Goal: Task Accomplishment & Management: Use online tool/utility

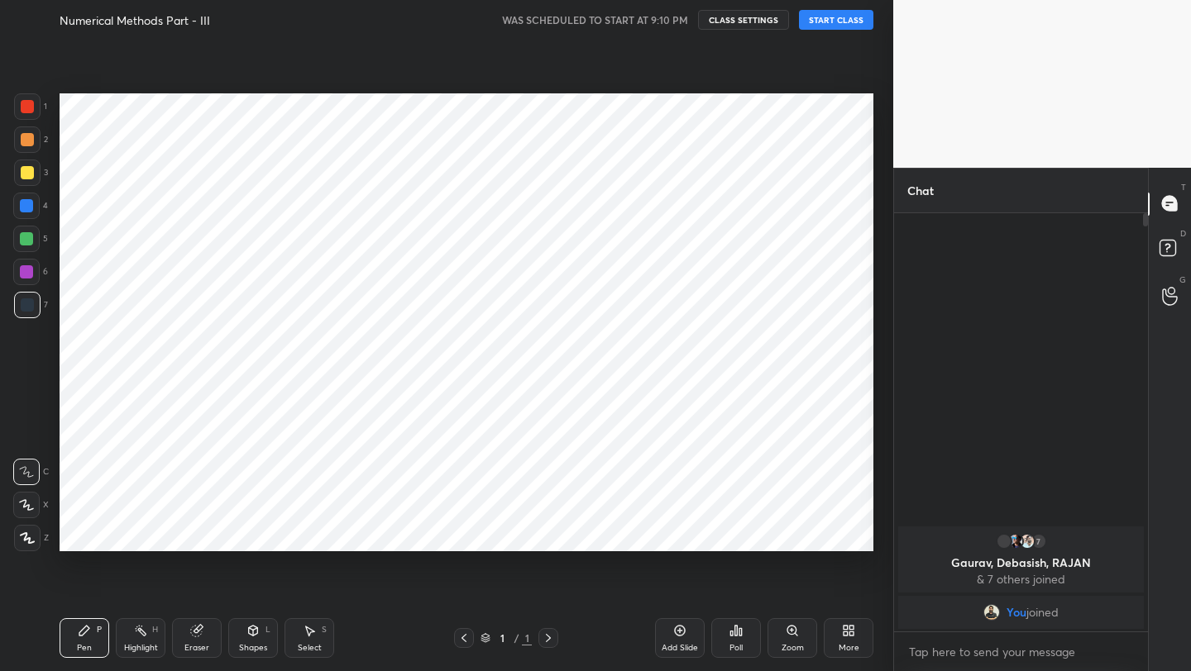
scroll to position [82122, 81861]
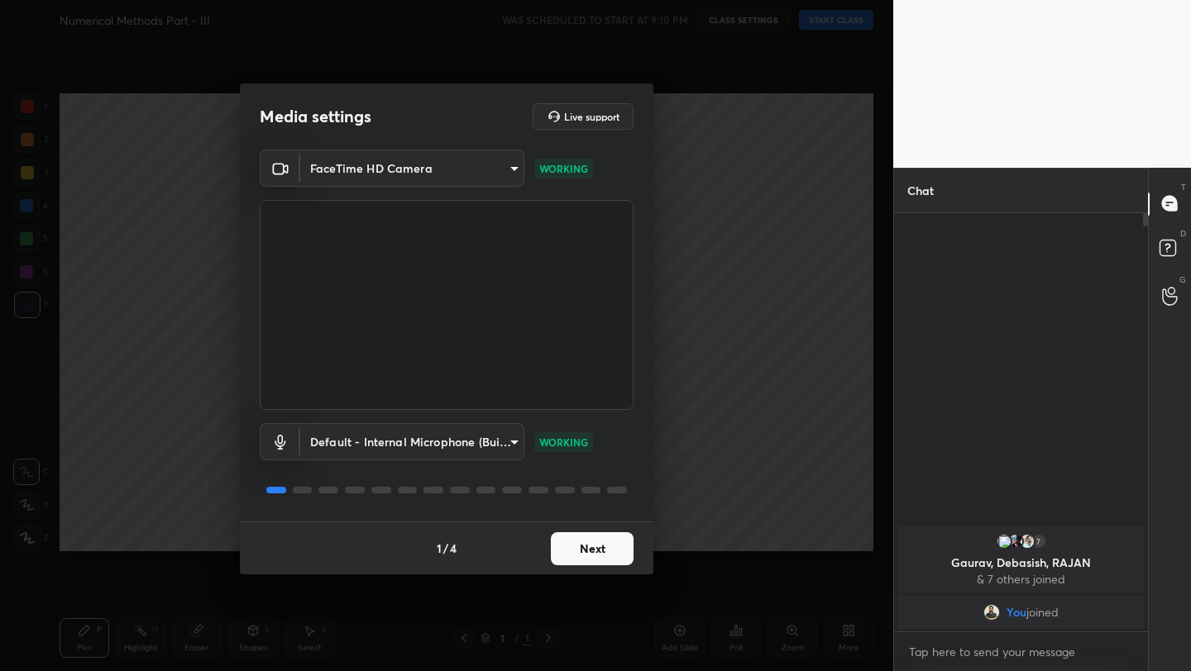
click at [604, 553] on button "Next" at bounding box center [592, 549] width 83 height 33
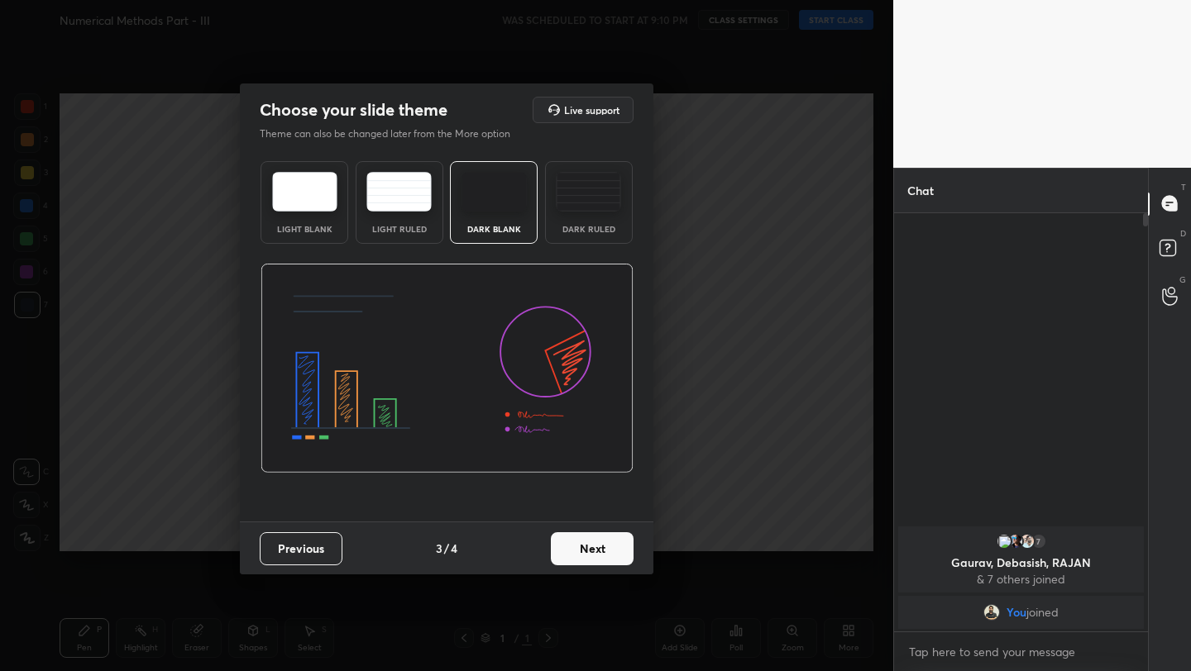
click at [604, 553] on button "Next" at bounding box center [592, 549] width 83 height 33
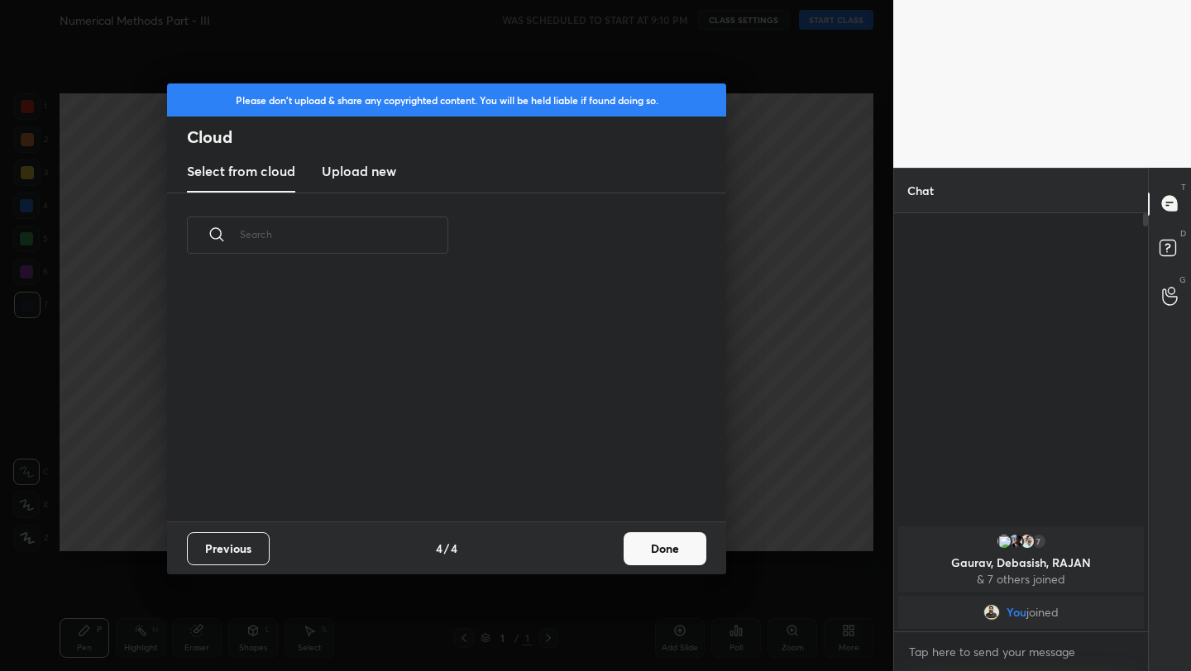
click at [661, 552] on button "Done" at bounding box center [664, 549] width 83 height 33
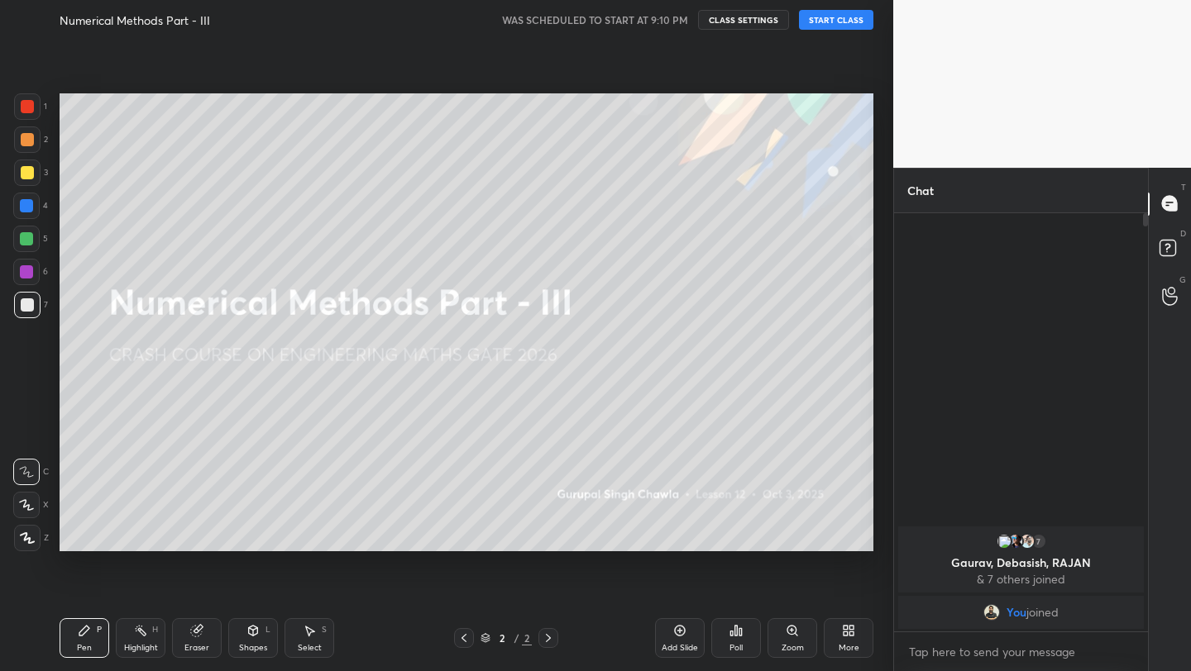
click at [834, 17] on button "START CLASS" at bounding box center [836, 20] width 74 height 20
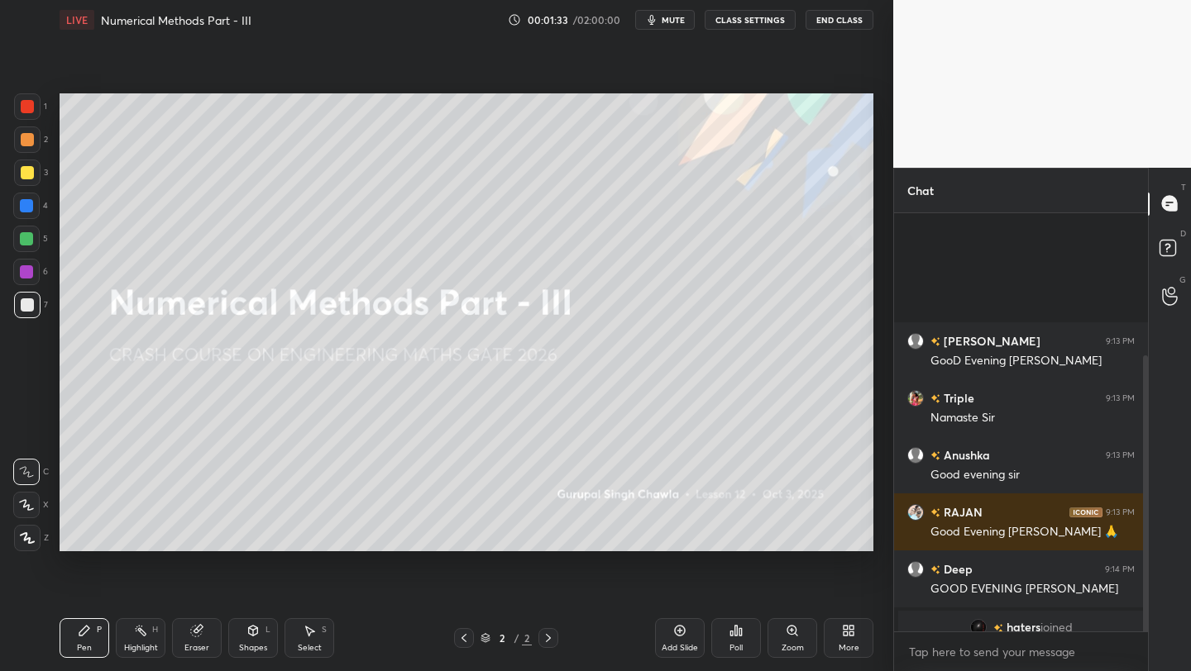
scroll to position [217, 0]
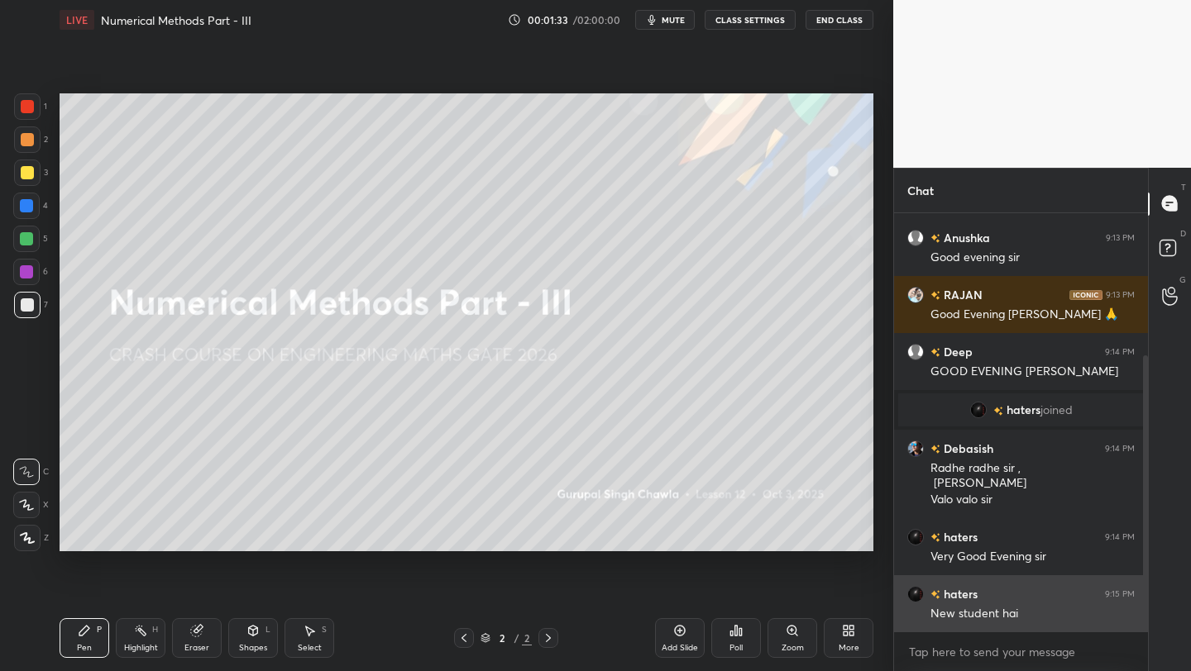
drag, startPoint x: 1143, startPoint y: 367, endPoint x: 1115, endPoint y: 605, distance: 239.8
click at [1147, 615] on div "Chat [PERSON_NAME] 9:13 PM GooD Evening Sir ji Triple 9:13 PM Namaste [PERSON_N…" at bounding box center [1042, 420] width 298 height 504
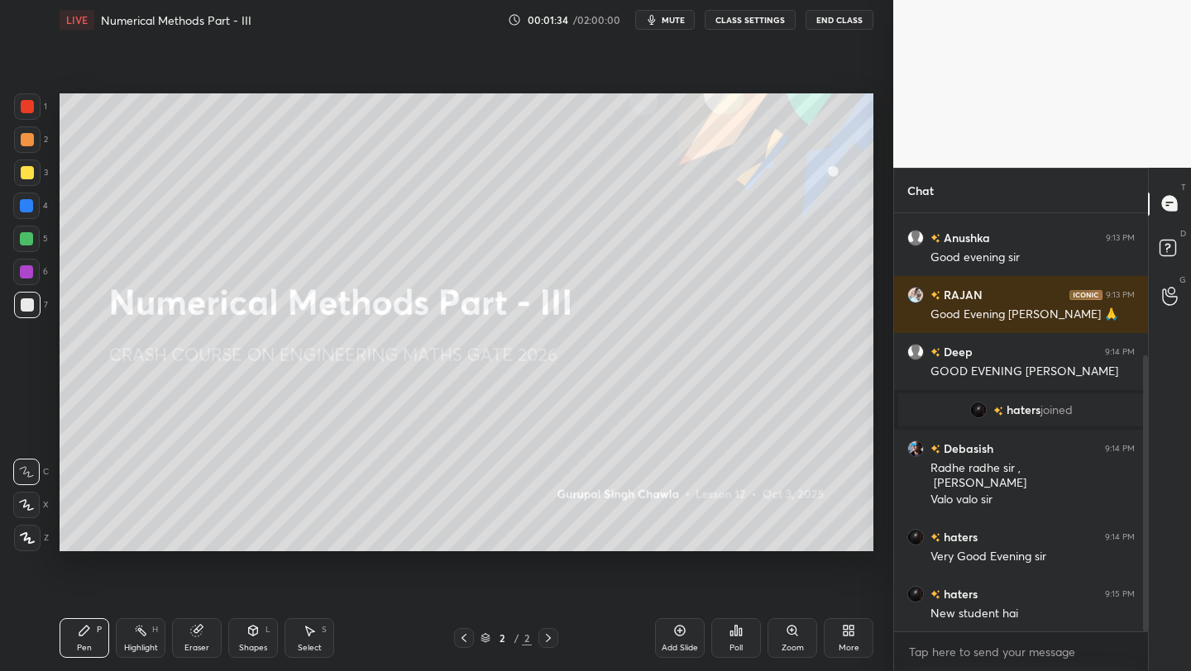
click at [252, 632] on icon at bounding box center [252, 630] width 13 height 13
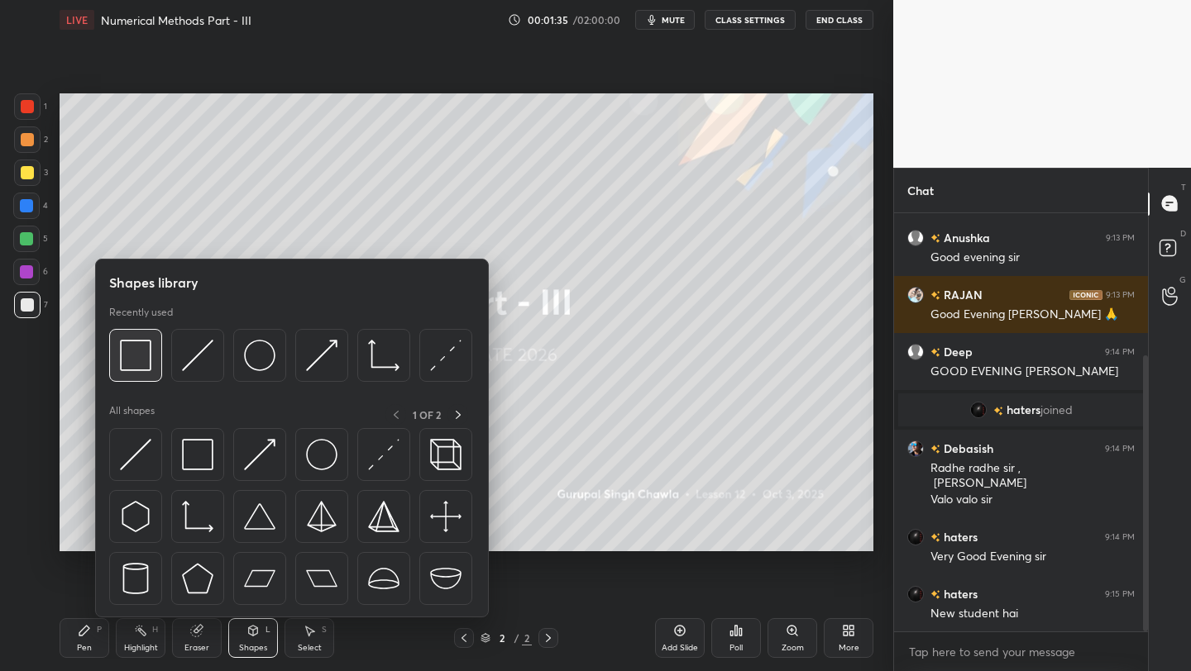
click at [144, 368] on img at bounding box center [135, 355] width 31 height 31
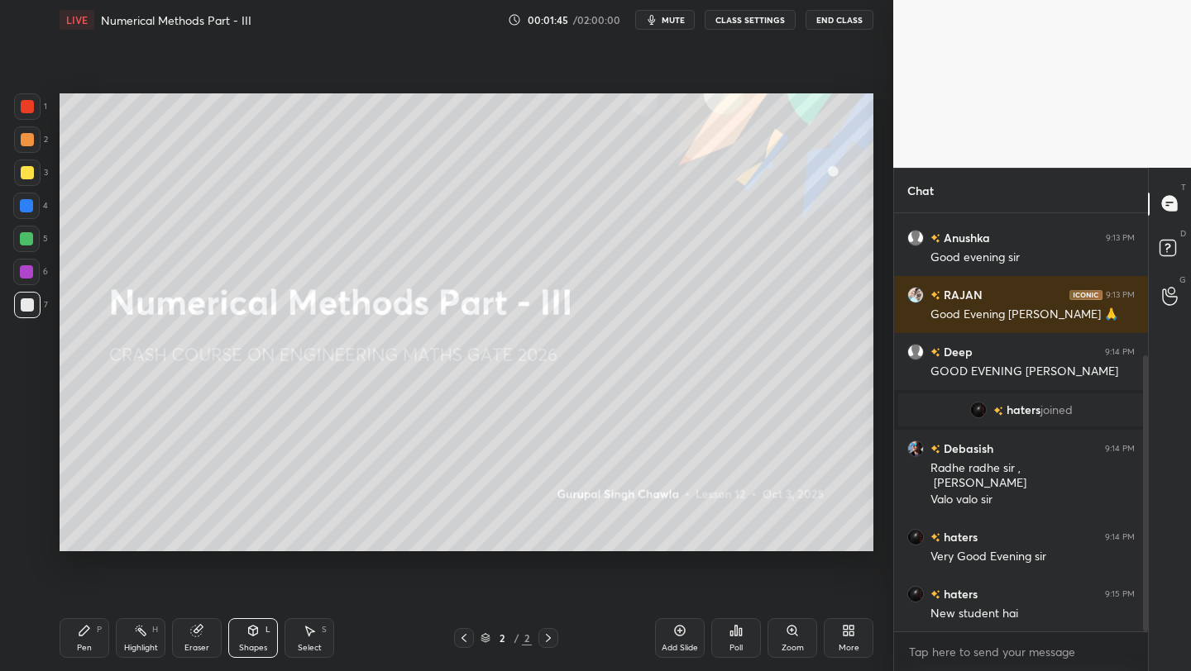
click at [90, 619] on div "Pen P" at bounding box center [85, 639] width 50 height 40
drag, startPoint x: 27, startPoint y: 490, endPoint x: 28, endPoint y: 480, distance: 10.0
click at [27, 492] on div "X" at bounding box center [31, 505] width 36 height 26
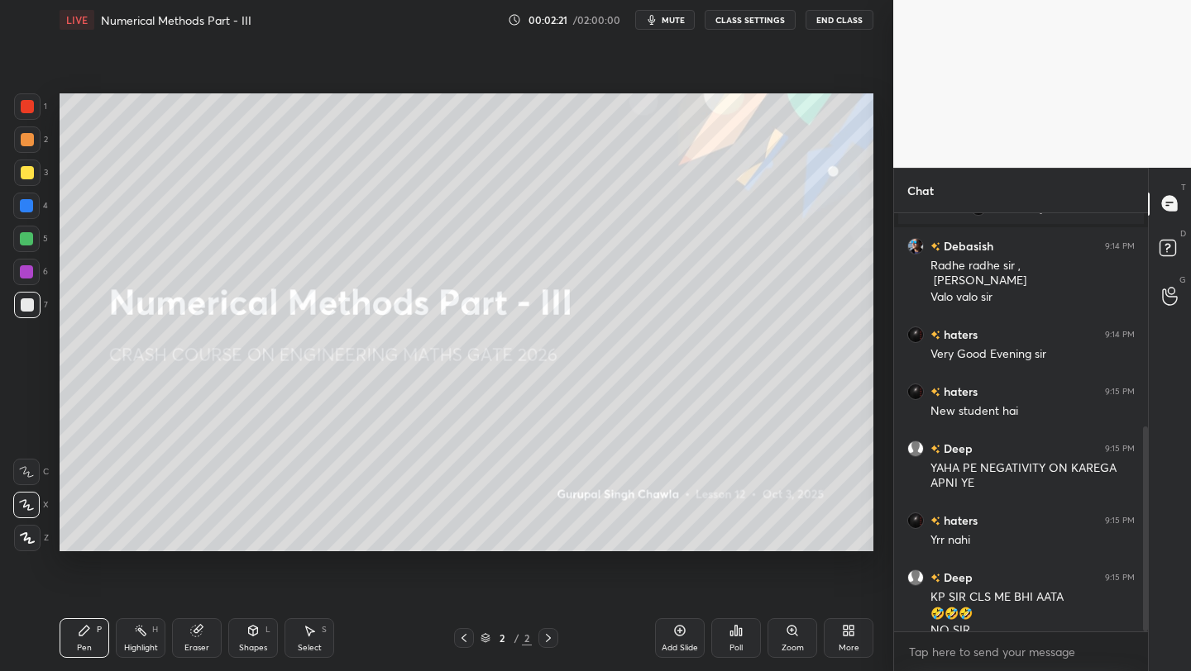
scroll to position [437, 0]
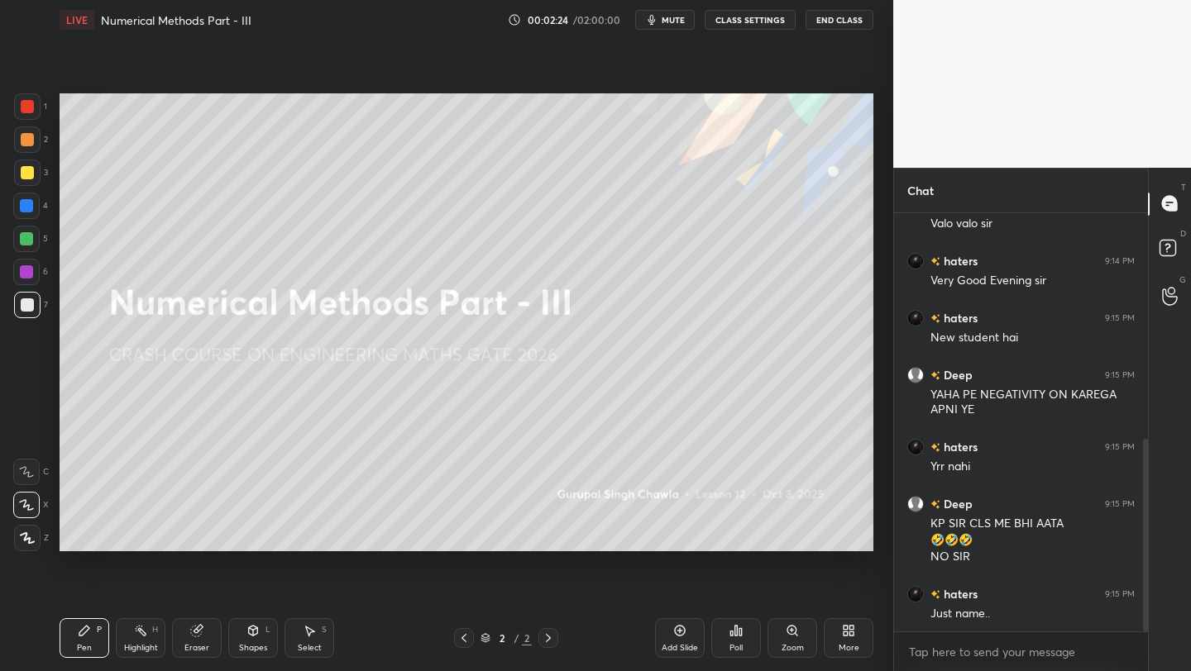
click at [26, 498] on div at bounding box center [26, 505] width 26 height 26
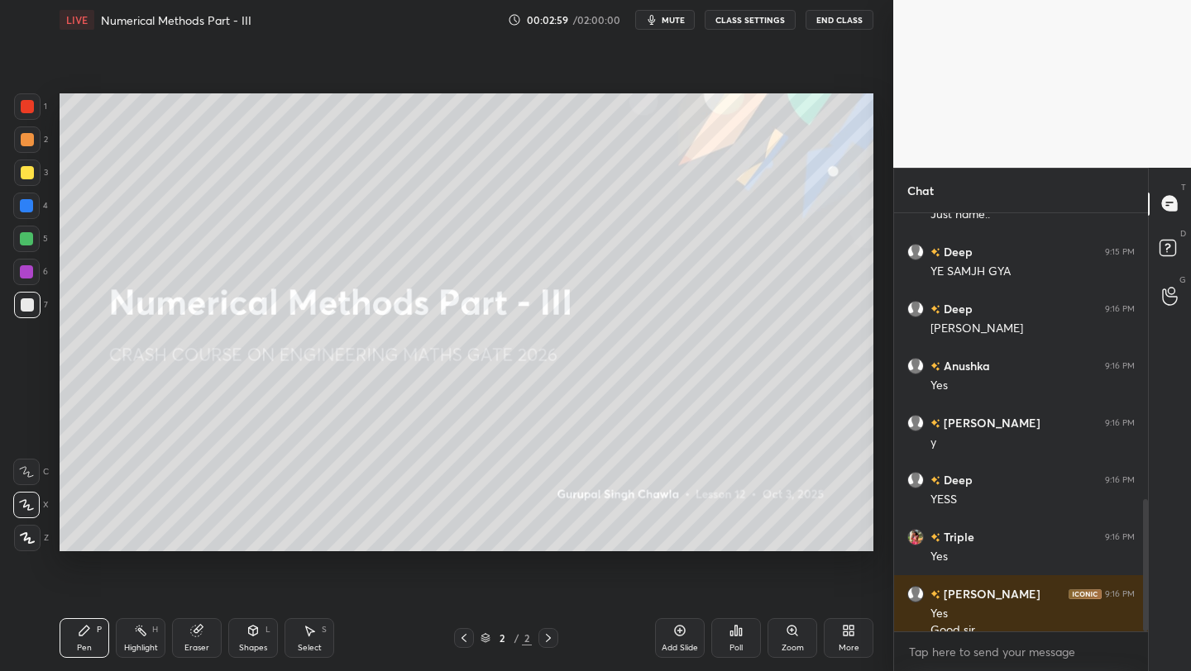
scroll to position [910, 0]
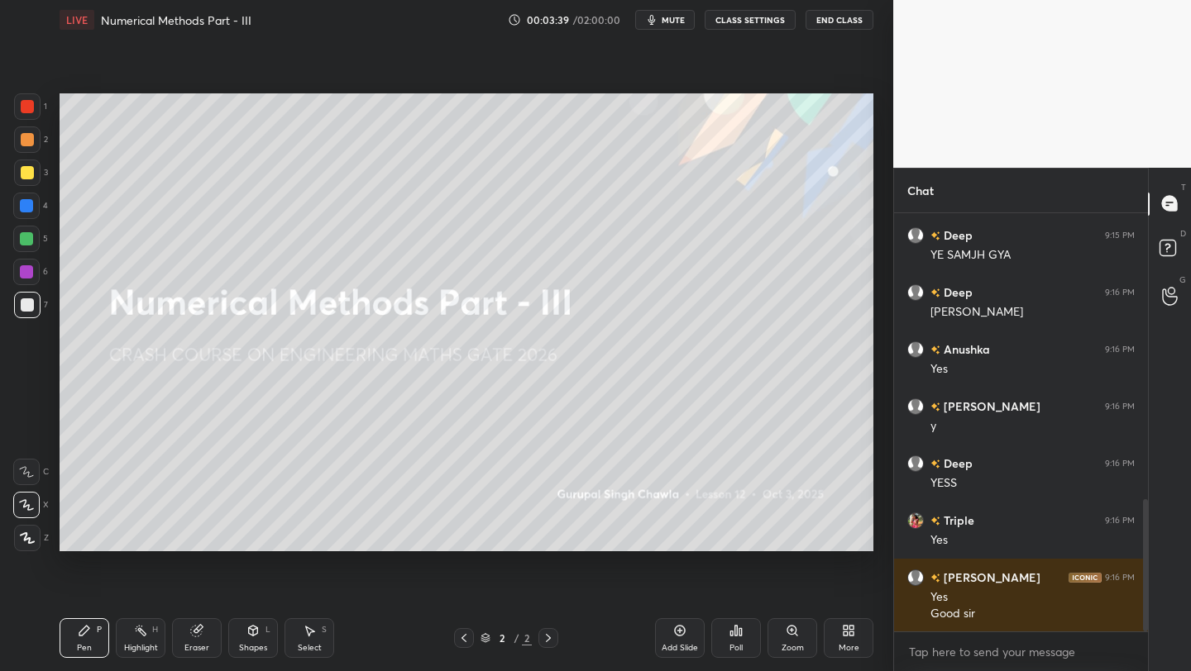
click at [28, 246] on div at bounding box center [26, 239] width 26 height 26
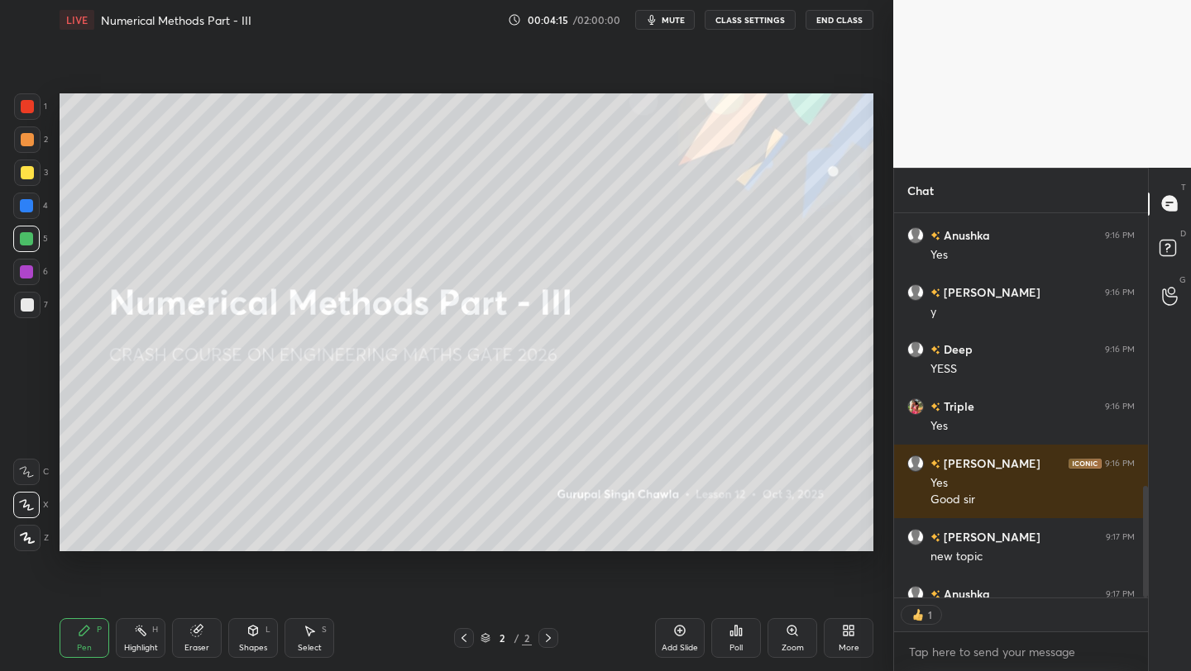
scroll to position [380, 249]
click at [26, 309] on div at bounding box center [27, 305] width 26 height 26
drag, startPoint x: 26, startPoint y: 211, endPoint x: 50, endPoint y: 207, distance: 24.3
click at [26, 211] on div at bounding box center [26, 205] width 13 height 13
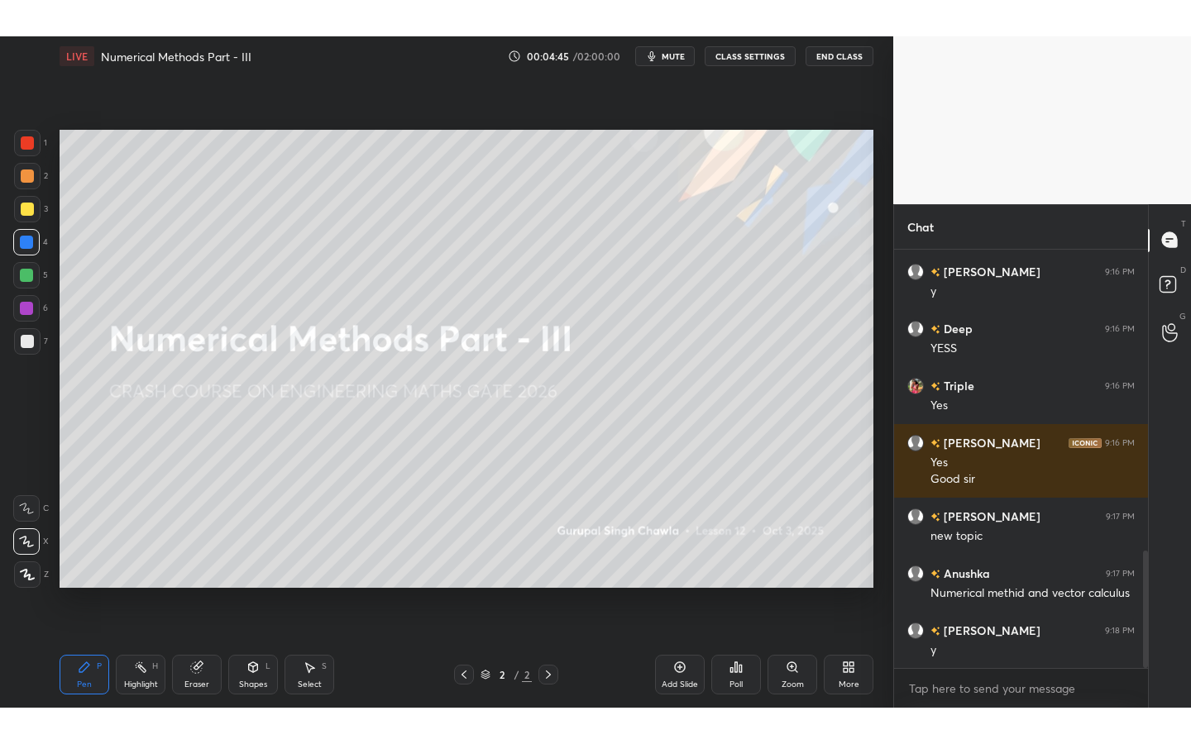
scroll to position [1138, 0]
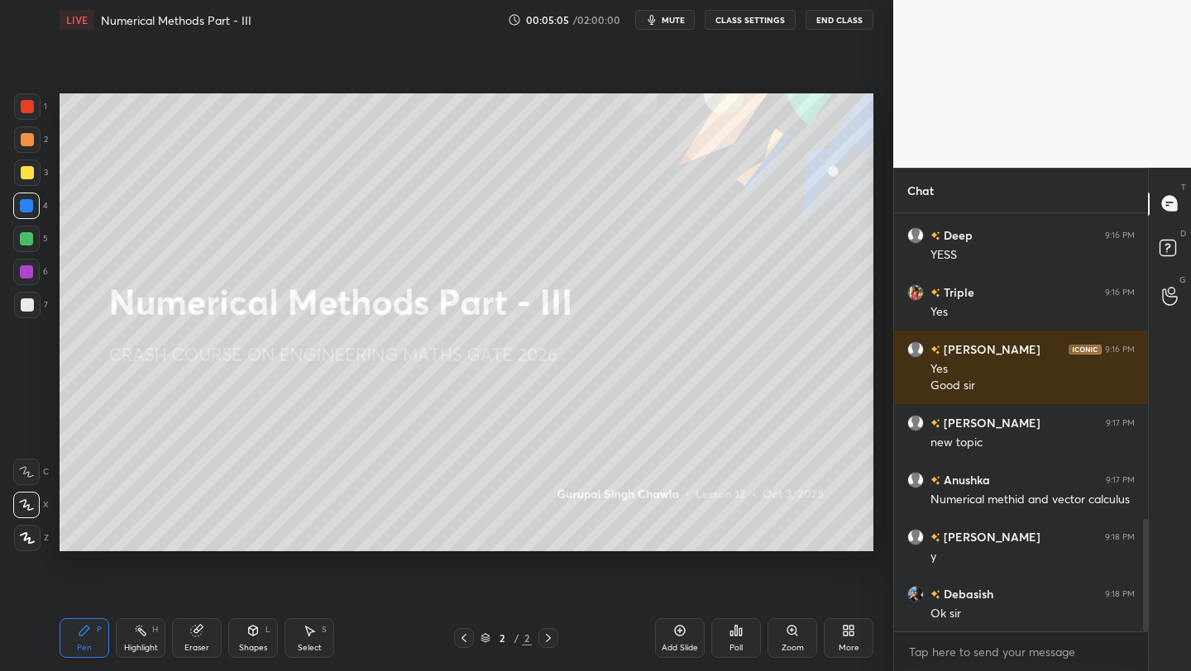
click at [655, 632] on div "Add Slide" at bounding box center [680, 639] width 50 height 40
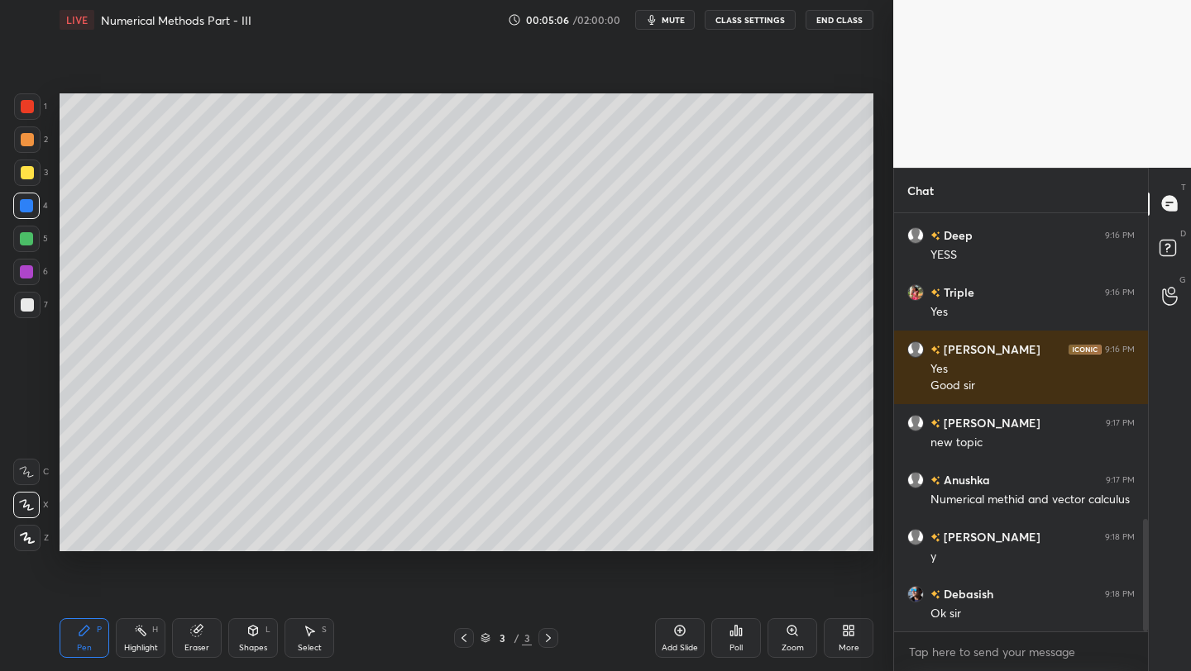
click at [28, 167] on div at bounding box center [27, 172] width 13 height 13
click at [15, 170] on div at bounding box center [27, 173] width 26 height 26
click at [843, 644] on div "More" at bounding box center [848, 648] width 21 height 8
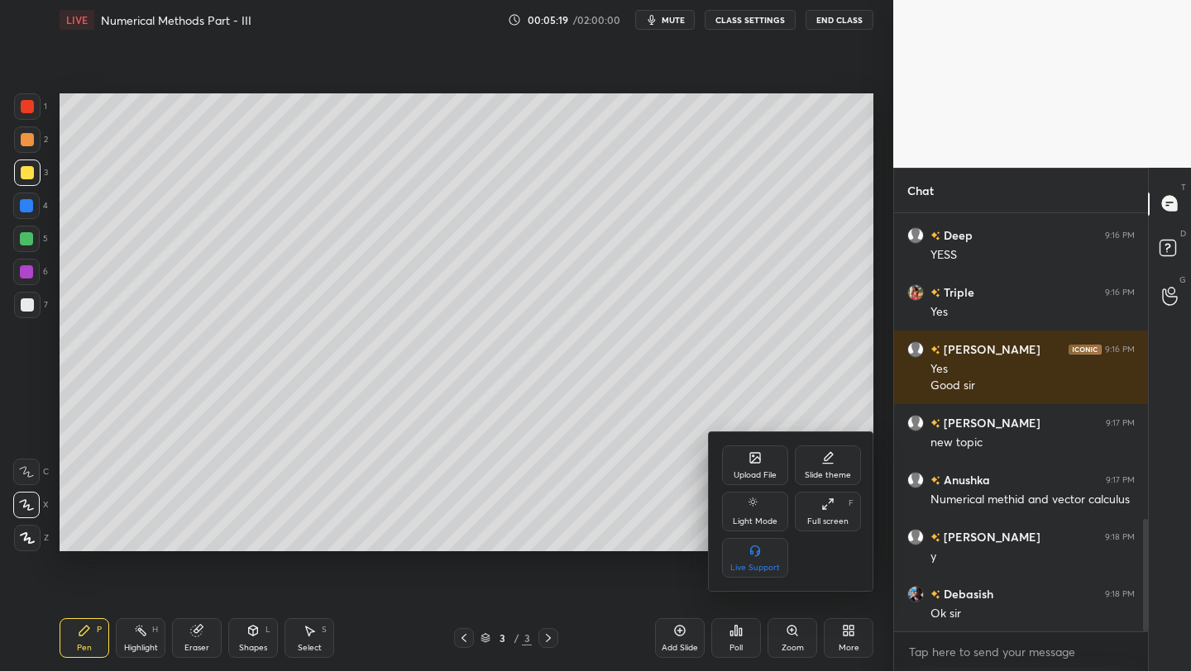
click at [824, 523] on div "Full screen" at bounding box center [827, 522] width 41 height 8
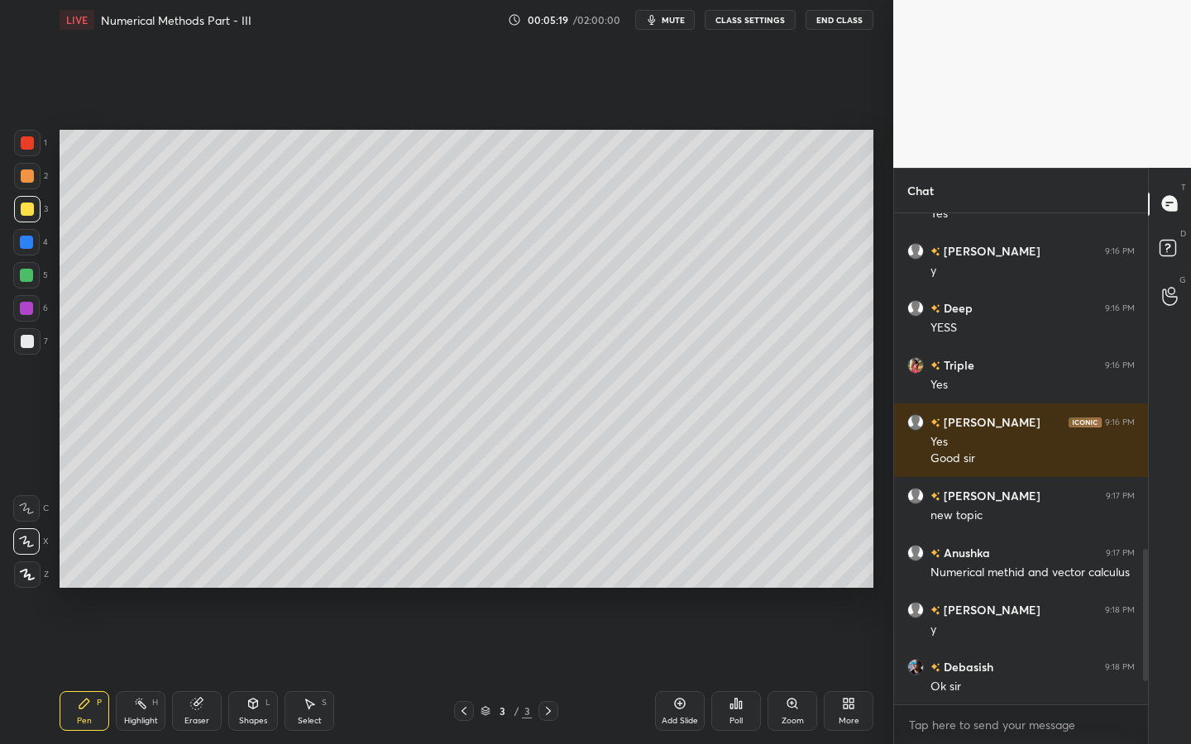
scroll to position [1065, 0]
click at [241, 671] on div "Shapes L" at bounding box center [253, 711] width 50 height 40
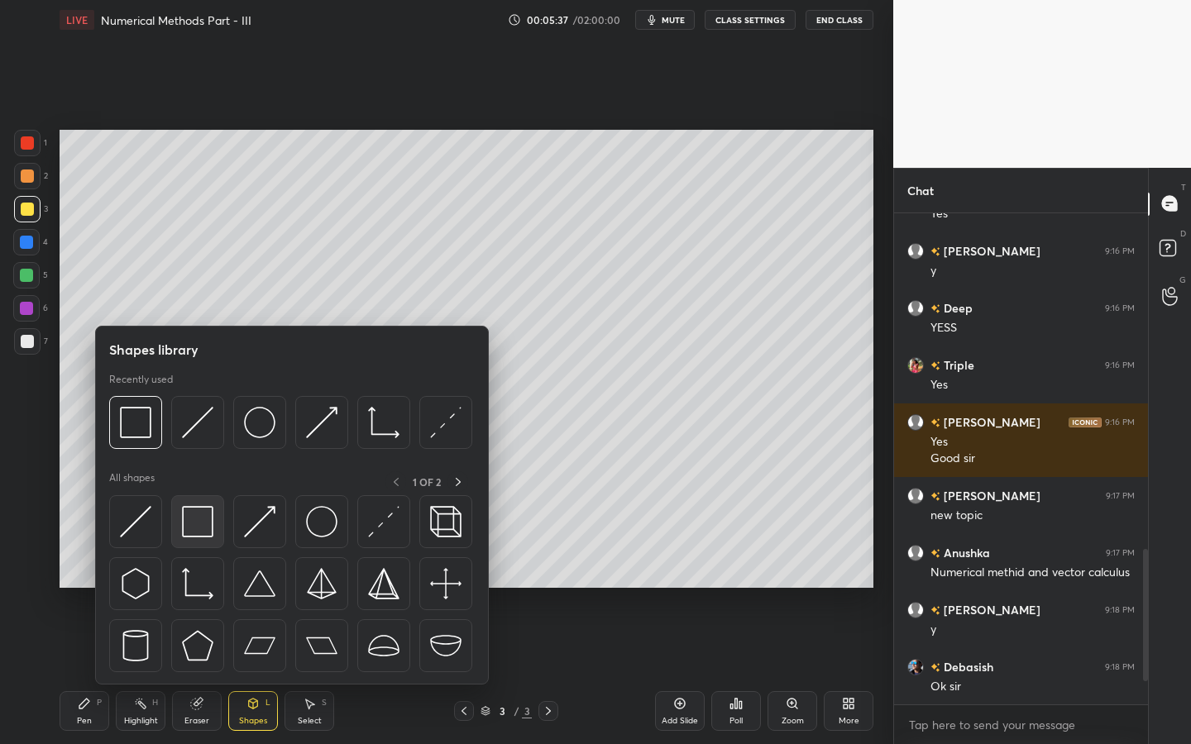
click at [199, 526] on img at bounding box center [197, 521] width 31 height 31
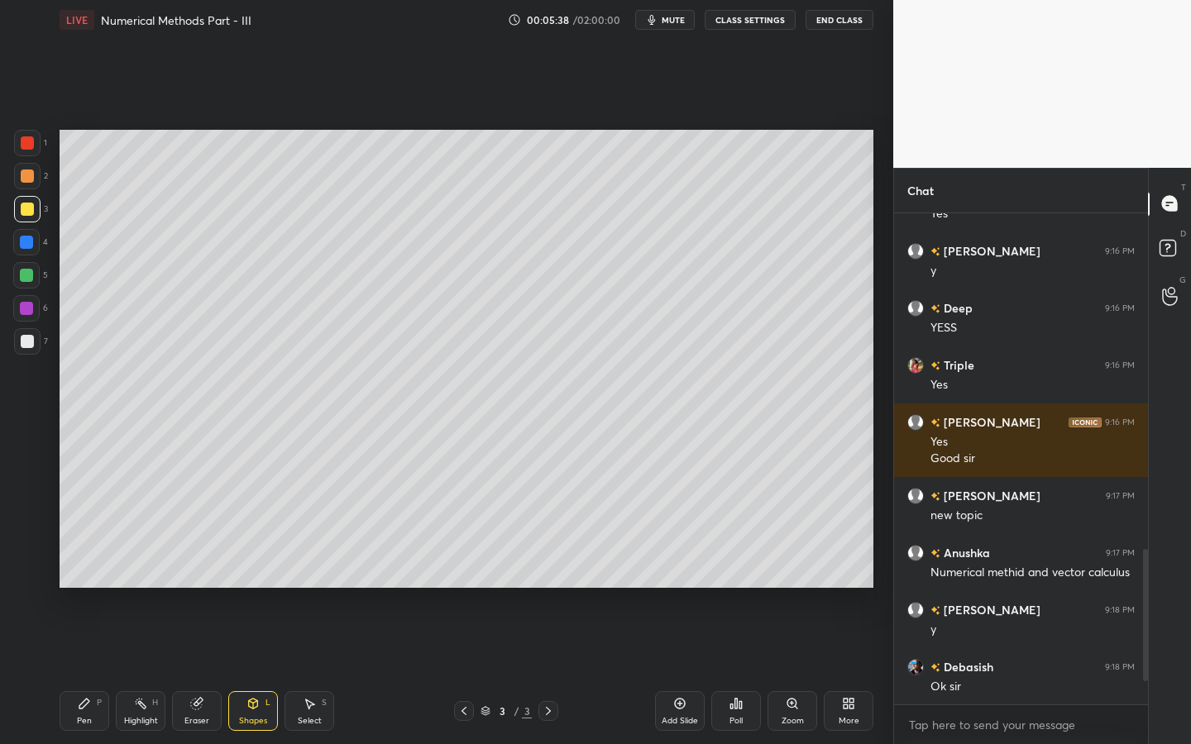
click at [27, 298] on div at bounding box center [26, 308] width 26 height 26
drag, startPoint x: 83, startPoint y: 706, endPoint x: 93, endPoint y: 679, distance: 29.0
click at [83, 671] on icon at bounding box center [84, 703] width 13 height 13
click at [27, 218] on div at bounding box center [27, 209] width 26 height 26
drag, startPoint x: 249, startPoint y: 705, endPoint x: 252, endPoint y: 695, distance: 9.7
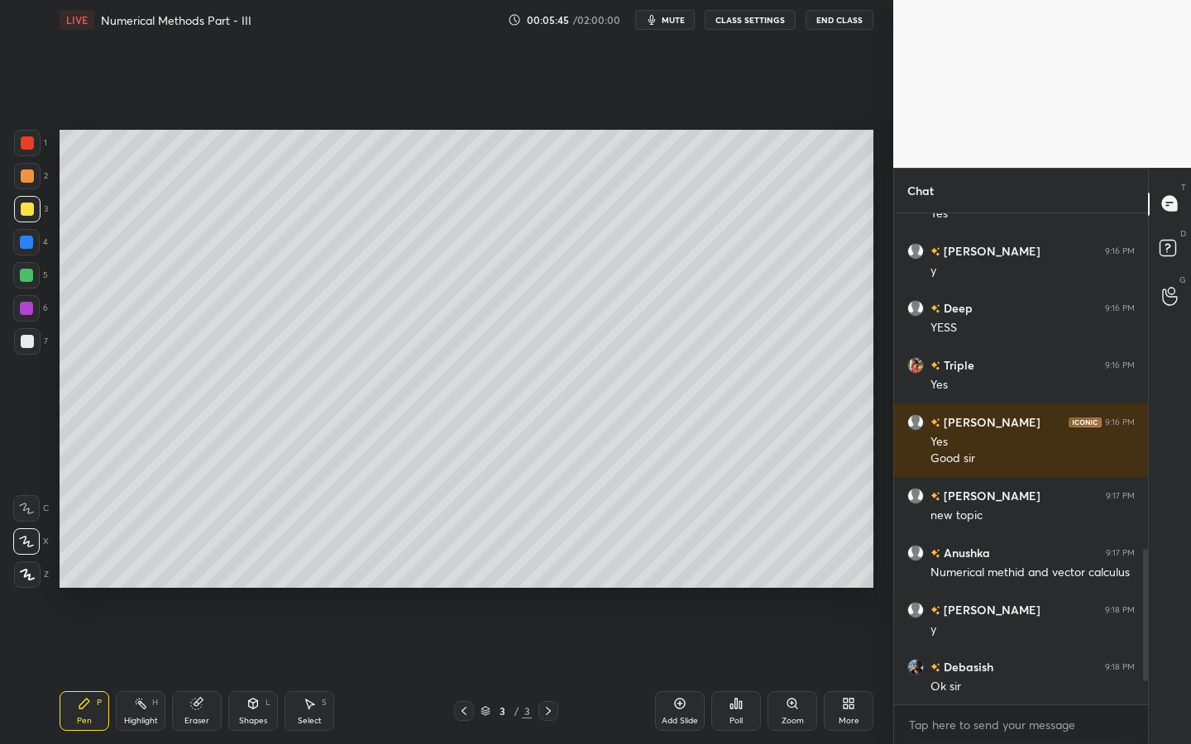
click at [247, 671] on icon at bounding box center [252, 703] width 13 height 13
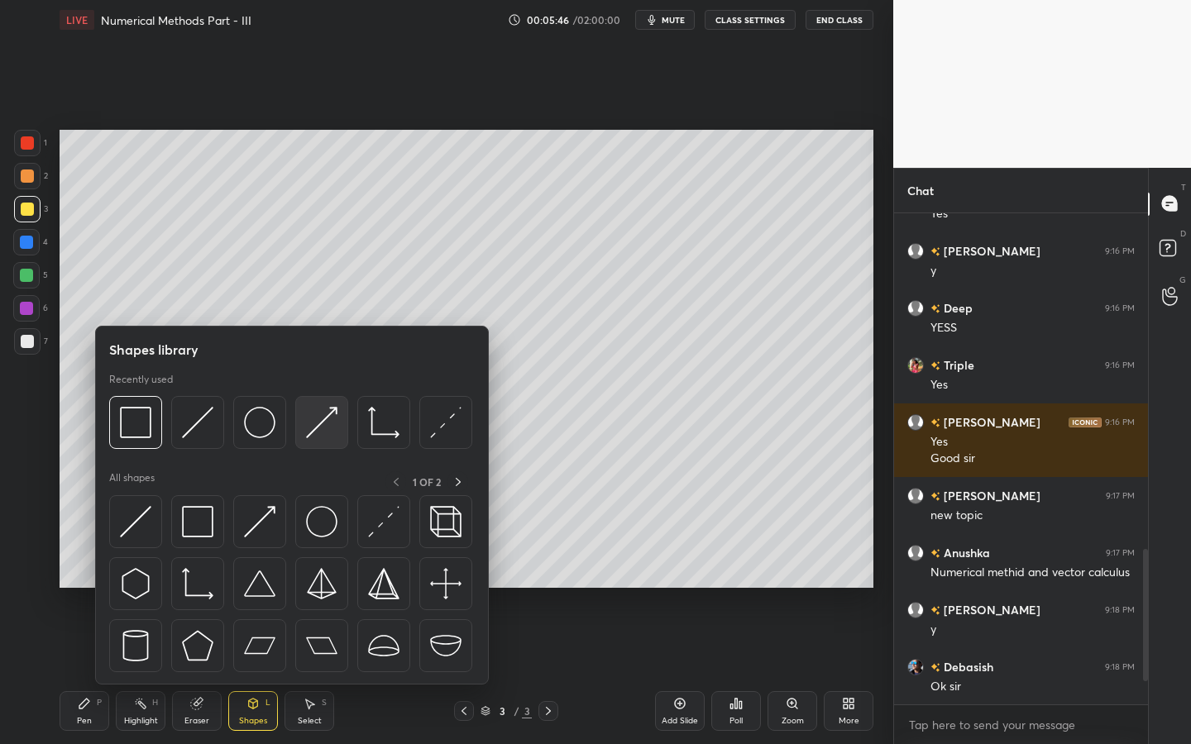
click at [319, 415] on img at bounding box center [321, 422] width 31 height 31
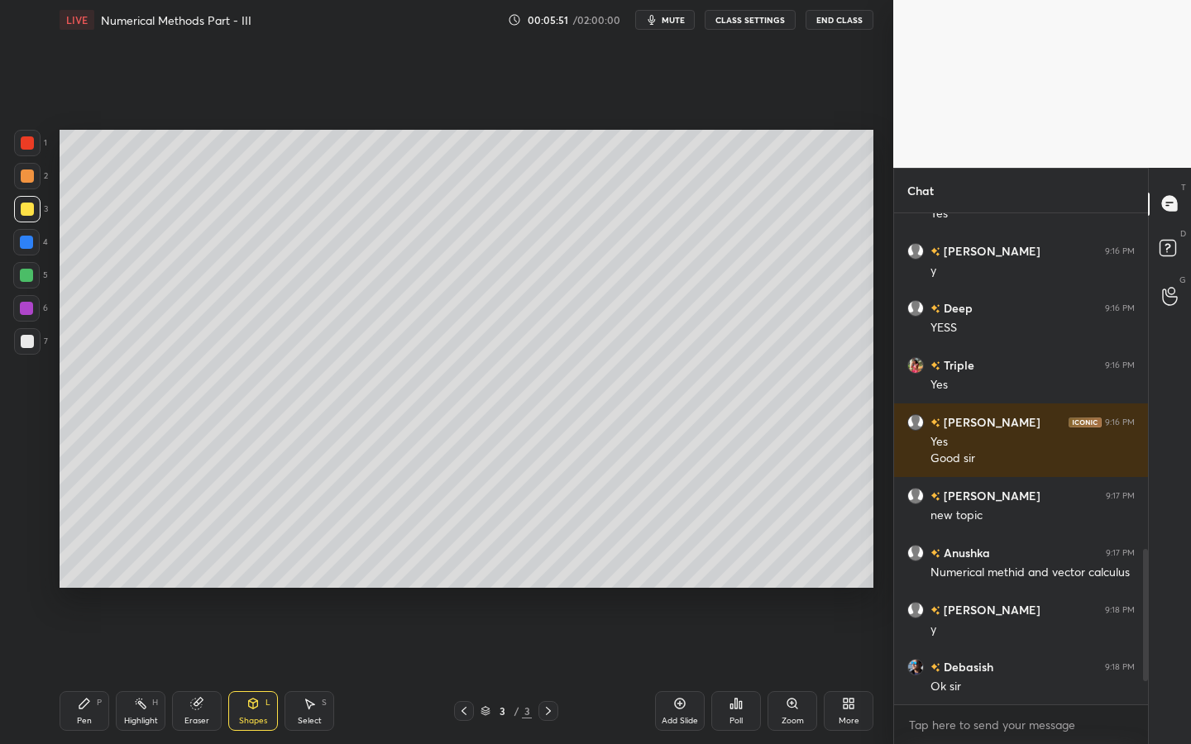
drag, startPoint x: 62, startPoint y: 726, endPoint x: 75, endPoint y: 723, distance: 13.6
click at [73, 671] on div "Pen P" at bounding box center [85, 711] width 50 height 40
click at [36, 338] on div at bounding box center [27, 341] width 26 height 26
click at [240, 671] on div "Shapes L" at bounding box center [253, 711] width 50 height 40
click at [36, 308] on div at bounding box center [26, 308] width 26 height 26
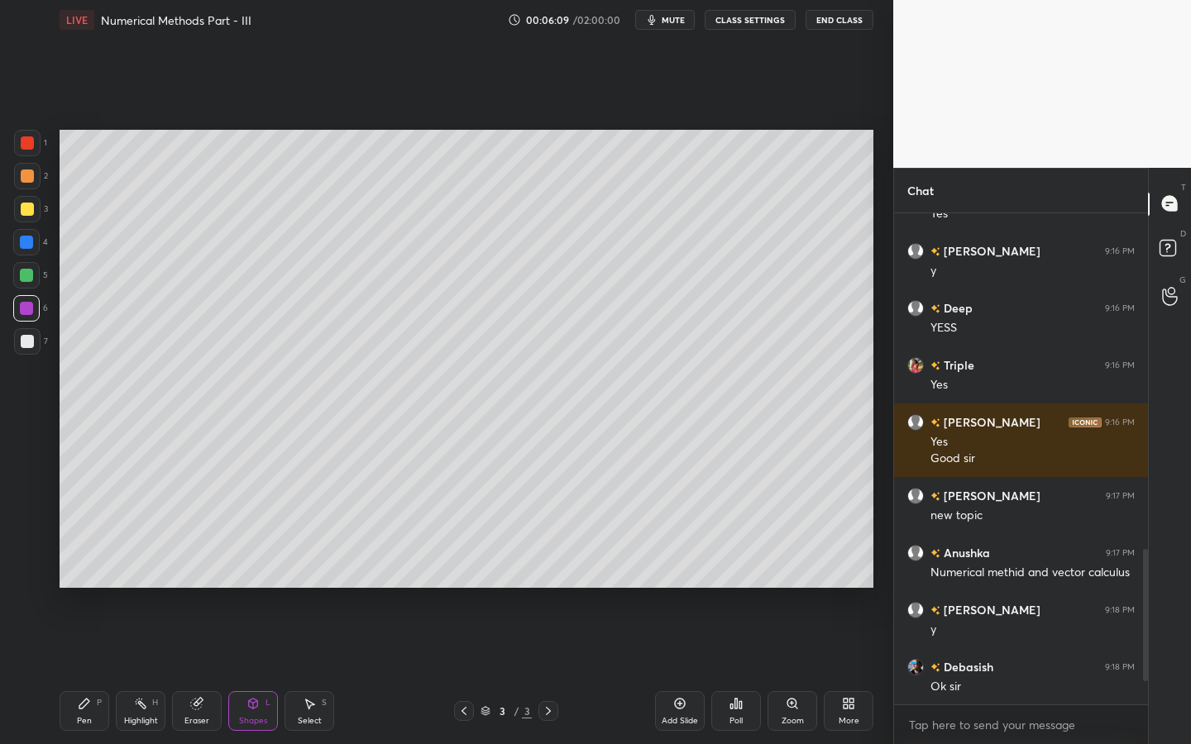
click at [84, 671] on div "Pen P" at bounding box center [85, 711] width 50 height 40
drag, startPoint x: 35, startPoint y: 271, endPoint x: 49, endPoint y: 267, distance: 14.7
click at [35, 271] on div at bounding box center [26, 275] width 26 height 26
drag, startPoint x: 270, startPoint y: 728, endPoint x: 259, endPoint y: 701, distance: 29.3
click at [267, 671] on div "Shapes L" at bounding box center [253, 711] width 50 height 40
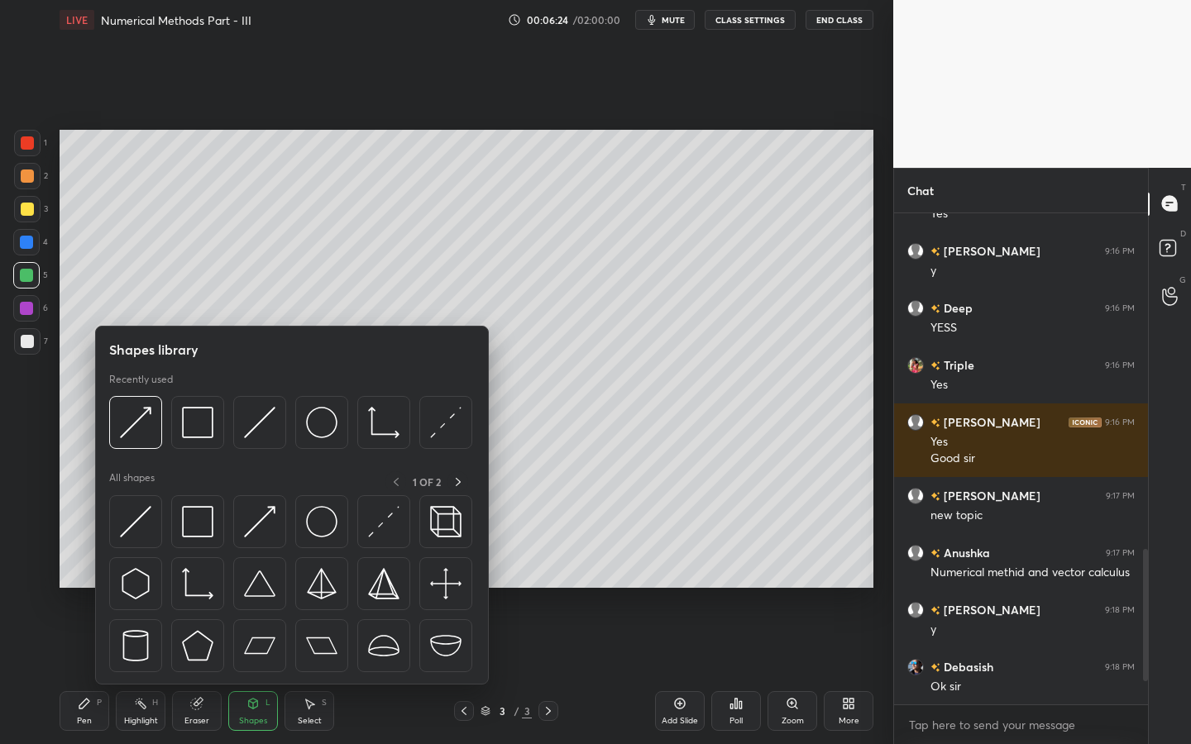
drag, startPoint x: 258, startPoint y: 699, endPoint x: 239, endPoint y: 625, distance: 76.0
click at [258, 671] on icon at bounding box center [252, 703] width 13 height 13
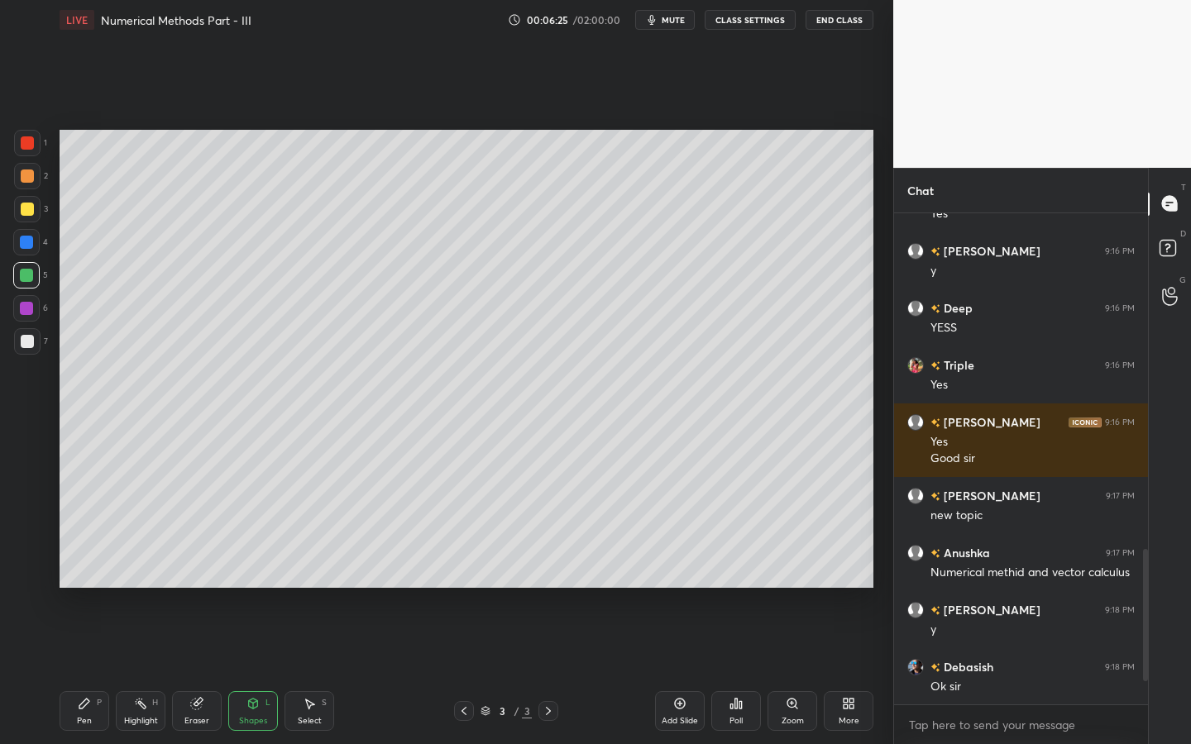
drag, startPoint x: 260, startPoint y: 700, endPoint x: 258, endPoint y: 685, distance: 15.9
click at [260, 671] on div "Shapes L" at bounding box center [253, 711] width 50 height 40
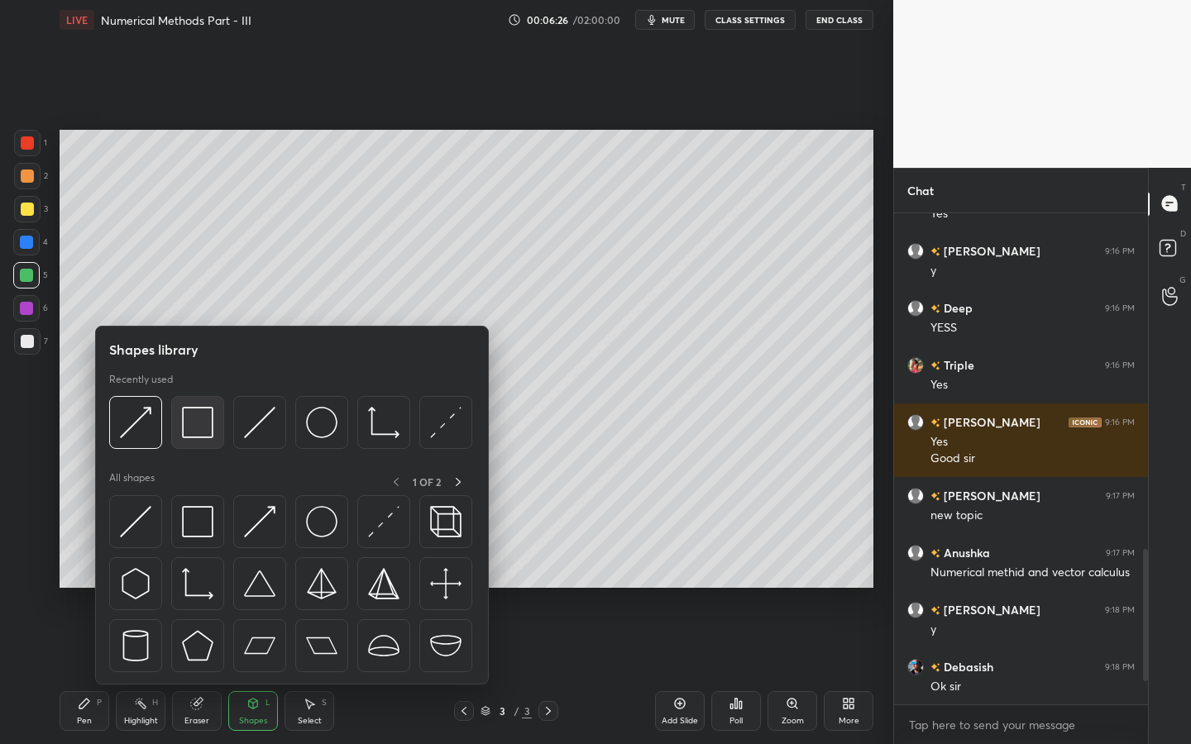
click at [199, 427] on img at bounding box center [197, 422] width 31 height 31
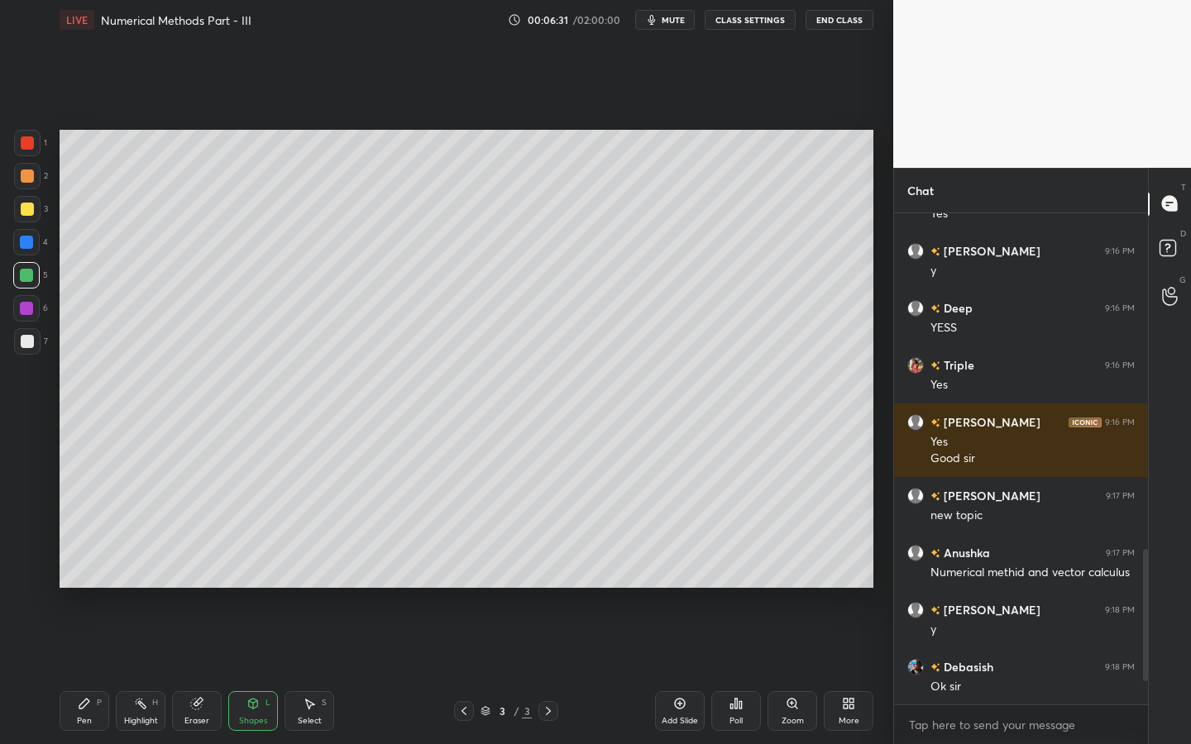
click at [62, 671] on div "Pen P Highlight H Eraser Shapes L Select S 3 / 3 Add Slide Poll Zoom More" at bounding box center [467, 711] width 814 height 66
drag, startPoint x: 98, startPoint y: 701, endPoint x: 112, endPoint y: 653, distance: 50.2
click at [91, 671] on div "Pen P" at bounding box center [85, 711] width 50 height 40
drag, startPoint x: 23, startPoint y: 345, endPoint x: 41, endPoint y: 340, distance: 18.9
click at [32, 345] on div at bounding box center [27, 341] width 13 height 13
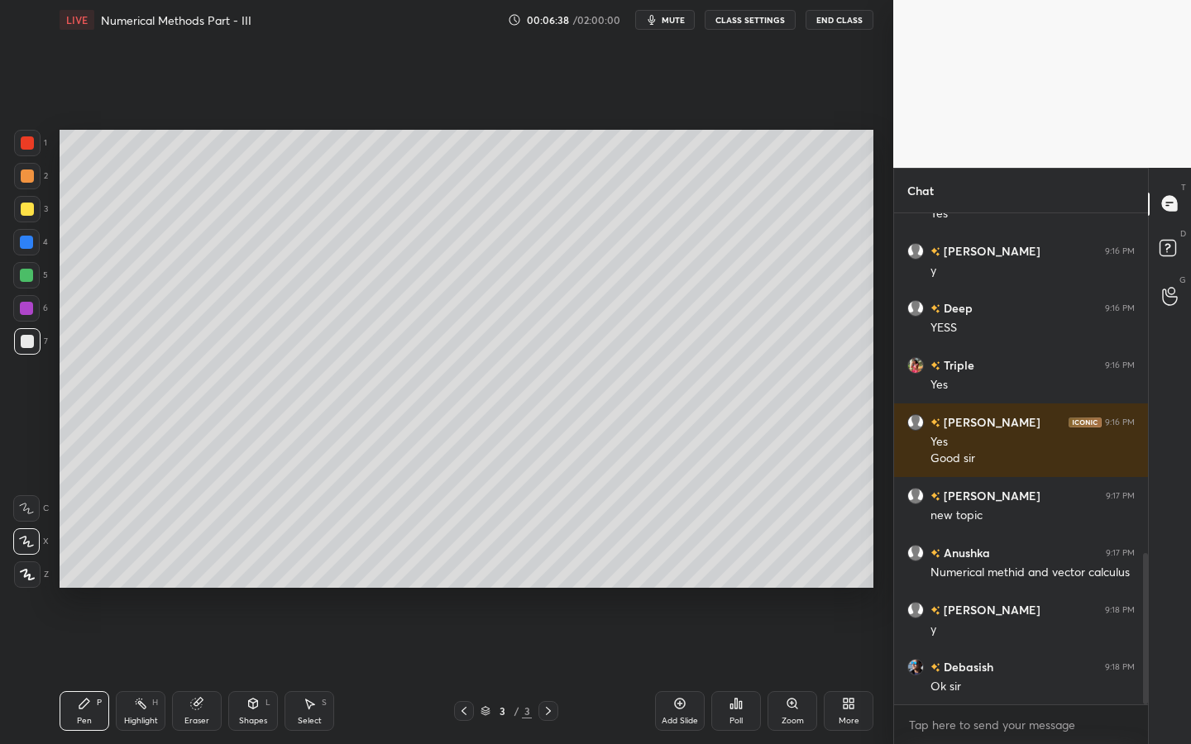
scroll to position [1105, 0]
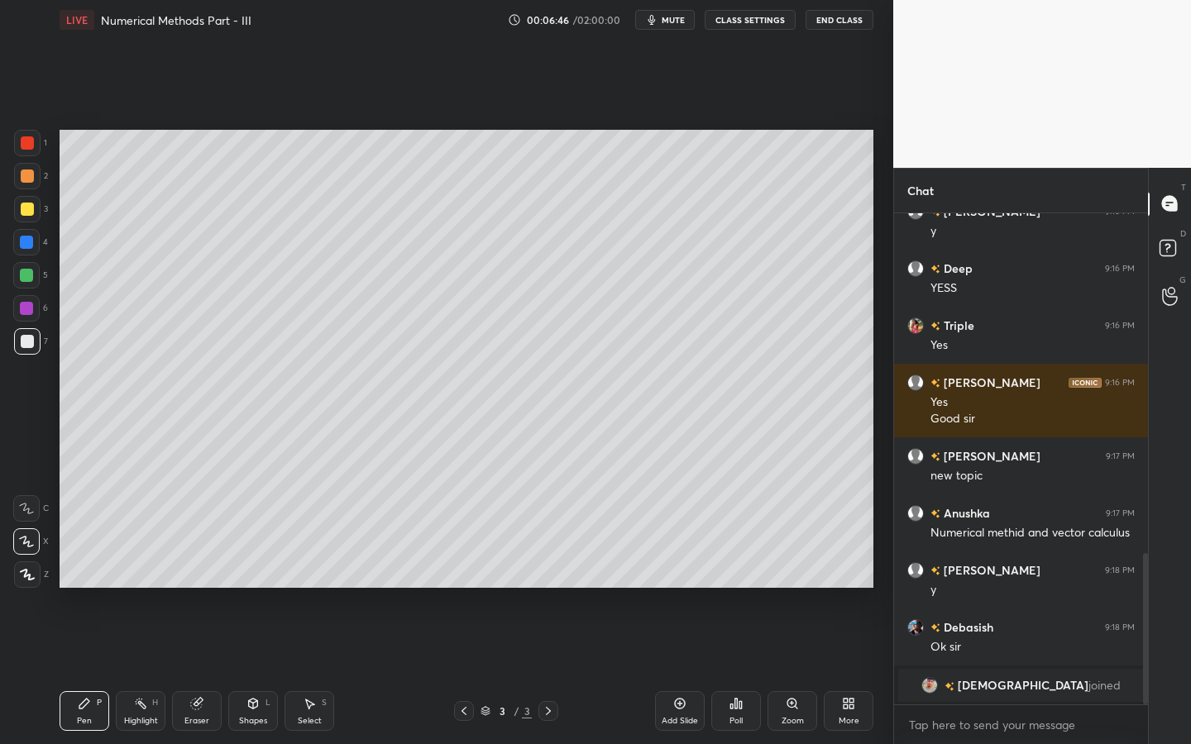
click at [253, 671] on div "Shapes L" at bounding box center [253, 711] width 50 height 40
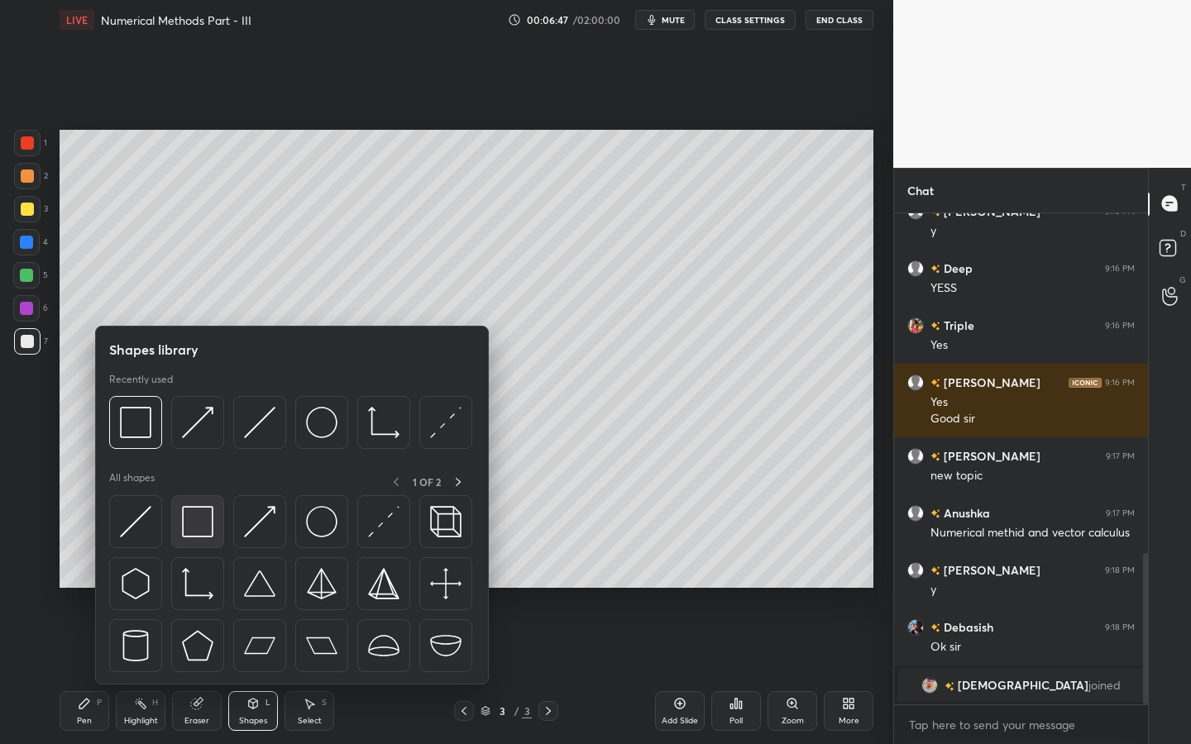
click at [189, 524] on img at bounding box center [197, 521] width 31 height 31
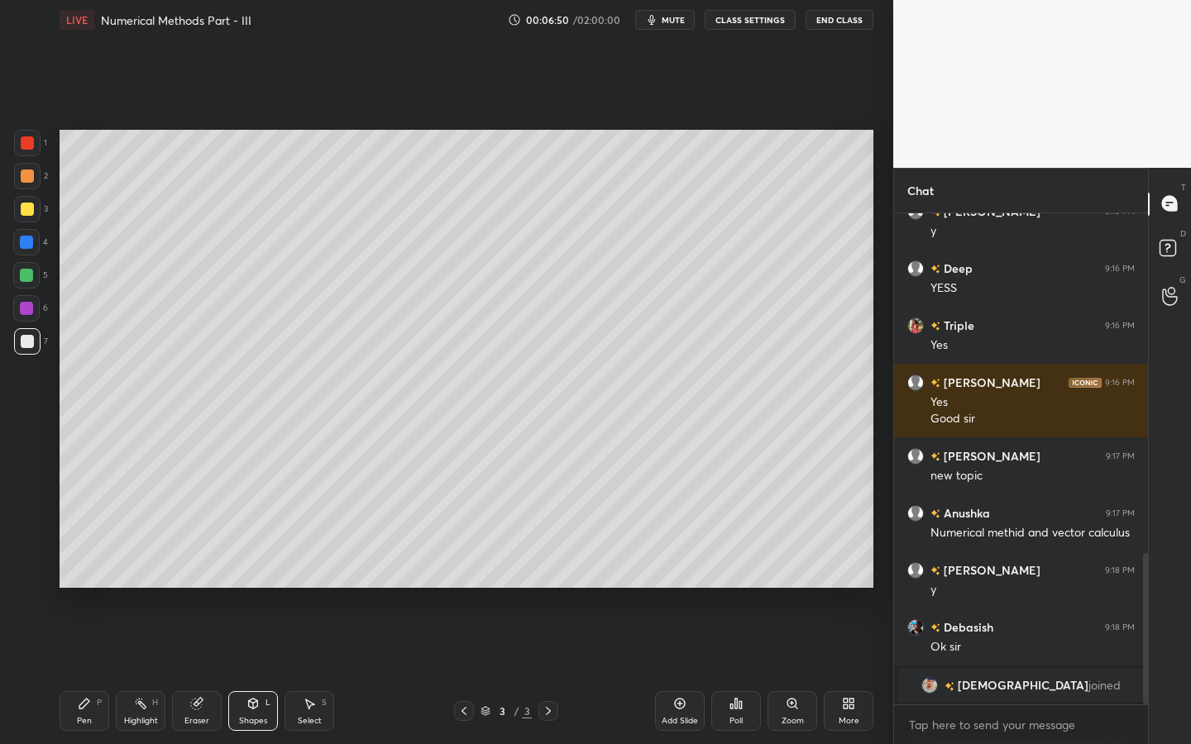
click at [91, 671] on div "Pen P" at bounding box center [85, 711] width 50 height 40
click at [45, 310] on div "6" at bounding box center [30, 308] width 35 height 26
click at [22, 313] on div at bounding box center [26, 308] width 13 height 13
click at [31, 314] on div at bounding box center [26, 308] width 26 height 26
drag, startPoint x: 28, startPoint y: 334, endPoint x: 44, endPoint y: 322, distance: 20.0
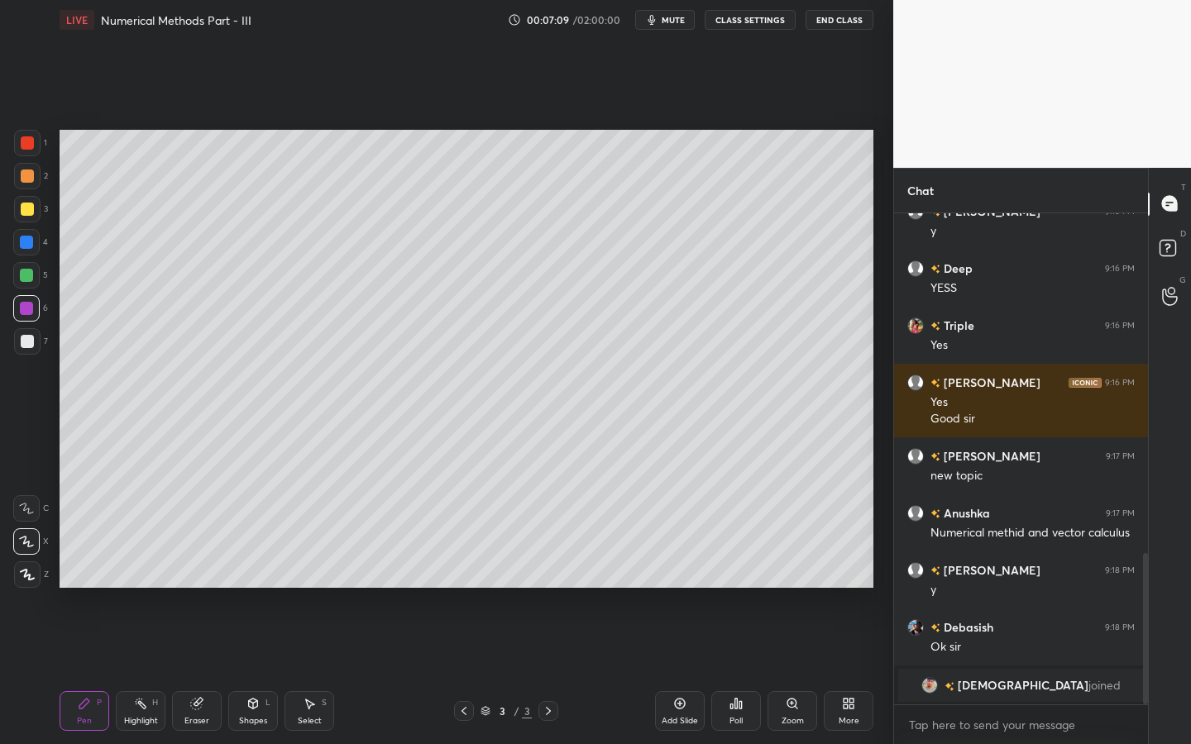
click at [29, 330] on div at bounding box center [27, 341] width 26 height 26
click at [244, 671] on div "Shapes L" at bounding box center [253, 711] width 50 height 40
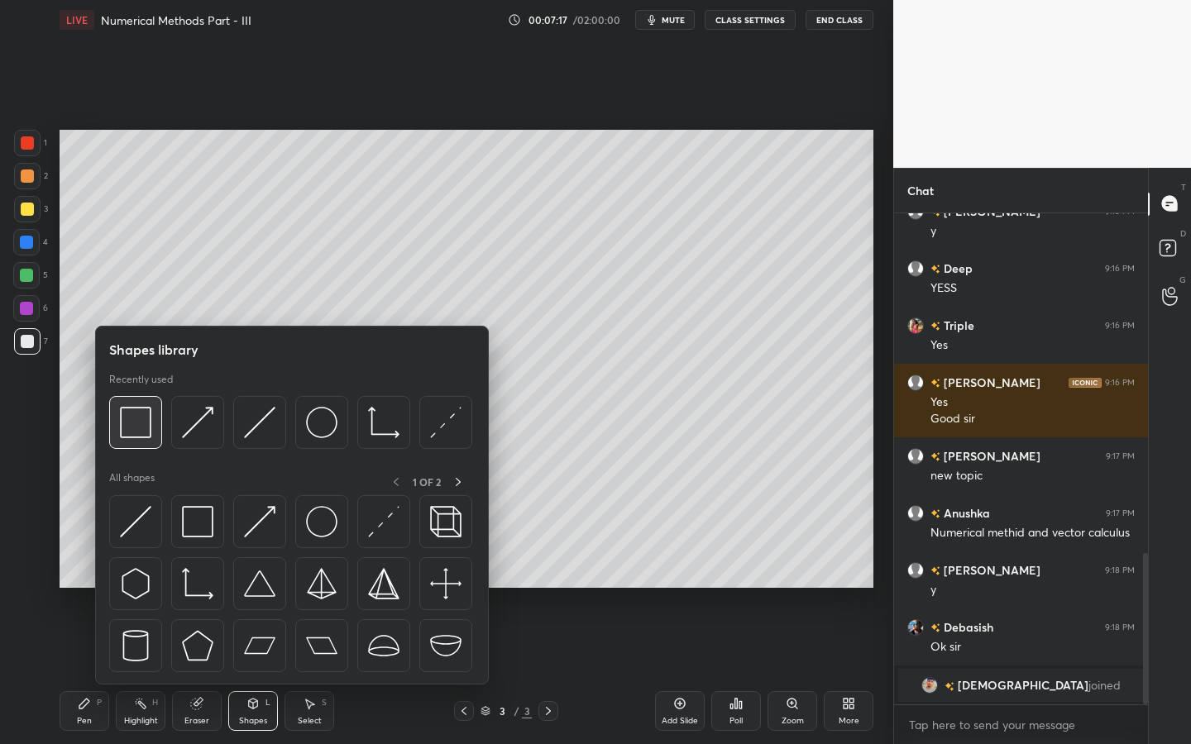
click at [143, 413] on img at bounding box center [135, 422] width 31 height 31
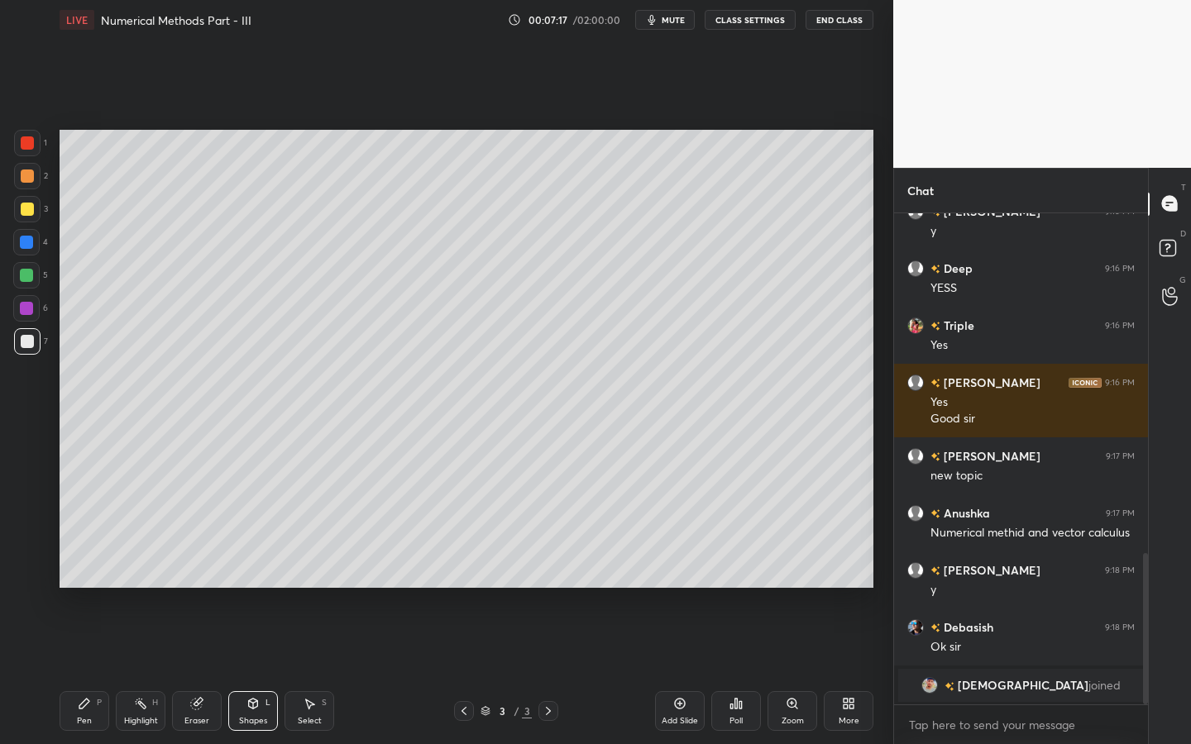
click at [32, 274] on div at bounding box center [26, 275] width 13 height 13
click at [37, 251] on div at bounding box center [26, 242] width 26 height 26
click at [83, 671] on icon at bounding box center [84, 704] width 10 height 10
click at [26, 349] on div at bounding box center [27, 341] width 26 height 26
click at [26, 269] on div at bounding box center [26, 275] width 13 height 13
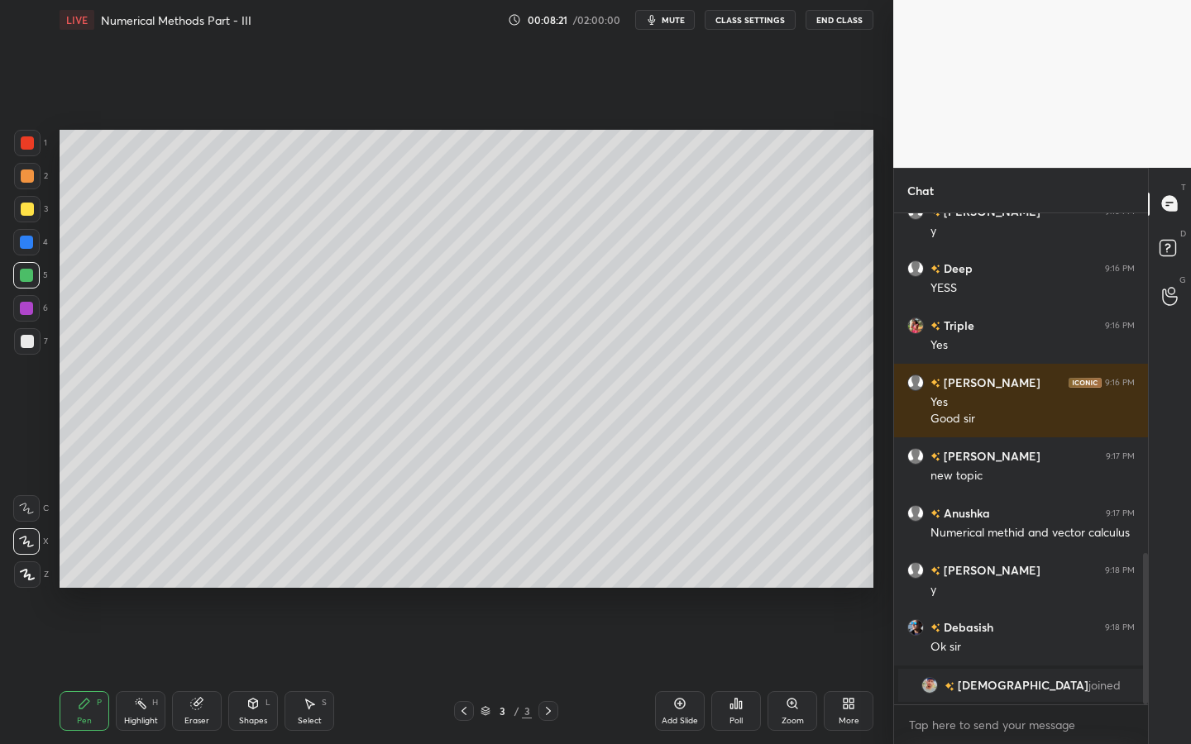
click at [30, 233] on div at bounding box center [26, 242] width 26 height 26
click at [31, 308] on div at bounding box center [26, 308] width 13 height 13
click at [48, 339] on div "1 2 3 4 5 6 7 C X Z C X Z E E Erase all H H" at bounding box center [26, 359] width 53 height 458
drag, startPoint x: 28, startPoint y: 246, endPoint x: 55, endPoint y: 235, distance: 29.6
click at [28, 246] on div at bounding box center [26, 242] width 13 height 13
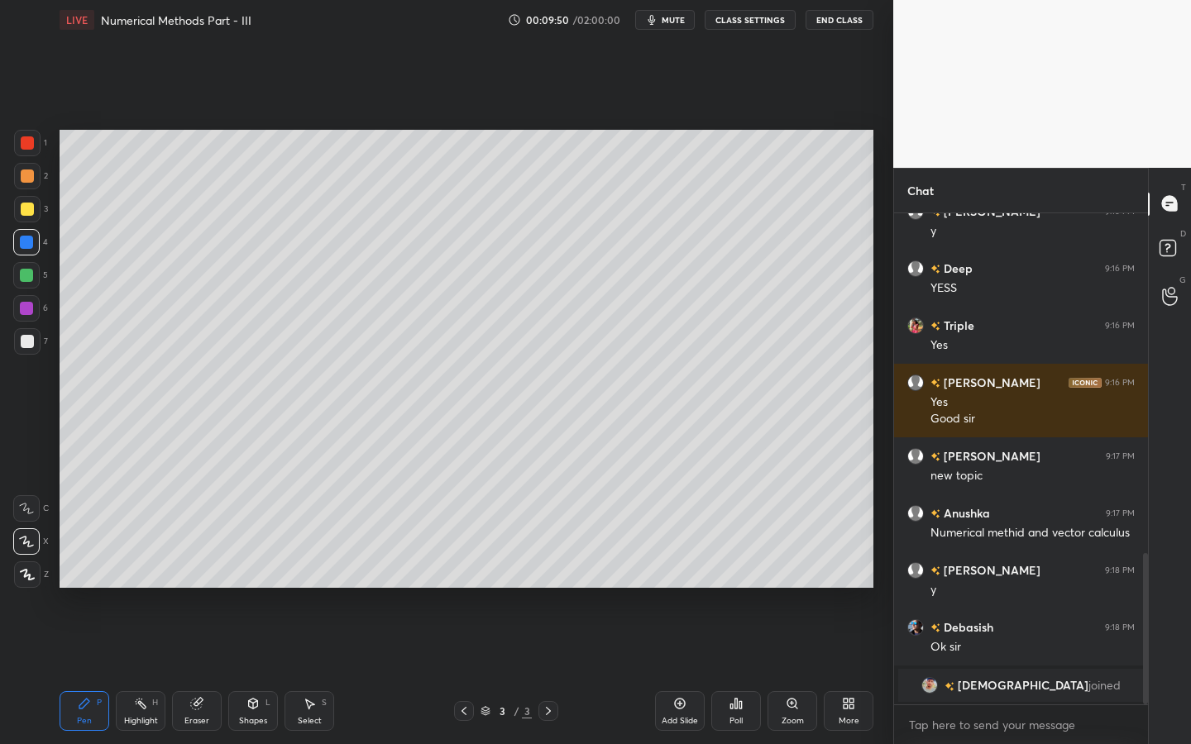
click at [36, 334] on div at bounding box center [27, 341] width 26 height 26
click at [23, 157] on div "1" at bounding box center [30, 146] width 33 height 33
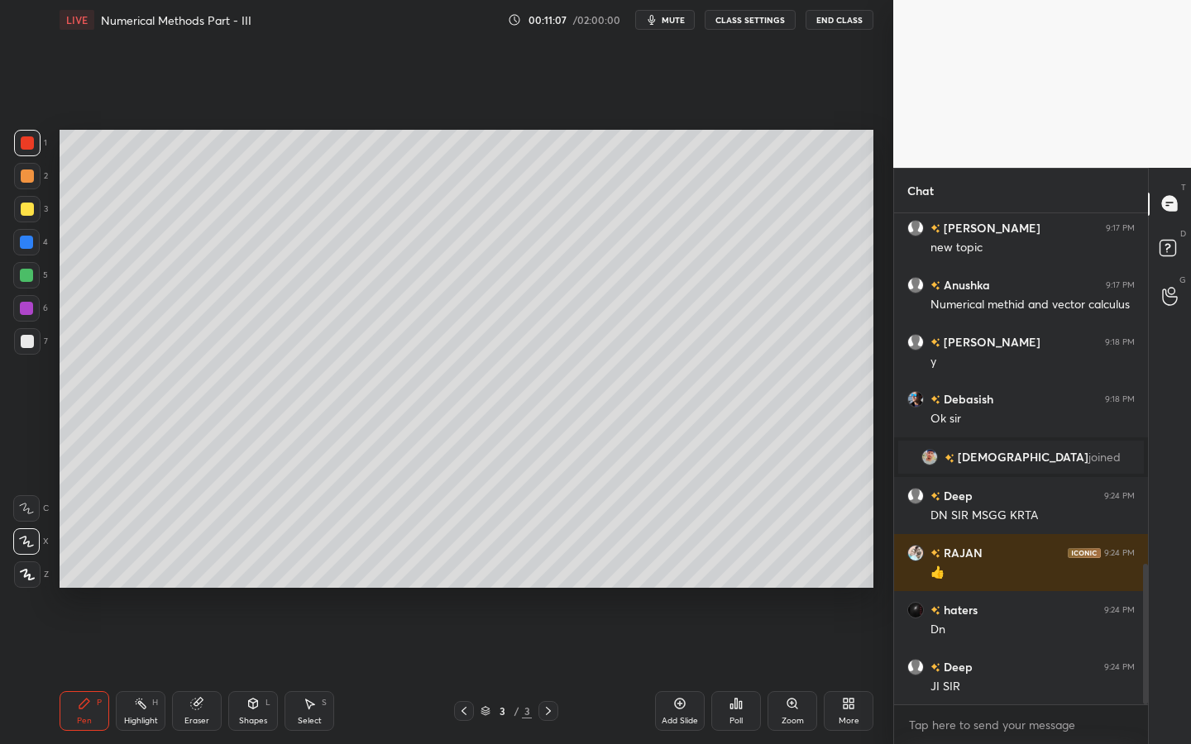
scroll to position [1285, 0]
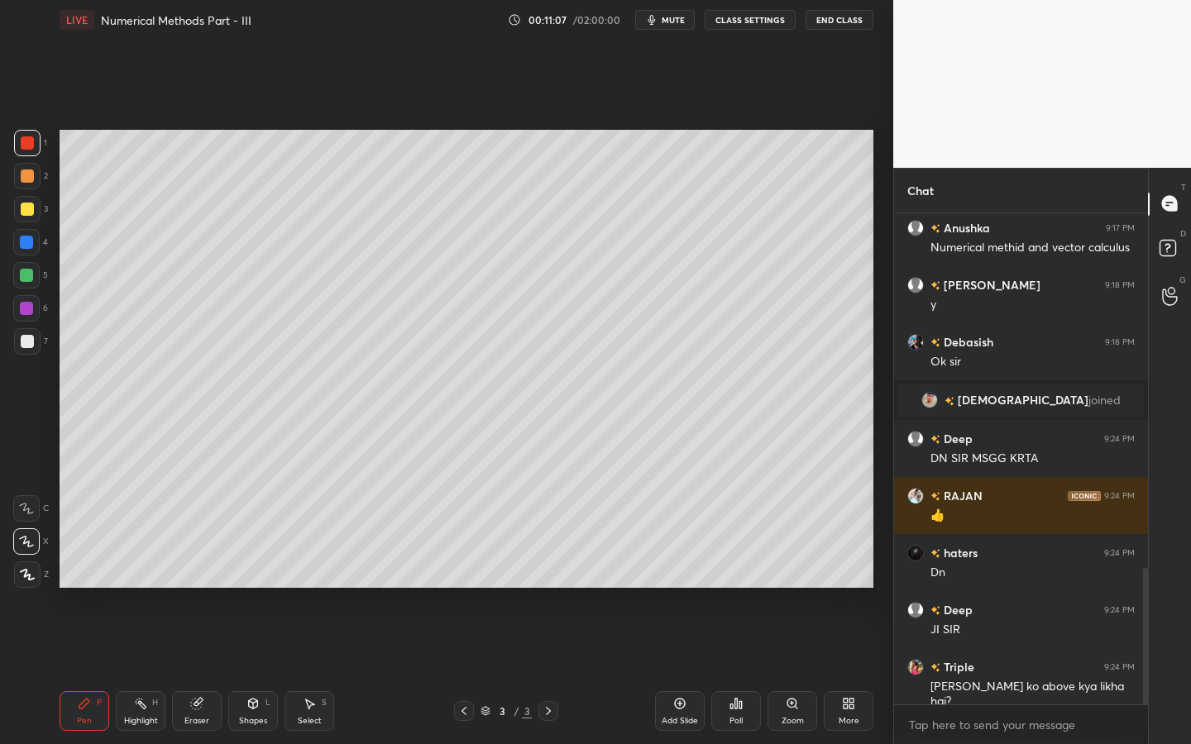
drag, startPoint x: 33, startPoint y: 305, endPoint x: 55, endPoint y: 303, distance: 22.4
click at [35, 304] on div at bounding box center [26, 308] width 26 height 26
click at [25, 342] on div at bounding box center [27, 341] width 13 height 13
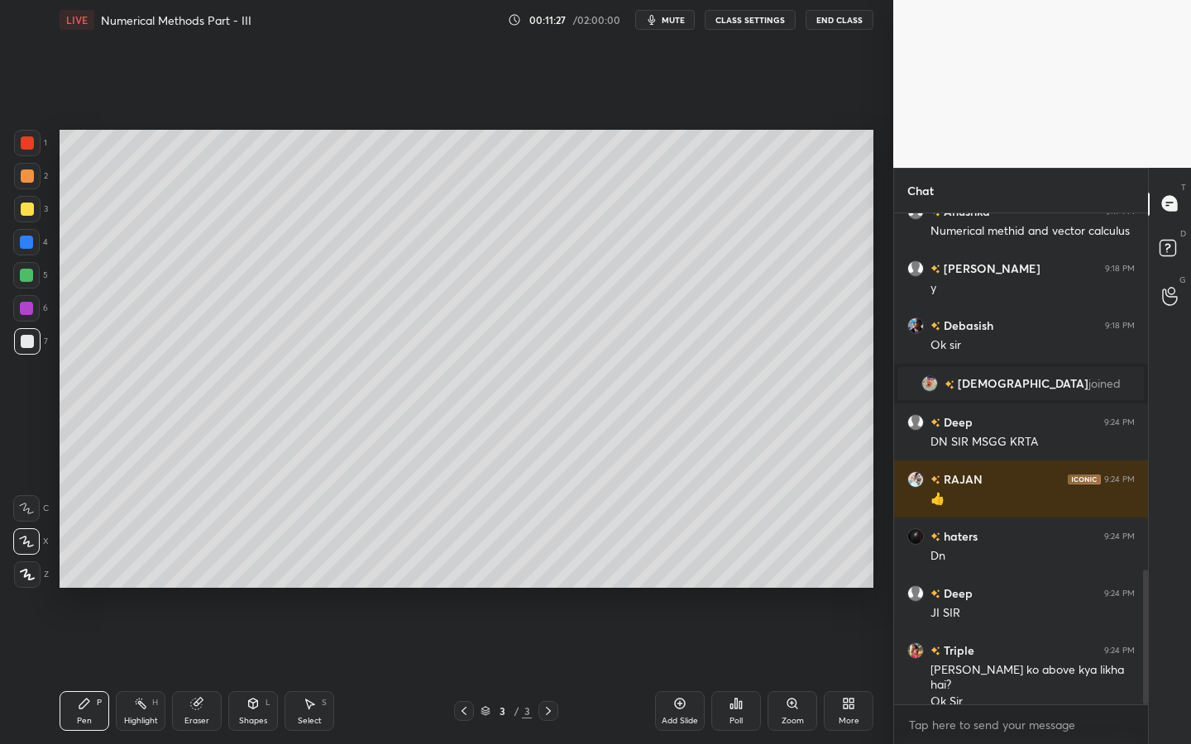
click at [12, 336] on div "1 2 3 4 5 6 7 C X Z C X Z E E Erase all H H" at bounding box center [26, 359] width 53 height 458
click at [696, 671] on div "Add Slide Poll Zoom More" at bounding box center [764, 711] width 218 height 93
click at [668, 671] on div "Add Slide" at bounding box center [680, 711] width 50 height 40
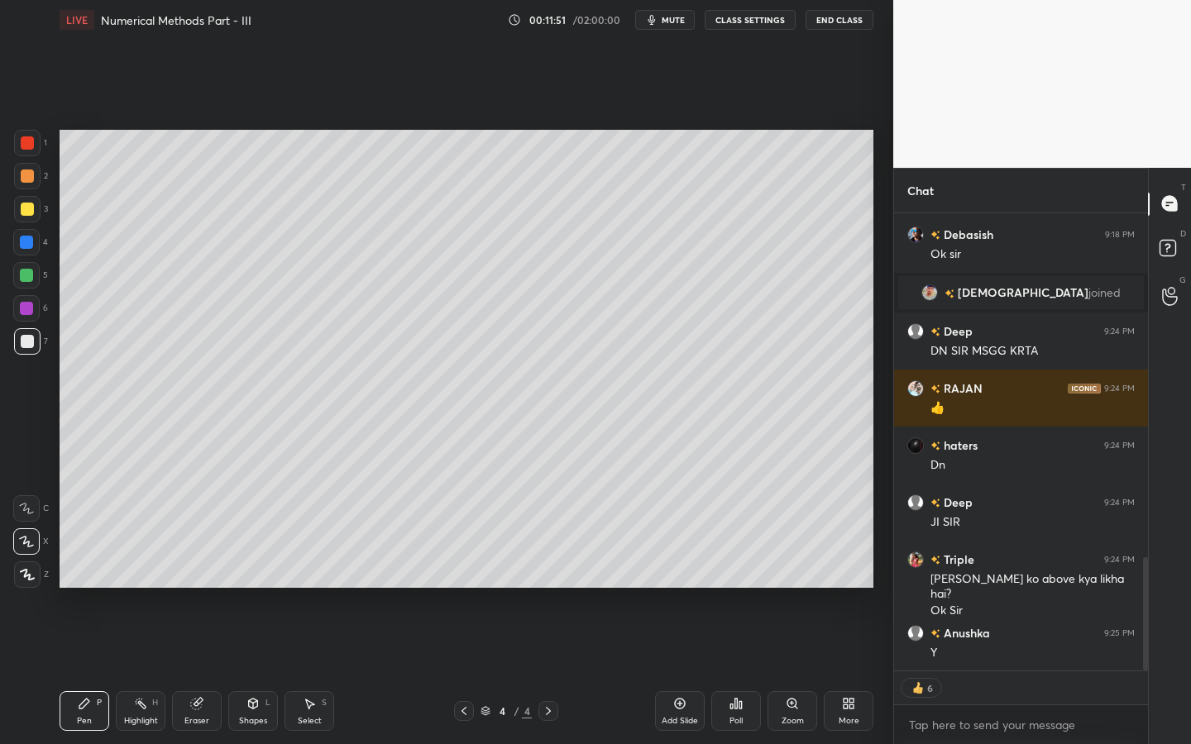
click at [35, 239] on div at bounding box center [26, 242] width 26 height 26
click at [33, 272] on div at bounding box center [26, 275] width 26 height 26
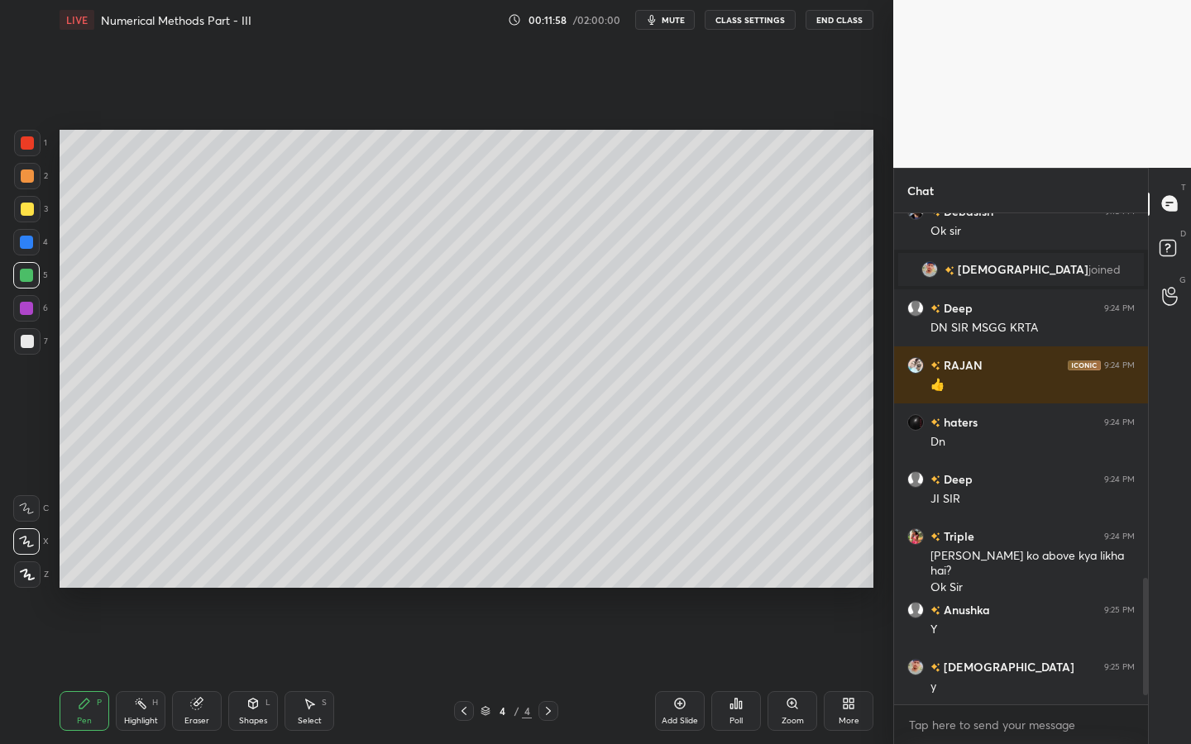
scroll to position [1416, 0]
click at [31, 206] on div at bounding box center [27, 209] width 13 height 13
drag, startPoint x: 242, startPoint y: 708, endPoint x: 238, endPoint y: 695, distance: 13.9
click at [242, 671] on div "Shapes L" at bounding box center [253, 711] width 50 height 40
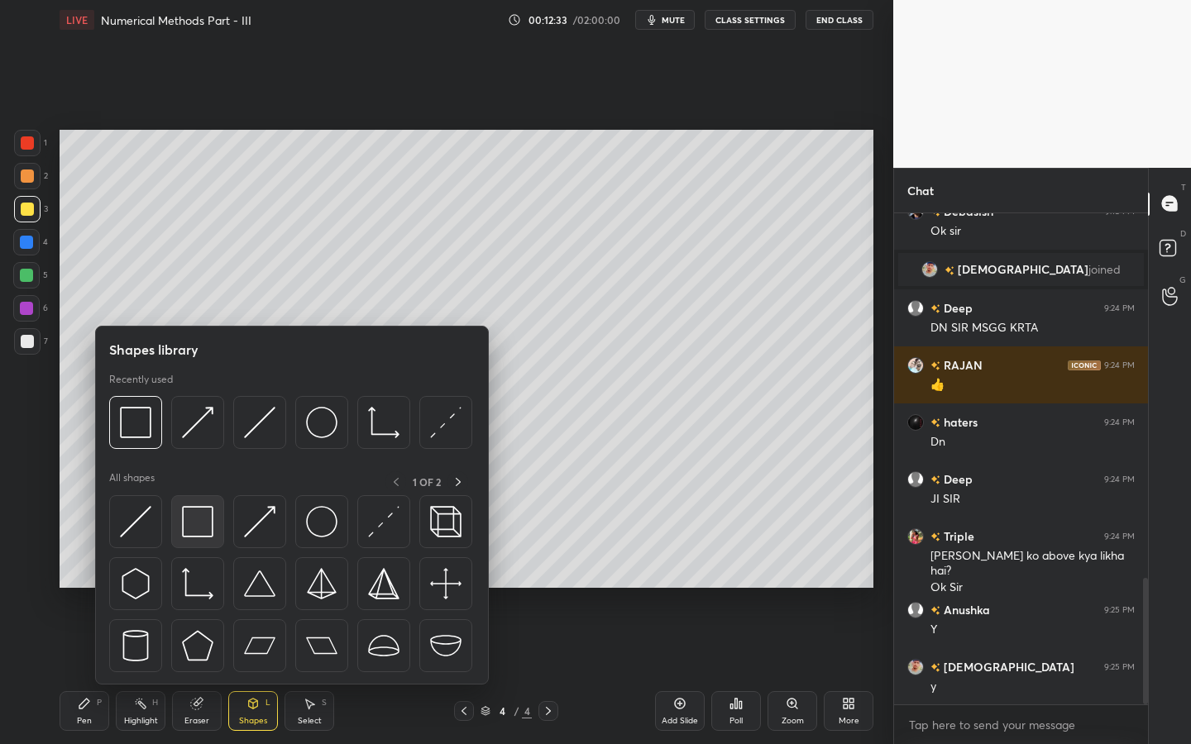
click at [187, 507] on div at bounding box center [197, 521] width 53 height 53
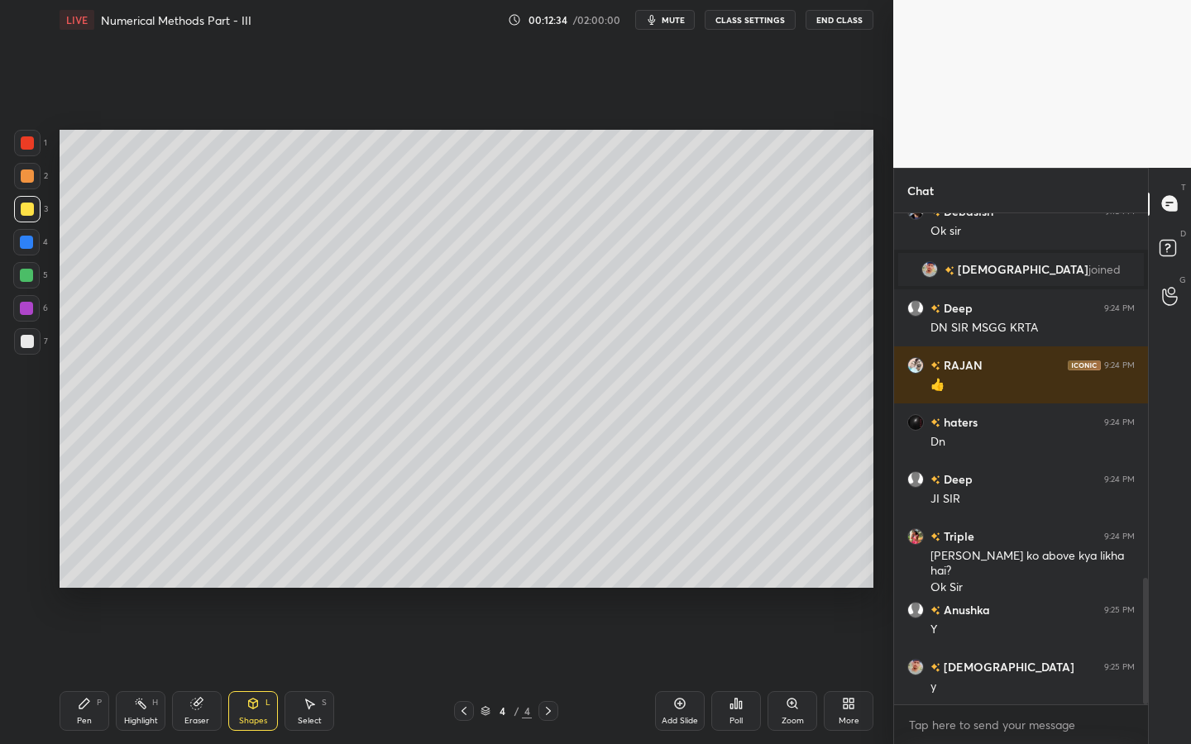
scroll to position [1473, 0]
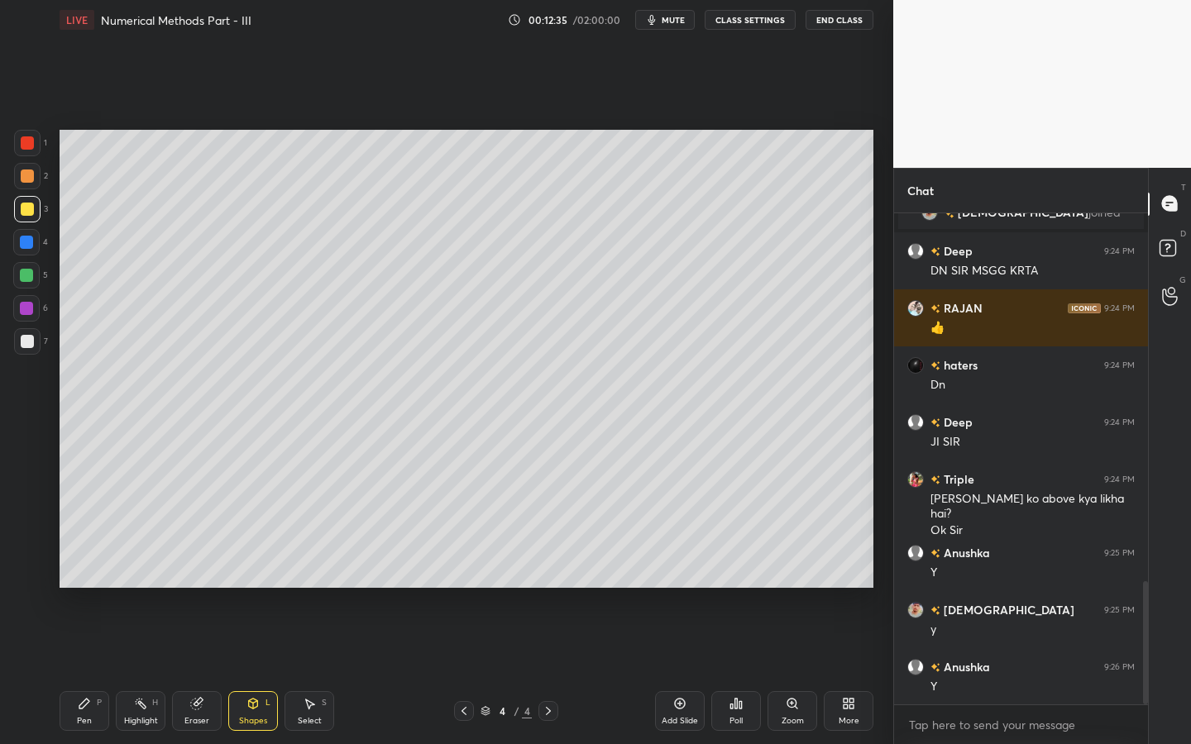
click at [581, 244] on div "Setting up your live class Poll for secs No correct answer Start poll" at bounding box center [466, 359] width 827 height 638
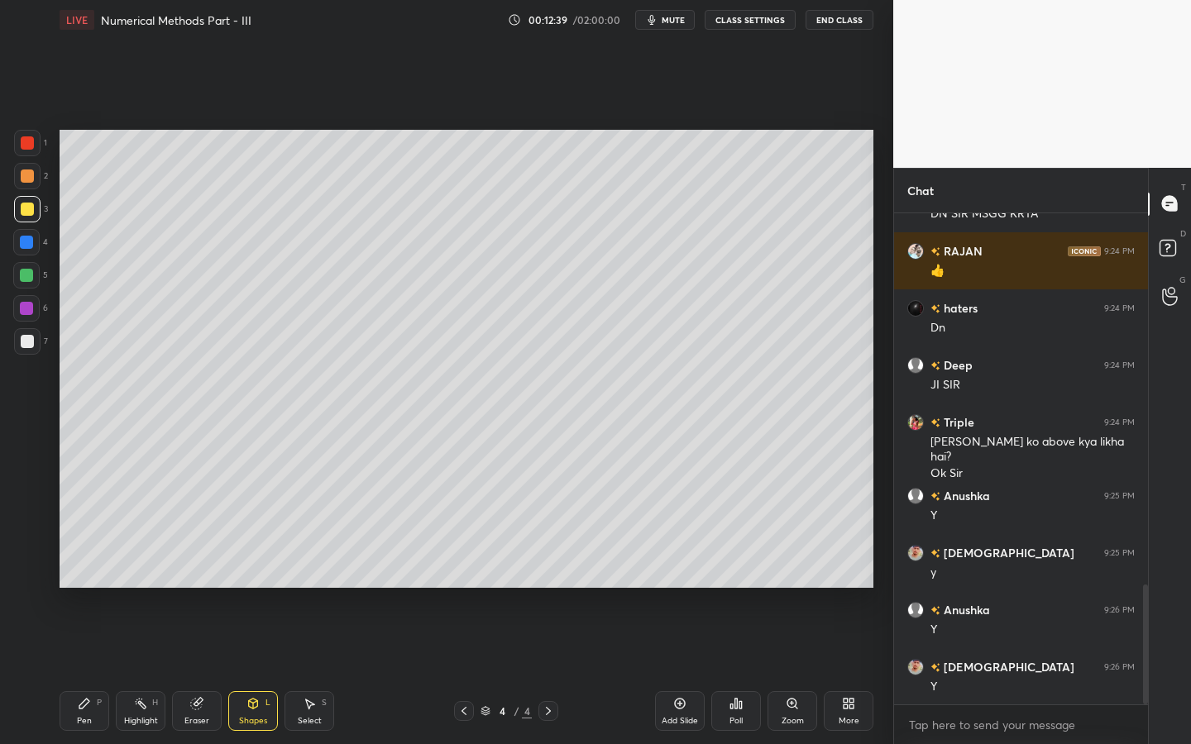
drag, startPoint x: 74, startPoint y: 686, endPoint x: 90, endPoint y: 690, distance: 16.9
click at [78, 671] on div "Pen P Highlight H Eraser Shapes L Select S 4 / 4 Add Slide Poll Zoom More" at bounding box center [467, 711] width 814 height 66
click at [82, 671] on icon at bounding box center [84, 703] width 13 height 13
drag, startPoint x: 260, startPoint y: 689, endPoint x: 252, endPoint y: 681, distance: 11.1
click at [256, 671] on div "Pen P Highlight H Eraser Shapes L Select S 4 / 4 Add Slide Poll Zoom More" at bounding box center [467, 711] width 814 height 66
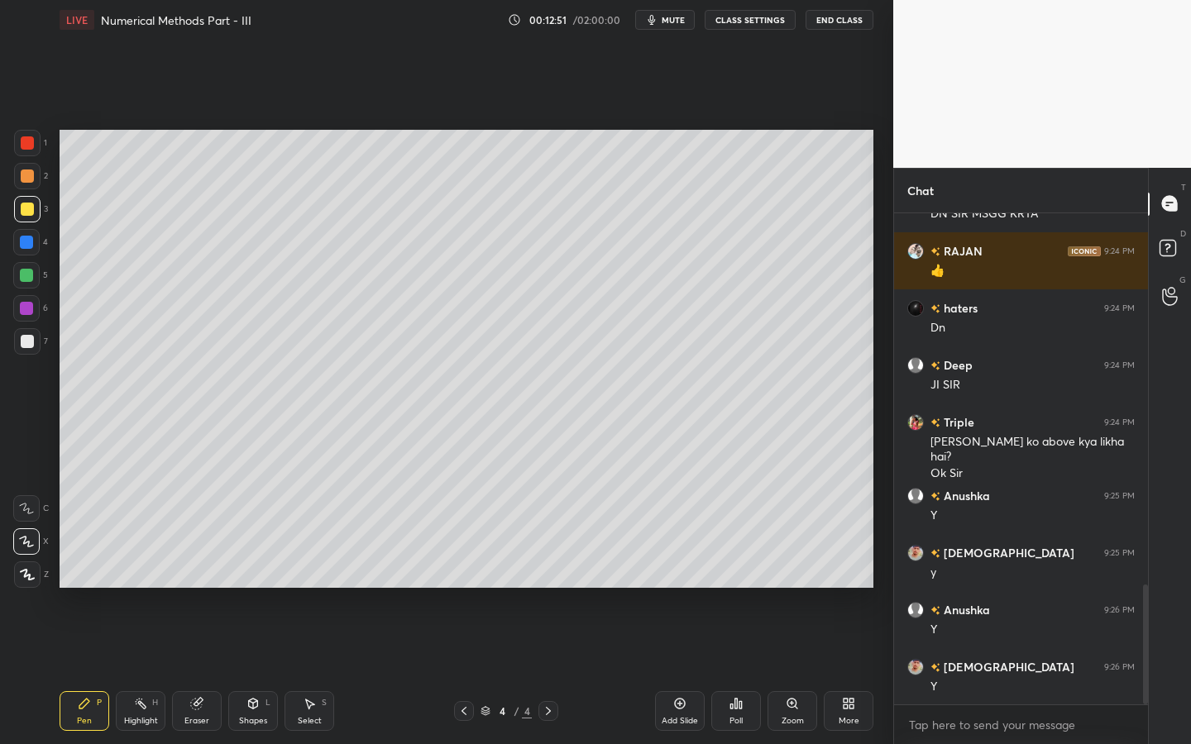
click at [243, 671] on div "Shapes L" at bounding box center [253, 711] width 50 height 40
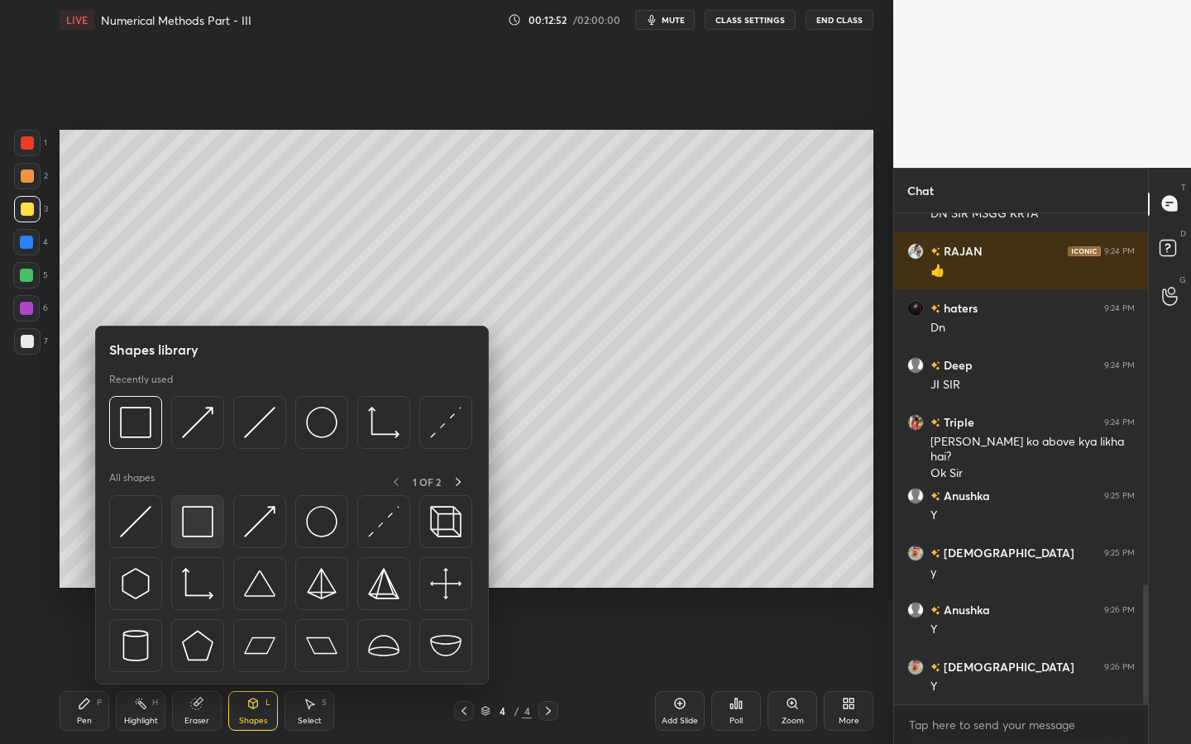
click at [203, 501] on div at bounding box center [197, 521] width 53 height 53
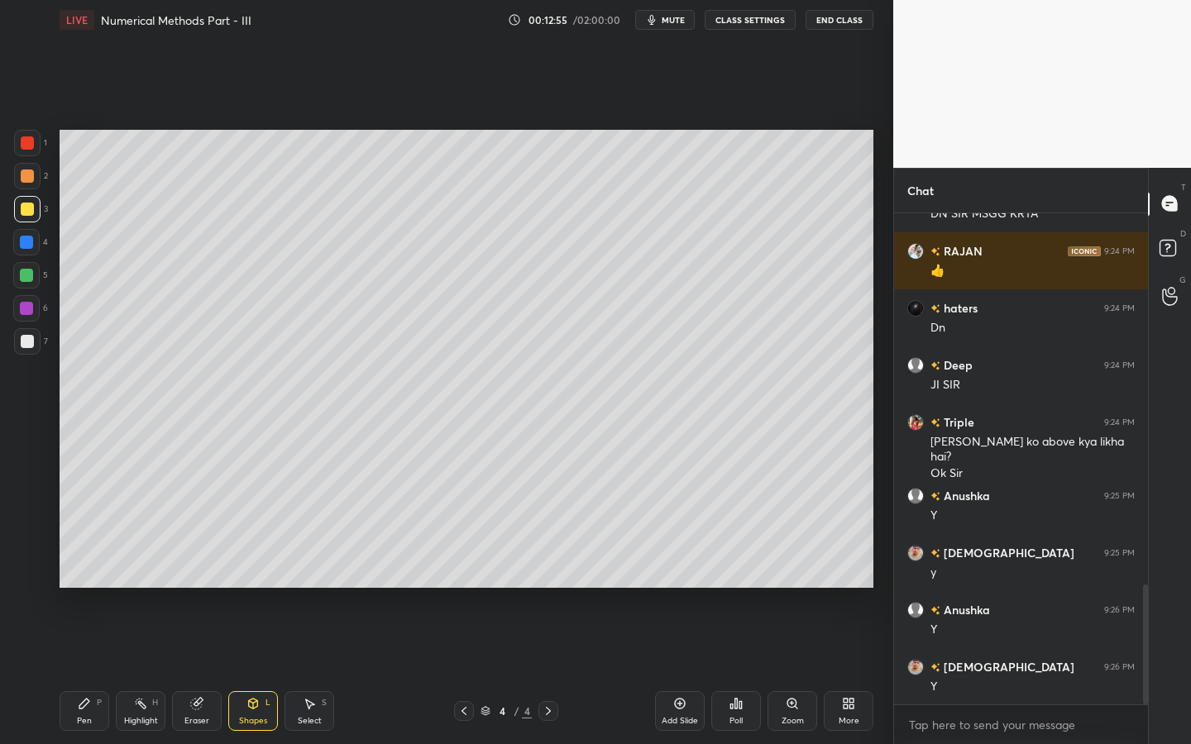
drag, startPoint x: 64, startPoint y: 706, endPoint x: 79, endPoint y: 701, distance: 15.7
click at [64, 671] on div "Pen P" at bounding box center [85, 711] width 50 height 40
drag, startPoint x: 17, startPoint y: 350, endPoint x: 36, endPoint y: 318, distance: 36.7
click at [21, 345] on div at bounding box center [27, 341] width 26 height 26
click at [260, 671] on div "Shapes" at bounding box center [253, 721] width 28 height 8
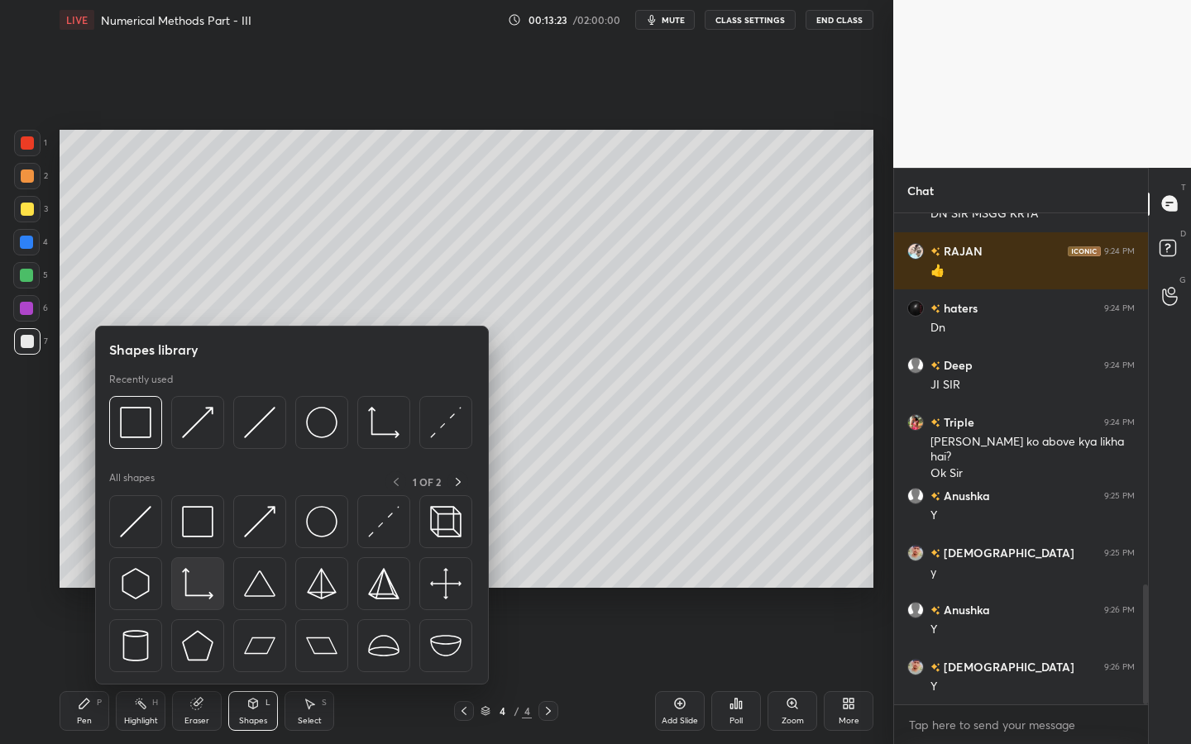
click at [193, 571] on img at bounding box center [197, 583] width 31 height 31
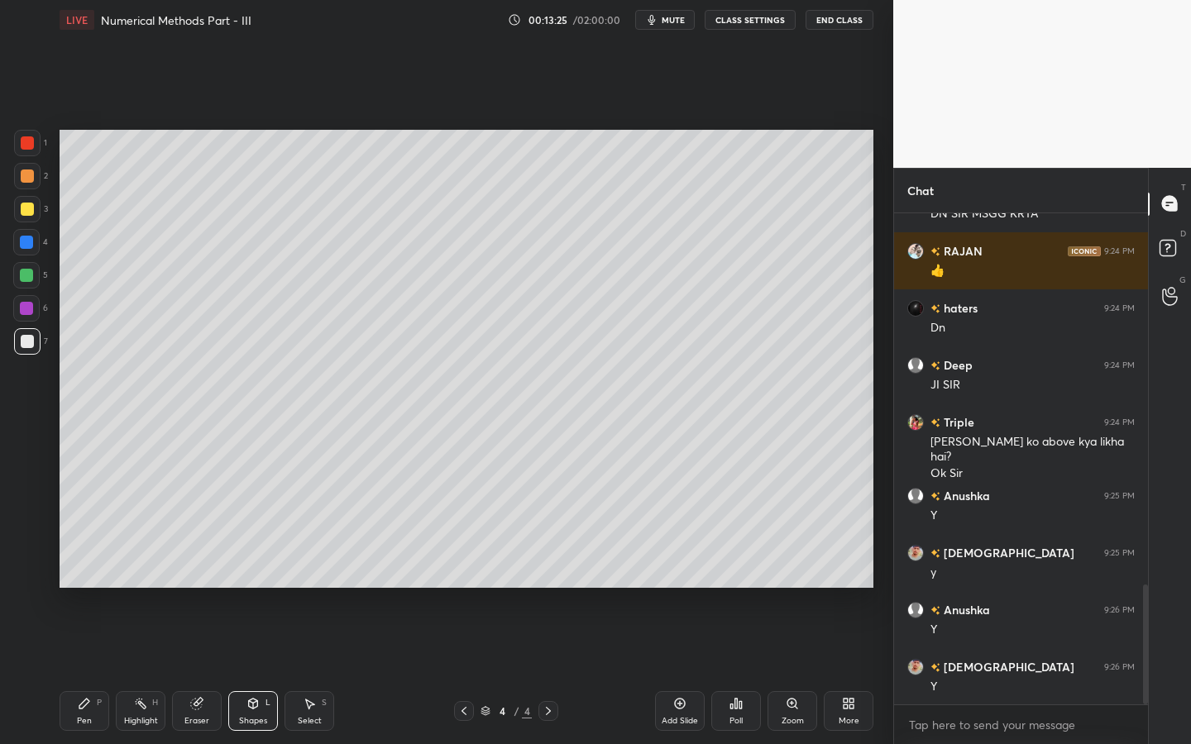
drag, startPoint x: 26, startPoint y: 313, endPoint x: 58, endPoint y: 325, distance: 33.5
click at [28, 313] on div at bounding box center [26, 308] width 13 height 13
drag, startPoint x: 87, startPoint y: 709, endPoint x: 117, endPoint y: 662, distance: 55.7
click at [87, 671] on icon at bounding box center [84, 703] width 13 height 13
click at [31, 343] on div at bounding box center [27, 341] width 13 height 13
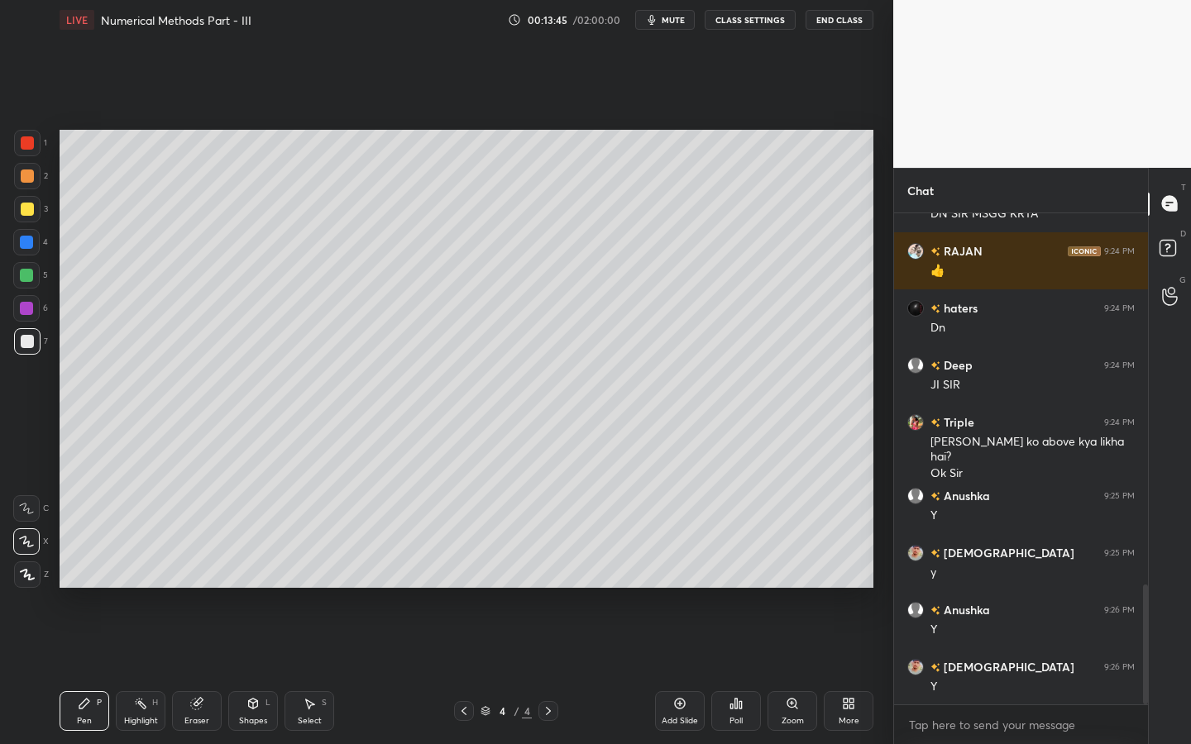
drag, startPoint x: 34, startPoint y: 284, endPoint x: 49, endPoint y: 284, distance: 14.9
click at [33, 284] on div at bounding box center [26, 275] width 26 height 26
click at [801, 671] on div "Zoom" at bounding box center [792, 711] width 50 height 40
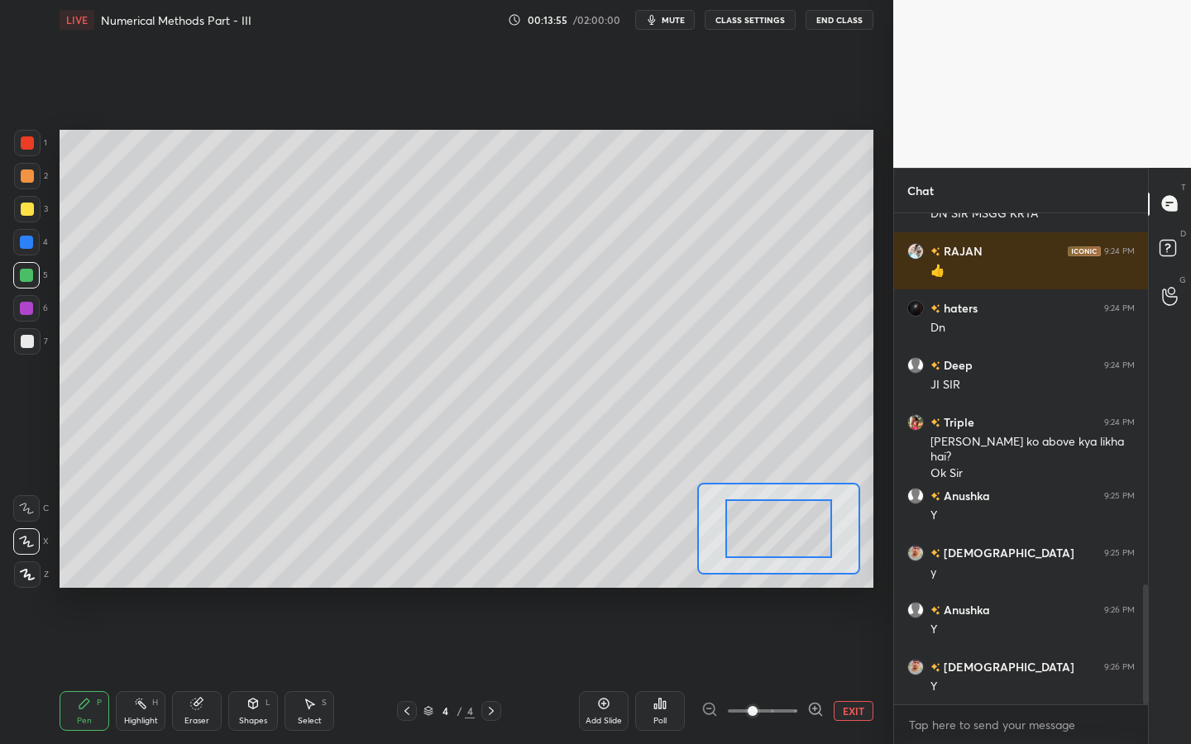
drag, startPoint x: 813, startPoint y: 702, endPoint x: 805, endPoint y: 704, distance: 8.4
click at [817, 671] on icon at bounding box center [815, 709] width 17 height 17
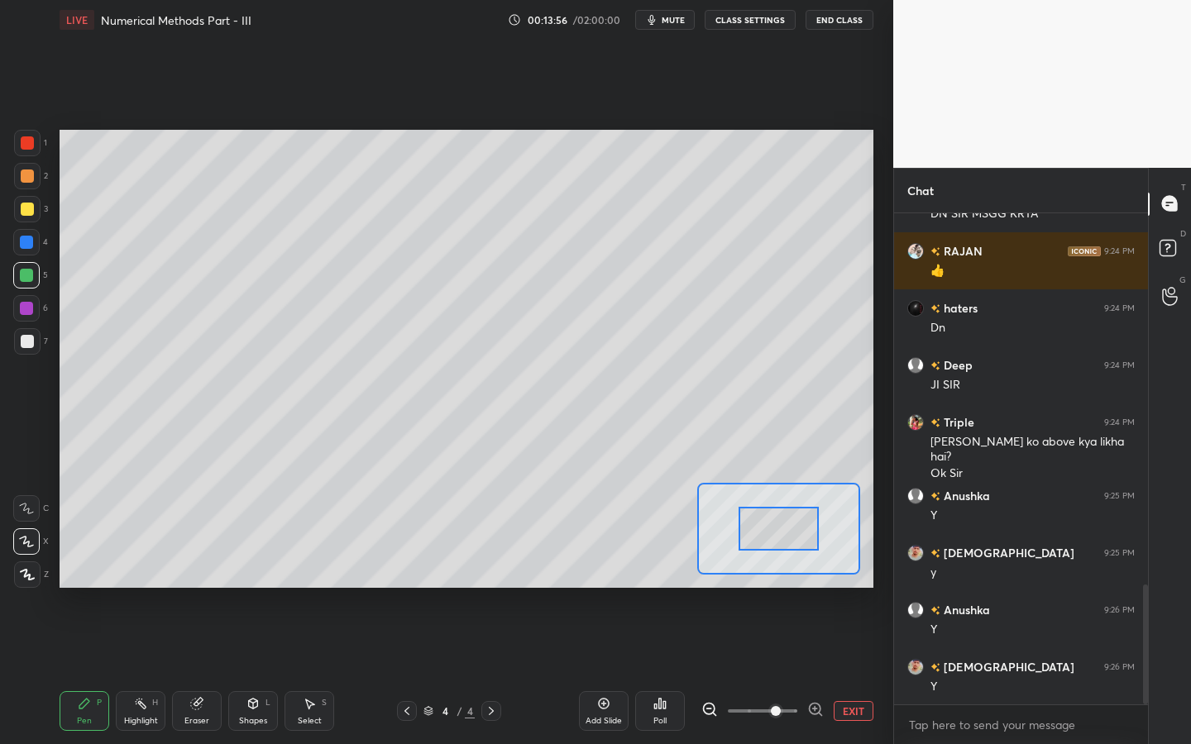
click at [810, 671] on icon at bounding box center [815, 709] width 11 height 11
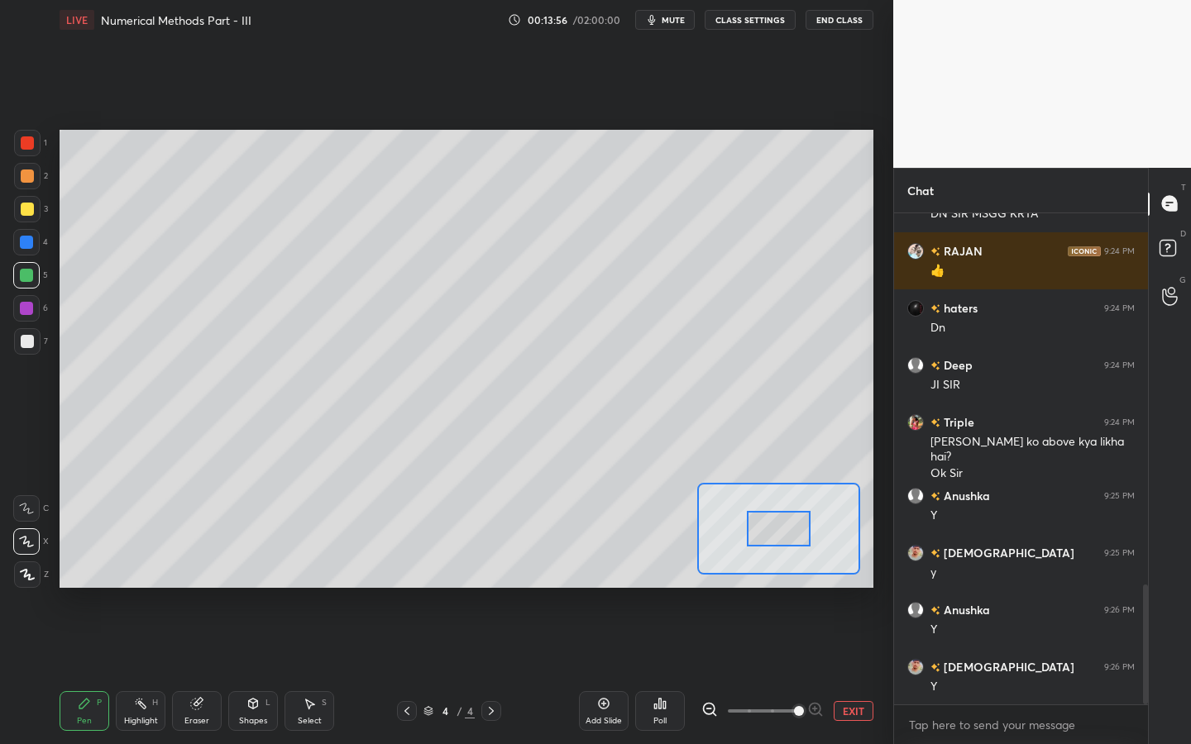
click at [815, 671] on div at bounding box center [762, 711] width 122 height 20
drag, startPoint x: 795, startPoint y: 527, endPoint x: 833, endPoint y: 513, distance: 40.6
click at [839, 523] on div at bounding box center [827, 523] width 64 height 36
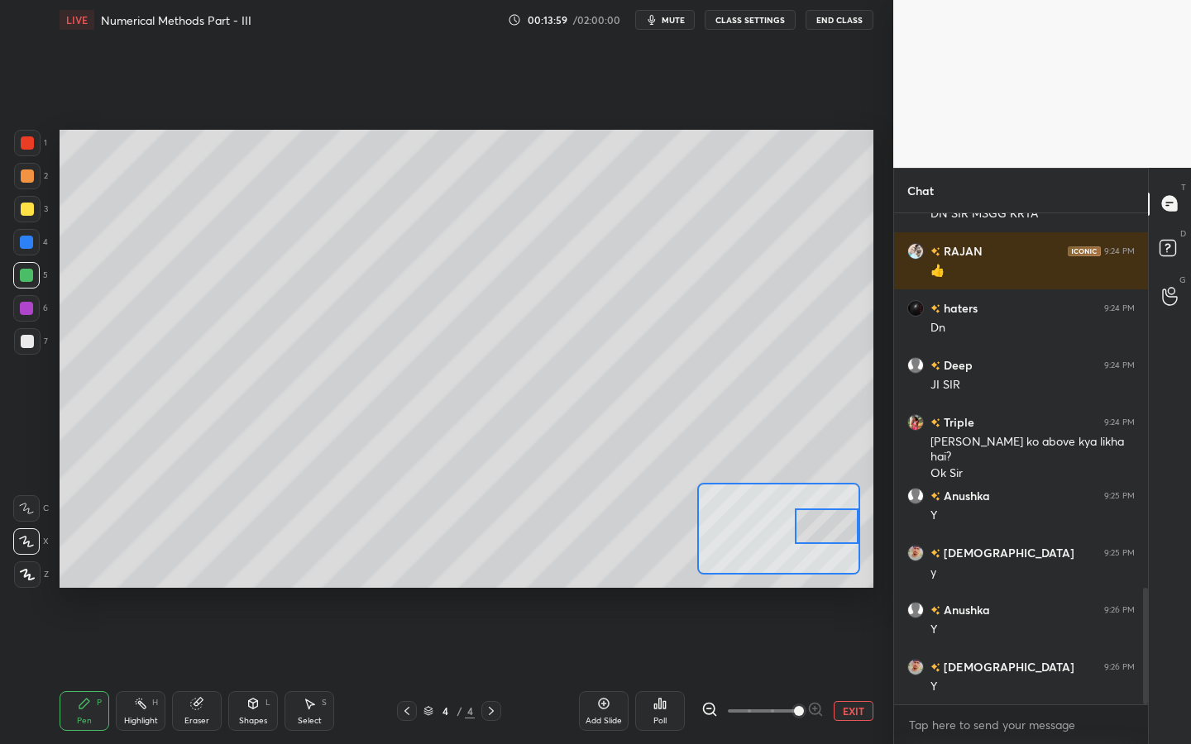
scroll to position [1587, 0]
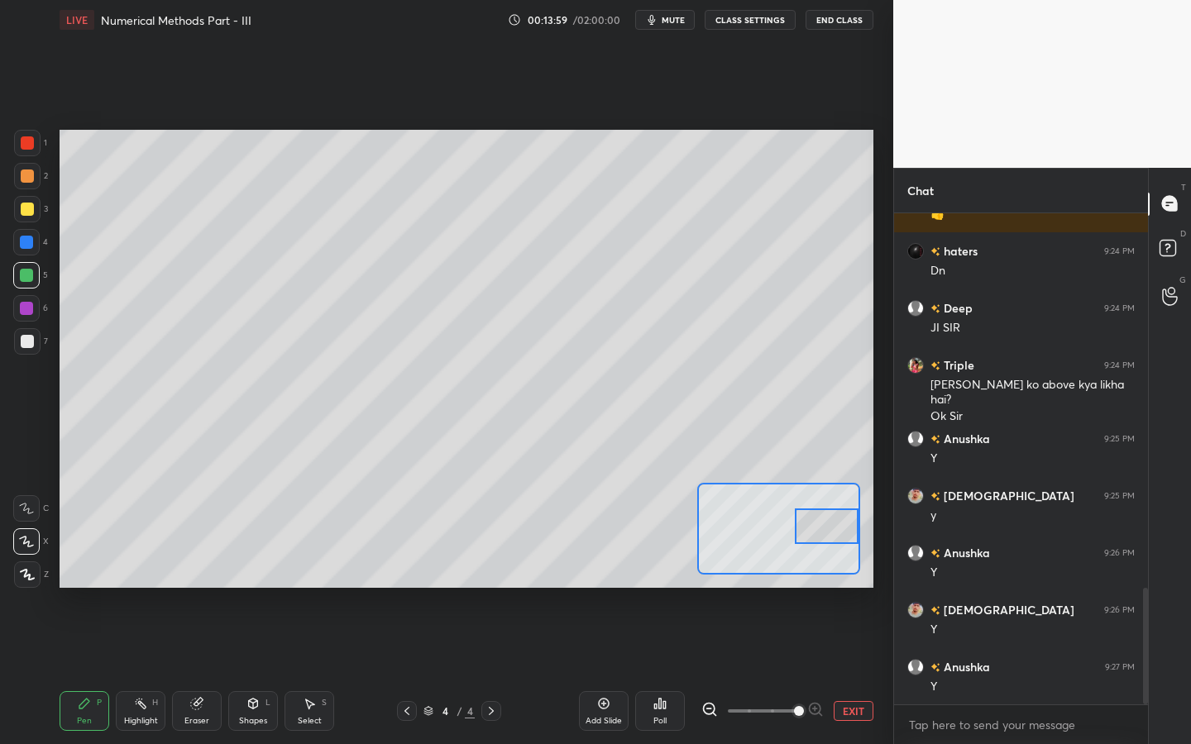
click at [27, 277] on div at bounding box center [26, 275] width 13 height 13
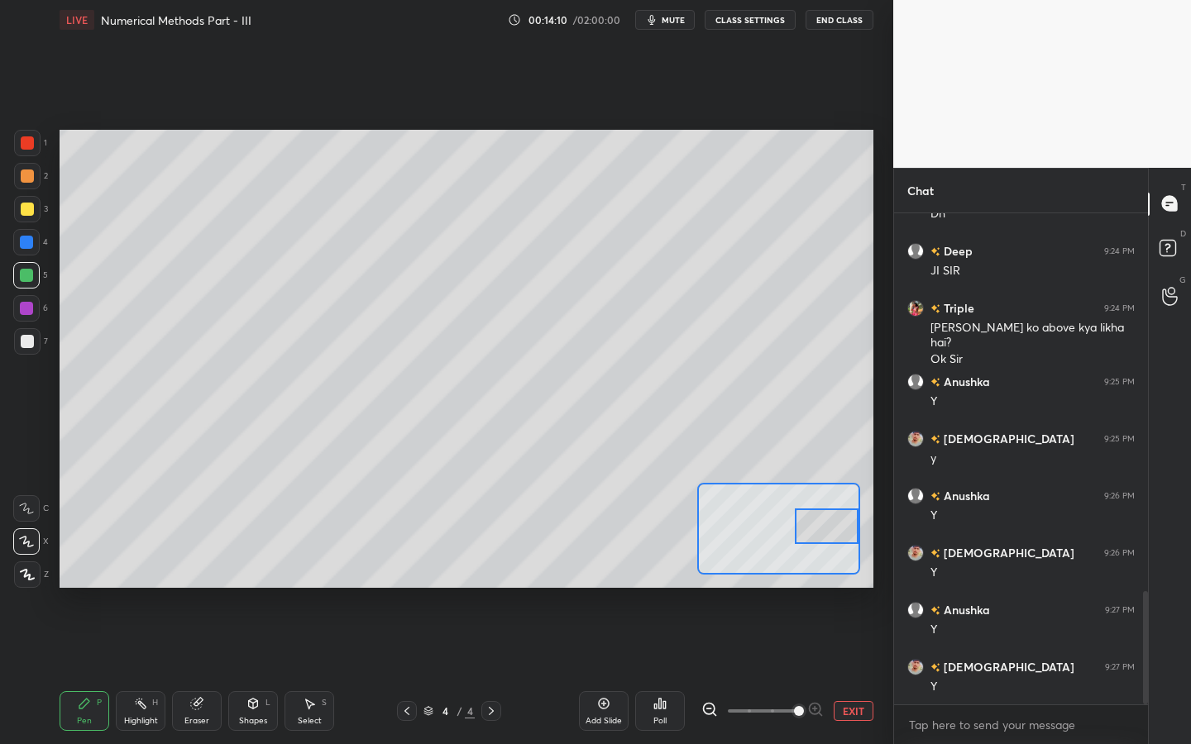
click at [848, 671] on button "EXIT" at bounding box center [853, 711] width 40 height 20
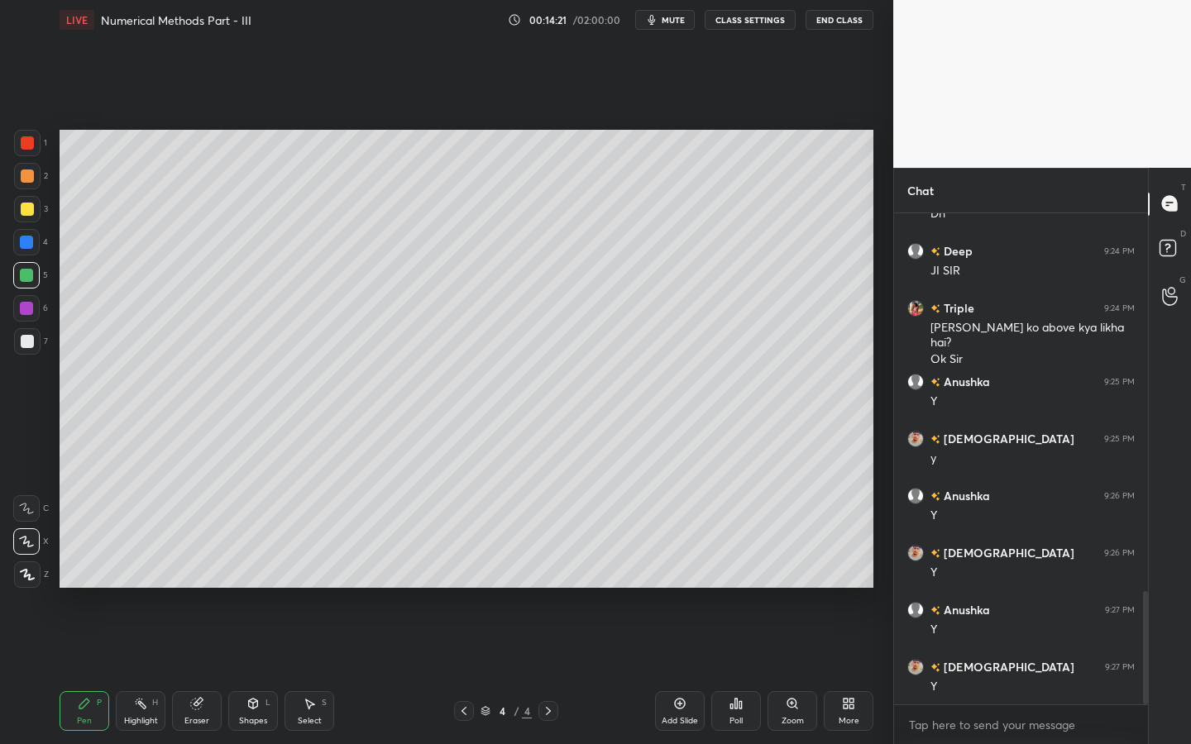
click at [32, 306] on div at bounding box center [26, 308] width 13 height 13
click at [29, 332] on div at bounding box center [27, 341] width 26 height 26
click at [240, 671] on div "Shapes L" at bounding box center [253, 711] width 50 height 40
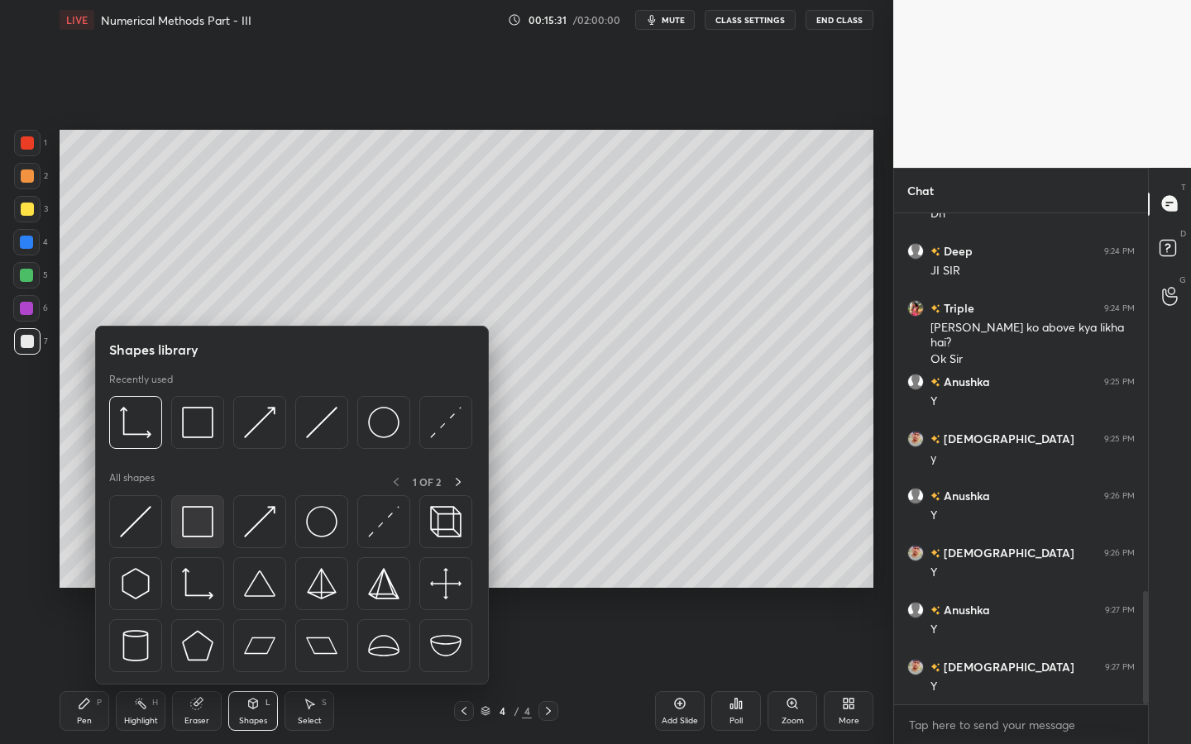
click at [213, 525] on div at bounding box center [197, 521] width 53 height 53
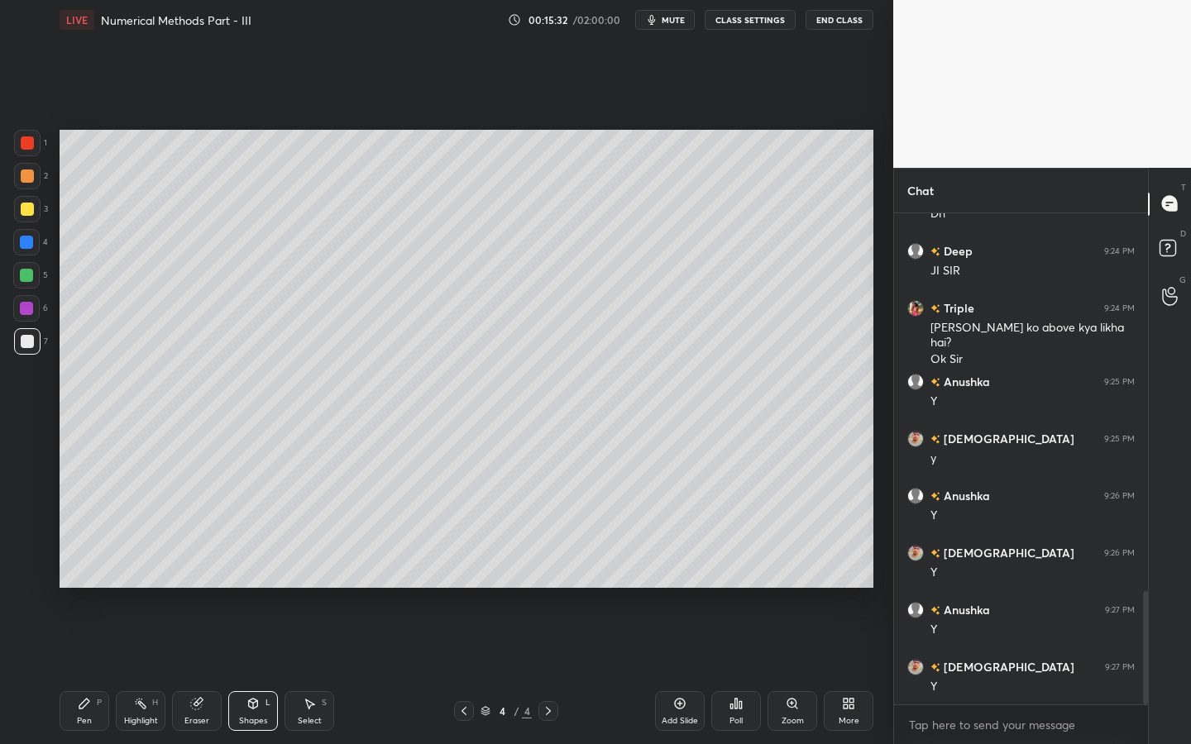
drag, startPoint x: 30, startPoint y: 251, endPoint x: 41, endPoint y: 250, distance: 11.6
click at [33, 251] on div at bounding box center [26, 242] width 26 height 26
drag, startPoint x: 75, startPoint y: 709, endPoint x: 86, endPoint y: 690, distance: 21.8
click at [79, 671] on div "Pen P" at bounding box center [85, 711] width 50 height 40
click at [29, 350] on div at bounding box center [27, 341] width 26 height 26
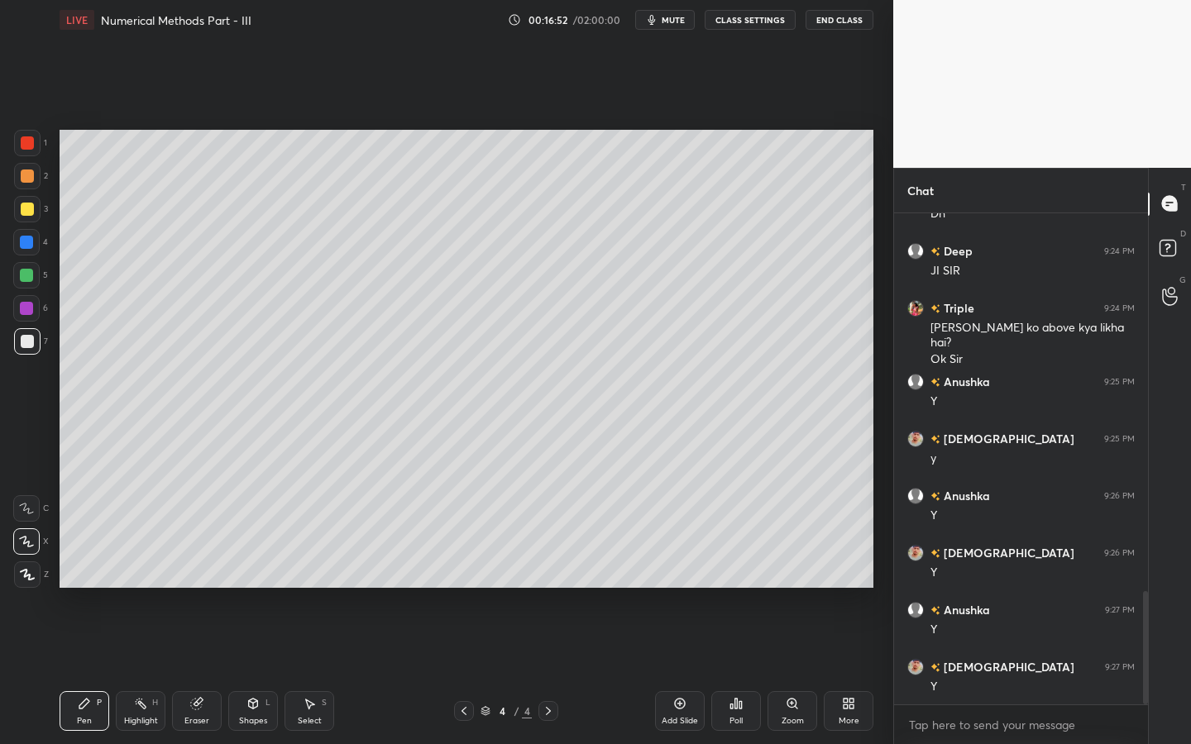
click at [321, 671] on div "Select" at bounding box center [310, 721] width 24 height 8
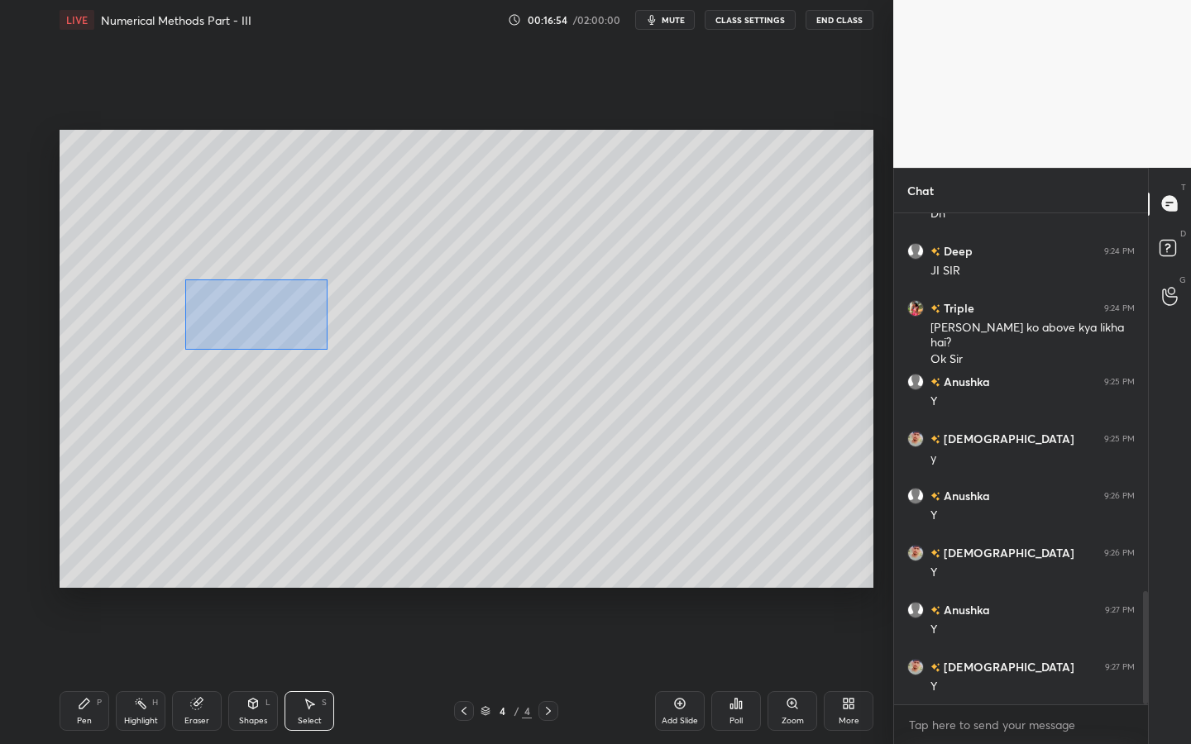
drag, startPoint x: 185, startPoint y: 279, endPoint x: 274, endPoint y: 331, distance: 102.3
click at [326, 349] on div "0 ° Undo Copy Duplicate Duplicate to new slide Delete" at bounding box center [467, 359] width 814 height 458
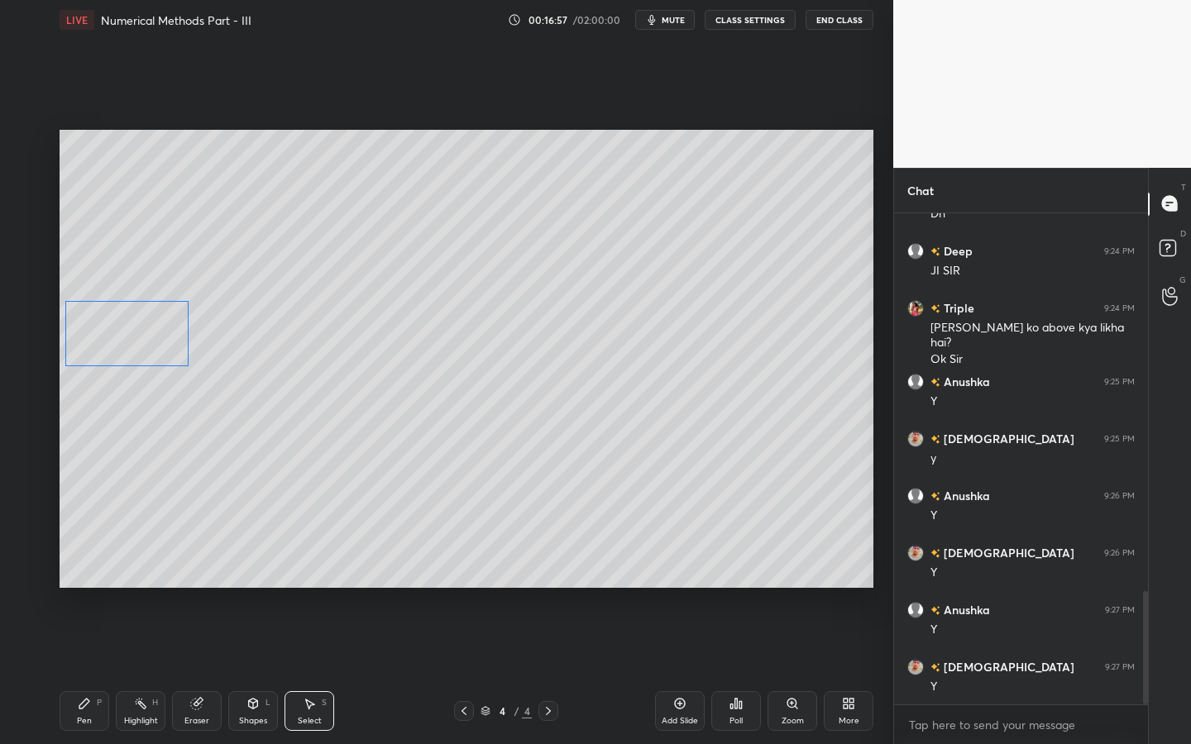
drag, startPoint x: 216, startPoint y: 332, endPoint x: 150, endPoint y: 344, distance: 66.3
click at [135, 343] on div "0 ° Undo Copy Duplicate Duplicate to new slide Delete" at bounding box center [467, 359] width 814 height 458
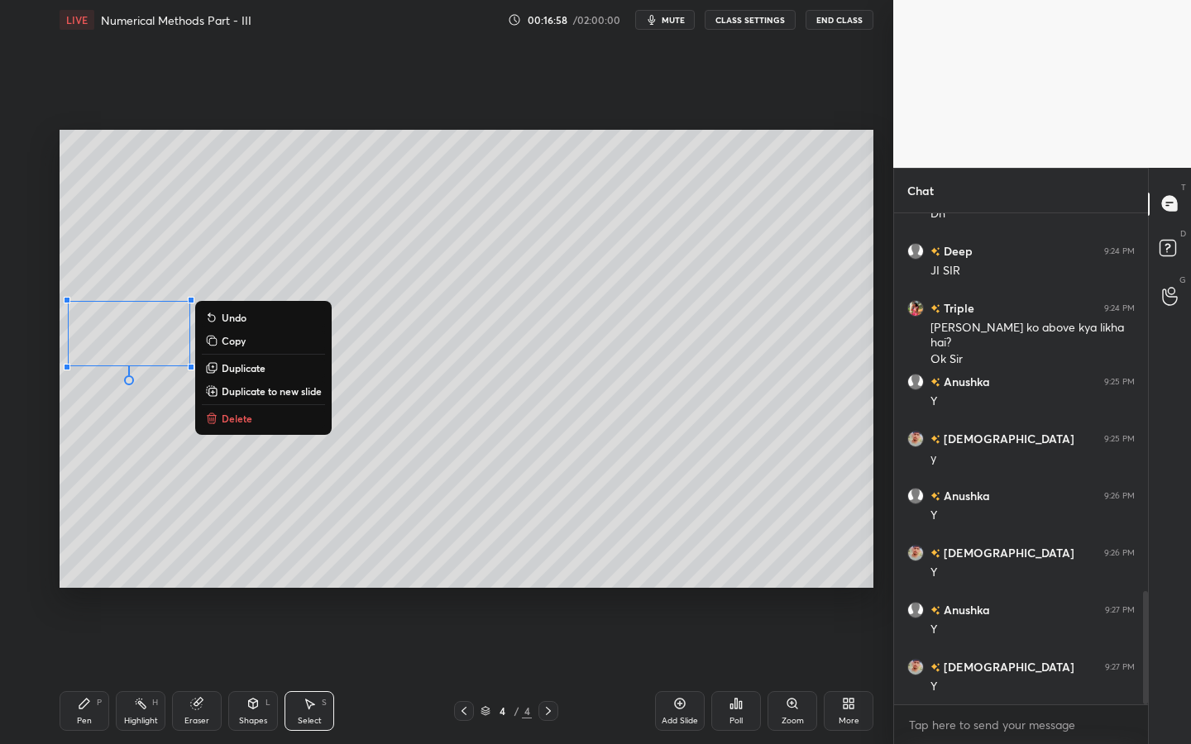
click at [79, 671] on div "Pen" at bounding box center [84, 721] width 15 height 8
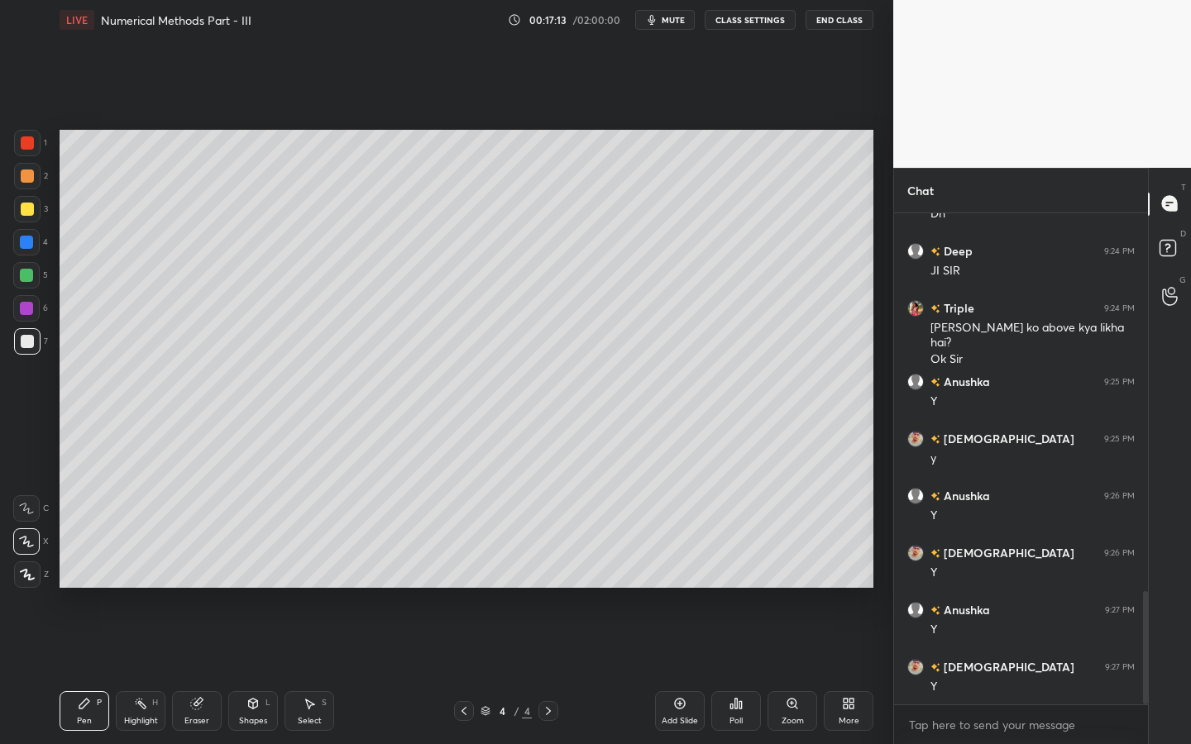
click at [25, 299] on div at bounding box center [26, 308] width 26 height 26
click at [246, 671] on icon at bounding box center [252, 703] width 13 height 13
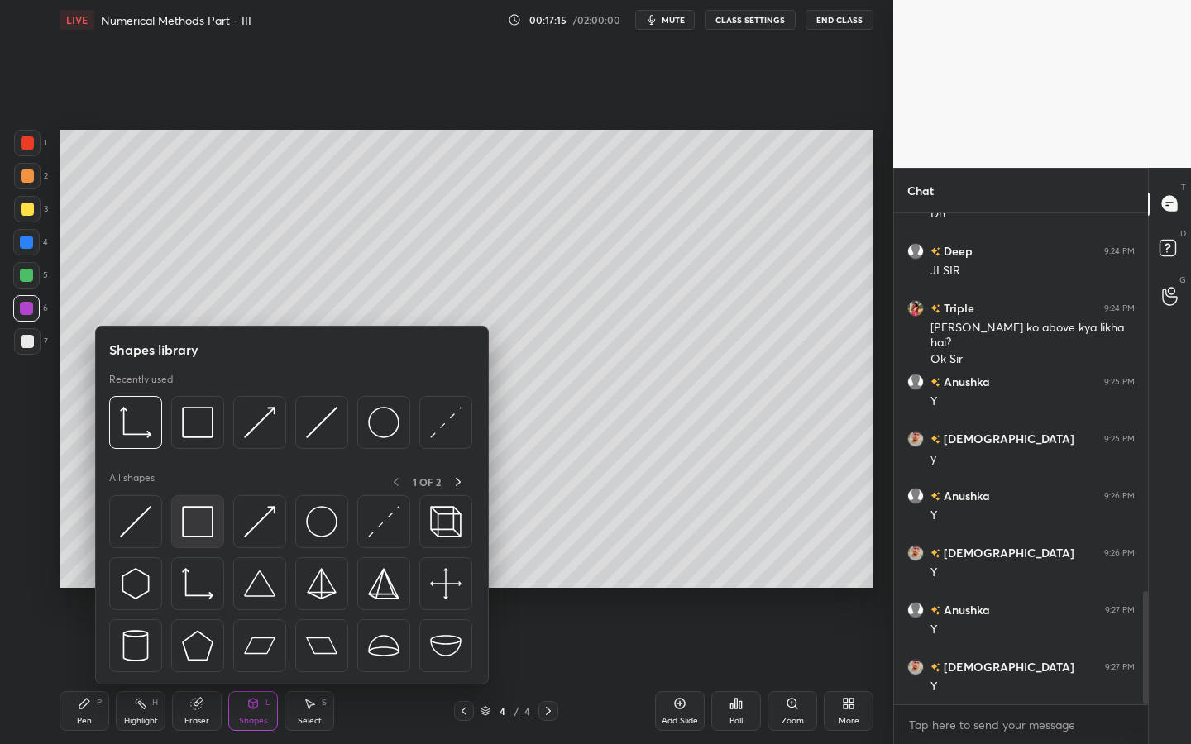
click at [206, 518] on img at bounding box center [197, 521] width 31 height 31
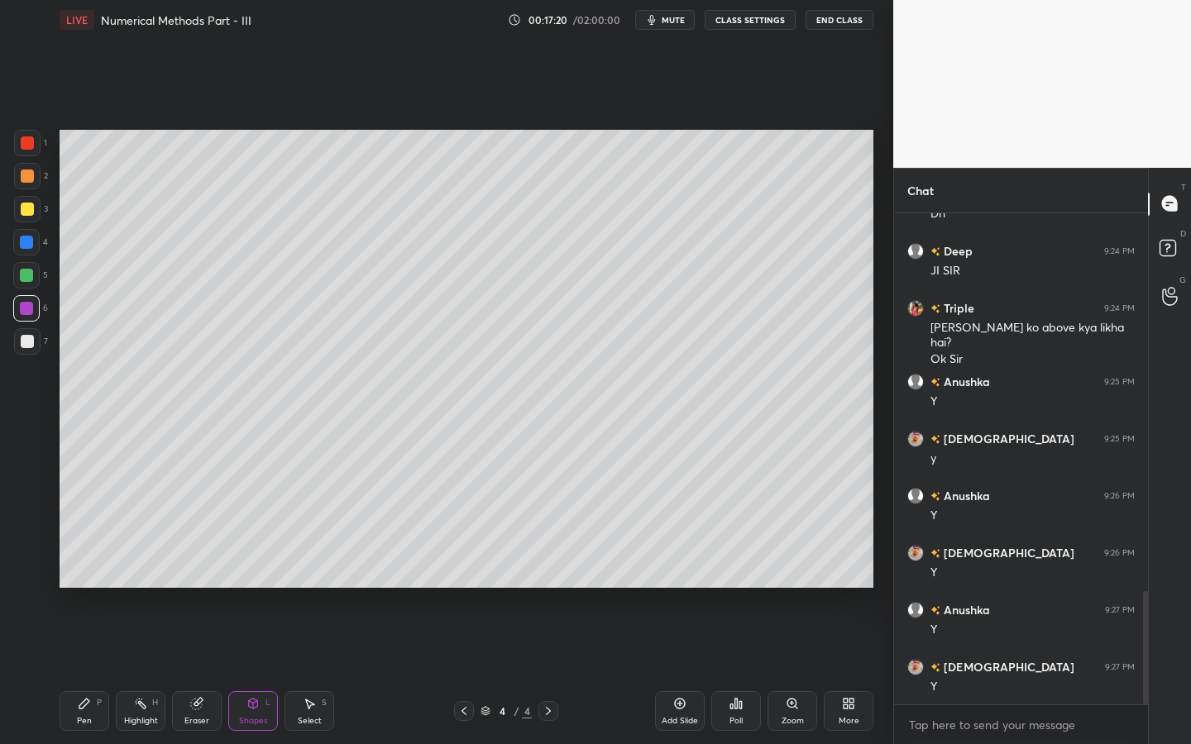
click at [88, 671] on div "Pen P" at bounding box center [85, 711] width 50 height 40
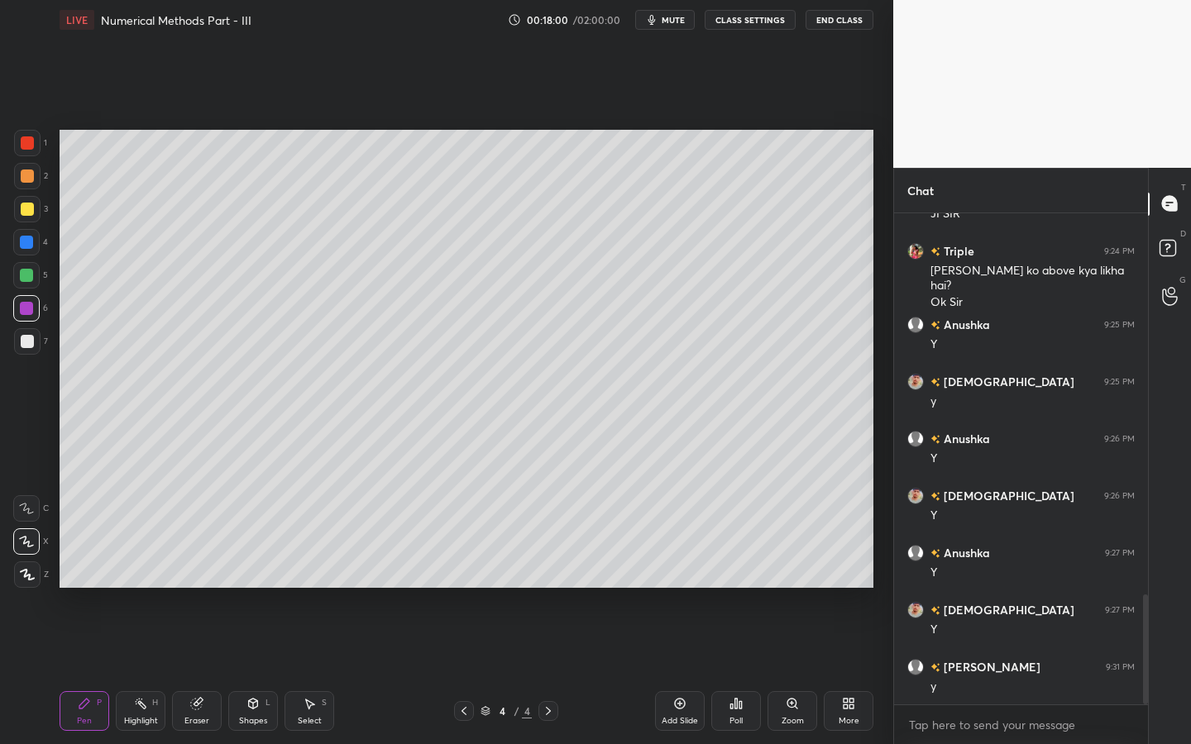
click at [31, 351] on div at bounding box center [27, 341] width 26 height 26
click at [207, 671] on div "Eraser" at bounding box center [197, 711] width 50 height 40
click at [69, 671] on div "Pen P" at bounding box center [85, 711] width 50 height 40
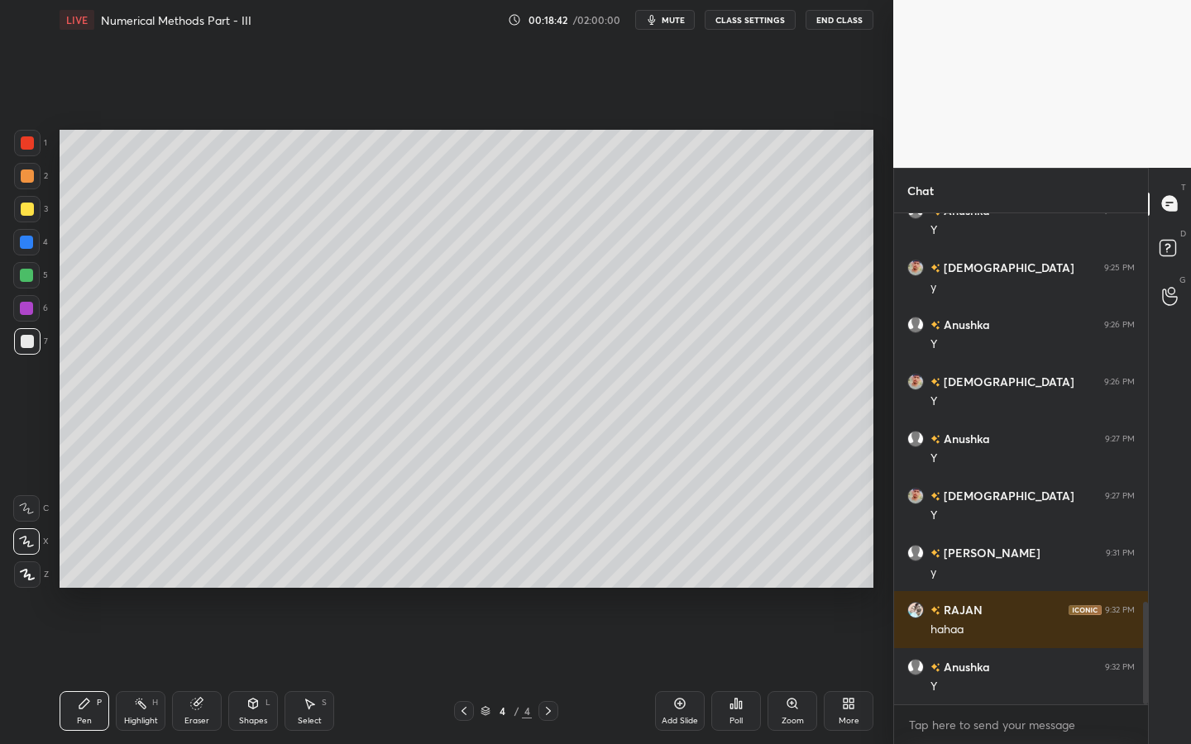
scroll to position [1872, 0]
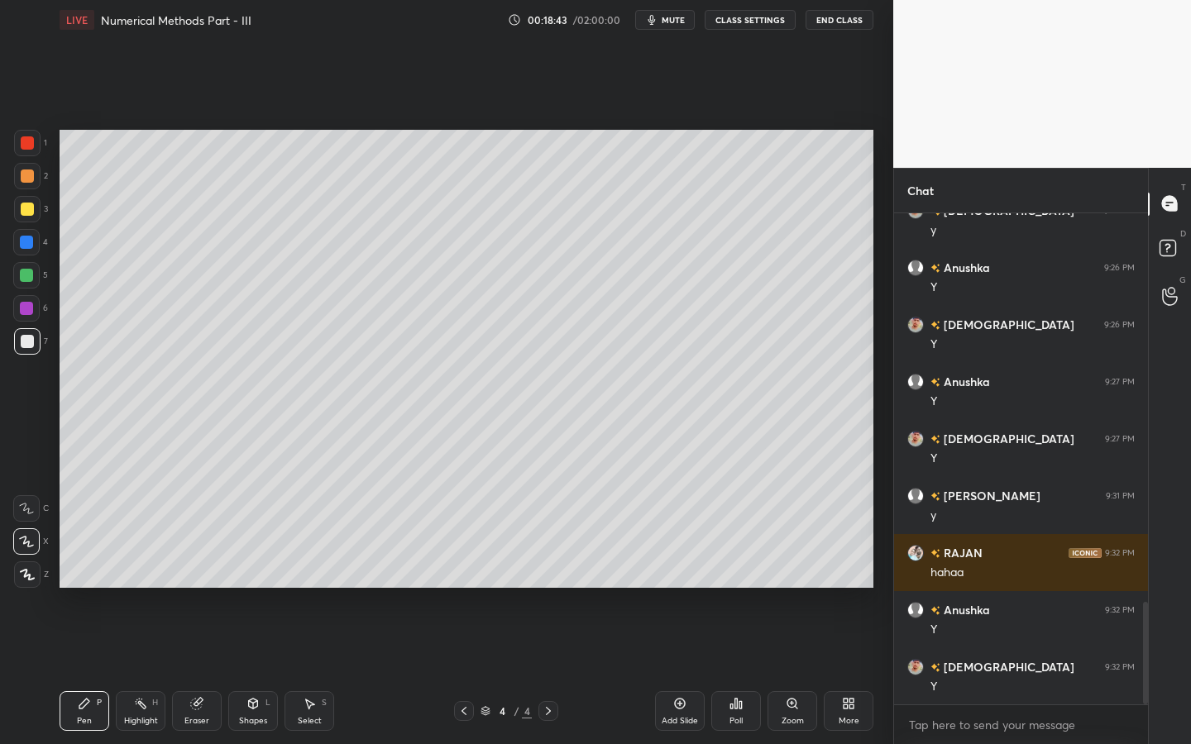
drag, startPoint x: 263, startPoint y: 714, endPoint x: 265, endPoint y: 695, distance: 19.9
click at [263, 671] on div "Shapes L" at bounding box center [253, 711] width 50 height 40
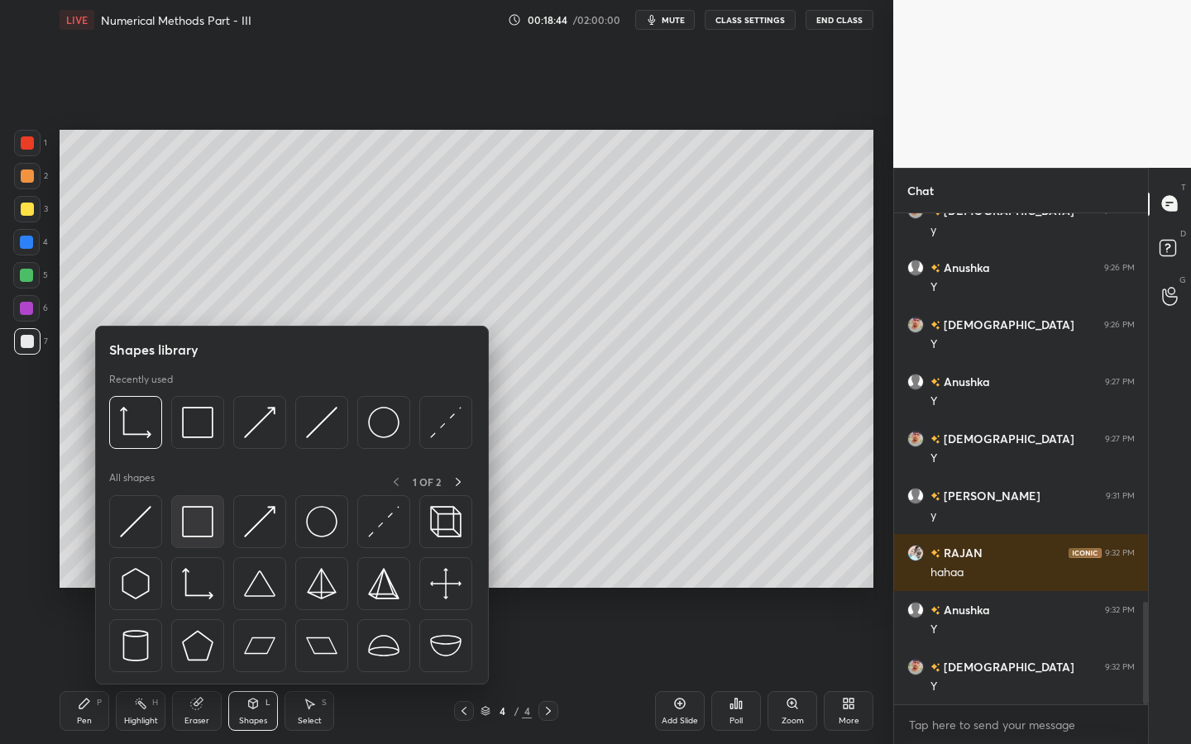
click at [193, 522] on img at bounding box center [197, 521] width 31 height 31
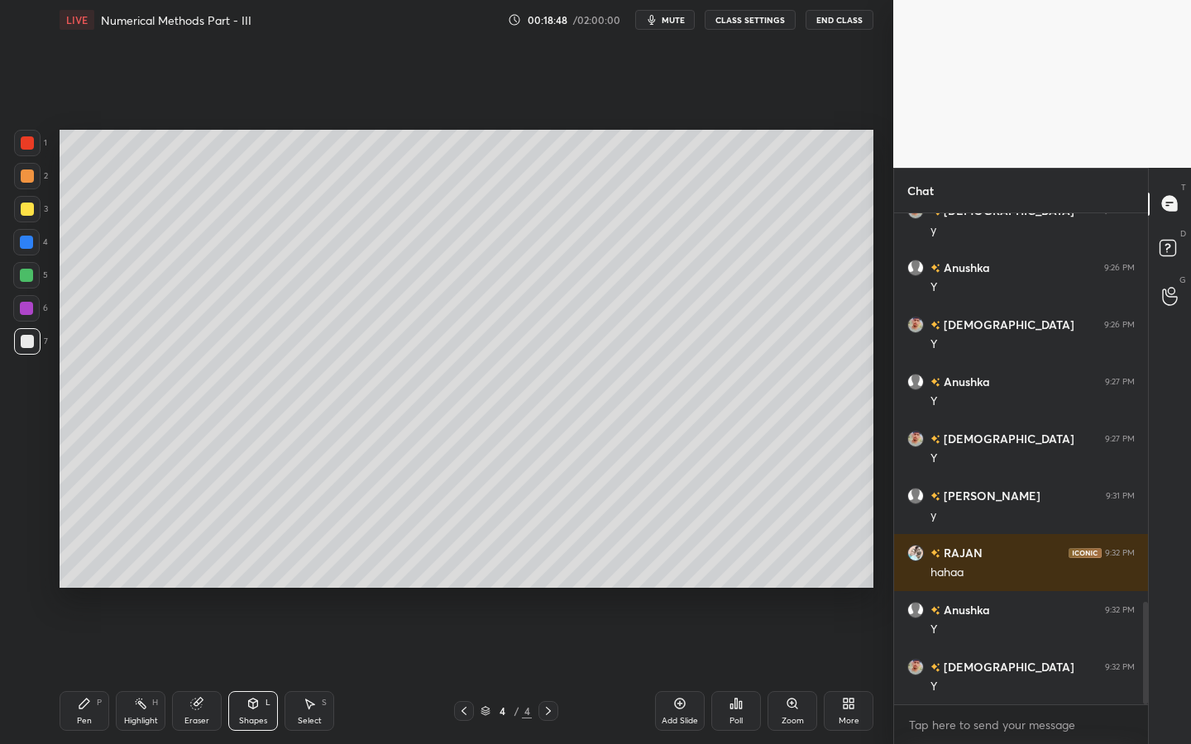
drag, startPoint x: 321, startPoint y: 707, endPoint x: 340, endPoint y: 640, distance: 69.6
click at [315, 671] on div "Select S" at bounding box center [309, 711] width 50 height 40
drag, startPoint x: 475, startPoint y: 448, endPoint x: 544, endPoint y: 472, distance: 73.5
click at [554, 480] on div "0 ° Undo Copy Duplicate Duplicate to new slide Delete" at bounding box center [467, 359] width 814 height 458
drag, startPoint x: 523, startPoint y: 473, endPoint x: 520, endPoint y: 486, distance: 13.5
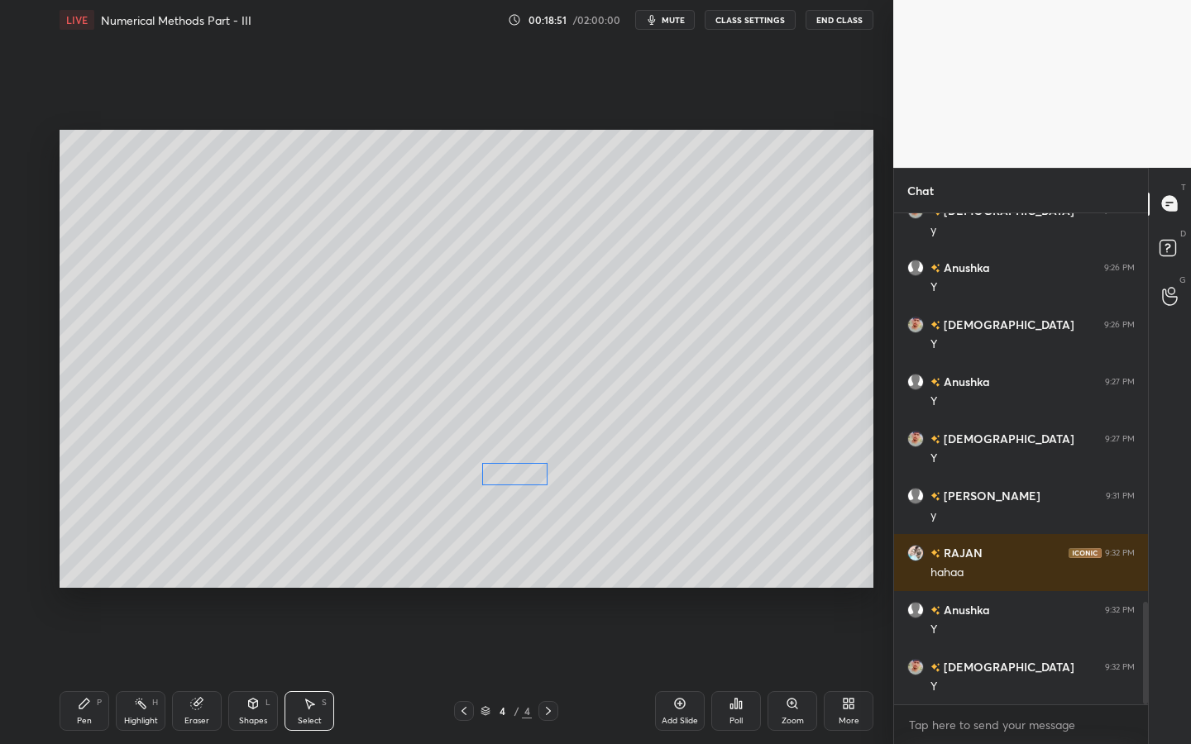
click at [522, 478] on div "0 ° Undo Copy Duplicate Duplicate to new slide Delete" at bounding box center [467, 359] width 814 height 458
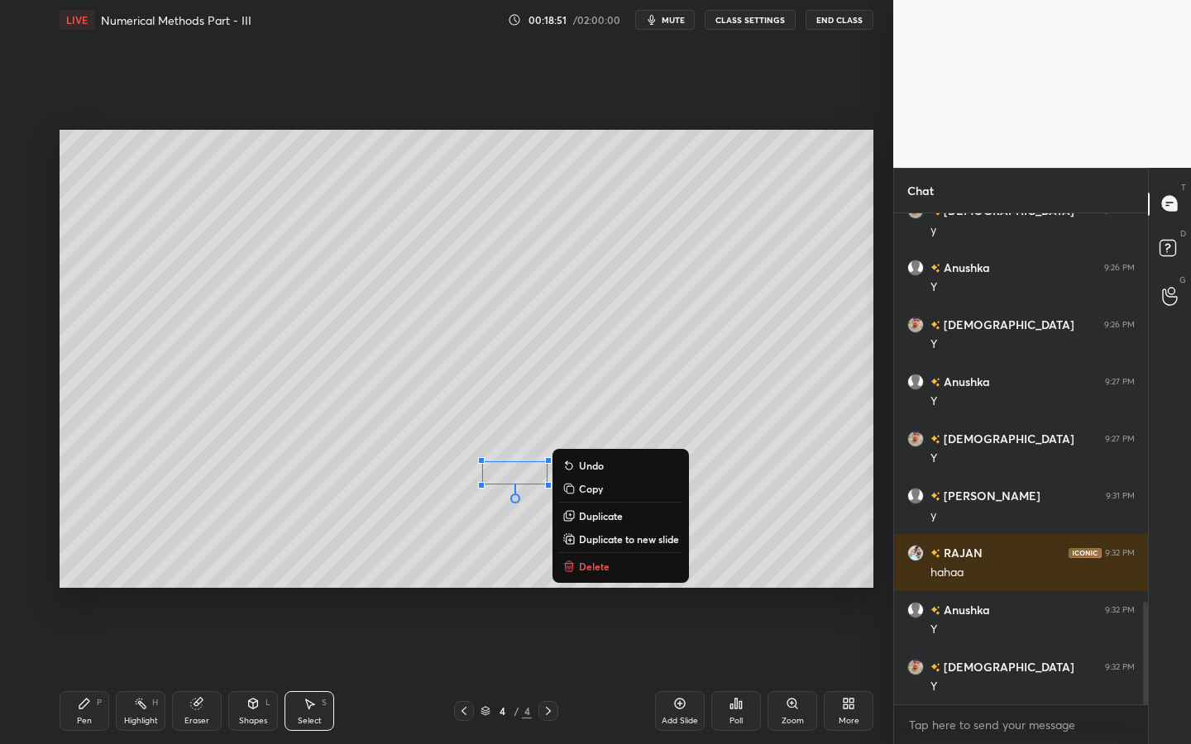
click at [69, 671] on div "Pen P" at bounding box center [85, 711] width 50 height 40
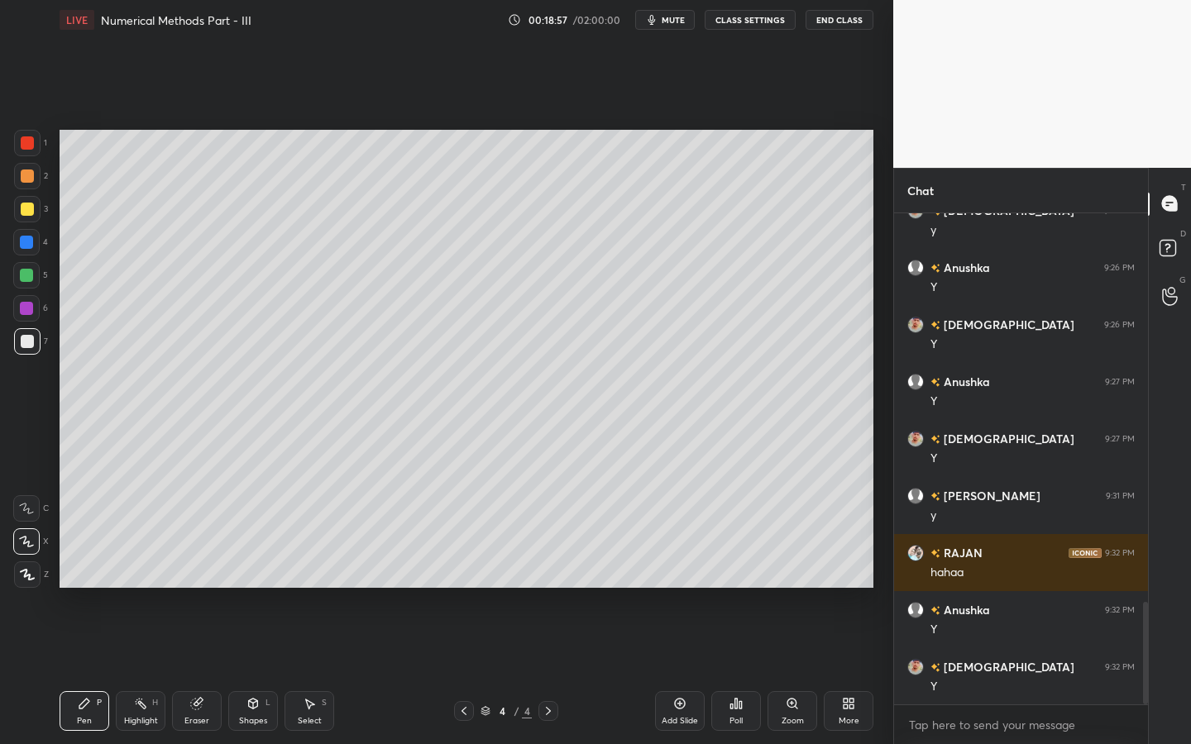
drag, startPoint x: 201, startPoint y: 712, endPoint x: 217, endPoint y: 697, distance: 21.6
click at [201, 671] on div "Eraser" at bounding box center [197, 711] width 50 height 40
click at [67, 671] on div "Pen P" at bounding box center [85, 711] width 50 height 40
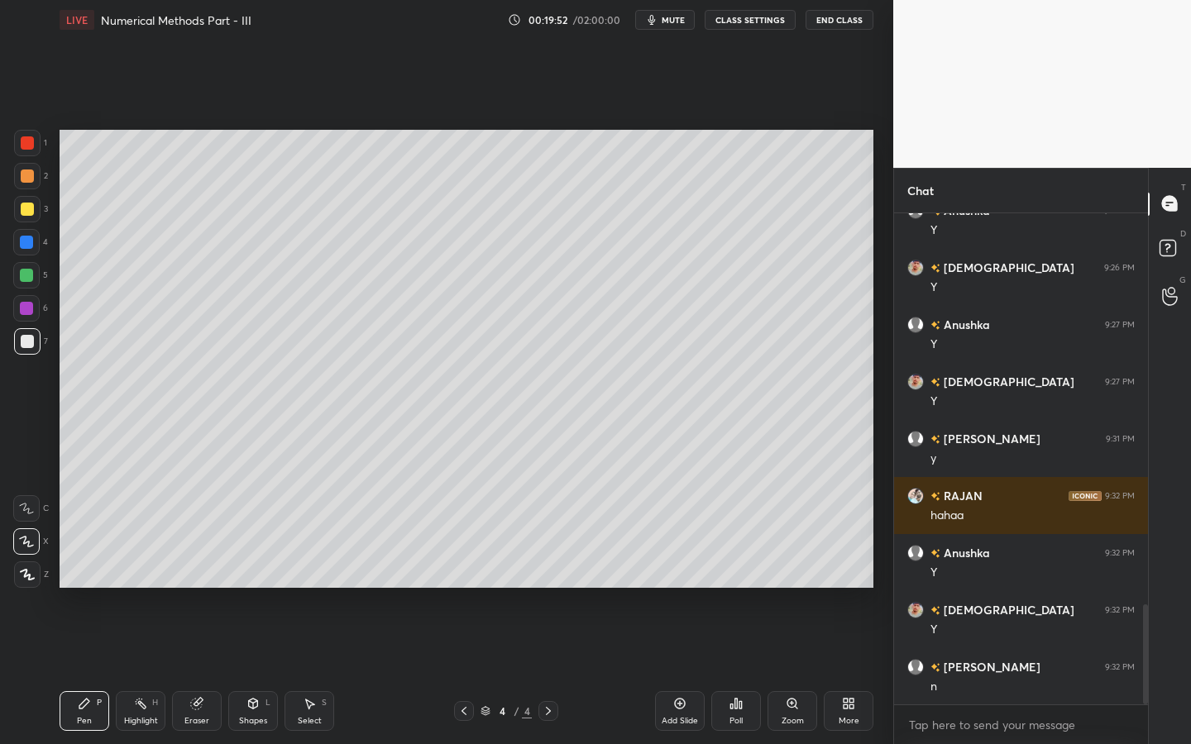
click at [316, 671] on div "Select S" at bounding box center [309, 711] width 50 height 40
drag, startPoint x: 64, startPoint y: 227, endPoint x: 84, endPoint y: 245, distance: 27.5
click at [64, 246] on div "0 ° Undo Copy Duplicate Duplicate to new slide Delete" at bounding box center [467, 359] width 814 height 458
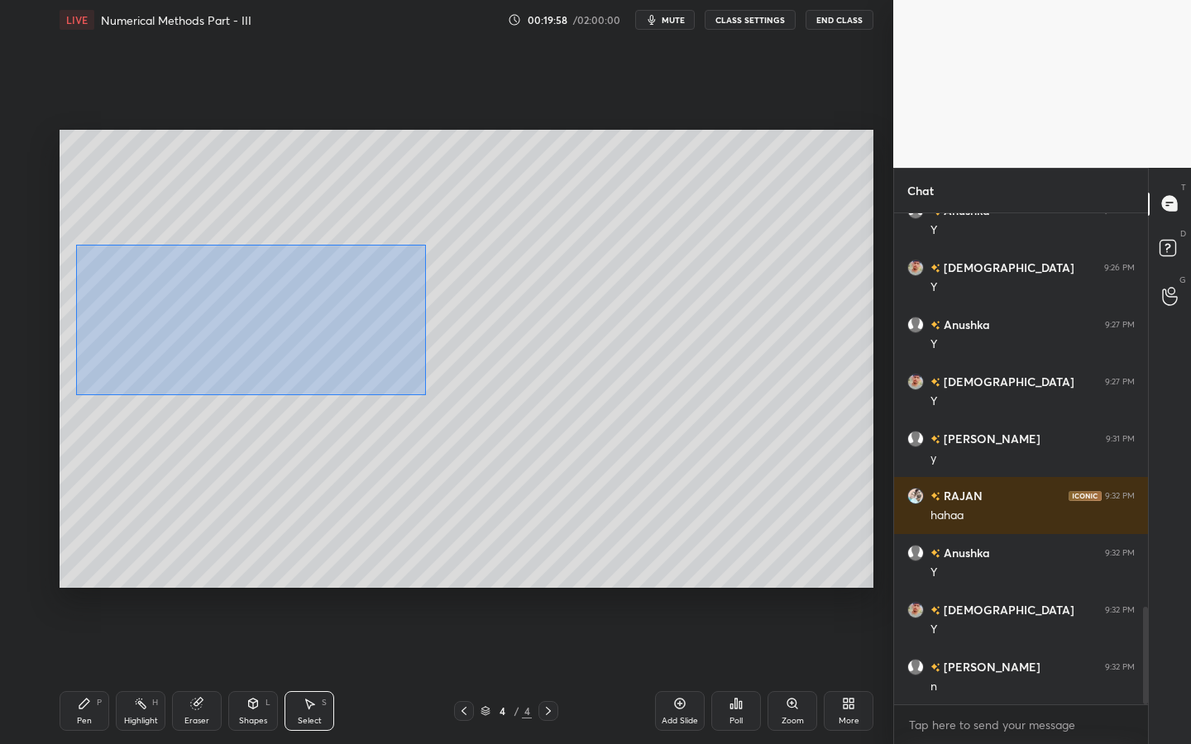
scroll to position [1986, 0]
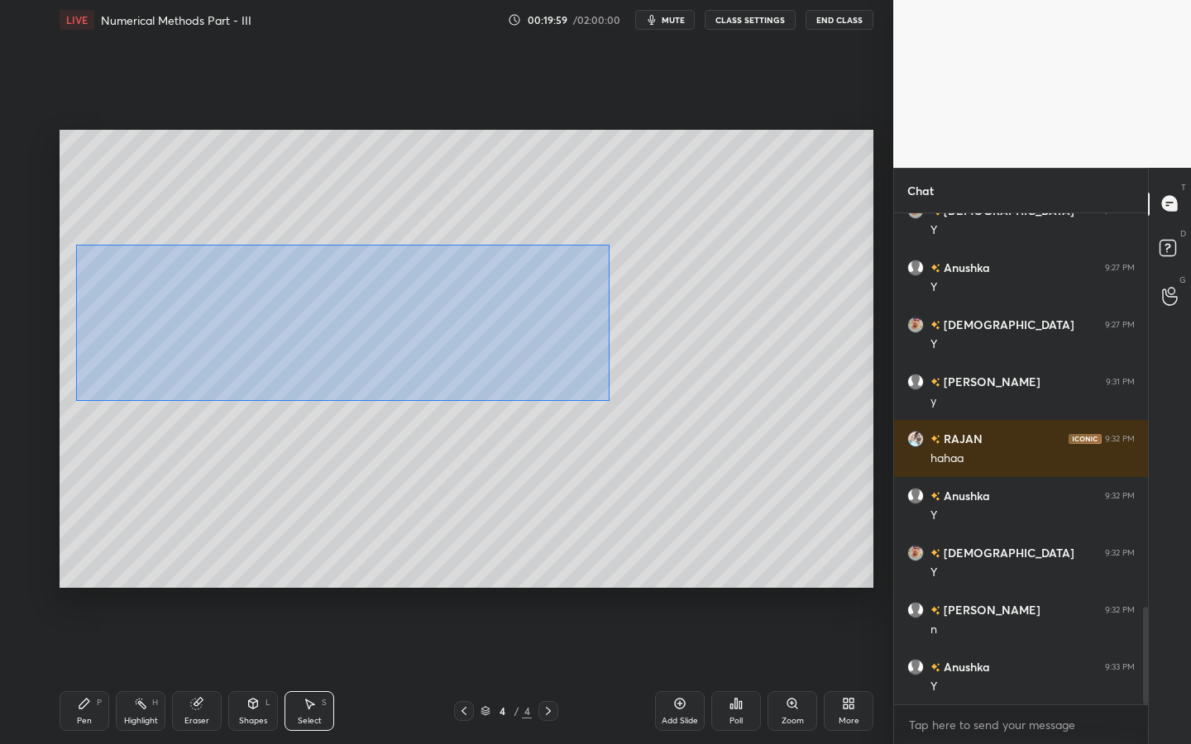
drag, startPoint x: 76, startPoint y: 243, endPoint x: 634, endPoint y: 398, distance: 579.2
click at [609, 399] on div "0 ° Undo Copy Duplicate Duplicate to new slide Delete" at bounding box center [467, 359] width 814 height 458
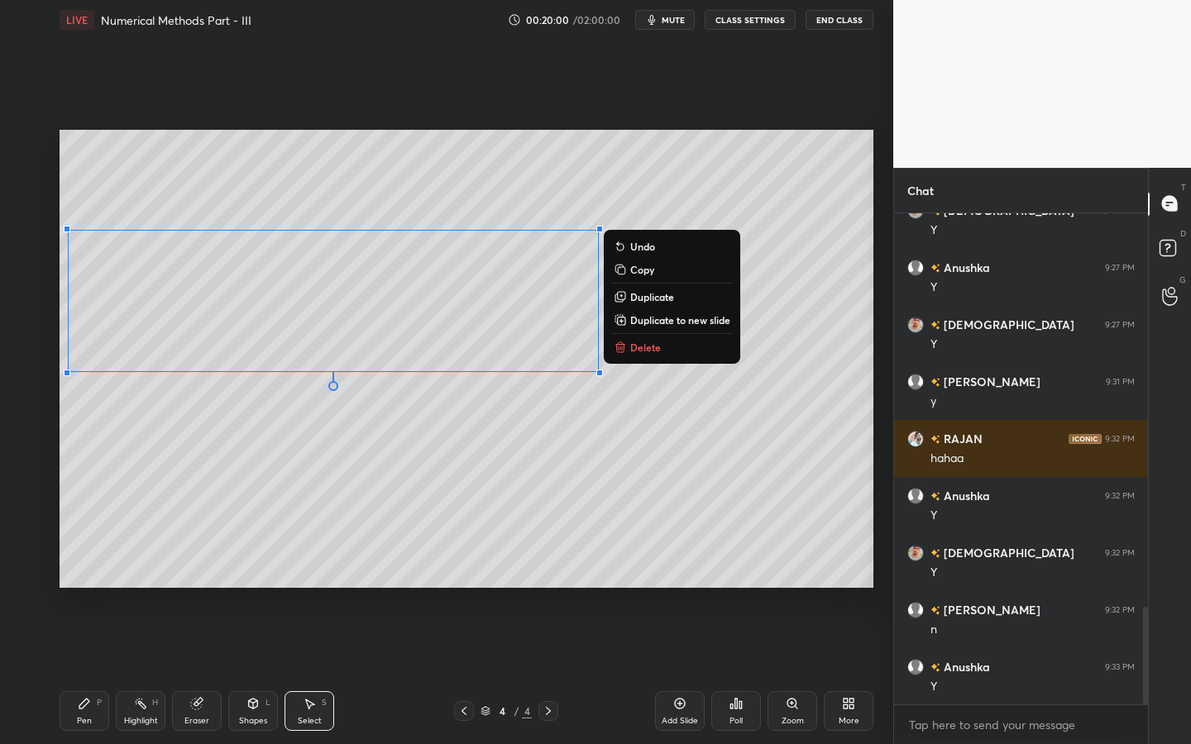
click at [657, 322] on p "Duplicate to new slide" at bounding box center [680, 319] width 100 height 13
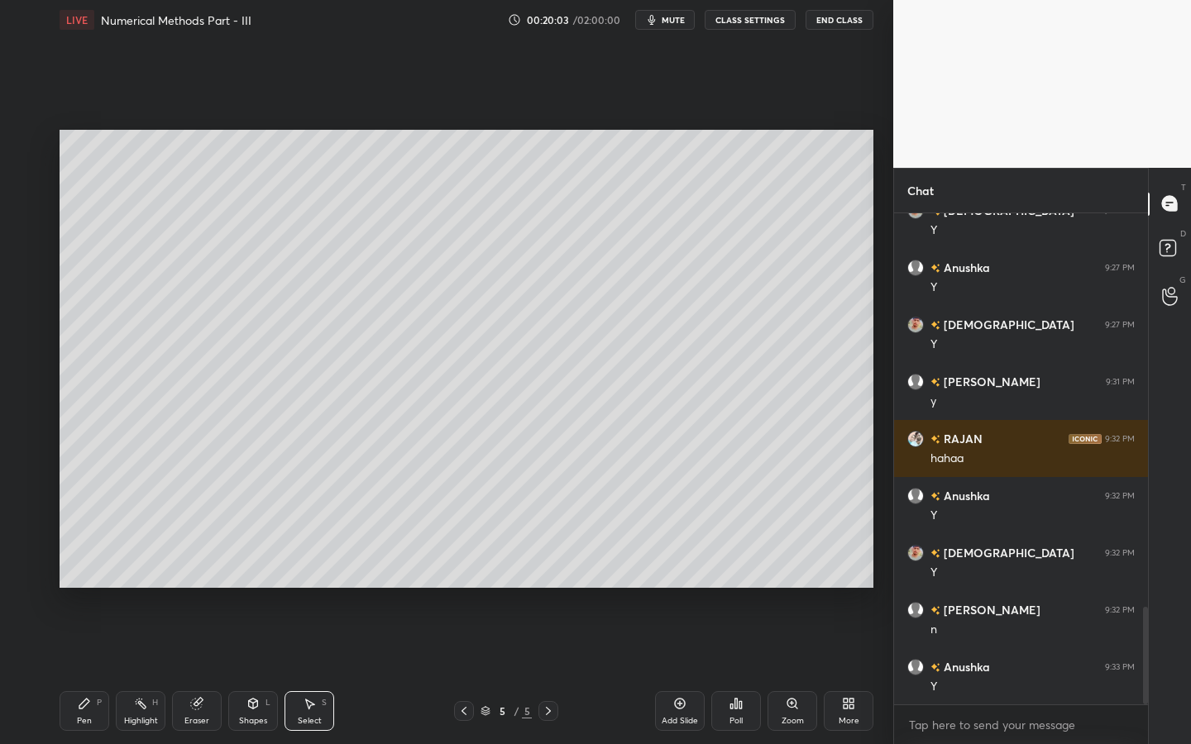
drag, startPoint x: 470, startPoint y: 709, endPoint x: 476, endPoint y: 700, distance: 10.6
click at [468, 671] on icon at bounding box center [463, 711] width 13 height 13
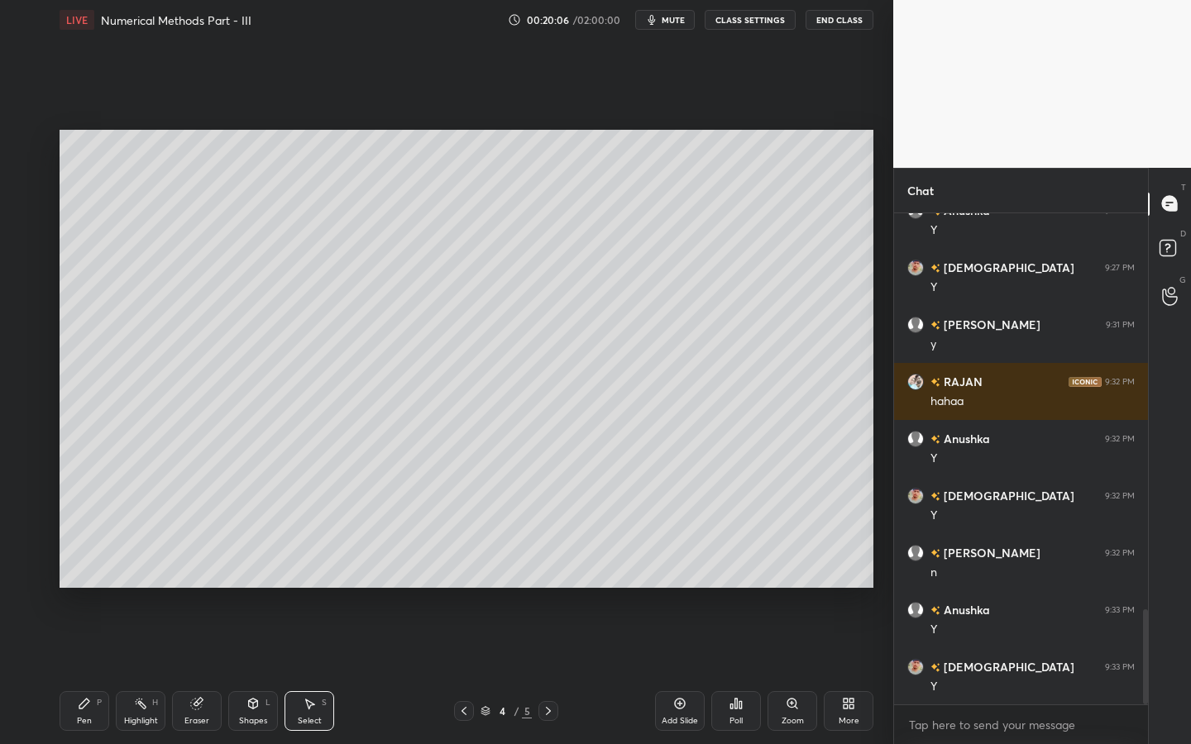
click at [90, 671] on div "Pen P" at bounding box center [85, 711] width 50 height 40
drag, startPoint x: 544, startPoint y: 710, endPoint x: 494, endPoint y: 690, distance: 53.4
click at [544, 671] on icon at bounding box center [548, 711] width 13 height 13
click at [311, 671] on icon at bounding box center [309, 703] width 13 height 13
drag, startPoint x: 55, startPoint y: 223, endPoint x: 425, endPoint y: 393, distance: 407.4
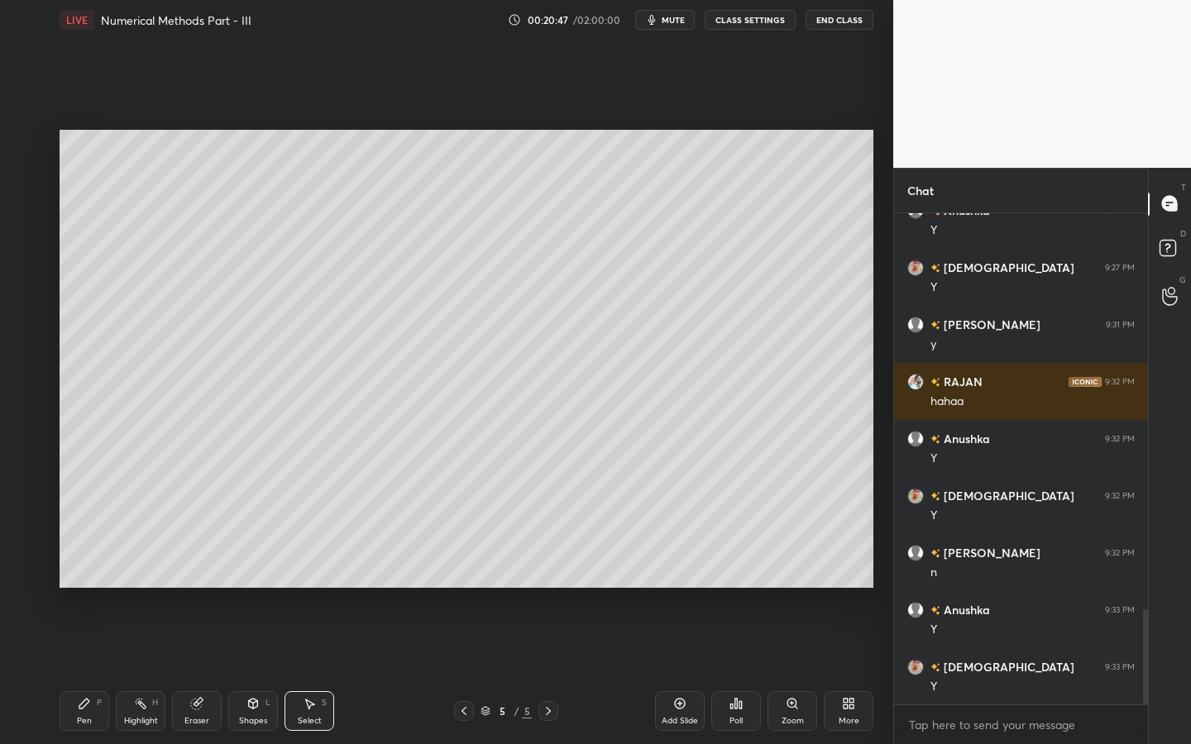
click at [466, 402] on div "0 ° Undo Copy Duplicate Duplicate to new slide Delete Setting up your live clas…" at bounding box center [466, 359] width 827 height 638
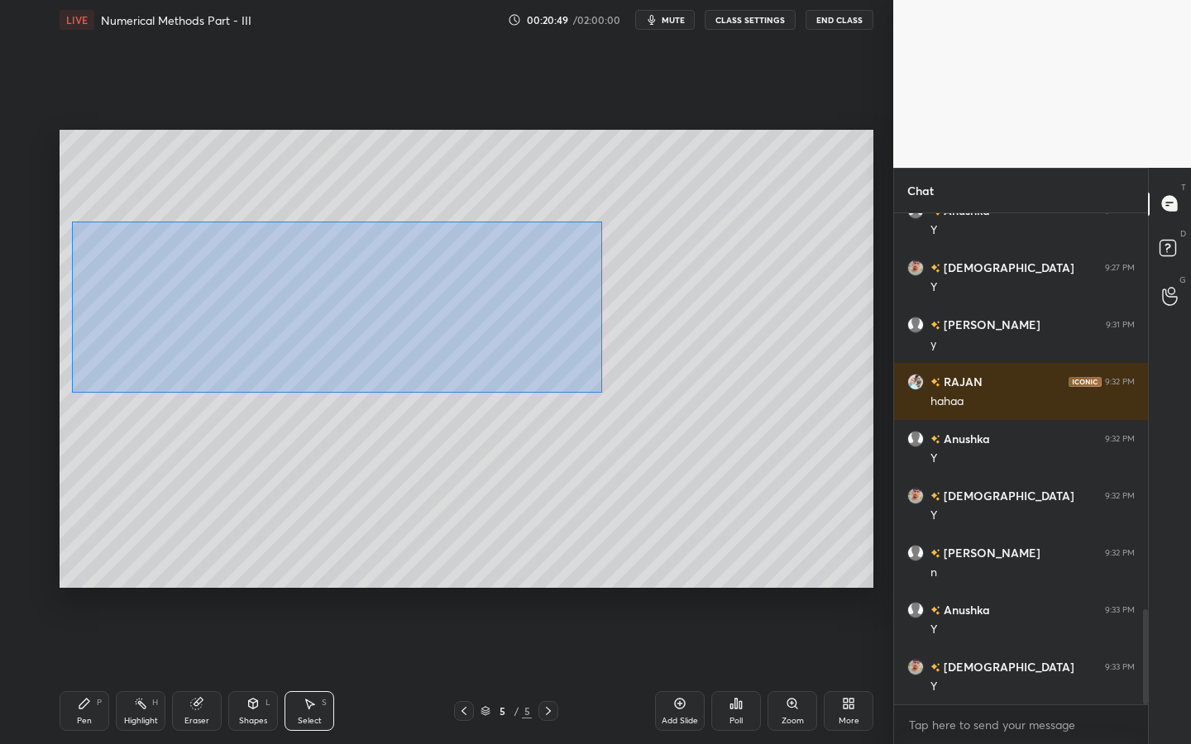
drag, startPoint x: 71, startPoint y: 252, endPoint x: 606, endPoint y: 375, distance: 548.8
click at [652, 396] on div "0 ° Undo Copy Duplicate Duplicate to new slide Delete" at bounding box center [467, 359] width 814 height 458
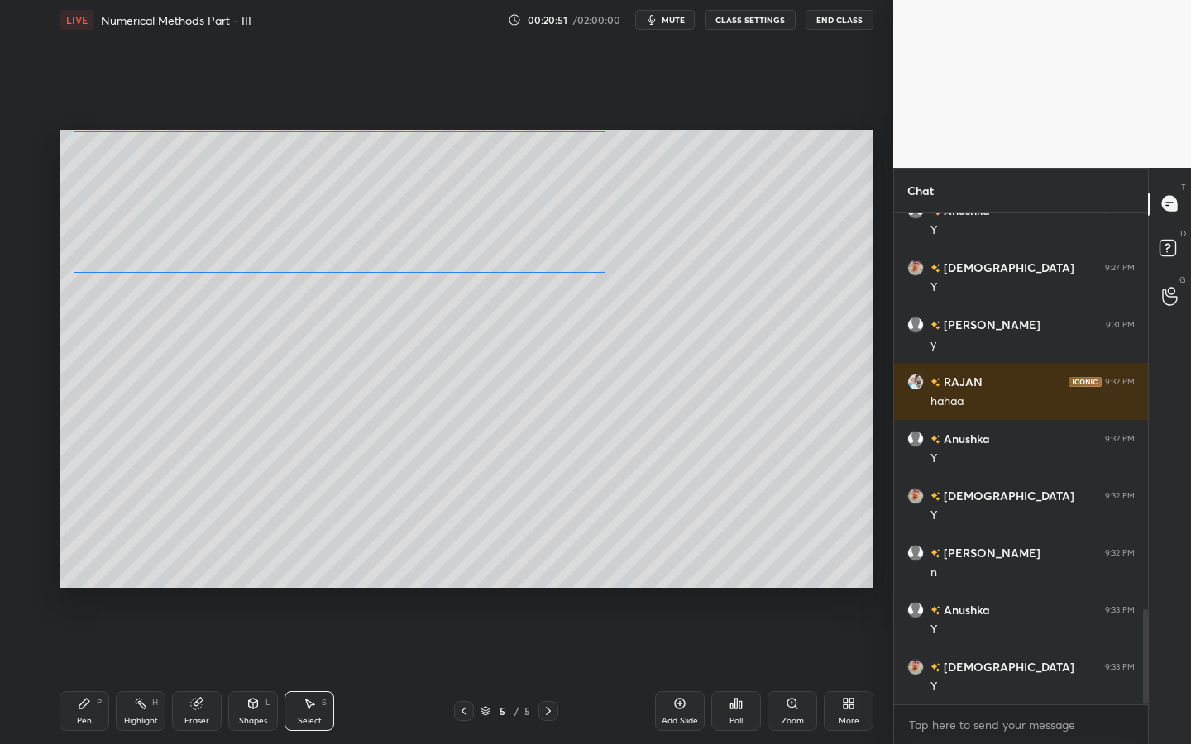
click at [367, 213] on div "0 ° Undo Copy Duplicate Duplicate to new slide Delete" at bounding box center [467, 359] width 814 height 458
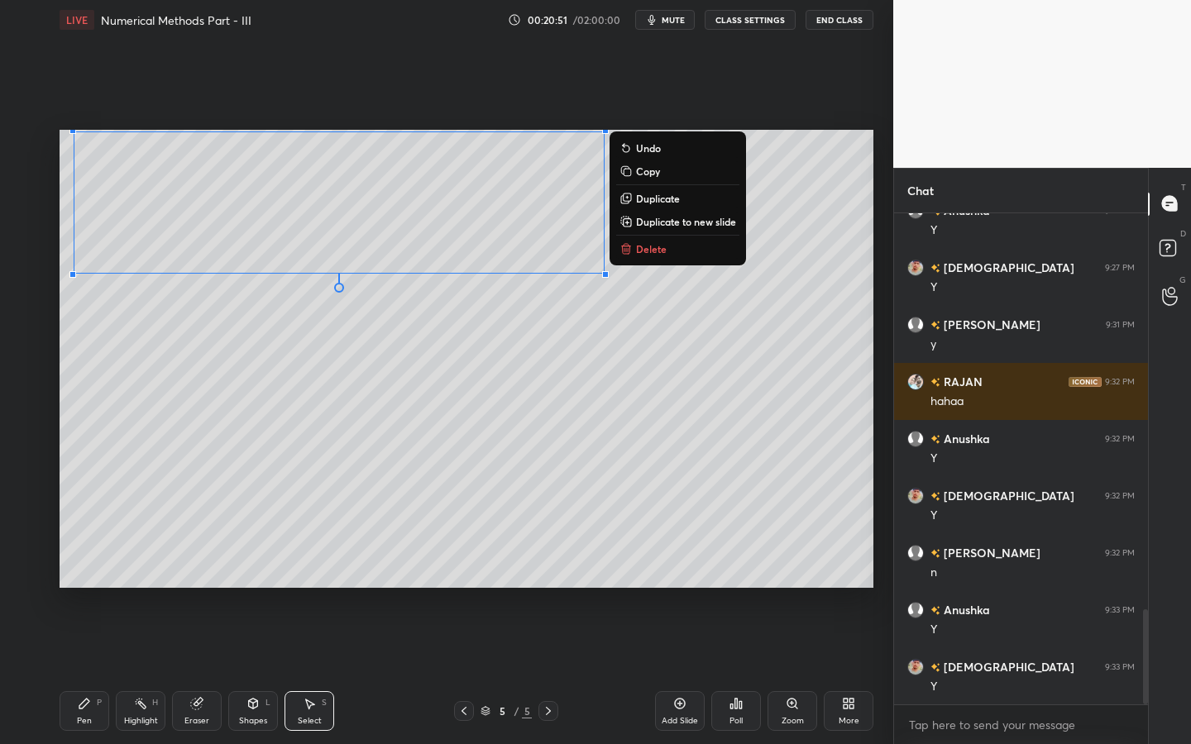
click at [97, 671] on div "P" at bounding box center [99, 703] width 5 height 8
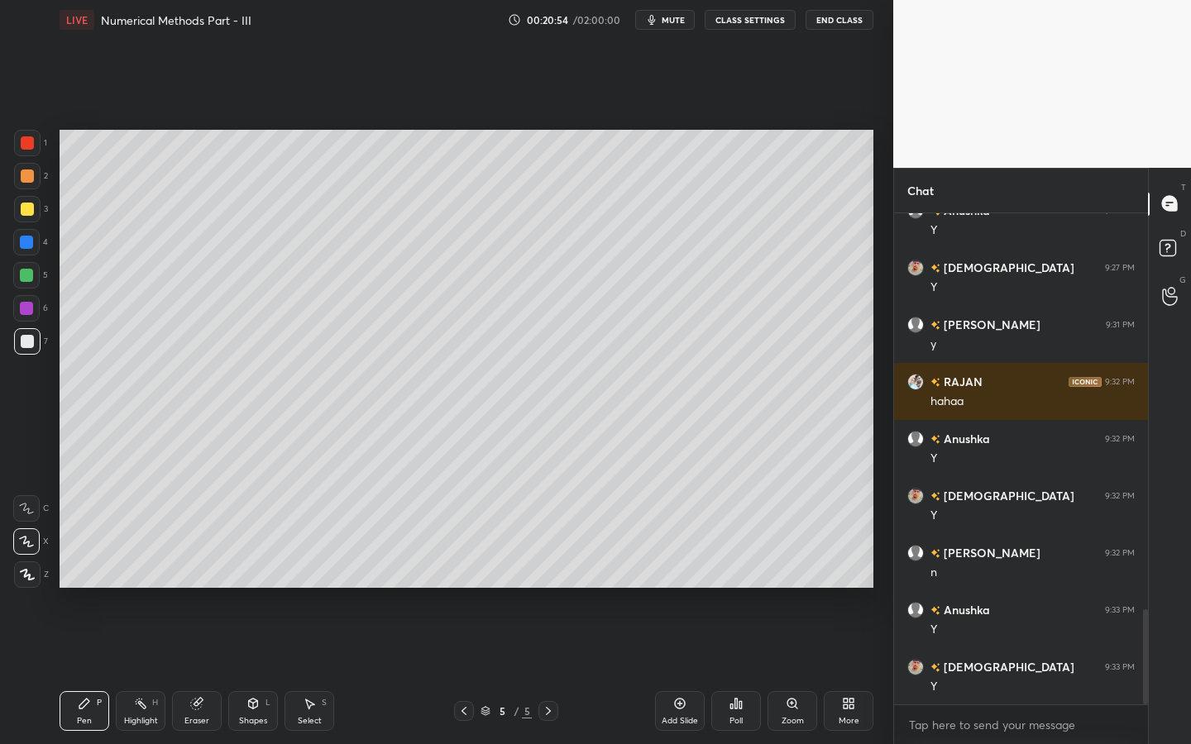
click at [27, 155] on div at bounding box center [27, 143] width 26 height 26
click at [18, 349] on div at bounding box center [27, 341] width 26 height 26
click at [246, 671] on icon at bounding box center [252, 703] width 13 height 13
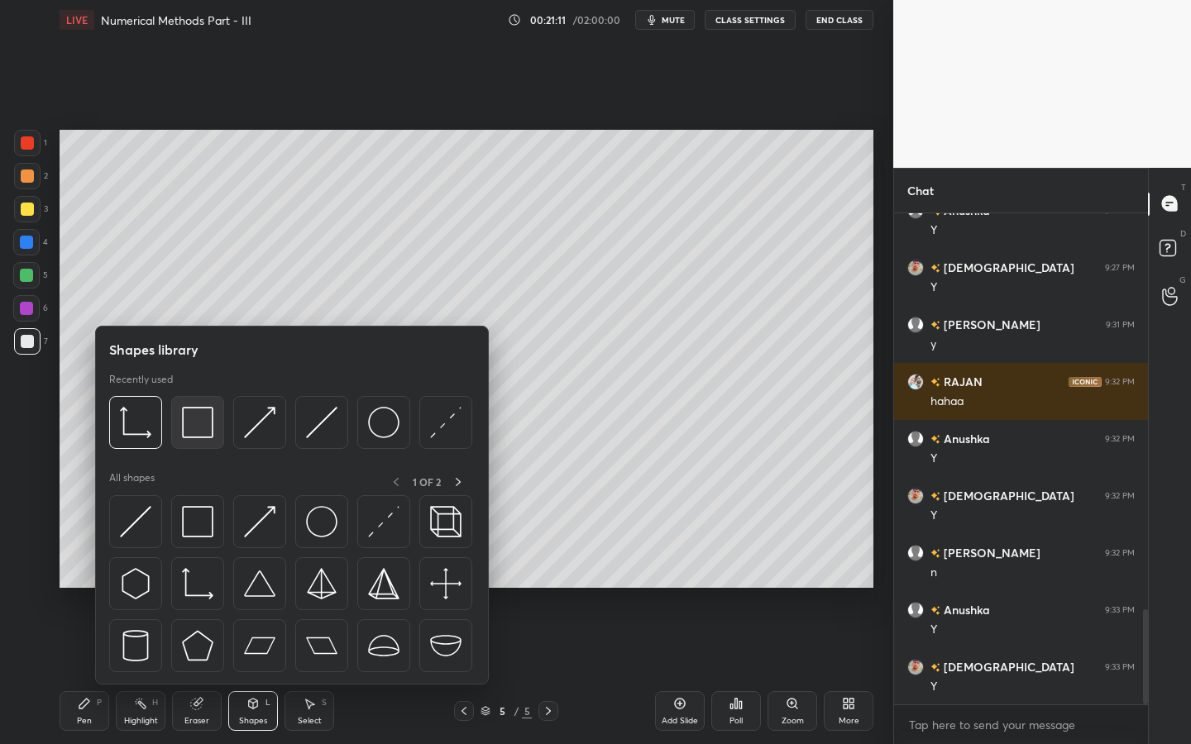
click at [198, 407] on img at bounding box center [197, 422] width 31 height 31
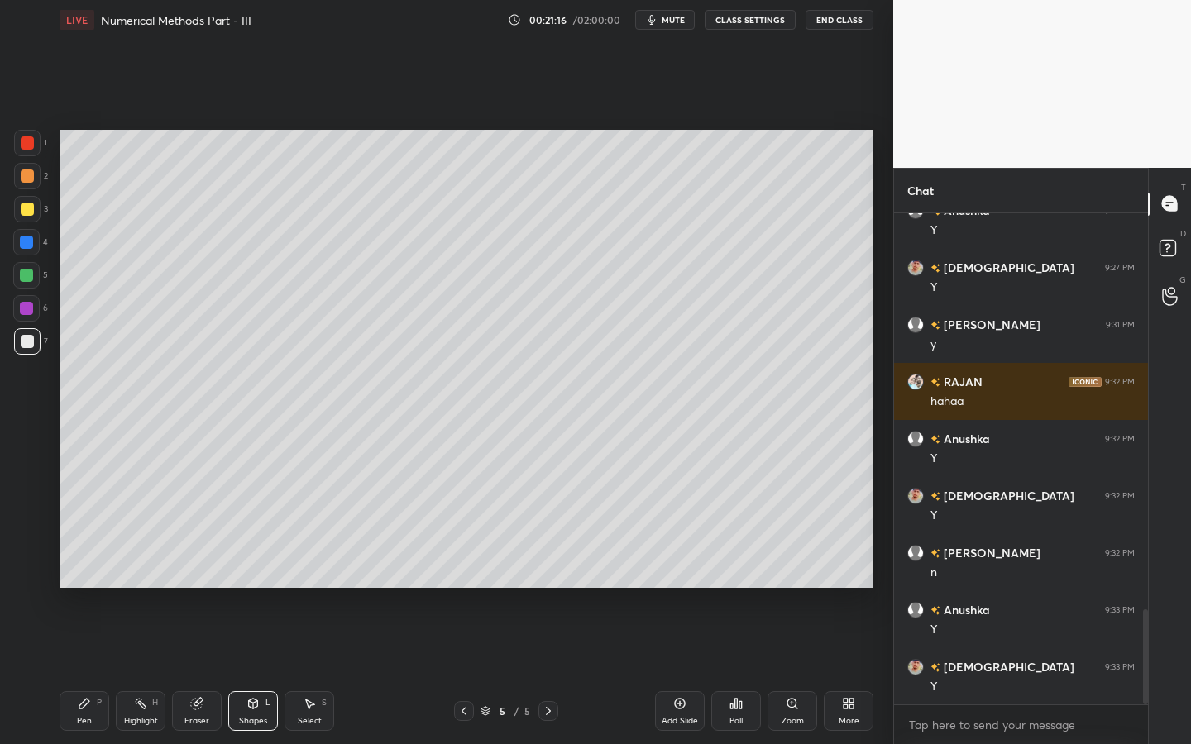
click at [92, 671] on div "Pen P" at bounding box center [85, 711] width 50 height 40
drag, startPoint x: 674, startPoint y: 24, endPoint x: 685, endPoint y: 21, distance: 11.2
click at [672, 21] on span "mute" at bounding box center [673, 20] width 23 height 12
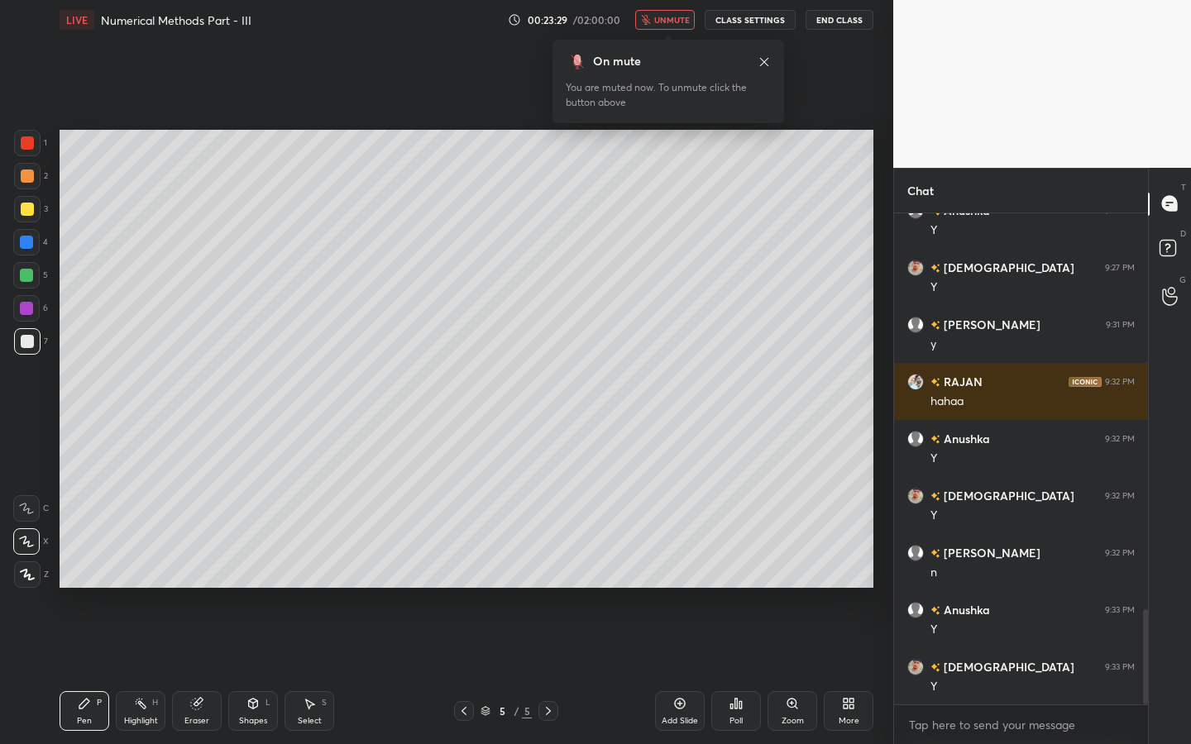
click at [675, 22] on span "unmute" at bounding box center [672, 20] width 36 height 12
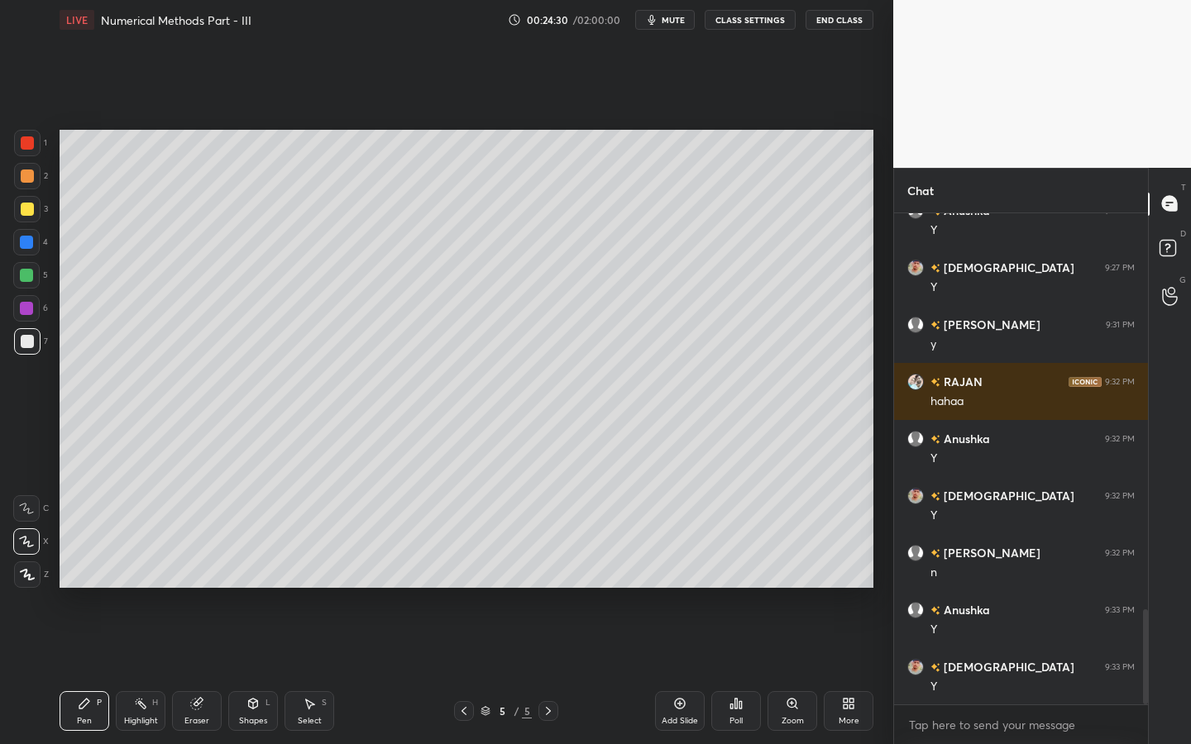
drag, startPoint x: 31, startPoint y: 275, endPoint x: 42, endPoint y: 274, distance: 10.9
click at [31, 275] on div at bounding box center [26, 275] width 13 height 13
drag, startPoint x: 31, startPoint y: 342, endPoint x: 48, endPoint y: 344, distance: 17.5
click at [34, 341] on div at bounding box center [27, 341] width 26 height 26
click at [41, 309] on div "6" at bounding box center [30, 308] width 35 height 26
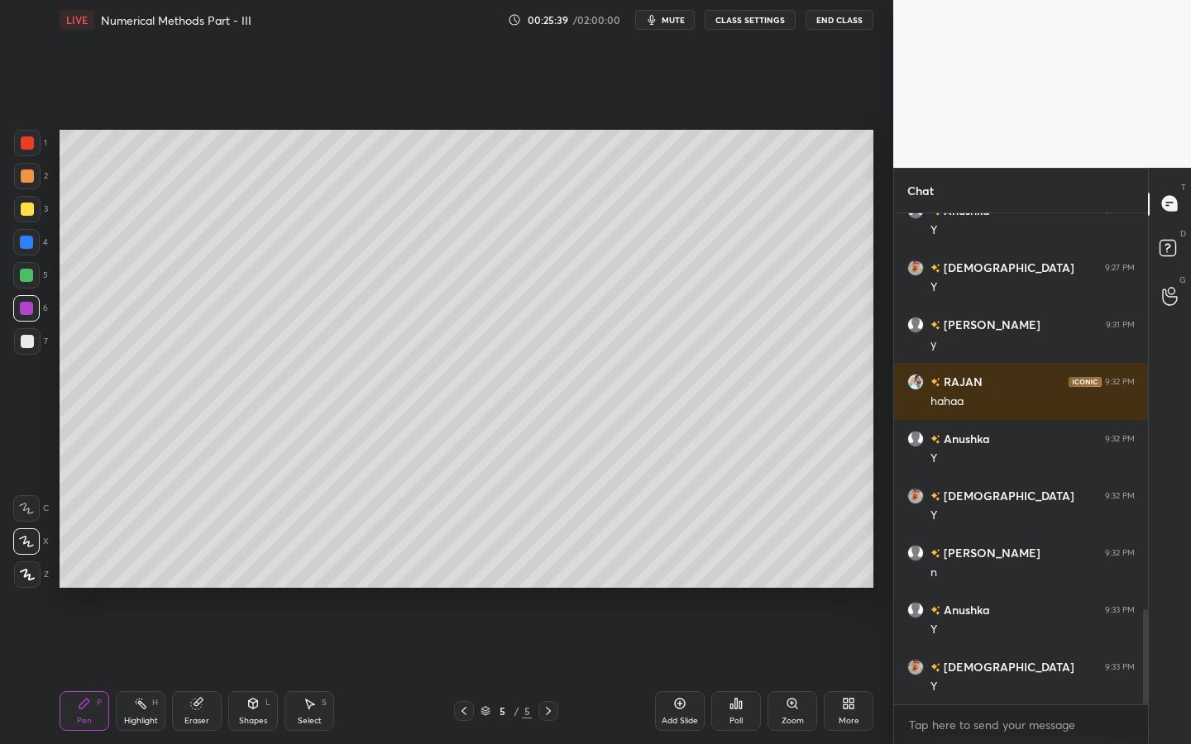
click at [35, 345] on div at bounding box center [27, 341] width 26 height 26
click at [241, 671] on div "Shapes L" at bounding box center [253, 711] width 50 height 40
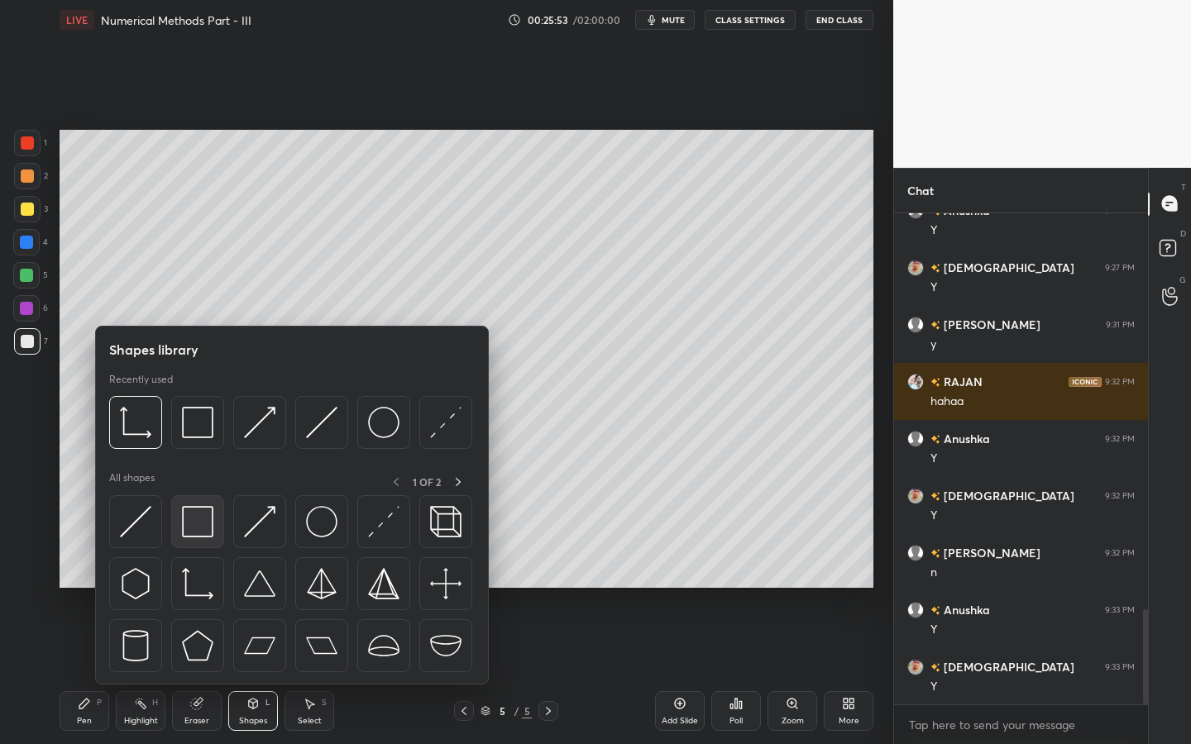
click at [193, 508] on img at bounding box center [197, 521] width 31 height 31
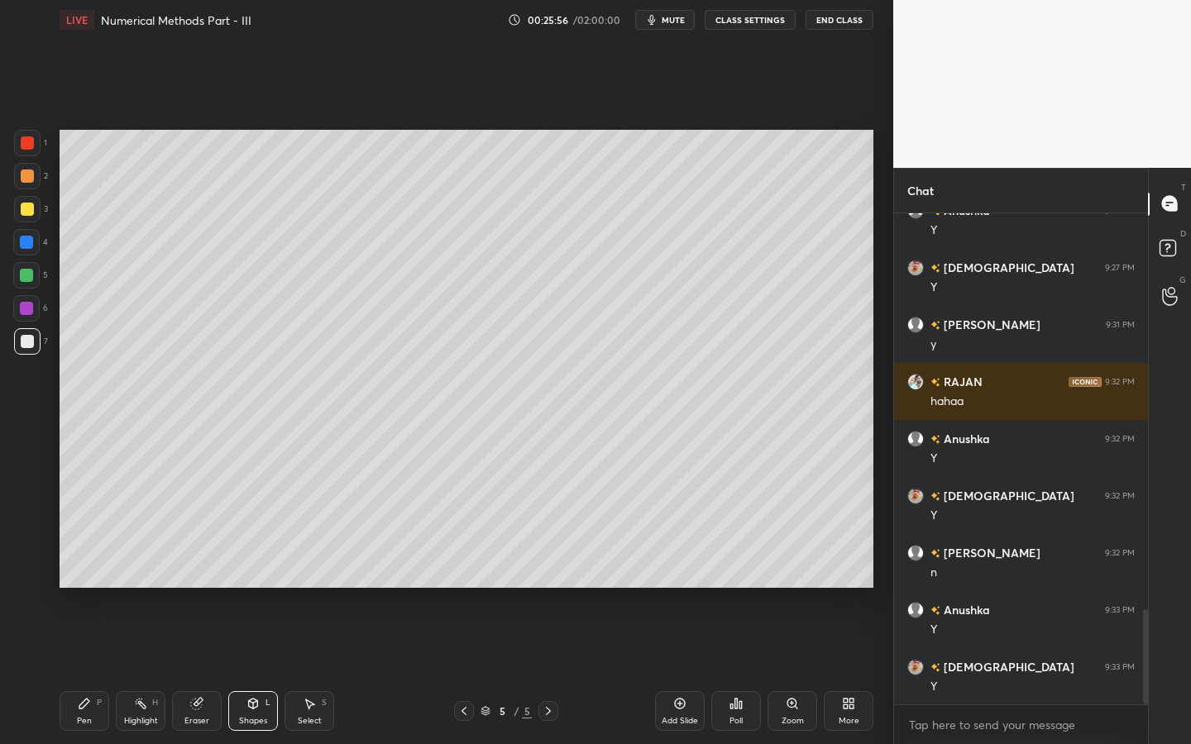
click at [107, 671] on div "Pen P Highlight H Eraser Shapes L Select S" at bounding box center [209, 711] width 298 height 40
click at [77, 671] on div "Pen P" at bounding box center [85, 711] width 50 height 40
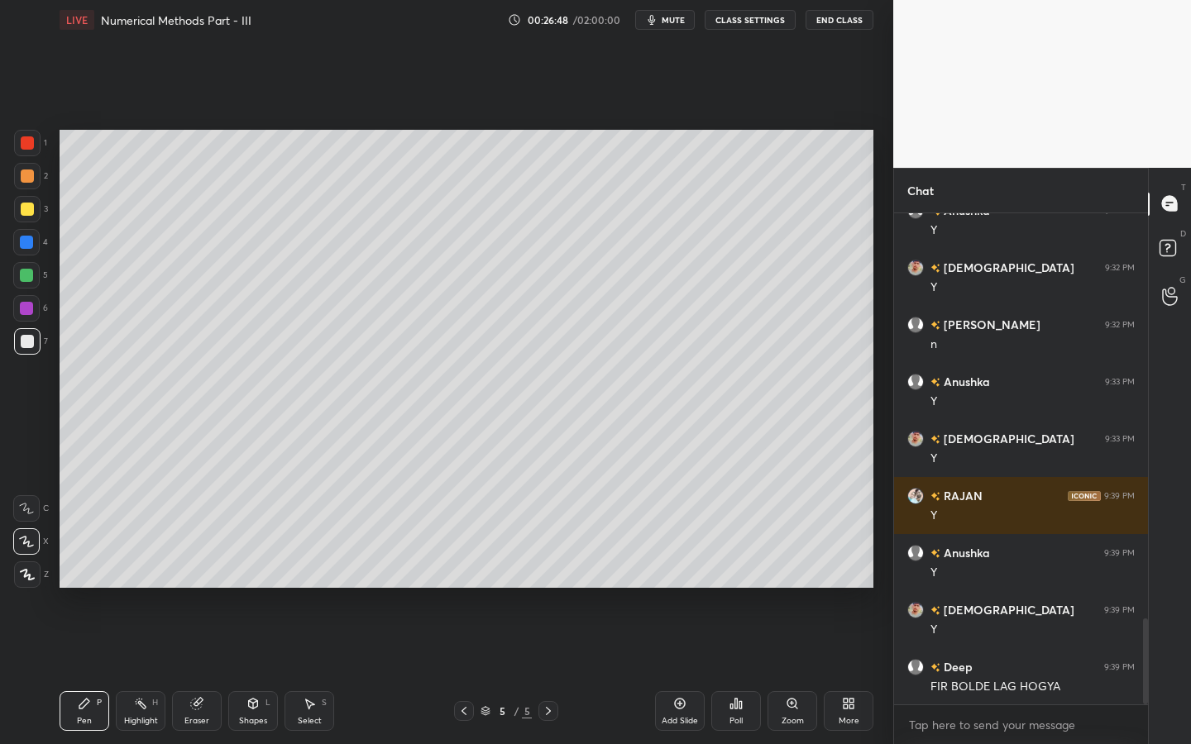
scroll to position [2328, 0]
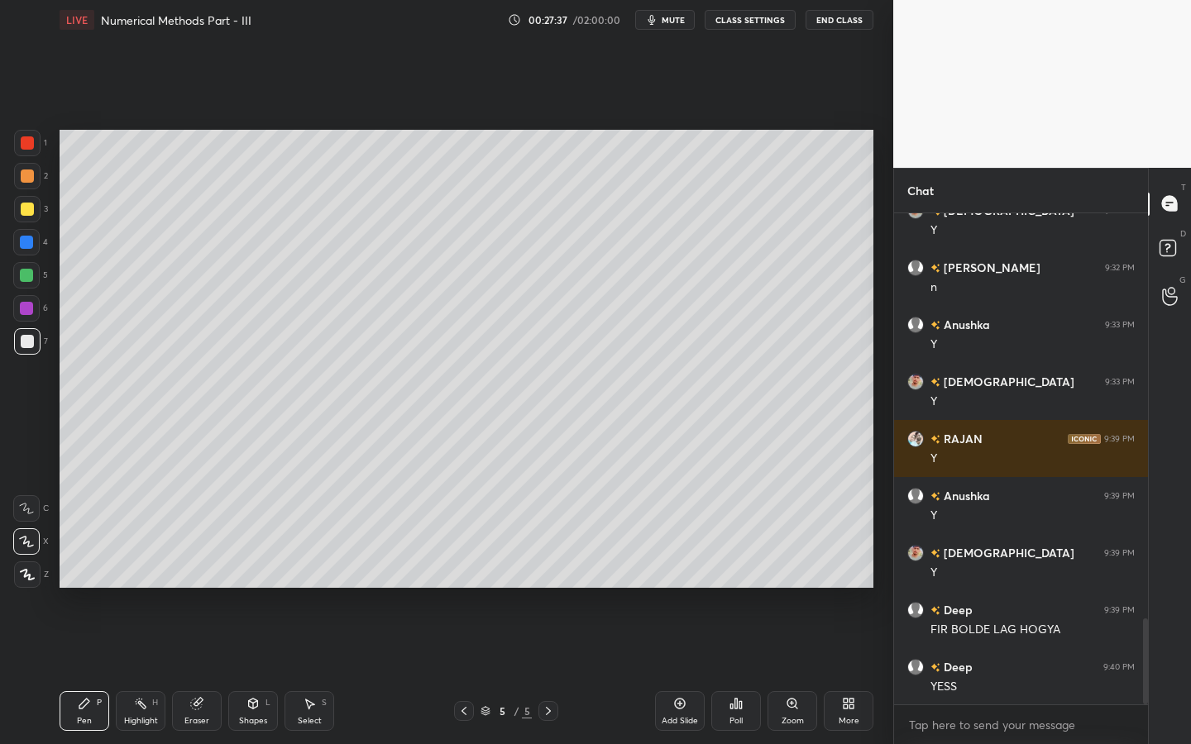
click at [31, 337] on div at bounding box center [27, 341] width 26 height 26
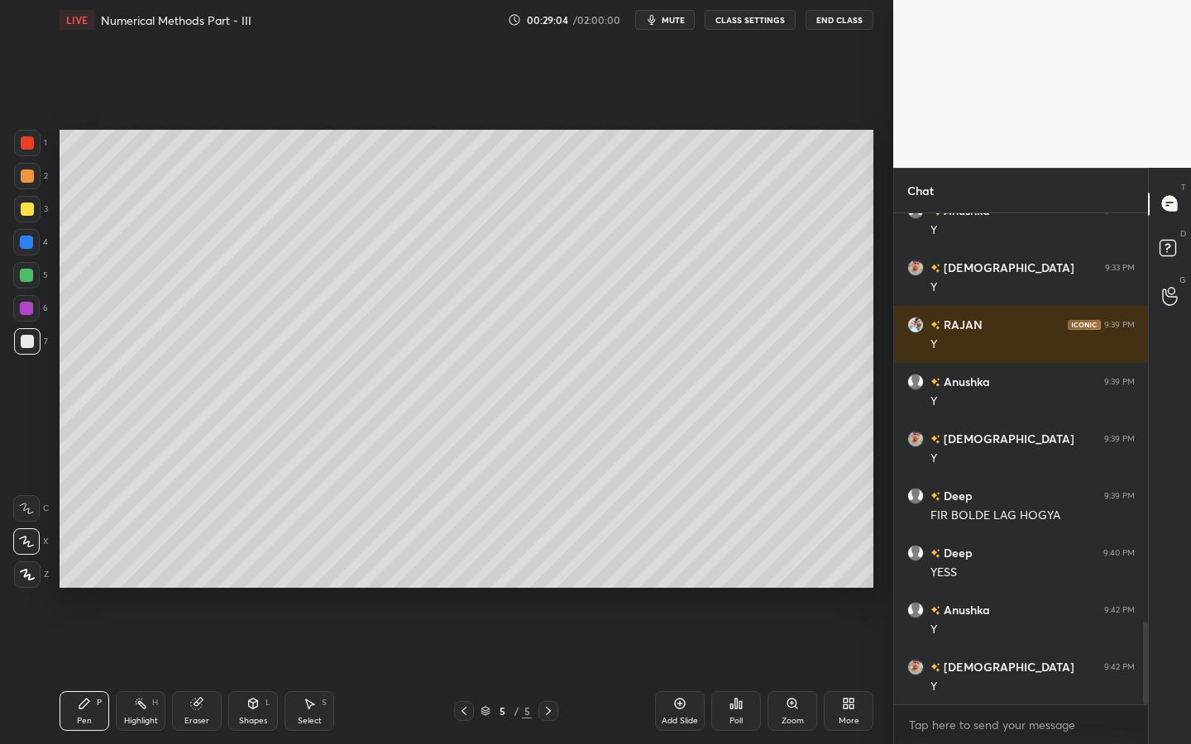
scroll to position [2500, 0]
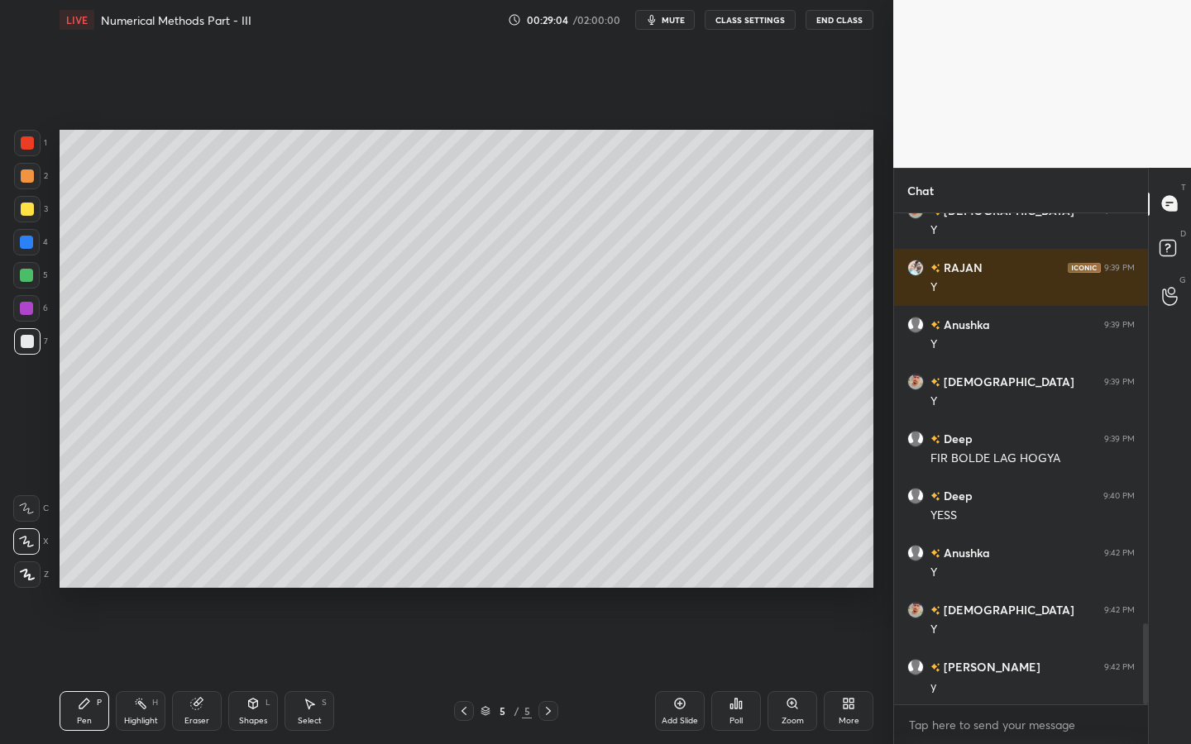
click at [842, 671] on icon at bounding box center [848, 703] width 13 height 13
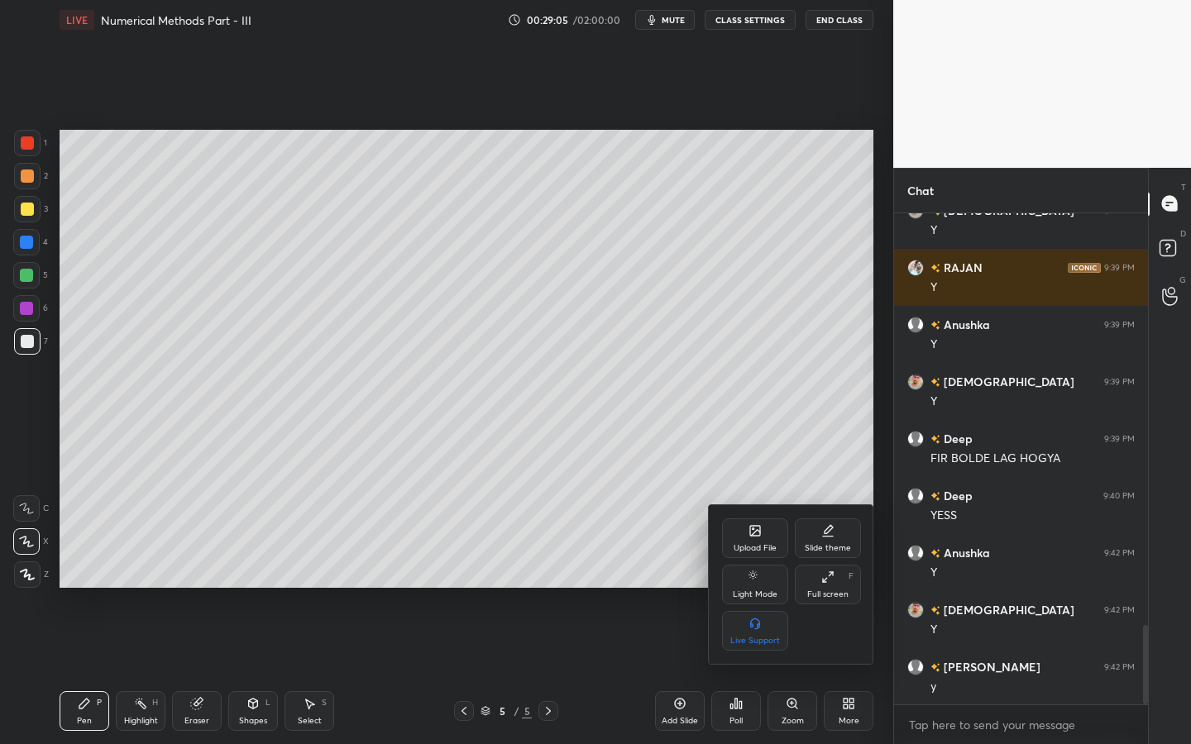
scroll to position [2557, 0]
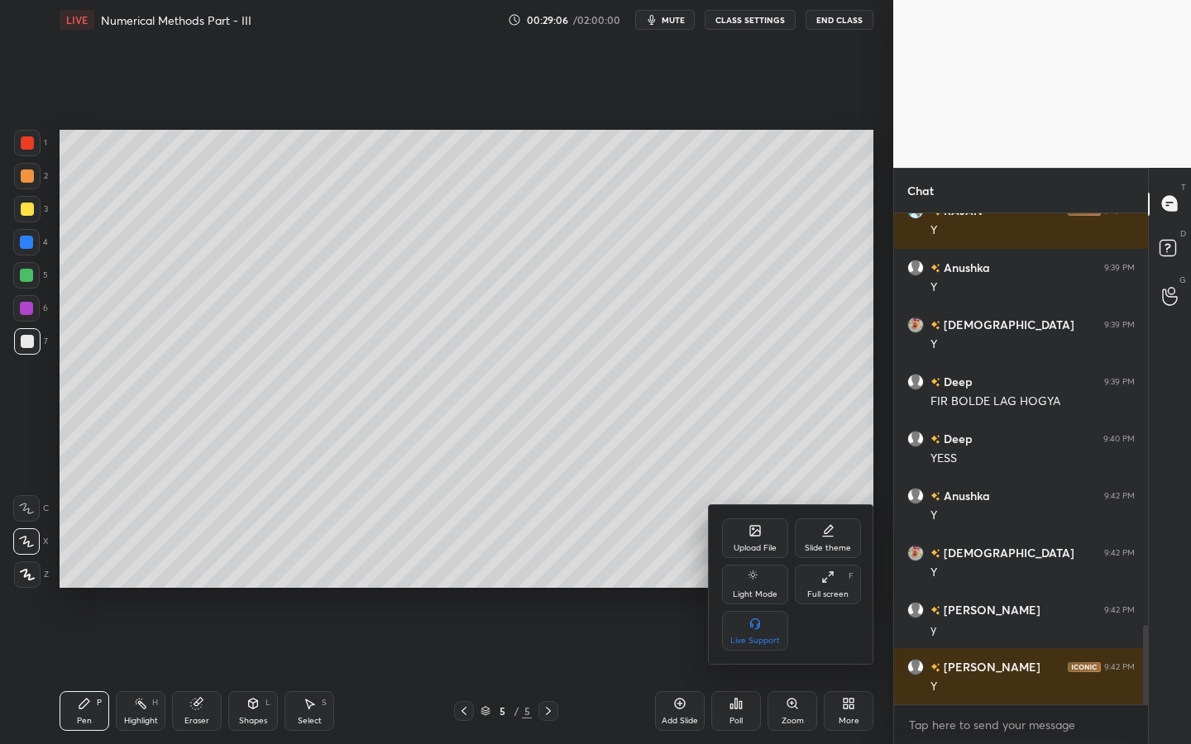
click at [778, 521] on div "Upload File" at bounding box center [755, 538] width 66 height 40
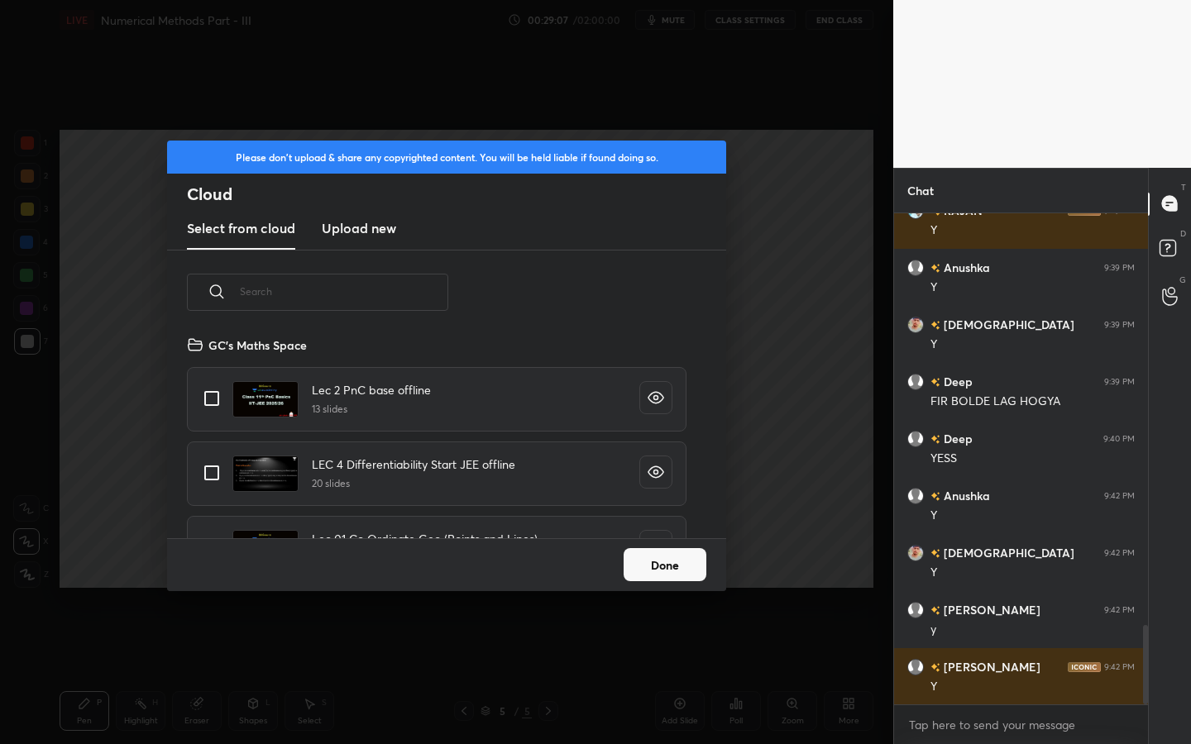
scroll to position [203, 531]
click at [363, 229] on h3 "Upload new" at bounding box center [359, 228] width 74 height 20
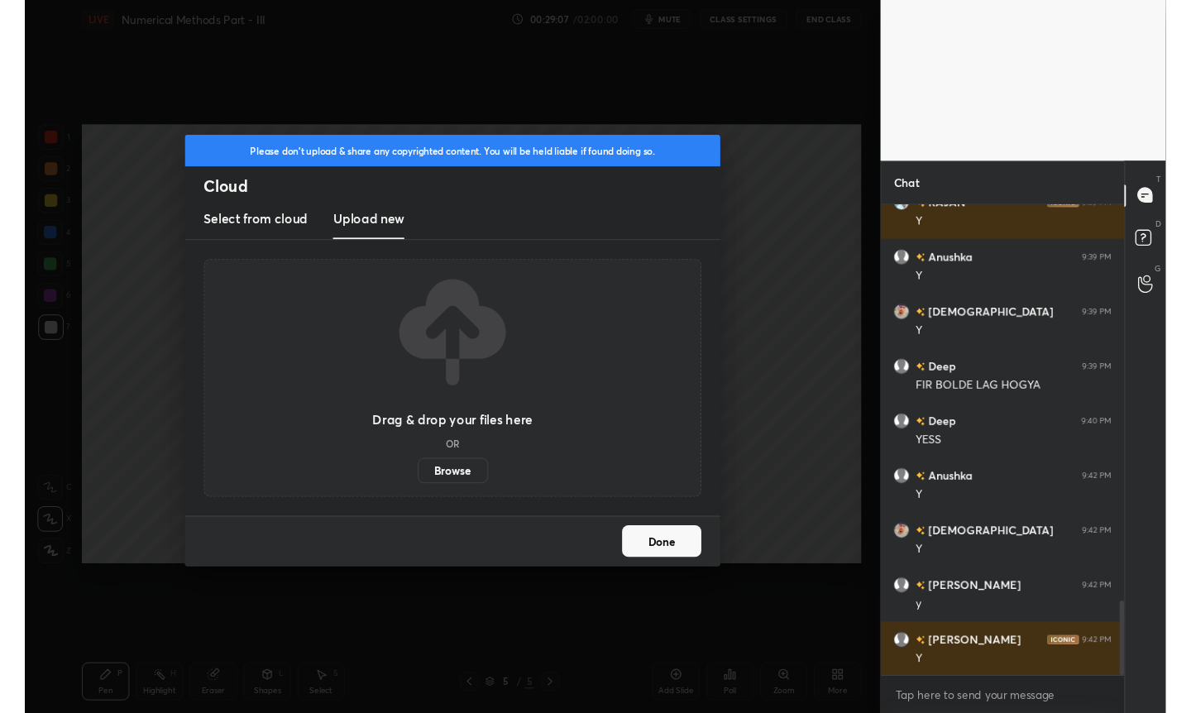
scroll to position [2614, 0]
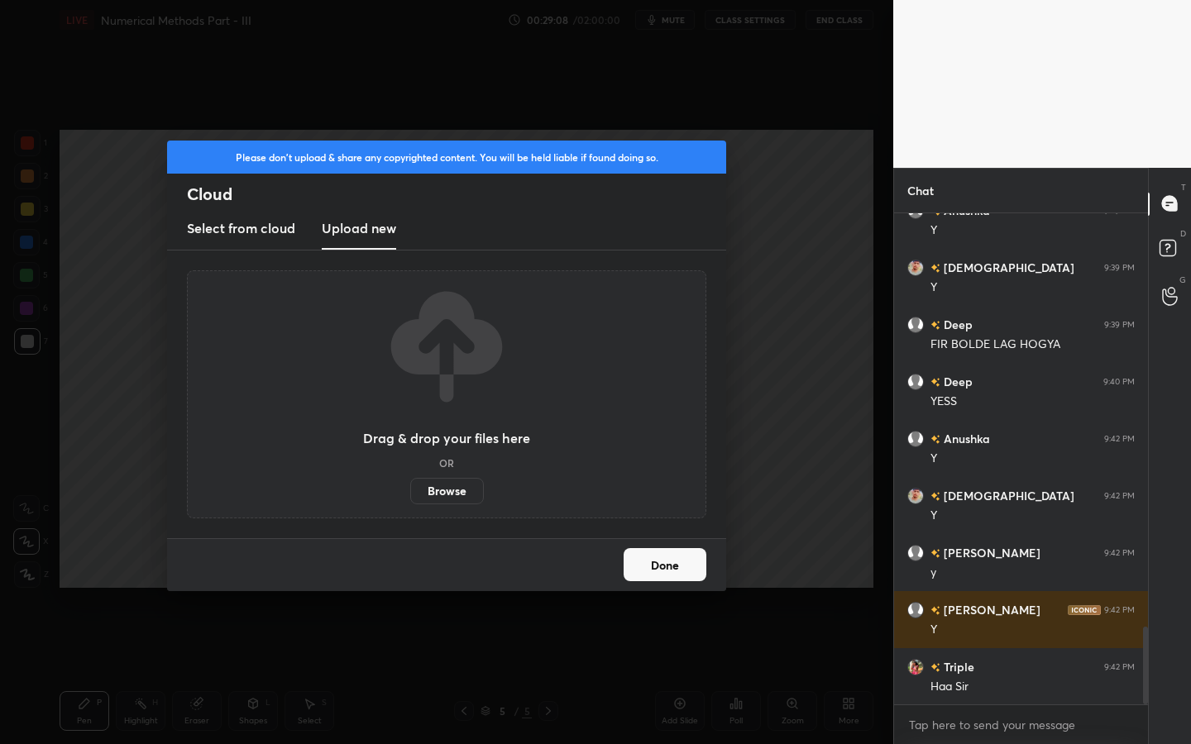
click at [442, 495] on label "Browse" at bounding box center [447, 491] width 74 height 26
click at [410, 495] on input "Browse" at bounding box center [410, 491] width 0 height 26
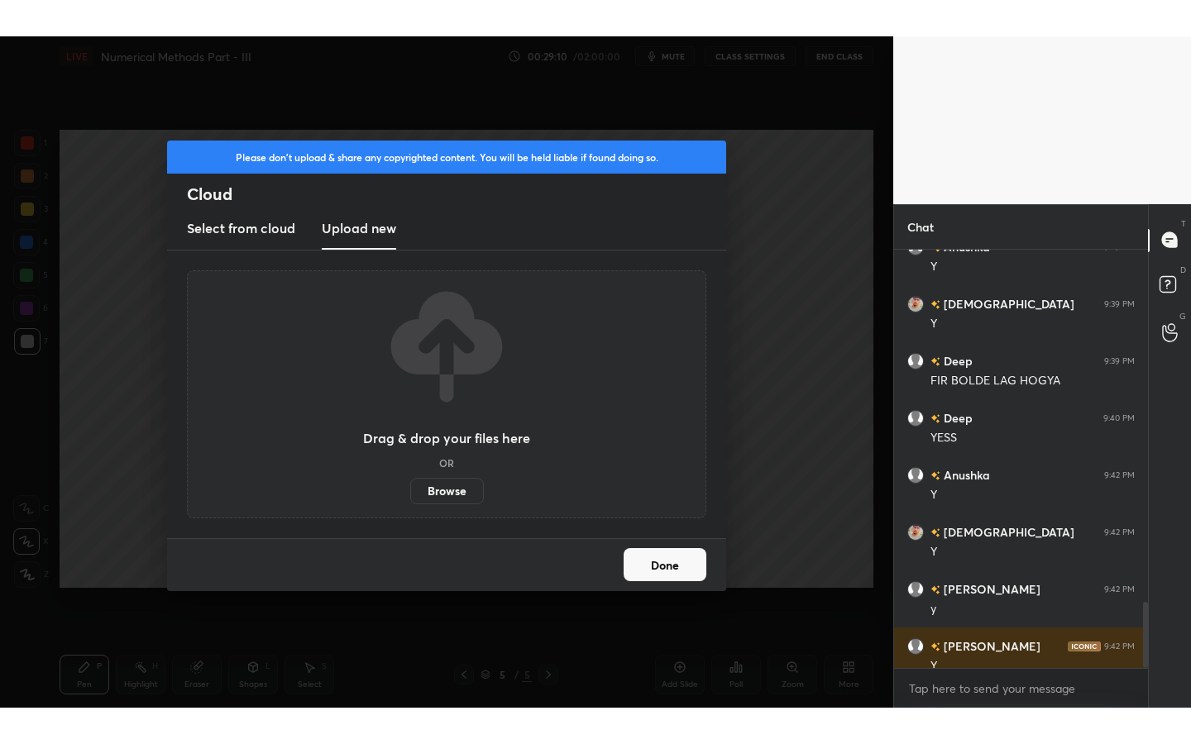
scroll to position [82122, 81861]
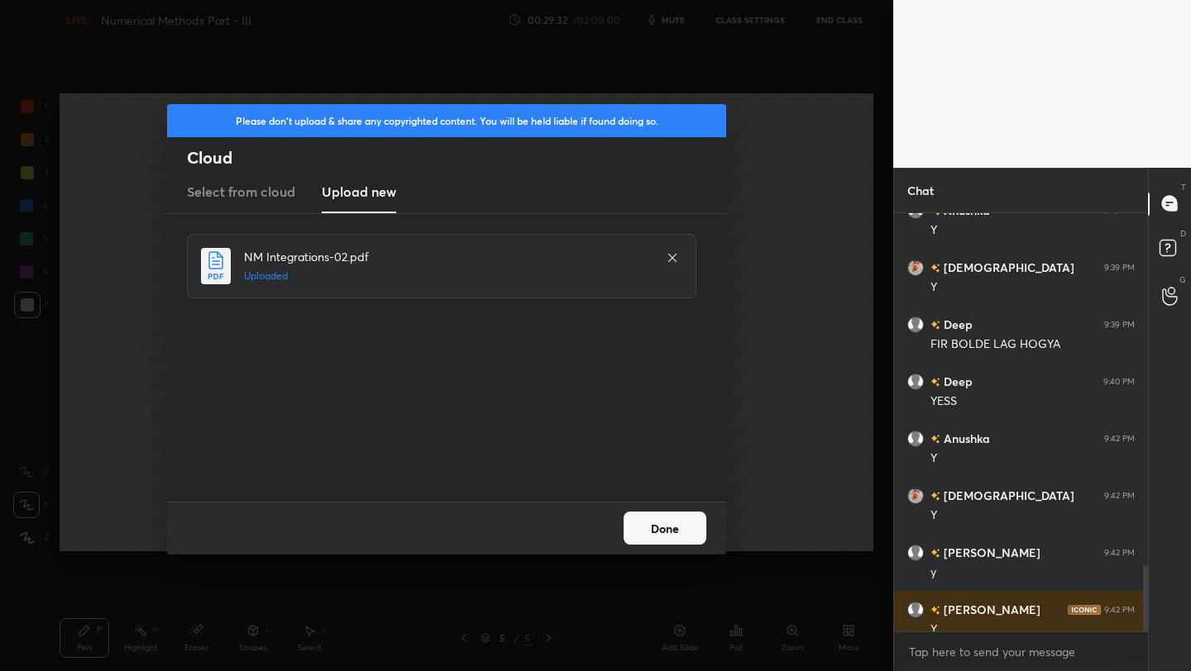
click at [681, 515] on button "Done" at bounding box center [664, 528] width 83 height 33
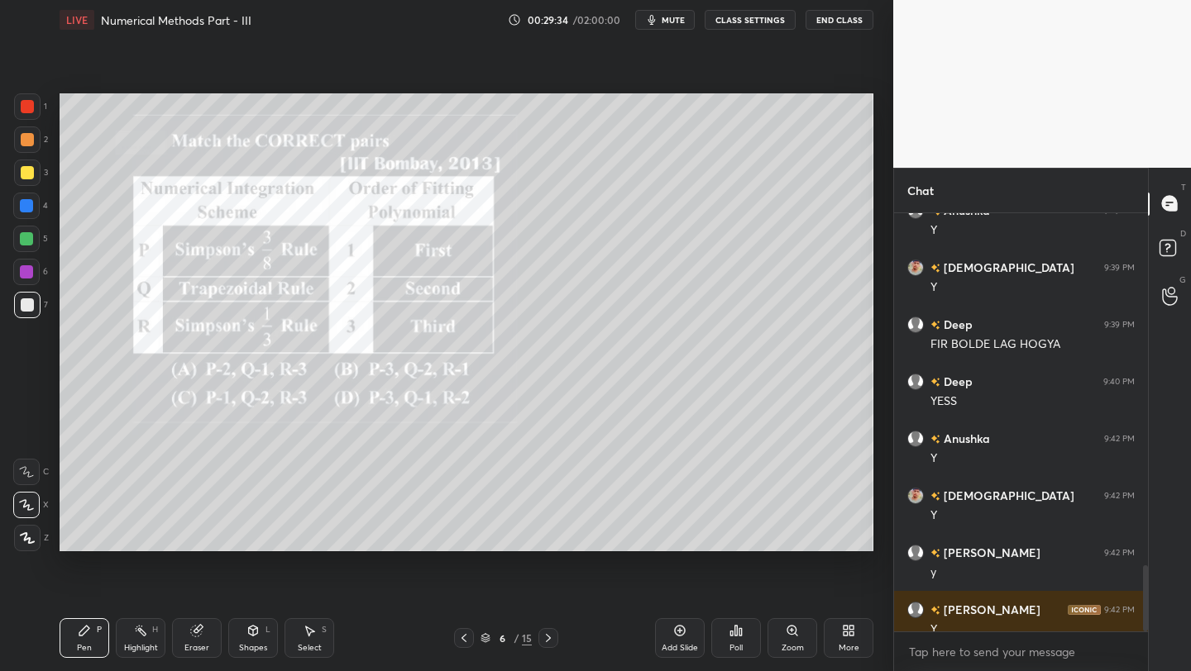
drag, startPoint x: 36, startPoint y: 108, endPoint x: 51, endPoint y: 103, distance: 16.5
click at [36, 110] on div at bounding box center [27, 106] width 26 height 26
click at [851, 633] on div "More" at bounding box center [849, 639] width 50 height 40
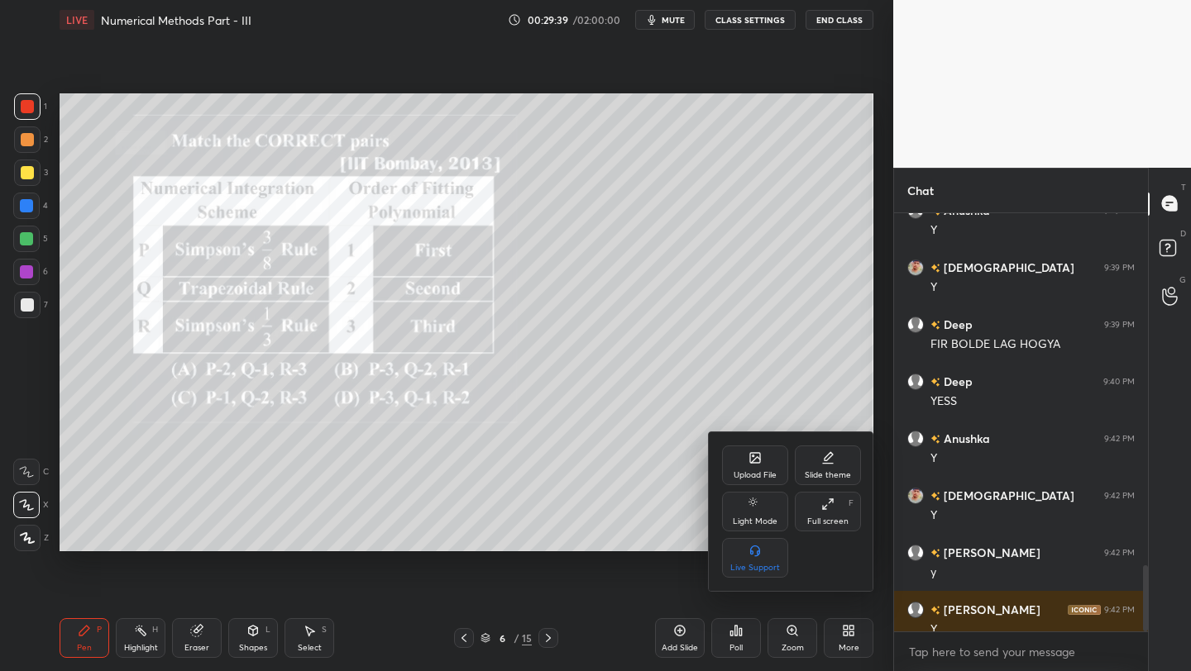
click at [810, 514] on div "Full screen F" at bounding box center [828, 512] width 66 height 40
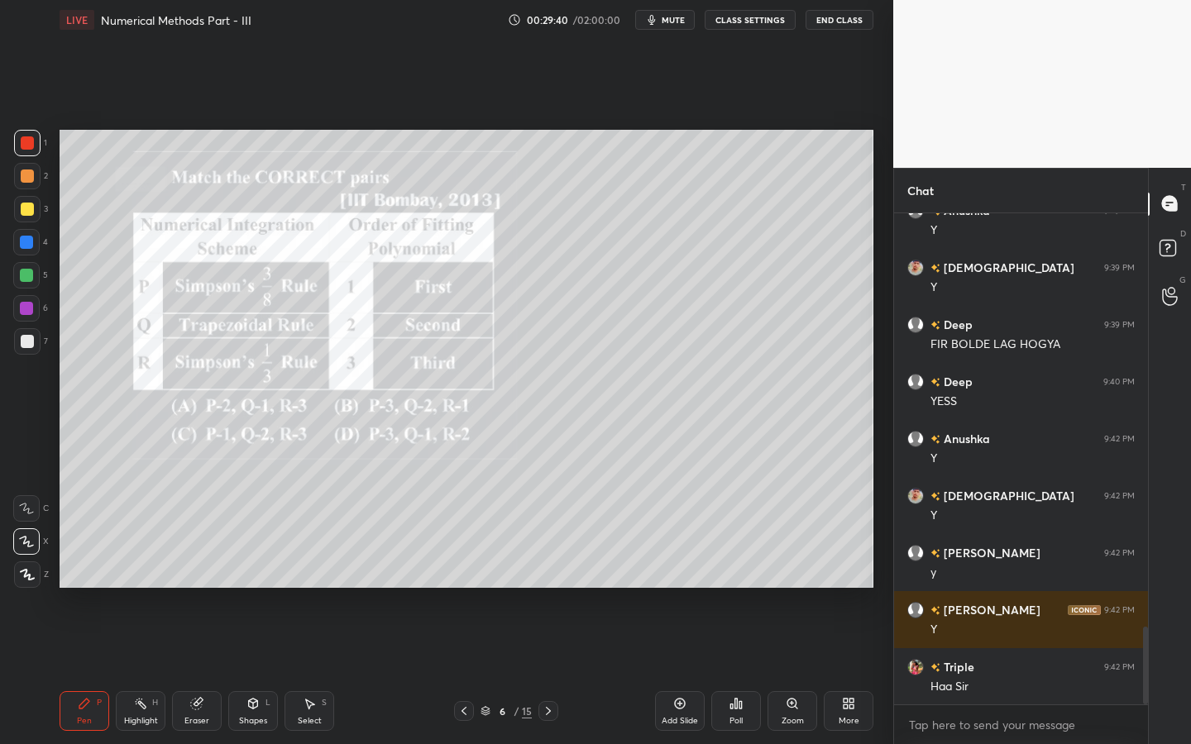
scroll to position [526, 249]
type textarea "x"
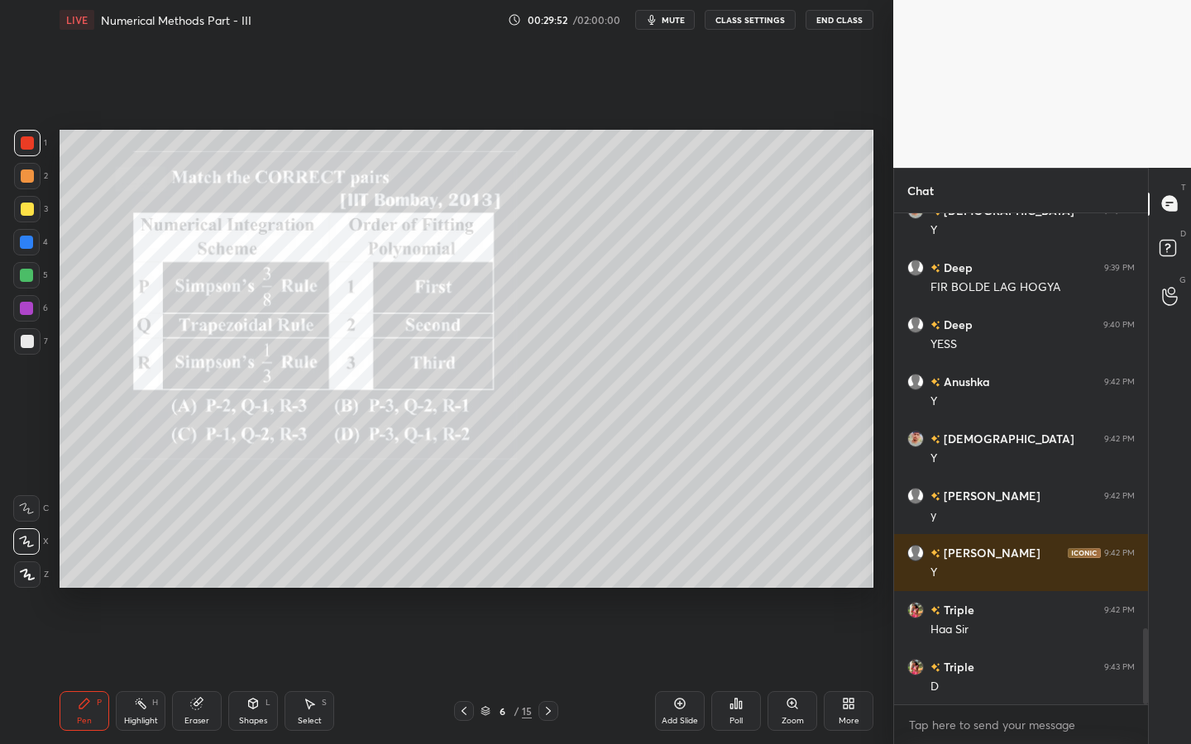
scroll to position [2728, 0]
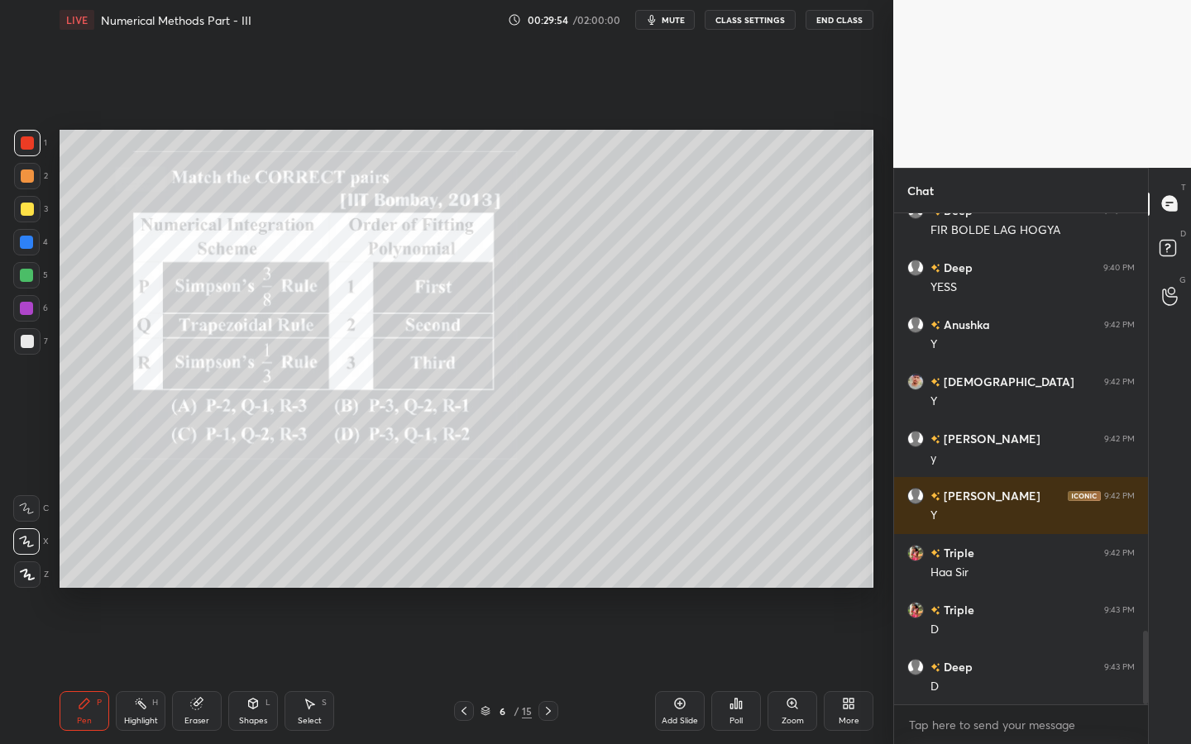
click at [28, 243] on div at bounding box center [26, 242] width 13 height 13
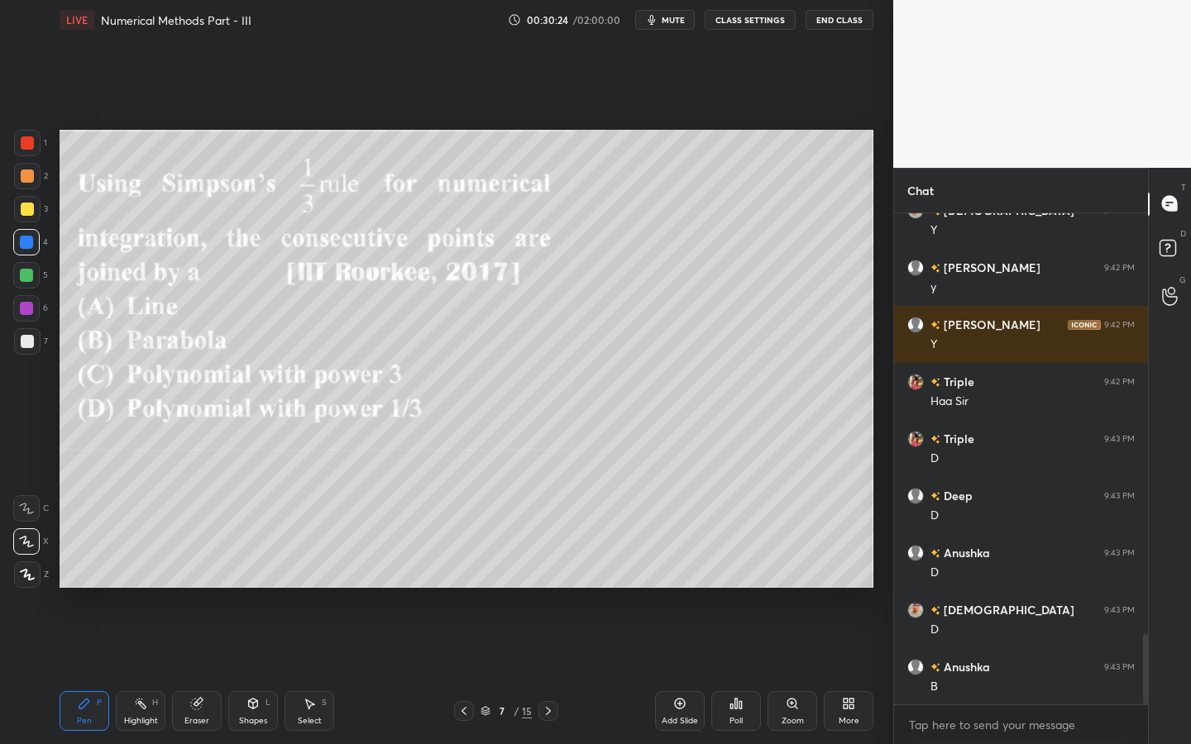
scroll to position [2956, 0]
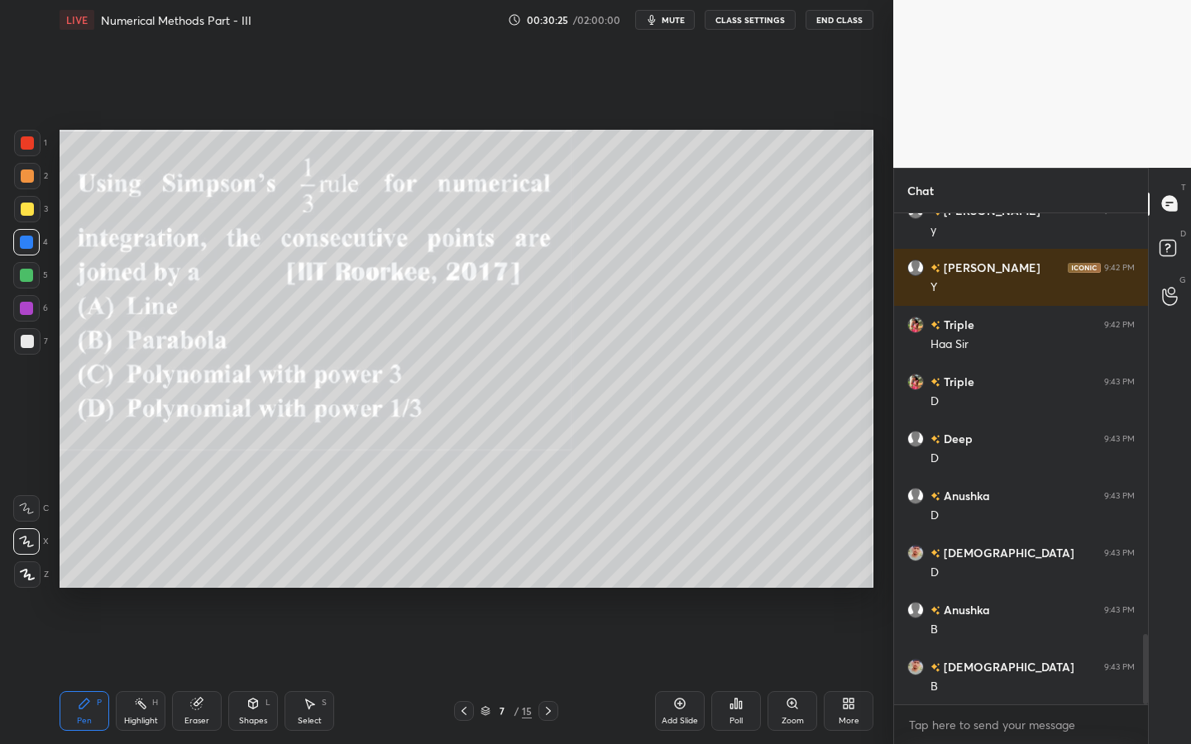
drag, startPoint x: 26, startPoint y: 277, endPoint x: 50, endPoint y: 279, distance: 23.3
click at [26, 277] on div at bounding box center [26, 275] width 13 height 13
drag, startPoint x: 30, startPoint y: 309, endPoint x: 46, endPoint y: 308, distance: 16.6
click at [30, 309] on div at bounding box center [26, 308] width 13 height 13
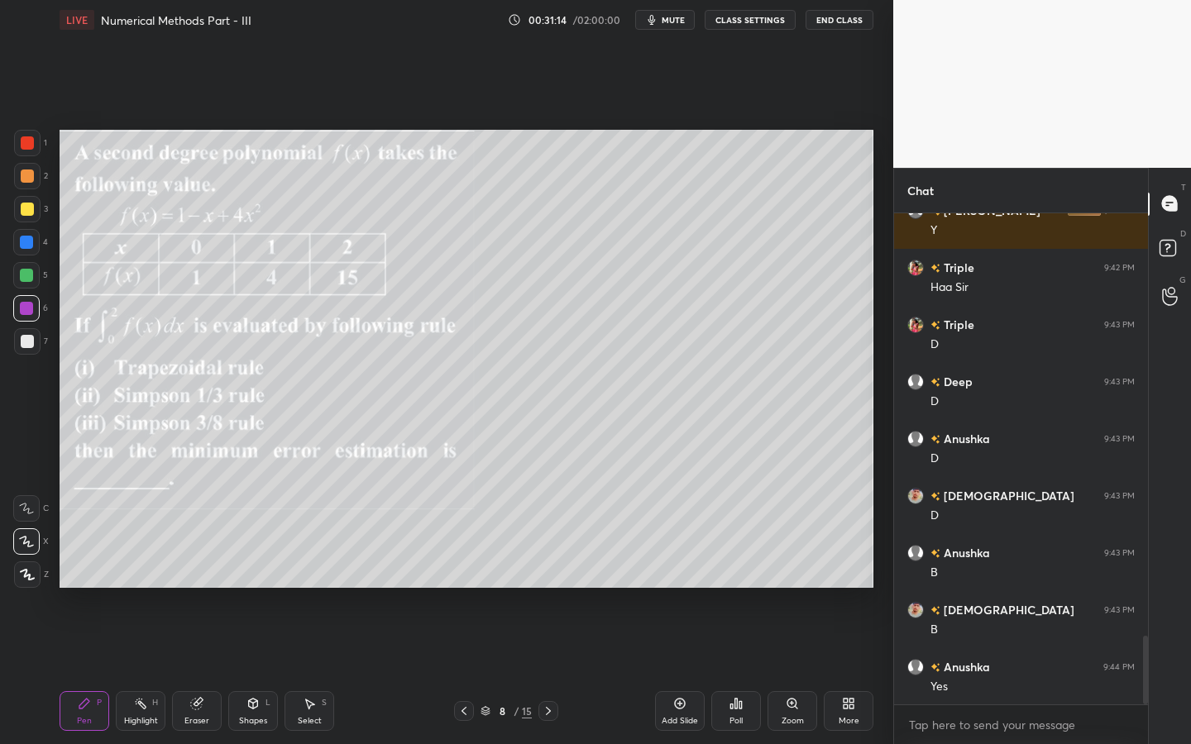
drag, startPoint x: 24, startPoint y: 141, endPoint x: 43, endPoint y: 142, distance: 19.0
click at [29, 142] on div at bounding box center [27, 142] width 13 height 13
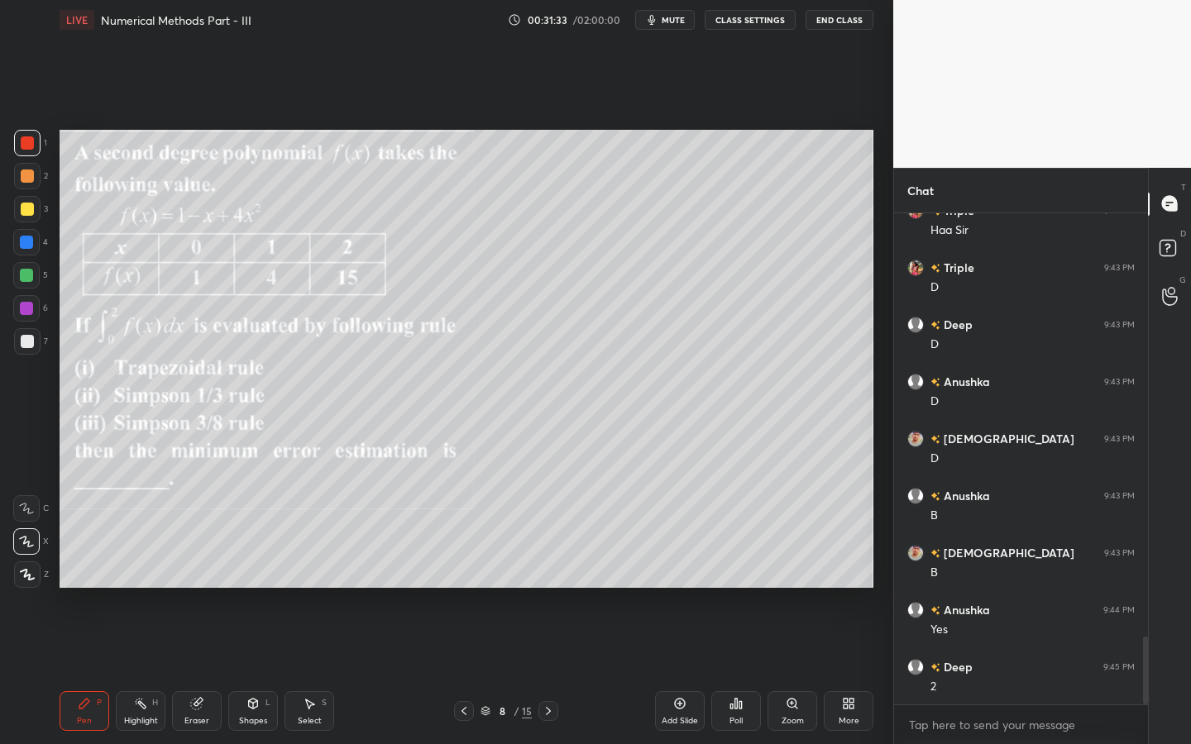
scroll to position [3127, 0]
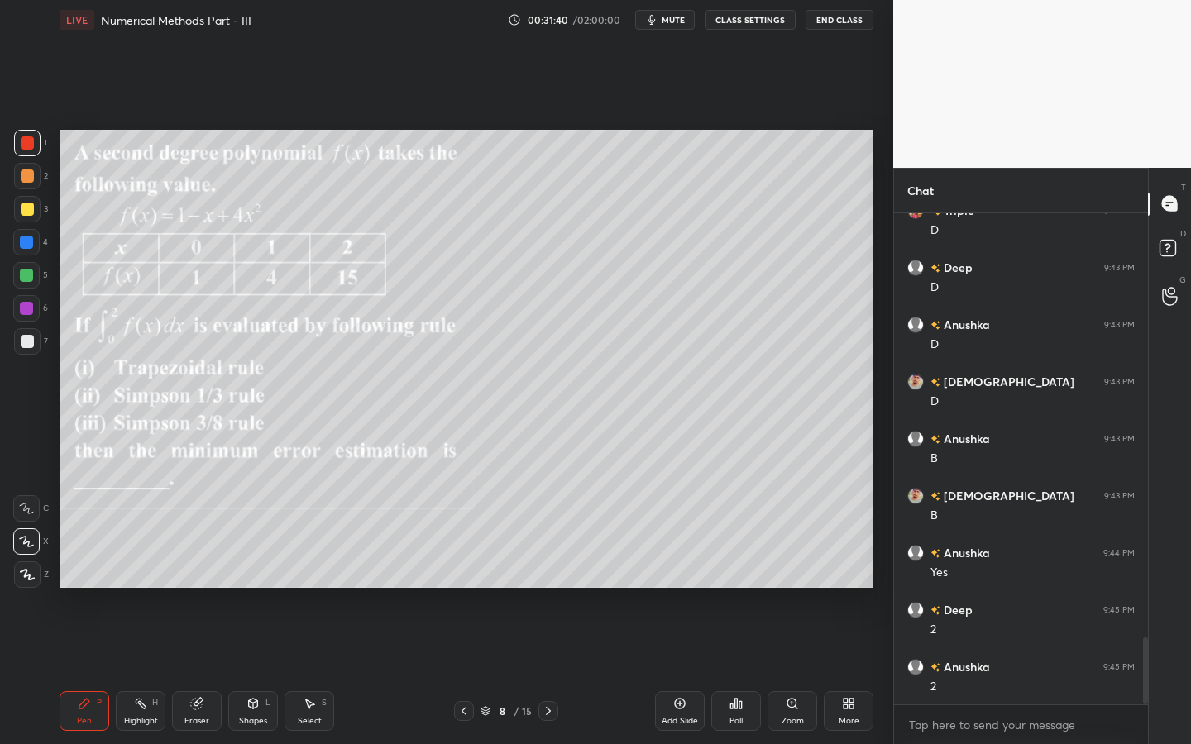
click at [24, 312] on div at bounding box center [26, 308] width 13 height 13
drag, startPoint x: 262, startPoint y: 709, endPoint x: 249, endPoint y: 692, distance: 21.2
click at [257, 671] on div "Shapes L" at bounding box center [253, 711] width 50 height 40
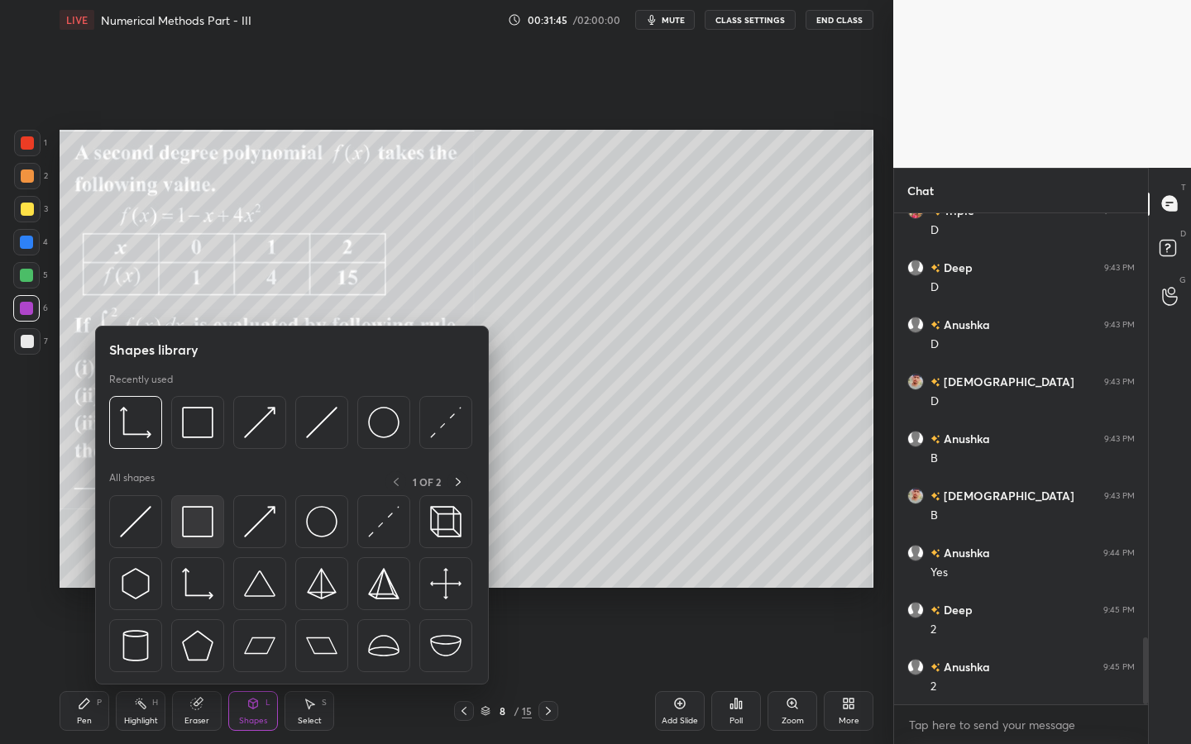
scroll to position [3144, 0]
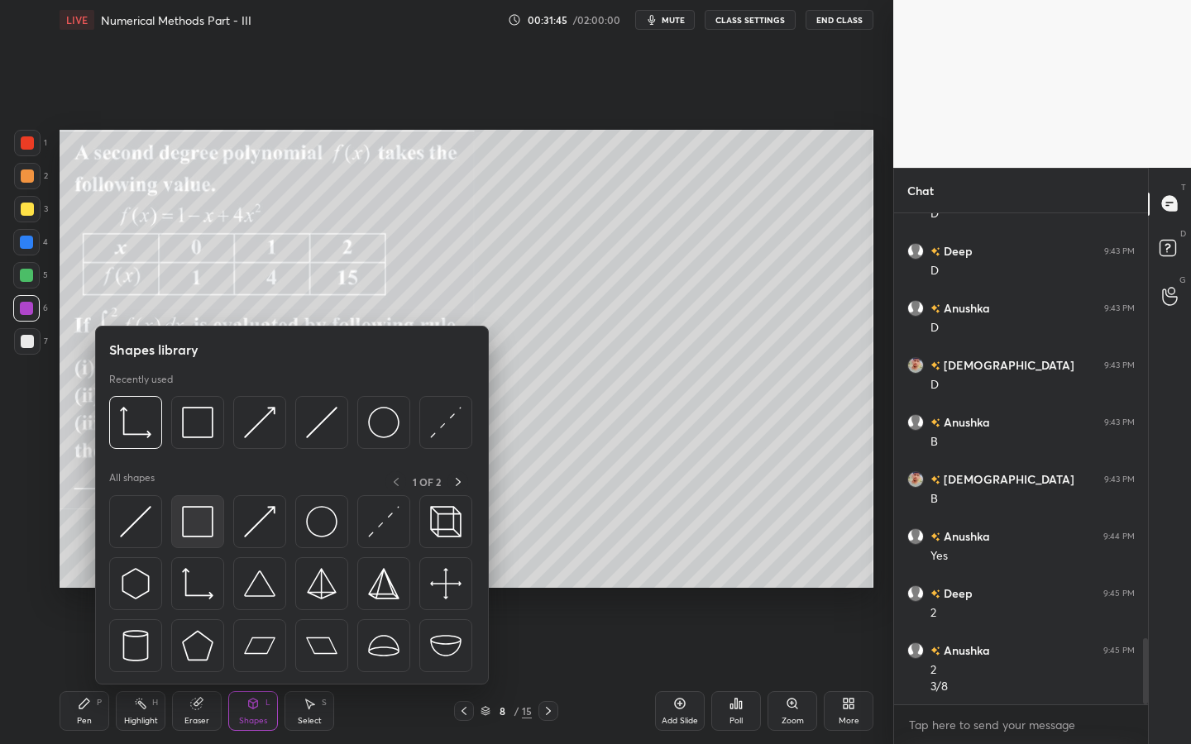
click at [193, 513] on img at bounding box center [197, 521] width 31 height 31
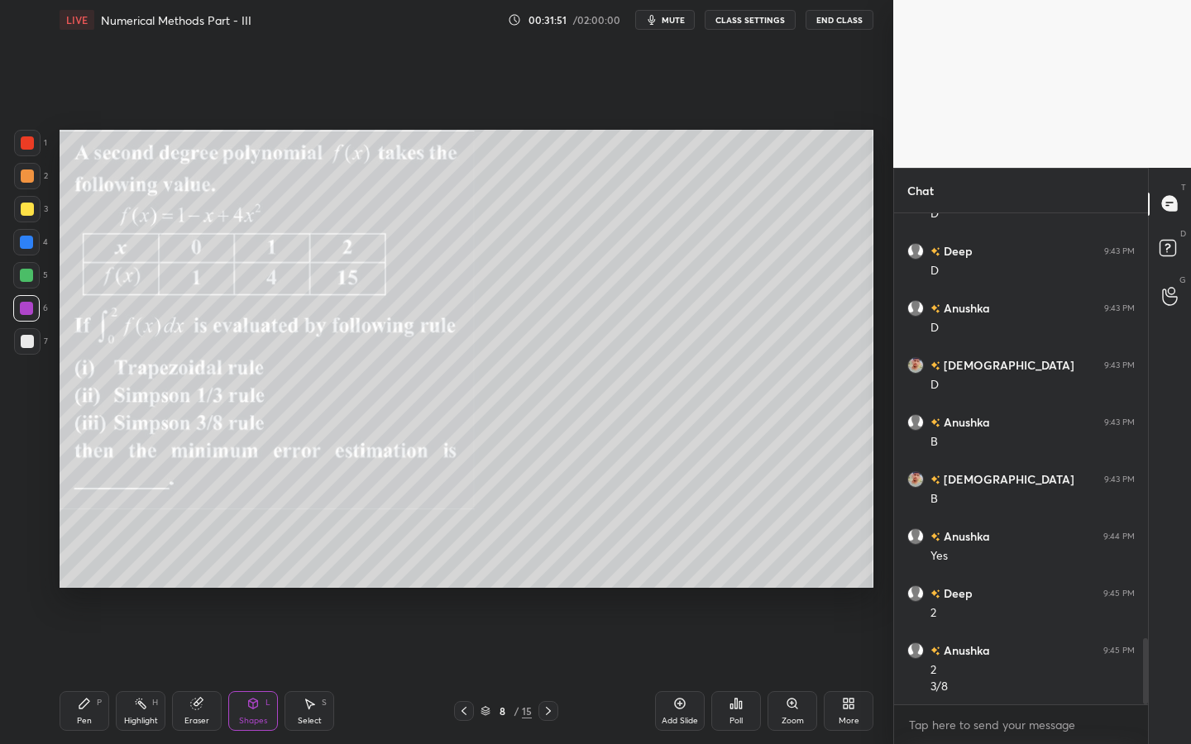
click at [88, 671] on icon at bounding box center [84, 703] width 13 height 13
click at [27, 210] on div at bounding box center [27, 209] width 13 height 13
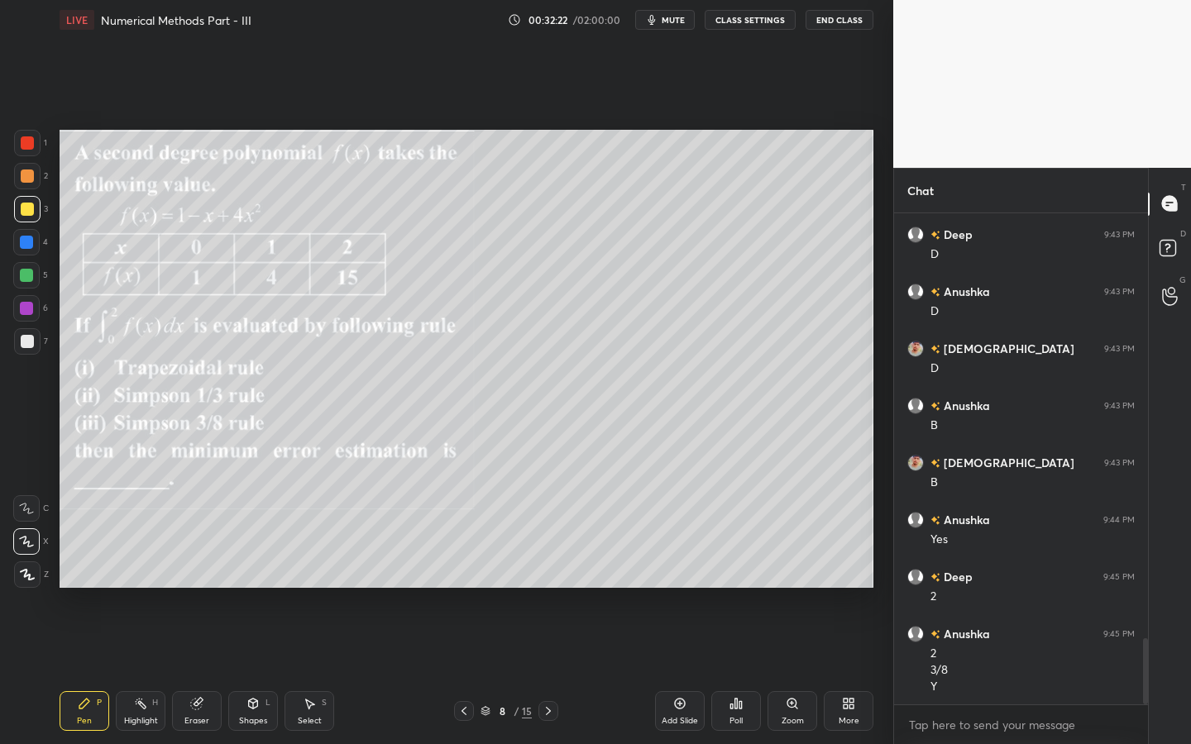
drag, startPoint x: 17, startPoint y: 247, endPoint x: 42, endPoint y: 242, distance: 25.3
click at [21, 247] on div at bounding box center [26, 242] width 26 height 26
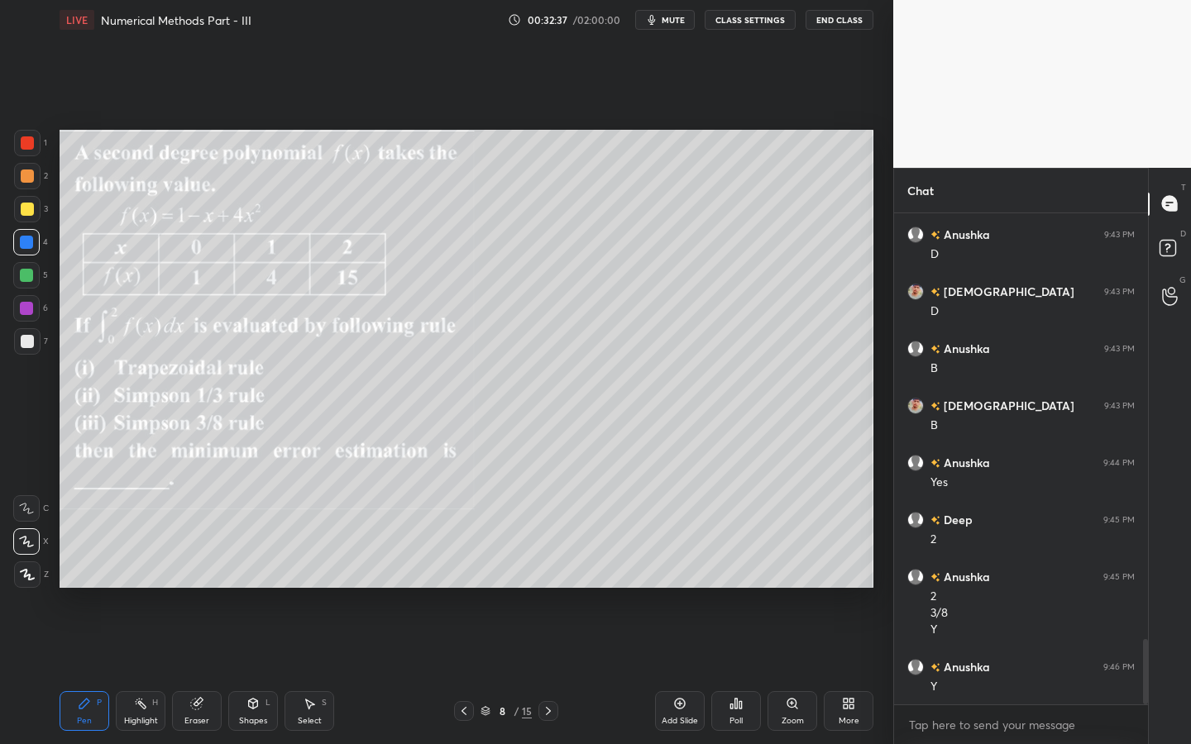
click at [29, 275] on div at bounding box center [26, 275] width 13 height 13
click at [242, 671] on div "Pen P Highlight H Eraser Shapes L Select S 8 / 15 Add Slide Poll Zoom More" at bounding box center [467, 711] width 814 height 66
click at [239, 671] on div "Shapes L" at bounding box center [253, 711] width 50 height 40
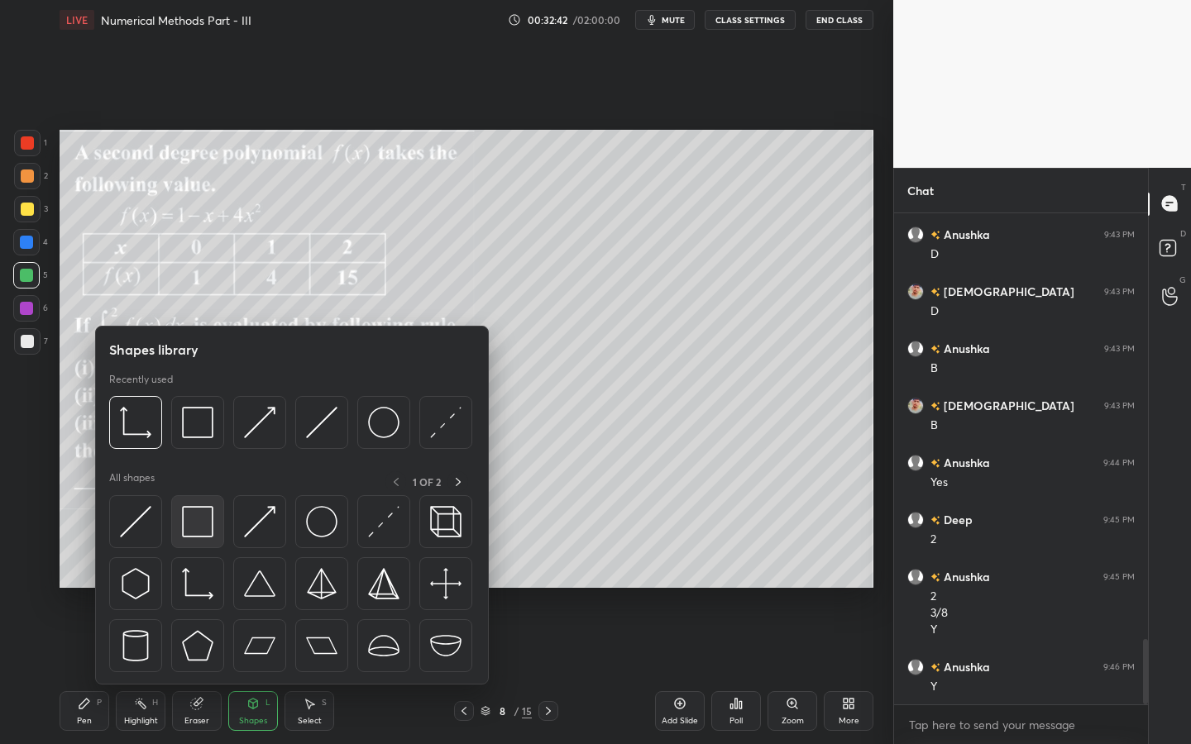
click at [203, 518] on img at bounding box center [197, 521] width 31 height 31
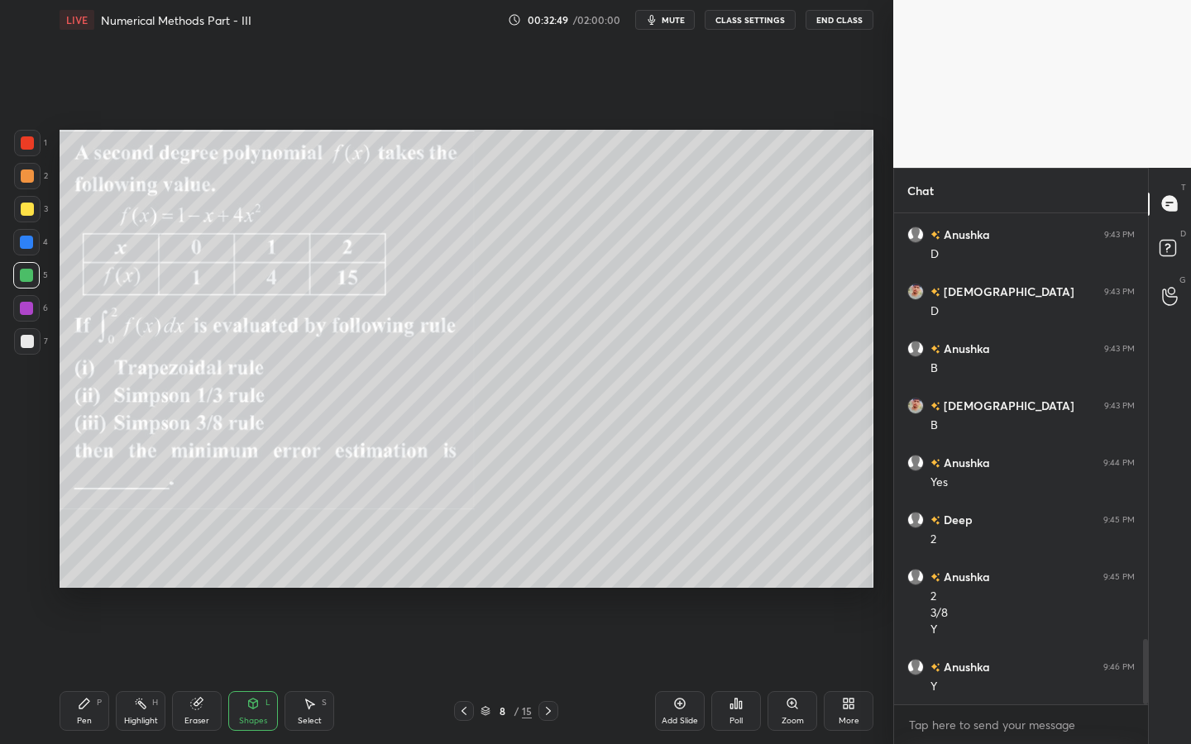
click at [104, 671] on div "Pen P" at bounding box center [85, 711] width 50 height 40
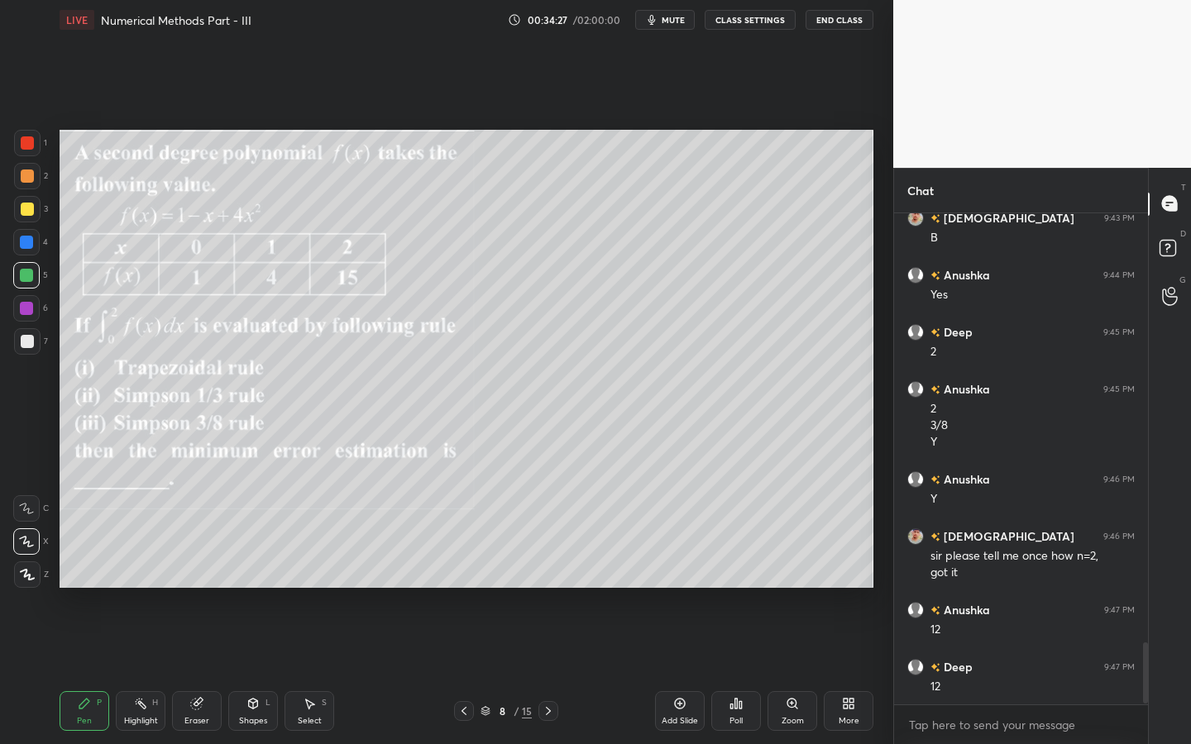
scroll to position [3462, 0]
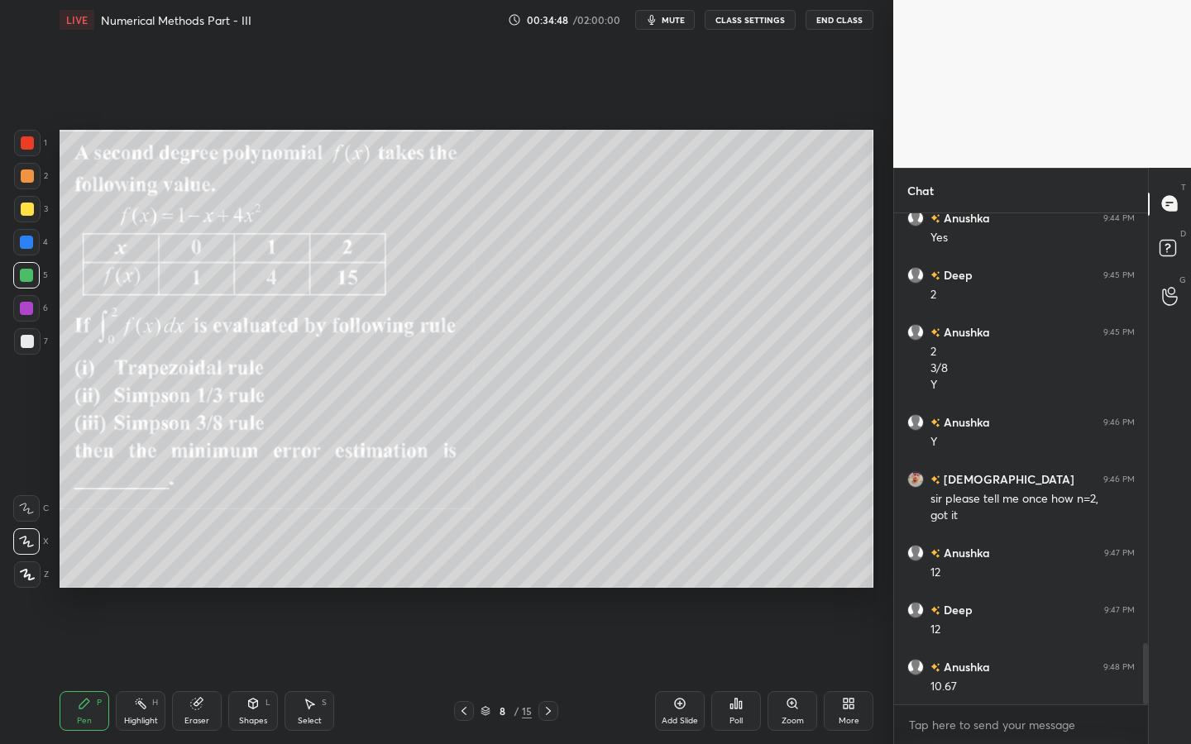
drag, startPoint x: 17, startPoint y: 340, endPoint x: 40, endPoint y: 340, distance: 22.3
click at [17, 340] on div at bounding box center [27, 341] width 26 height 26
drag, startPoint x: 29, startPoint y: 244, endPoint x: 40, endPoint y: 244, distance: 10.7
click at [29, 244] on div at bounding box center [26, 242] width 13 height 13
click at [29, 271] on div at bounding box center [26, 275] width 13 height 13
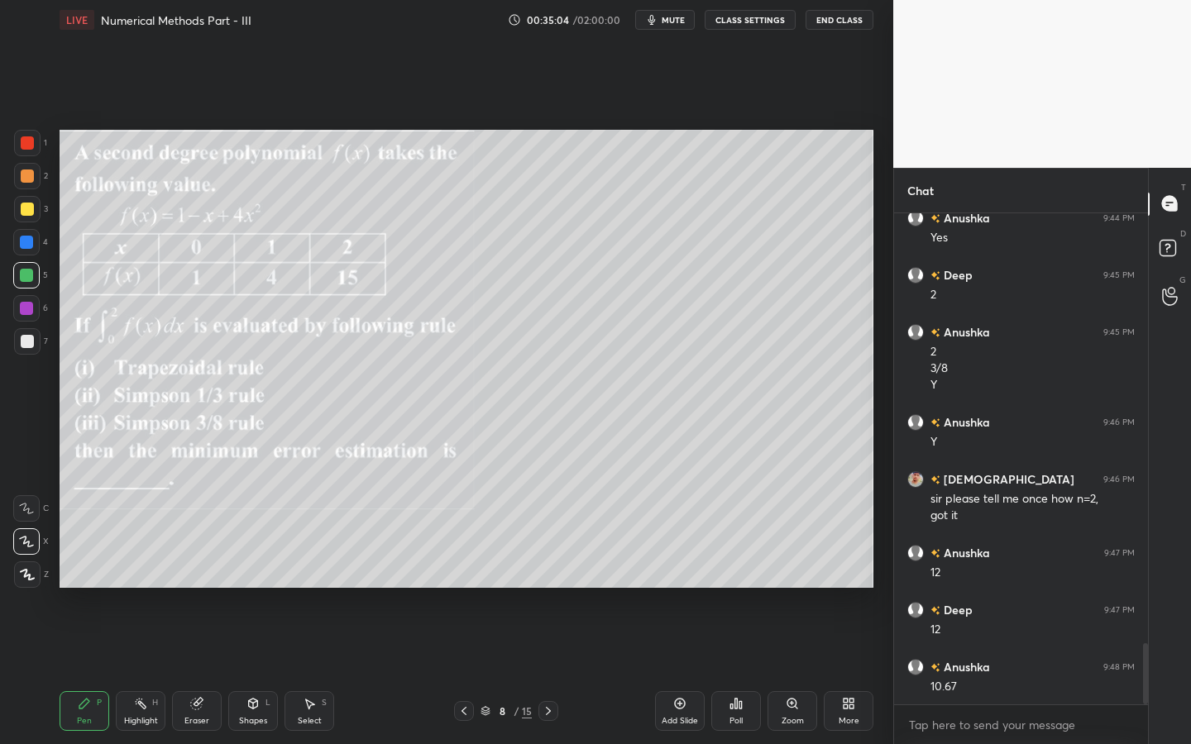
click at [31, 246] on div at bounding box center [26, 242] width 13 height 13
click at [322, 671] on div "S" at bounding box center [324, 703] width 5 height 8
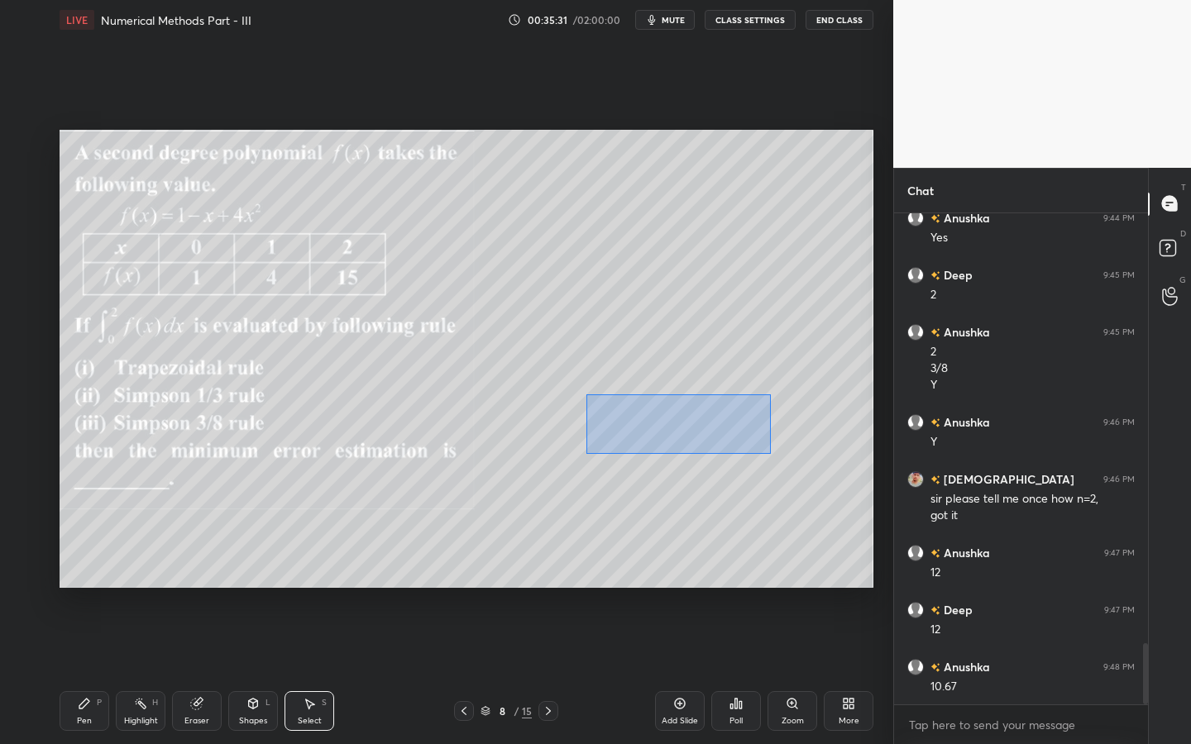
drag, startPoint x: 591, startPoint y: 405, endPoint x: 756, endPoint y: 449, distance: 170.3
click at [767, 453] on div "0 ° Undo Copy Duplicate Duplicate to new slide Delete" at bounding box center [467, 359] width 814 height 458
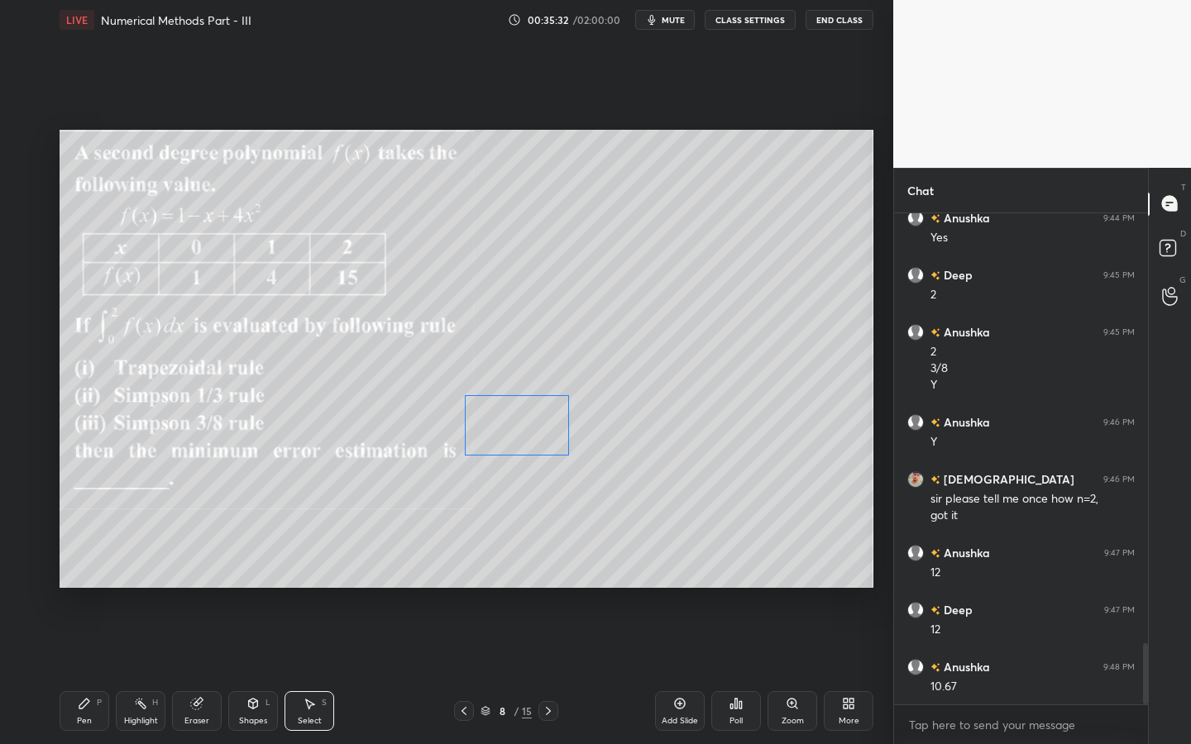
drag, startPoint x: 621, startPoint y: 430, endPoint x: 525, endPoint y: 433, distance: 96.0
click at [519, 429] on div "0 ° Undo Copy Duplicate Duplicate to new slide Delete" at bounding box center [467, 359] width 814 height 458
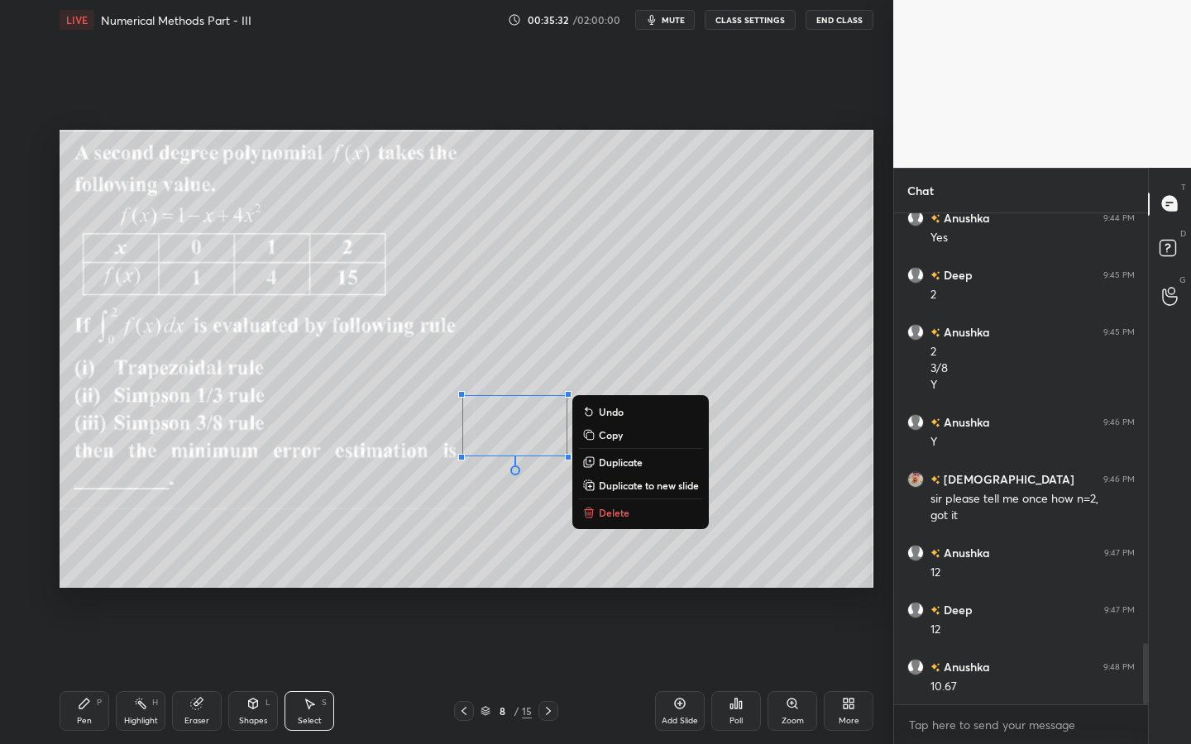
click at [91, 671] on div "Pen P" at bounding box center [85, 711] width 50 height 40
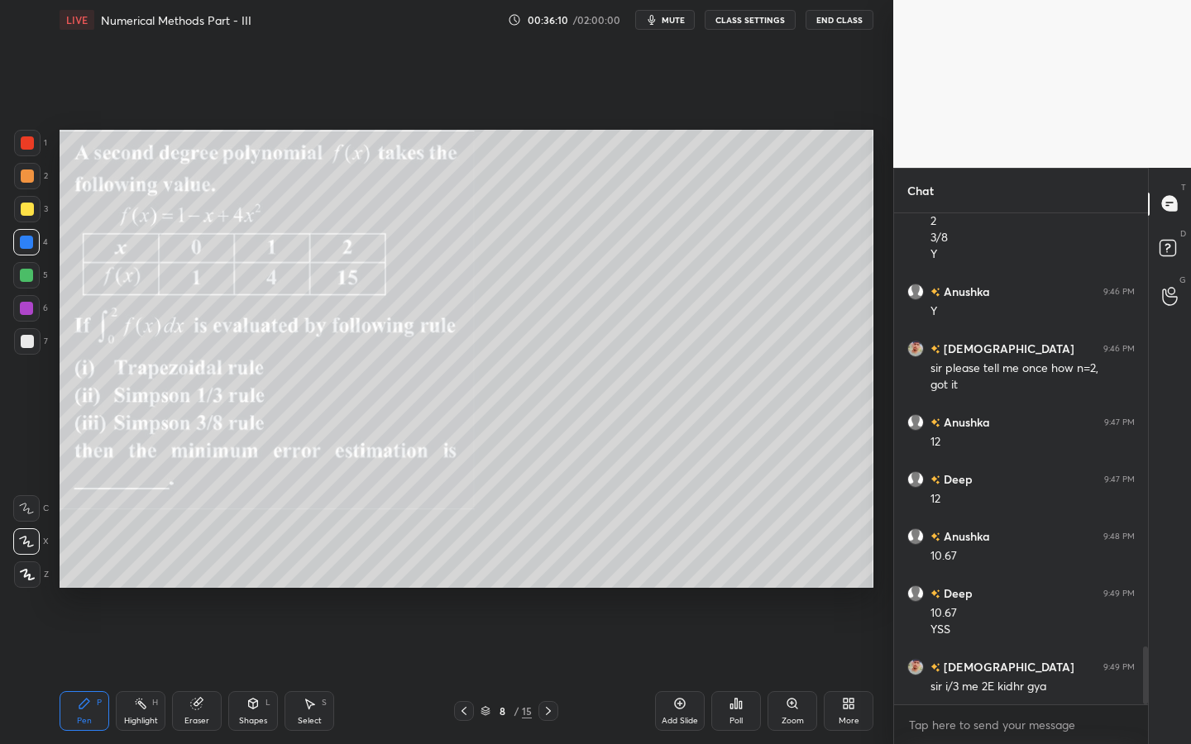
scroll to position [3665, 0]
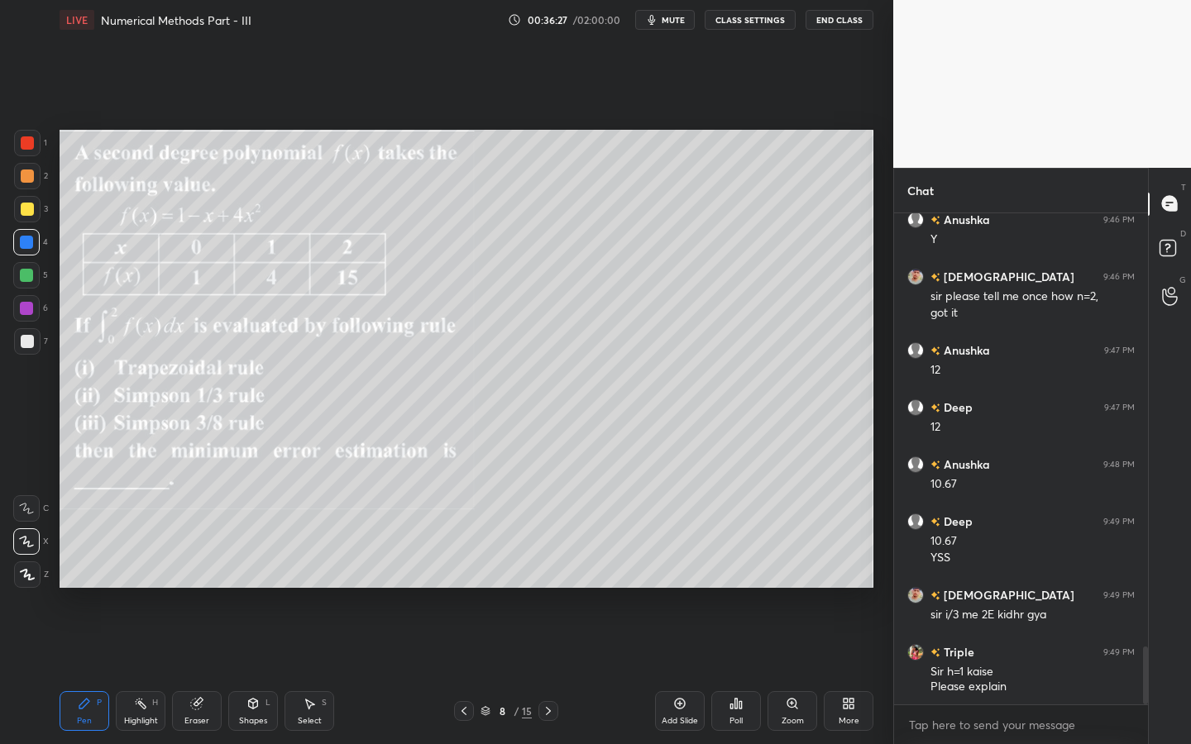
click at [292, 671] on div "Select S" at bounding box center [309, 711] width 50 height 40
drag, startPoint x: 255, startPoint y: 724, endPoint x: 257, endPoint y: 713, distance: 11.0
click at [255, 671] on div "Shapes" at bounding box center [253, 721] width 28 height 8
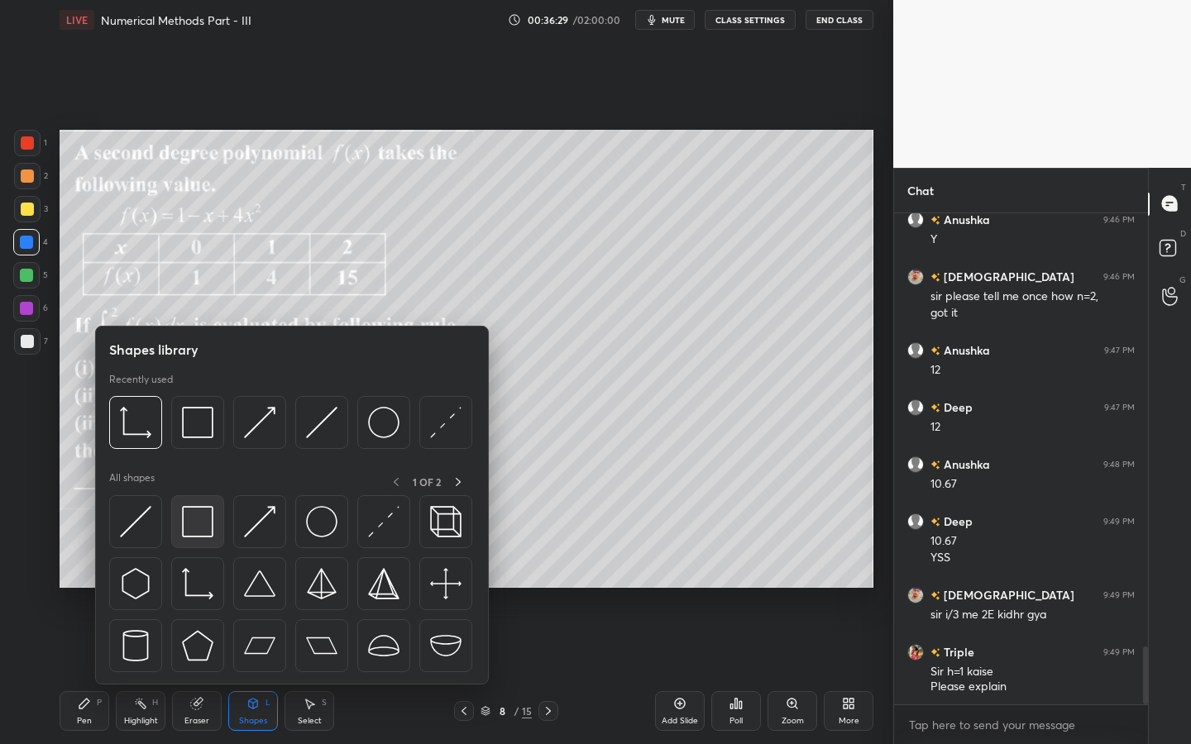
click at [208, 518] on img at bounding box center [197, 521] width 31 height 31
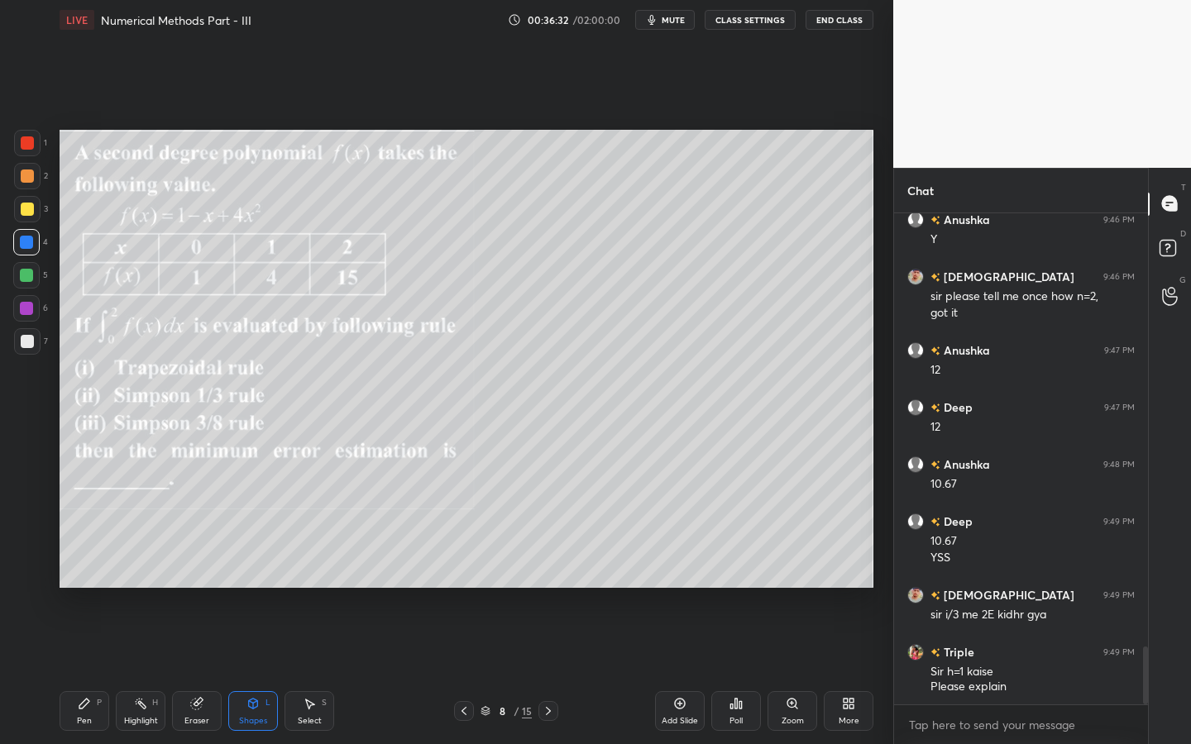
drag, startPoint x: 79, startPoint y: 710, endPoint x: 112, endPoint y: 702, distance: 34.1
click at [79, 671] on div "Pen P" at bounding box center [85, 711] width 50 height 40
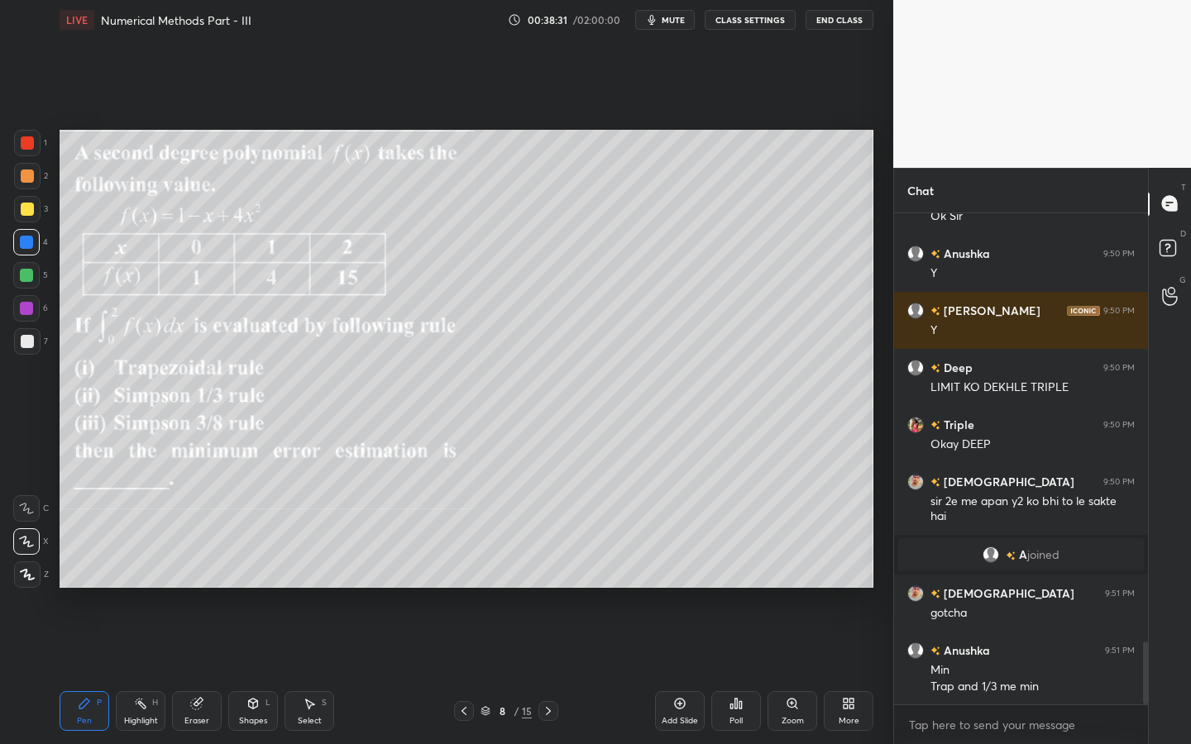
scroll to position [3370, 0]
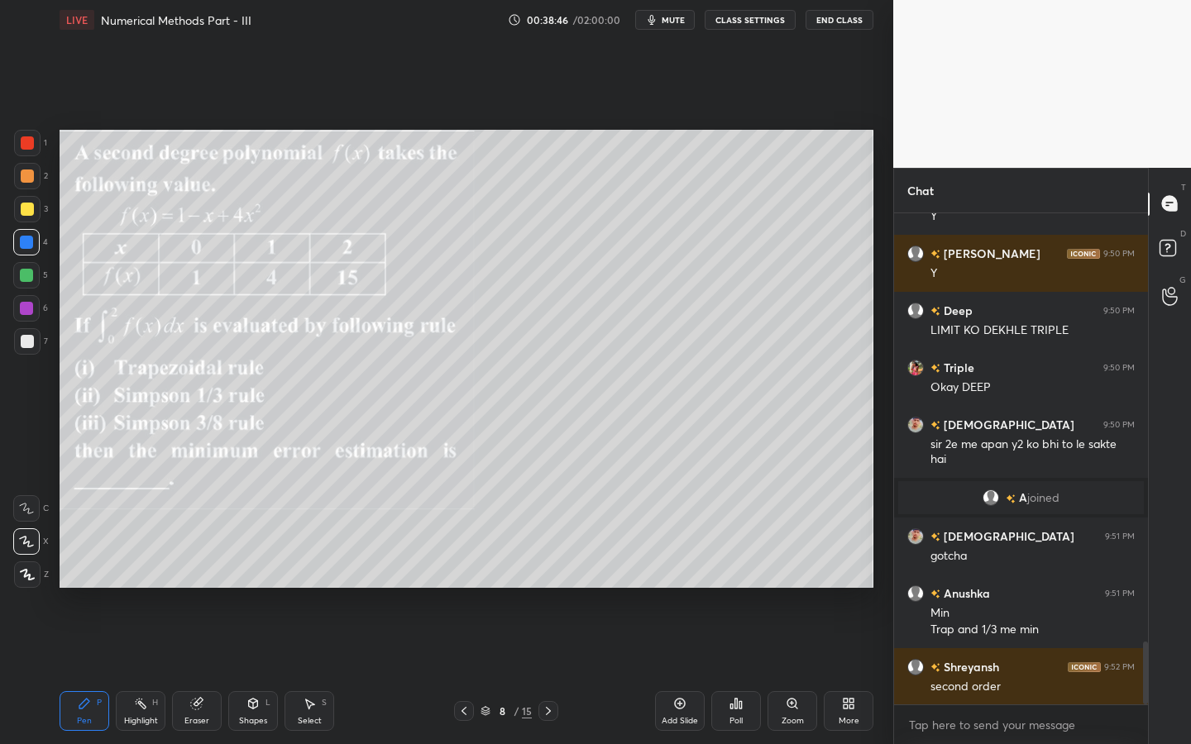
drag, startPoint x: 30, startPoint y: 340, endPoint x: 57, endPoint y: 331, distance: 28.8
click at [30, 339] on div at bounding box center [27, 341] width 13 height 13
click at [671, 21] on span "mute" at bounding box center [673, 20] width 23 height 12
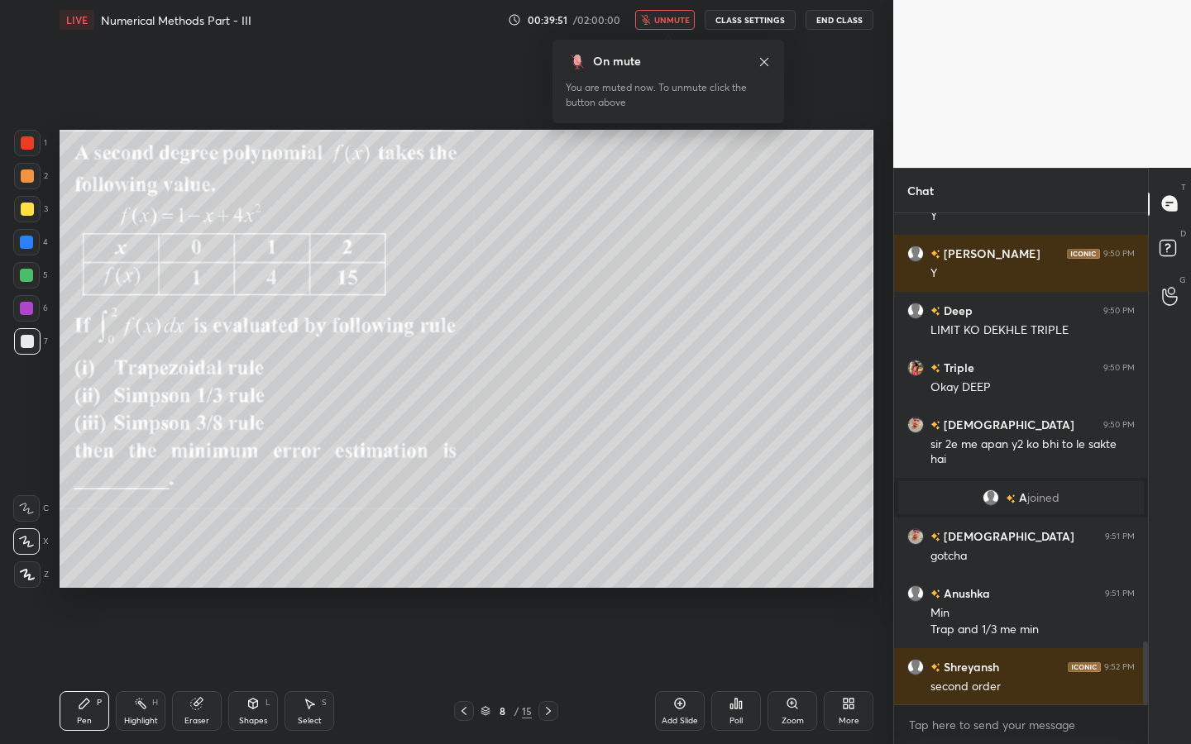
click at [673, 21] on span "unmute" at bounding box center [672, 20] width 36 height 12
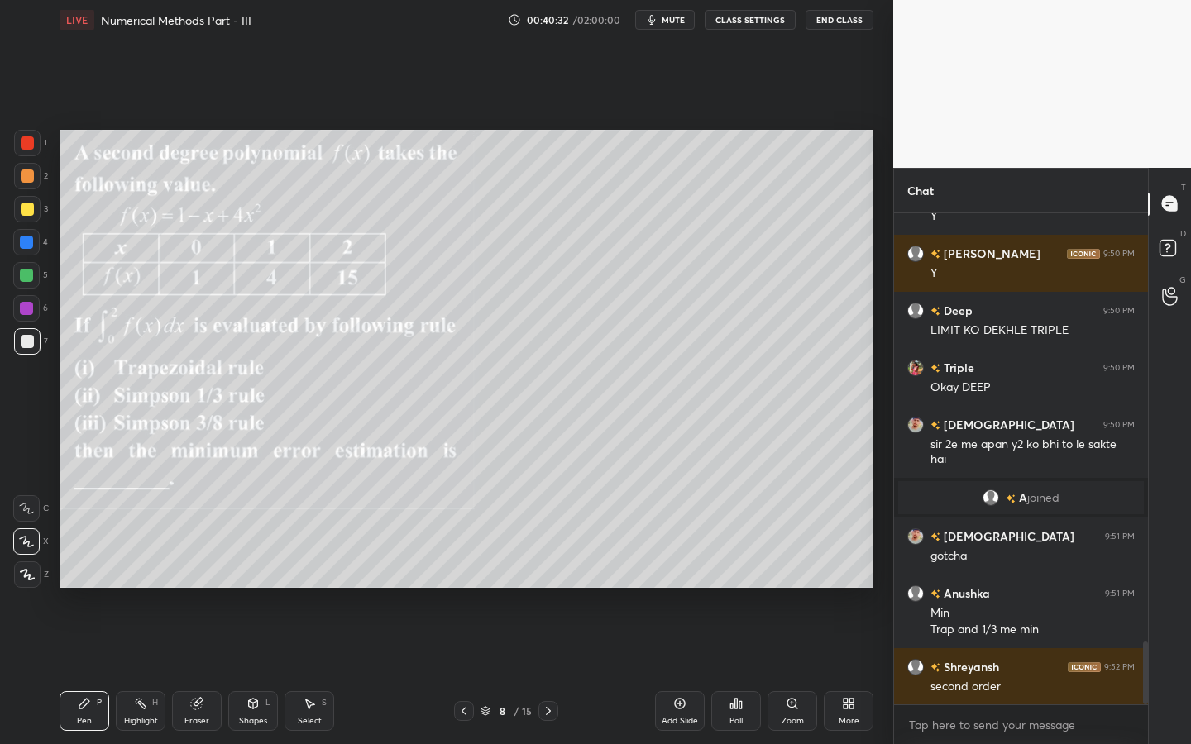
click at [195, 671] on div "Eraser" at bounding box center [197, 711] width 50 height 40
drag, startPoint x: 34, startPoint y: 534, endPoint x: 50, endPoint y: 523, distance: 19.5
click at [34, 534] on div at bounding box center [26, 541] width 26 height 26
click at [93, 671] on div "Pen P" at bounding box center [85, 711] width 50 height 40
click at [259, 671] on div "Shapes L" at bounding box center [253, 711] width 50 height 40
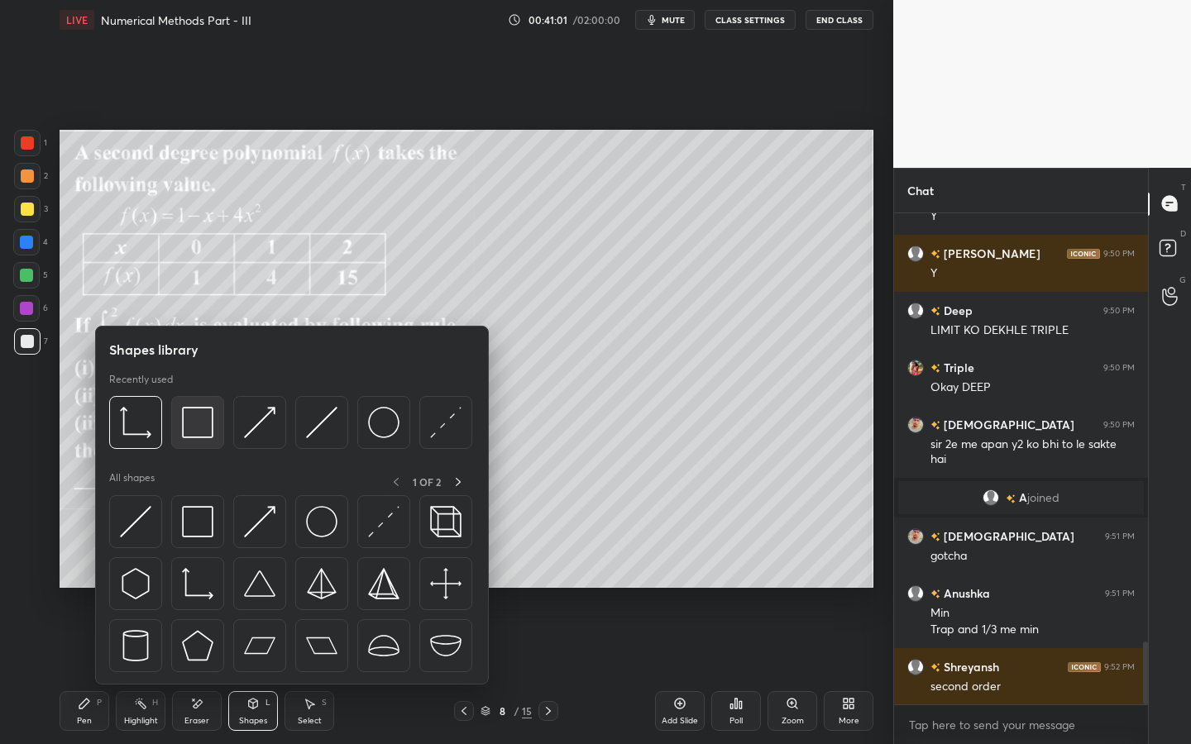
click at [189, 432] on img at bounding box center [197, 422] width 31 height 31
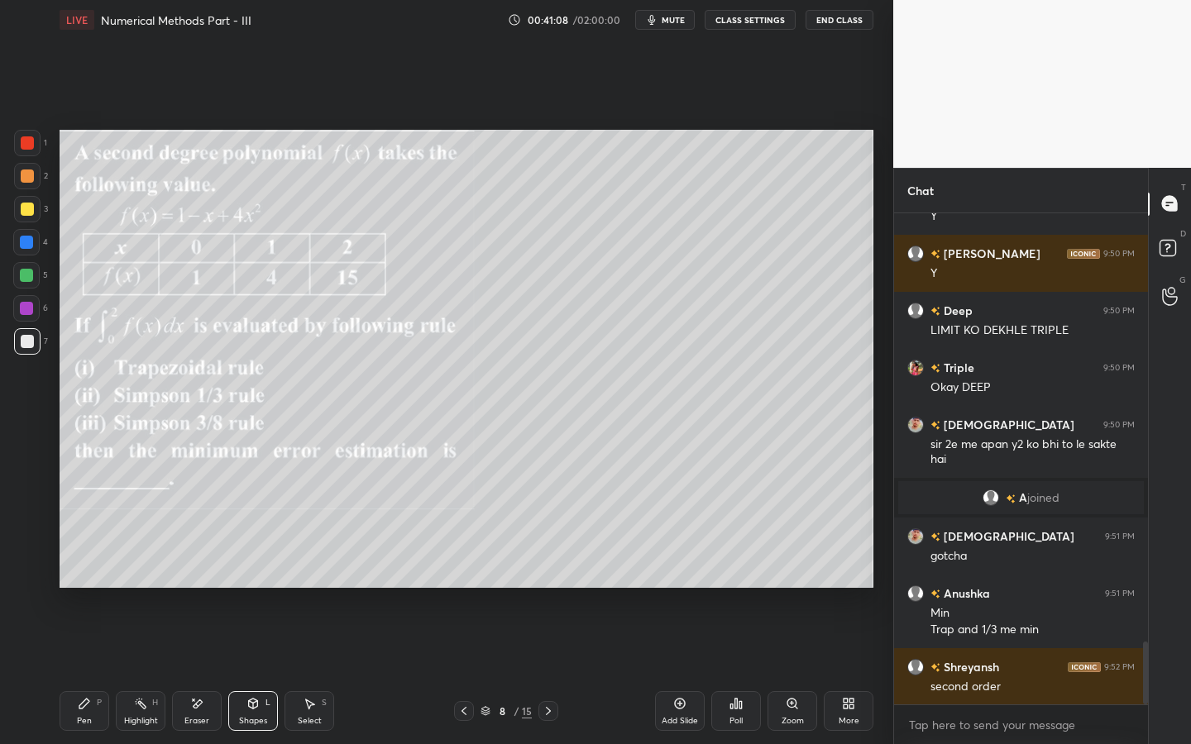
click at [82, 671] on icon at bounding box center [84, 703] width 13 height 13
click at [31, 194] on div "2" at bounding box center [31, 179] width 34 height 33
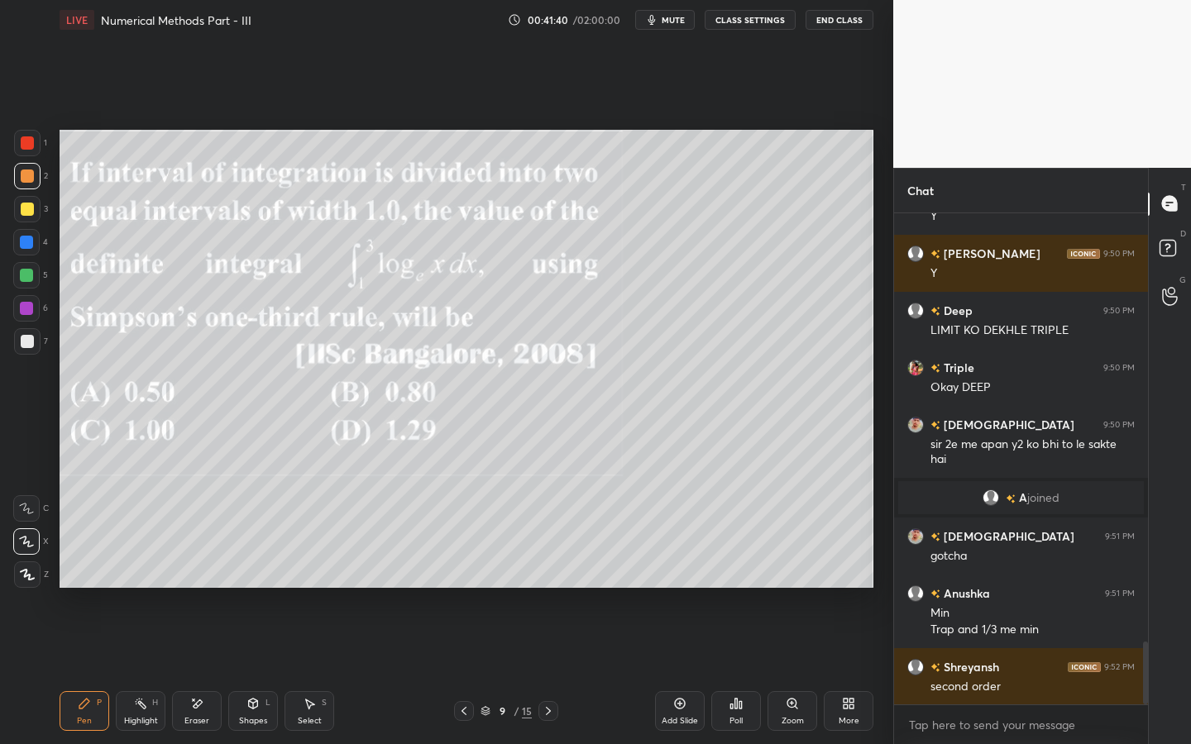
click at [248, 671] on div "Shapes L" at bounding box center [253, 711] width 50 height 40
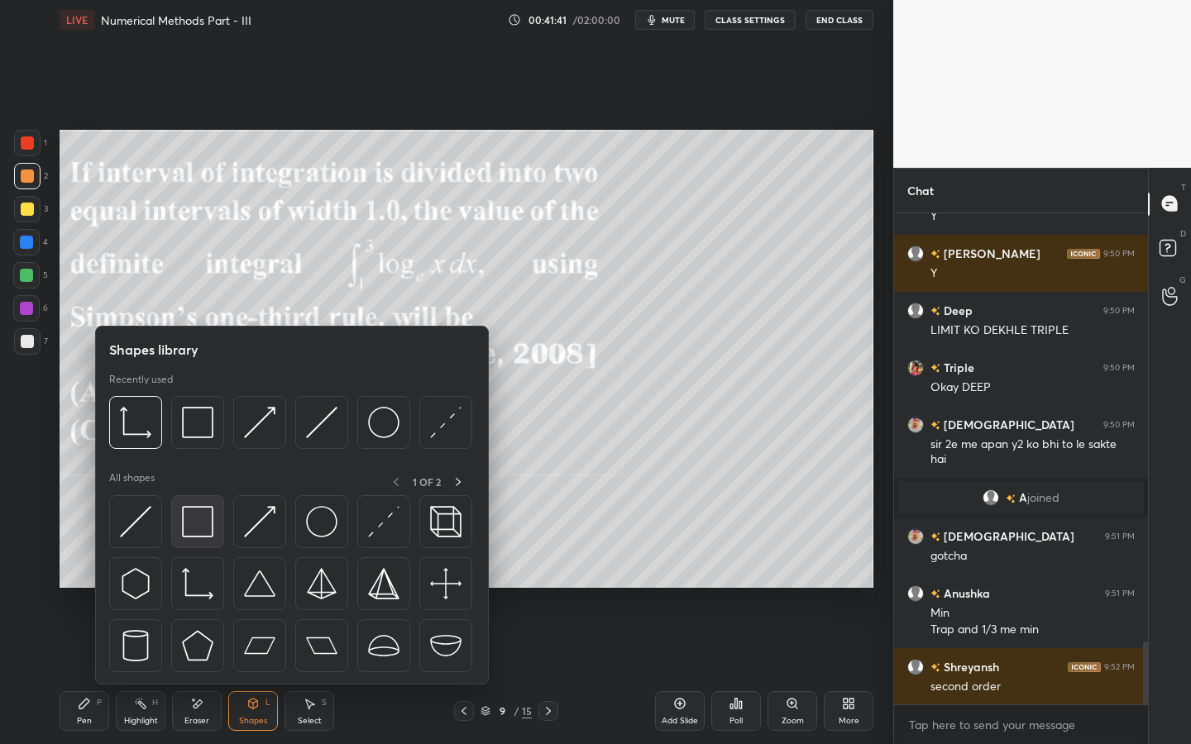
click at [197, 527] on img at bounding box center [197, 521] width 31 height 31
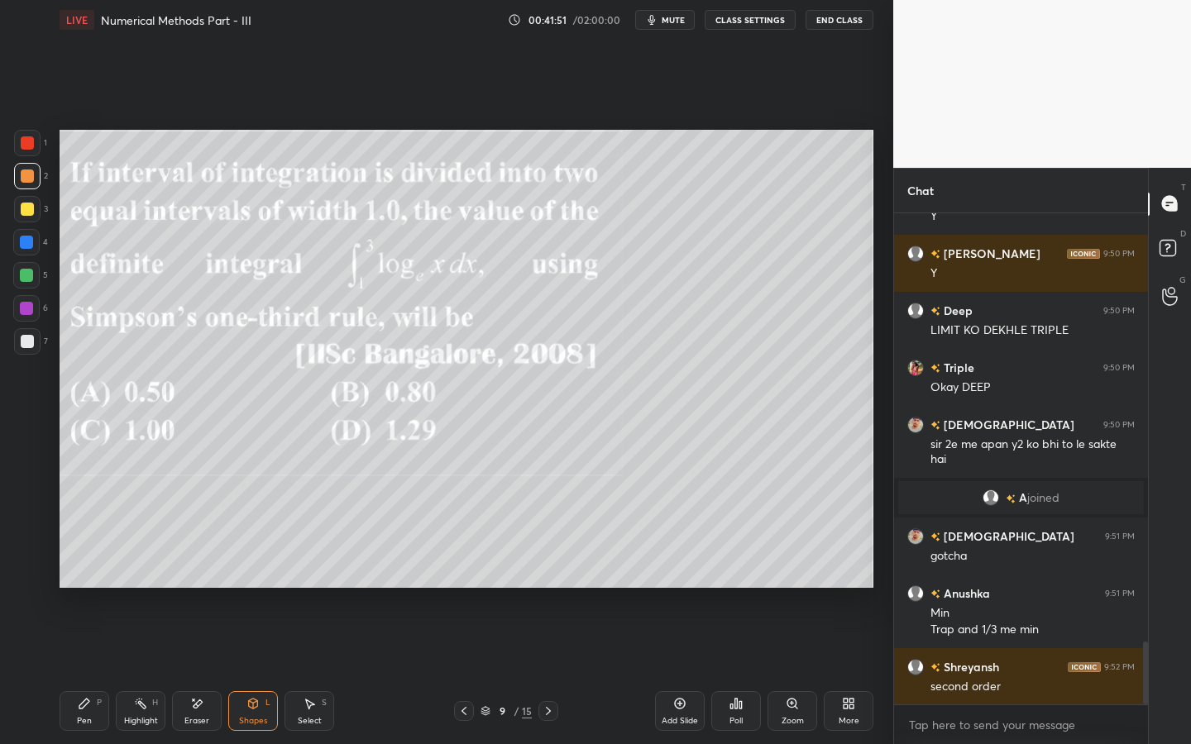
click at [87, 671] on div "Pen" at bounding box center [84, 721] width 15 height 8
click at [31, 275] on div at bounding box center [26, 275] width 13 height 13
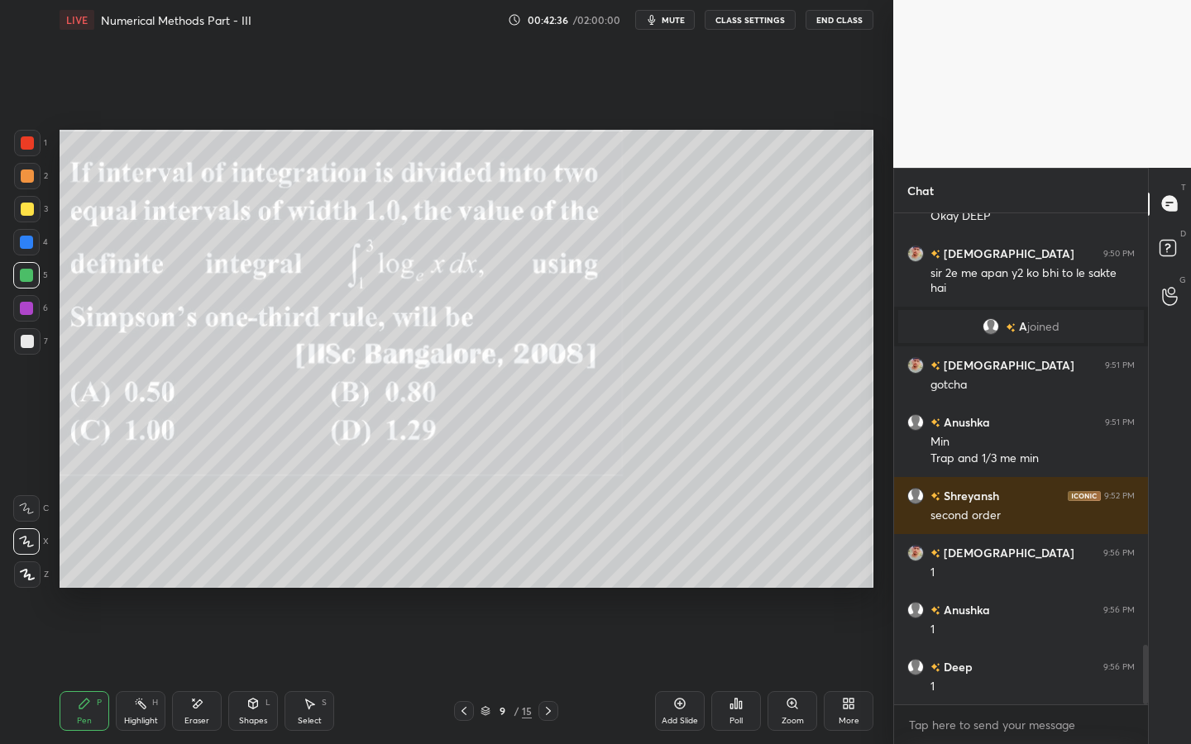
scroll to position [3599, 0]
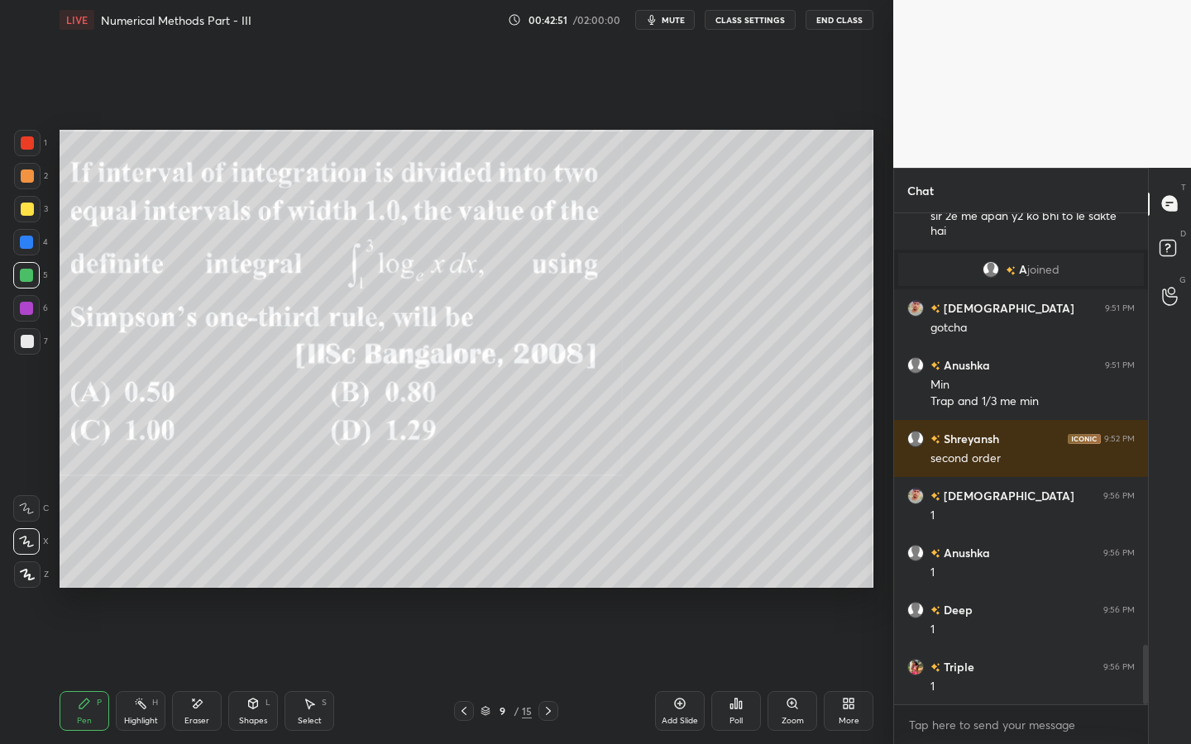
click at [198, 671] on icon at bounding box center [197, 704] width 9 height 8
click at [89, 671] on div "Pen P" at bounding box center [85, 711] width 50 height 40
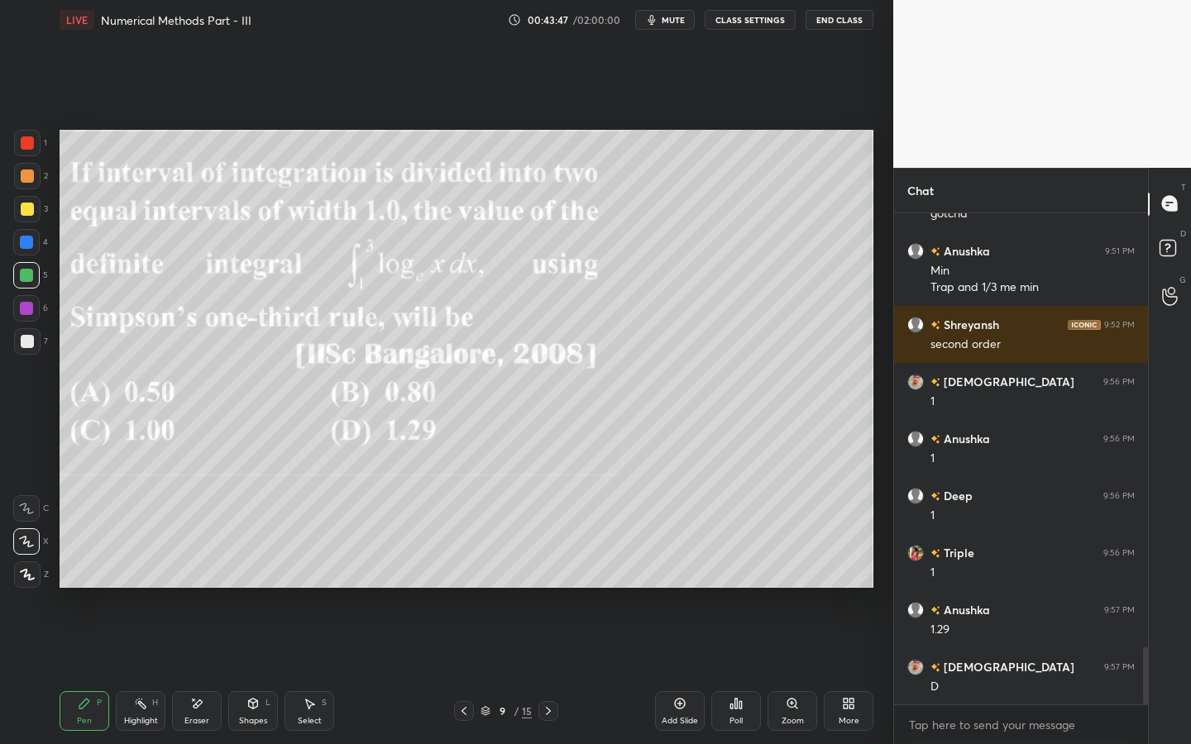
scroll to position [3770, 0]
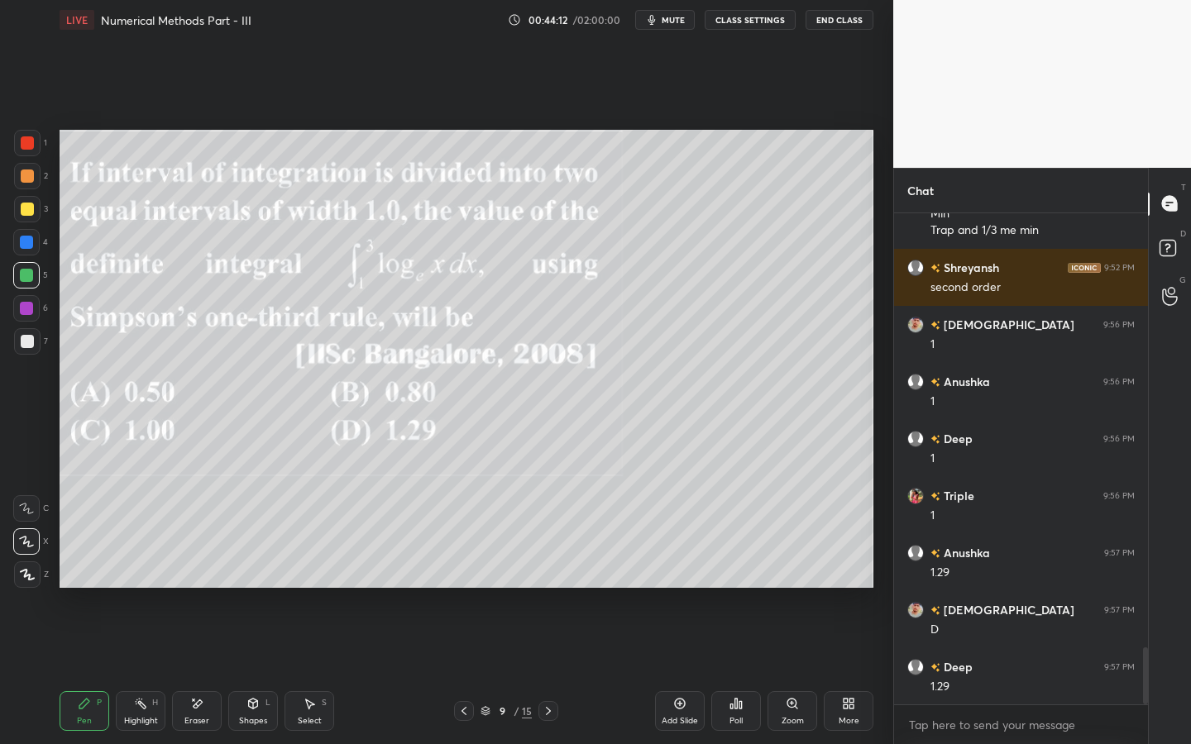
drag, startPoint x: 13, startPoint y: 306, endPoint x: 26, endPoint y: 303, distance: 13.5
click at [14, 306] on div at bounding box center [26, 308] width 26 height 26
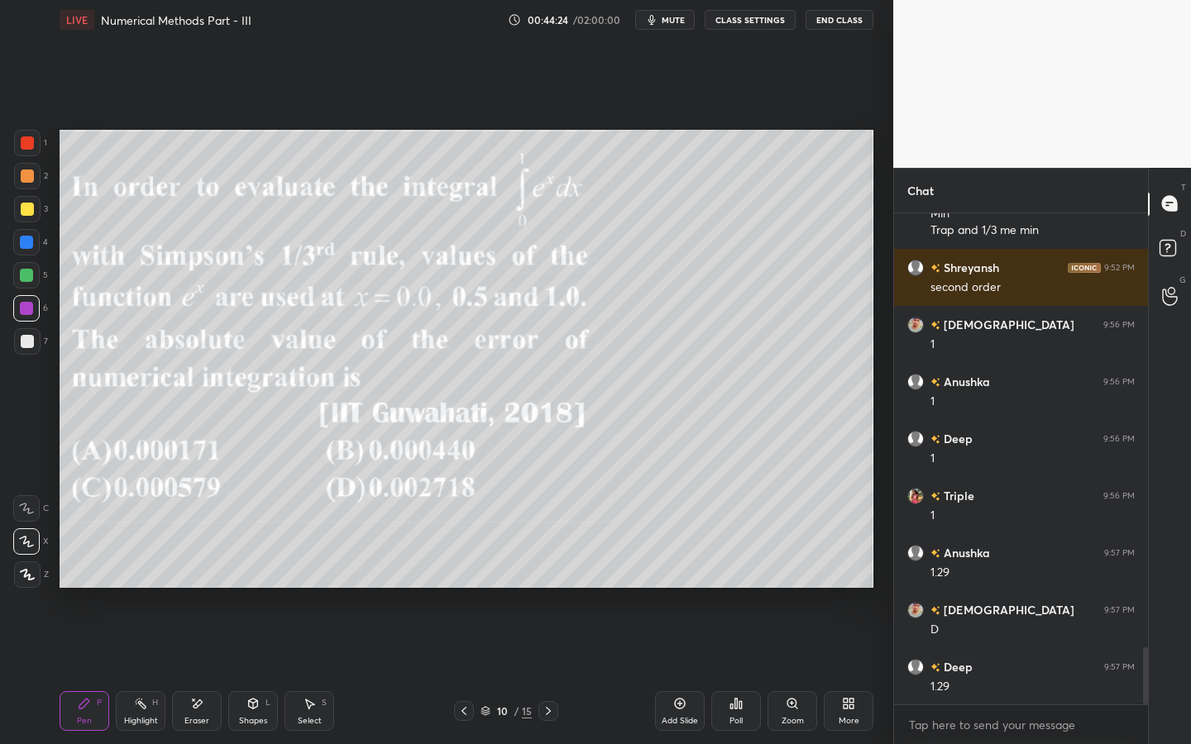
click at [735, 671] on div "Poll" at bounding box center [735, 721] width 13 height 8
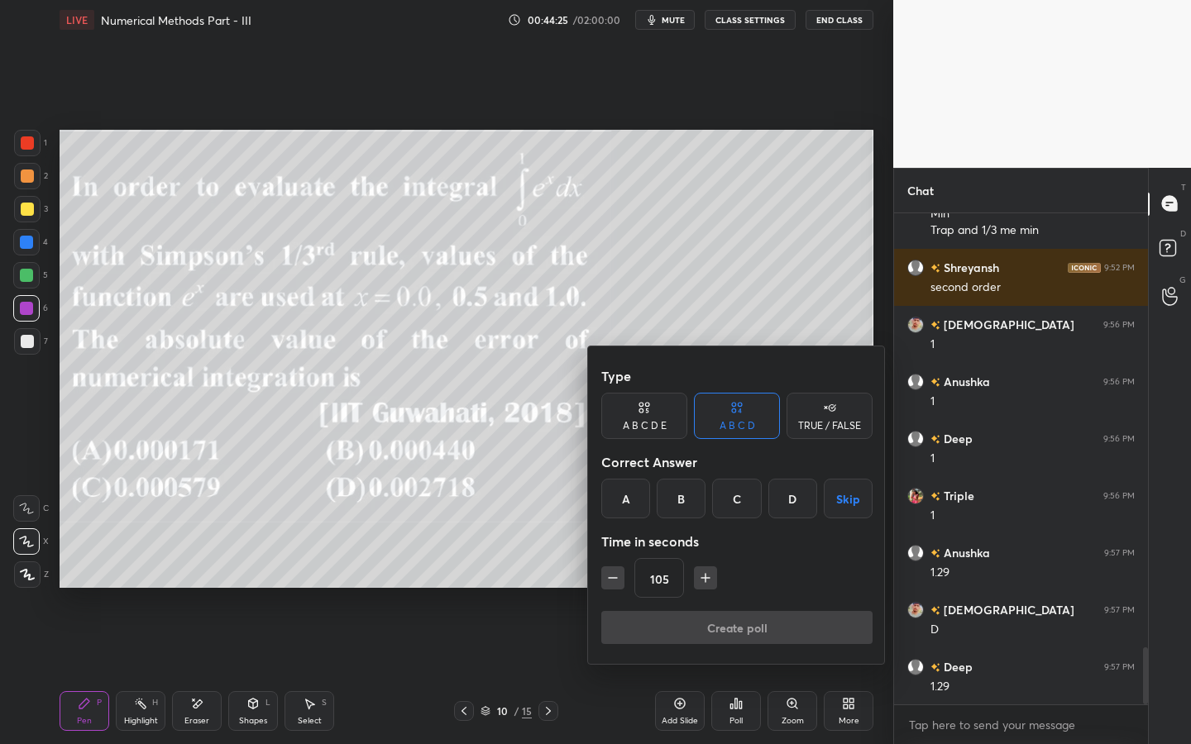
click at [741, 509] on div "C" at bounding box center [736, 499] width 49 height 40
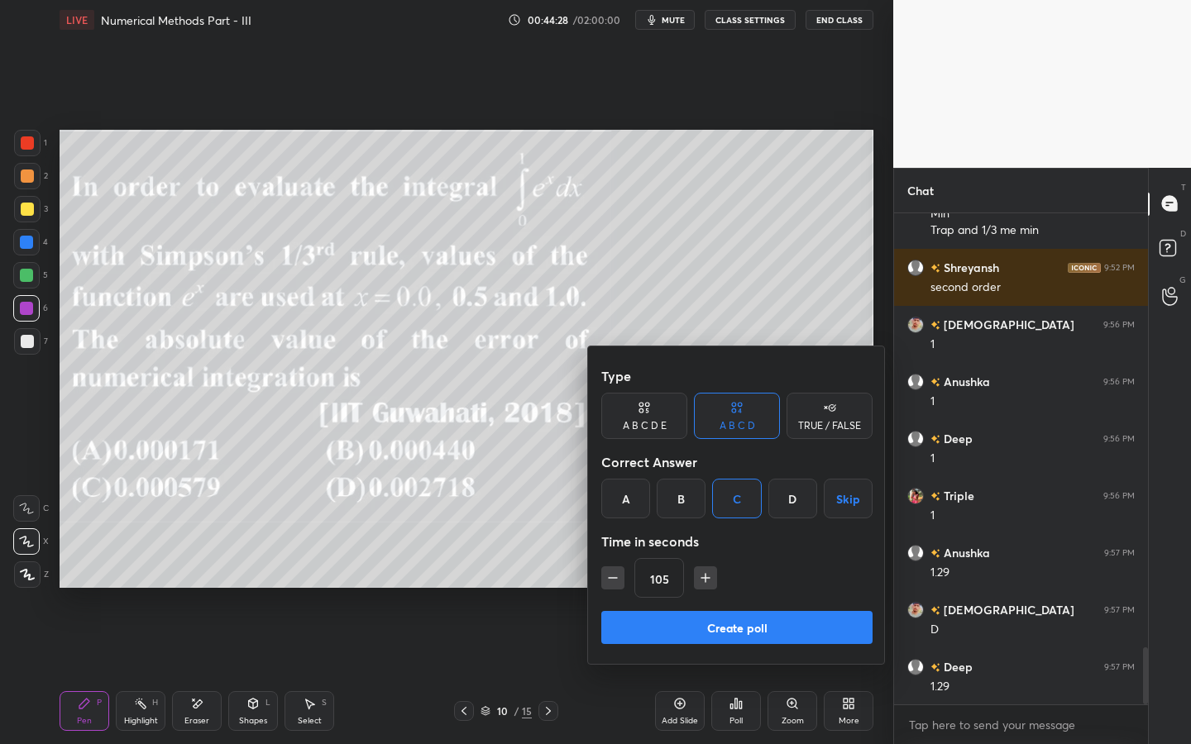
click at [718, 578] on div "105" at bounding box center [736, 578] width 271 height 40
click at [713, 578] on button "button" at bounding box center [705, 577] width 23 height 23
click at [714, 580] on button "button" at bounding box center [705, 577] width 23 height 23
type input "150"
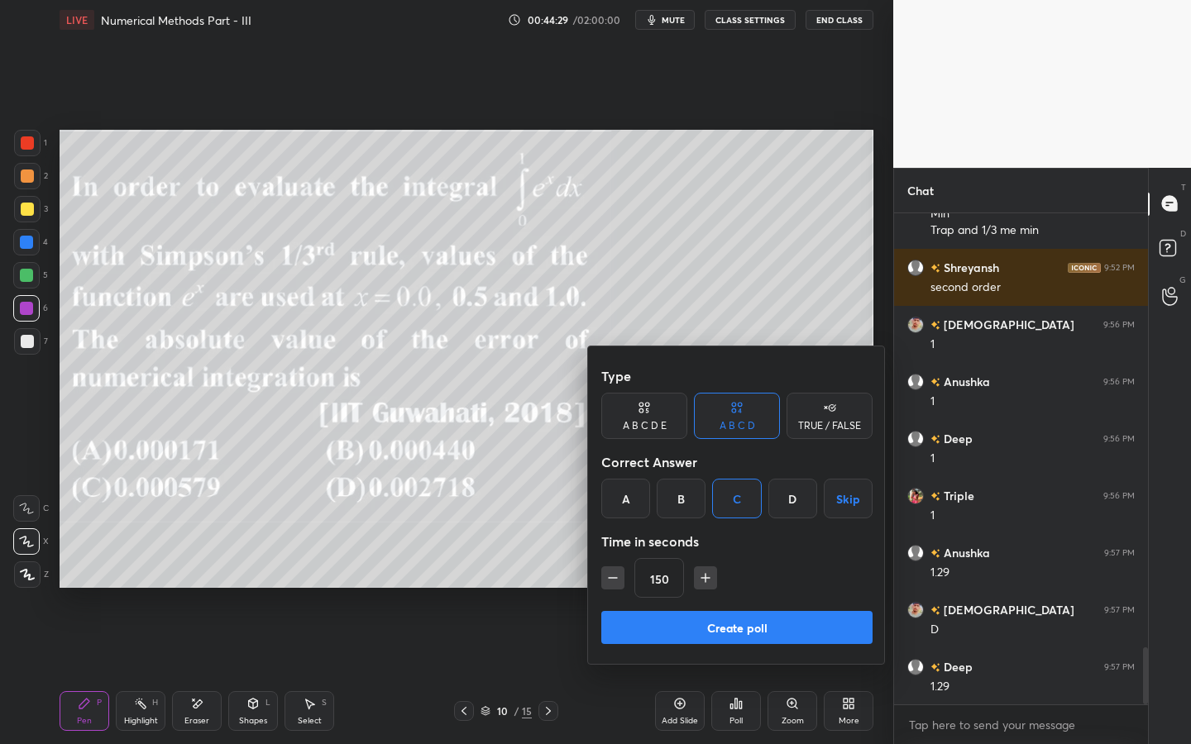
click at [725, 626] on button "Create poll" at bounding box center [736, 627] width 271 height 33
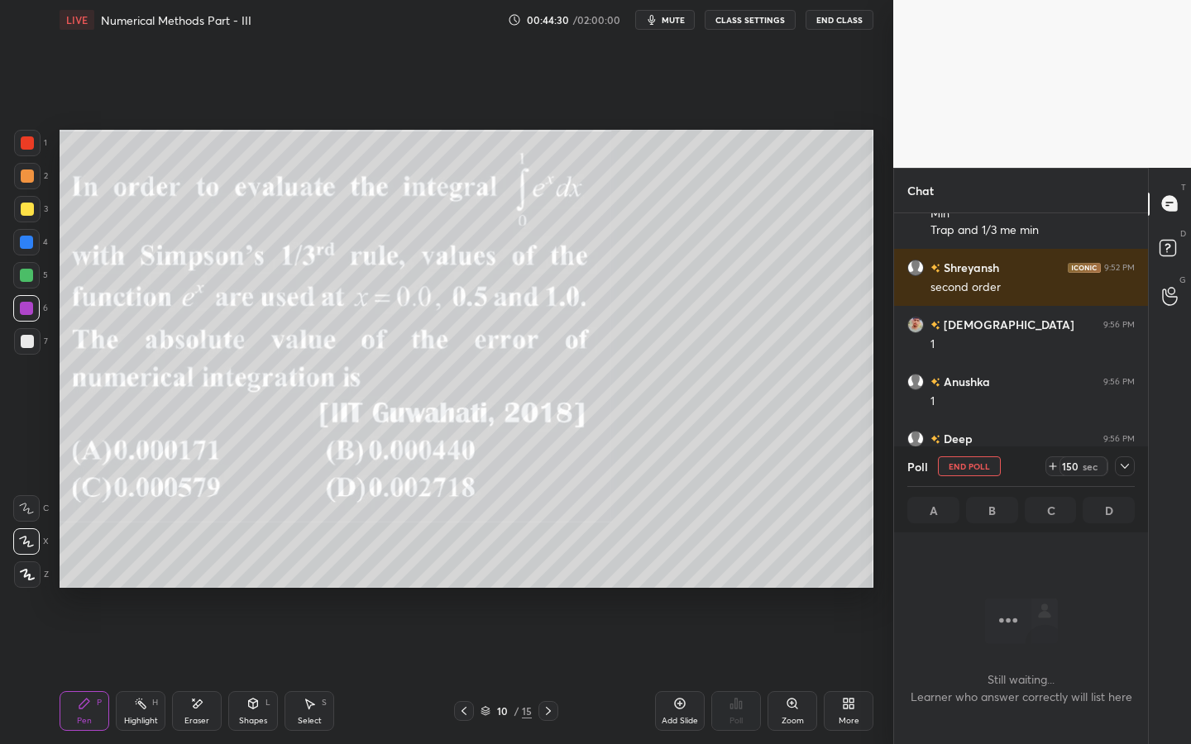
scroll to position [440, 249]
click at [256, 671] on div "Shapes L" at bounding box center [253, 711] width 50 height 40
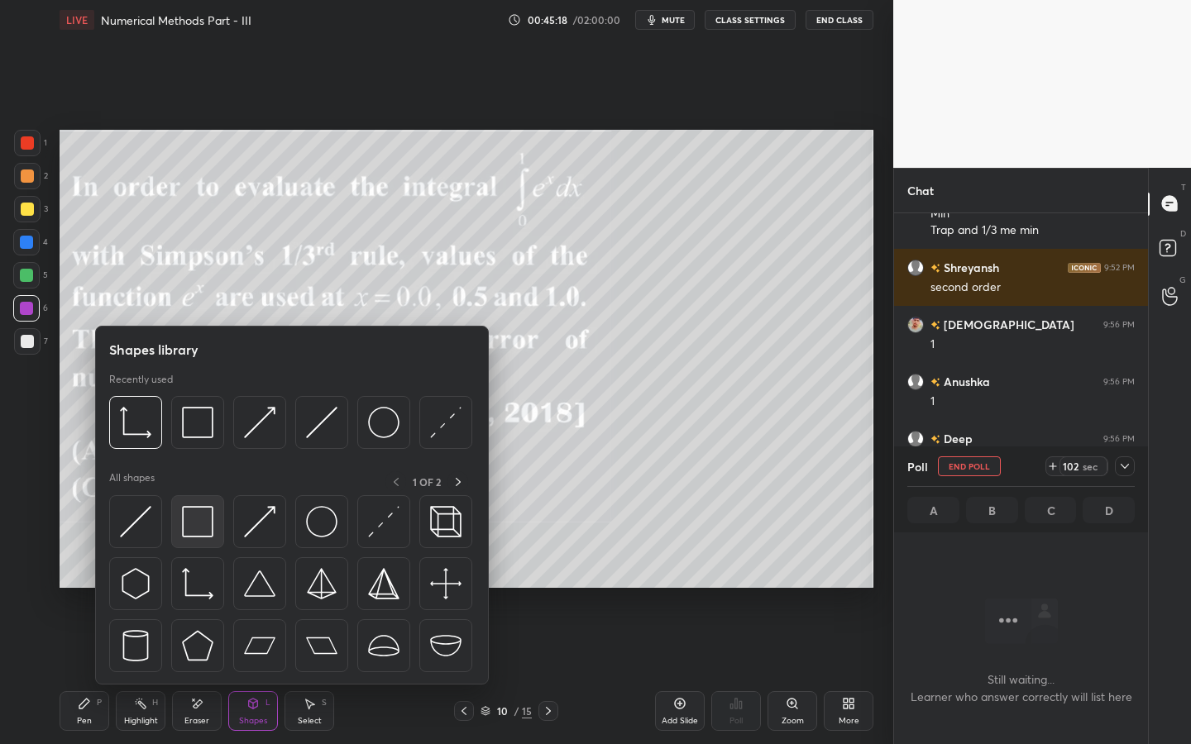
click at [198, 532] on img at bounding box center [197, 521] width 31 height 31
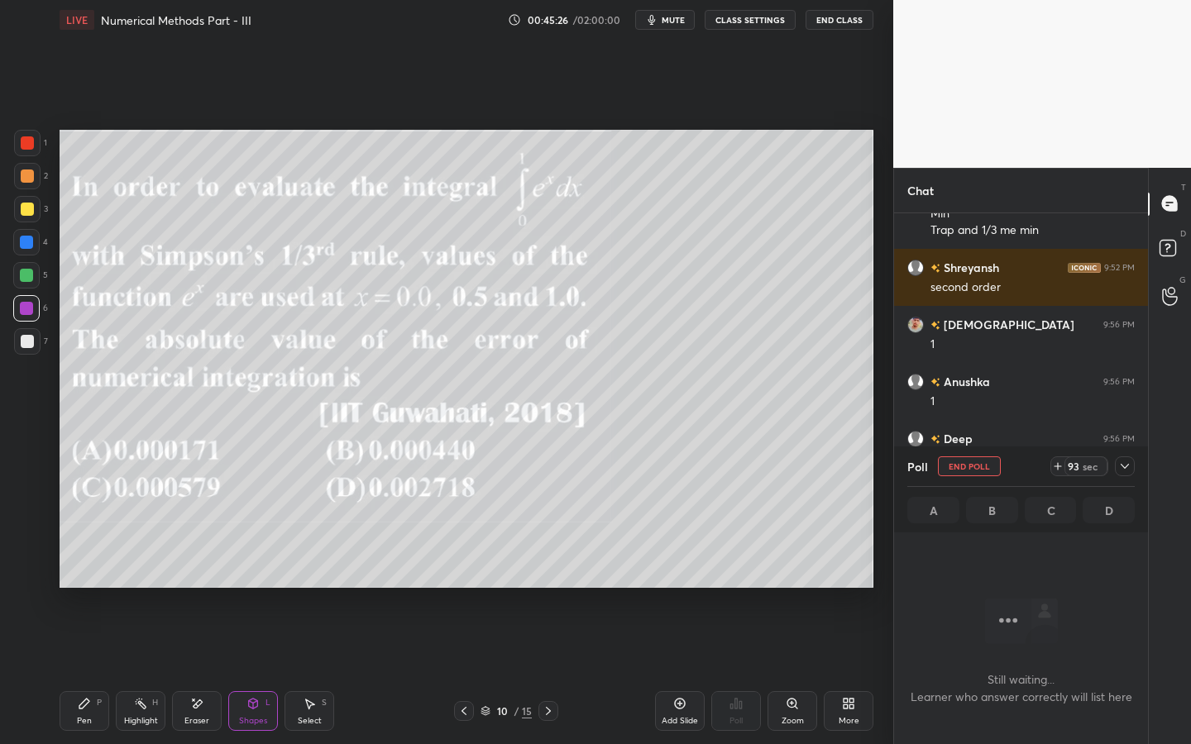
click at [74, 671] on div "Pen P" at bounding box center [85, 711] width 50 height 40
click at [246, 671] on div "Shapes L" at bounding box center [253, 711] width 50 height 40
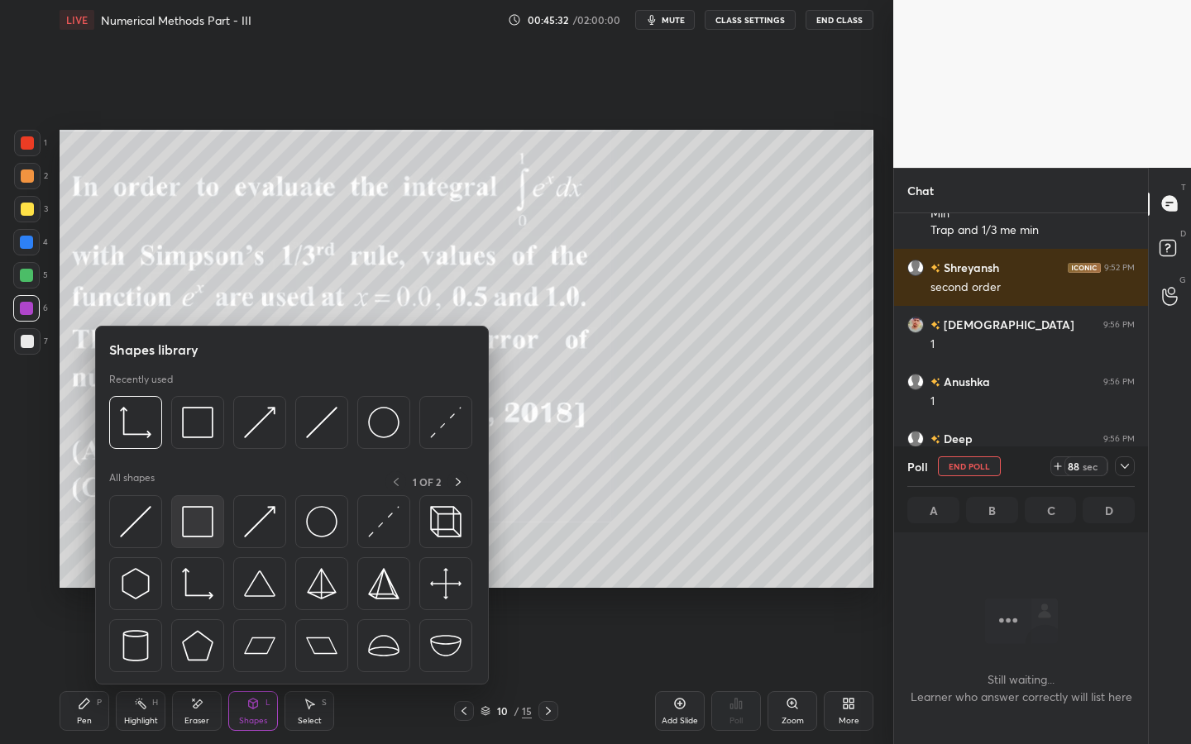
click at [207, 511] on img at bounding box center [197, 521] width 31 height 31
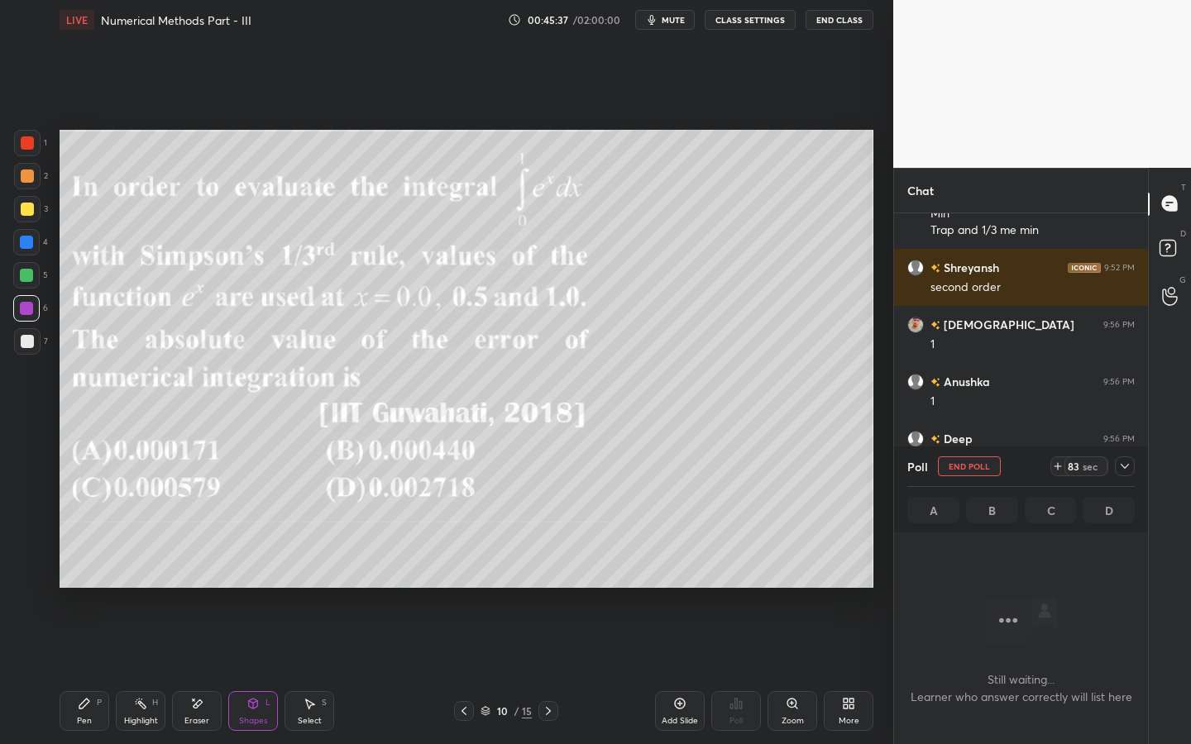
drag, startPoint x: 84, startPoint y: 705, endPoint x: 114, endPoint y: 668, distance: 47.5
click at [86, 671] on icon at bounding box center [84, 703] width 13 height 13
drag, startPoint x: 35, startPoint y: 346, endPoint x: 48, endPoint y: 335, distance: 17.0
click at [34, 342] on div at bounding box center [27, 341] width 26 height 26
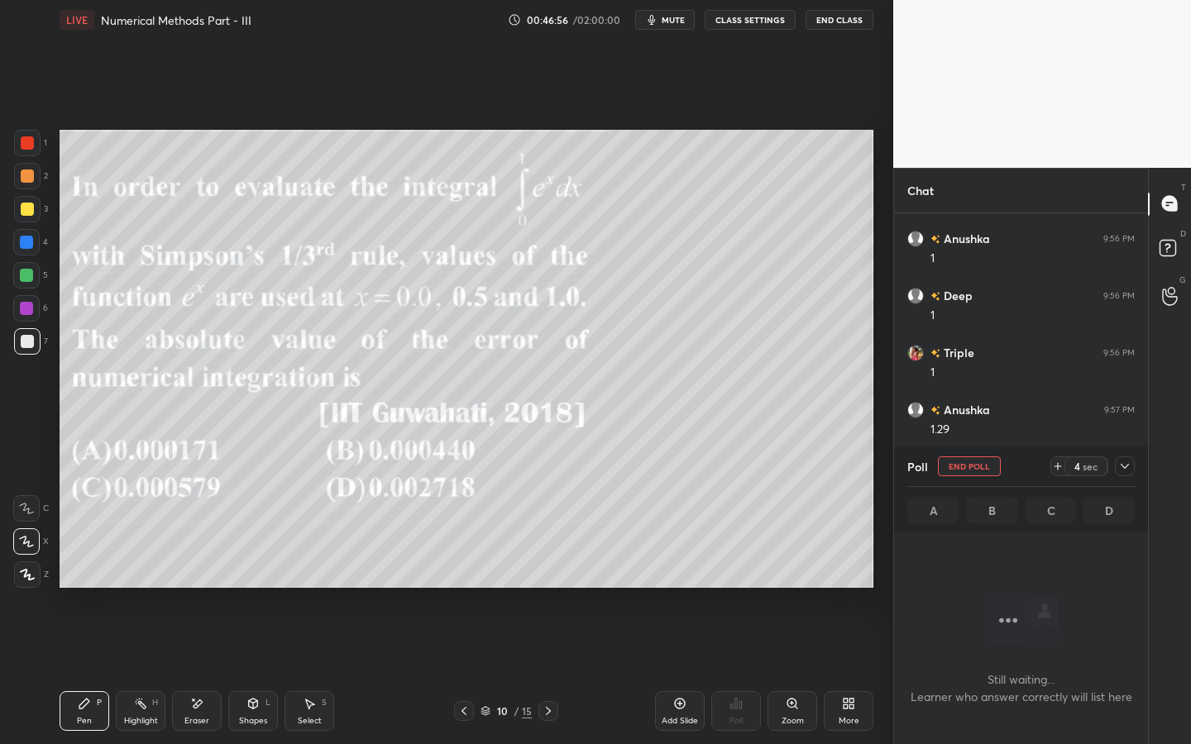
click at [969, 466] on button "End Poll" at bounding box center [969, 466] width 63 height 20
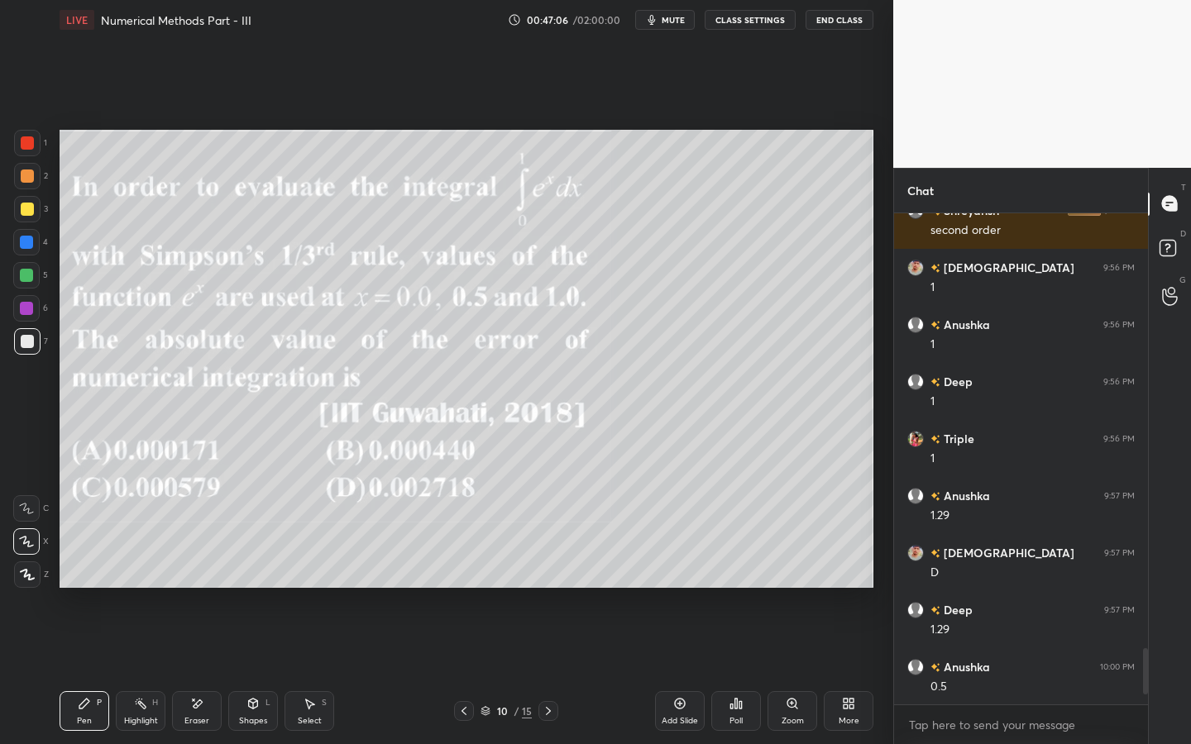
scroll to position [3884, 0]
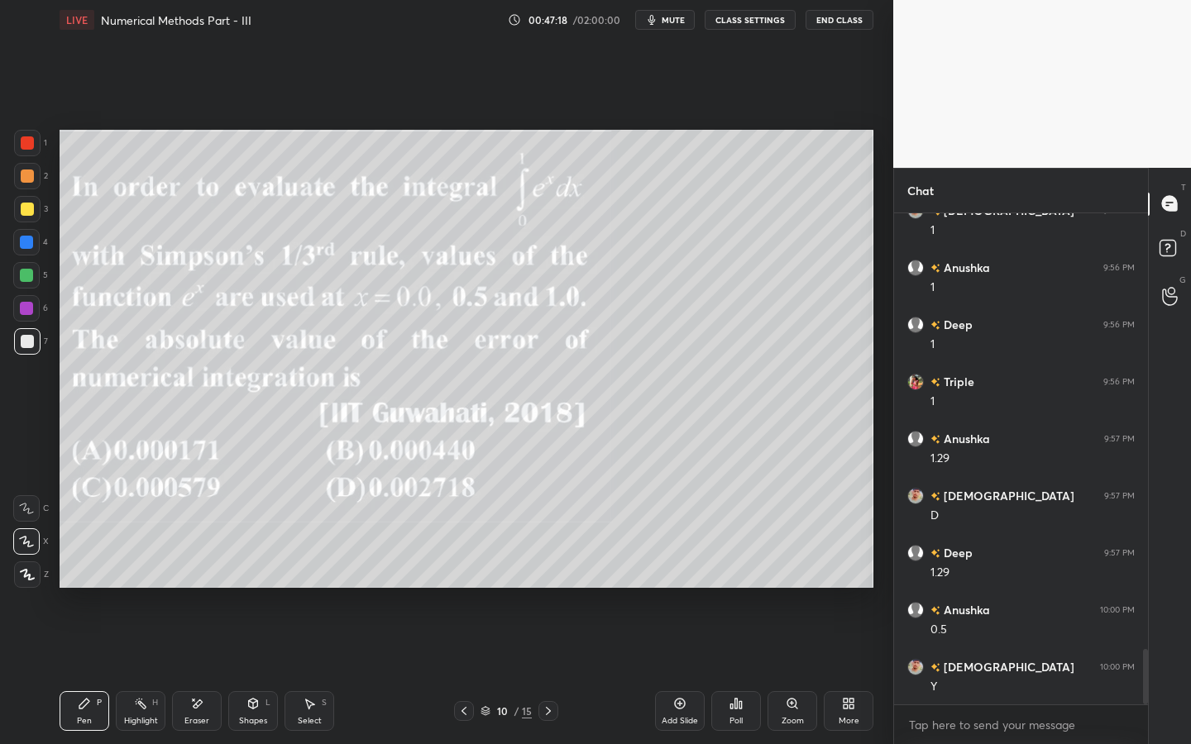
drag, startPoint x: 179, startPoint y: 713, endPoint x: 234, endPoint y: 676, distance: 66.1
click at [179, 671] on div "Eraser" at bounding box center [197, 711] width 50 height 40
click at [99, 671] on div "P" at bounding box center [99, 703] width 5 height 8
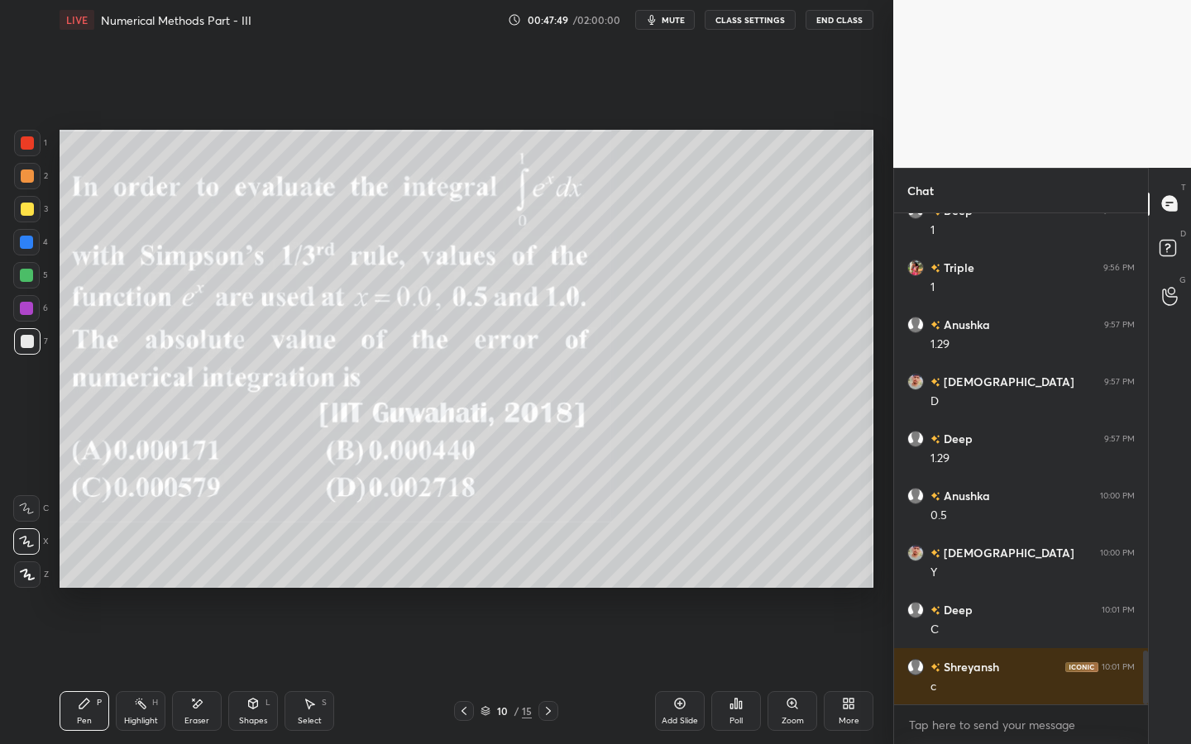
scroll to position [4055, 0]
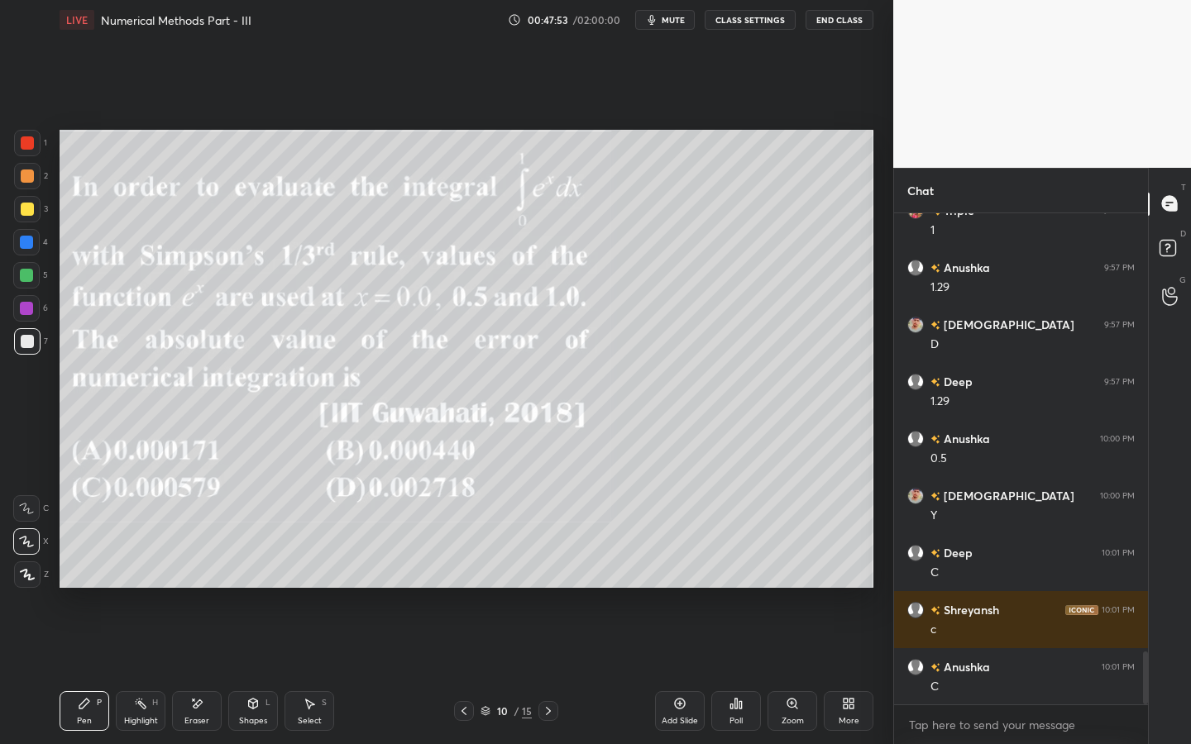
drag, startPoint x: 31, startPoint y: 307, endPoint x: 56, endPoint y: 313, distance: 26.5
click at [35, 308] on div at bounding box center [26, 308] width 26 height 26
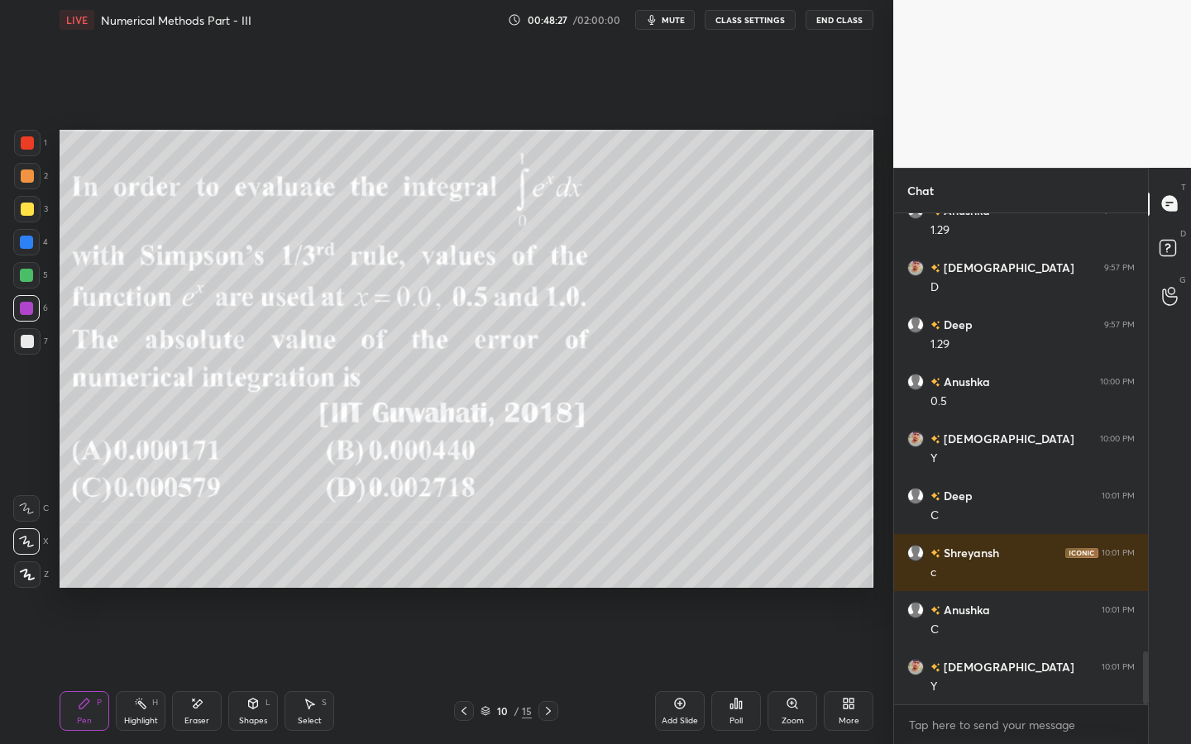
scroll to position [4169, 0]
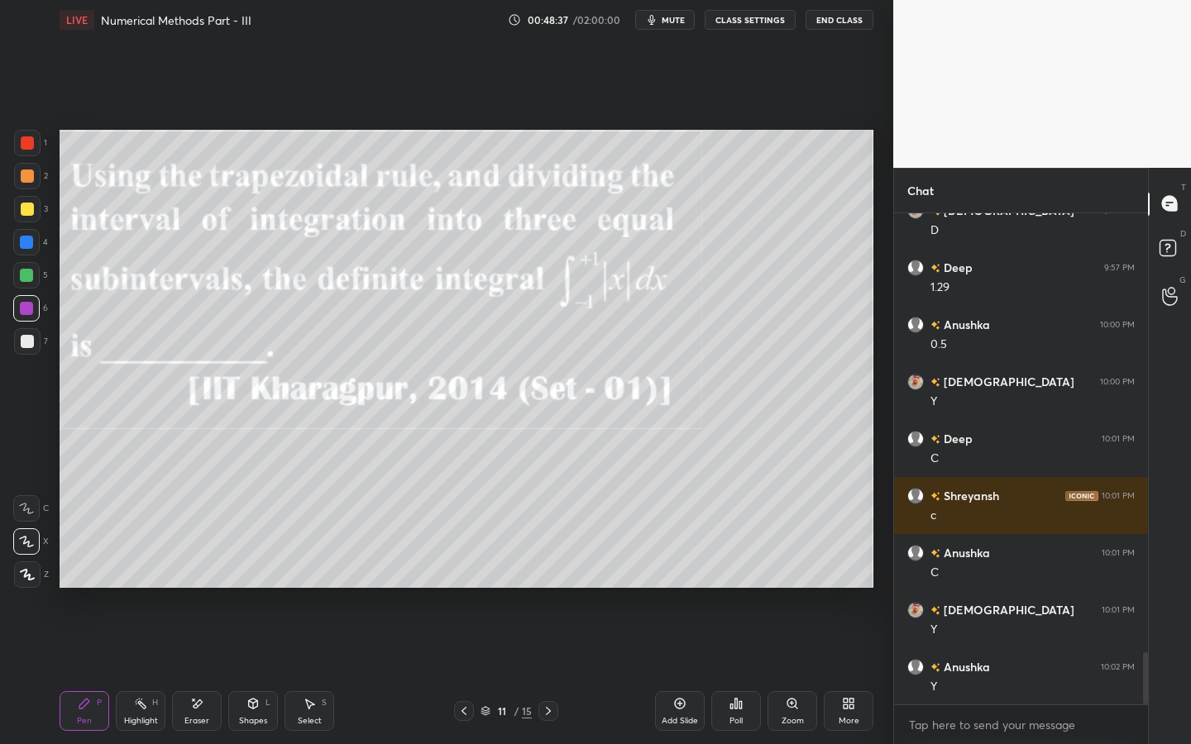
click at [251, 671] on icon at bounding box center [253, 704] width 9 height 10
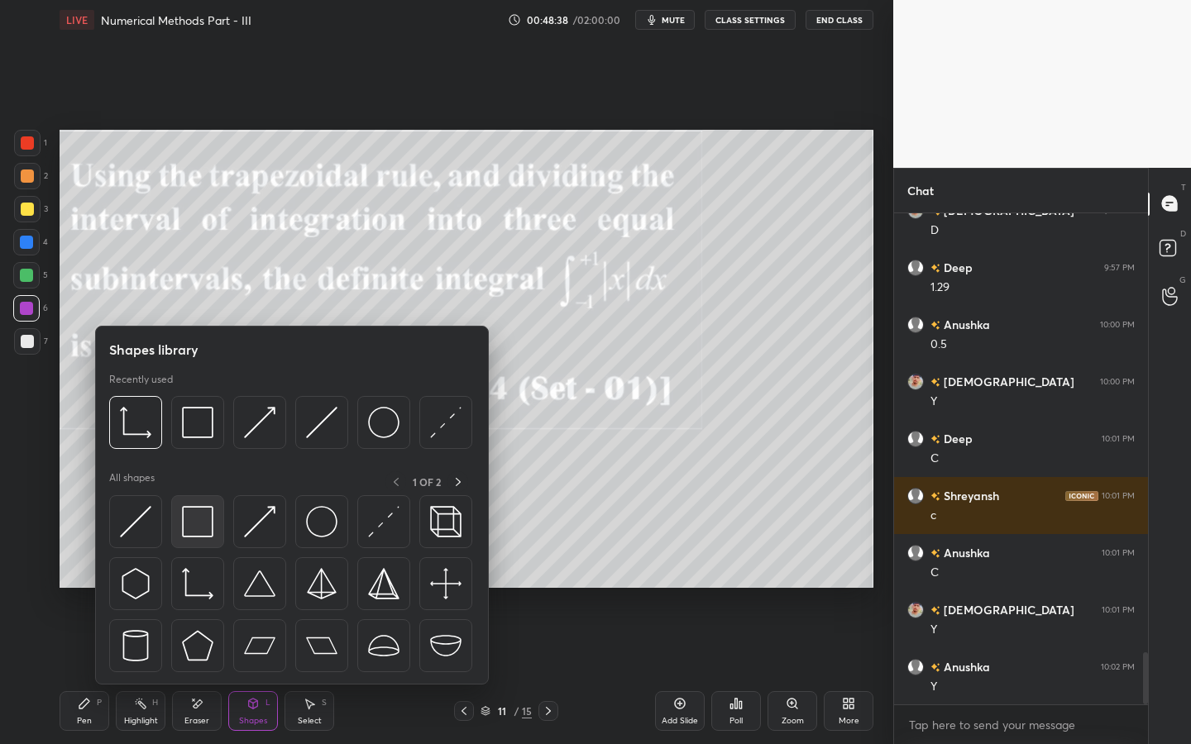
click at [208, 509] on img at bounding box center [197, 521] width 31 height 31
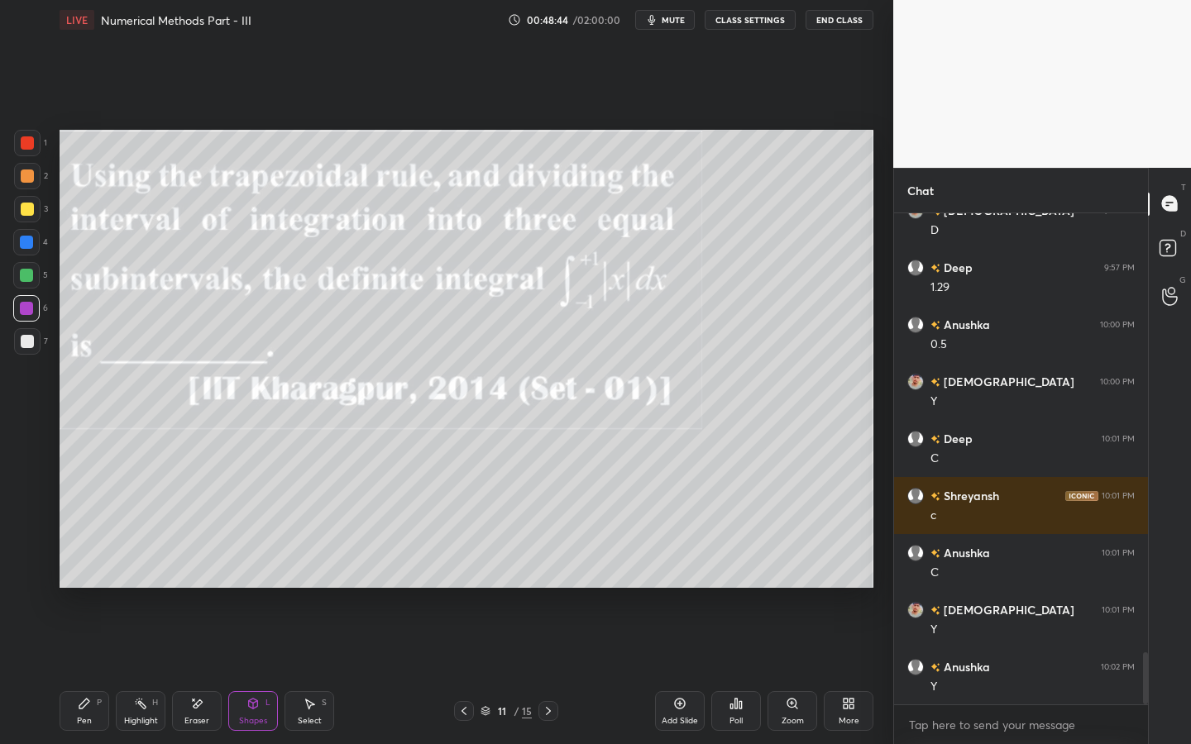
drag, startPoint x: 76, startPoint y: 702, endPoint x: 93, endPoint y: 653, distance: 51.5
click at [76, 671] on div "Pen P" at bounding box center [85, 711] width 50 height 40
click at [28, 346] on div at bounding box center [27, 341] width 13 height 13
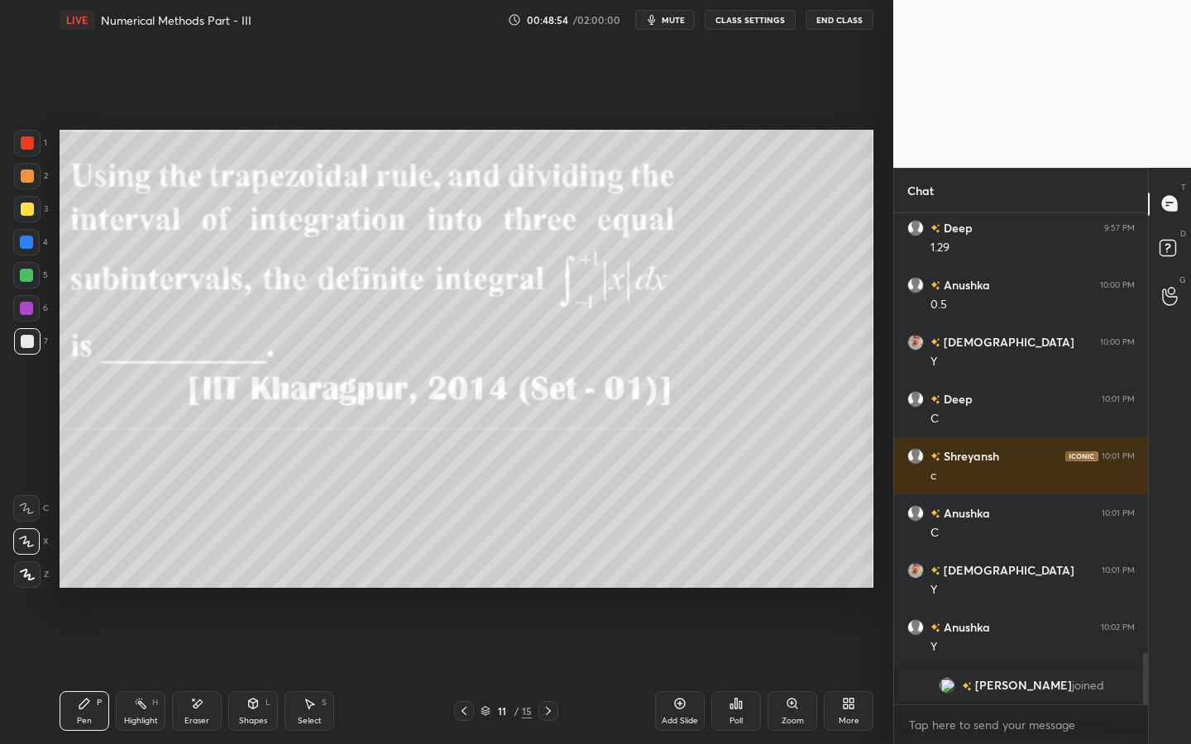
click at [735, 671] on div "Poll" at bounding box center [735, 721] width 13 height 8
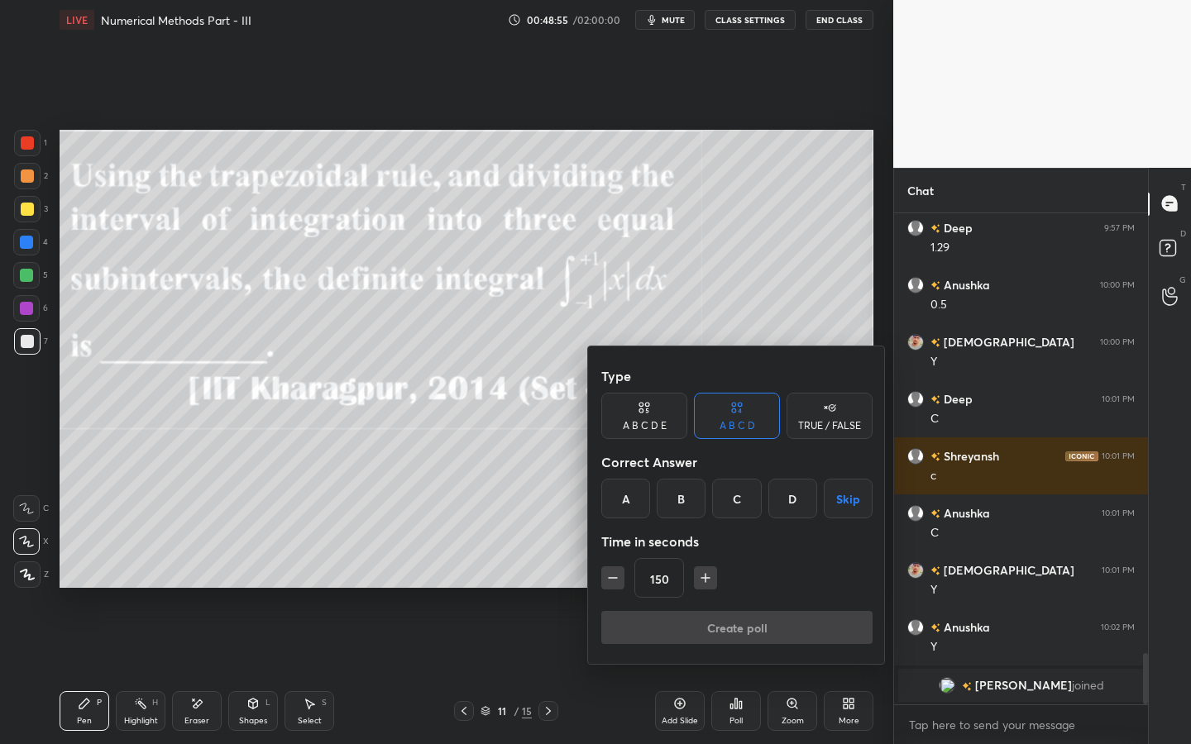
click at [845, 499] on button "Skip" at bounding box center [848, 499] width 49 height 40
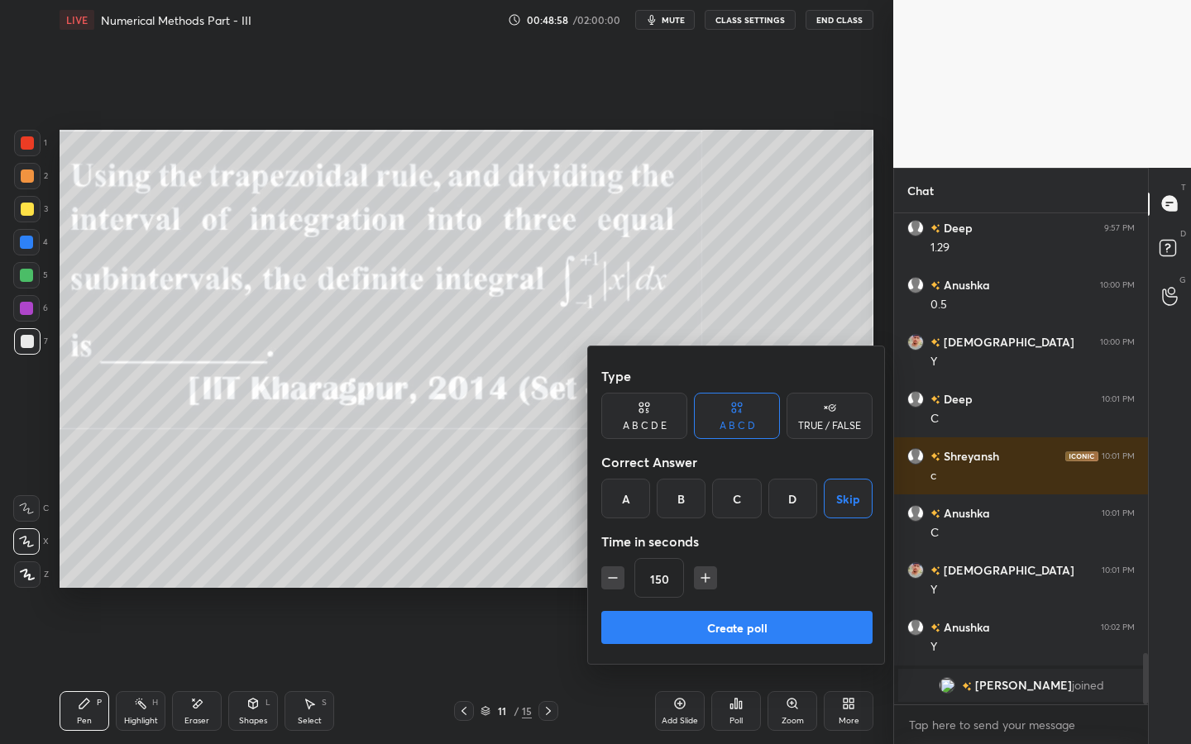
click at [748, 626] on button "Create poll" at bounding box center [736, 627] width 271 height 33
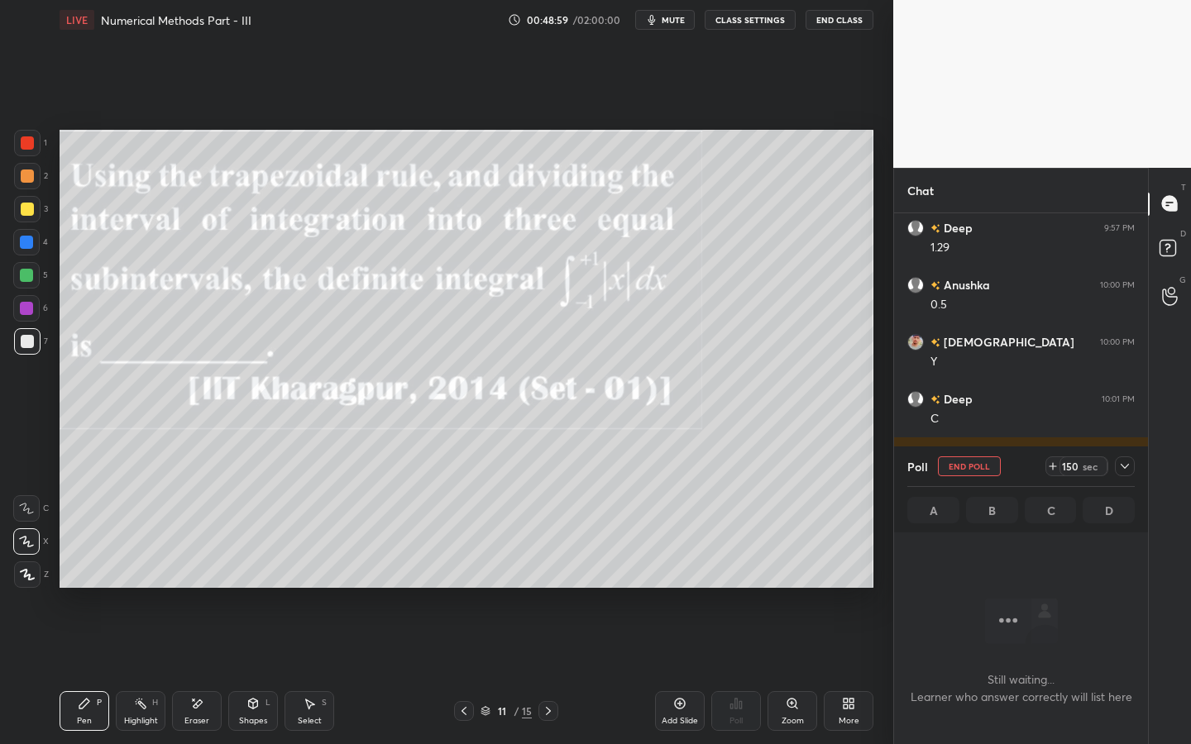
scroll to position [440, 249]
click at [671, 21] on span "mute" at bounding box center [673, 20] width 23 height 12
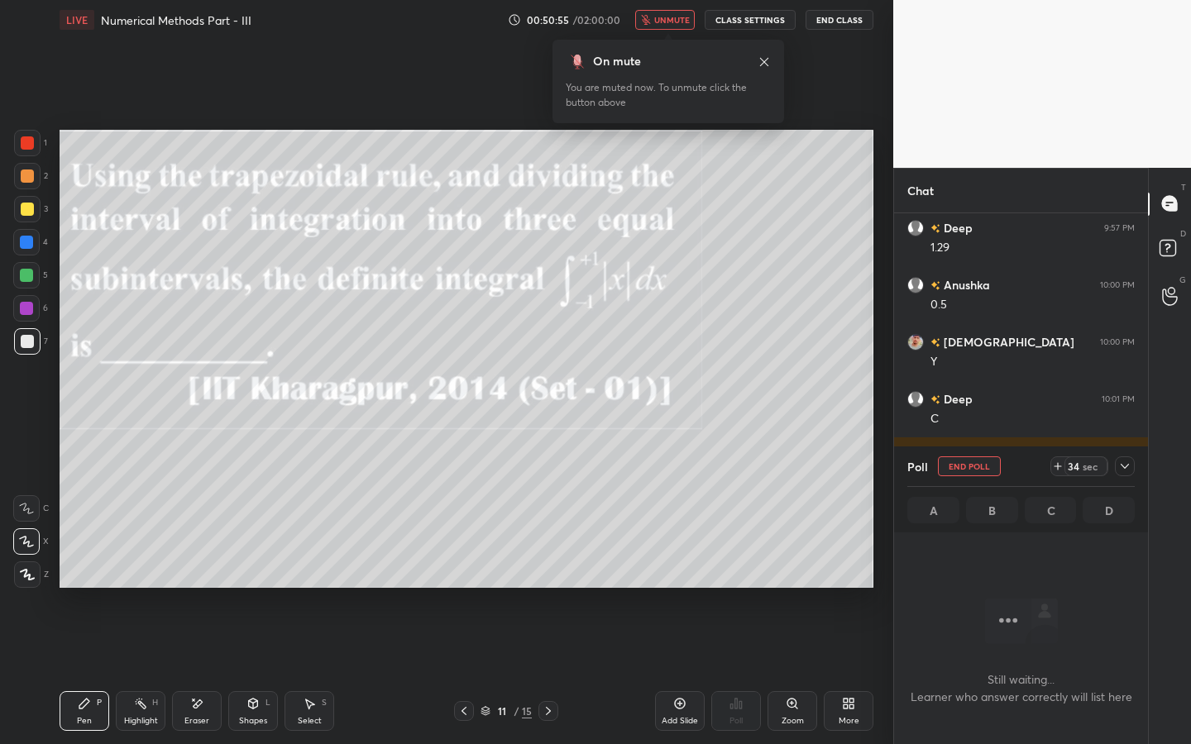
scroll to position [4315, 0]
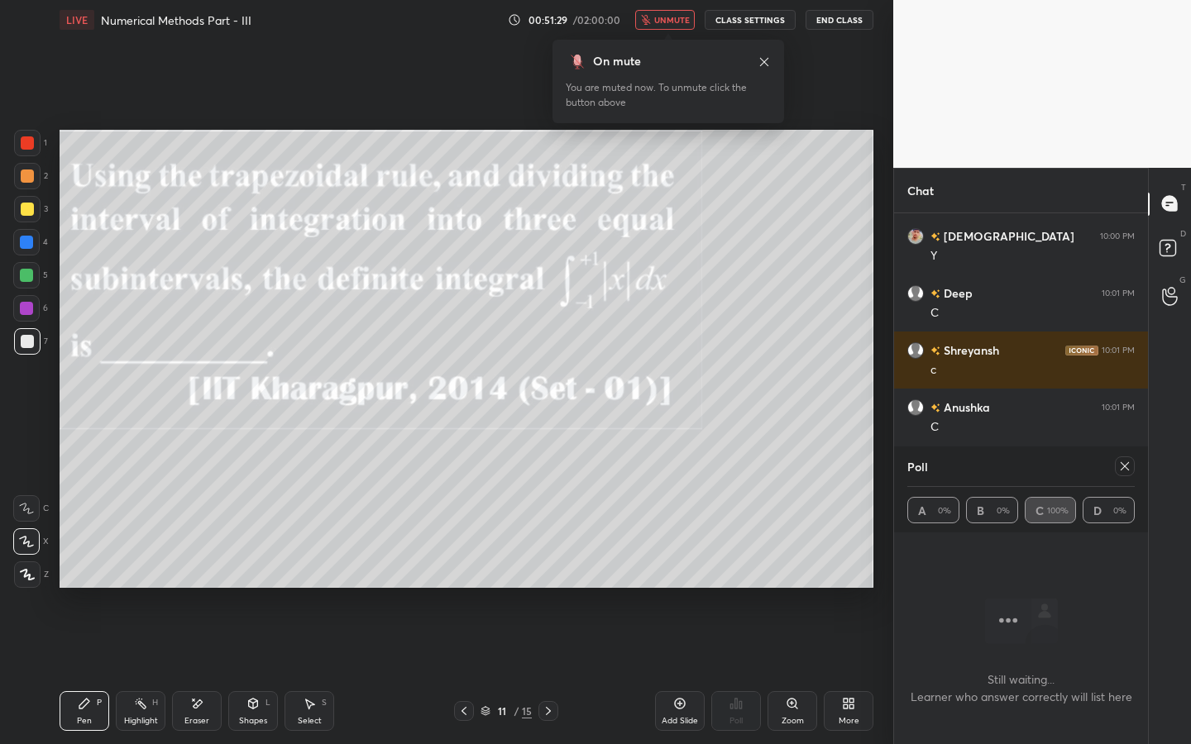
click at [676, 26] on button "unmute" at bounding box center [665, 20] width 60 height 20
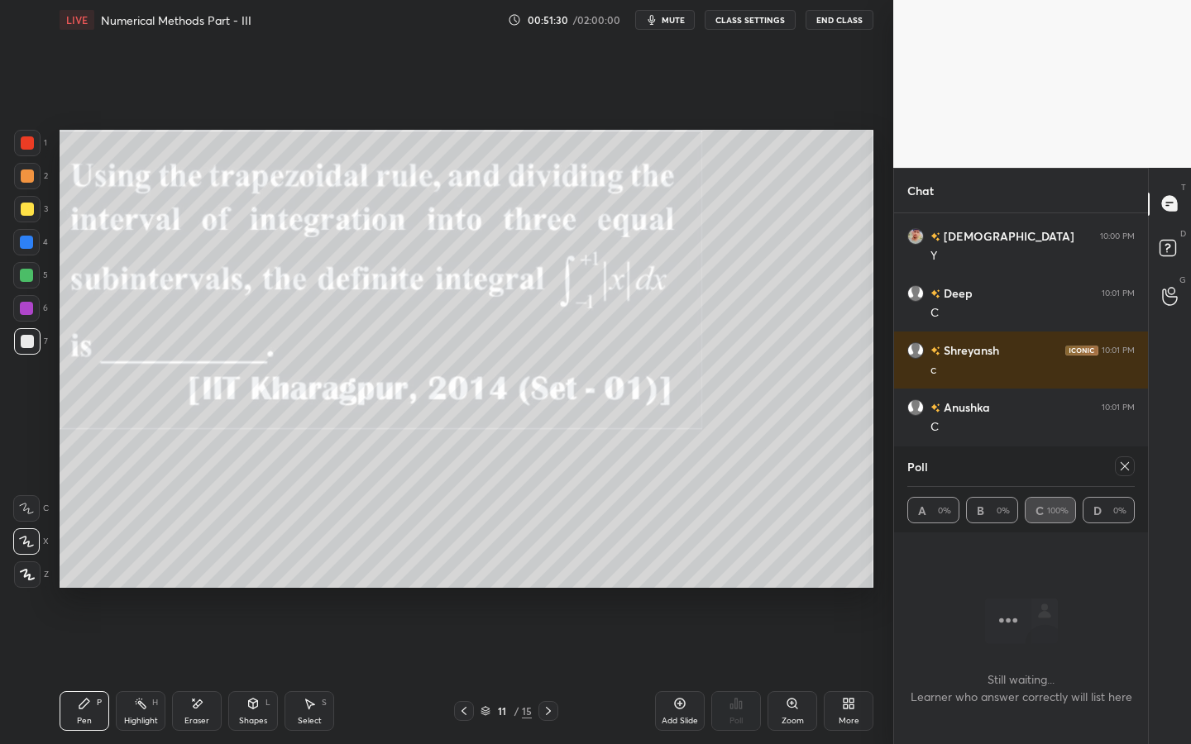
click at [1128, 467] on icon at bounding box center [1124, 466] width 13 height 13
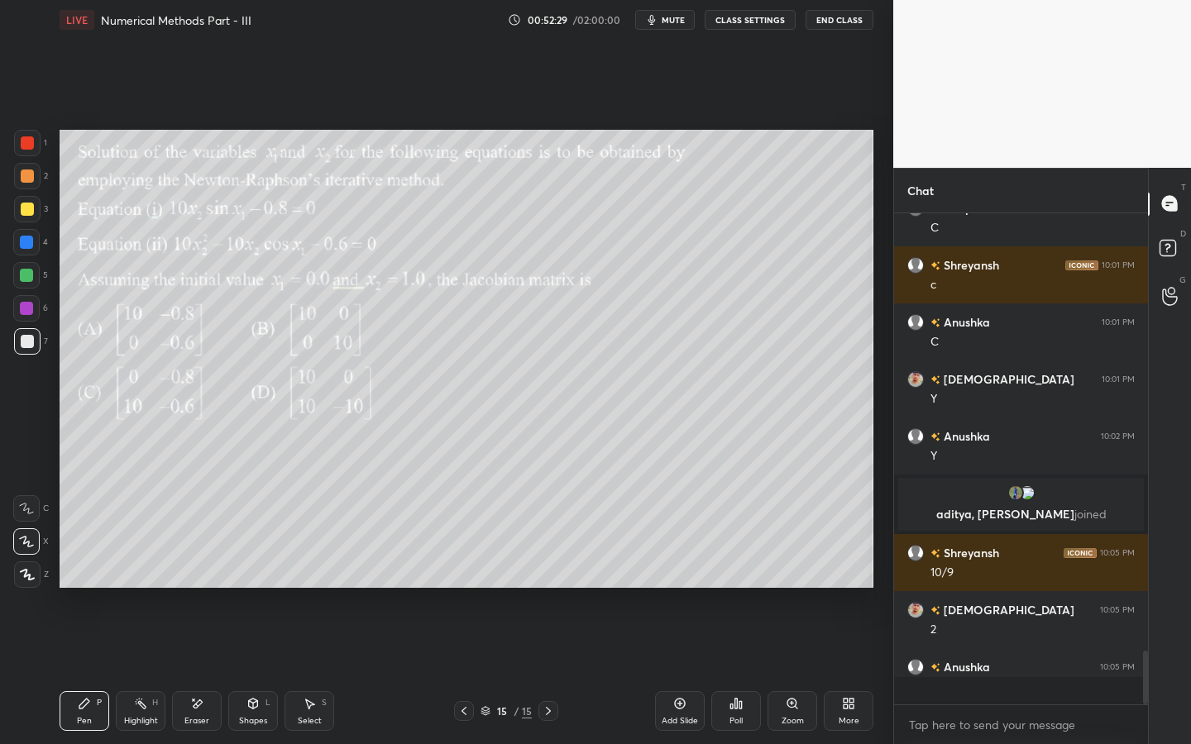
scroll to position [486, 249]
click at [849, 671] on icon at bounding box center [851, 707] width 4 height 4
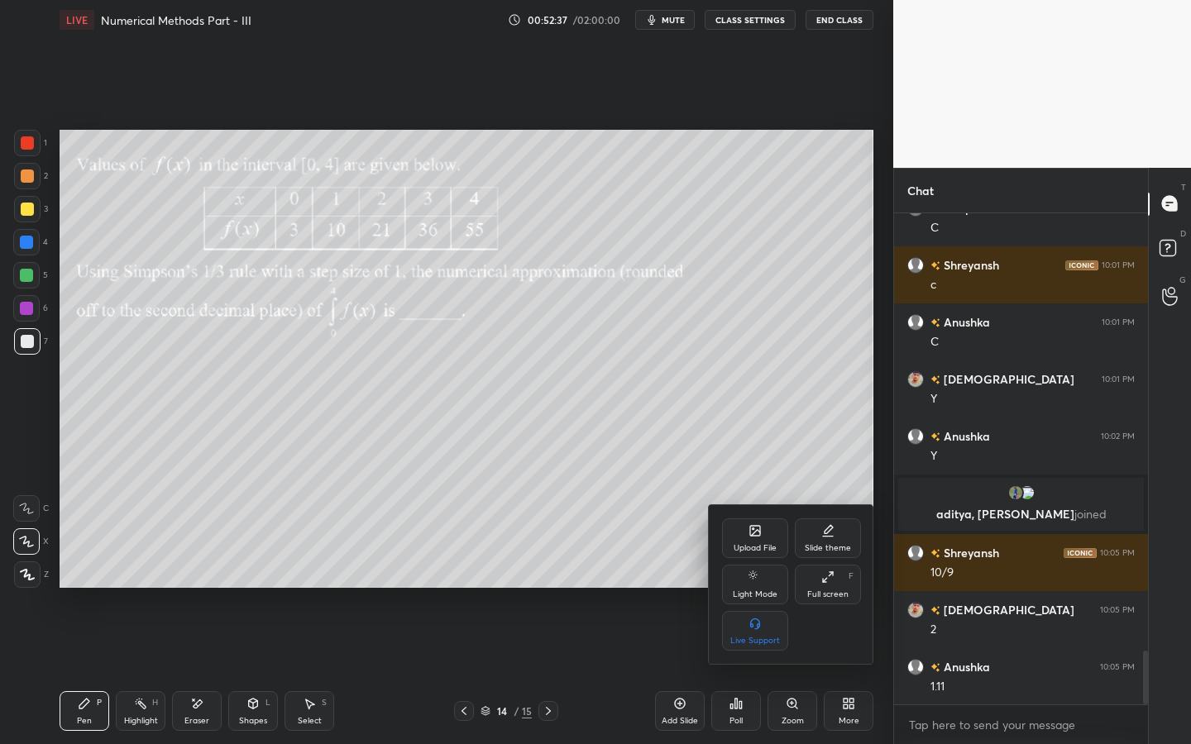
click at [760, 539] on div "Upload File" at bounding box center [755, 538] width 66 height 40
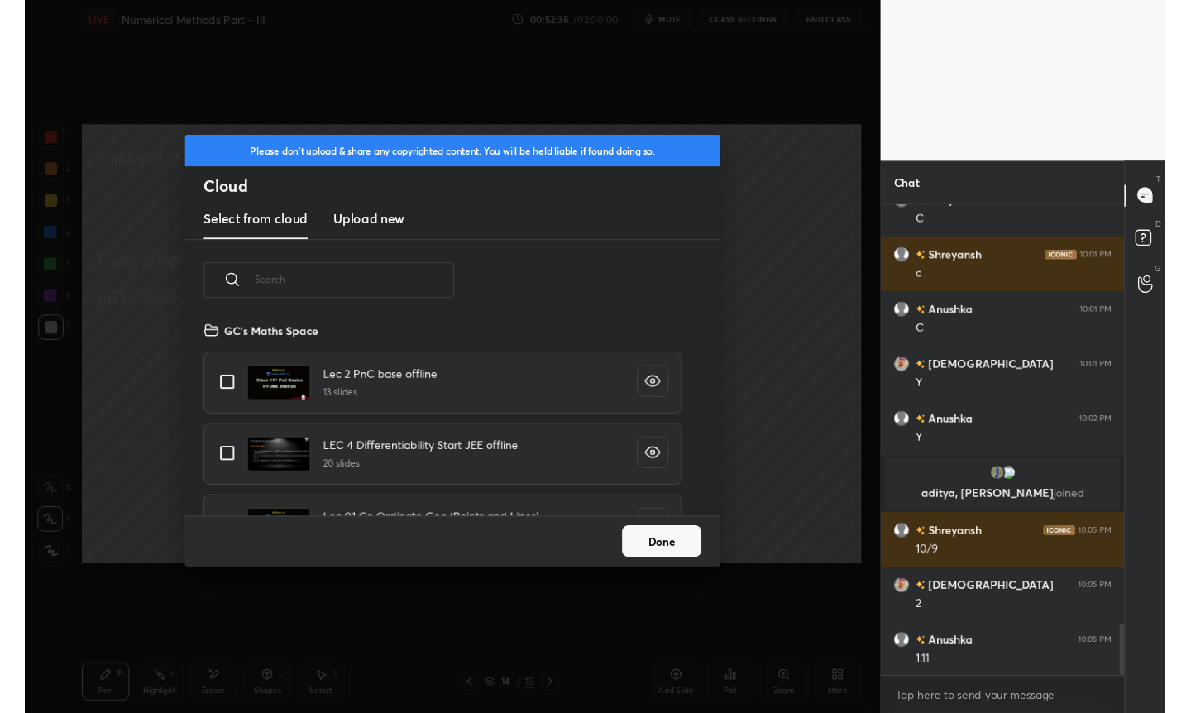
scroll to position [203, 531]
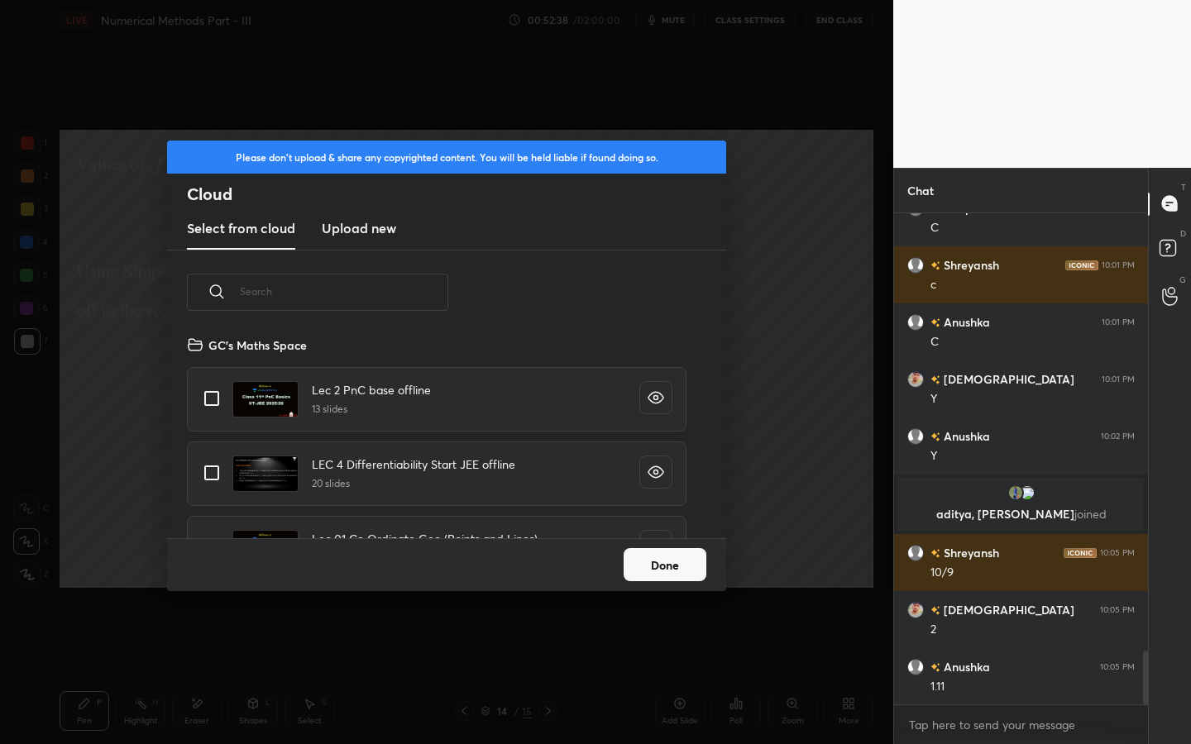
click at [352, 231] on h3 "Upload new" at bounding box center [359, 228] width 74 height 20
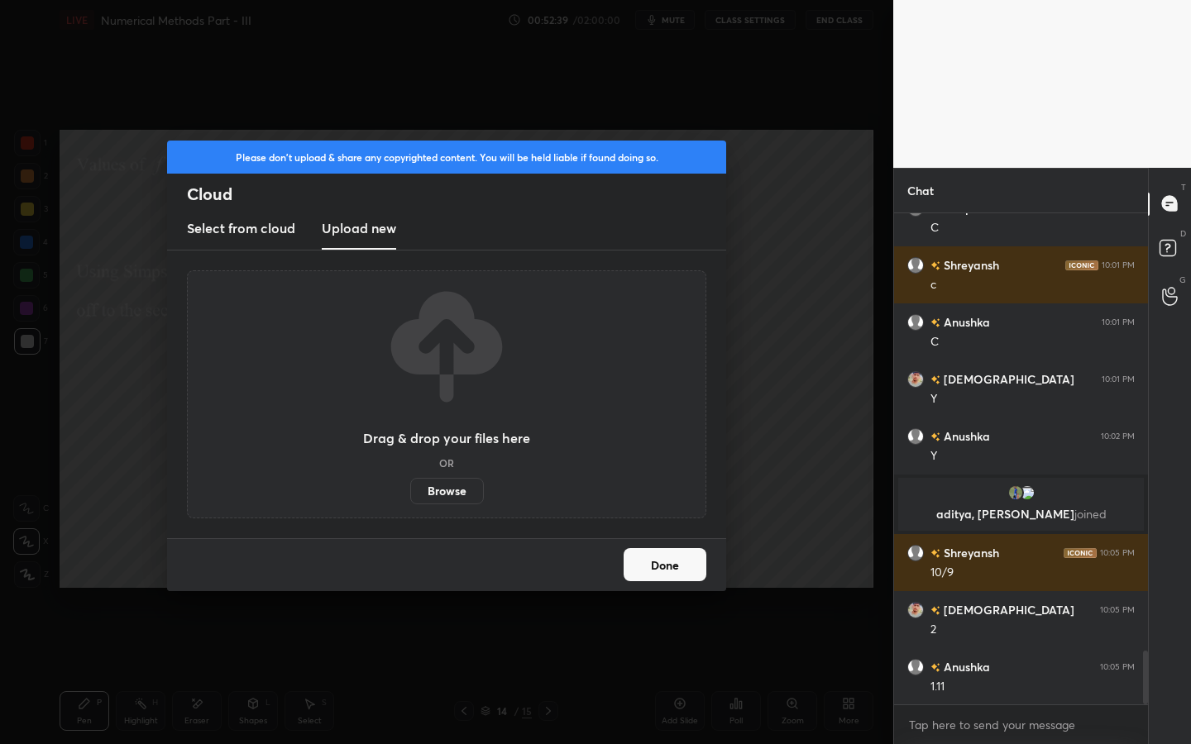
click at [447, 487] on label "Browse" at bounding box center [447, 491] width 74 height 26
click at [410, 487] on input "Browse" at bounding box center [410, 491] width 0 height 26
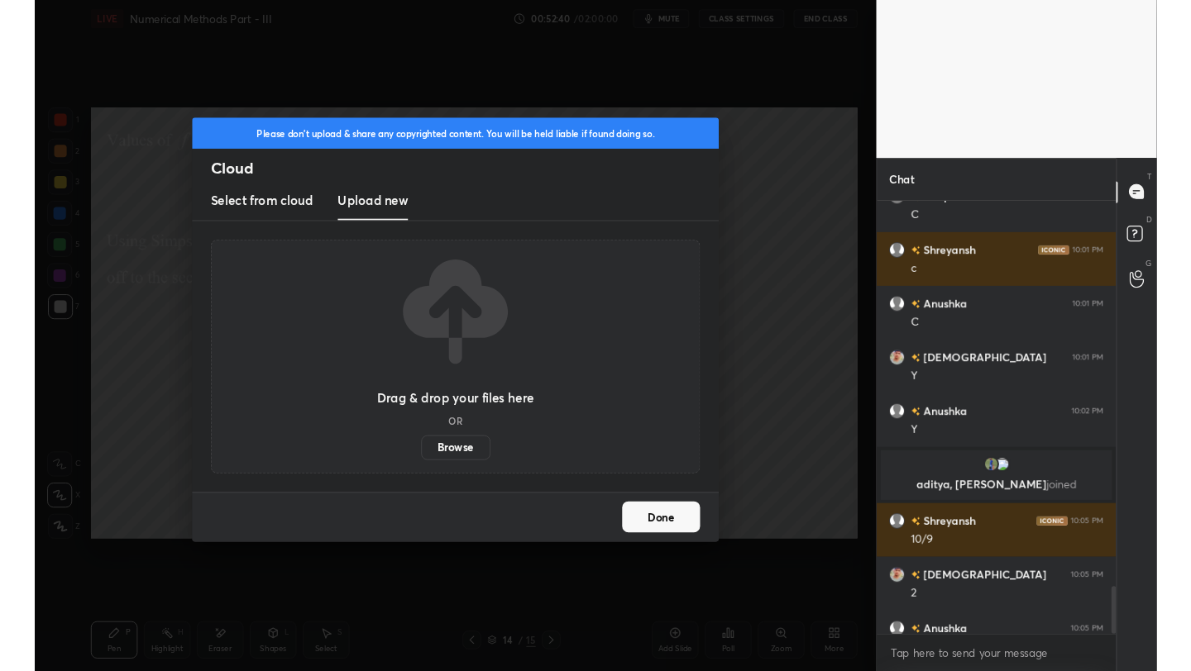
scroll to position [82122, 81861]
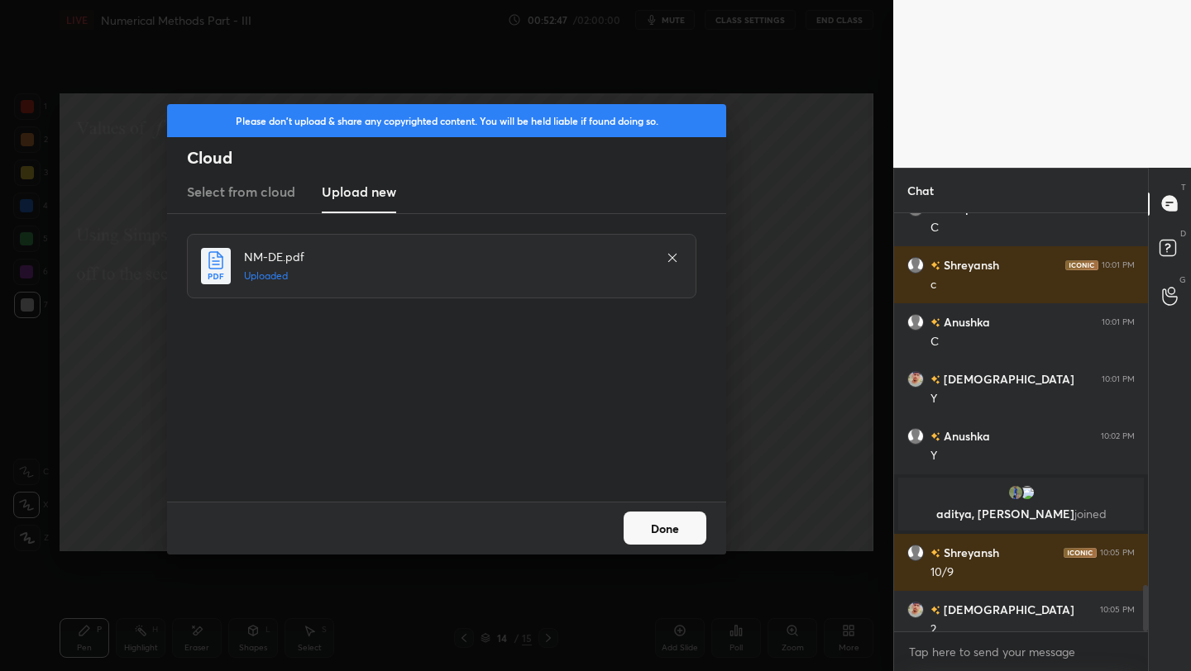
drag, startPoint x: 670, startPoint y: 528, endPoint x: 685, endPoint y: 515, distance: 20.5
click at [675, 531] on button "Done" at bounding box center [664, 528] width 83 height 33
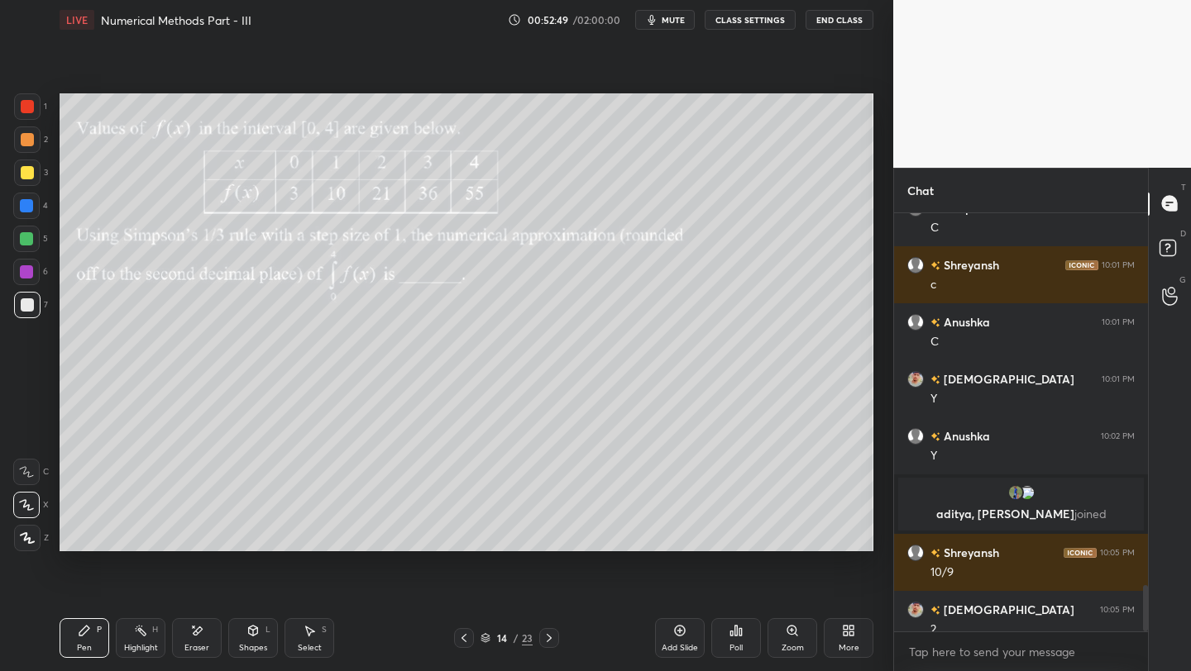
click at [696, 629] on div "Add Slide" at bounding box center [680, 639] width 50 height 40
click at [40, 166] on div "3" at bounding box center [31, 173] width 34 height 26
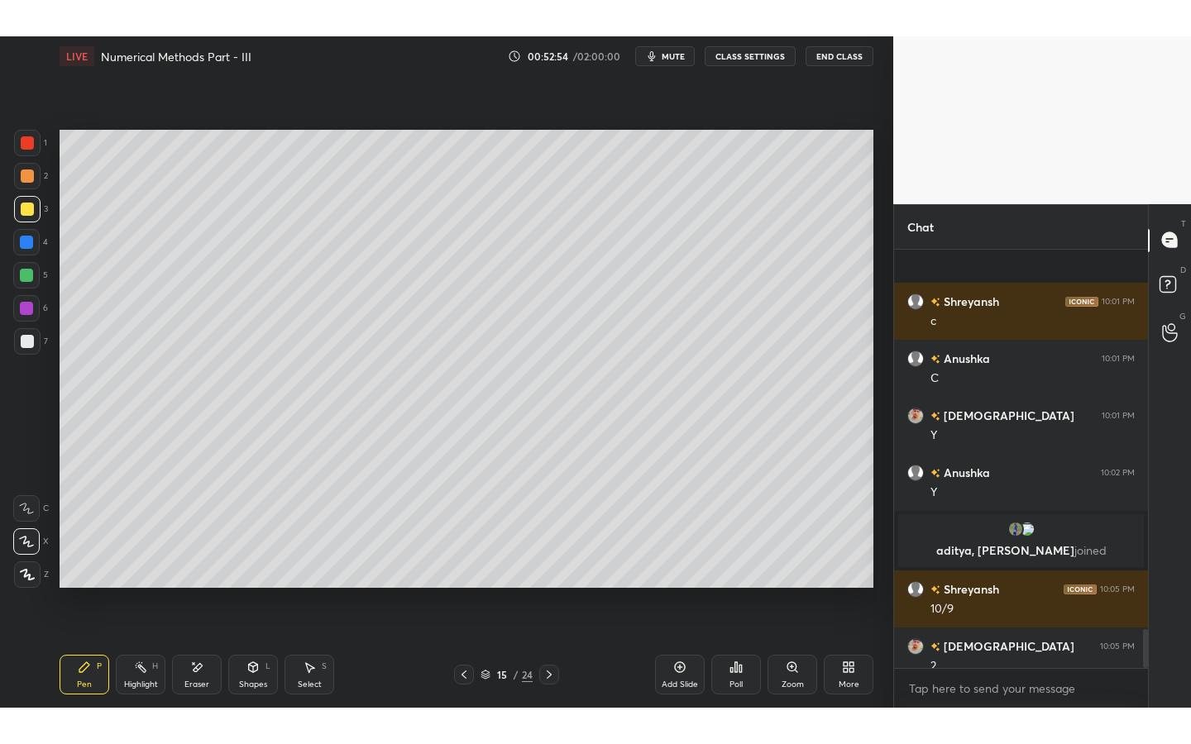
scroll to position [4120, 0]
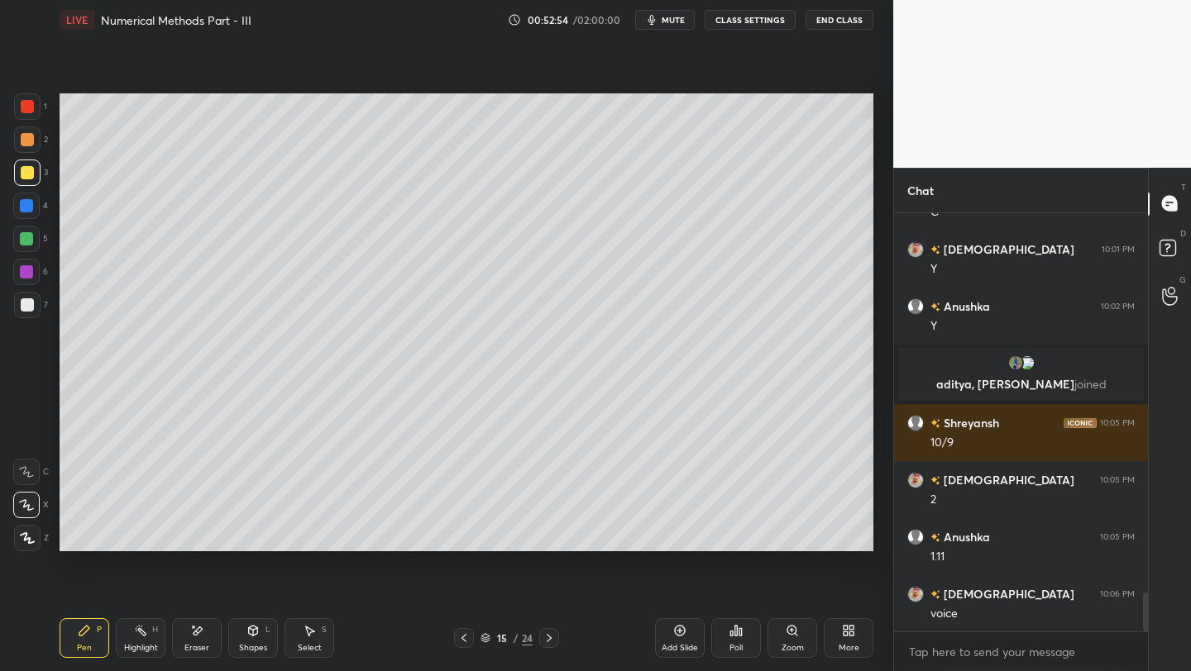
click at [842, 641] on div "More" at bounding box center [849, 639] width 50 height 40
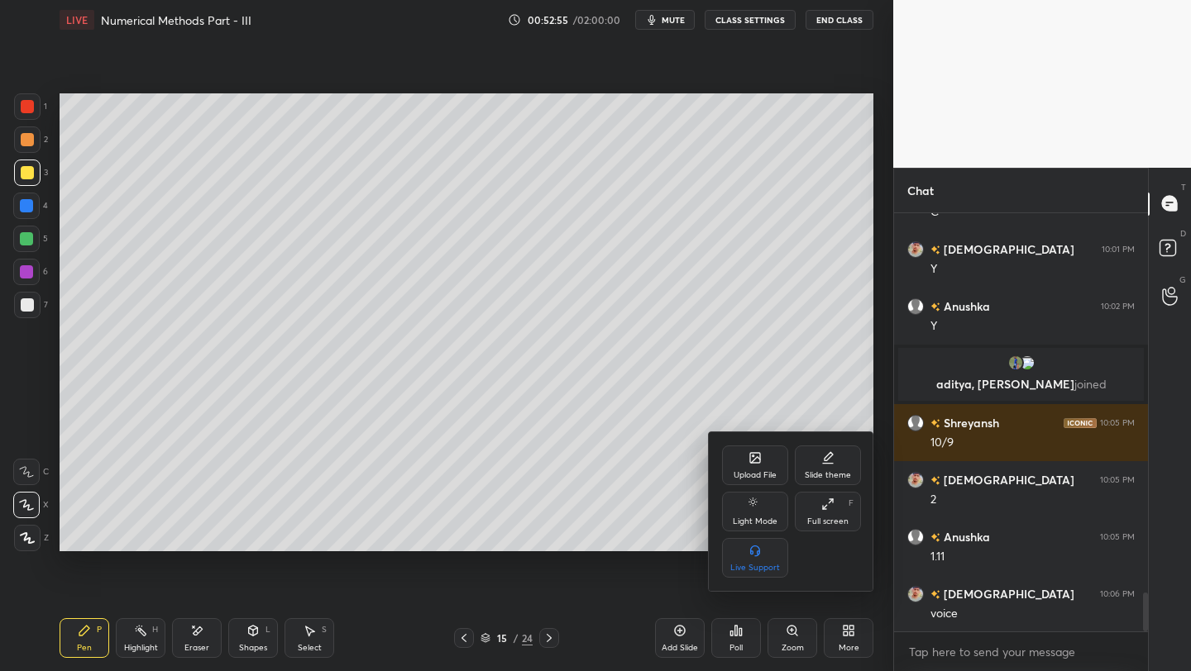
click at [819, 516] on div "Full screen F" at bounding box center [828, 512] width 66 height 40
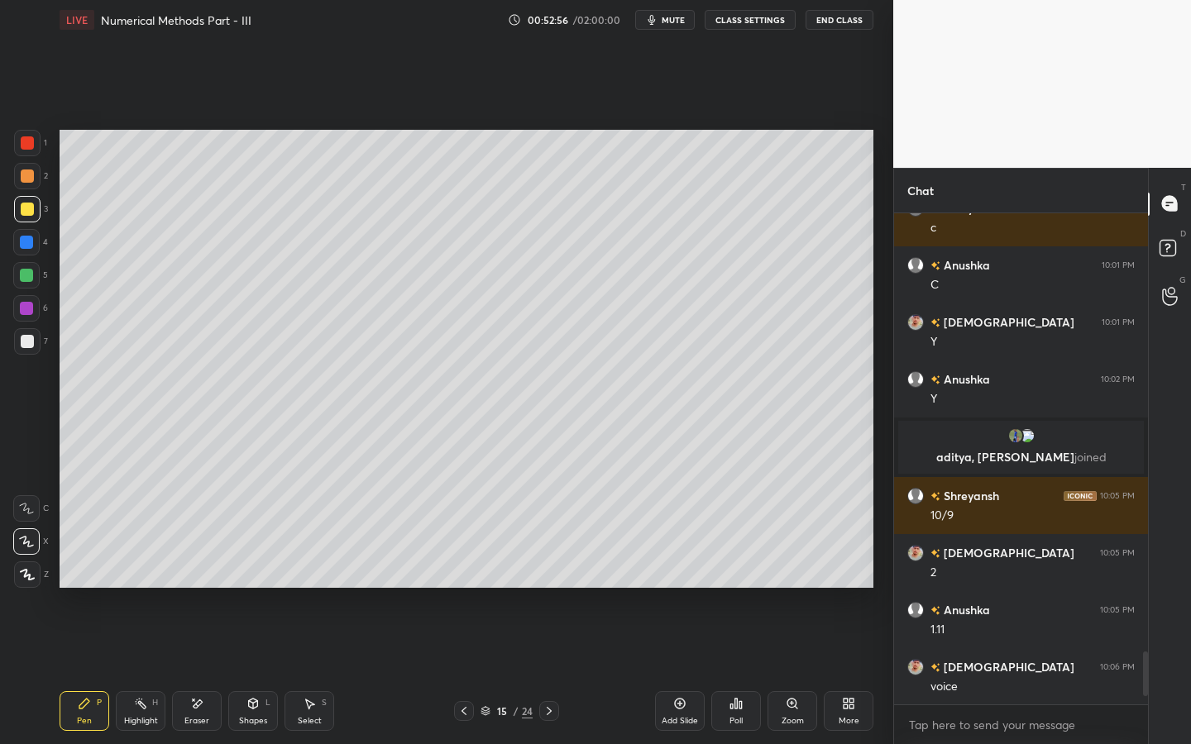
scroll to position [4047, 0]
type textarea "x"
click at [29, 174] on div at bounding box center [27, 176] width 13 height 13
click at [674, 21] on span "mute" at bounding box center [673, 20] width 23 height 12
click at [673, 19] on span "unmute" at bounding box center [672, 20] width 36 height 12
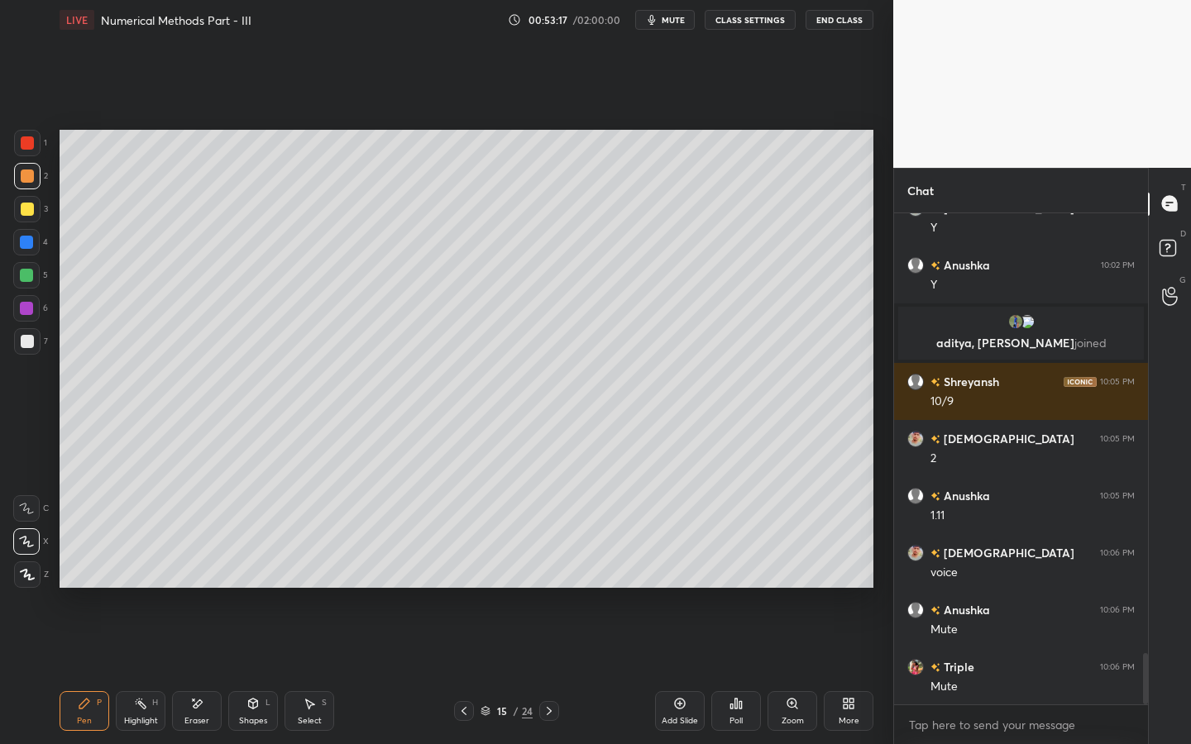
scroll to position [4218, 0]
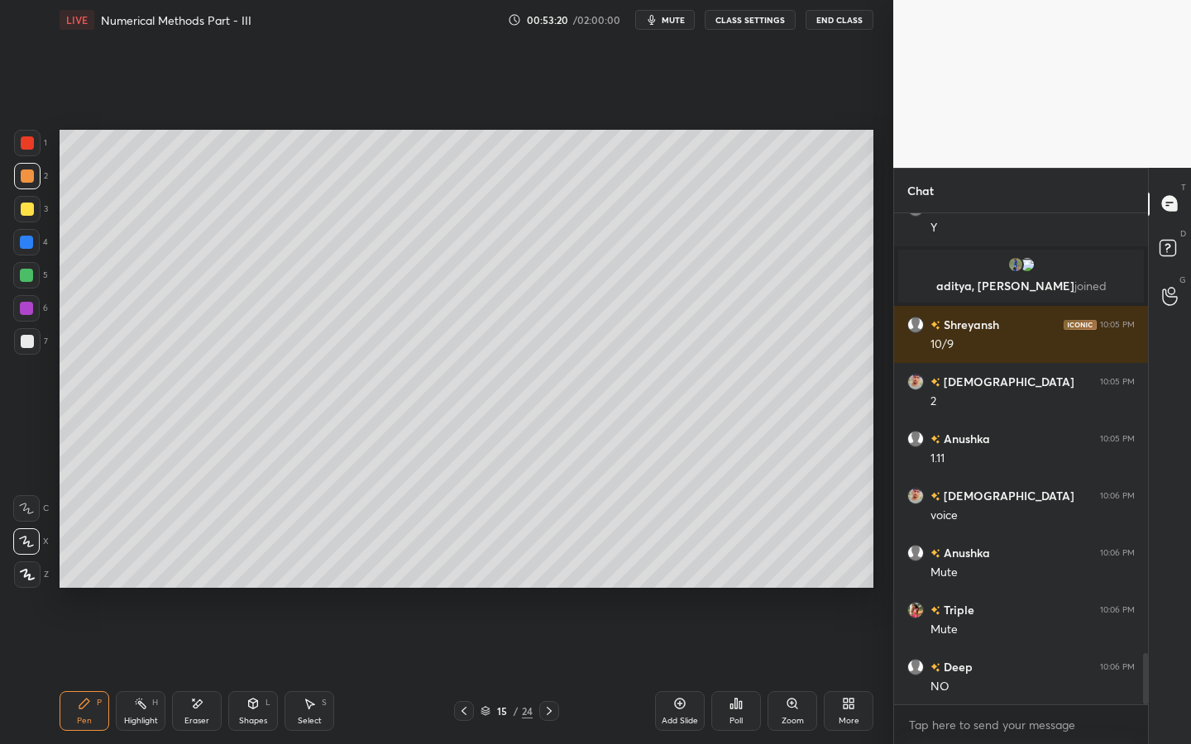
click at [747, 21] on button "CLASS SETTINGS" at bounding box center [750, 20] width 91 height 20
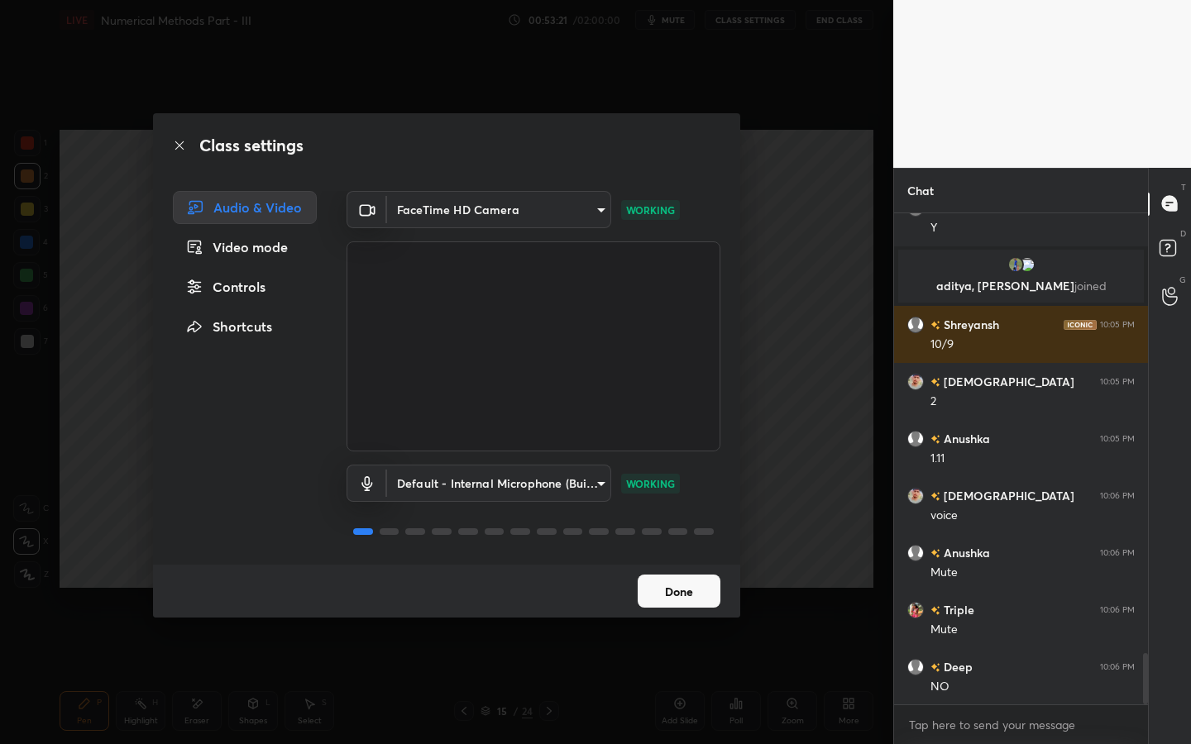
click at [249, 251] on div "Video mode" at bounding box center [245, 247] width 144 height 33
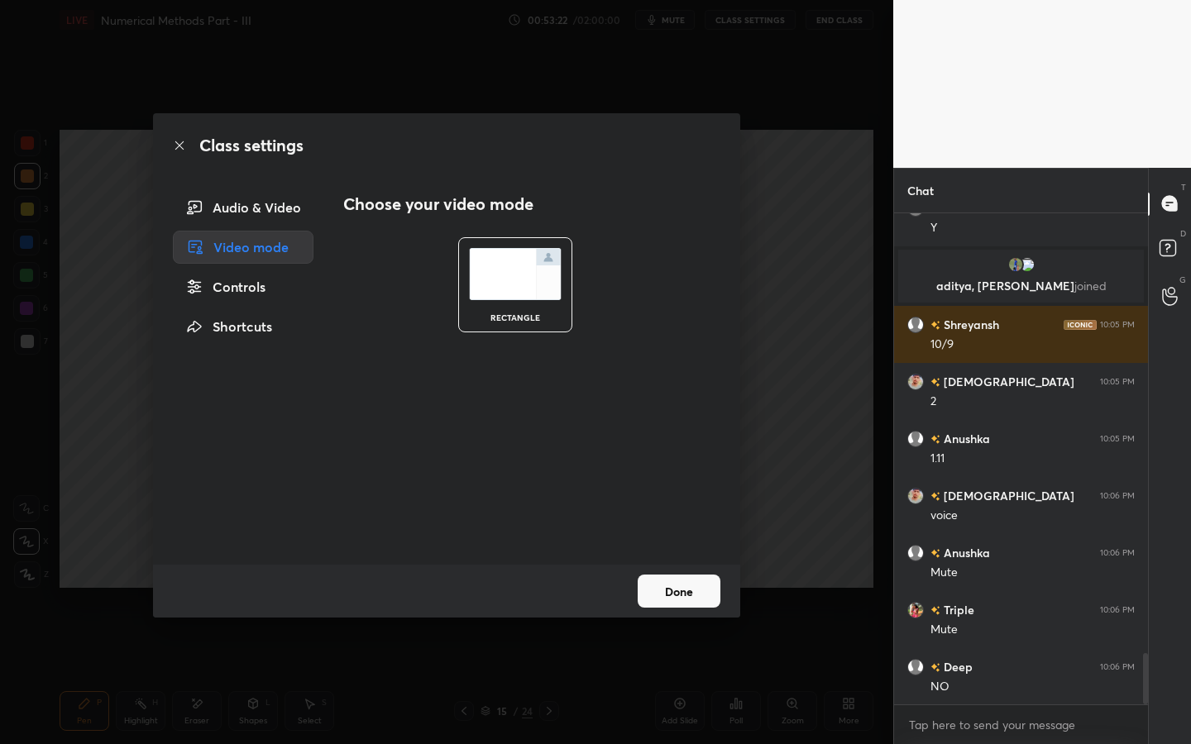
click at [261, 208] on div "Audio & Video" at bounding box center [243, 207] width 141 height 33
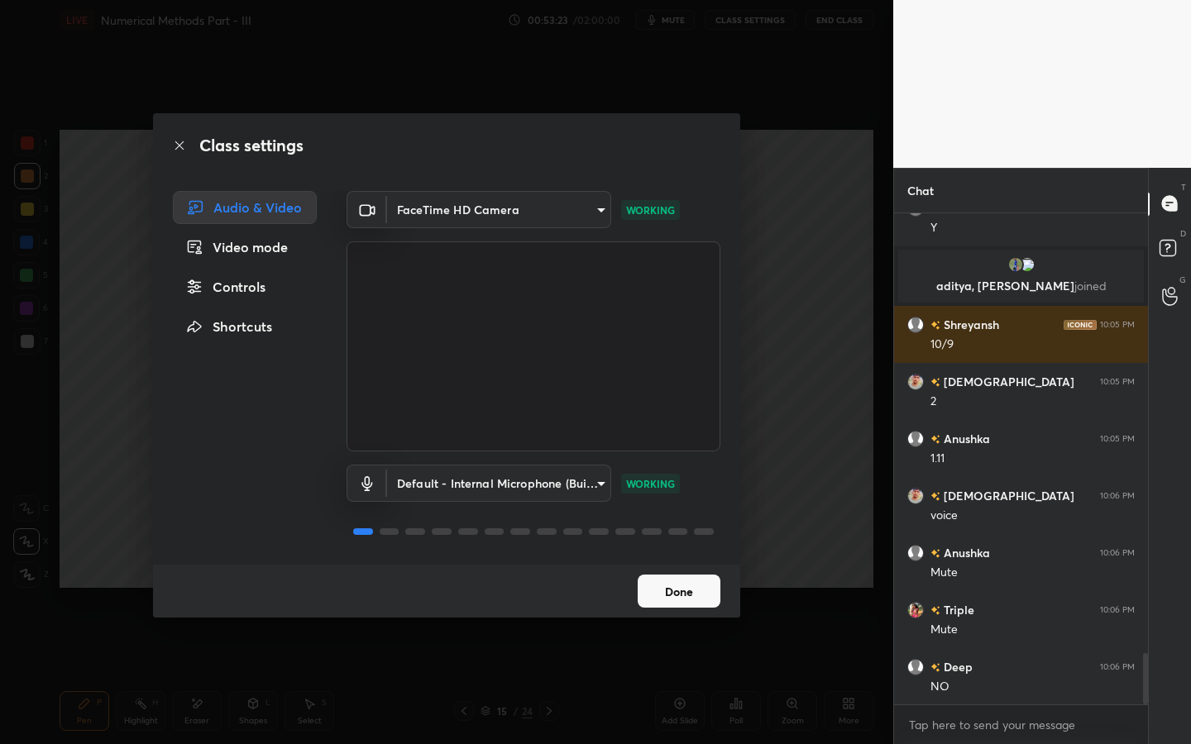
click at [493, 475] on body "1 2 3 4 5 6 7 C X Z E E Erase all H H LIVE Numerical Methods Part - III 00:53:2…" at bounding box center [595, 372] width 1191 height 744
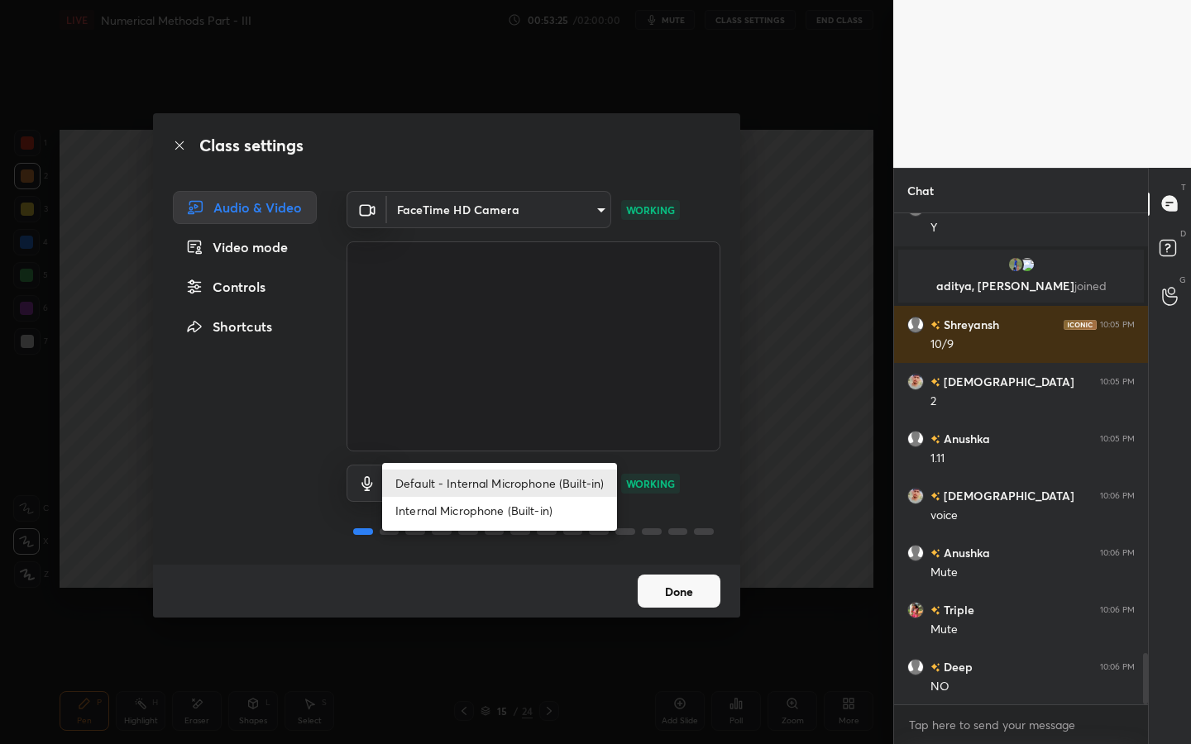
click at [521, 508] on li "Internal Microphone (Built-in)" at bounding box center [499, 510] width 235 height 27
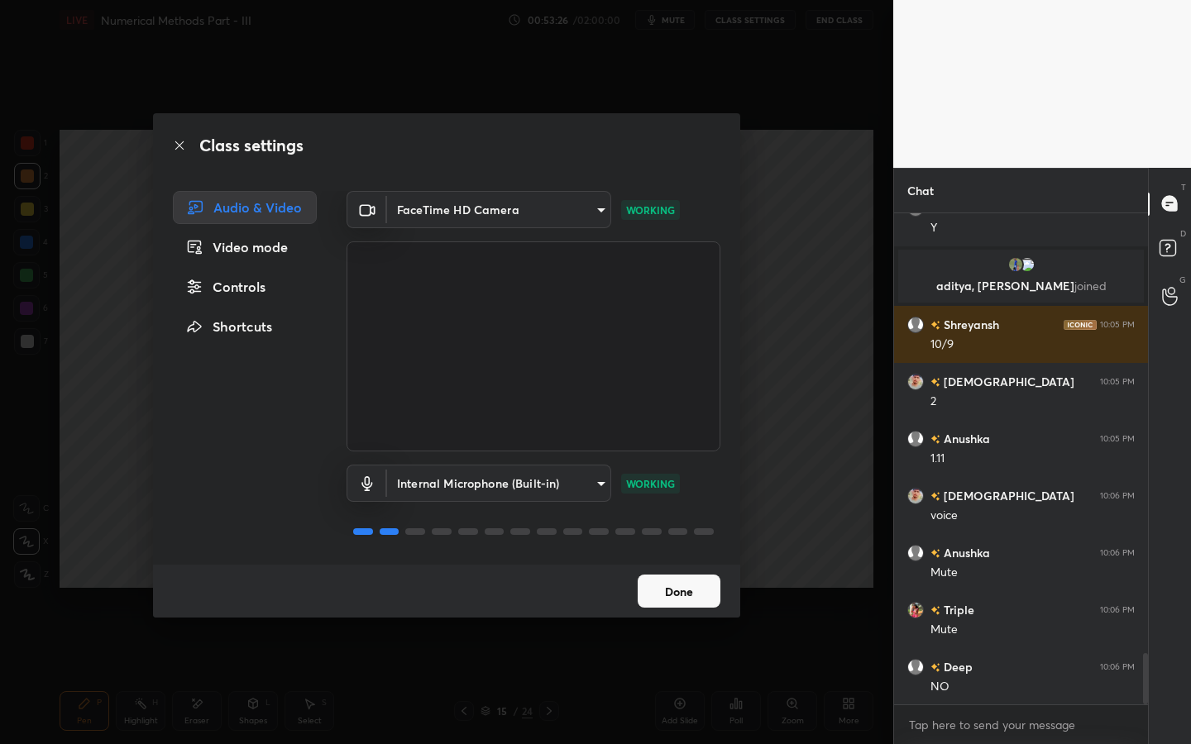
scroll to position [4275, 0]
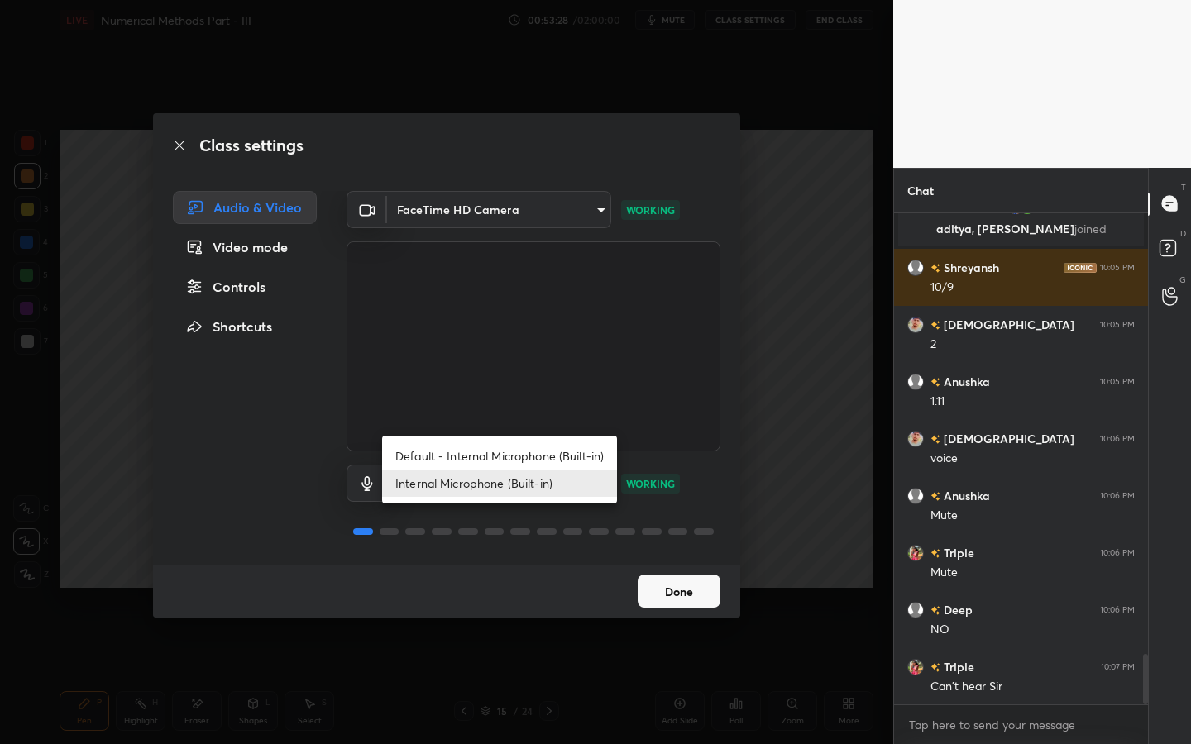
click at [561, 480] on body "1 2 3 4 5 6 7 C X Z E E Erase all H H LIVE Numerical Methods Part - III 00:53:2…" at bounding box center [595, 372] width 1191 height 744
click at [518, 456] on li "Default - Internal Microphone (Built-in)" at bounding box center [499, 455] width 235 height 27
type input "default"
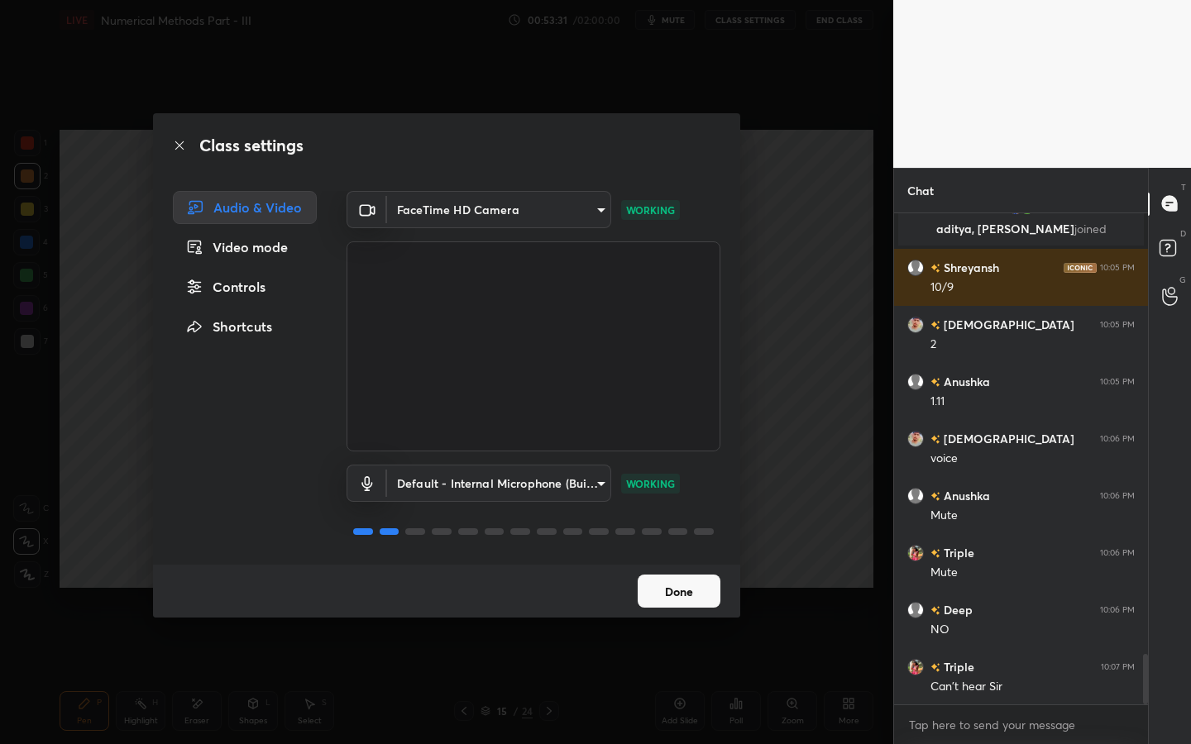
click at [681, 579] on button "Done" at bounding box center [679, 591] width 83 height 33
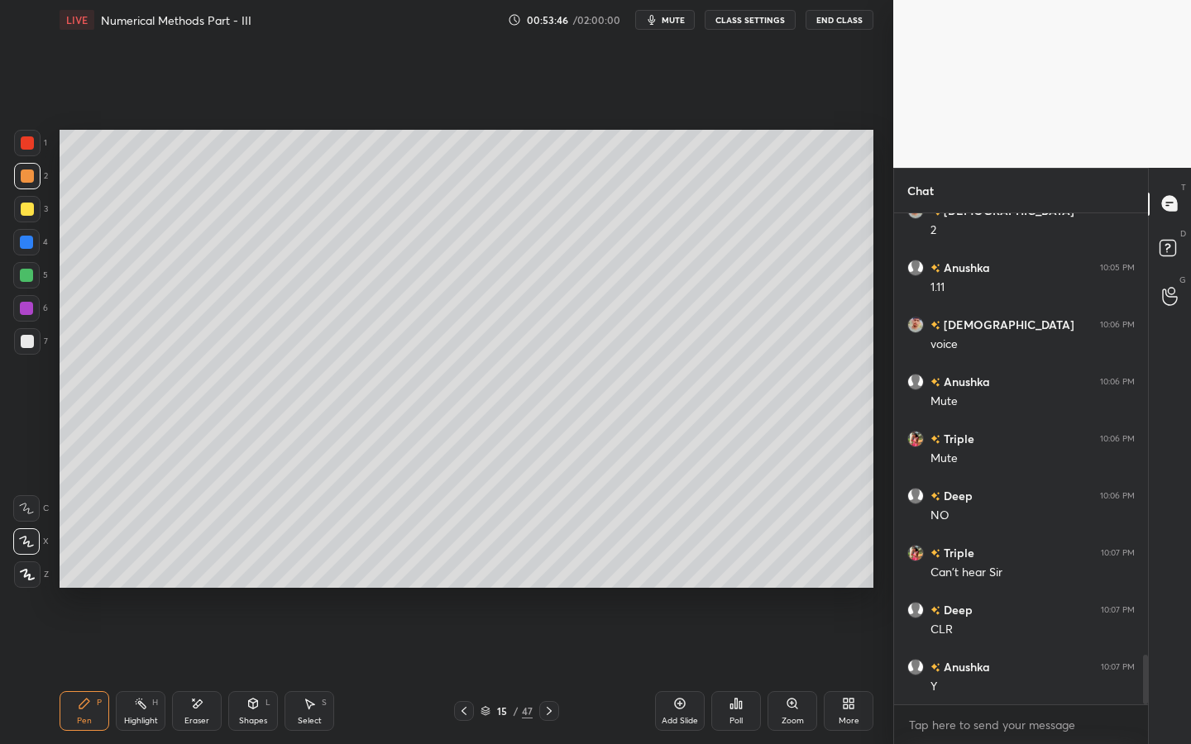
scroll to position [4446, 0]
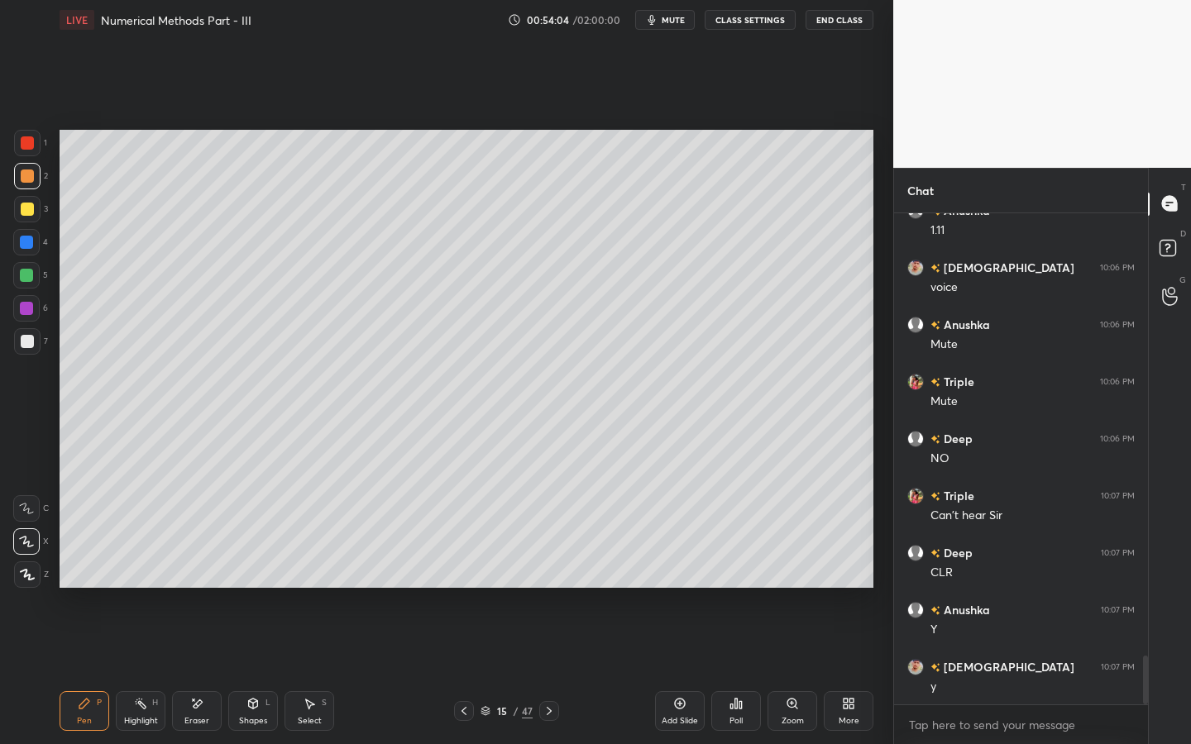
click at [33, 175] on div at bounding box center [27, 176] width 26 height 26
click at [252, 671] on div "Shapes" at bounding box center [253, 721] width 28 height 8
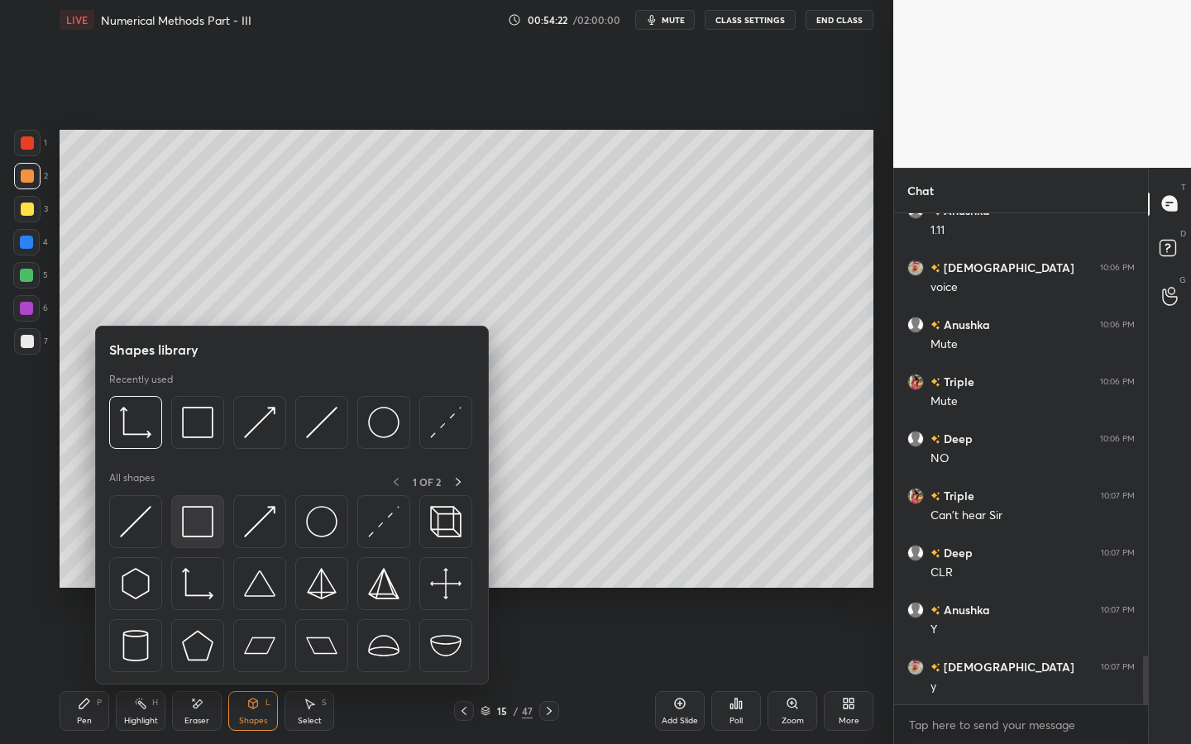
click at [216, 514] on div at bounding box center [197, 521] width 53 height 53
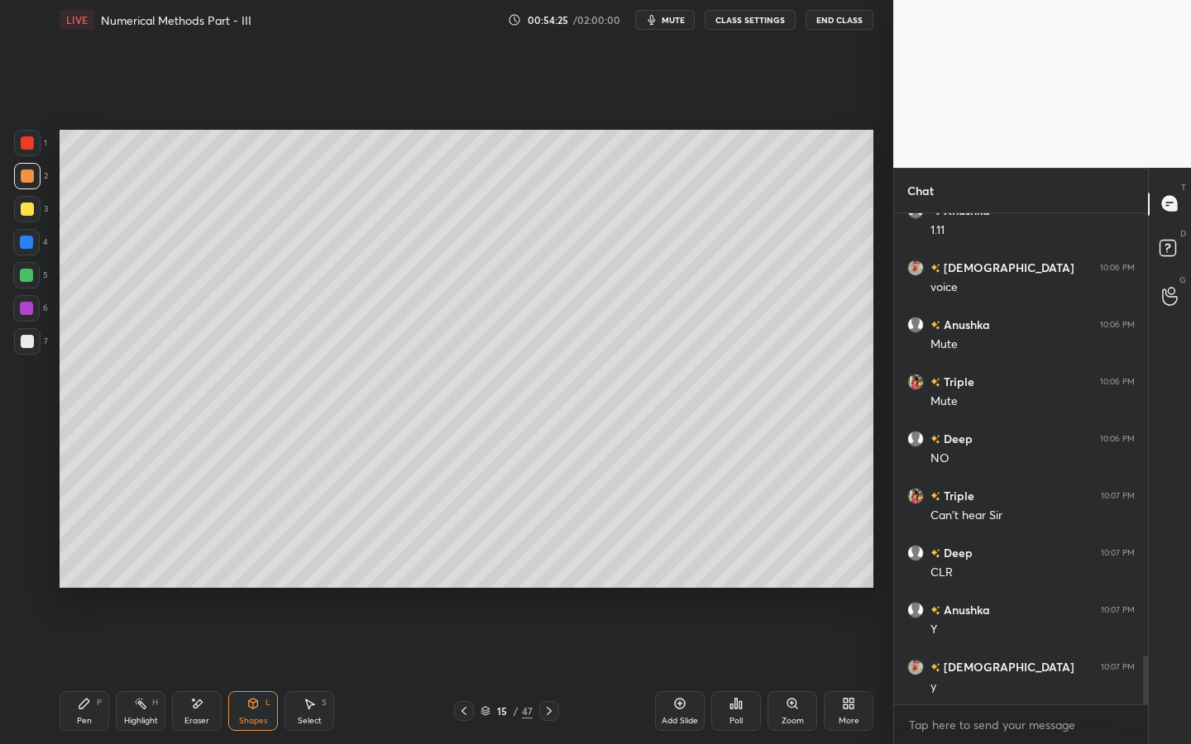
drag, startPoint x: 66, startPoint y: 717, endPoint x: 81, endPoint y: 686, distance: 34.0
click at [70, 671] on div "Pen P" at bounding box center [85, 711] width 50 height 40
drag, startPoint x: 28, startPoint y: 217, endPoint x: 54, endPoint y: 213, distance: 26.0
click at [32, 217] on div at bounding box center [27, 209] width 26 height 26
click at [263, 671] on div "Shapes L" at bounding box center [253, 711] width 50 height 40
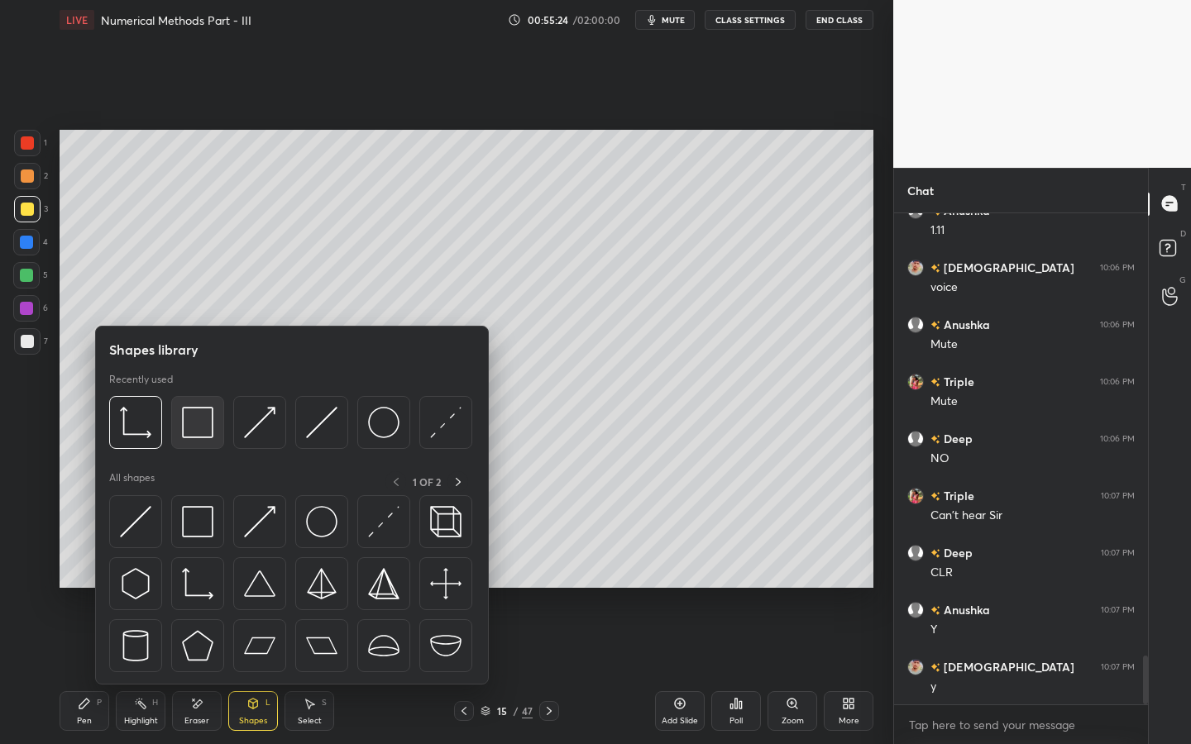
click at [200, 423] on img at bounding box center [197, 422] width 31 height 31
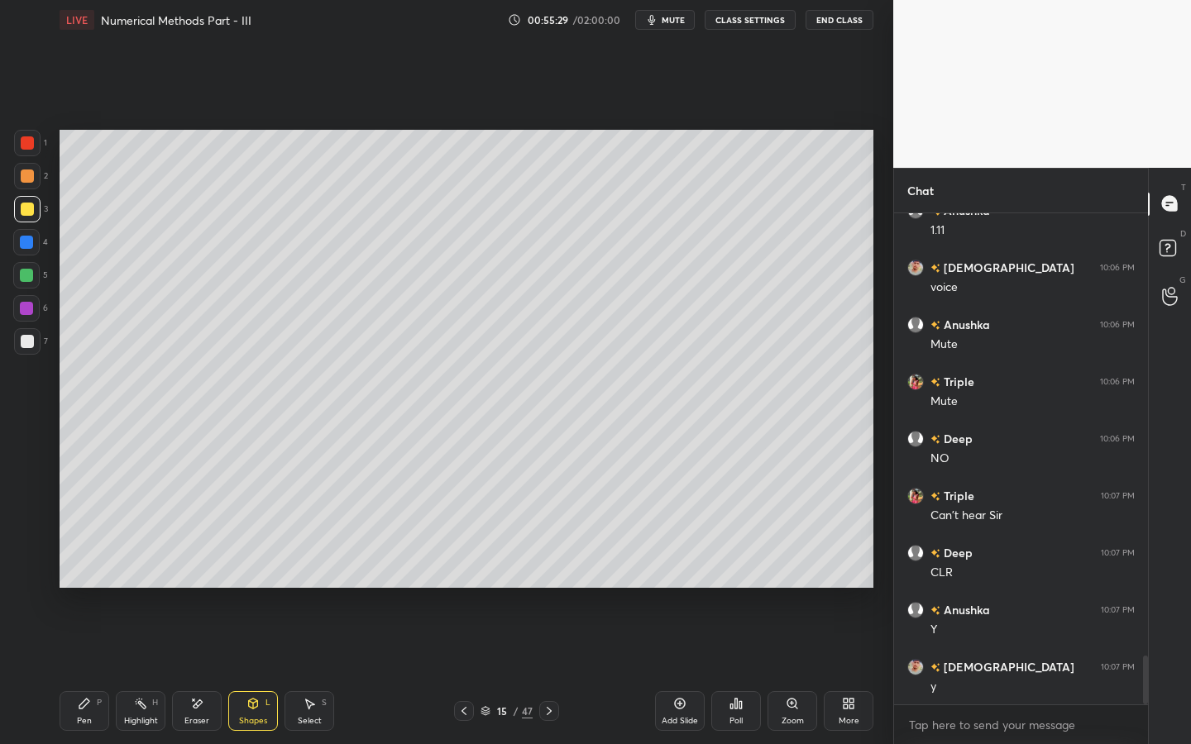
click at [80, 671] on div "Pen" at bounding box center [84, 721] width 15 height 8
click at [293, 671] on div "Select S" at bounding box center [309, 711] width 50 height 40
click at [246, 671] on icon at bounding box center [252, 703] width 13 height 13
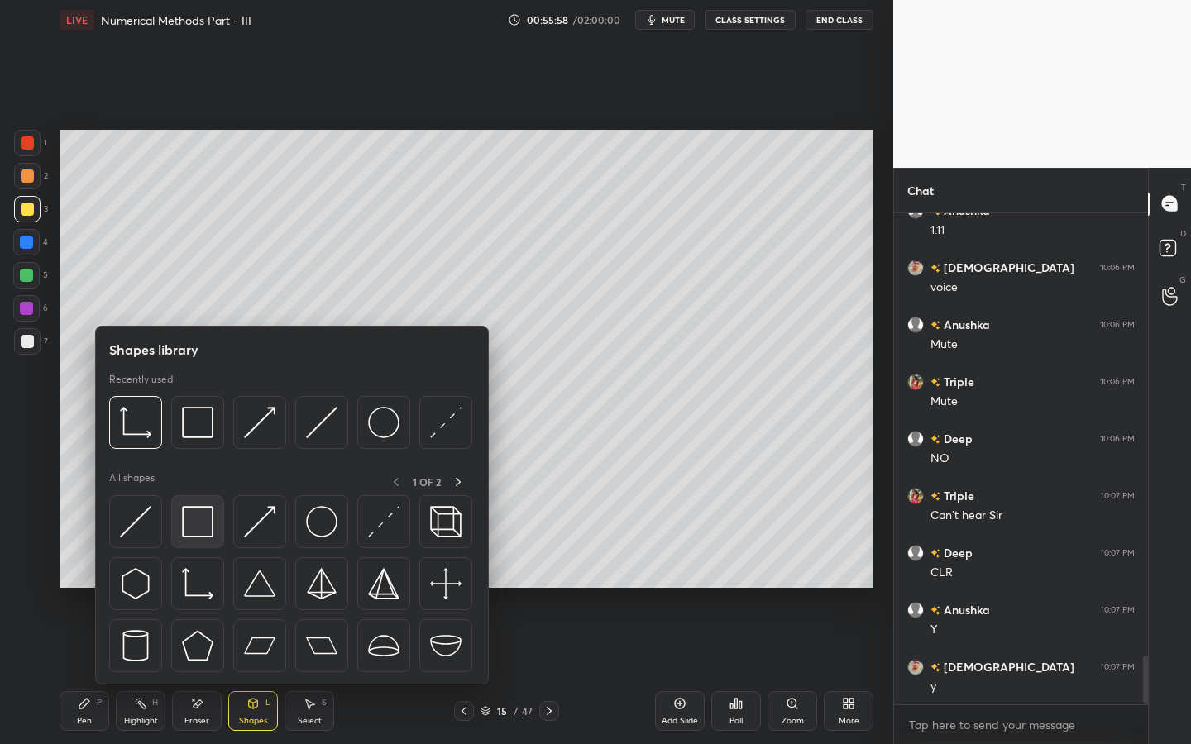
click at [189, 523] on img at bounding box center [197, 521] width 31 height 31
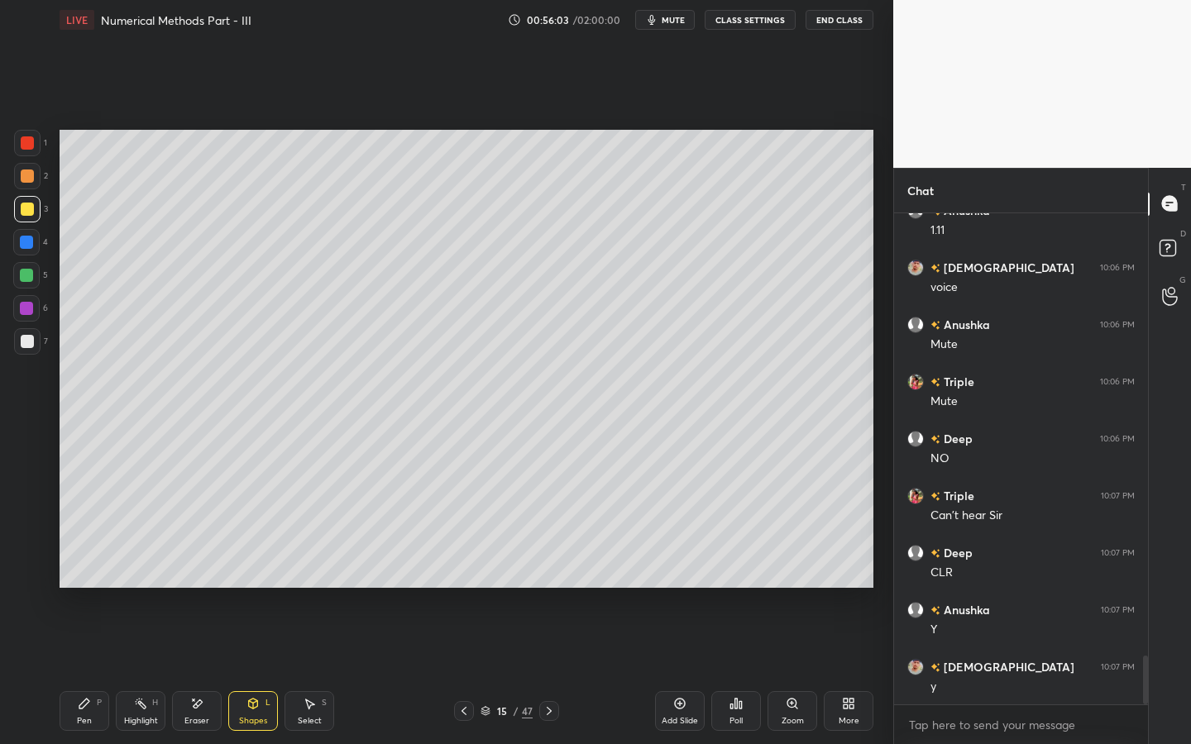
drag, startPoint x: 90, startPoint y: 714, endPoint x: 107, endPoint y: 693, distance: 26.5
click at [87, 671] on div "Pen P" at bounding box center [85, 711] width 50 height 40
drag, startPoint x: 31, startPoint y: 350, endPoint x: 45, endPoint y: 348, distance: 15.0
click at [30, 348] on div at bounding box center [27, 341] width 26 height 26
click at [34, 315] on div at bounding box center [26, 308] width 26 height 26
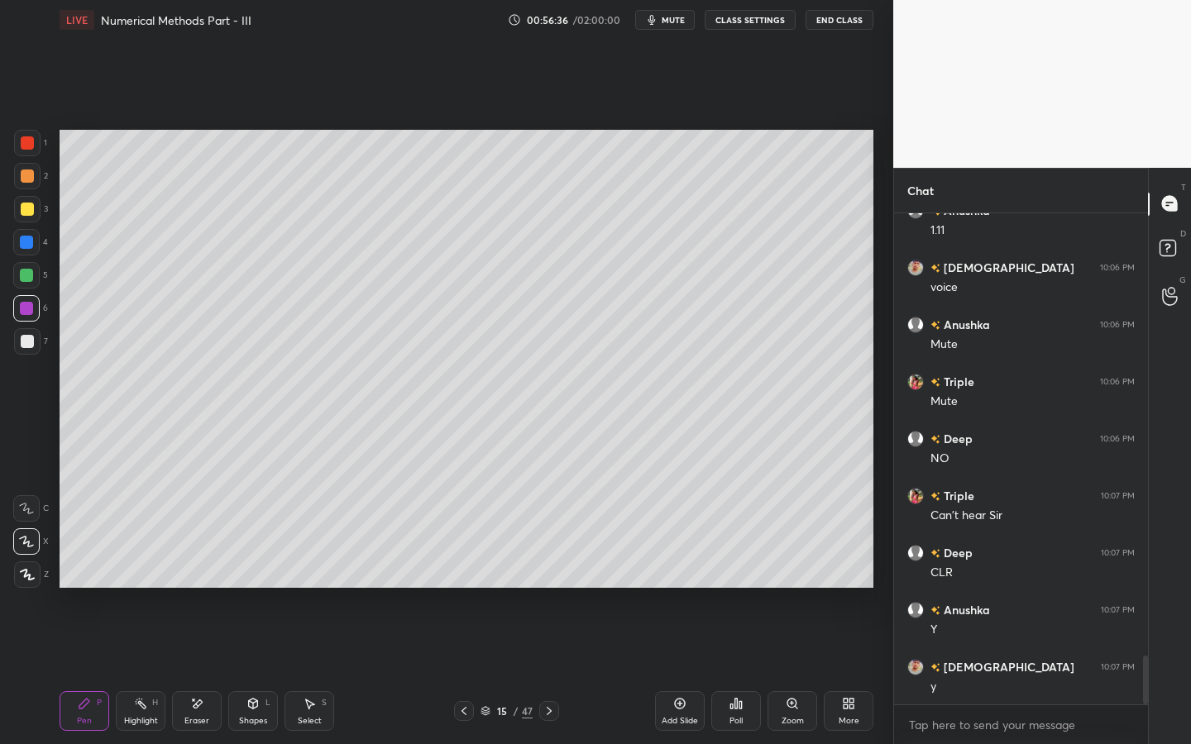
click at [37, 351] on div "7" at bounding box center [31, 341] width 34 height 26
click at [244, 671] on div "Shapes" at bounding box center [253, 721] width 28 height 8
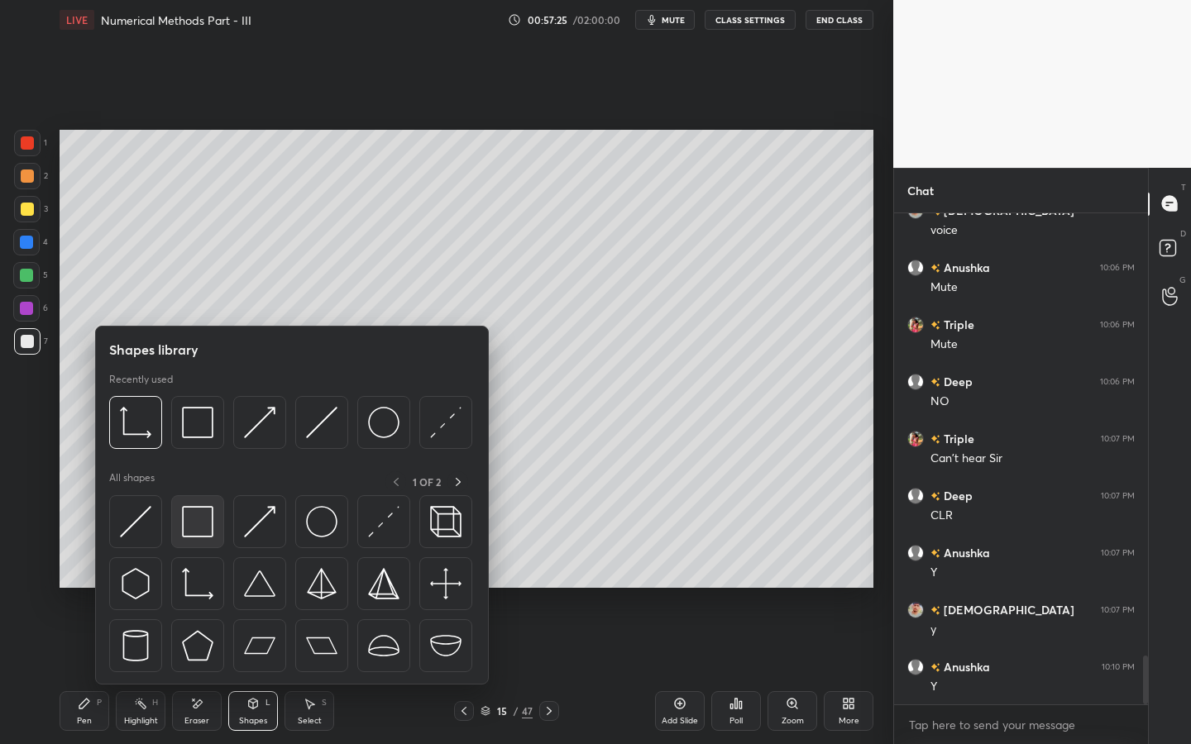
click at [208, 525] on img at bounding box center [197, 521] width 31 height 31
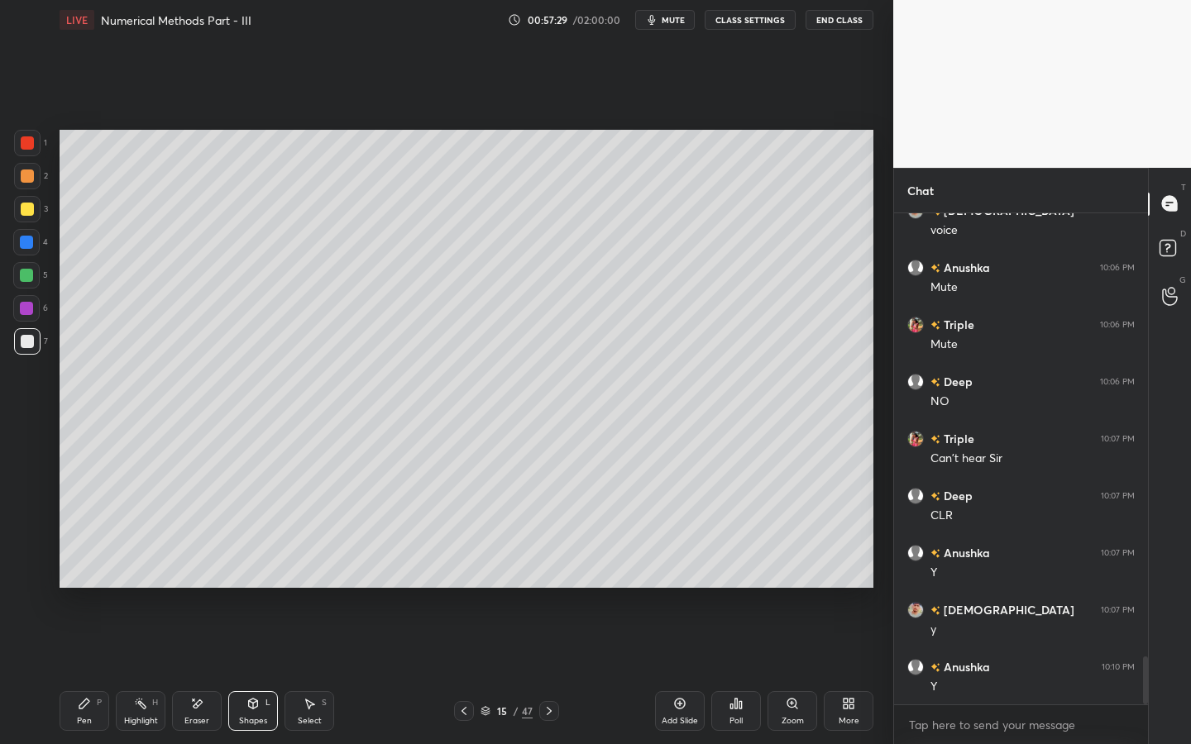
scroll to position [4560, 0]
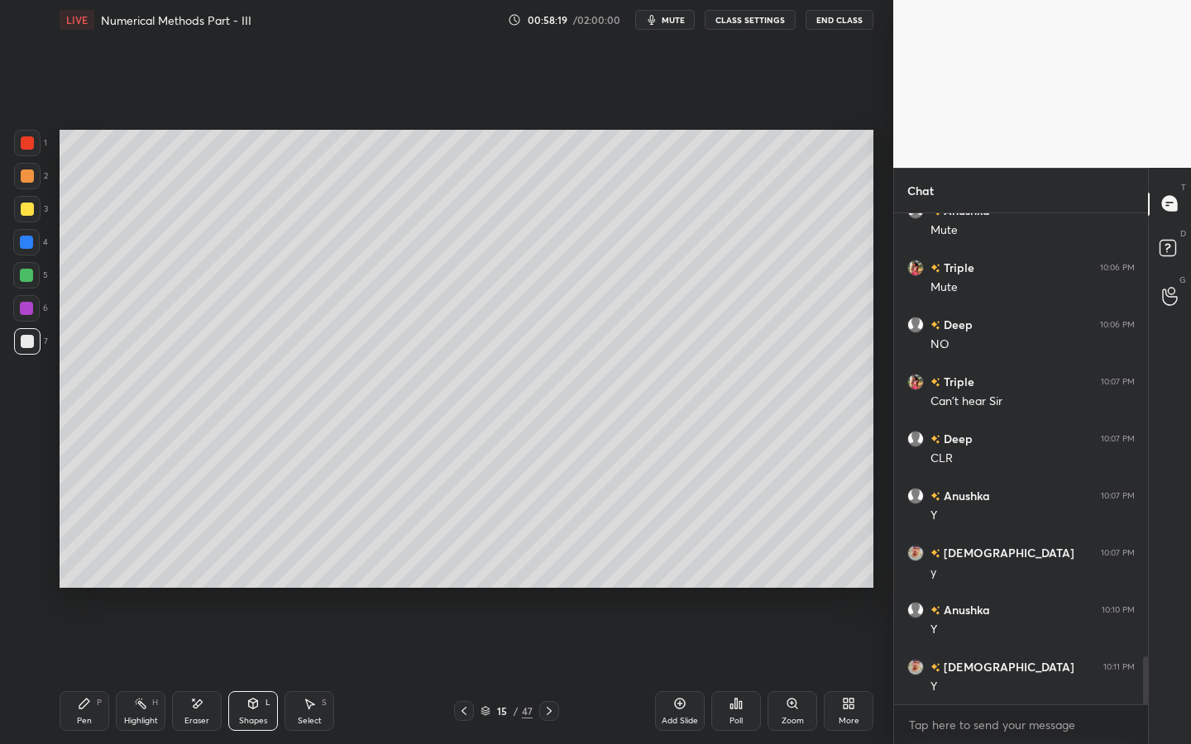
click at [256, 671] on div "Shapes L" at bounding box center [253, 711] width 50 height 40
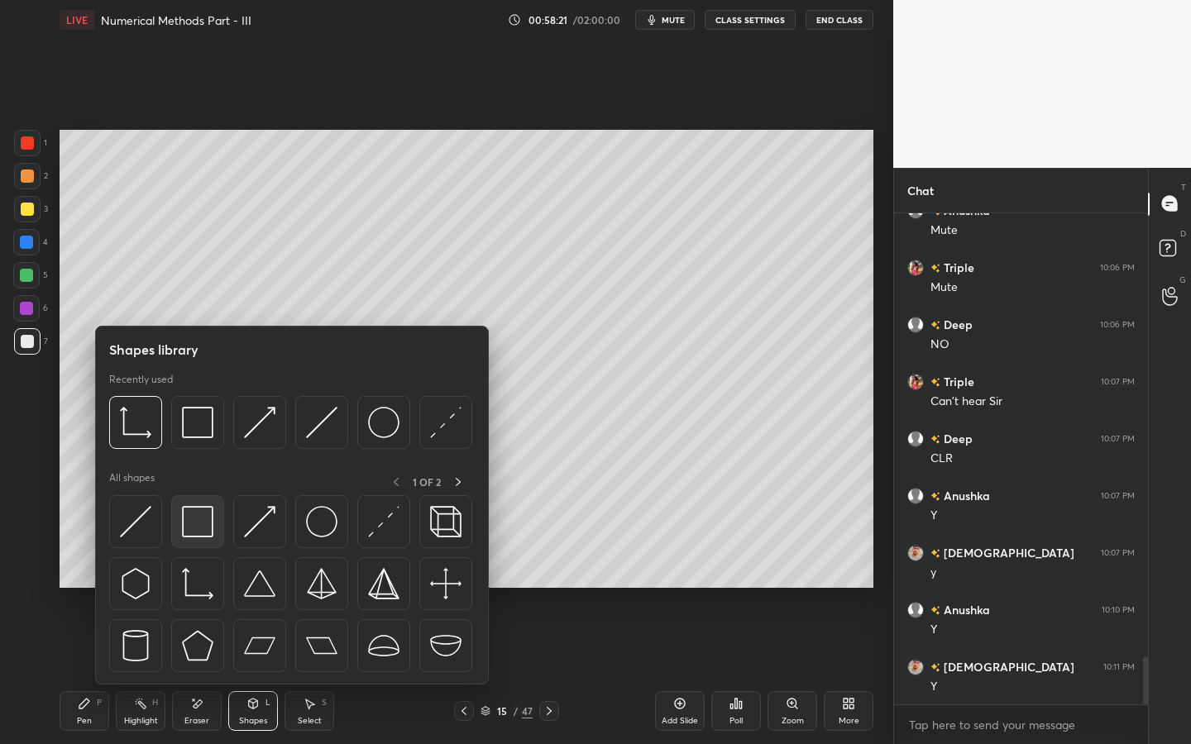
drag, startPoint x: 169, startPoint y: 517, endPoint x: 176, endPoint y: 511, distance: 9.4
click at [177, 513] on div at bounding box center [291, 588] width 365 height 186
click at [198, 438] on div at bounding box center [197, 422] width 53 height 53
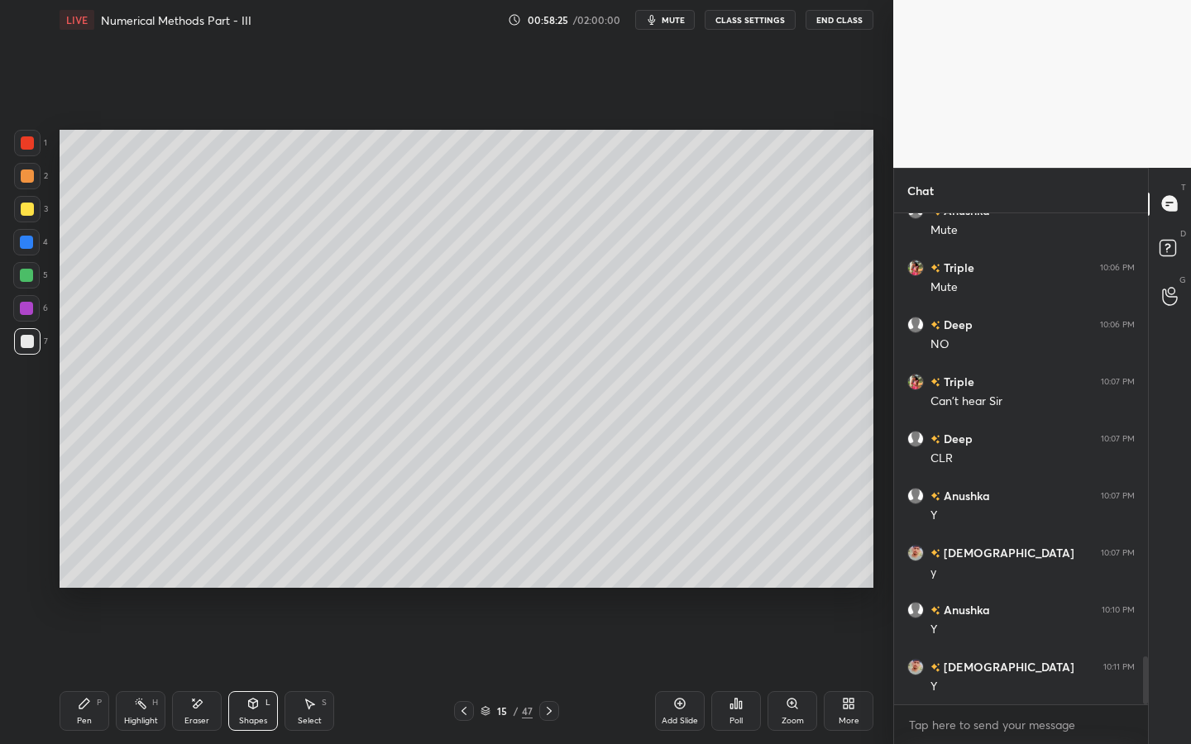
drag, startPoint x: 74, startPoint y: 711, endPoint x: 100, endPoint y: 609, distance: 105.1
click at [74, 671] on div "Pen P" at bounding box center [85, 711] width 50 height 40
drag, startPoint x: 28, startPoint y: 279, endPoint x: 50, endPoint y: 279, distance: 21.5
click at [28, 279] on div at bounding box center [26, 275] width 13 height 13
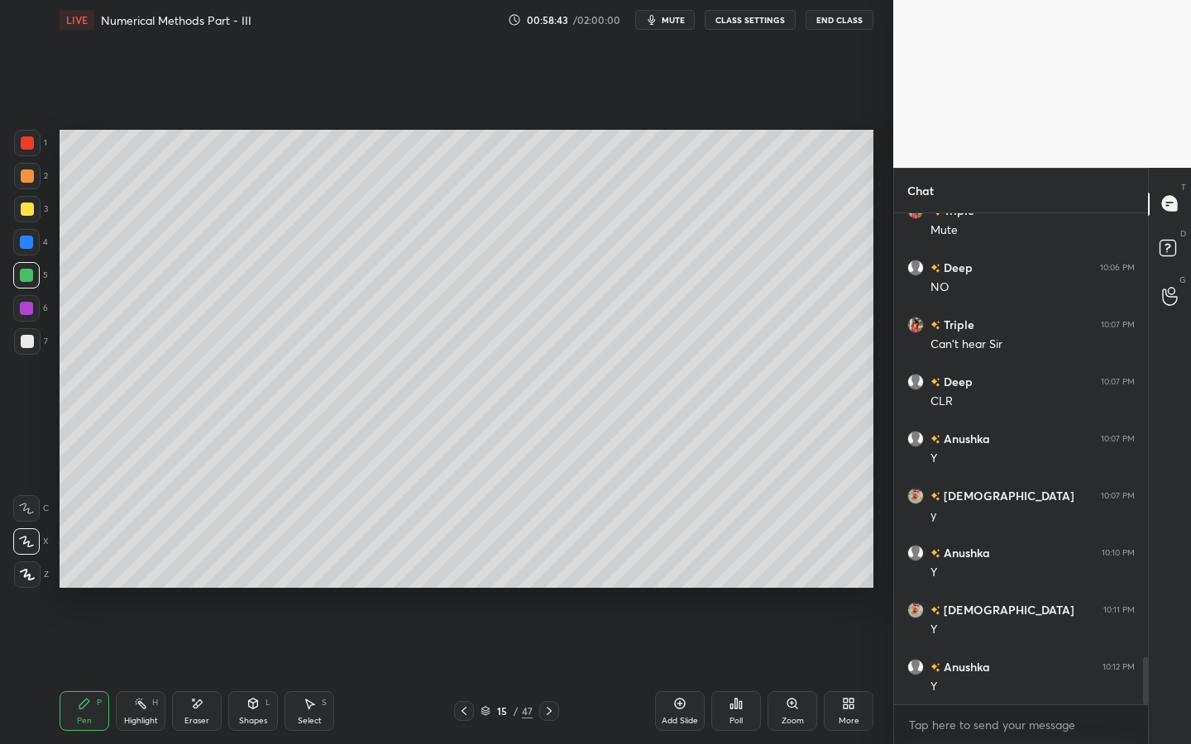
scroll to position [4674, 0]
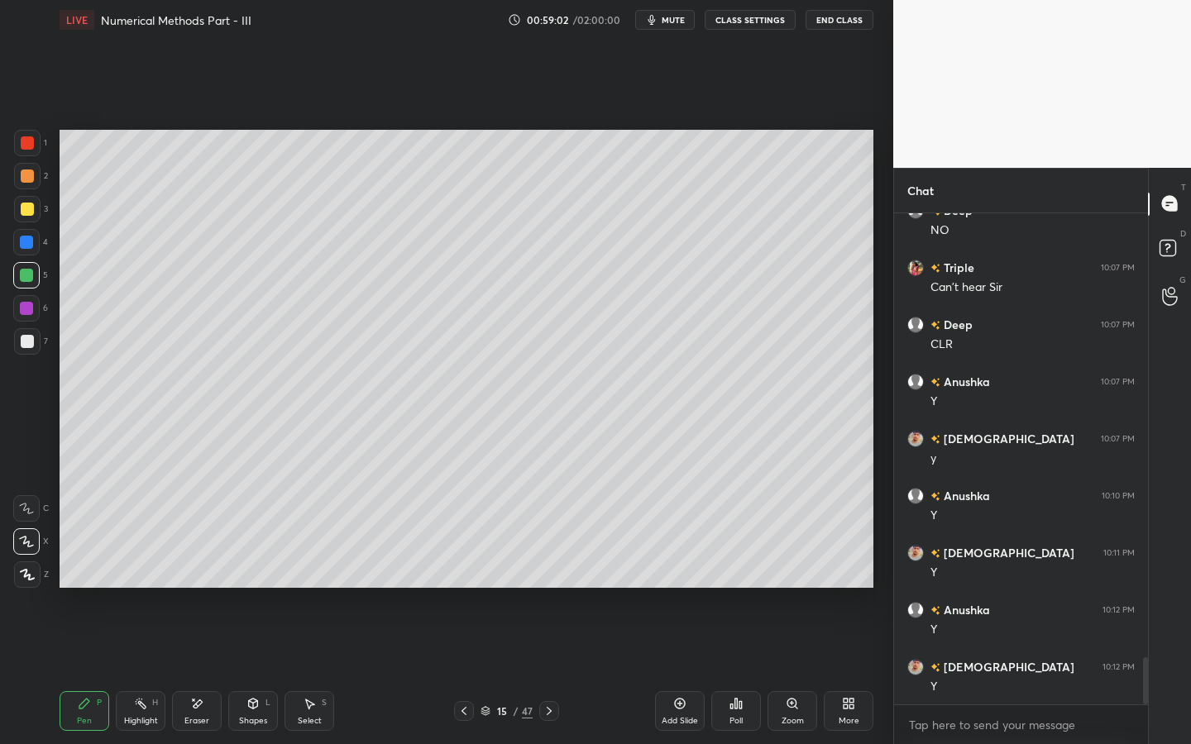
click at [234, 671] on div "Shapes L" at bounding box center [253, 711] width 50 height 40
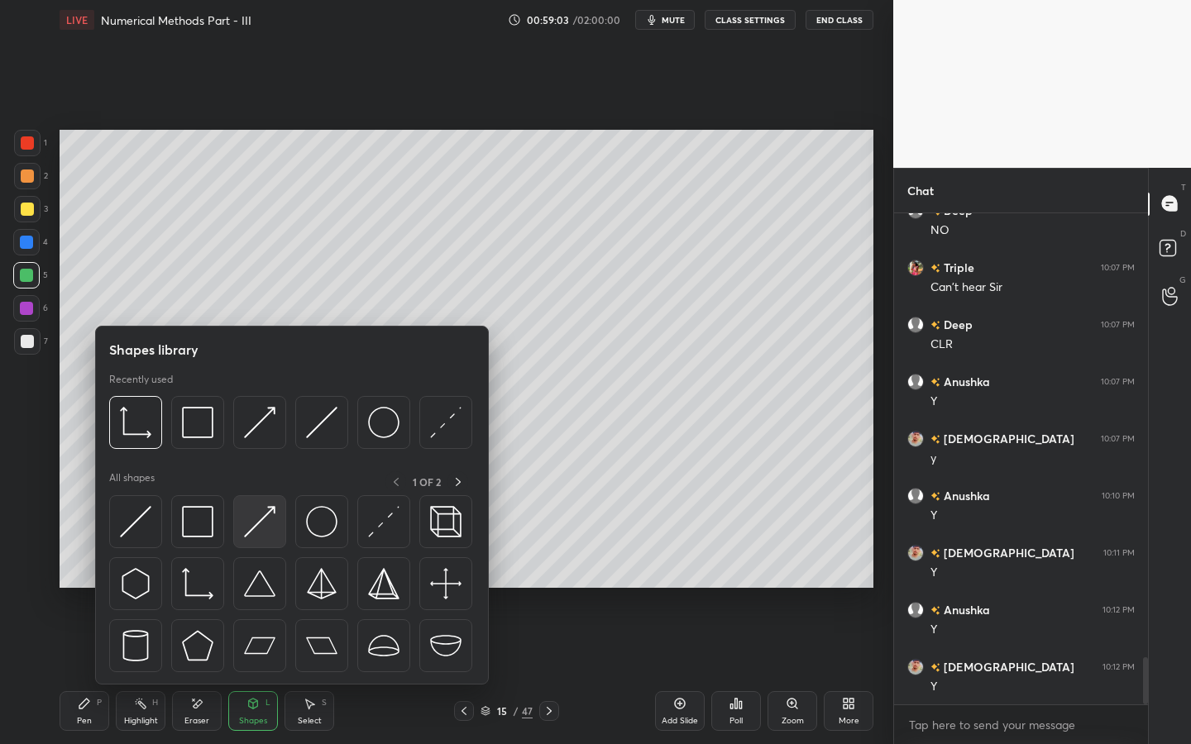
click at [282, 545] on div at bounding box center [259, 521] width 53 height 53
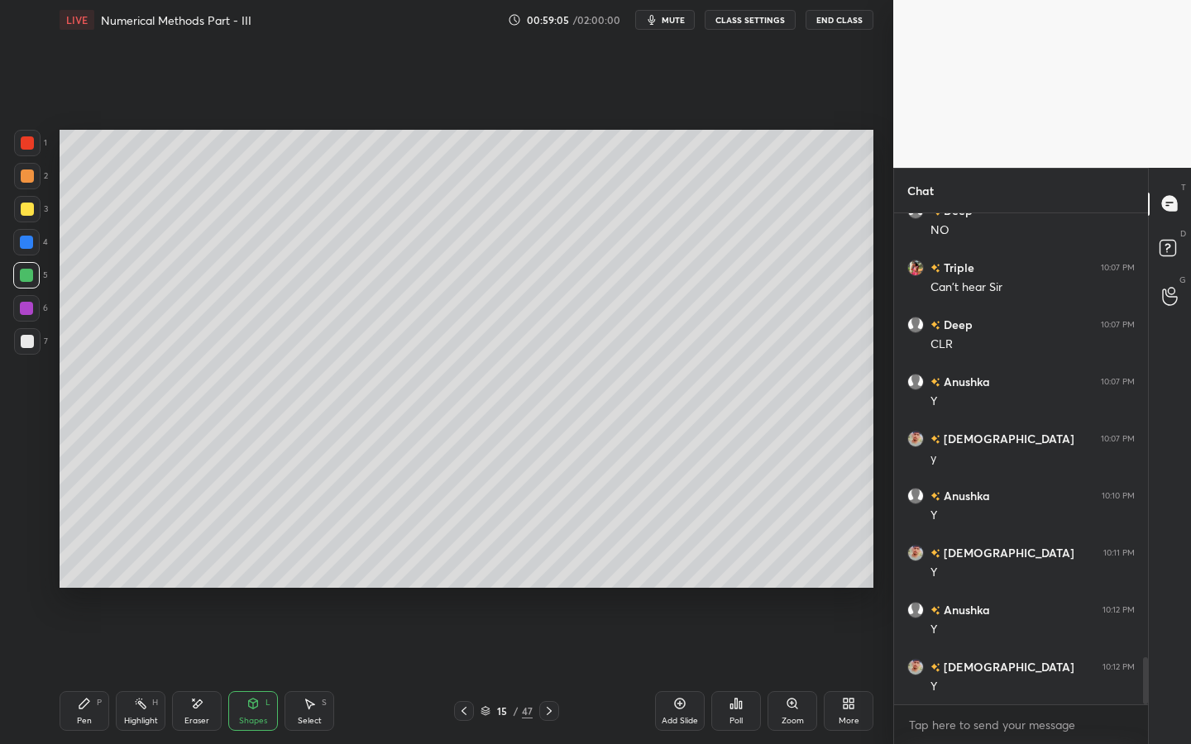
drag, startPoint x: 19, startPoint y: 311, endPoint x: 34, endPoint y: 318, distance: 16.3
click at [24, 308] on div at bounding box center [26, 308] width 13 height 13
click at [240, 671] on div "Shapes L" at bounding box center [253, 711] width 50 height 40
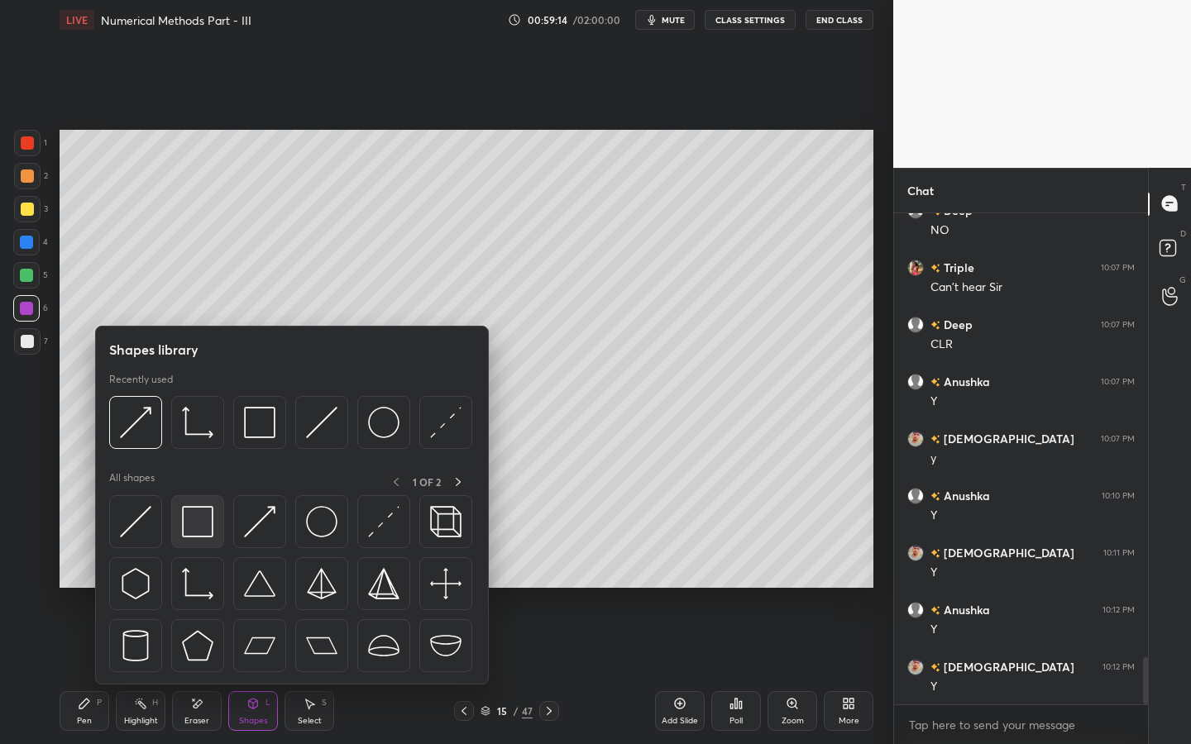
click at [204, 520] on img at bounding box center [197, 521] width 31 height 31
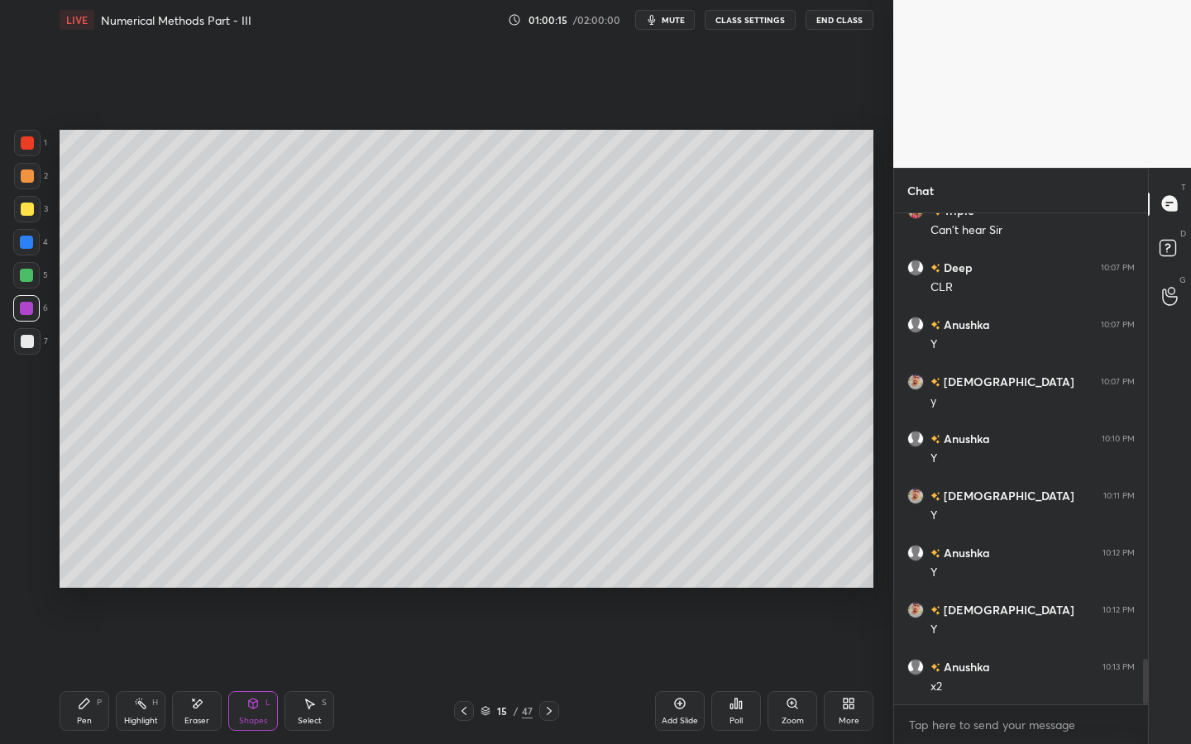
scroll to position [4788, 0]
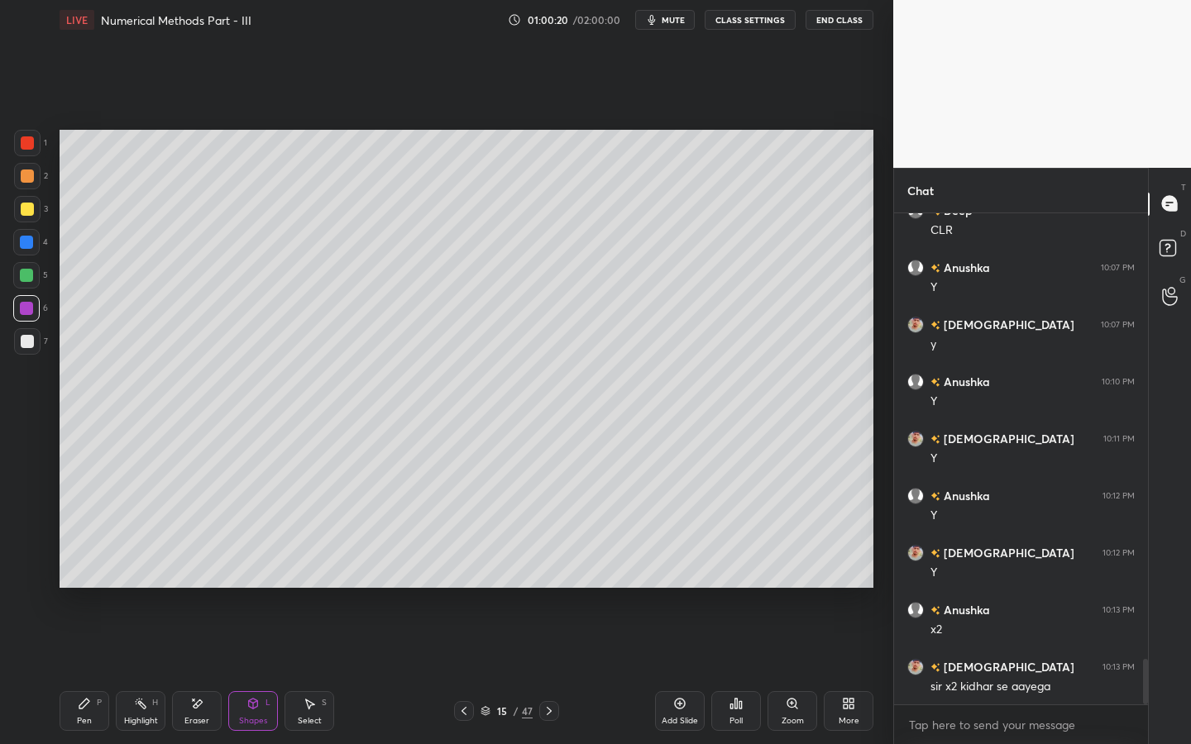
click at [79, 671] on div "Pen P" at bounding box center [85, 711] width 50 height 40
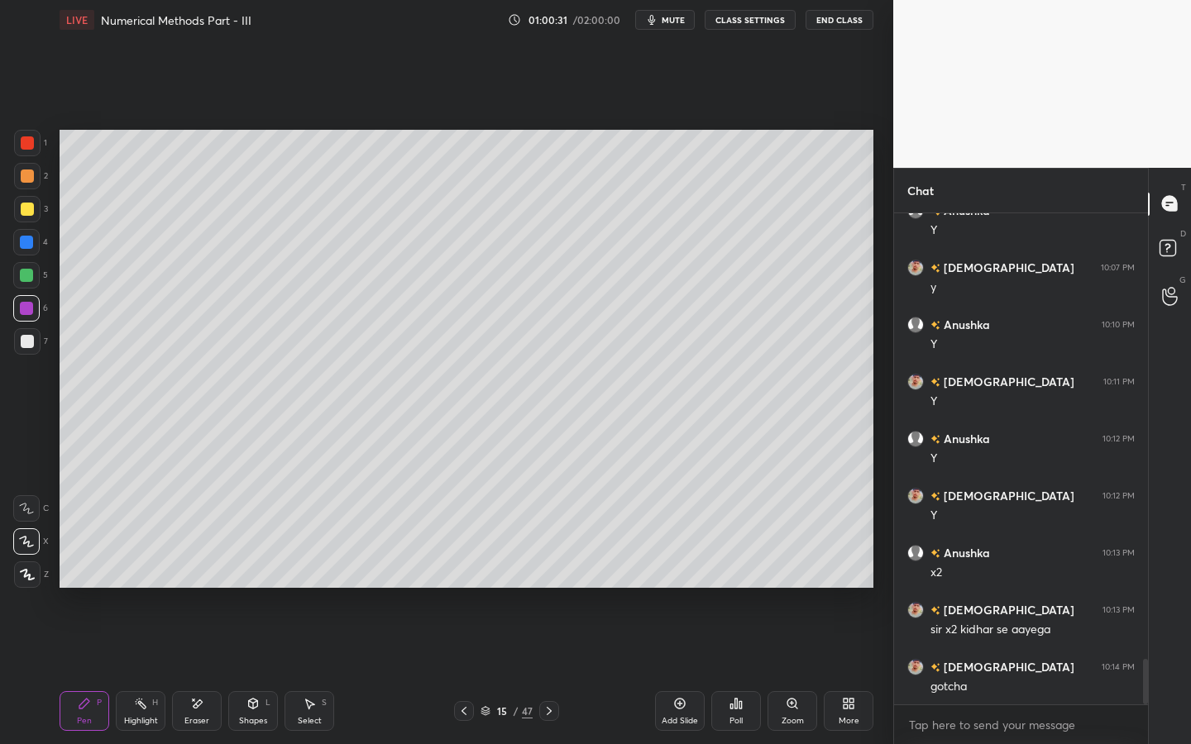
click at [674, 671] on div "Add Slide" at bounding box center [680, 711] width 50 height 40
click at [21, 342] on div at bounding box center [27, 341] width 13 height 13
click at [242, 671] on div "Shapes" at bounding box center [253, 721] width 28 height 8
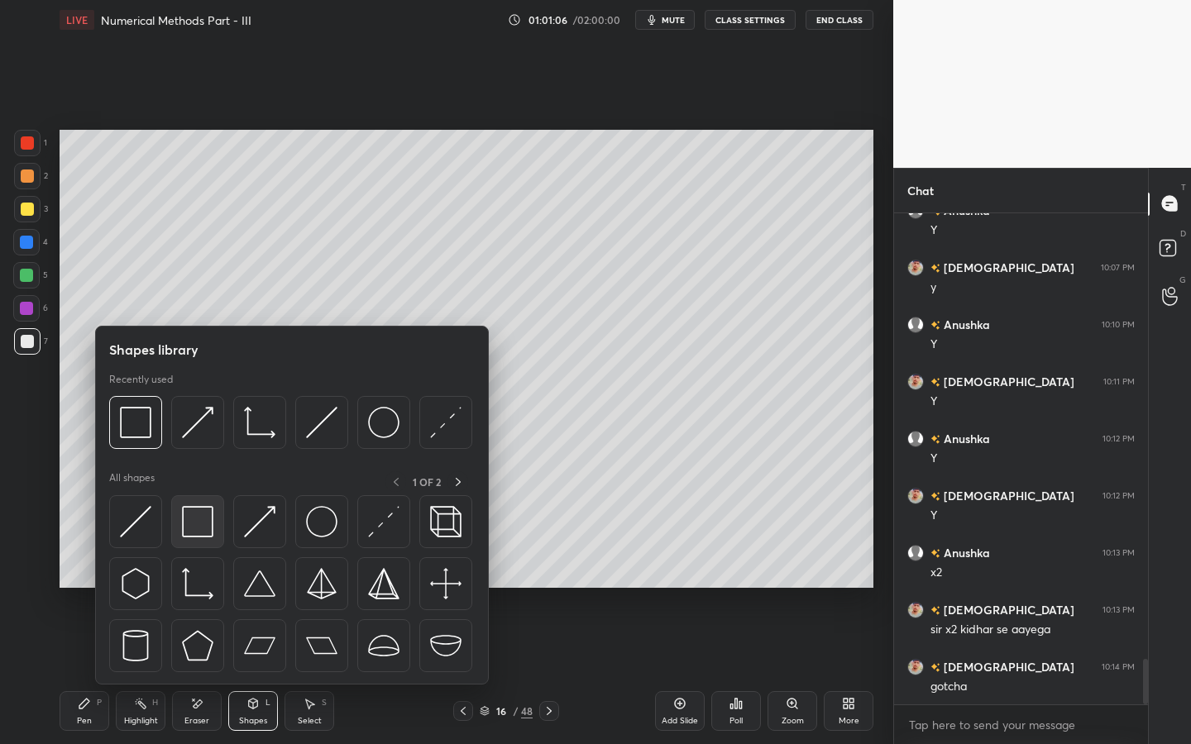
click at [191, 524] on img at bounding box center [197, 521] width 31 height 31
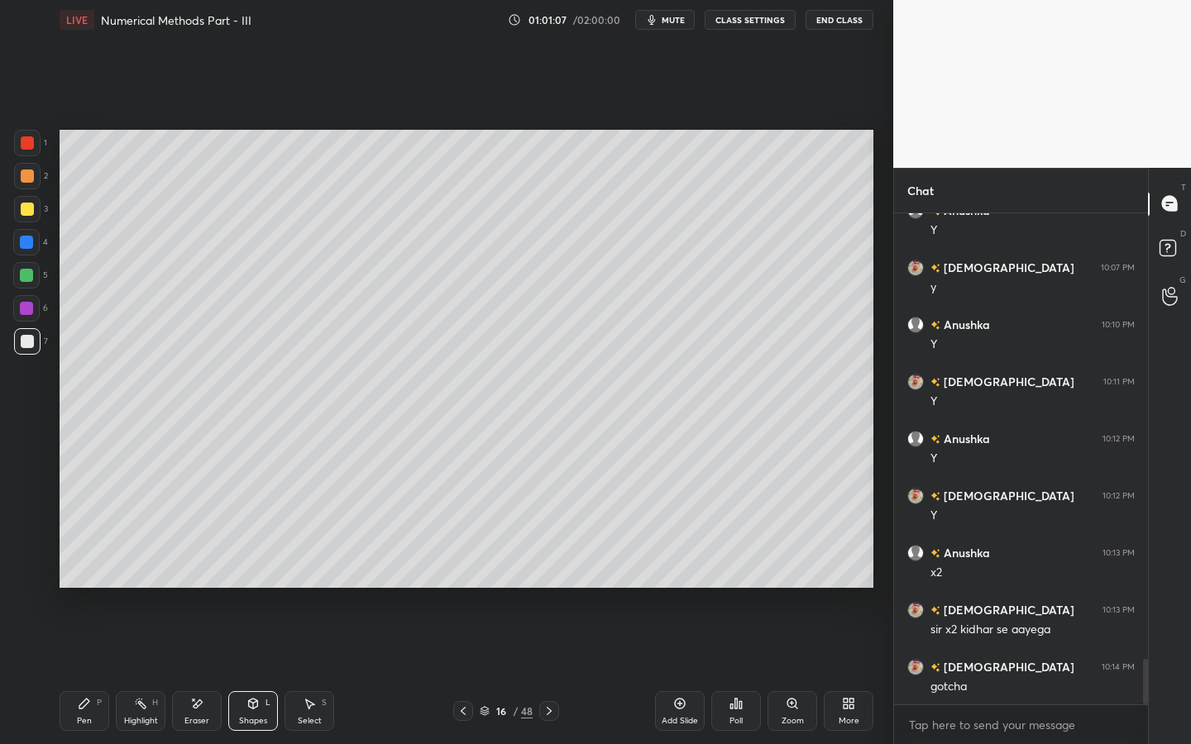
click at [32, 285] on div at bounding box center [26, 275] width 26 height 26
click at [30, 309] on div at bounding box center [26, 308] width 13 height 13
click at [90, 671] on icon at bounding box center [84, 703] width 13 height 13
drag, startPoint x: 28, startPoint y: 253, endPoint x: 31, endPoint y: 271, distance: 18.4
click at [25, 253] on div at bounding box center [26, 242] width 26 height 26
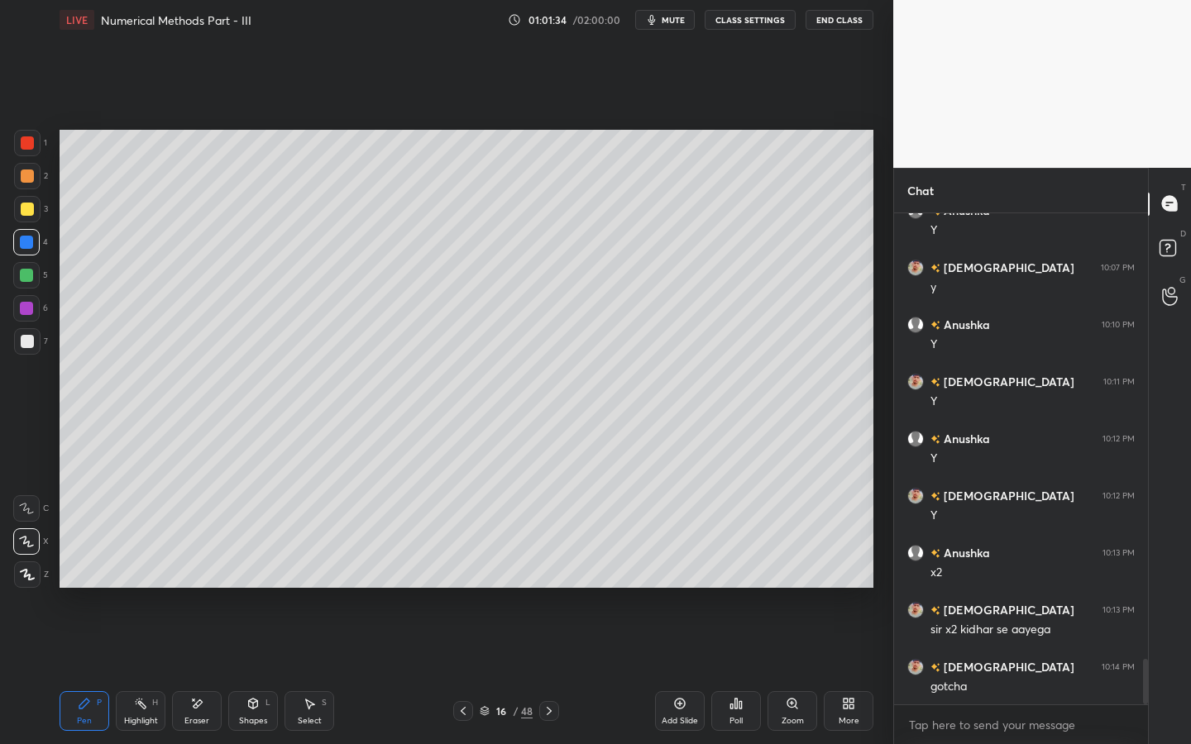
drag, startPoint x: 25, startPoint y: 265, endPoint x: 49, endPoint y: 261, distance: 24.3
click at [25, 265] on div at bounding box center [26, 275] width 26 height 26
drag, startPoint x: 246, startPoint y: 714, endPoint x: 259, endPoint y: 702, distance: 17.5
click at [258, 671] on div "Shapes L" at bounding box center [253, 711] width 50 height 40
drag, startPoint x: 31, startPoint y: 205, endPoint x: 42, endPoint y: 203, distance: 11.7
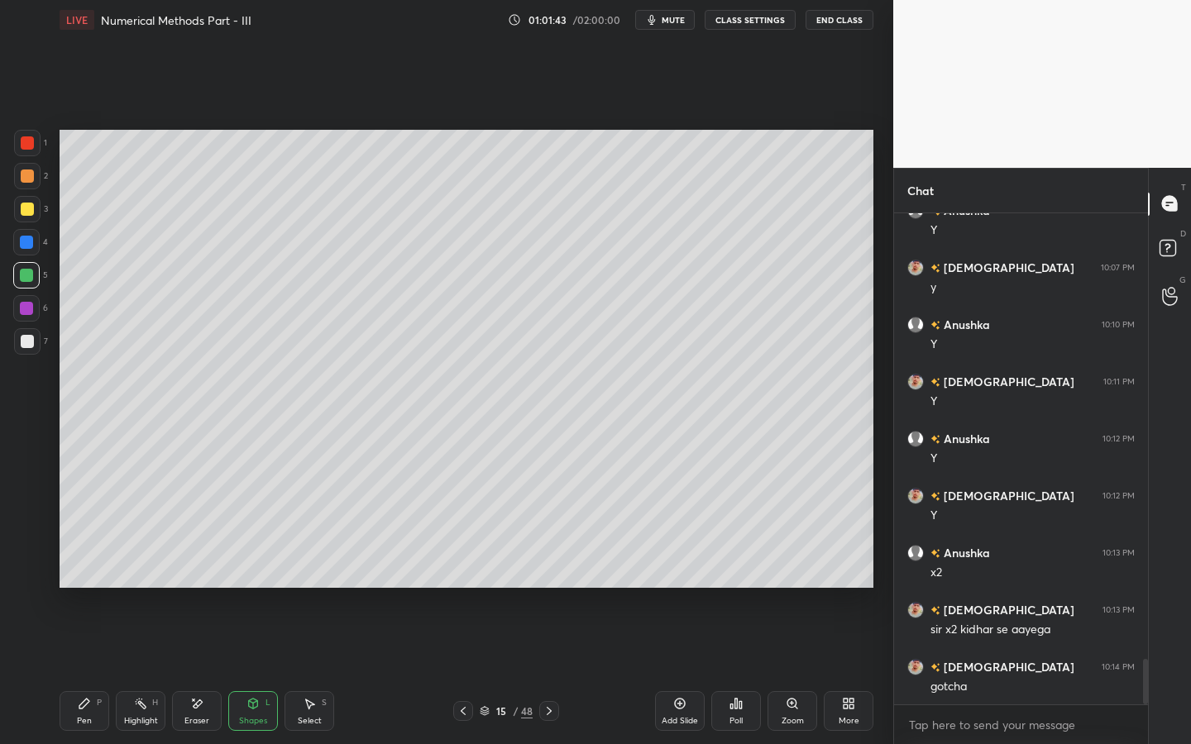
click at [37, 203] on div at bounding box center [27, 209] width 26 height 26
drag, startPoint x: 60, startPoint y: 700, endPoint x: 92, endPoint y: 677, distance: 39.2
click at [66, 671] on div "Pen P" at bounding box center [85, 711] width 50 height 40
click at [22, 253] on div at bounding box center [26, 242] width 26 height 26
click at [27, 272] on div at bounding box center [26, 275] width 13 height 13
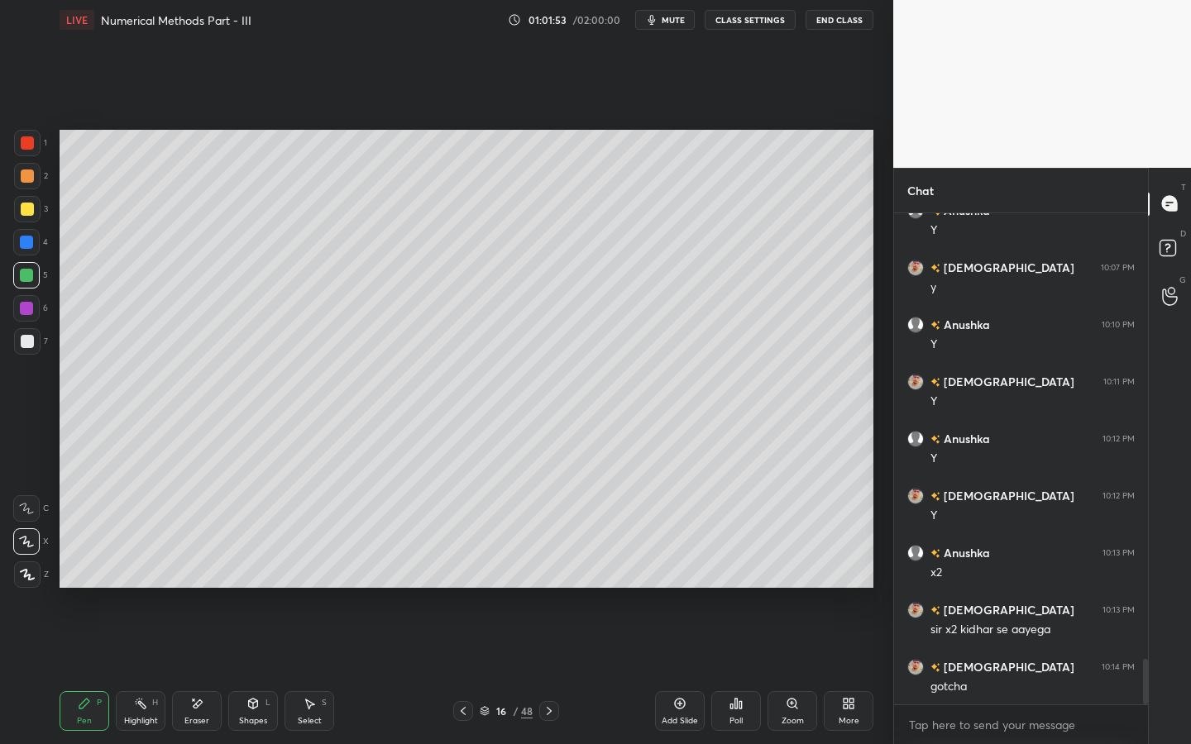
drag, startPoint x: 27, startPoint y: 275, endPoint x: 37, endPoint y: 294, distance: 21.5
click at [27, 275] on div at bounding box center [26, 275] width 13 height 13
click at [26, 327] on div "6" at bounding box center [30, 311] width 35 height 33
click at [33, 210] on div at bounding box center [27, 209] width 26 height 26
click at [240, 671] on div "Shapes L" at bounding box center [253, 711] width 50 height 40
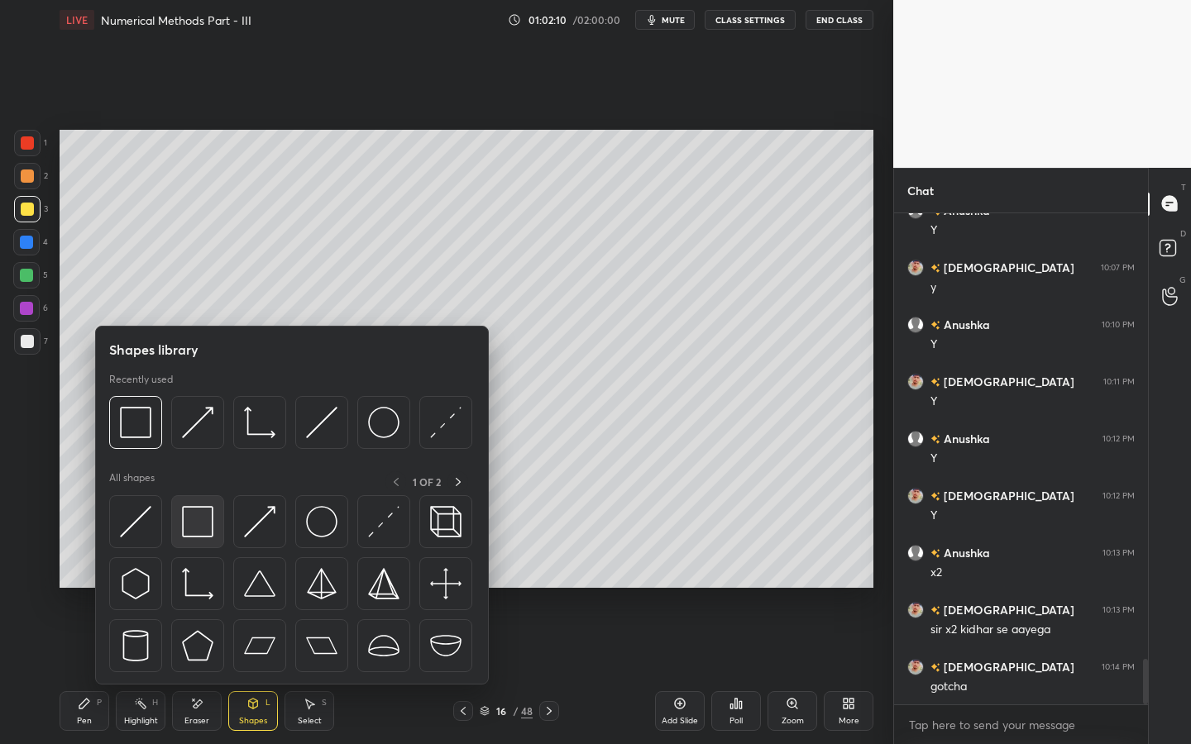
click at [200, 519] on img at bounding box center [197, 521] width 31 height 31
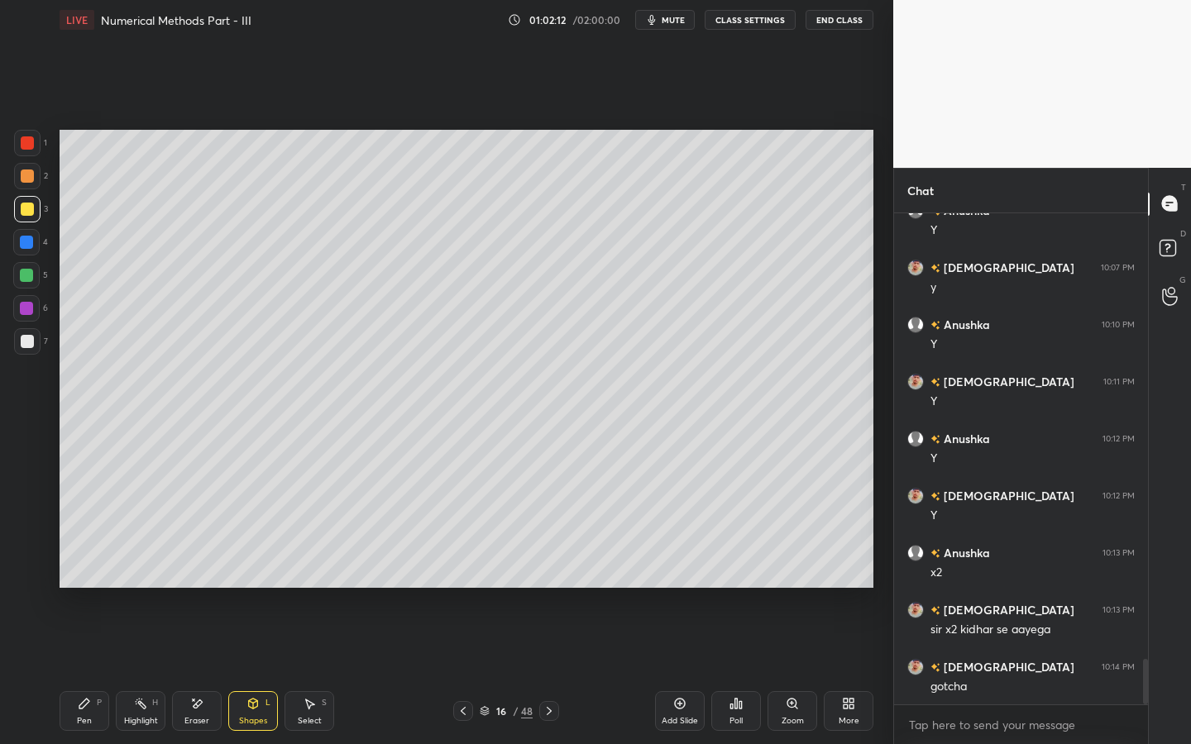
click at [68, 671] on div "Pen P" at bounding box center [85, 711] width 50 height 40
click at [27, 285] on div at bounding box center [26, 275] width 26 height 26
click at [32, 340] on div at bounding box center [27, 341] width 26 height 26
click at [36, 334] on div at bounding box center [27, 341] width 26 height 26
click at [263, 671] on div "Shapes L" at bounding box center [253, 711] width 50 height 40
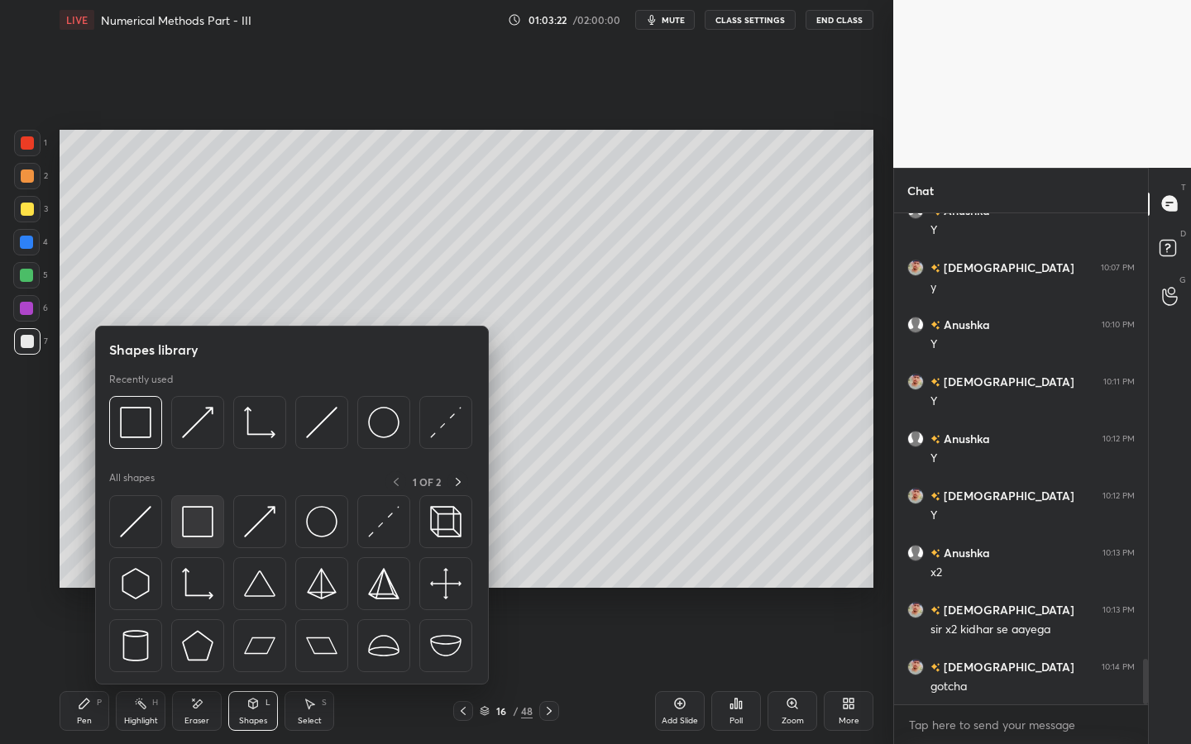
click at [189, 497] on div at bounding box center [197, 521] width 53 height 53
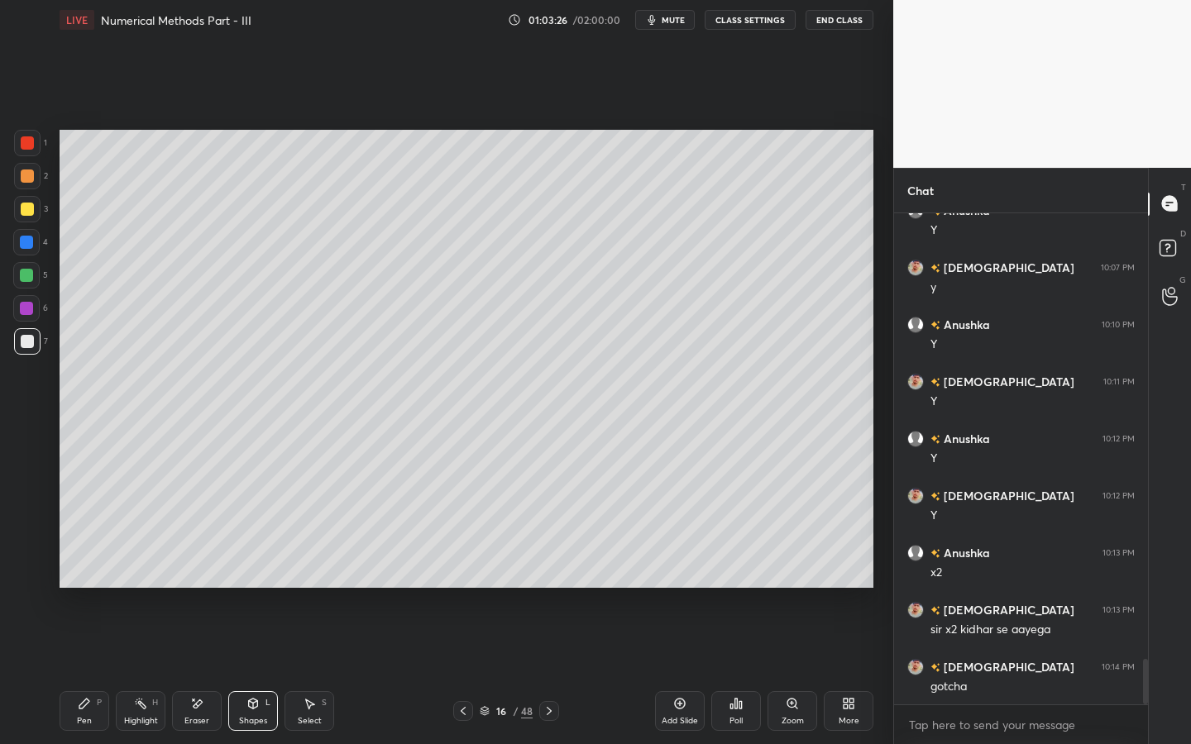
drag, startPoint x: 70, startPoint y: 718, endPoint x: 98, endPoint y: 691, distance: 38.6
click at [73, 671] on div "Pen P" at bounding box center [85, 711] width 50 height 40
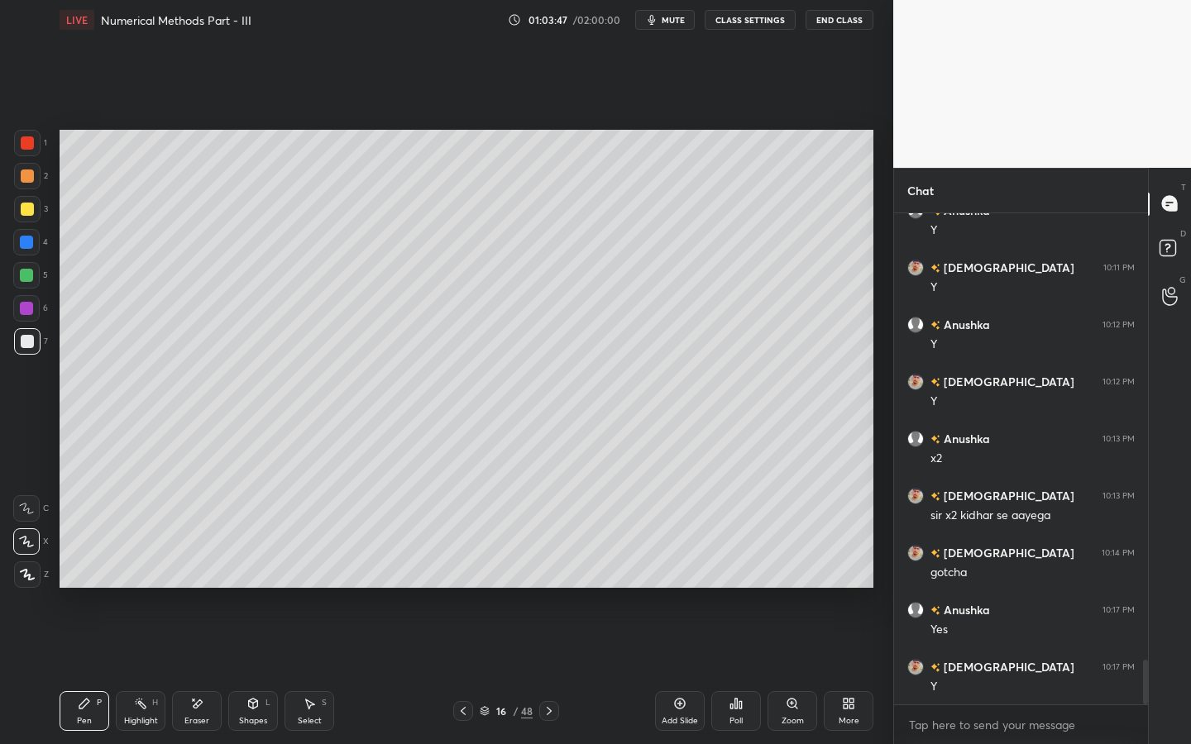
scroll to position [5017, 0]
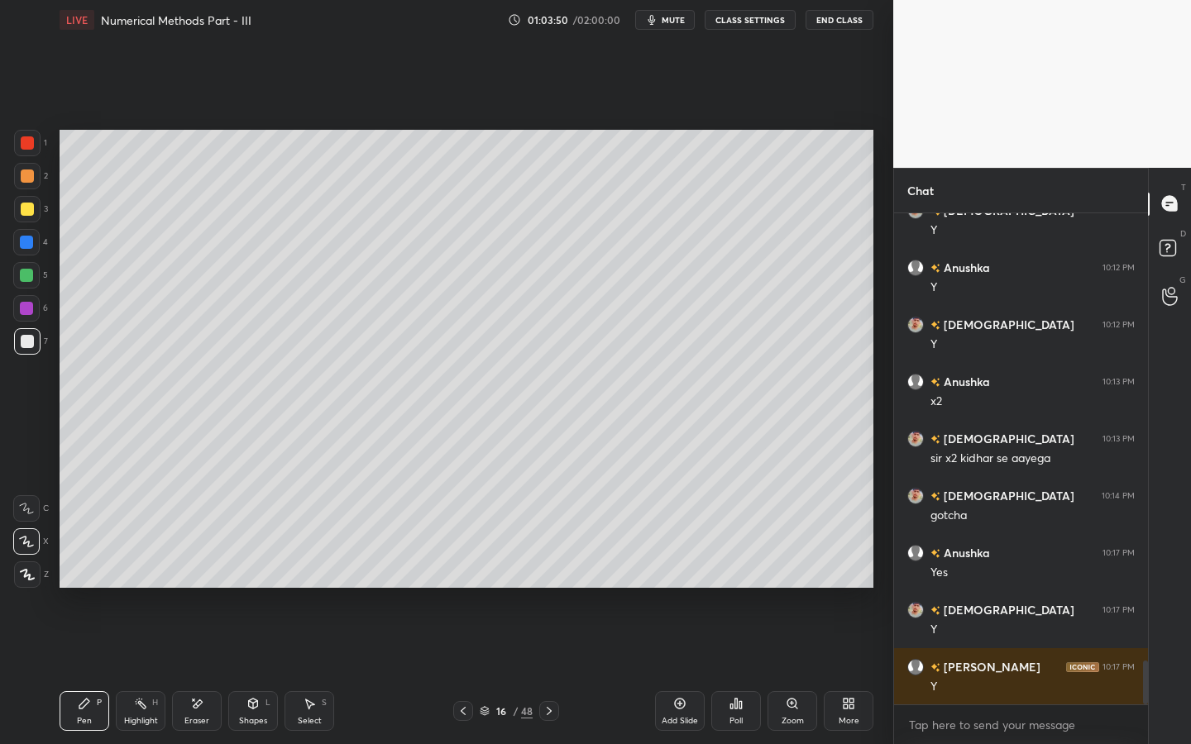
drag, startPoint x: 88, startPoint y: 705, endPoint x: 81, endPoint y: 624, distance: 81.4
click at [88, 671] on div "Pen P" at bounding box center [85, 711] width 50 height 40
click at [29, 275] on div at bounding box center [26, 275] width 13 height 13
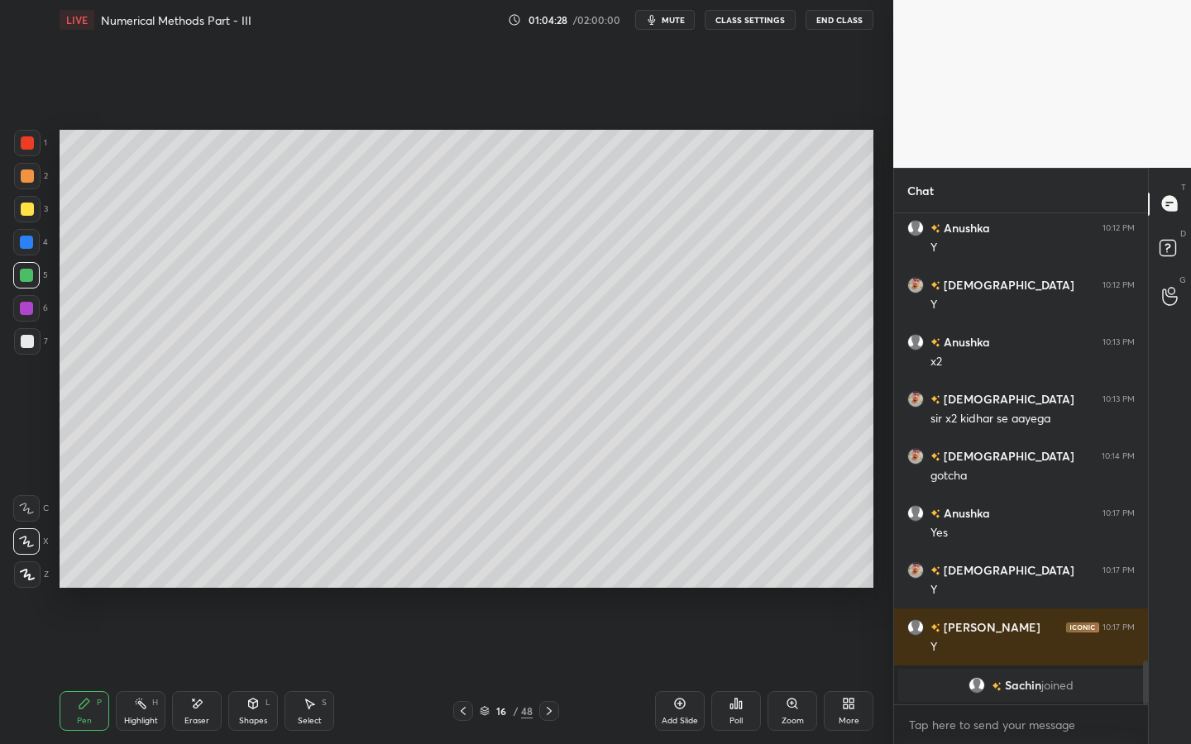
drag, startPoint x: 234, startPoint y: 719, endPoint x: 233, endPoint y: 695, distance: 24.0
click at [235, 671] on div "Shapes L" at bounding box center [253, 711] width 50 height 40
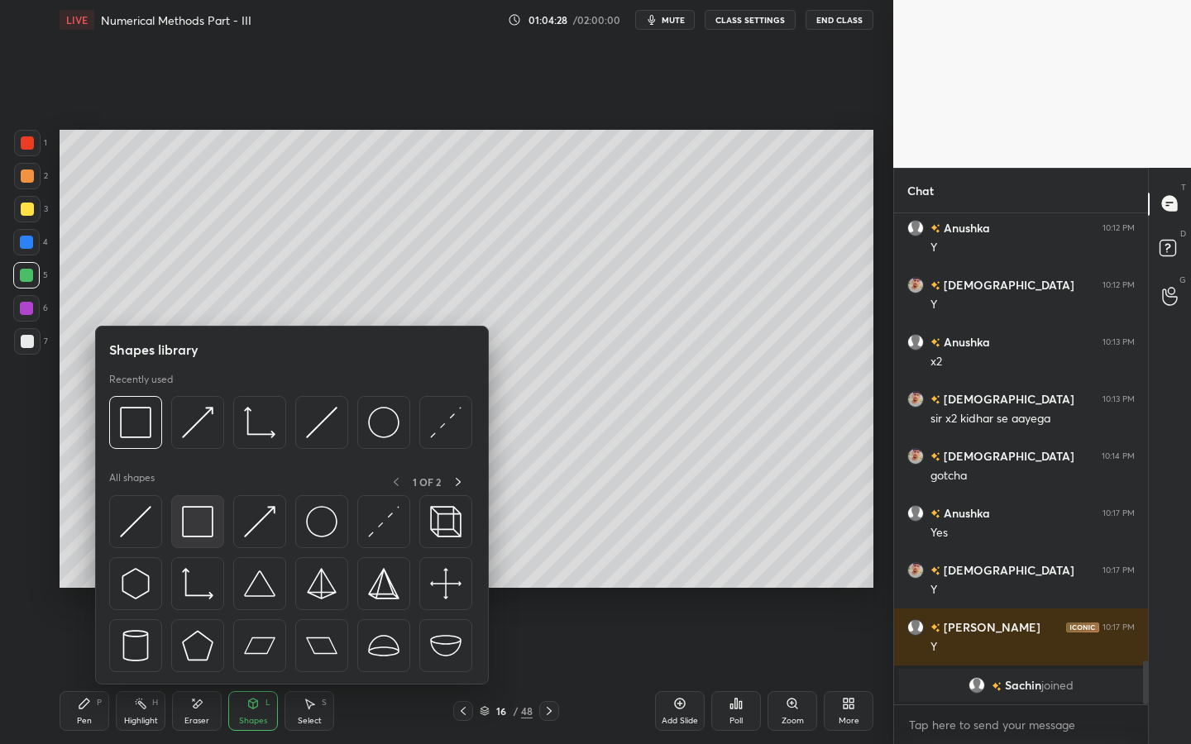
click at [202, 536] on img at bounding box center [197, 521] width 31 height 31
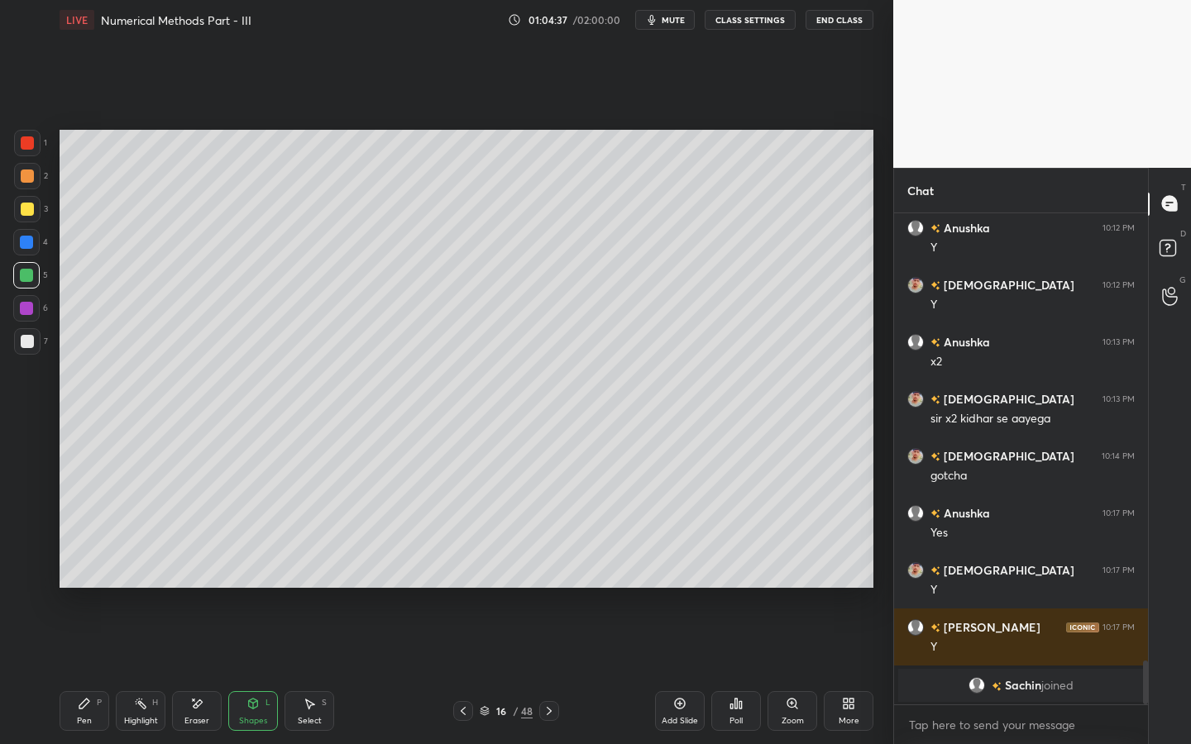
click at [92, 671] on div "Pen P" at bounding box center [85, 711] width 50 height 40
click at [22, 351] on div at bounding box center [27, 341] width 26 height 26
click at [30, 303] on div at bounding box center [26, 308] width 13 height 13
click at [252, 671] on icon at bounding box center [253, 704] width 9 height 10
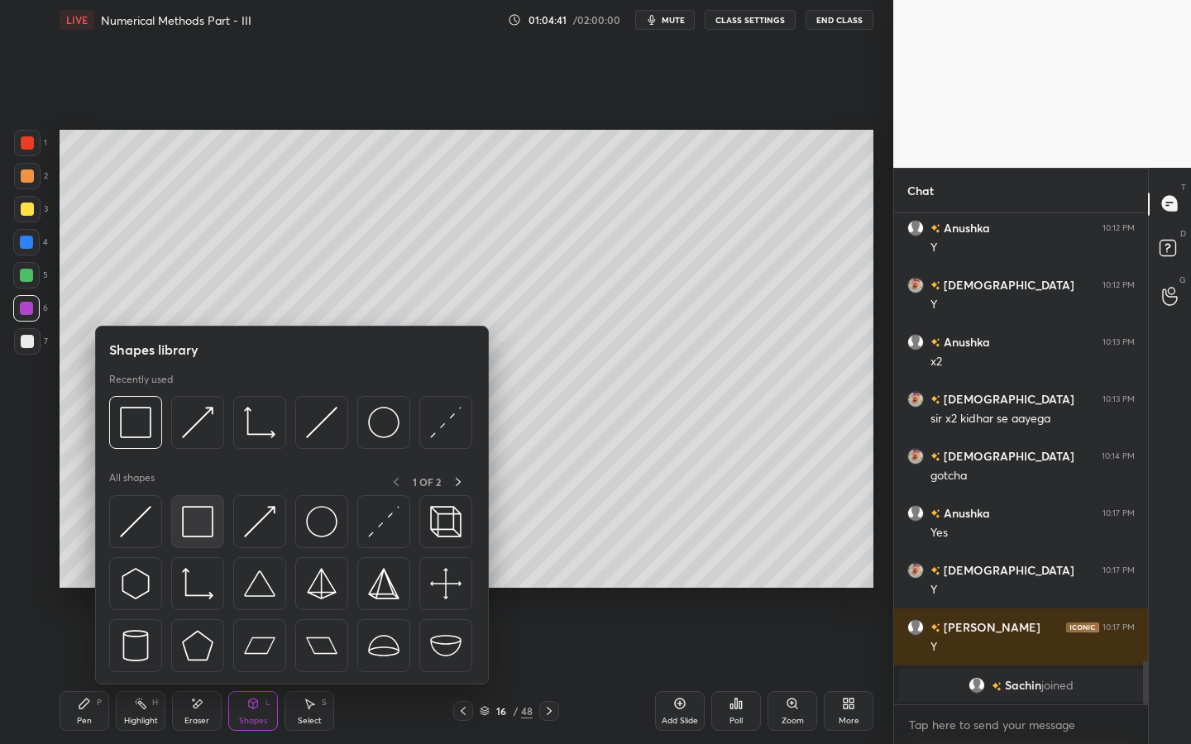
click at [212, 518] on img at bounding box center [197, 521] width 31 height 31
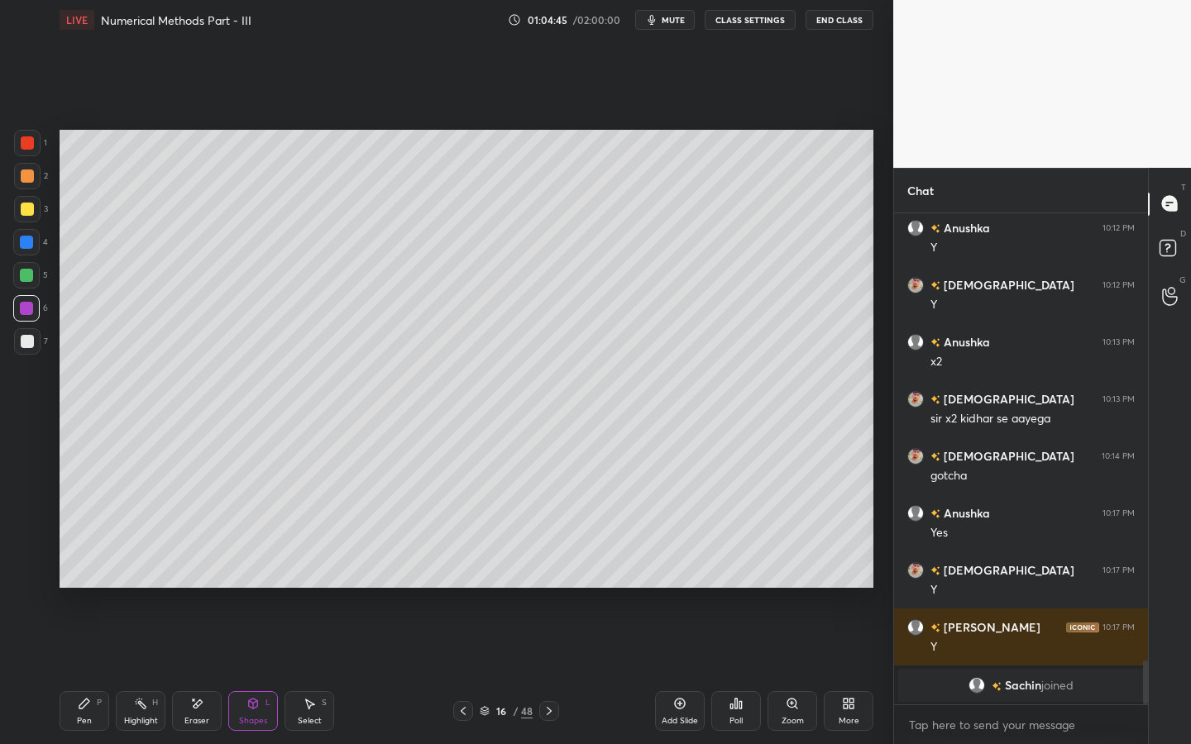
click at [97, 671] on div "P" at bounding box center [99, 703] width 5 height 8
click at [309, 671] on div "Select" at bounding box center [310, 721] width 24 height 8
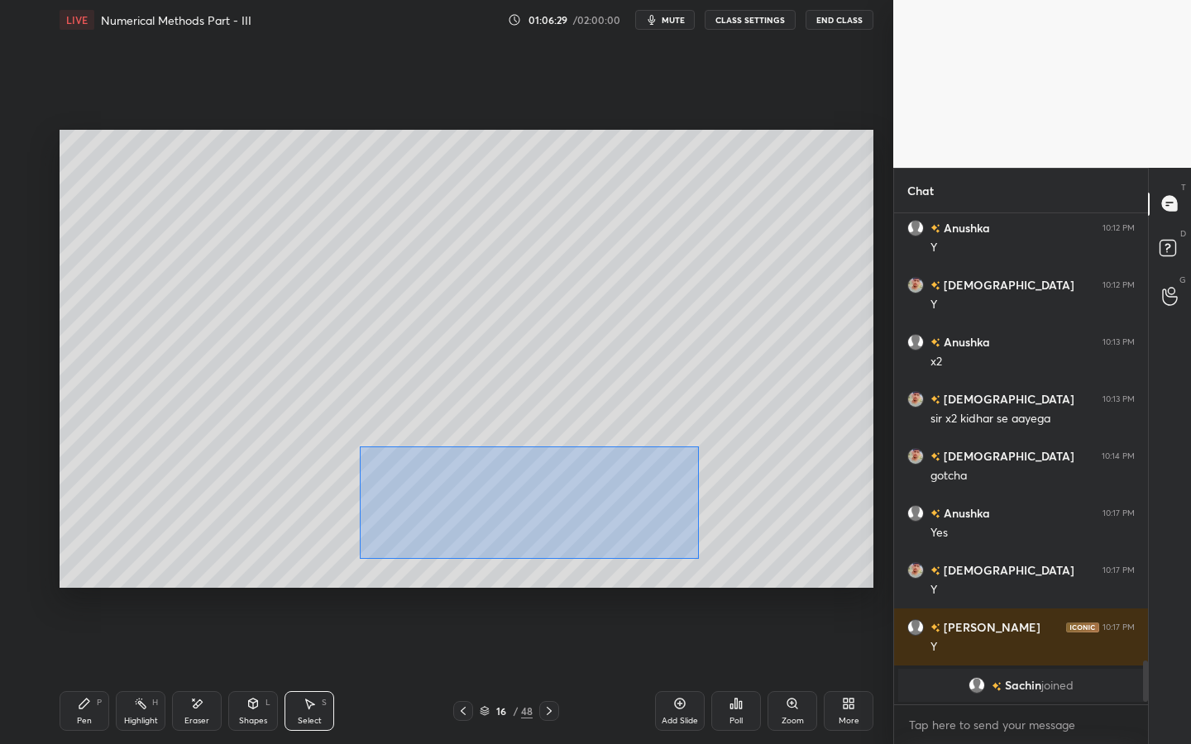
drag, startPoint x: 363, startPoint y: 443, endPoint x: 676, endPoint y: 540, distance: 328.0
click at [695, 556] on div "0 ° Undo Copy Duplicate Duplicate to new slide Delete" at bounding box center [467, 359] width 814 height 458
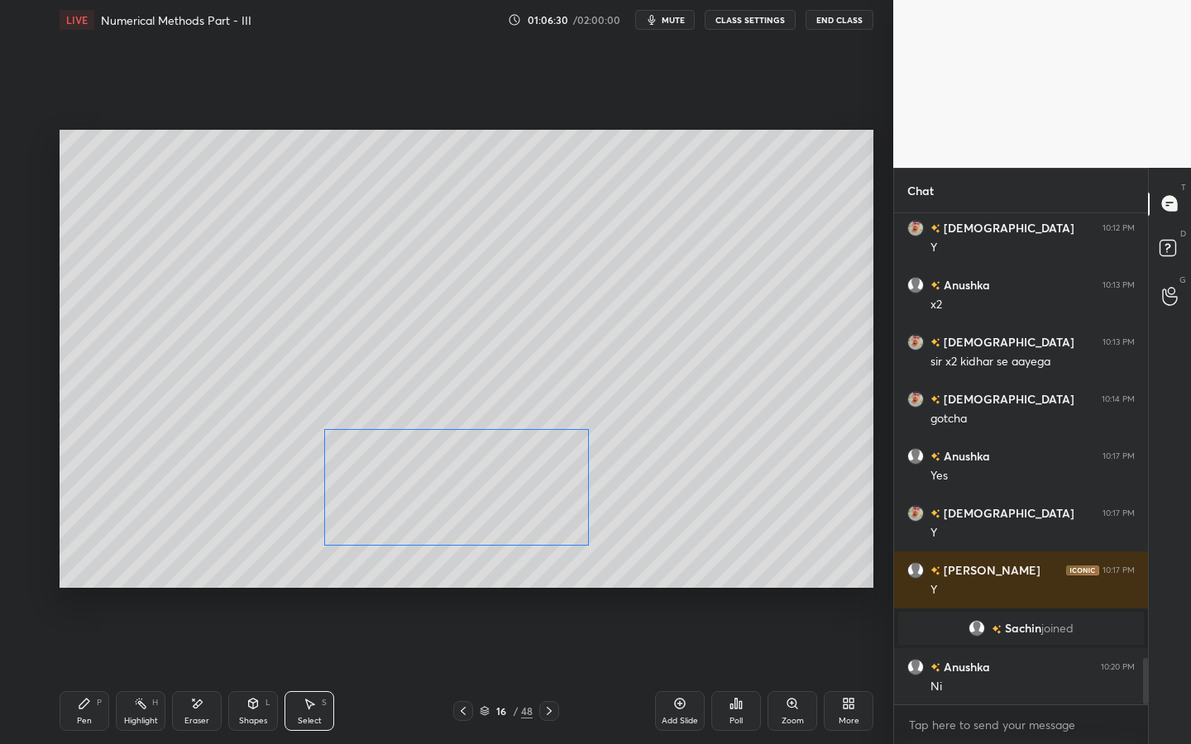
scroll to position [4766, 0]
drag, startPoint x: 565, startPoint y: 517, endPoint x: 330, endPoint y: 631, distance: 261.1
click at [533, 514] on div "0 ° Undo Copy Duplicate Duplicate to new slide Delete" at bounding box center [467, 359] width 814 height 458
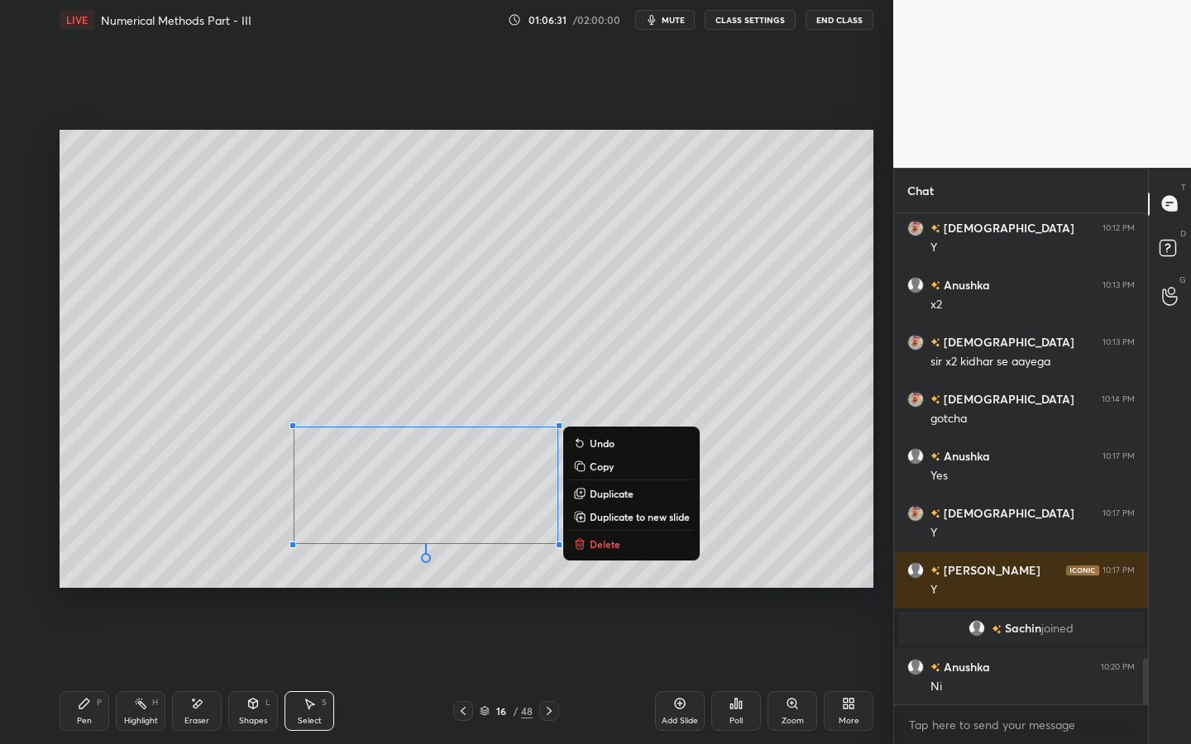
drag, startPoint x: 199, startPoint y: 708, endPoint x: 299, endPoint y: 604, distance: 144.4
click at [196, 671] on div "Eraser" at bounding box center [197, 711] width 50 height 40
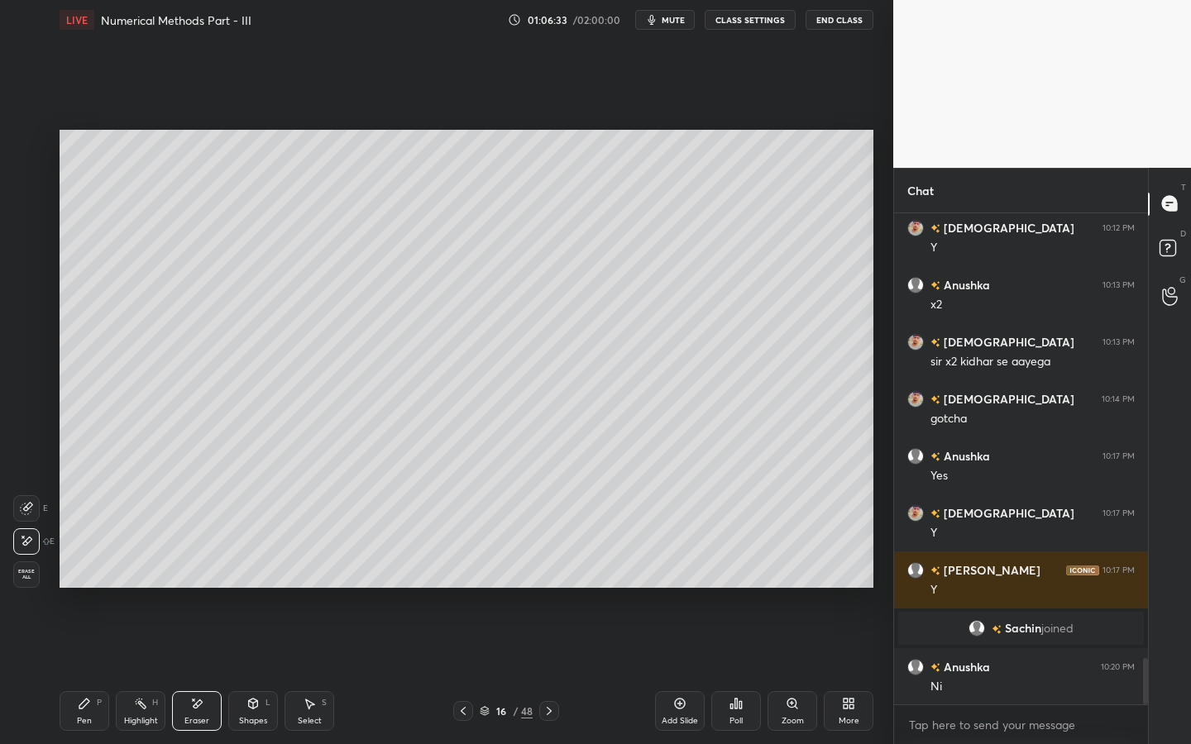
drag, startPoint x: 97, startPoint y: 719, endPoint x: 128, endPoint y: 685, distance: 45.6
click at [96, 671] on div "Pen P" at bounding box center [85, 711] width 50 height 40
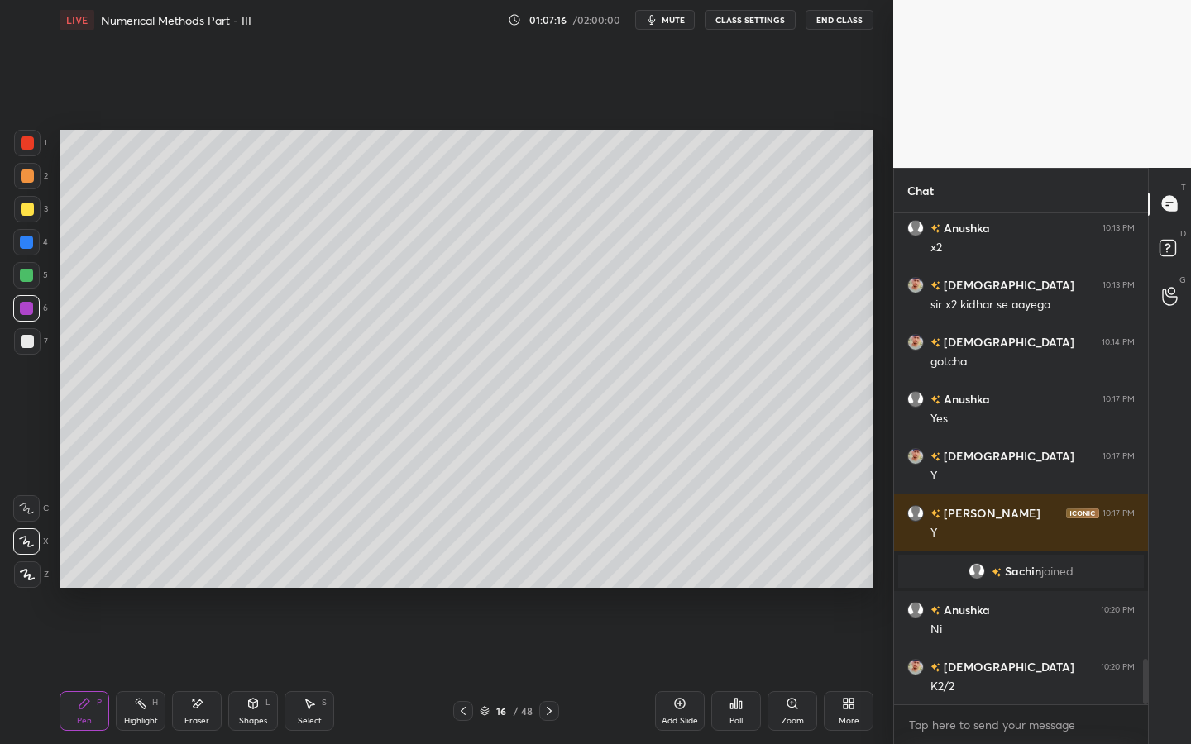
click at [14, 342] on div at bounding box center [27, 341] width 26 height 26
click at [26, 307] on div at bounding box center [26, 308] width 13 height 13
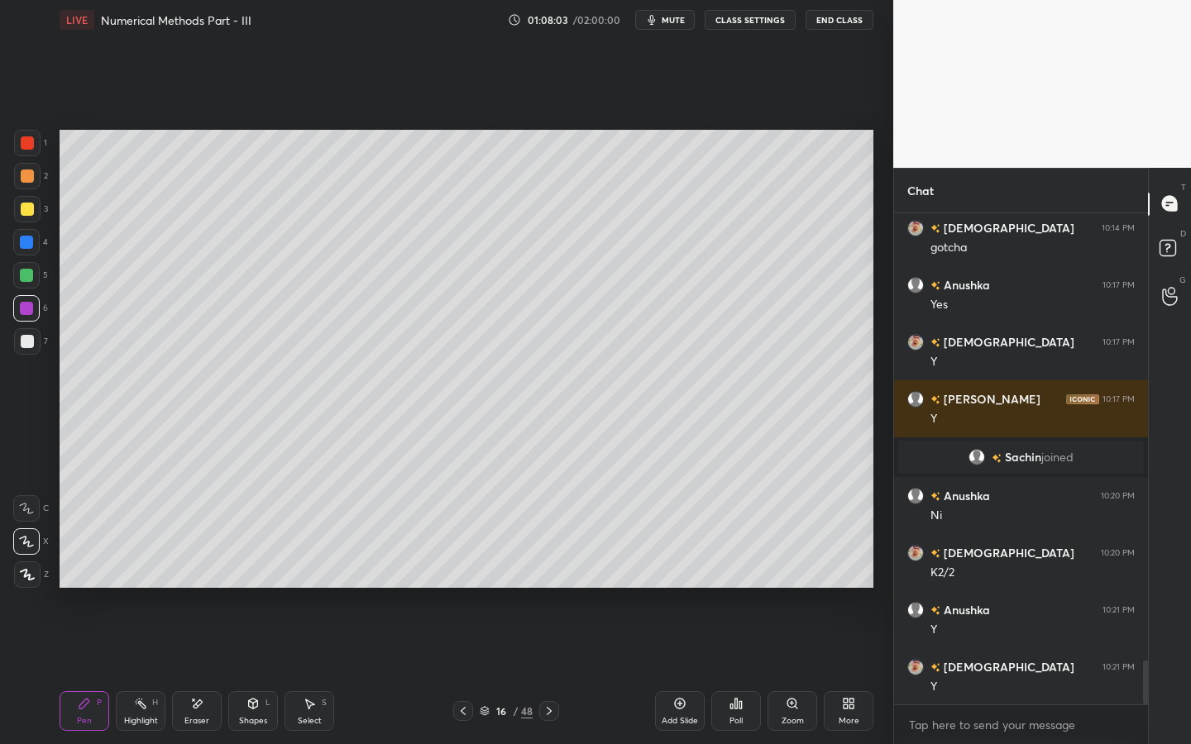
scroll to position [4994, 0]
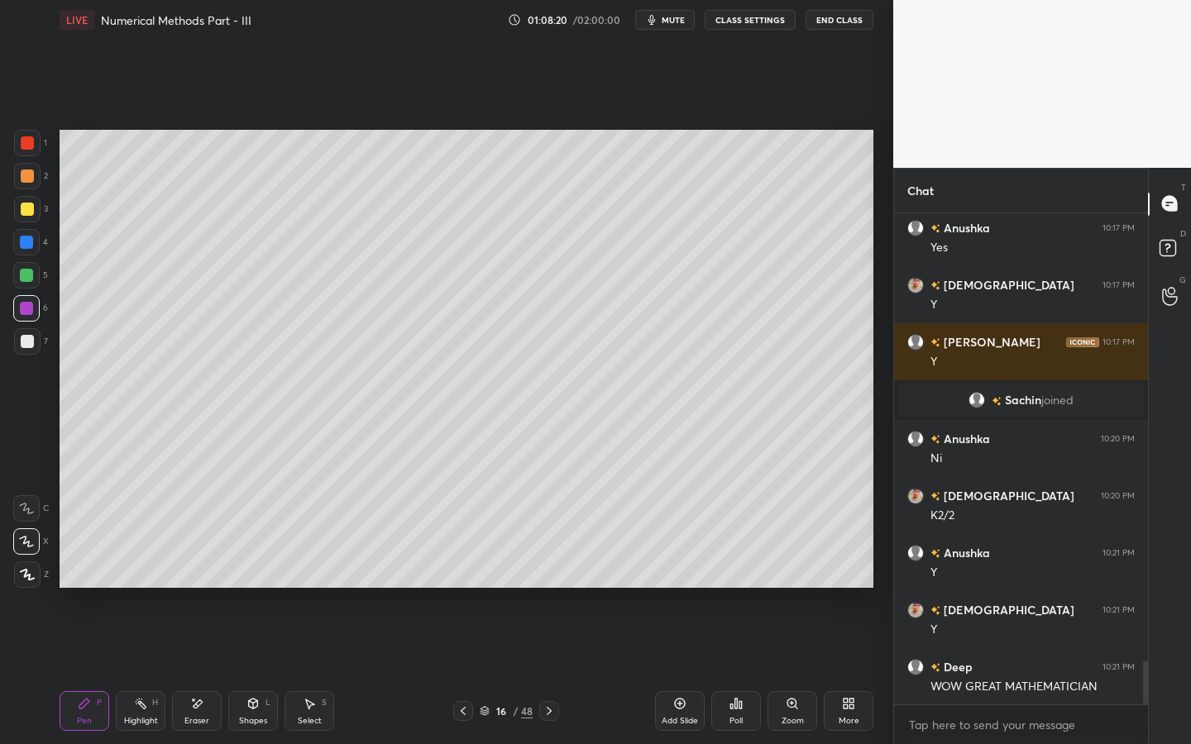
click at [307, 671] on div "Select S" at bounding box center [309, 711] width 50 height 40
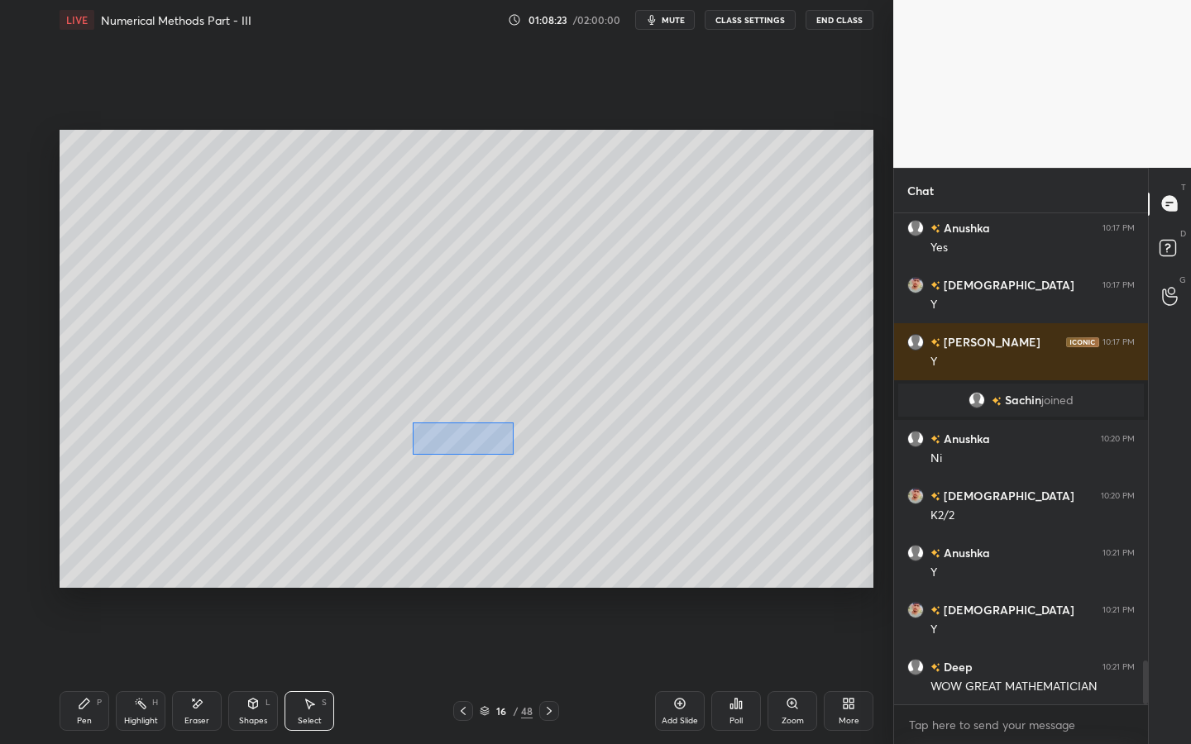
drag, startPoint x: 413, startPoint y: 423, endPoint x: 486, endPoint y: 447, distance: 77.4
click at [513, 454] on div "0 ° Undo Copy Duplicate Duplicate to new slide Delete" at bounding box center [467, 359] width 814 height 458
drag, startPoint x: 469, startPoint y: 438, endPoint x: 263, endPoint y: 417, distance: 207.0
click at [267, 404] on div "0 ° Undo Copy Duplicate Duplicate to new slide Delete" at bounding box center [467, 359] width 814 height 458
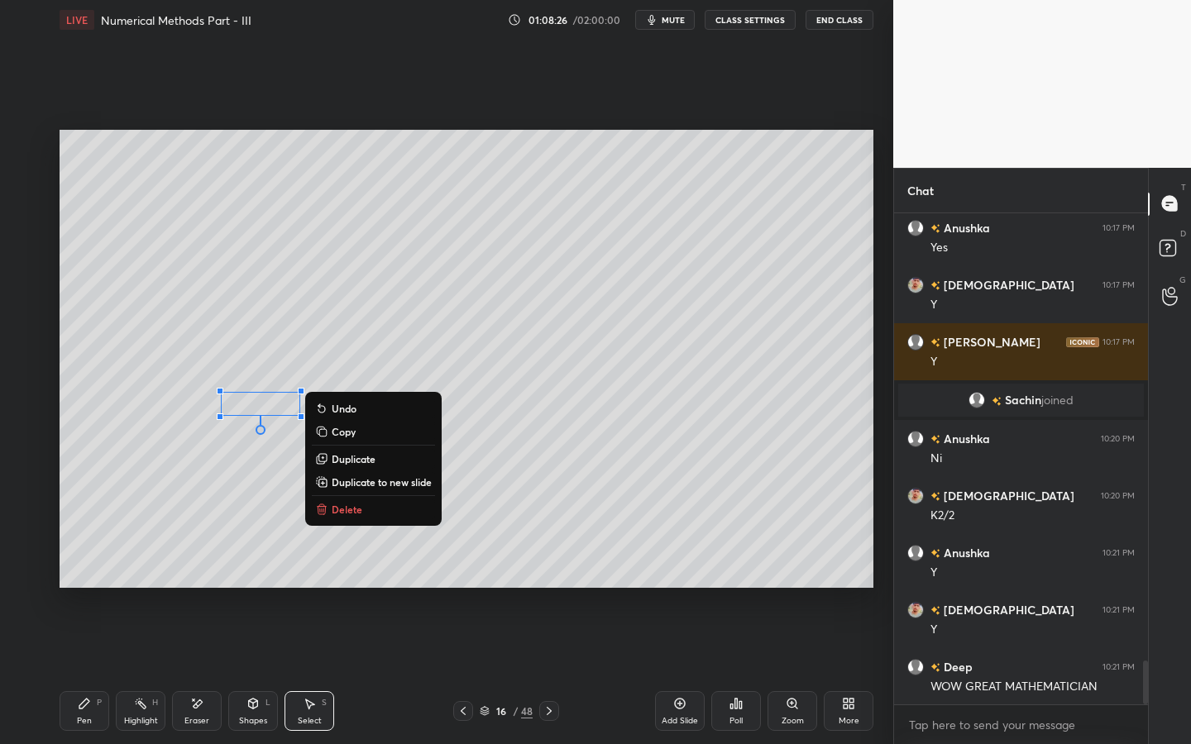
click at [253, 671] on div "Shapes L" at bounding box center [253, 711] width 50 height 40
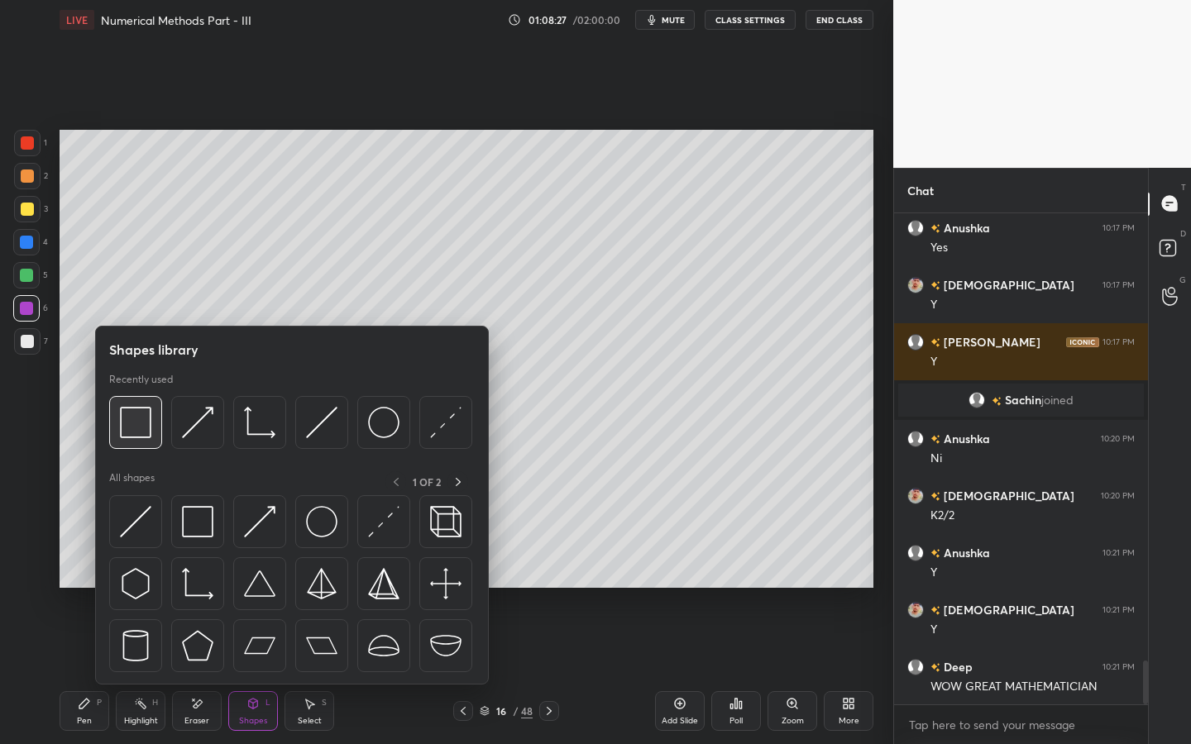
click at [130, 425] on img at bounding box center [135, 422] width 31 height 31
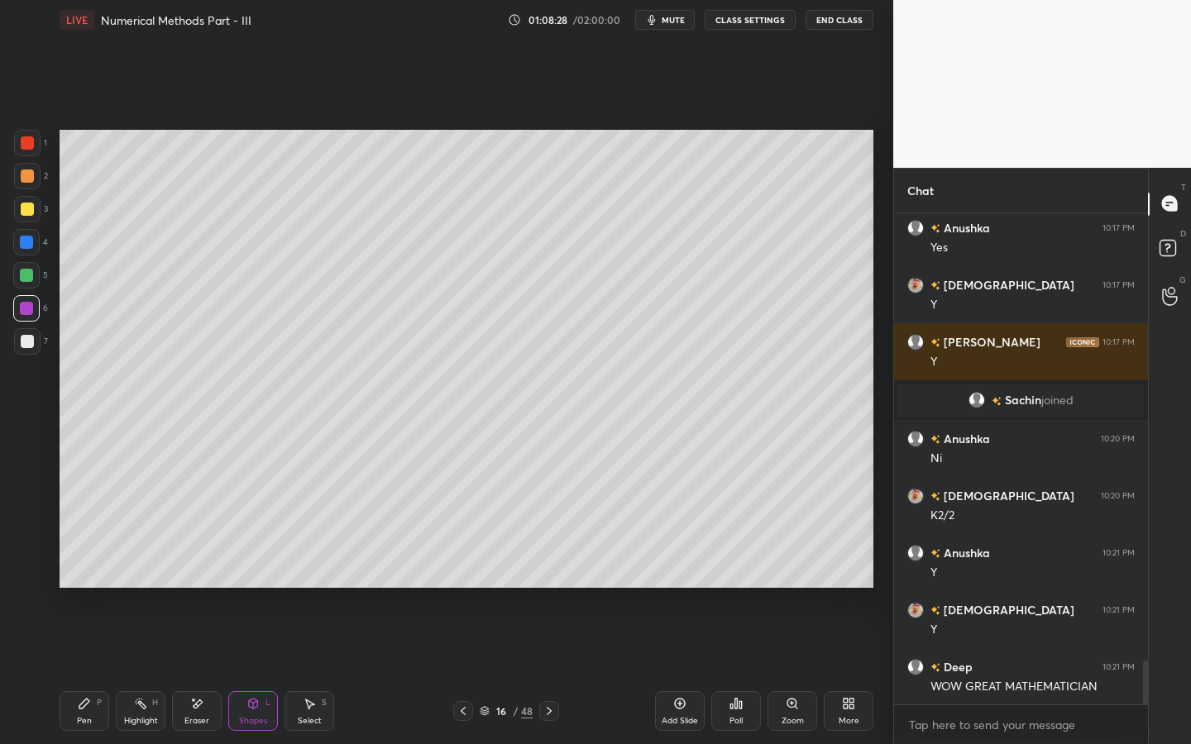
drag, startPoint x: 31, startPoint y: 284, endPoint x: 51, endPoint y: 284, distance: 20.7
click at [31, 284] on div at bounding box center [26, 275] width 26 height 26
click at [88, 671] on div "Pen P" at bounding box center [85, 711] width 50 height 40
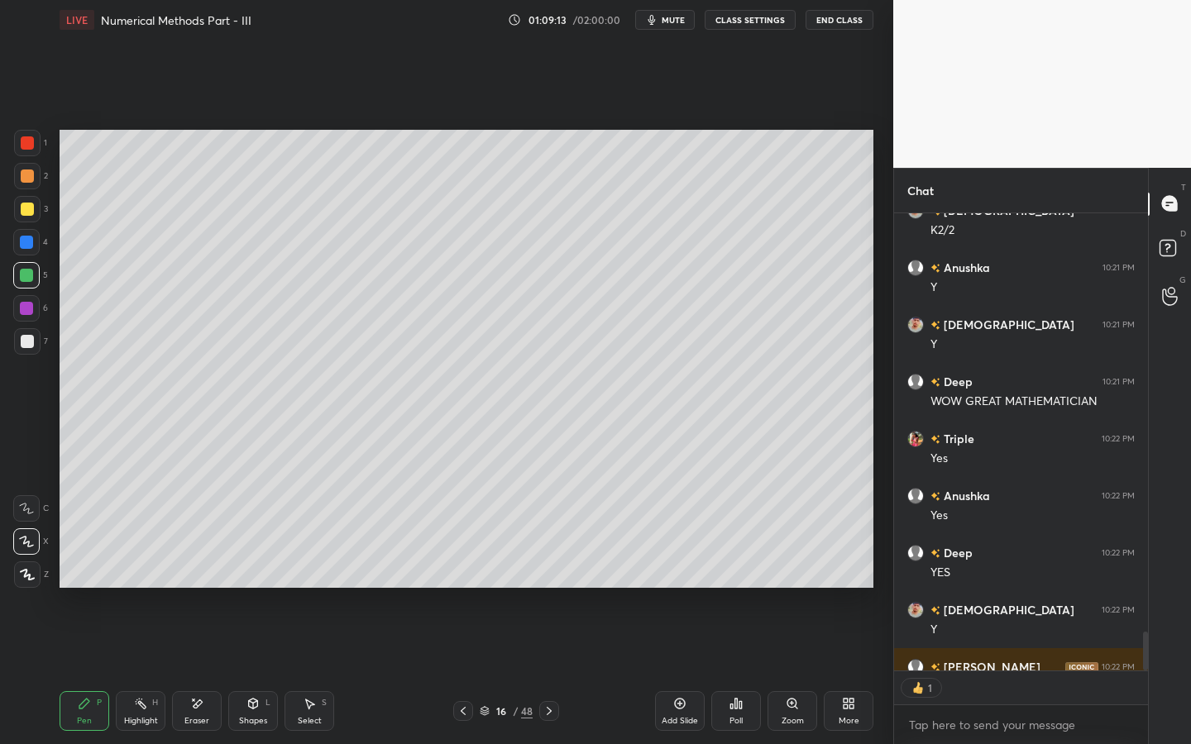
scroll to position [452, 249]
drag, startPoint x: 319, startPoint y: 709, endPoint x: 322, endPoint y: 701, distance: 8.9
click at [319, 671] on div "Select S" at bounding box center [309, 711] width 50 height 40
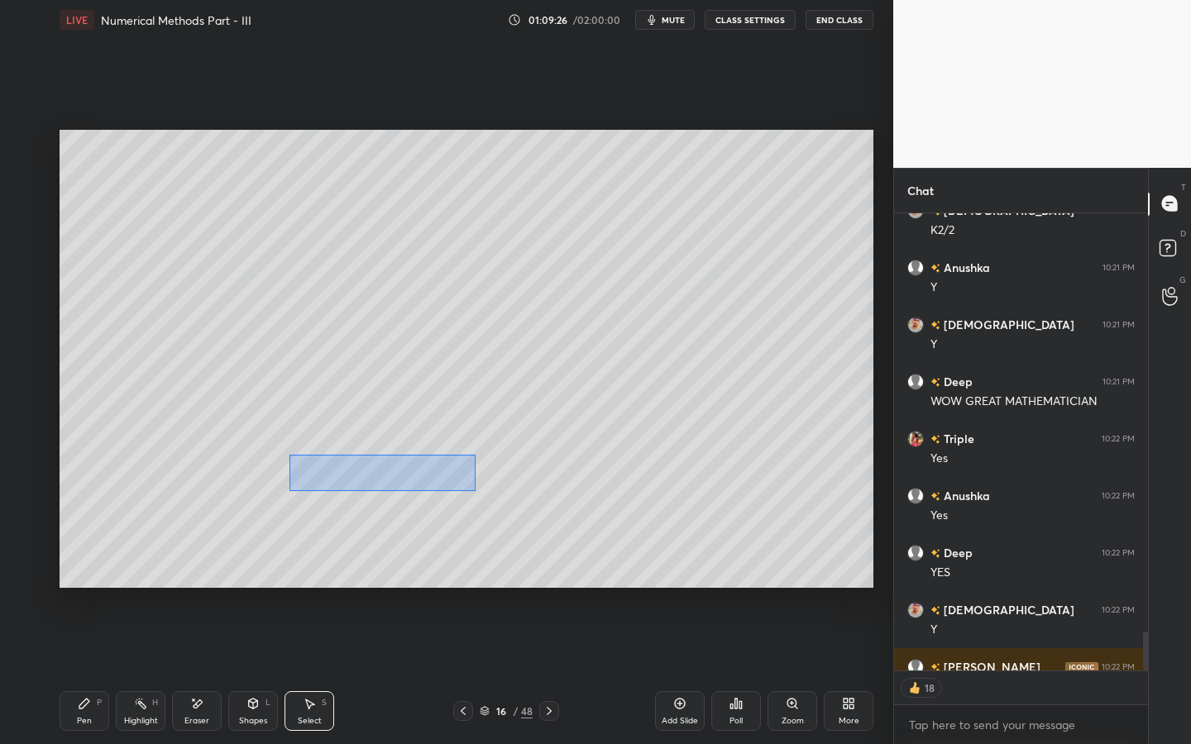
drag, startPoint x: 292, startPoint y: 470, endPoint x: 451, endPoint y: 489, distance: 159.8
click at [474, 490] on div "0 ° Undo Copy Duplicate Duplicate to new slide Delete" at bounding box center [467, 359] width 814 height 458
drag, startPoint x: 413, startPoint y: 480, endPoint x: 400, endPoint y: 465, distance: 20.5
click at [404, 461] on div "0 ° Undo Copy Duplicate Duplicate to new slide Delete" at bounding box center [467, 359] width 814 height 458
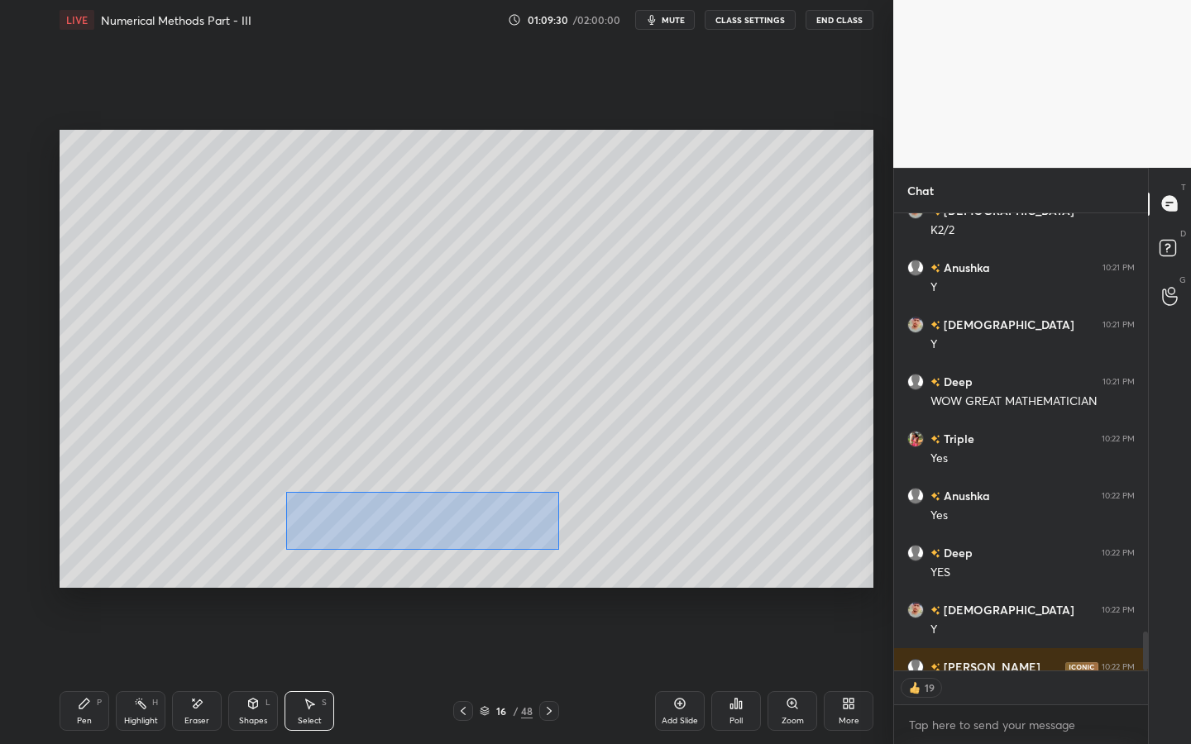
drag, startPoint x: 298, startPoint y: 515, endPoint x: 547, endPoint y: 542, distance: 250.3
click at [558, 548] on div "0 ° Undo Copy Duplicate Duplicate to new slide Delete" at bounding box center [467, 359] width 814 height 458
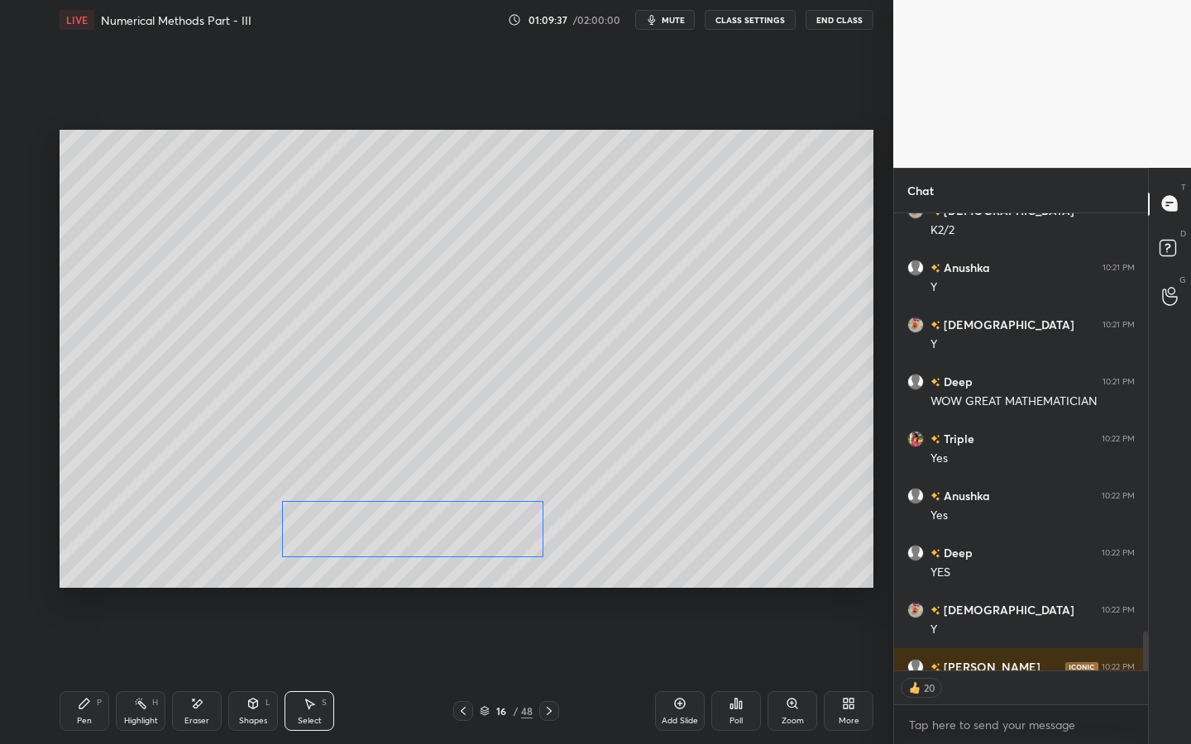
drag, startPoint x: 507, startPoint y: 527, endPoint x: 490, endPoint y: 534, distance: 18.1
click at [492, 534] on div "0 ° Undo Copy Duplicate Duplicate to new slide Delete" at bounding box center [467, 359] width 814 height 458
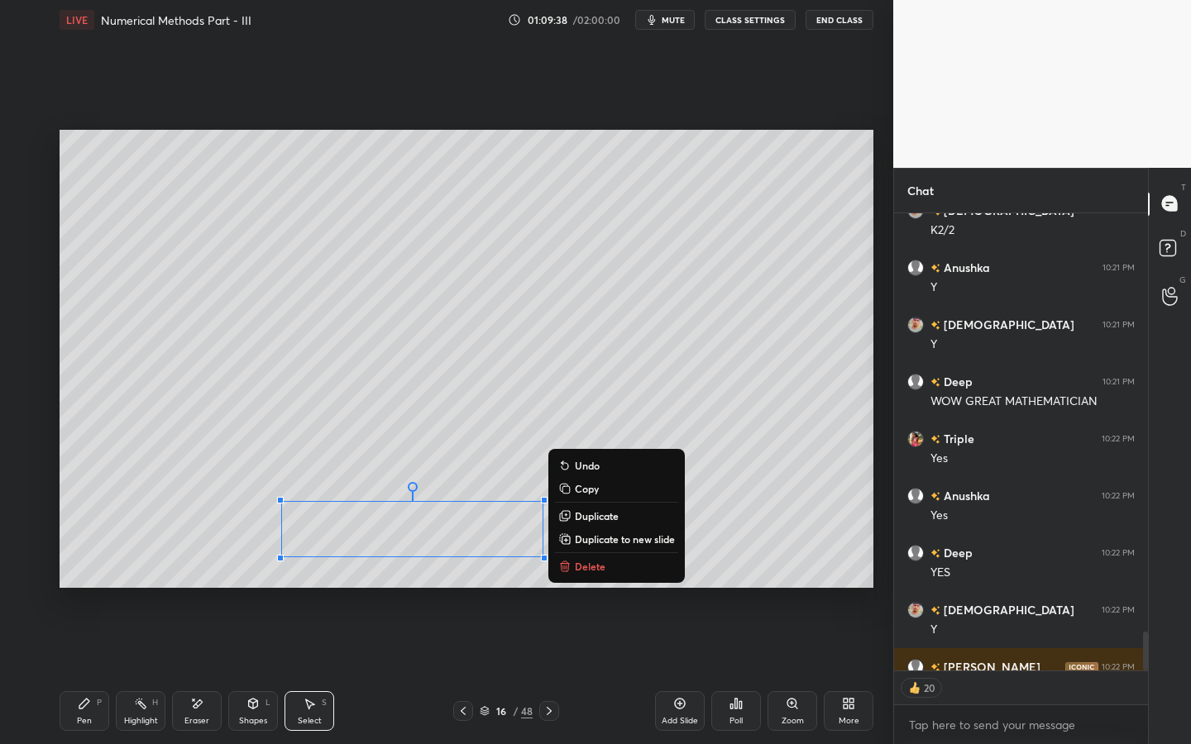
click at [87, 671] on div "Pen" at bounding box center [84, 721] width 15 height 8
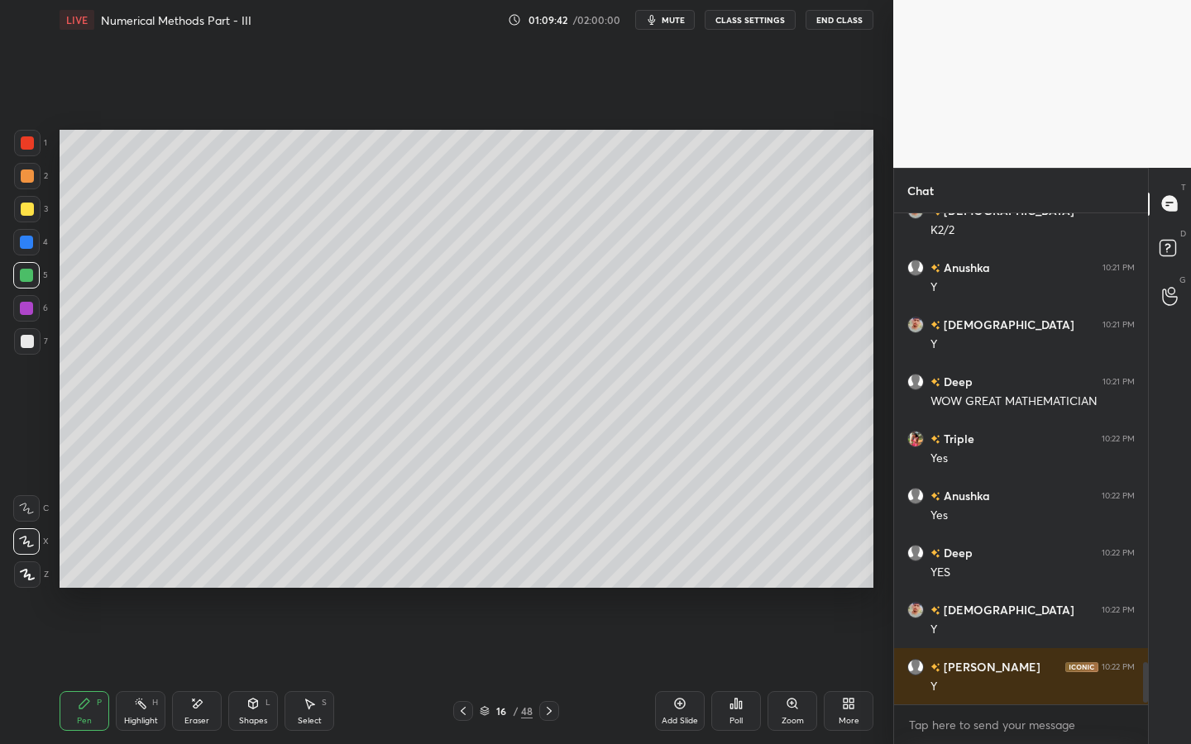
scroll to position [5280, 0]
click at [205, 671] on div "Eraser" at bounding box center [197, 711] width 50 height 40
click at [79, 671] on div "Pen P" at bounding box center [85, 711] width 50 height 40
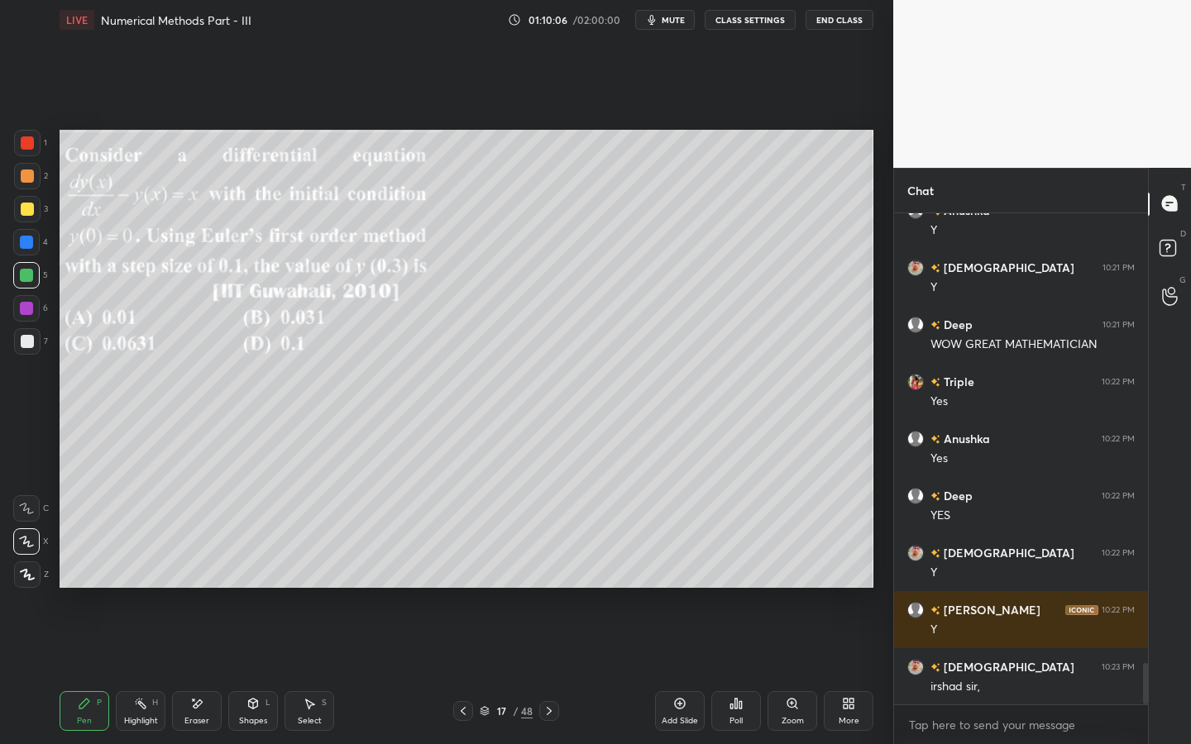
click at [33, 168] on div at bounding box center [27, 176] width 26 height 26
click at [259, 671] on div "Shapes L" at bounding box center [253, 711] width 50 height 40
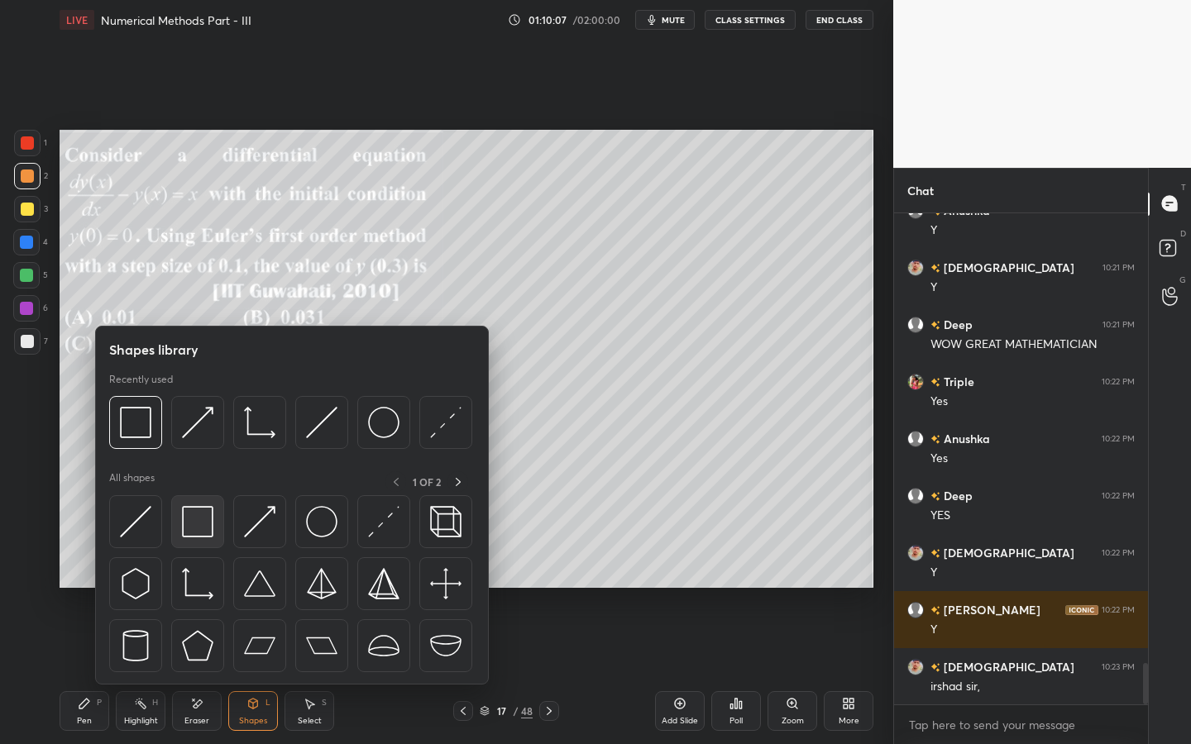
click at [189, 517] on img at bounding box center [197, 521] width 31 height 31
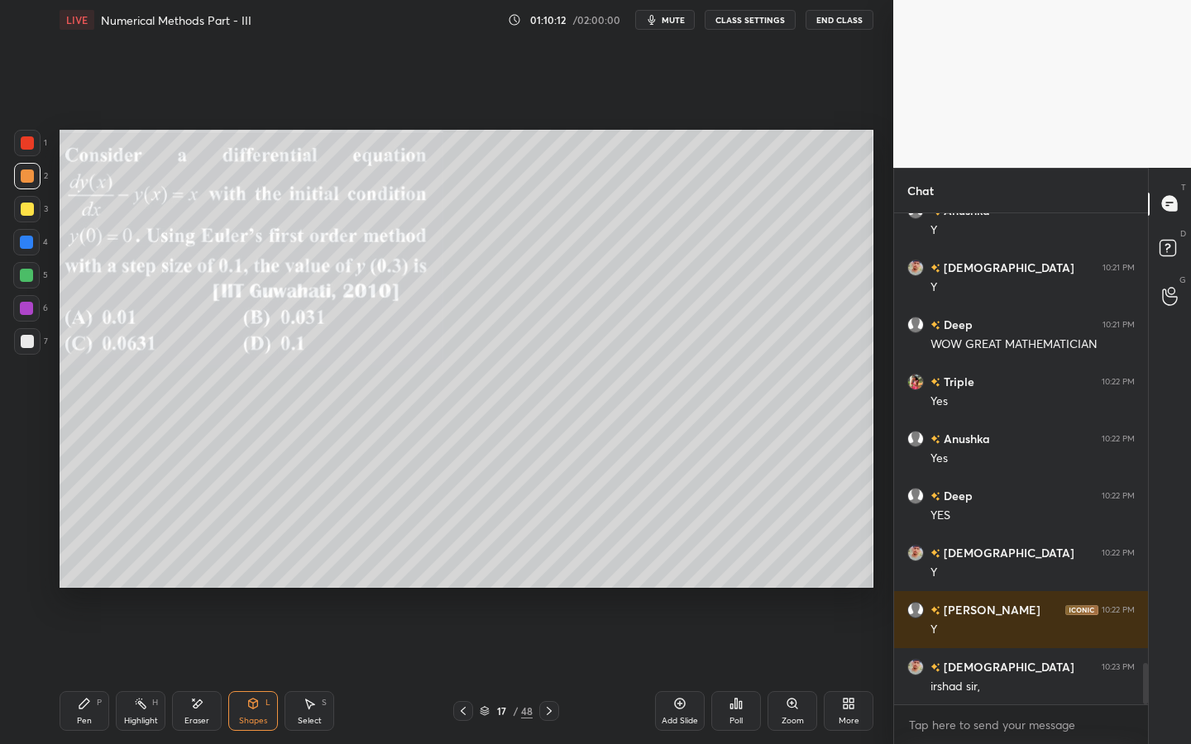
click at [79, 671] on div "Pen P" at bounding box center [85, 711] width 50 height 40
click at [28, 284] on div at bounding box center [26, 275] width 26 height 26
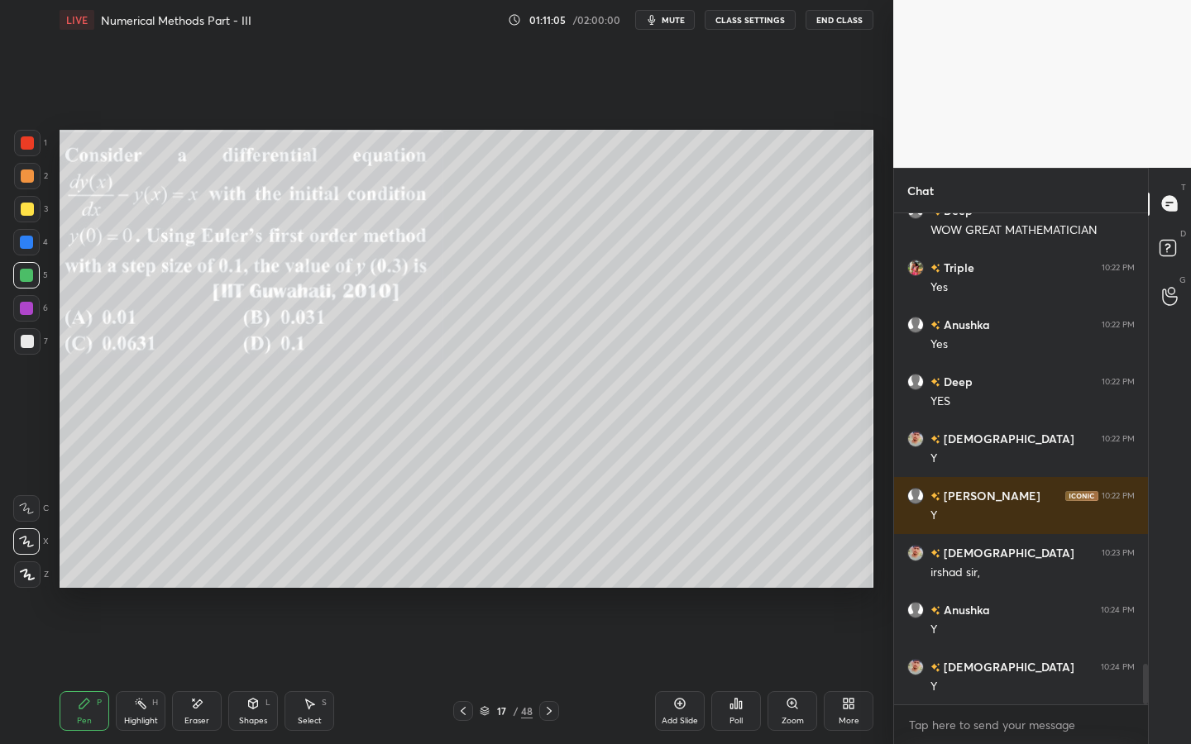
scroll to position [5508, 0]
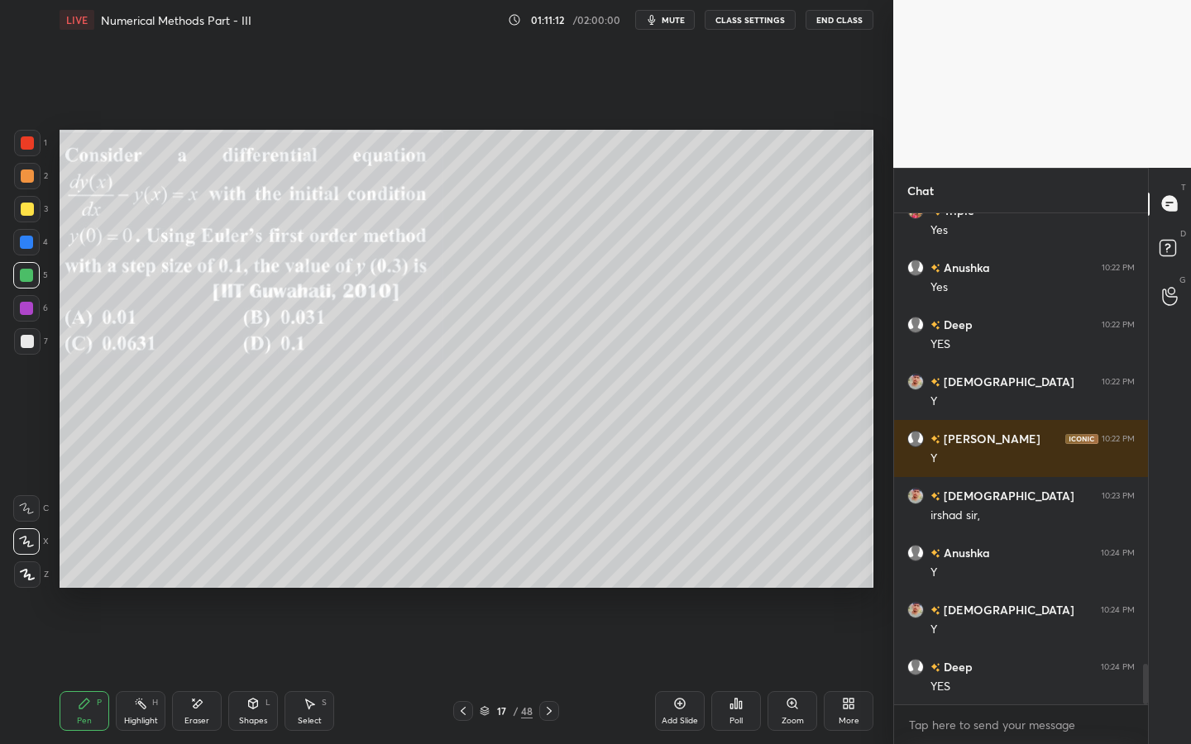
drag, startPoint x: 248, startPoint y: 713, endPoint x: 238, endPoint y: 691, distance: 23.7
click at [246, 671] on div "Shapes L" at bounding box center [253, 711] width 50 height 40
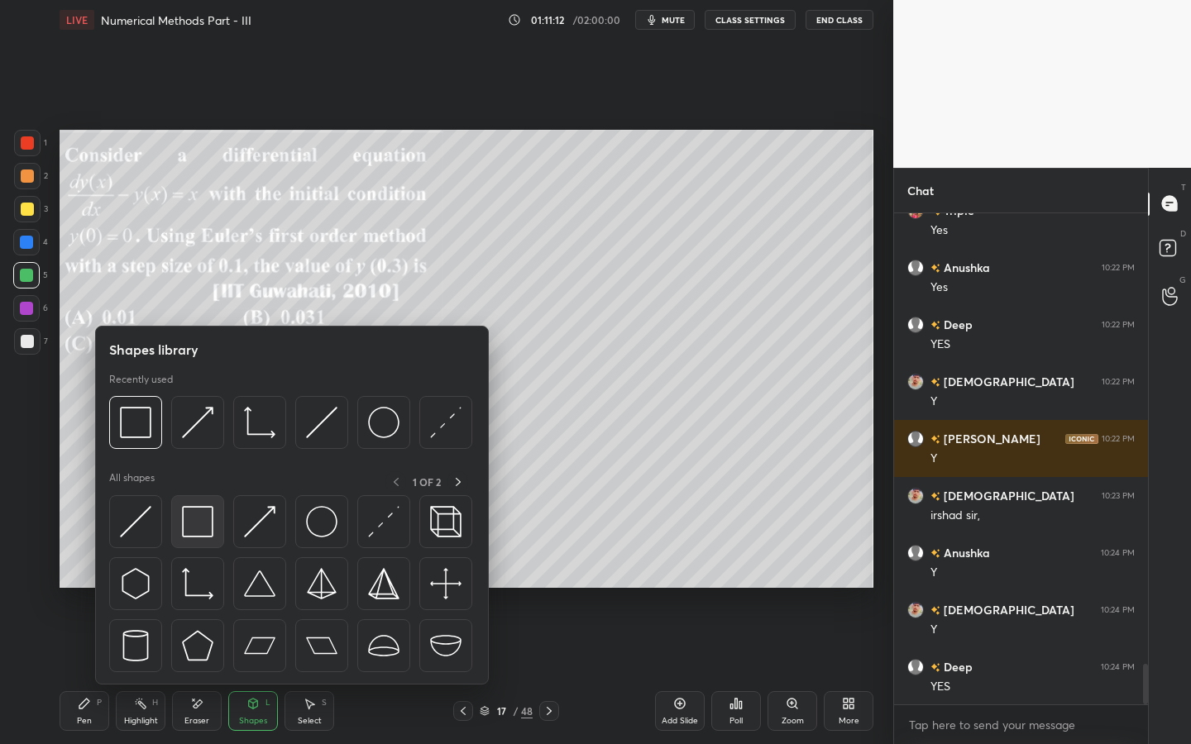
click at [189, 530] on img at bounding box center [197, 521] width 31 height 31
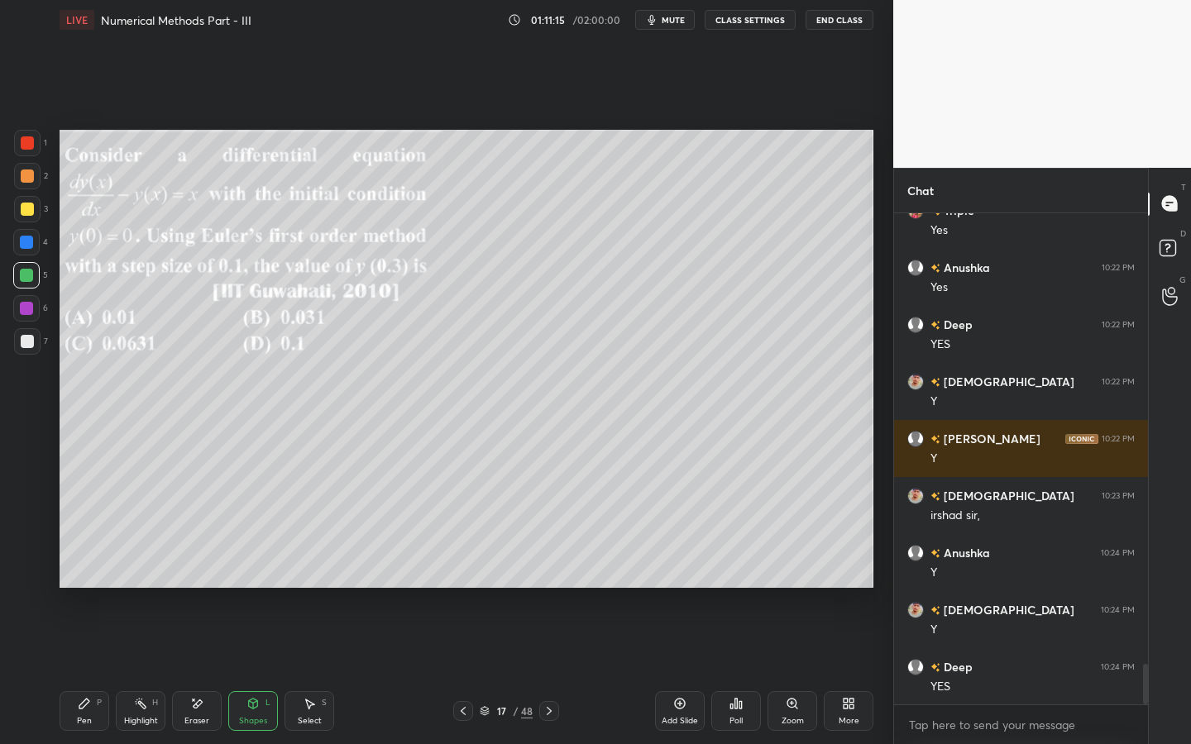
click at [83, 671] on div "Pen P" at bounding box center [85, 711] width 50 height 40
click at [246, 671] on icon at bounding box center [252, 703] width 13 height 13
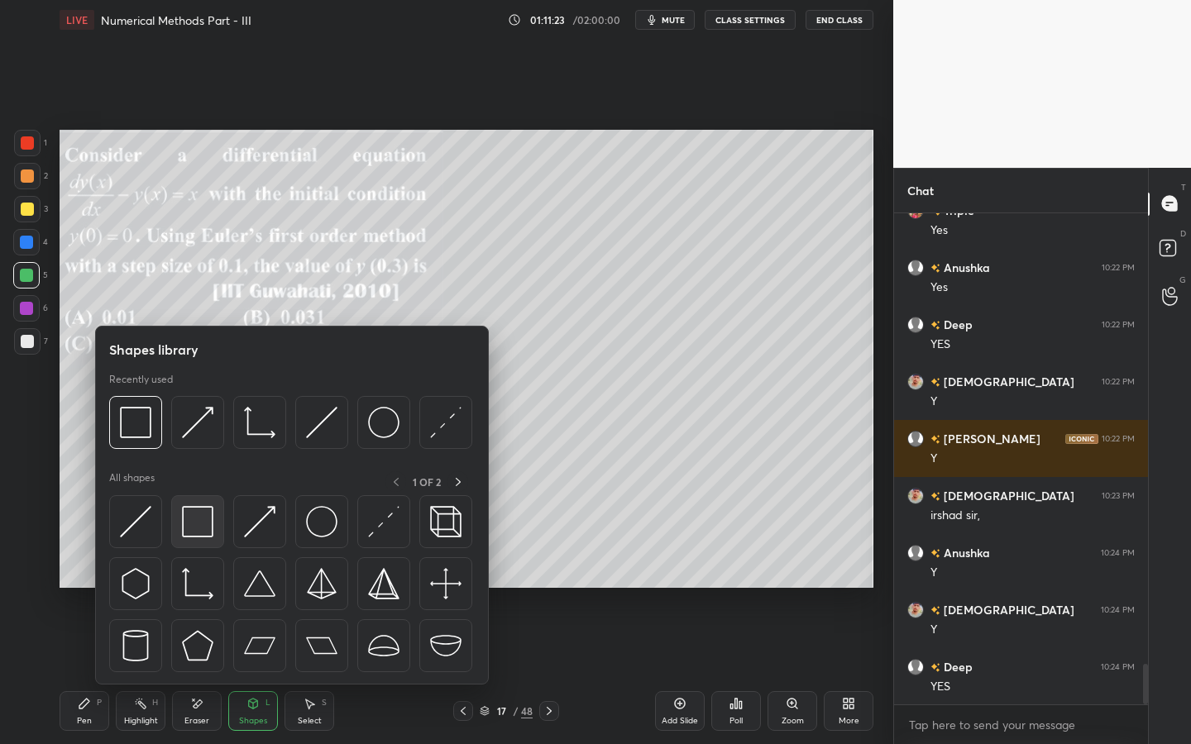
click at [205, 523] on img at bounding box center [197, 521] width 31 height 31
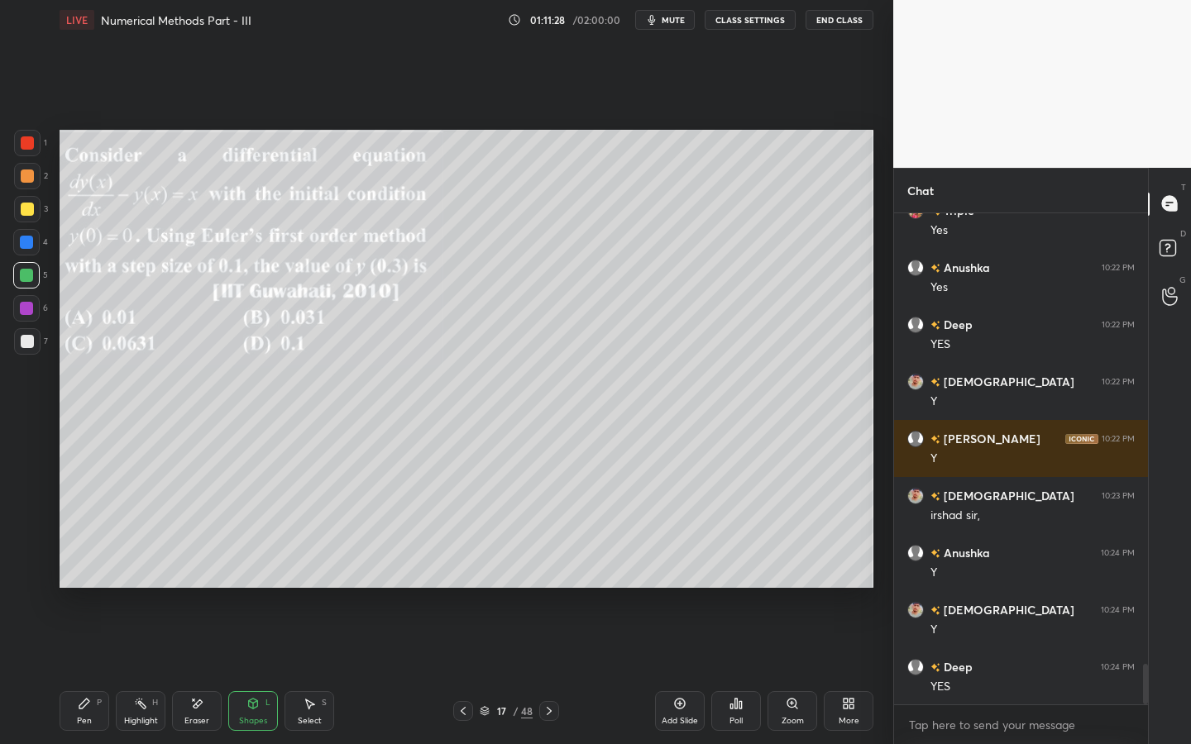
click at [86, 671] on div "Pen P" at bounding box center [85, 711] width 50 height 40
click at [253, 671] on icon at bounding box center [253, 706] width 0 height 6
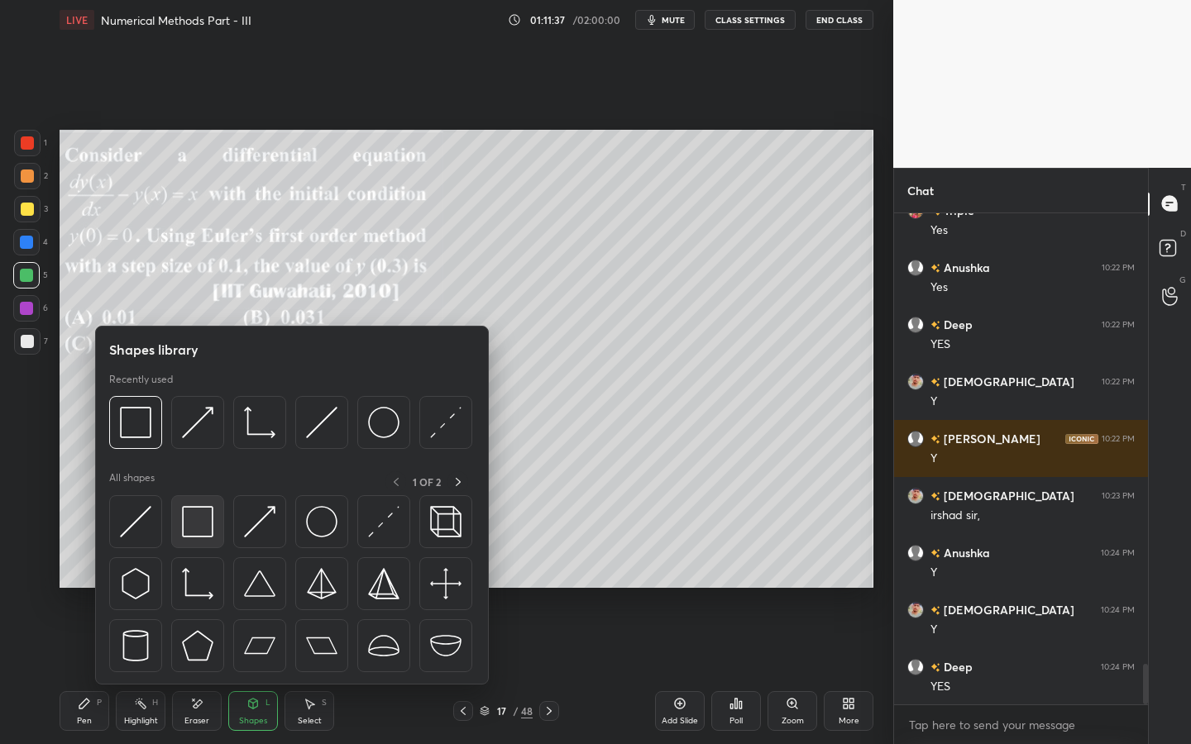
click at [203, 518] on img at bounding box center [197, 521] width 31 height 31
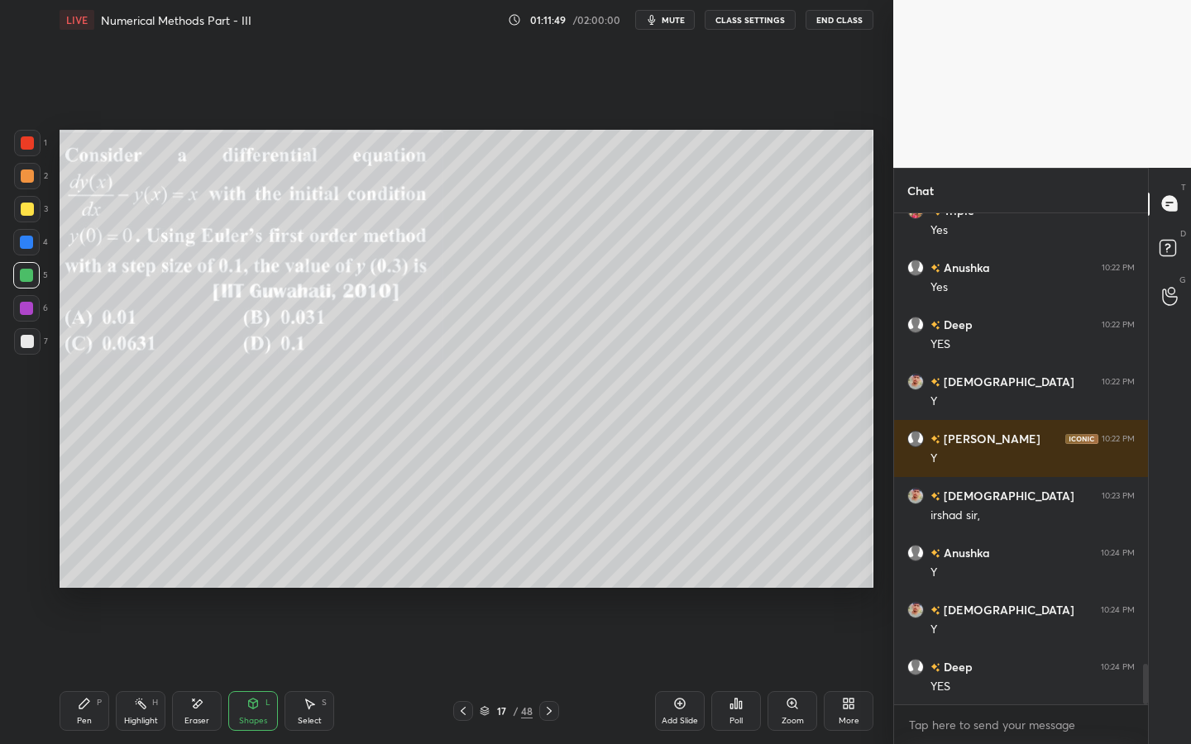
click at [98, 671] on div "Pen P" at bounding box center [85, 711] width 50 height 40
drag, startPoint x: 218, startPoint y: 698, endPoint x: 236, endPoint y: 618, distance: 82.1
click at [215, 671] on div "Eraser" at bounding box center [197, 711] width 50 height 40
drag, startPoint x: 84, startPoint y: 718, endPoint x: 94, endPoint y: 712, distance: 11.5
click at [91, 671] on div "Pen P" at bounding box center [85, 711] width 50 height 40
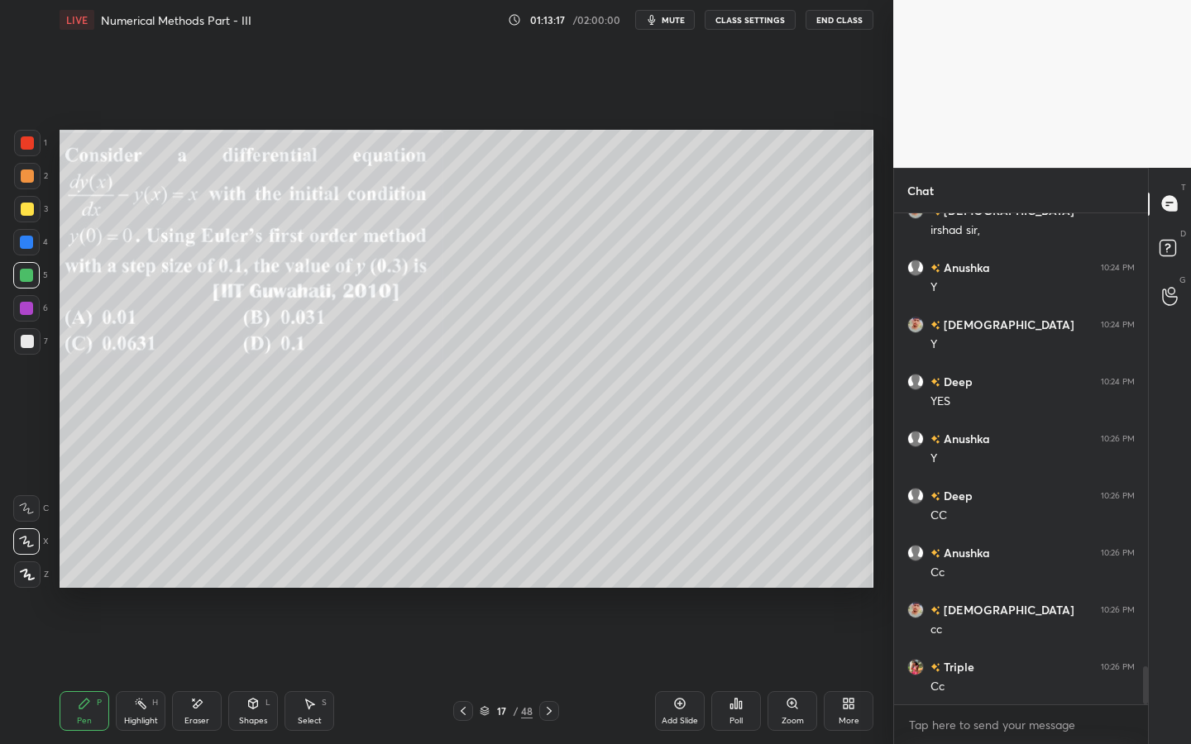
scroll to position [5850, 0]
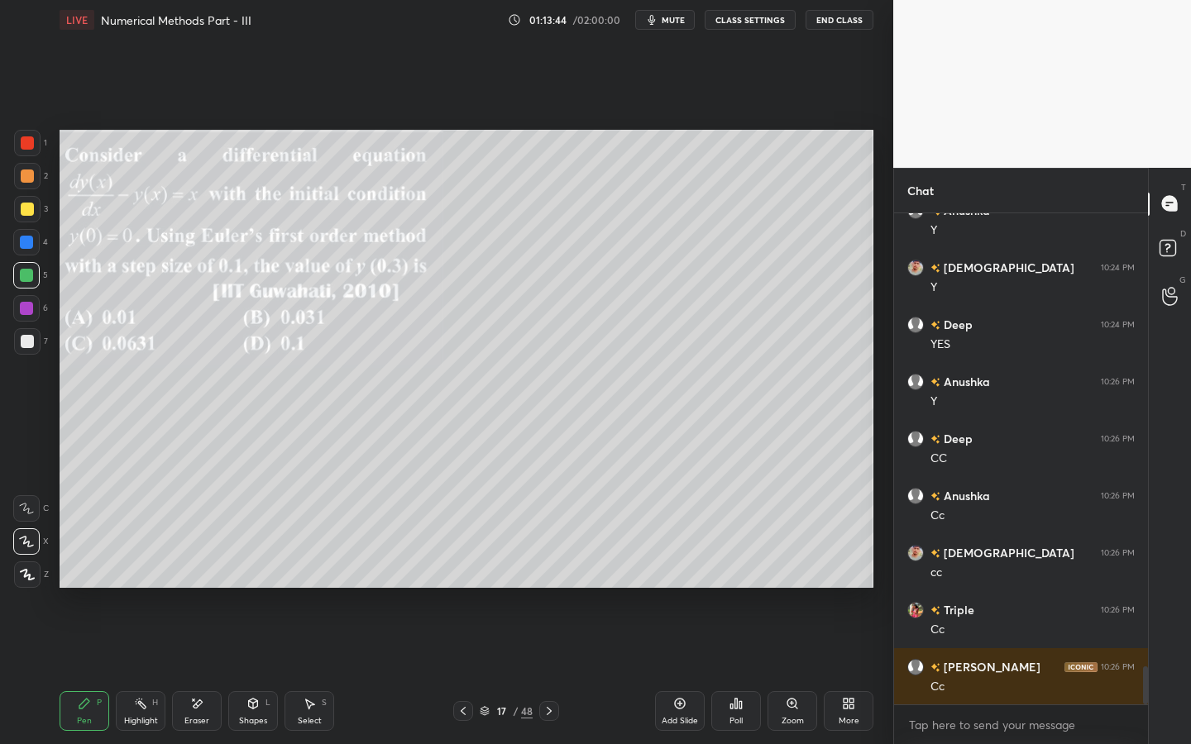
drag, startPoint x: 263, startPoint y: 700, endPoint x: 260, endPoint y: 692, distance: 8.6
click at [263, 671] on div "Shapes L" at bounding box center [253, 711] width 50 height 40
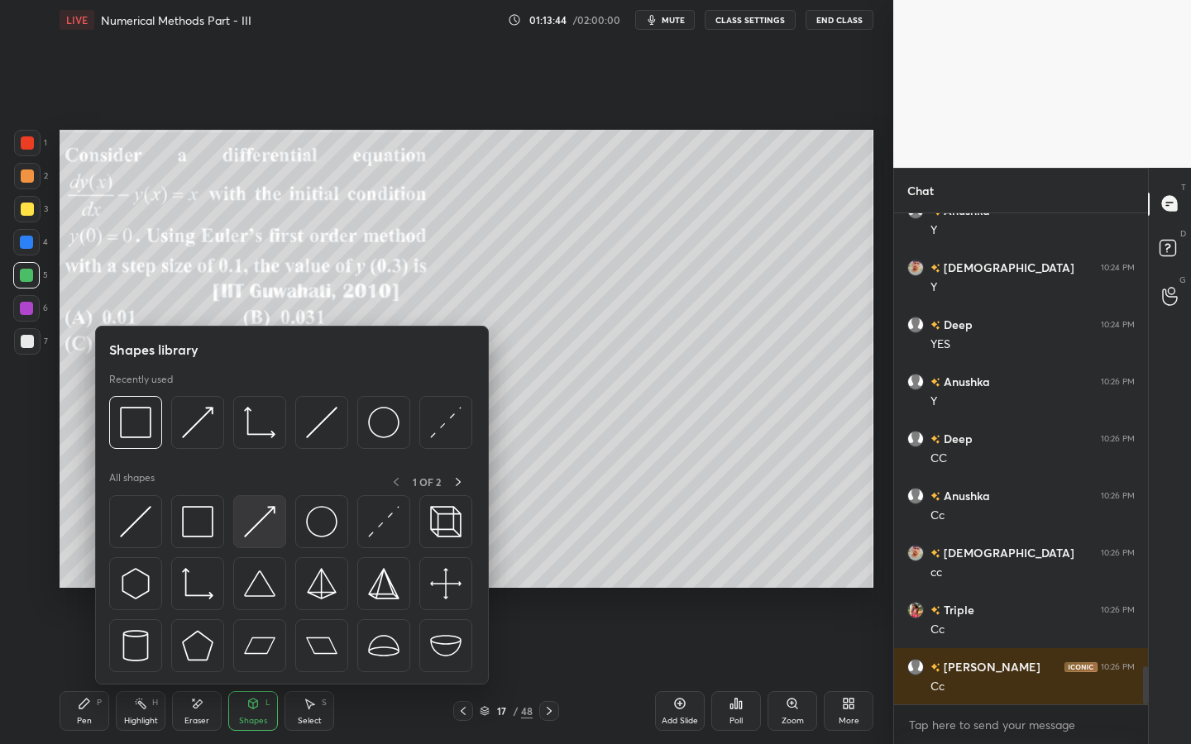
click at [260, 534] on img at bounding box center [259, 521] width 31 height 31
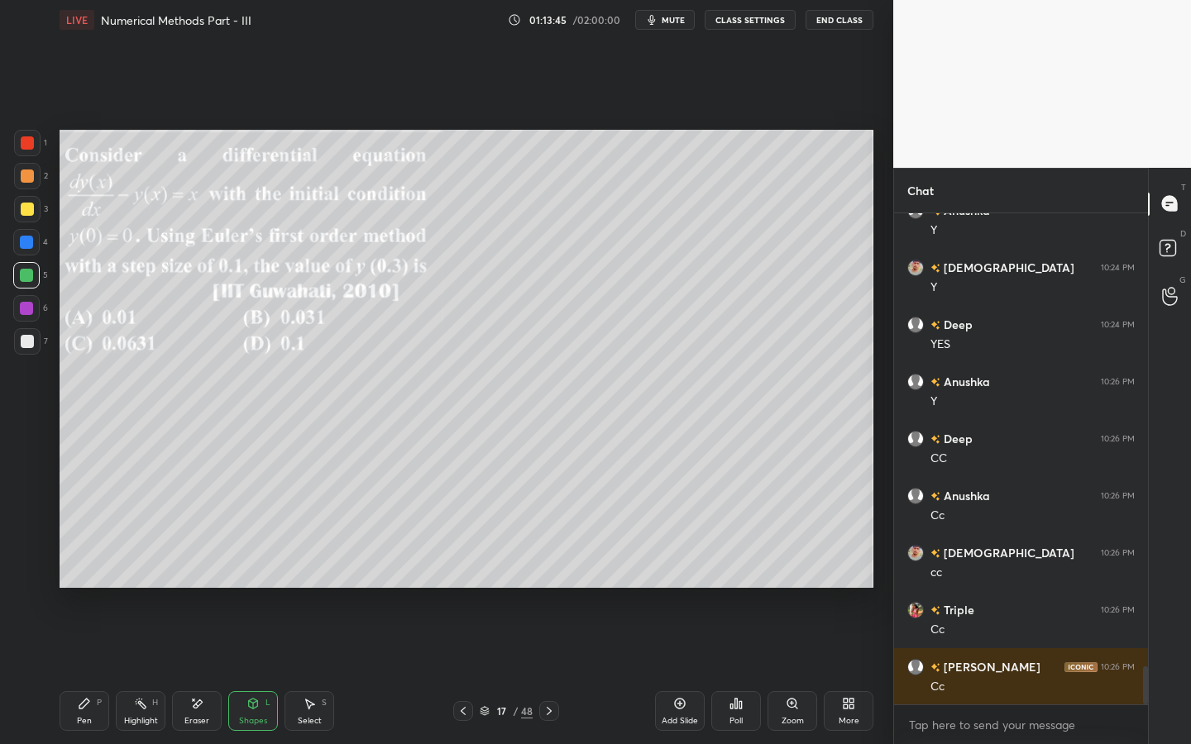
click at [33, 310] on div at bounding box center [26, 308] width 26 height 26
click at [76, 671] on div "Pen P" at bounding box center [85, 711] width 50 height 40
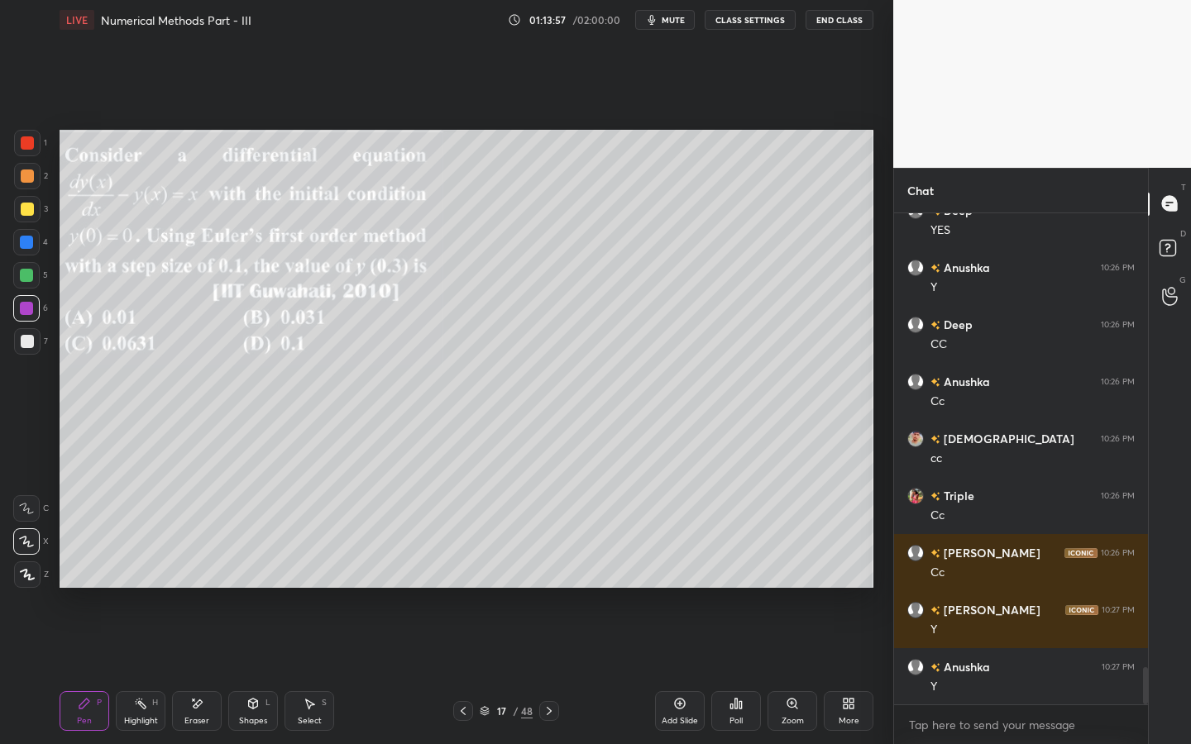
scroll to position [6021, 0]
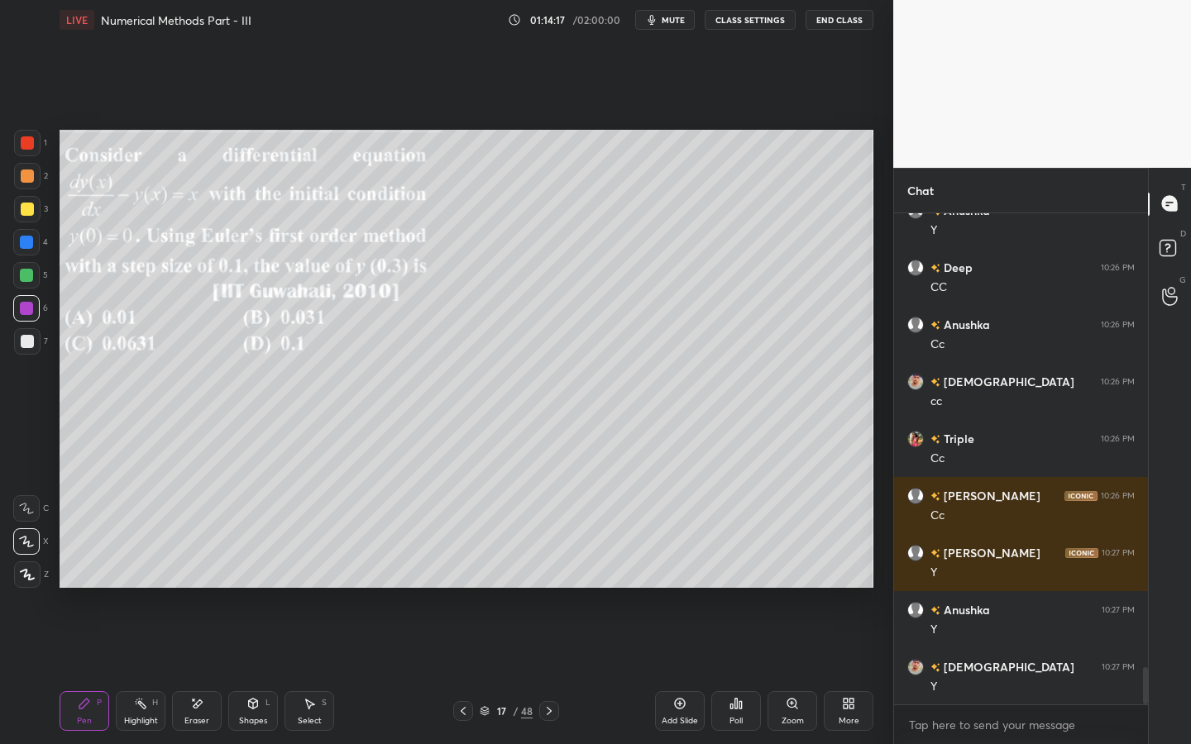
drag, startPoint x: 327, startPoint y: 712, endPoint x: 351, endPoint y: 666, distance: 52.1
click at [327, 671] on div "Select S" at bounding box center [309, 711] width 50 height 40
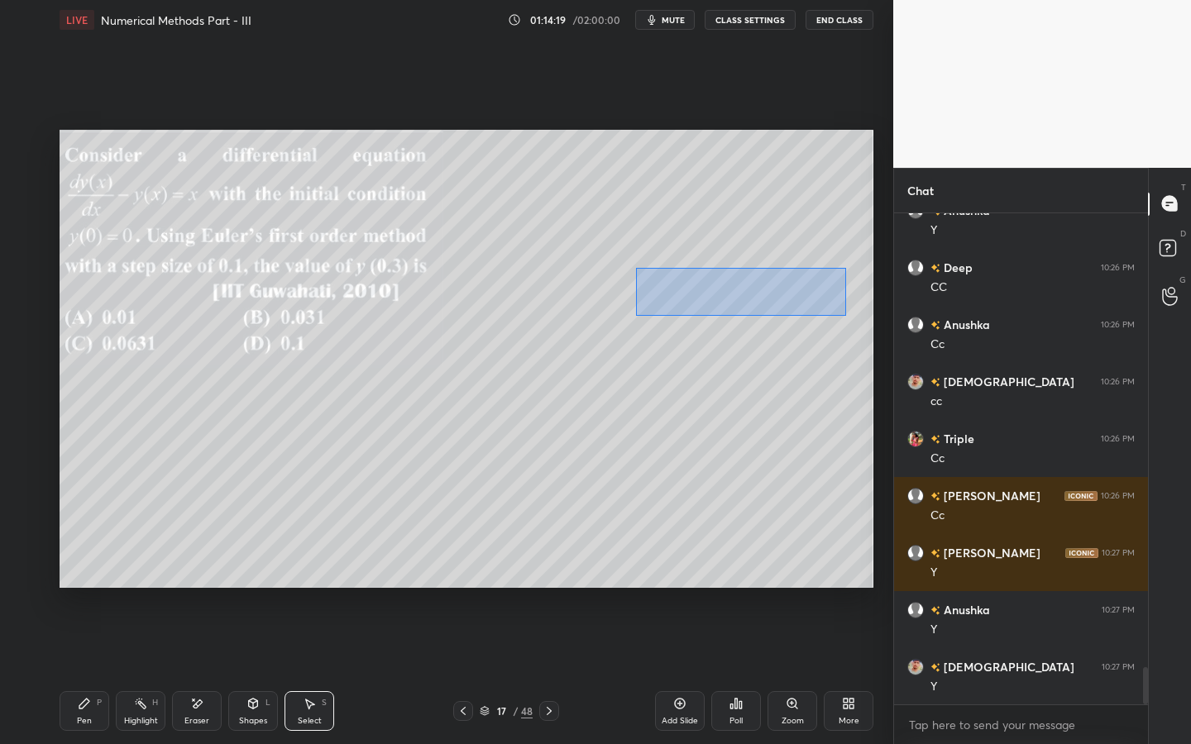
drag, startPoint x: 635, startPoint y: 268, endPoint x: 829, endPoint y: 312, distance: 199.2
click at [844, 314] on div "0 ° Undo Copy Duplicate Duplicate to new slide Delete" at bounding box center [467, 359] width 814 height 458
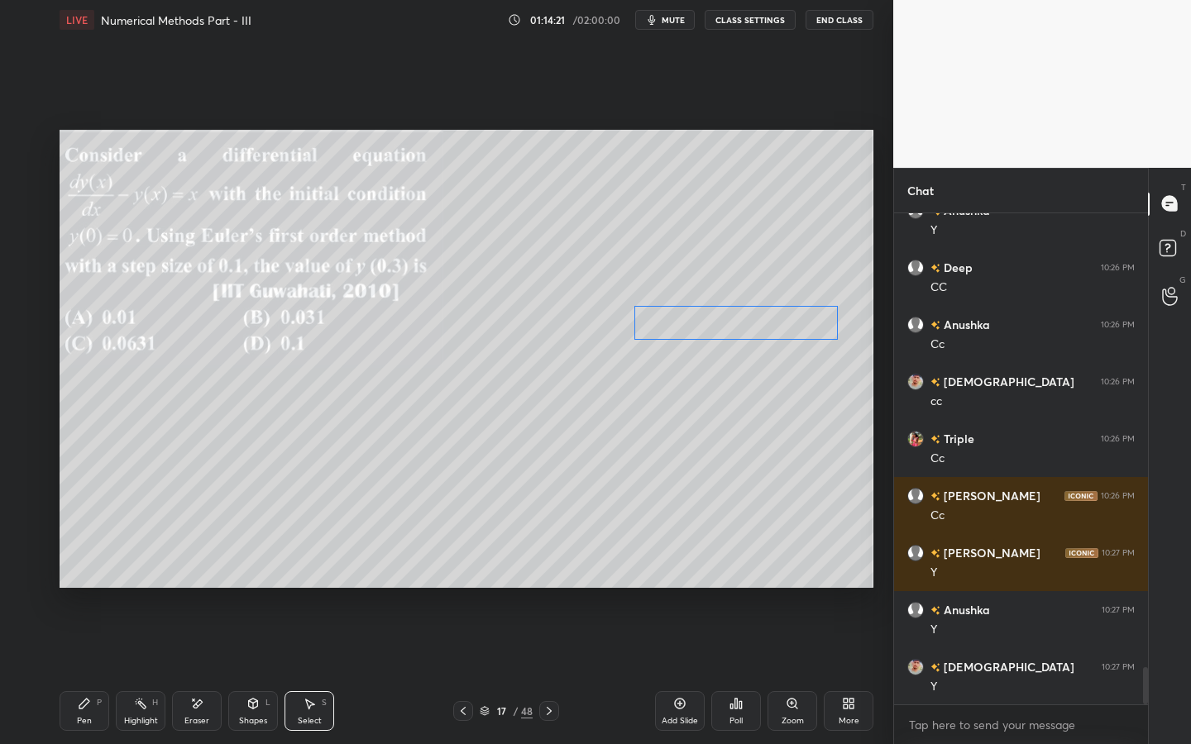
drag, startPoint x: 760, startPoint y: 299, endPoint x: 767, endPoint y: 327, distance: 28.9
click at [762, 328] on div "0 ° Undo Copy Duplicate Duplicate to new slide Delete" at bounding box center [467, 359] width 814 height 458
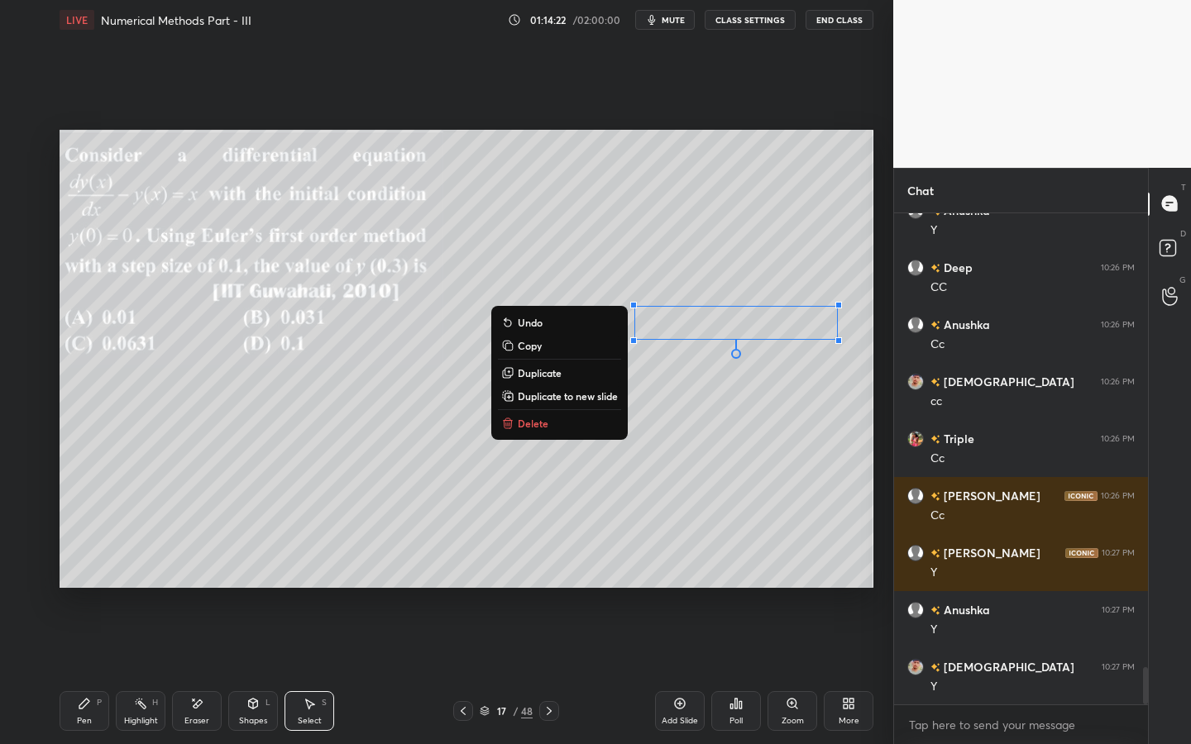
drag, startPoint x: 83, startPoint y: 714, endPoint x: 131, endPoint y: 664, distance: 69.6
click at [83, 671] on div "Pen P" at bounding box center [85, 711] width 50 height 40
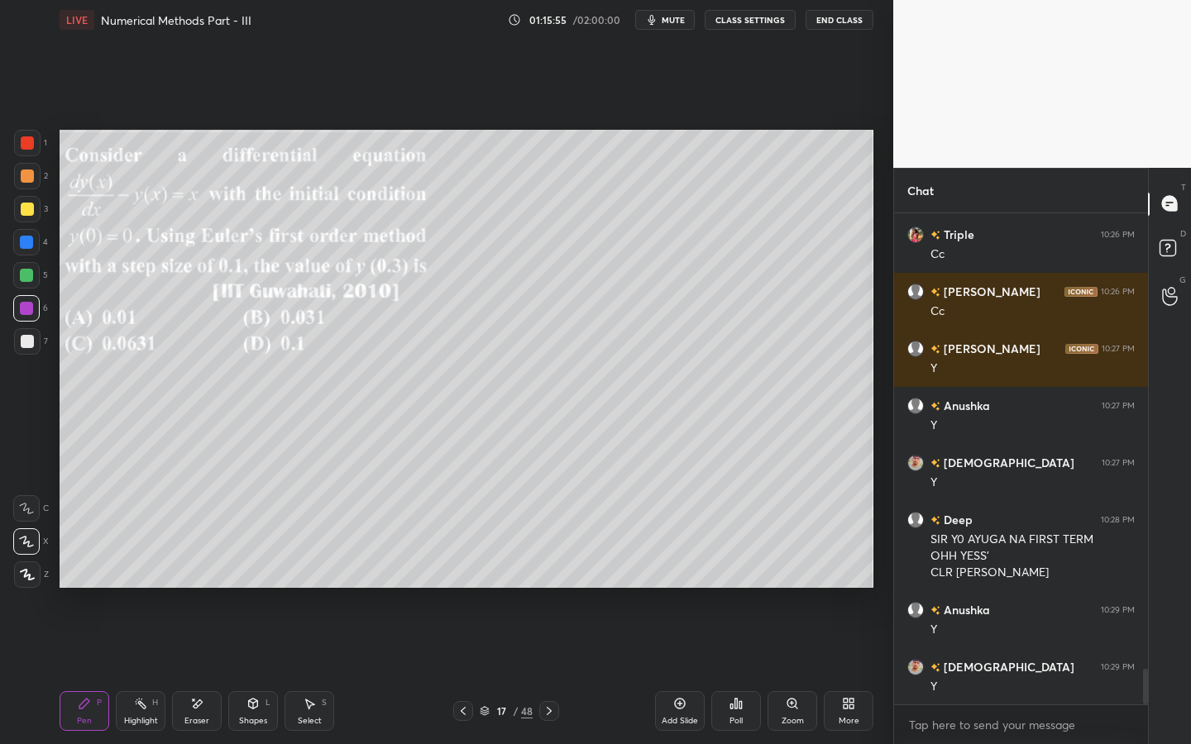
scroll to position [6283, 0]
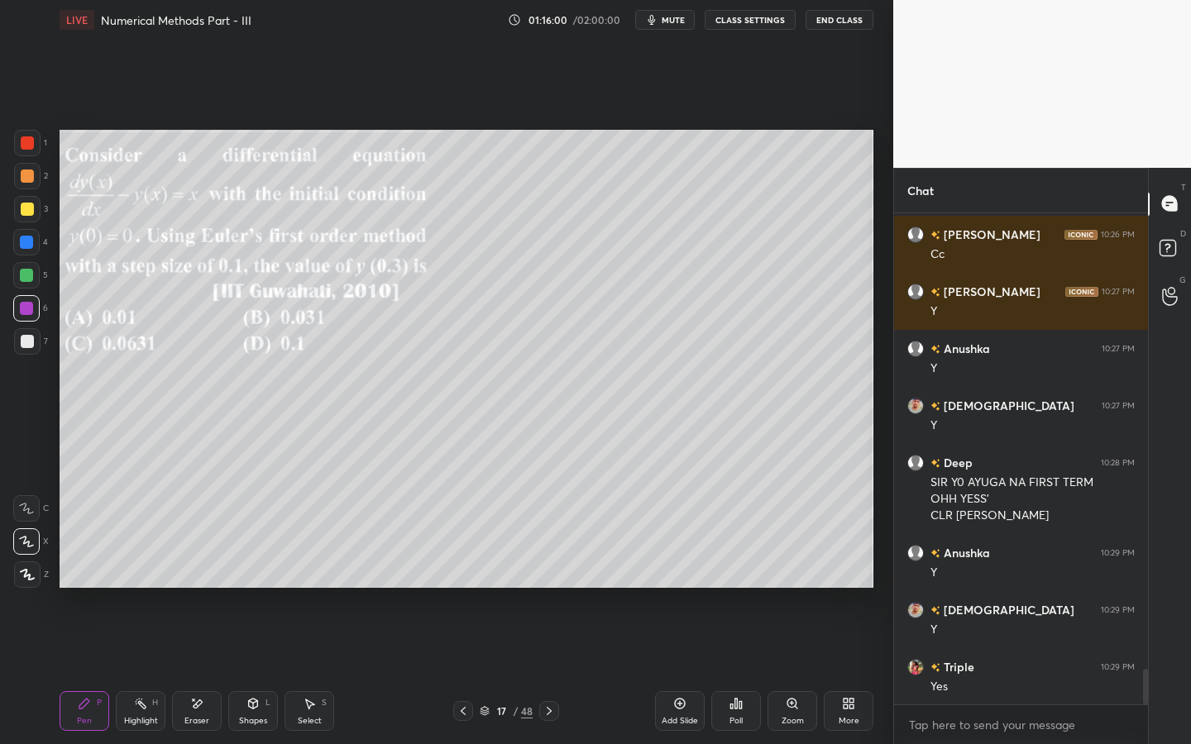
drag, startPoint x: 29, startPoint y: 218, endPoint x: 39, endPoint y: 215, distance: 10.5
click at [30, 217] on div at bounding box center [27, 209] width 26 height 26
drag, startPoint x: 313, startPoint y: 704, endPoint x: 323, endPoint y: 699, distance: 11.1
click at [315, 671] on icon at bounding box center [309, 703] width 13 height 13
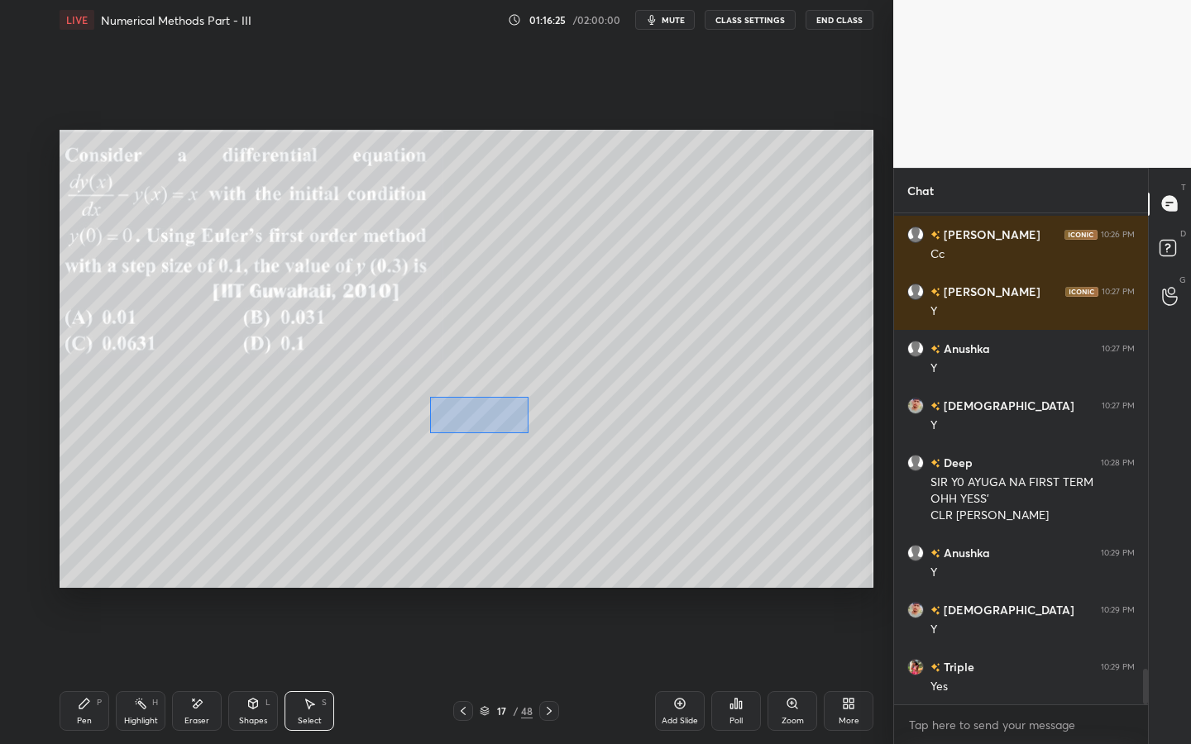
drag, startPoint x: 429, startPoint y: 397, endPoint x: 527, endPoint y: 420, distance: 100.3
click at [529, 432] on div "0 ° Undo Copy Duplicate Duplicate to new slide Delete" at bounding box center [467, 359] width 814 height 458
drag, startPoint x: 439, startPoint y: 430, endPoint x: 422, endPoint y: 451, distance: 27.6
click at [420, 436] on div "0 ° Undo Copy Duplicate Duplicate to new slide Delete" at bounding box center [467, 359] width 814 height 458
drag, startPoint x: 416, startPoint y: 442, endPoint x: 416, endPoint y: 461, distance: 19.0
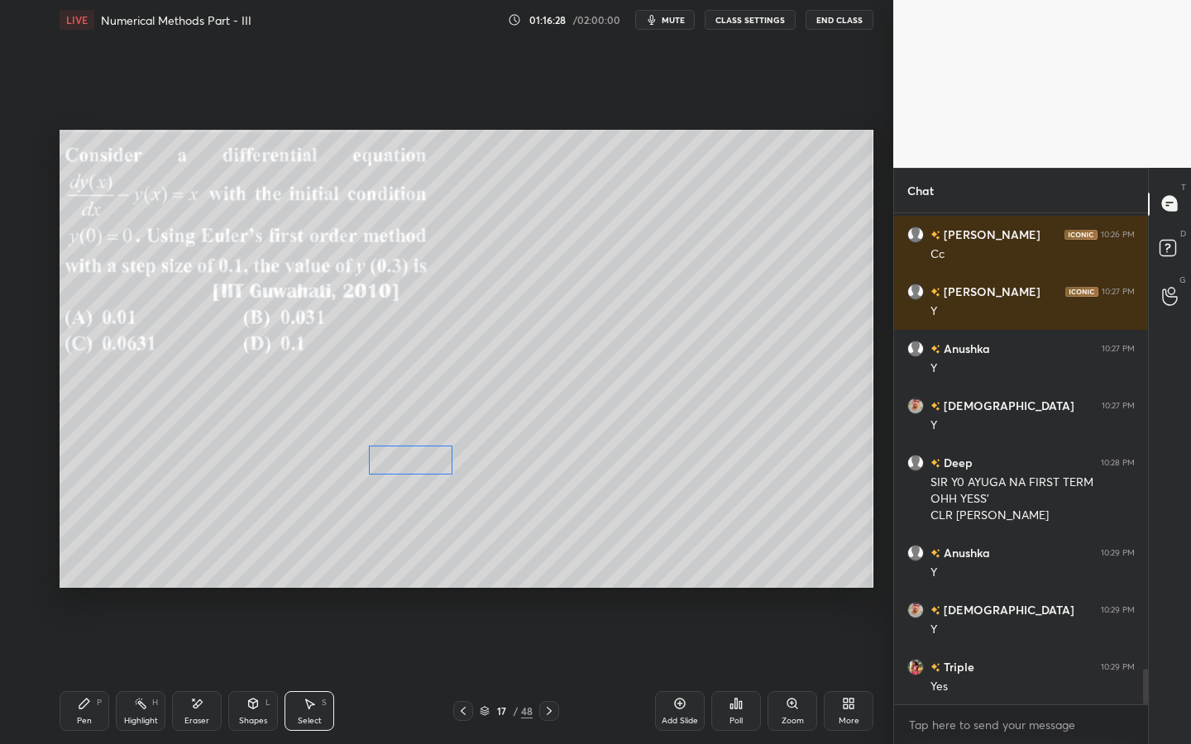
click at [414, 466] on div "0 ° Undo Copy Duplicate Duplicate to new slide Delete" at bounding box center [467, 359] width 814 height 458
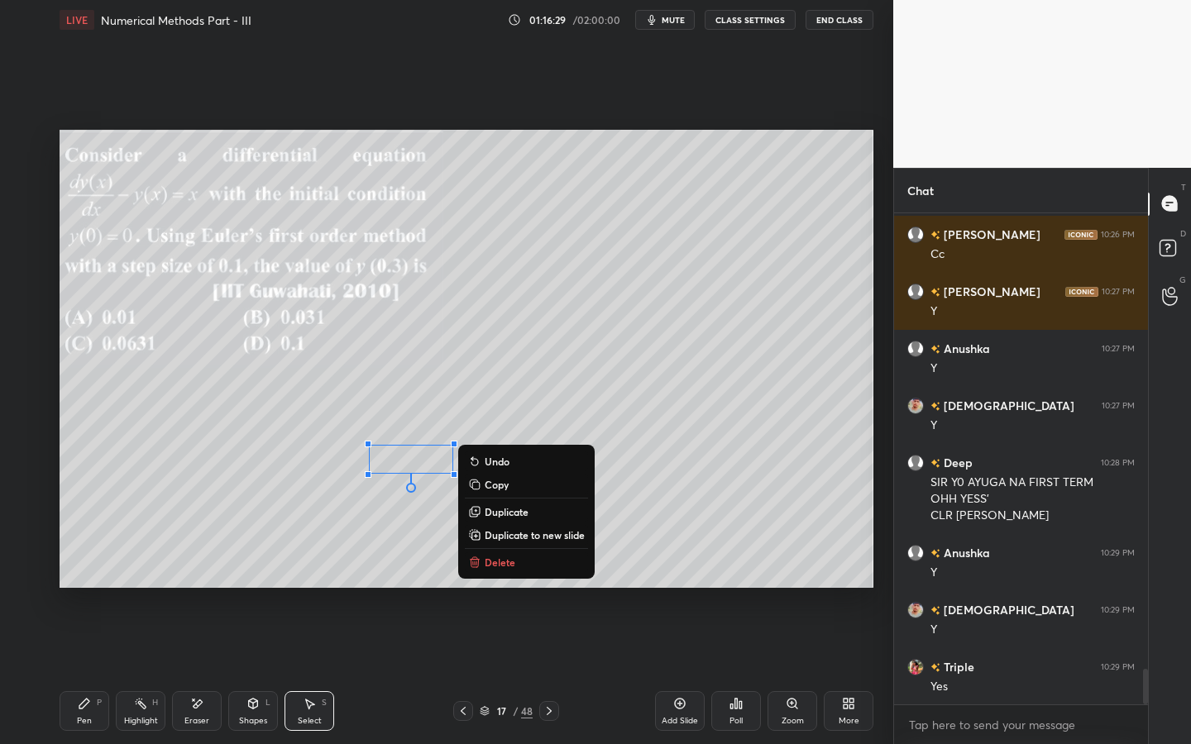
click at [69, 671] on div "Pen P" at bounding box center [85, 711] width 50 height 40
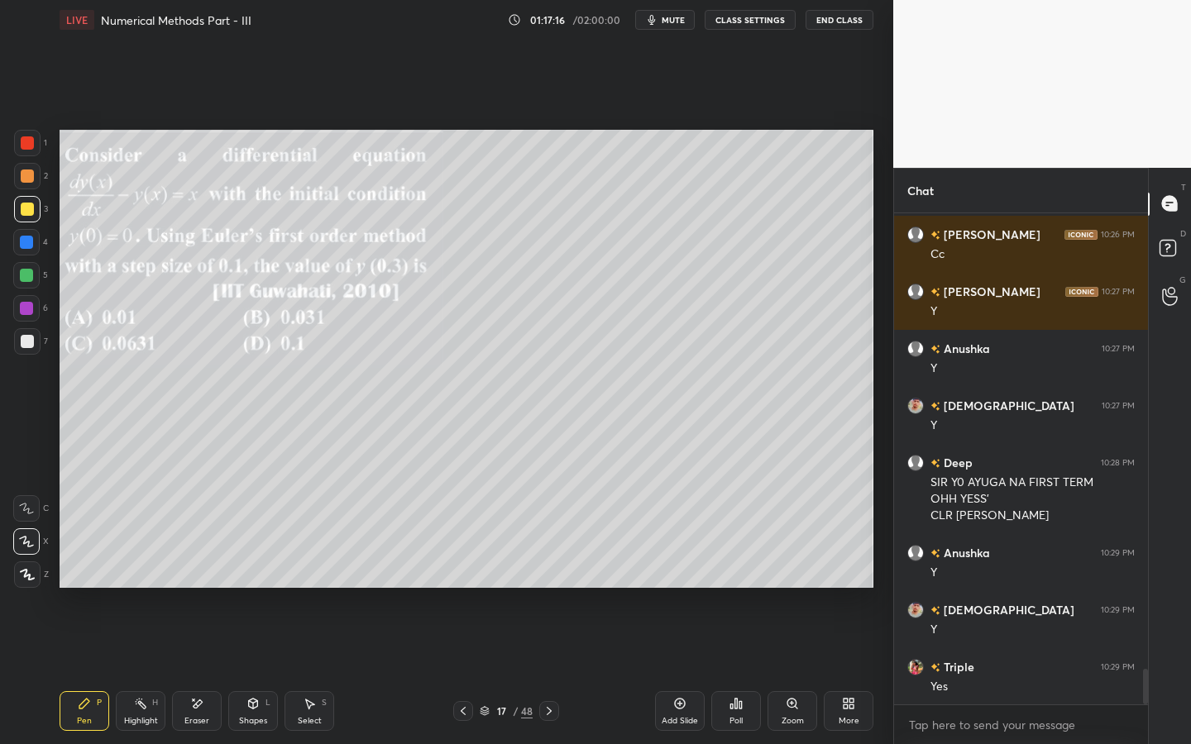
click at [208, 671] on div "Eraser" at bounding box center [197, 711] width 50 height 40
click at [77, 671] on div "Pen P" at bounding box center [85, 711] width 50 height 40
click at [246, 671] on icon at bounding box center [252, 703] width 13 height 13
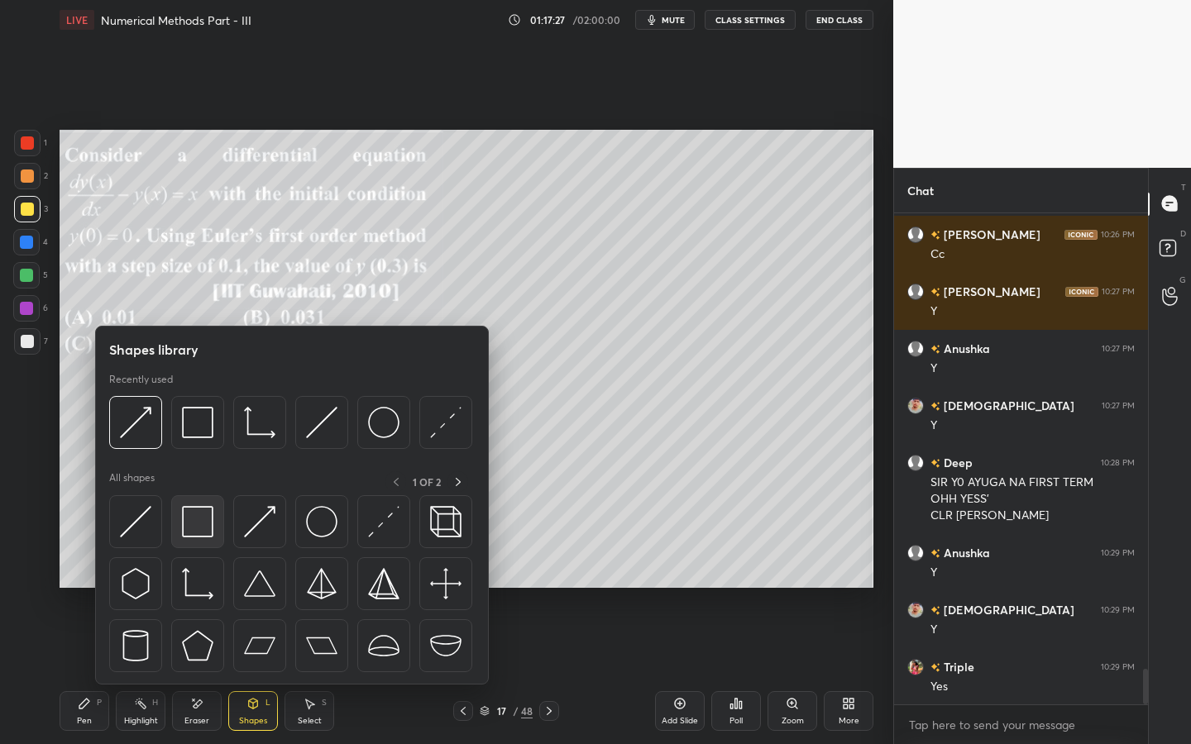
click at [205, 518] on img at bounding box center [197, 521] width 31 height 31
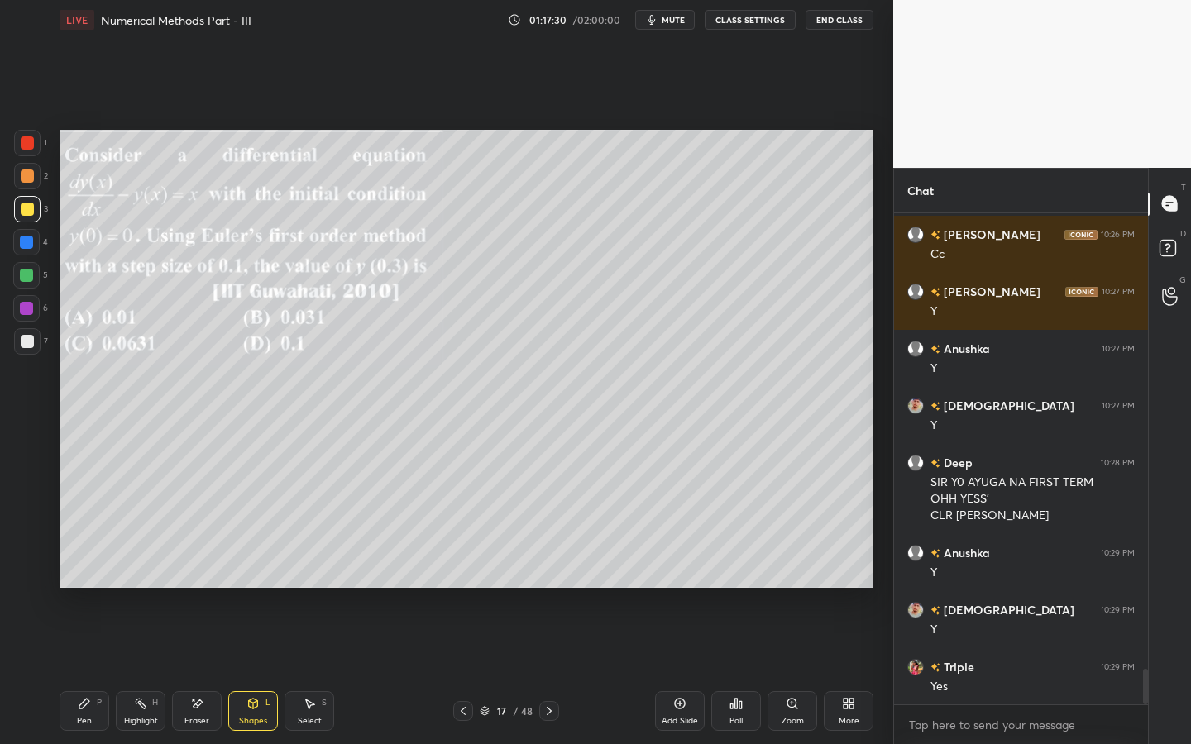
click at [72, 671] on div "Pen P" at bounding box center [85, 711] width 50 height 40
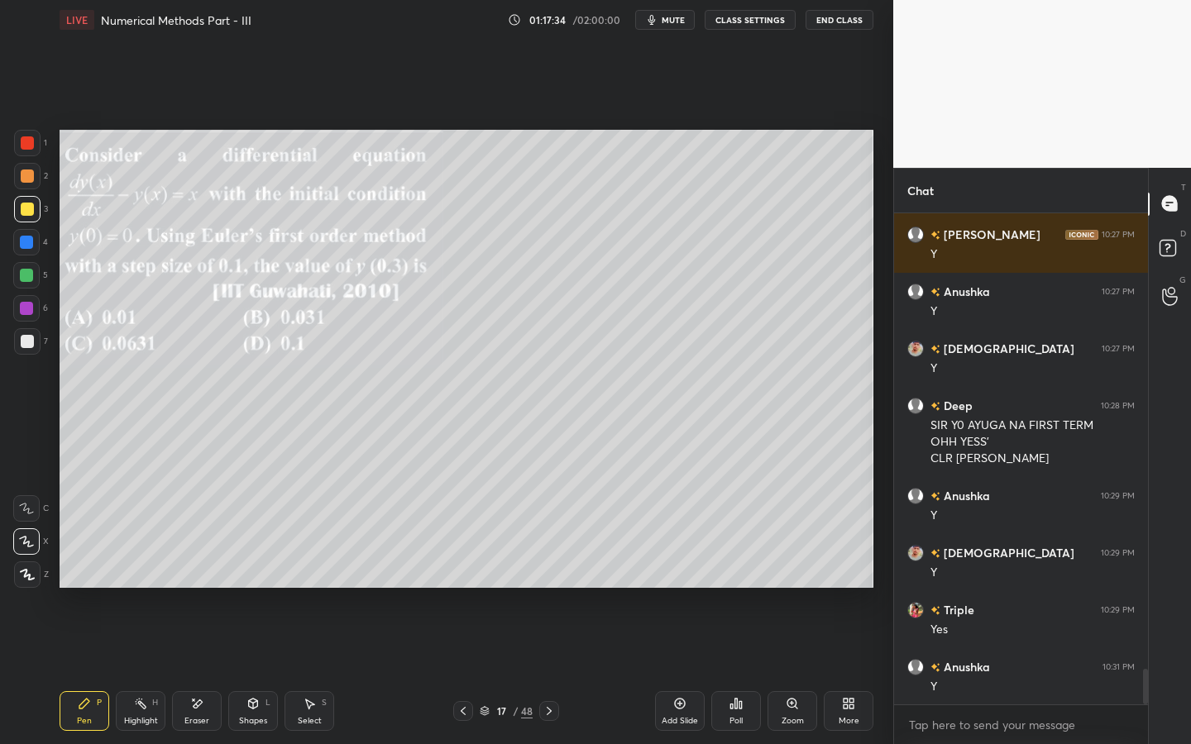
click at [323, 671] on div "Select S" at bounding box center [309, 711] width 50 height 40
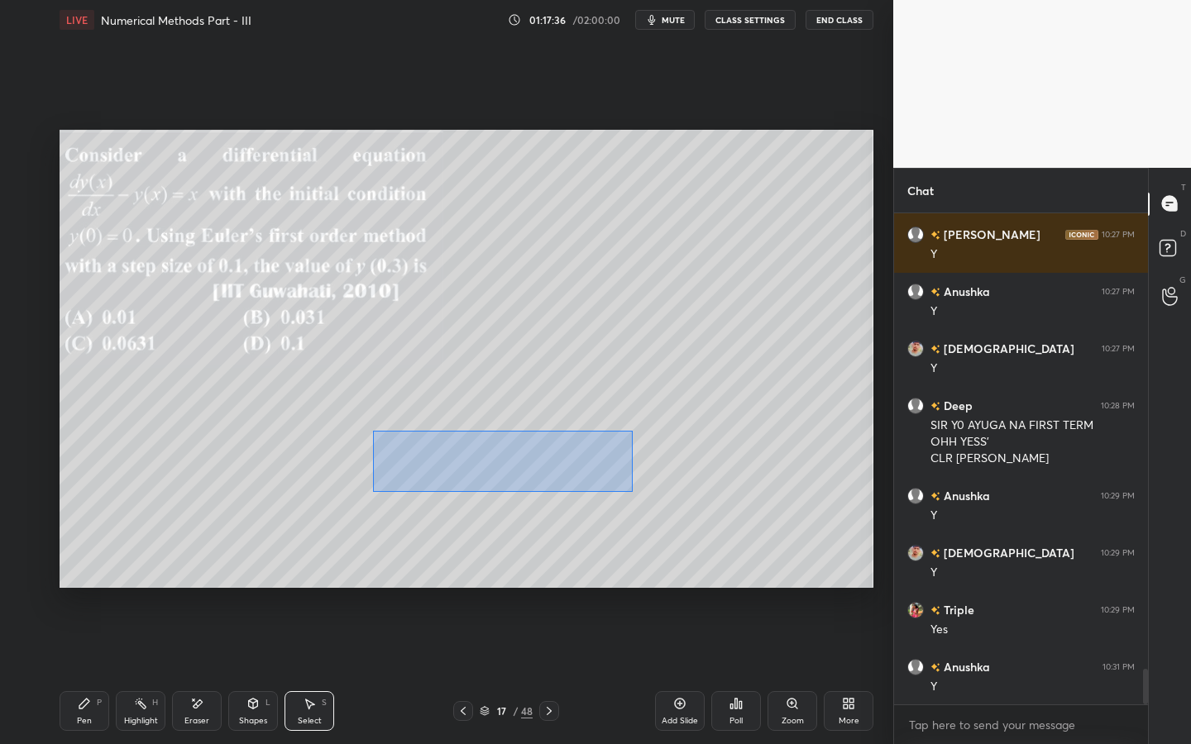
drag, startPoint x: 372, startPoint y: 431, endPoint x: 609, endPoint y: 485, distance: 242.7
click at [633, 491] on div "0 ° Undo Copy Duplicate Duplicate to new slide Delete" at bounding box center [467, 359] width 814 height 458
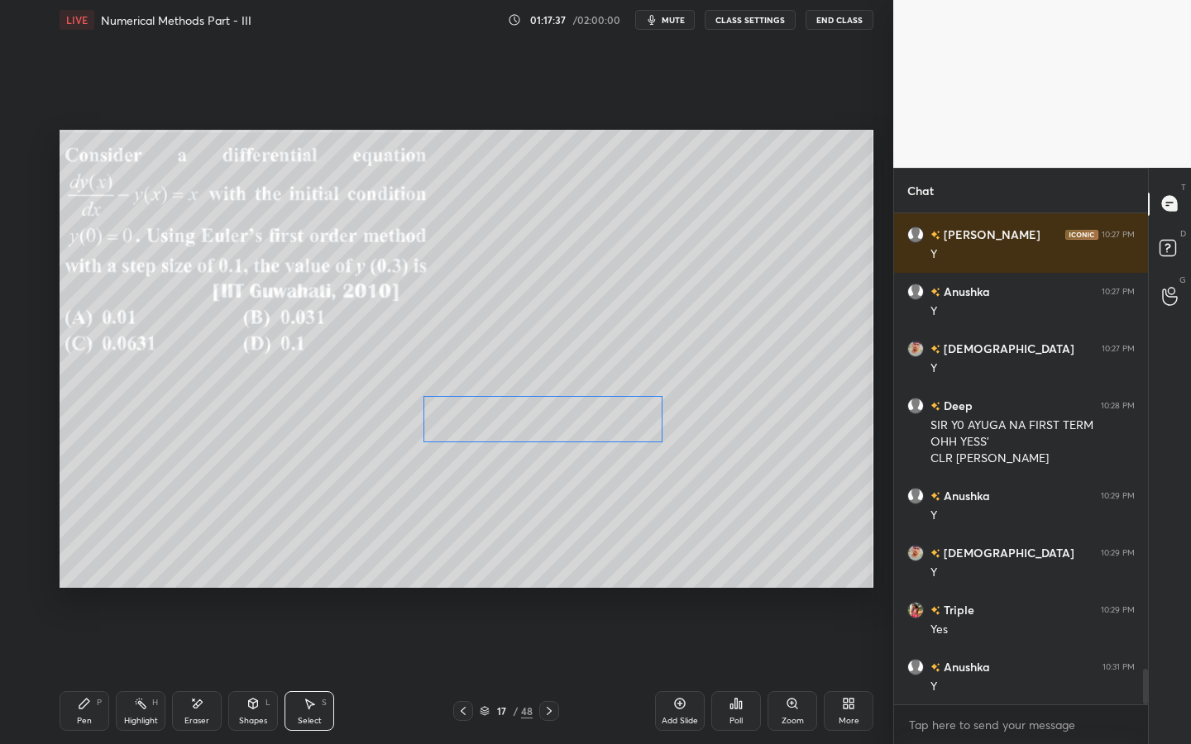
drag, startPoint x: 494, startPoint y: 459, endPoint x: 273, endPoint y: 588, distance: 256.4
click at [547, 414] on div "0 ° Undo Copy Duplicate Duplicate to new slide Delete" at bounding box center [467, 359] width 814 height 458
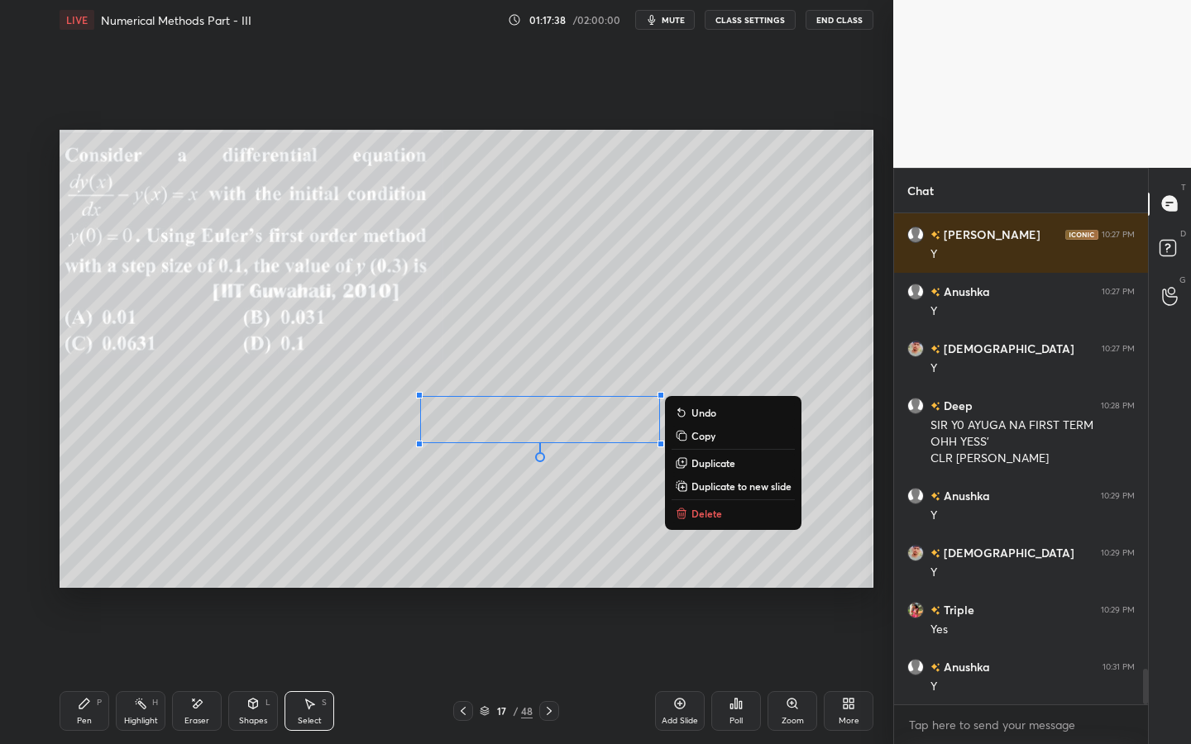
click at [87, 671] on icon at bounding box center [84, 703] width 13 height 13
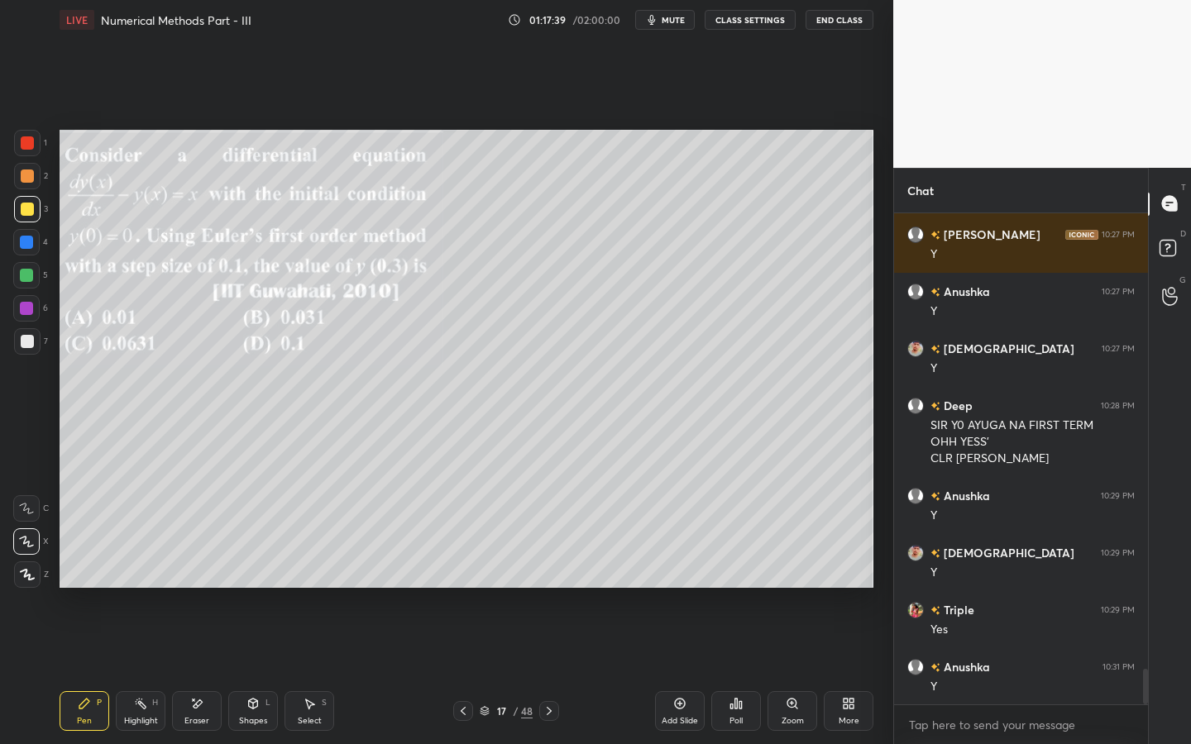
scroll to position [6397, 0]
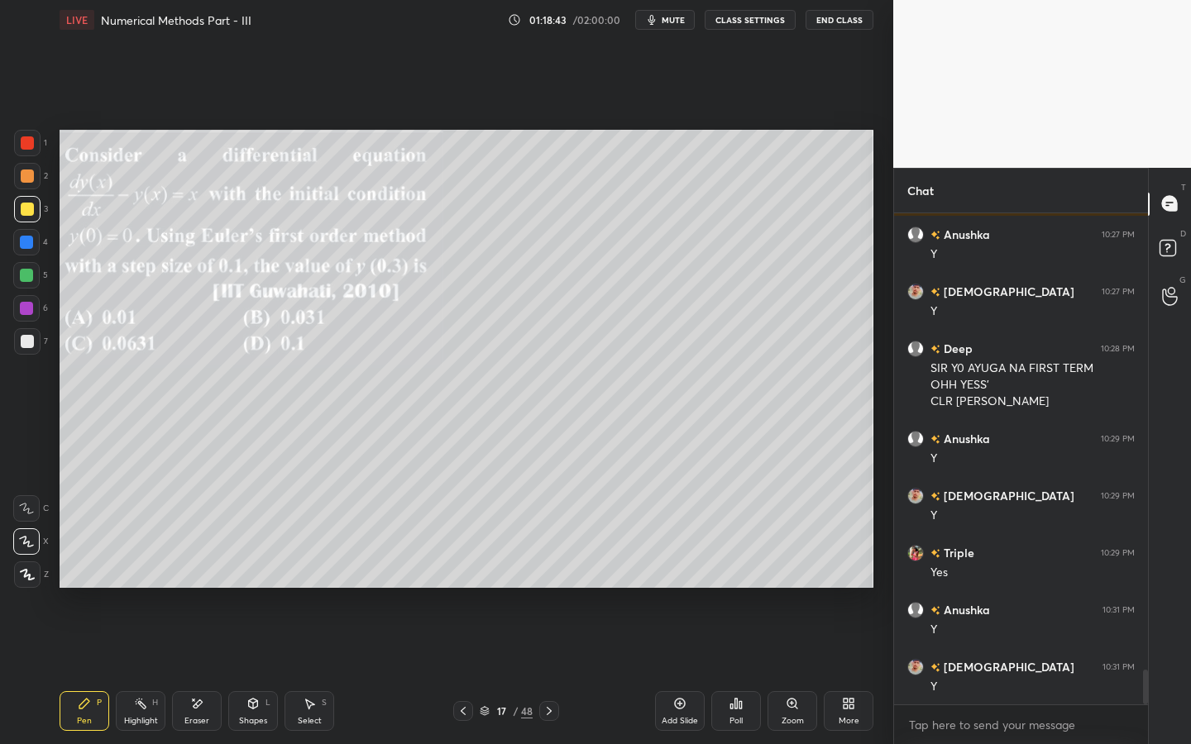
click at [234, 671] on div "Shapes L" at bounding box center [253, 711] width 50 height 40
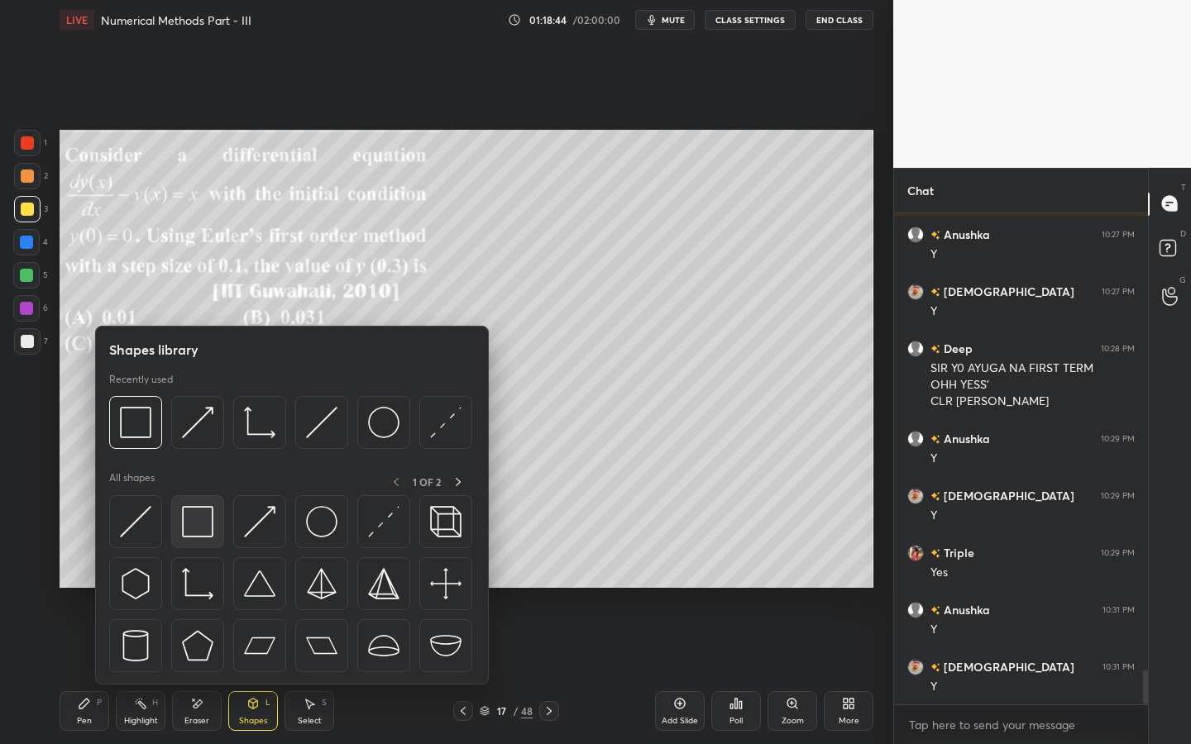
click at [211, 528] on img at bounding box center [197, 521] width 31 height 31
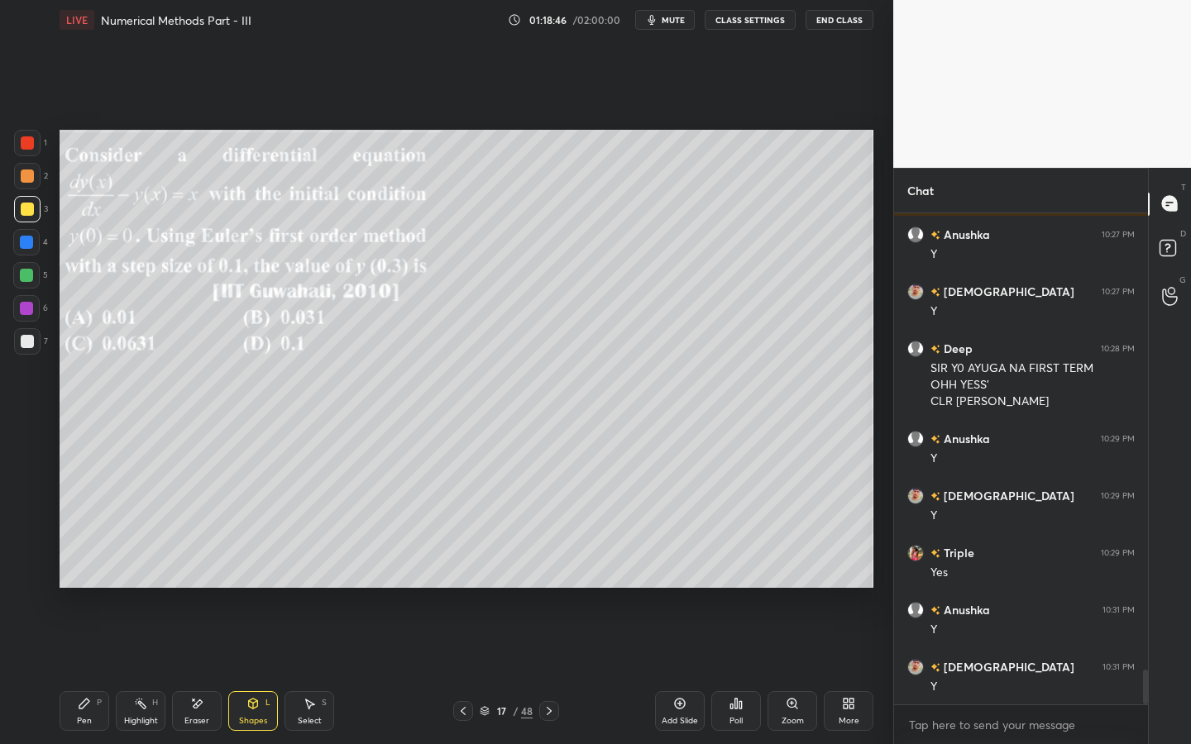
scroll to position [6454, 0]
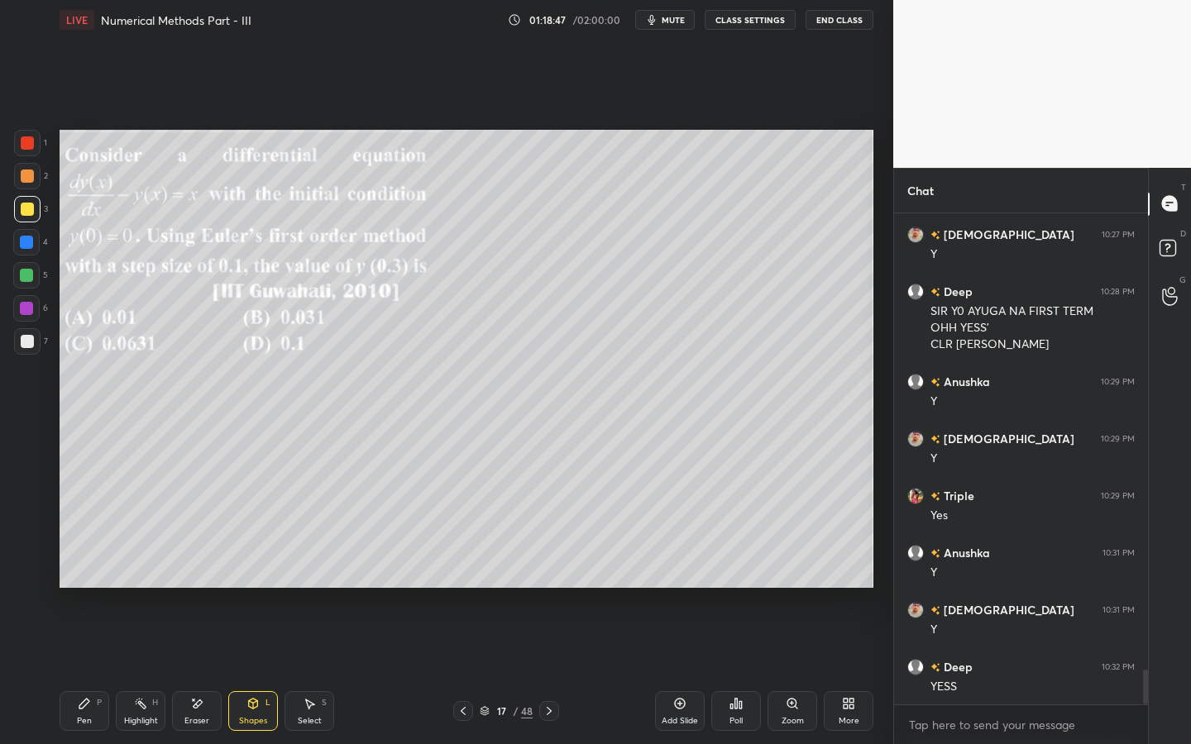
drag, startPoint x: 84, startPoint y: 707, endPoint x: 109, endPoint y: 691, distance: 30.1
click at [85, 671] on icon at bounding box center [84, 703] width 13 height 13
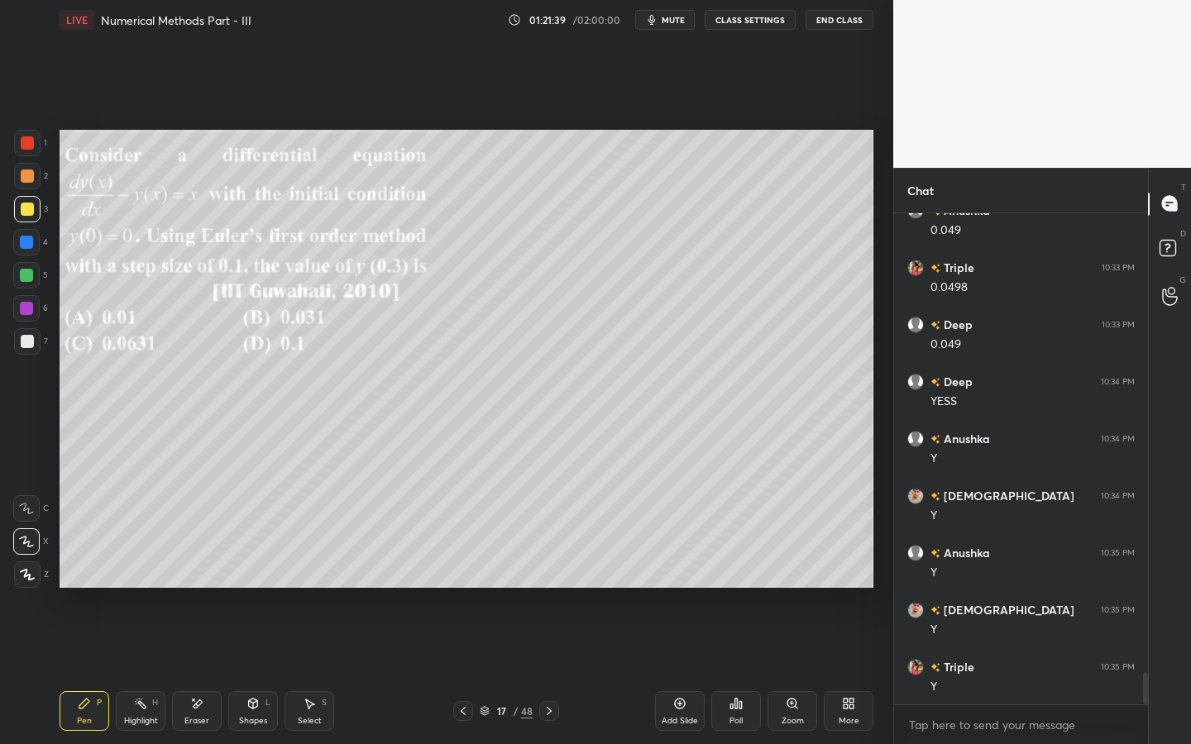
scroll to position [7024, 0]
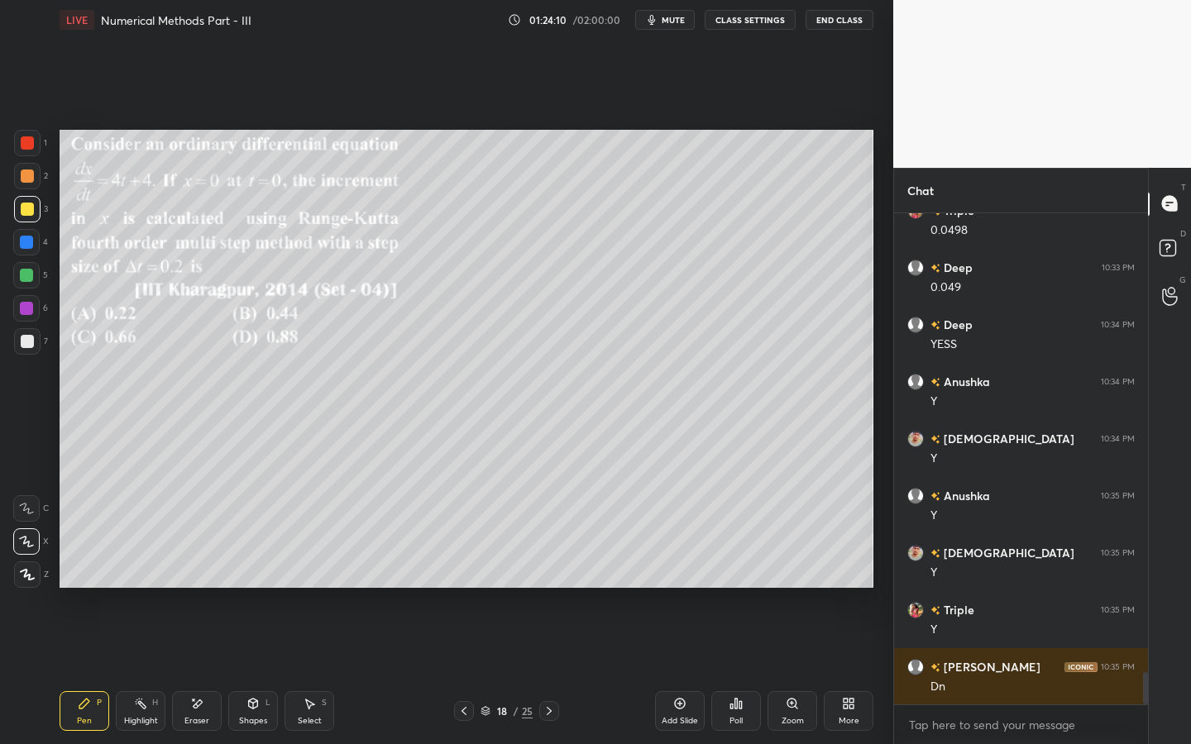
drag, startPoint x: 174, startPoint y: 74, endPoint x: 199, endPoint y: 120, distance: 52.9
click at [184, 79] on div at bounding box center [446, 372] width 893 height 744
click at [673, 25] on span "mute" at bounding box center [673, 20] width 23 height 12
click at [676, 21] on span "unmute" at bounding box center [672, 20] width 36 height 12
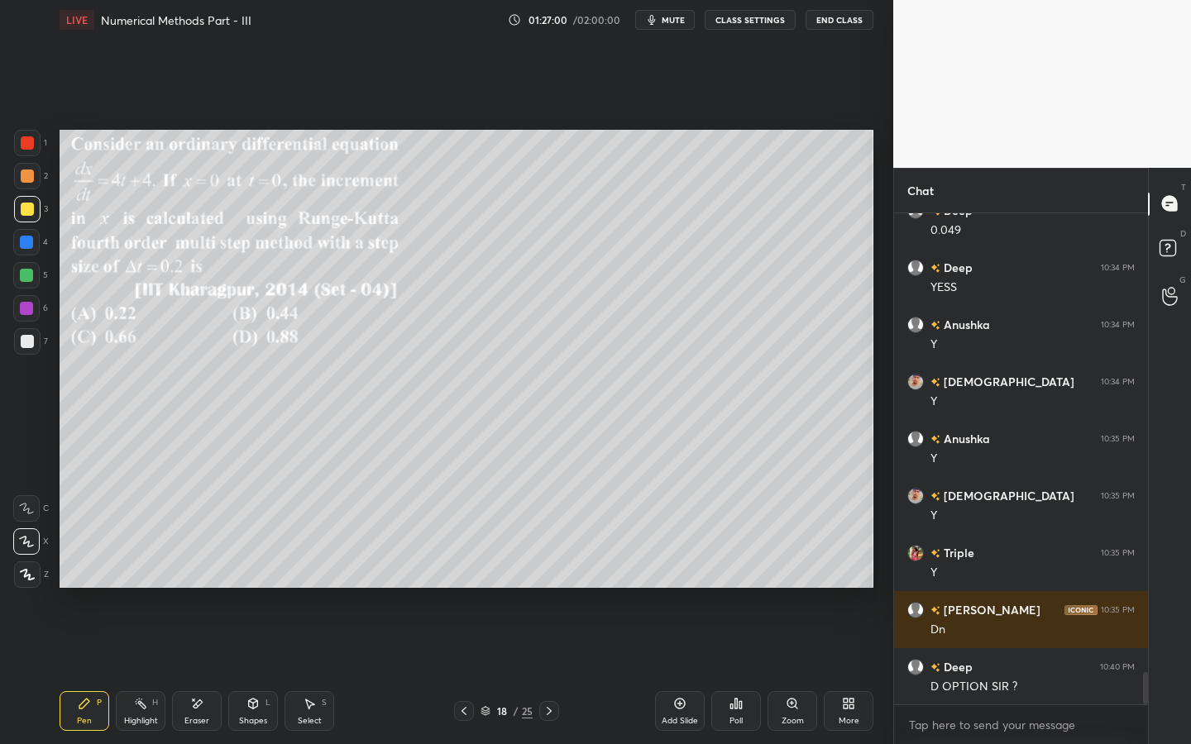
click at [248, 671] on div "Shapes L" at bounding box center [253, 711] width 50 height 40
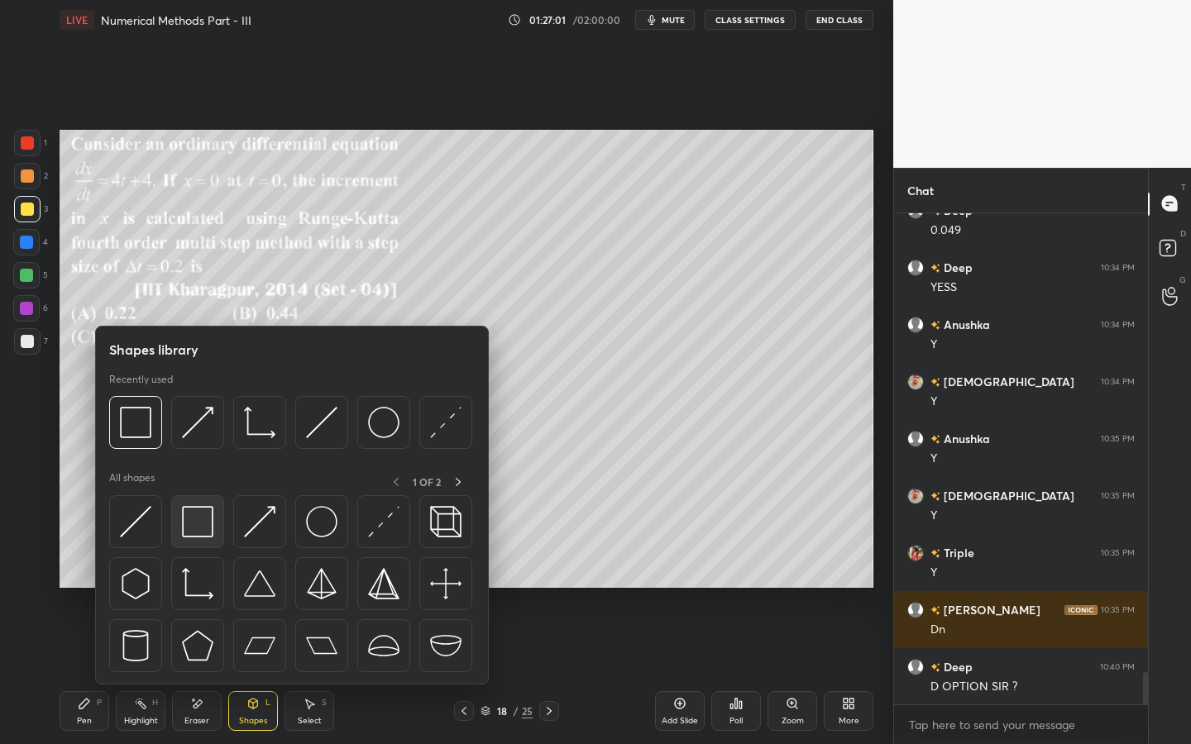
click at [213, 521] on div at bounding box center [197, 521] width 53 height 53
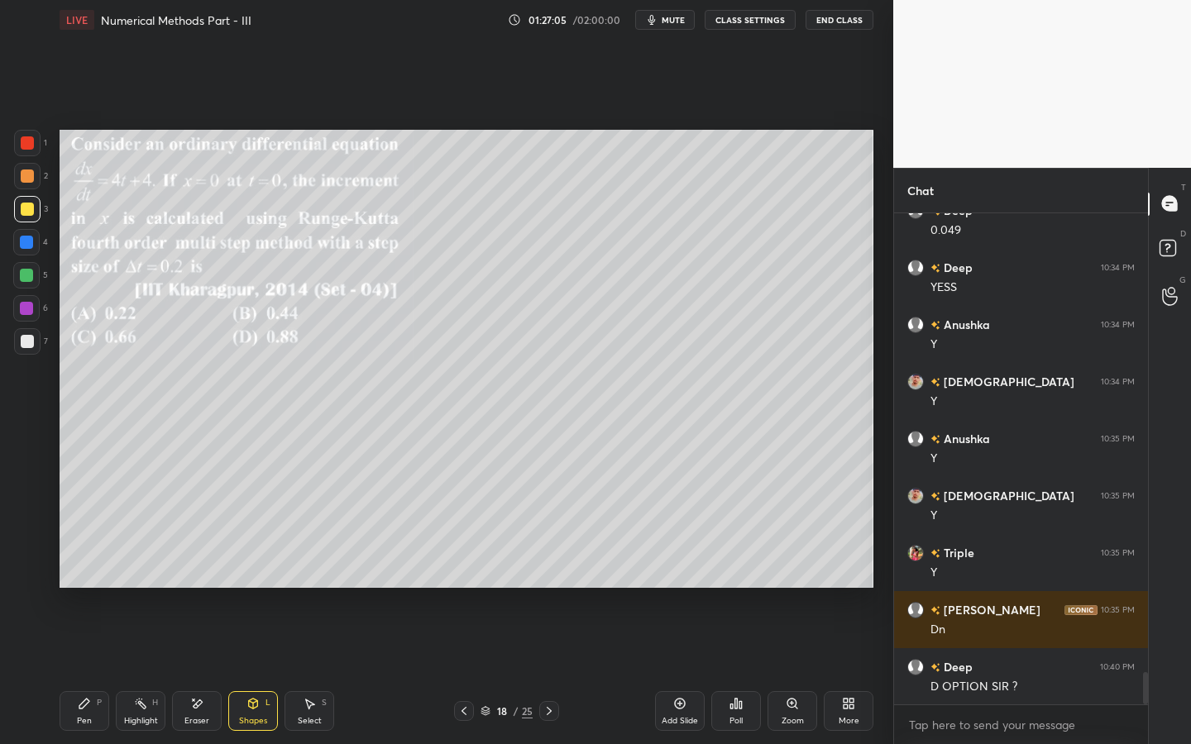
drag, startPoint x: 16, startPoint y: 709, endPoint x: 26, endPoint y: 707, distance: 10.1
click at [20, 671] on div "1 2 3 4 5 6 7 C X Z E E Erase all H H LIVE Numerical Methods Part - III 01:27:0…" at bounding box center [440, 372] width 880 height 744
click at [65, 671] on div "Pen P" at bounding box center [85, 711] width 50 height 40
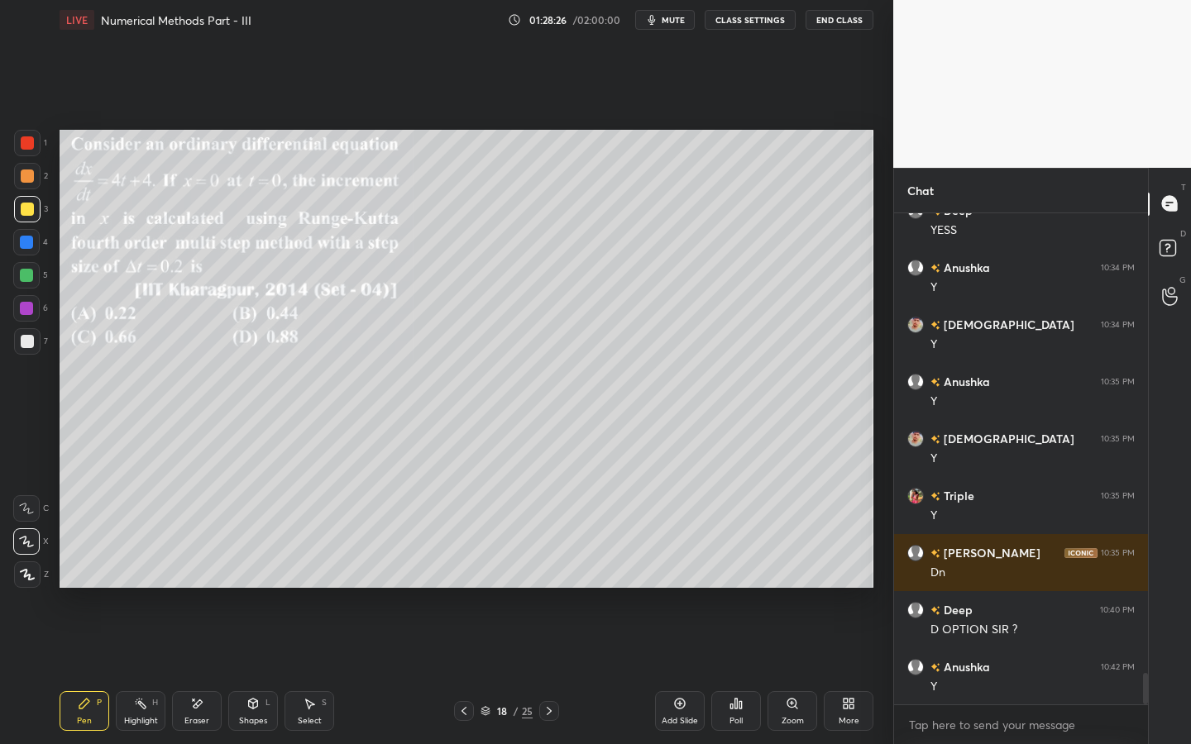
click at [41, 153] on div "1" at bounding box center [30, 146] width 33 height 33
click at [33, 181] on div at bounding box center [27, 176] width 26 height 26
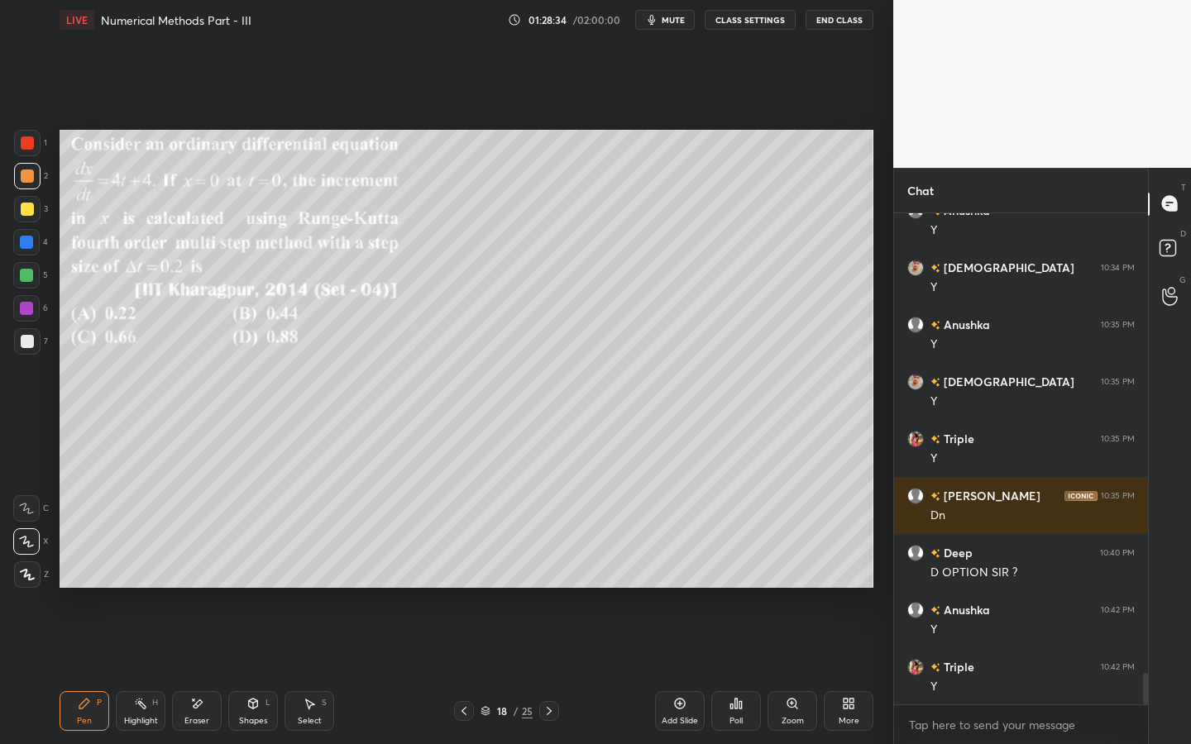
scroll to position [7253, 0]
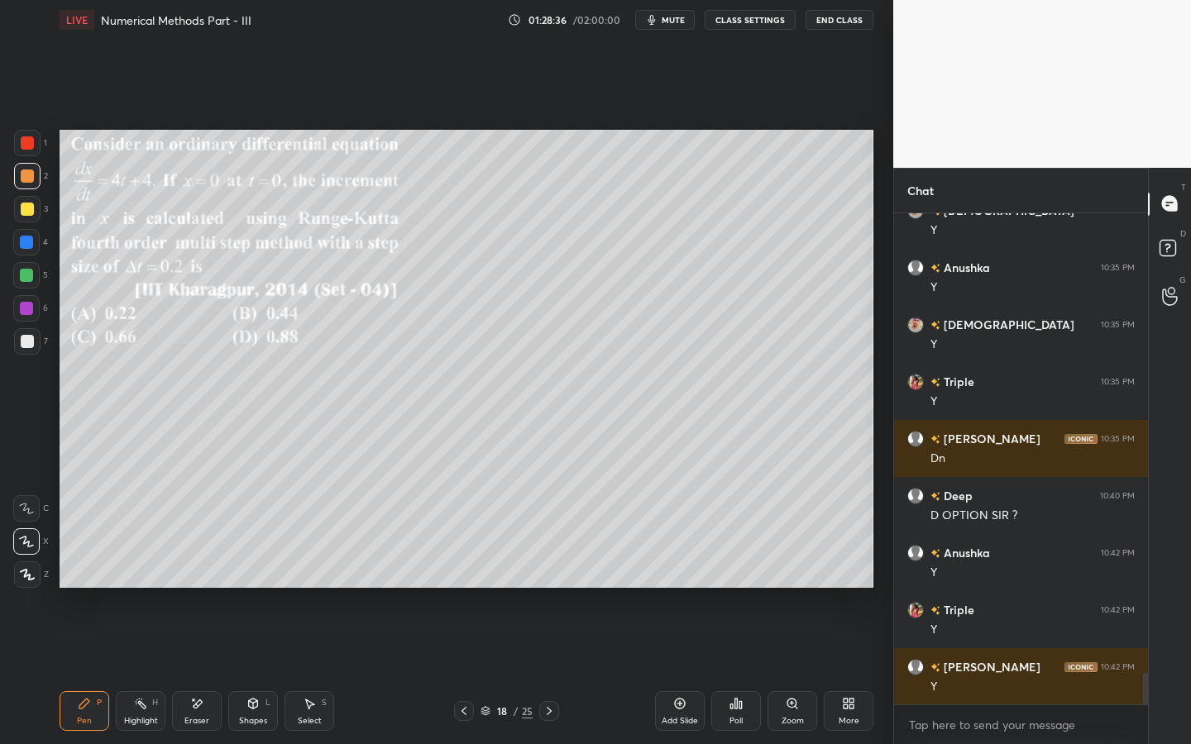
click at [23, 207] on div at bounding box center [27, 209] width 13 height 13
drag, startPoint x: 36, startPoint y: 310, endPoint x: 55, endPoint y: 300, distance: 21.5
click at [36, 310] on div at bounding box center [26, 308] width 26 height 26
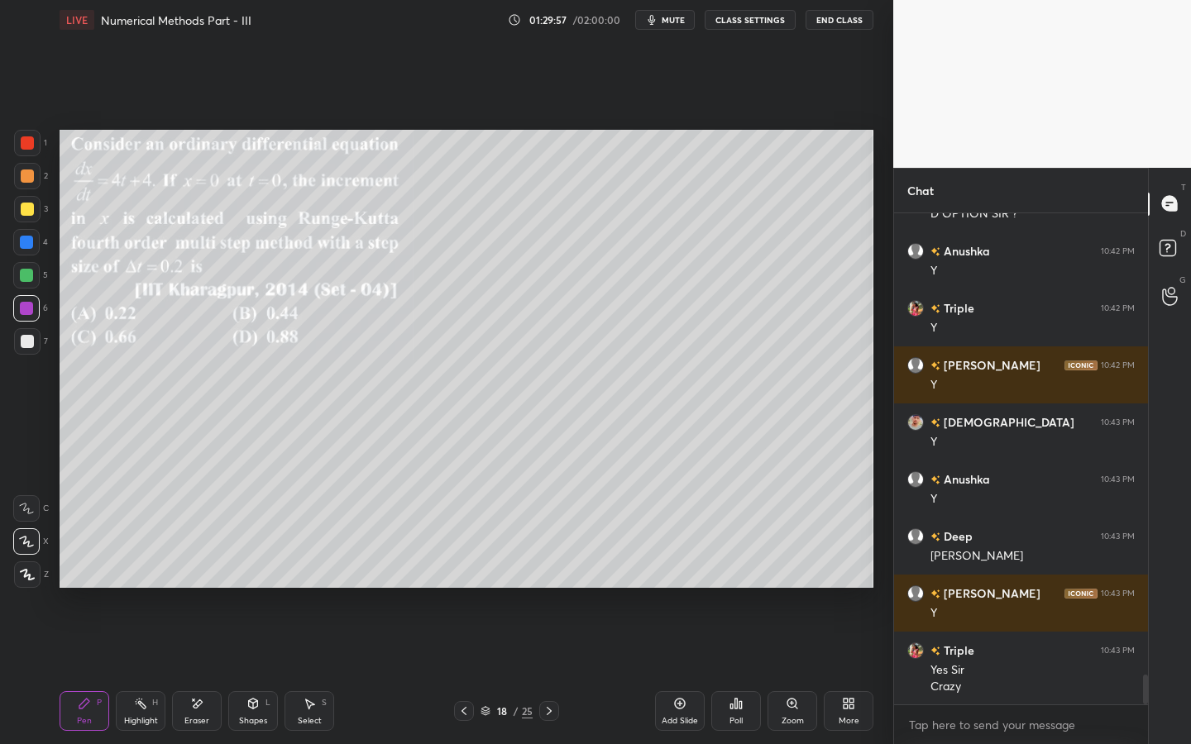
scroll to position [7611, 0]
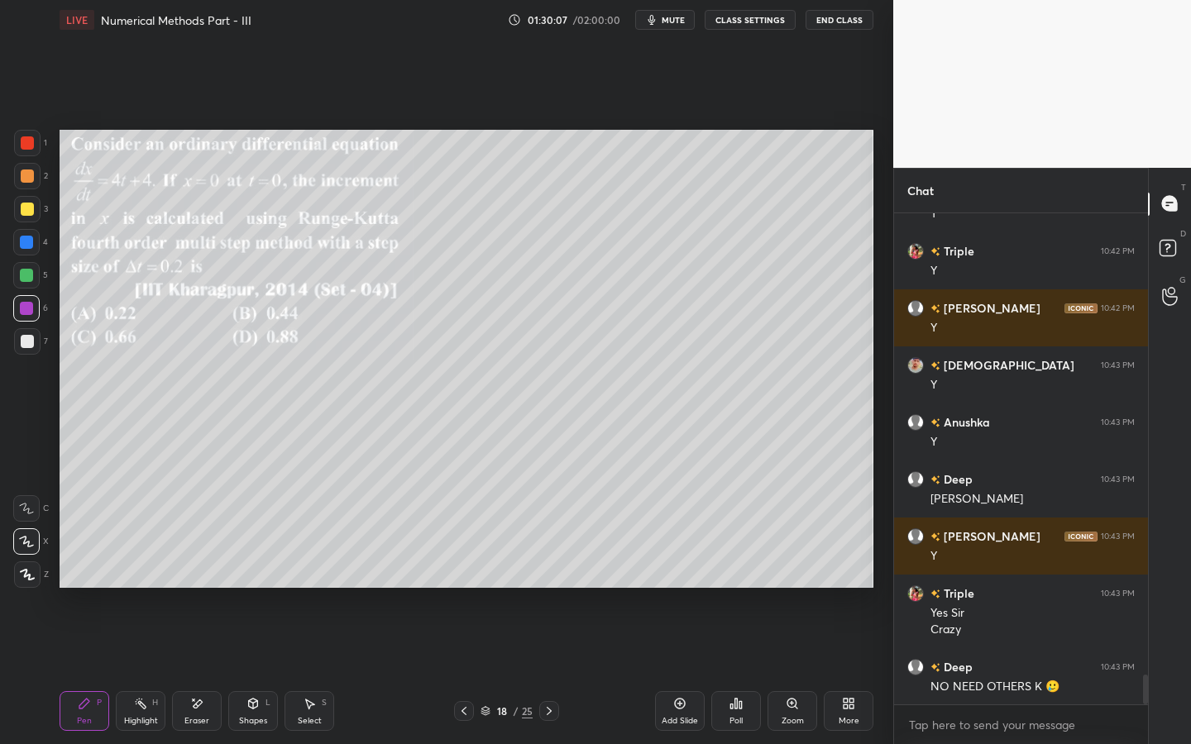
drag, startPoint x: 34, startPoint y: 349, endPoint x: 53, endPoint y: 332, distance: 25.2
click at [34, 349] on div at bounding box center [27, 341] width 26 height 26
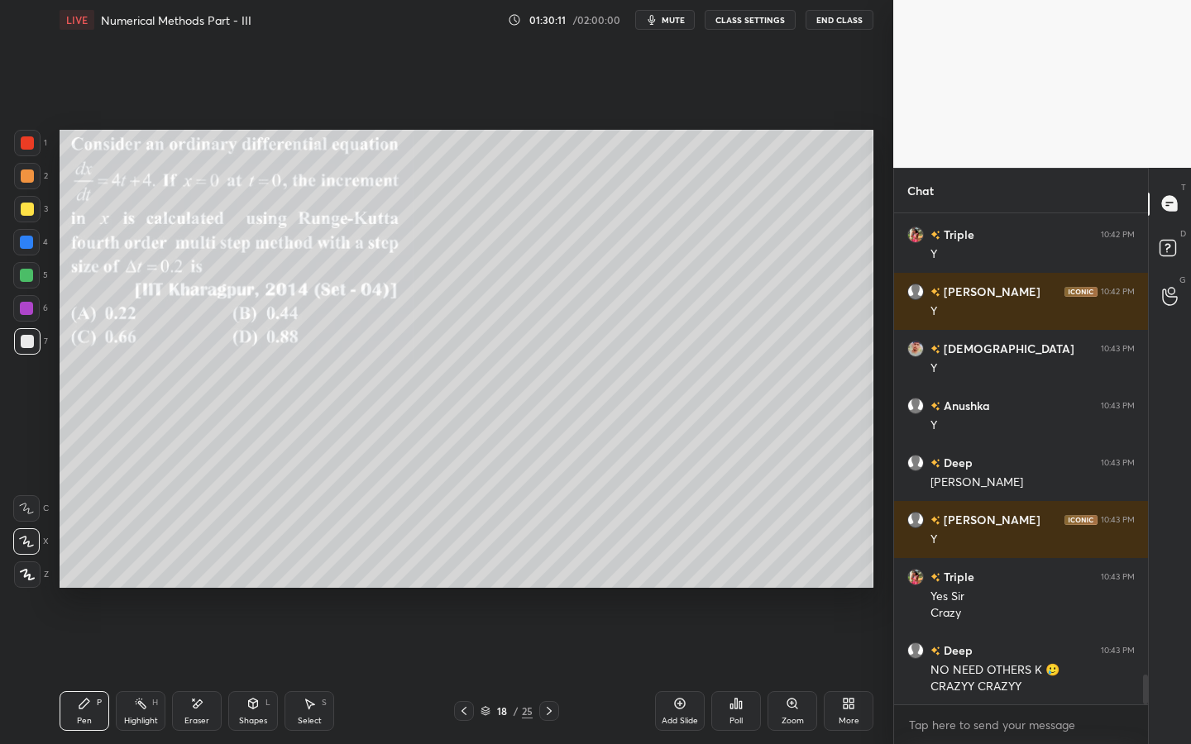
click at [26, 306] on div at bounding box center [26, 308] width 13 height 13
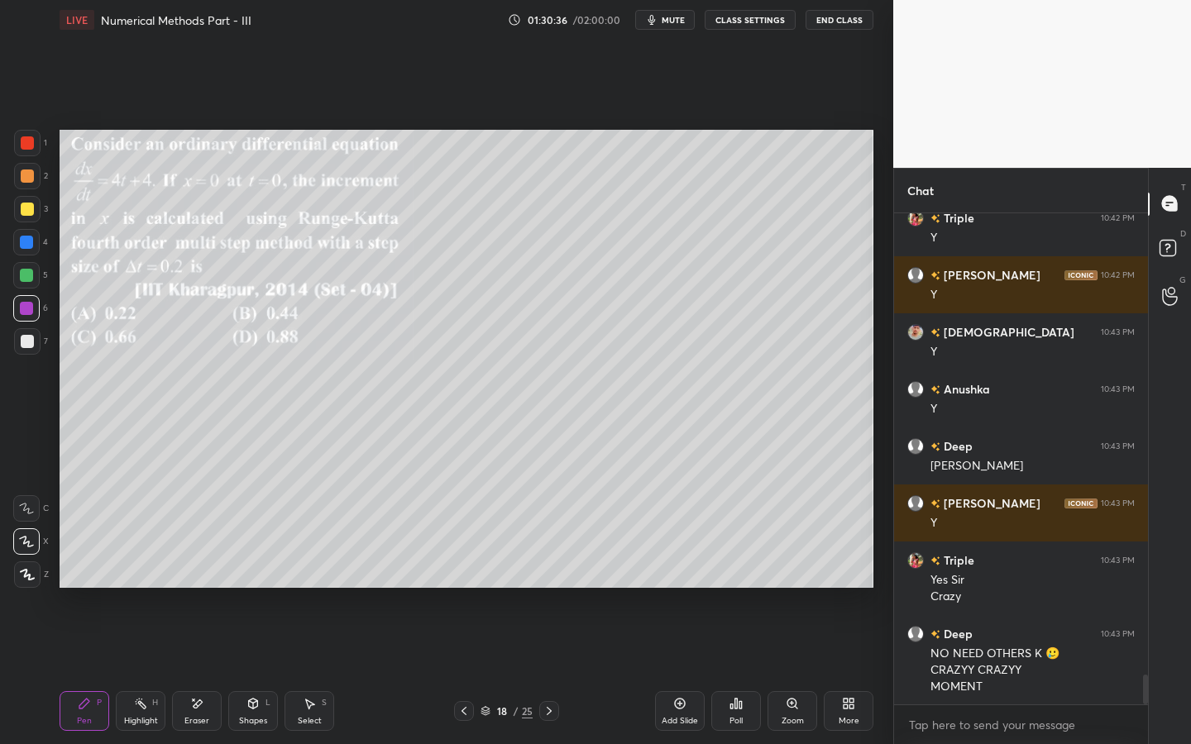
click at [17, 340] on div at bounding box center [27, 341] width 26 height 26
drag, startPoint x: 37, startPoint y: 310, endPoint x: 50, endPoint y: 307, distance: 13.6
click at [36, 310] on div at bounding box center [26, 308] width 26 height 26
click at [31, 342] on div at bounding box center [27, 341] width 13 height 13
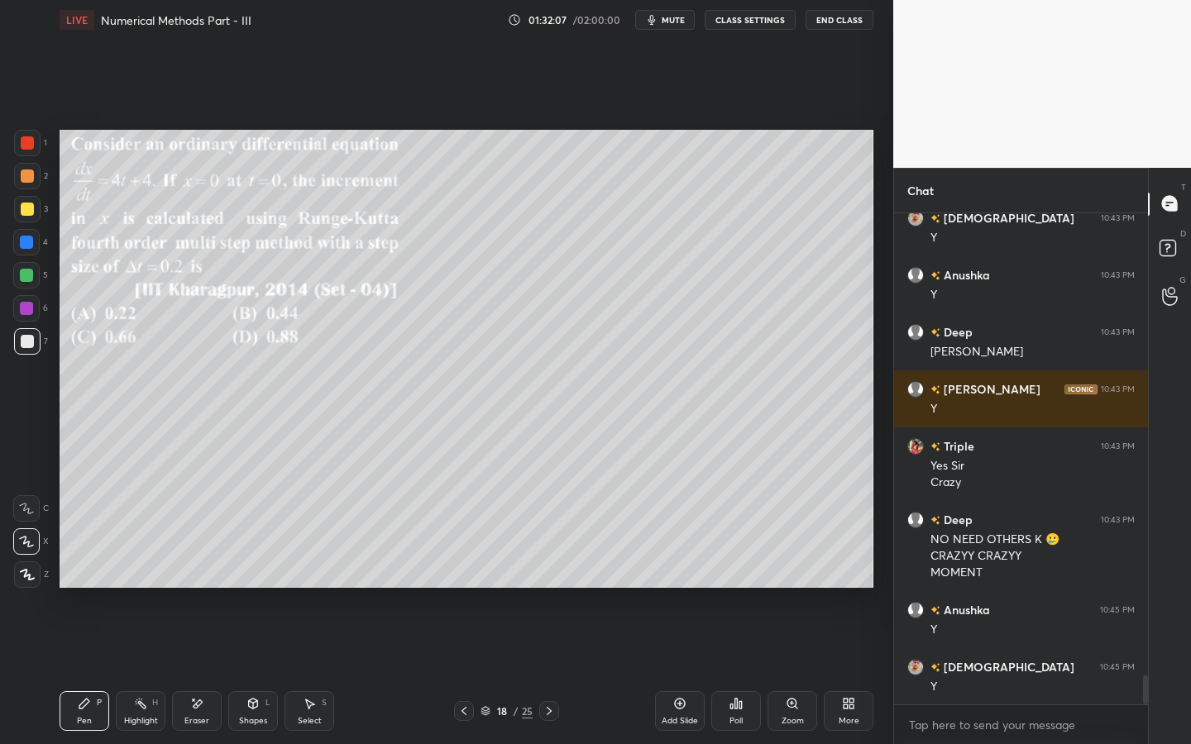
scroll to position [7816, 0]
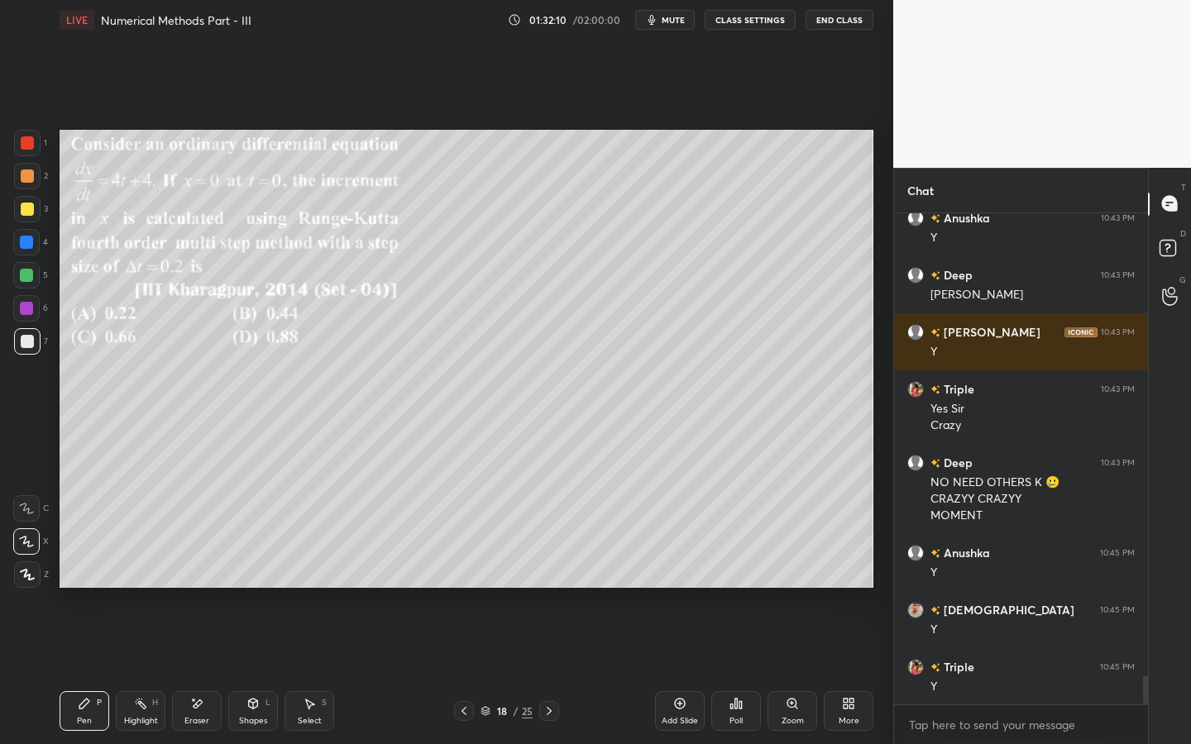
drag, startPoint x: 304, startPoint y: 709, endPoint x: 292, endPoint y: 700, distance: 15.4
click at [301, 671] on div "Select S" at bounding box center [309, 711] width 50 height 40
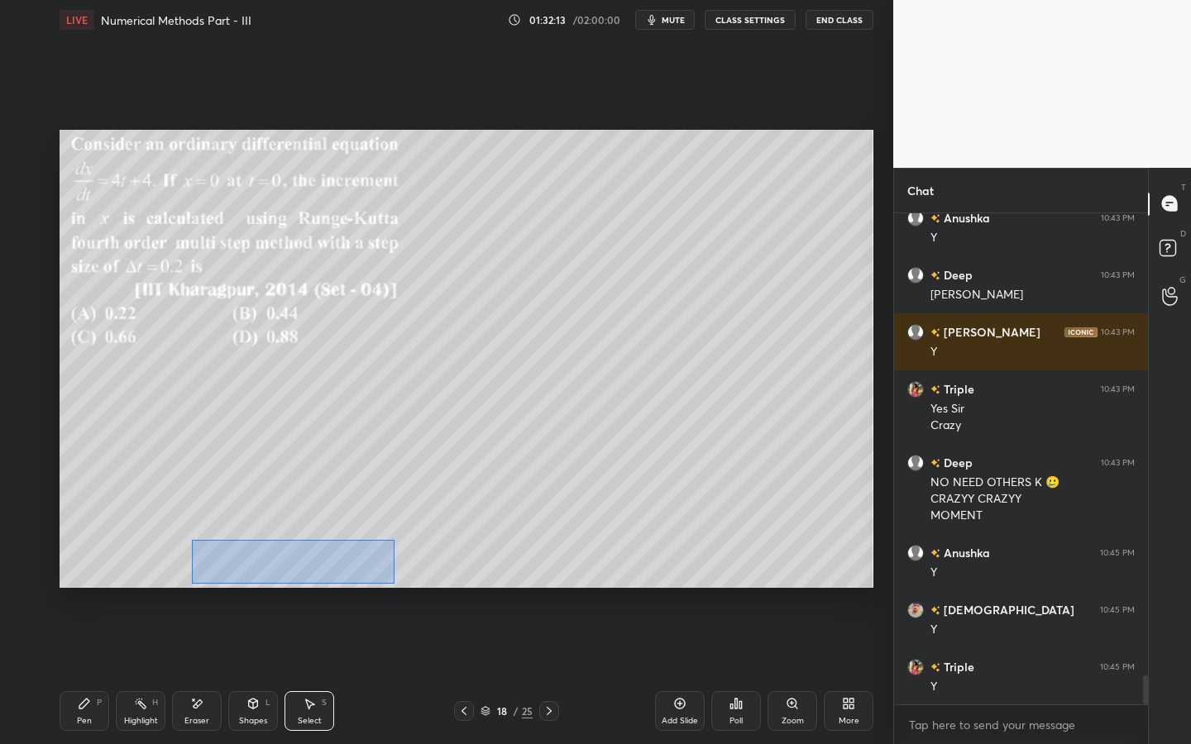
drag, startPoint x: 196, startPoint y: 558, endPoint x: 411, endPoint y: 573, distance: 215.5
click at [392, 582] on div "0 ° Undo Copy Duplicate Duplicate to new slide Delete" at bounding box center [467, 359] width 814 height 458
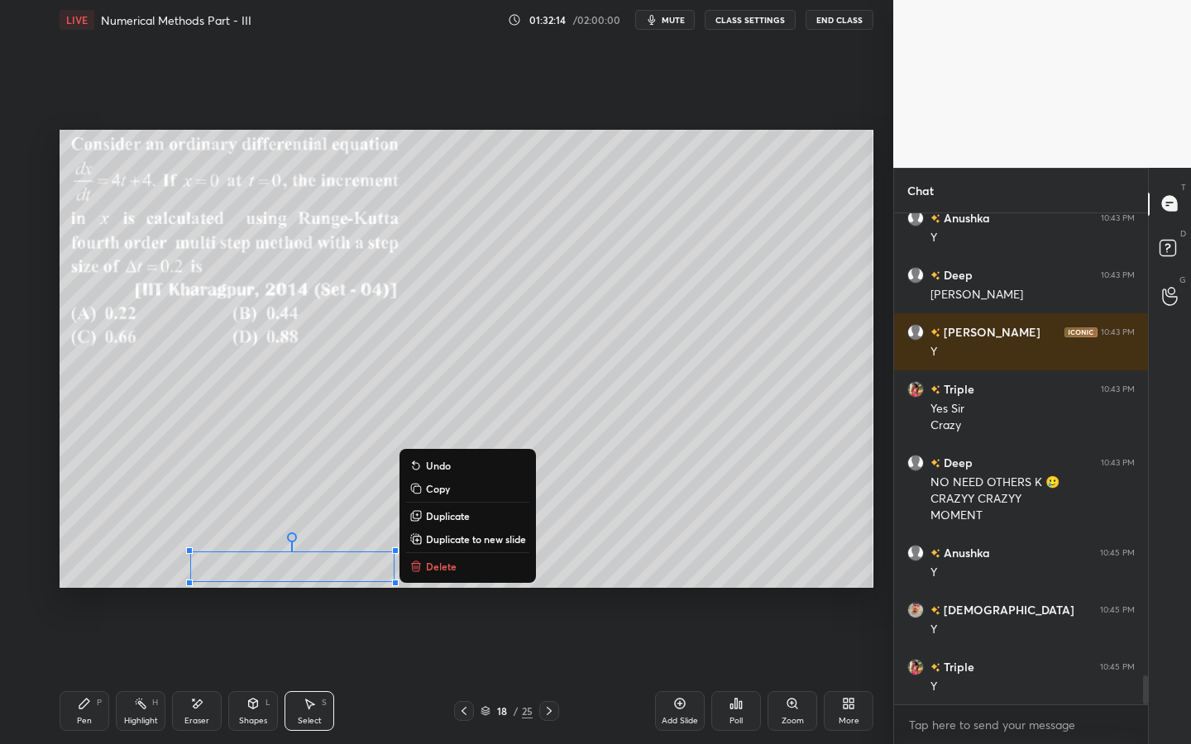
click at [451, 513] on p "Duplicate" at bounding box center [448, 515] width 44 height 13
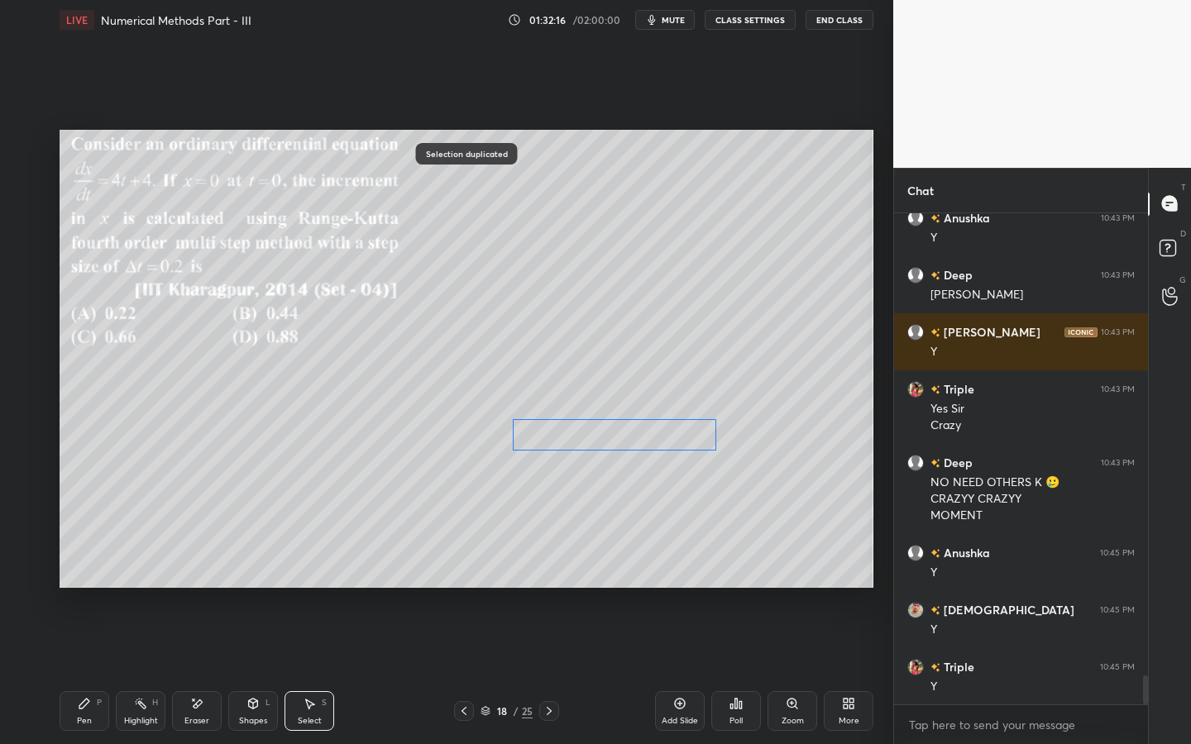
drag, startPoint x: 355, startPoint y: 577, endPoint x: 663, endPoint y: 428, distance: 342.5
click at [659, 427] on div "0 ° Undo Copy Duplicate Duplicate to new slide Delete" at bounding box center [467, 359] width 814 height 458
click at [591, 432] on div "0 ° Undo Copy Duplicate Duplicate to new slide Delete" at bounding box center [467, 359] width 814 height 458
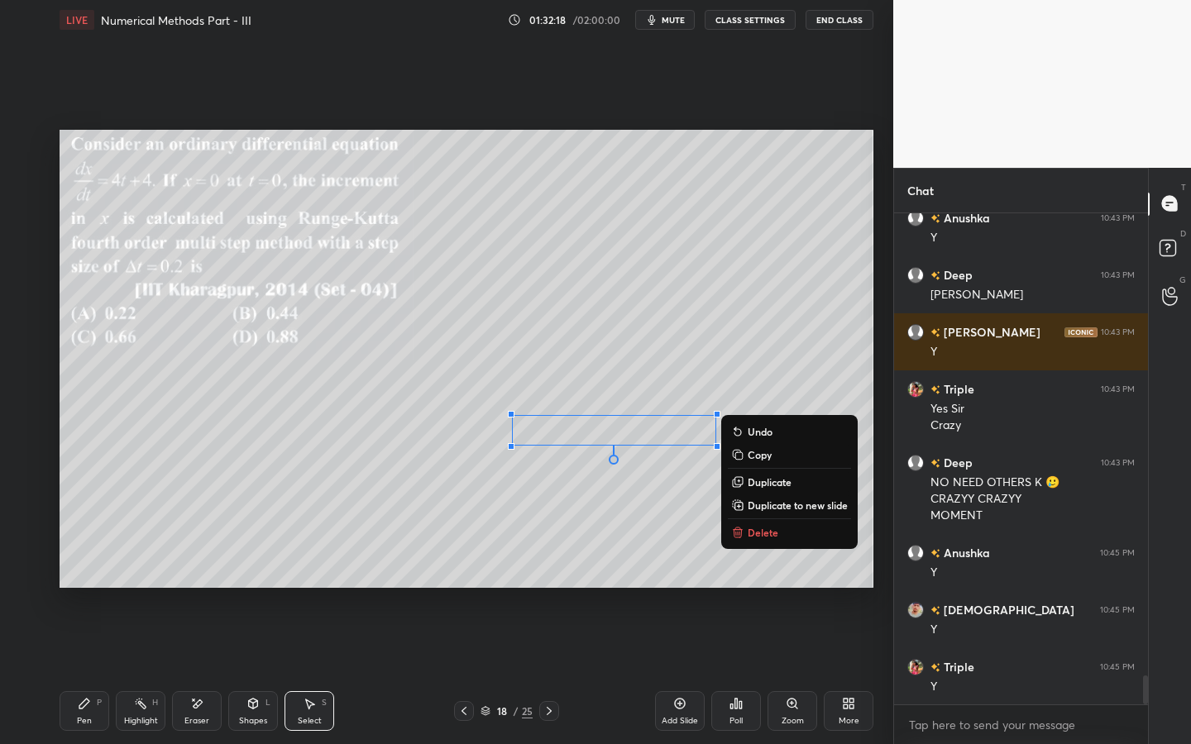
click at [78, 671] on div "Pen P" at bounding box center [85, 711] width 50 height 40
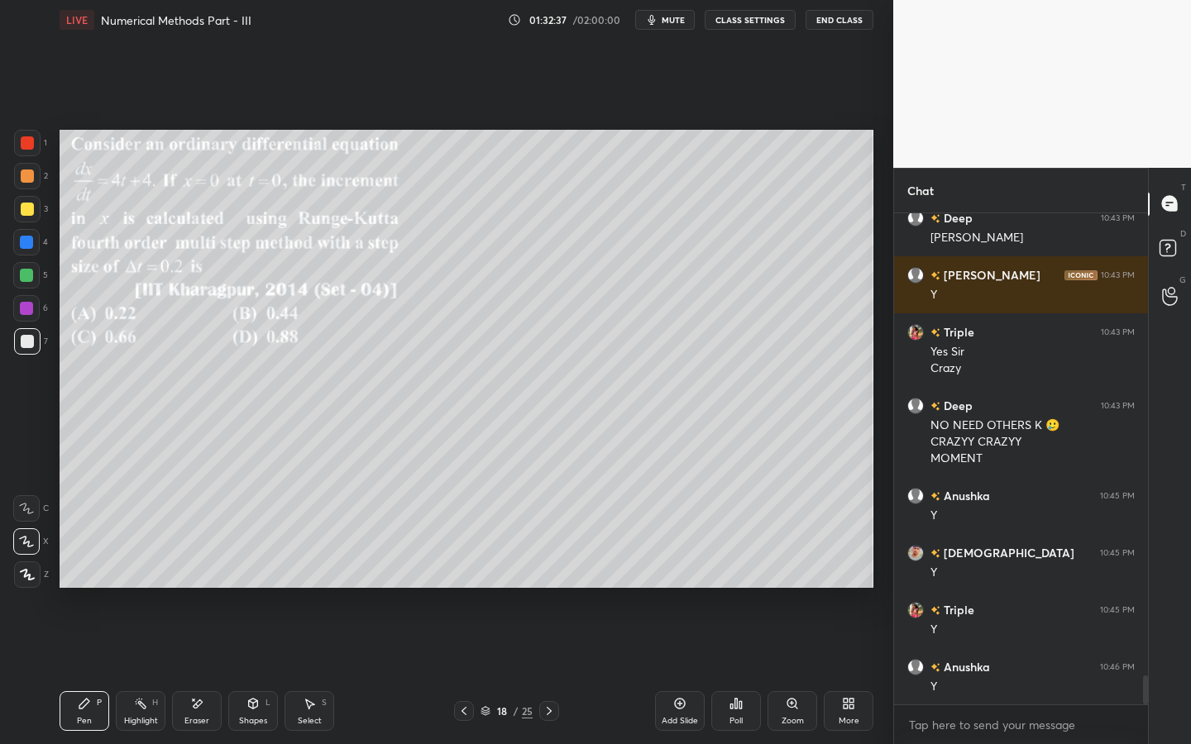
scroll to position [7930, 0]
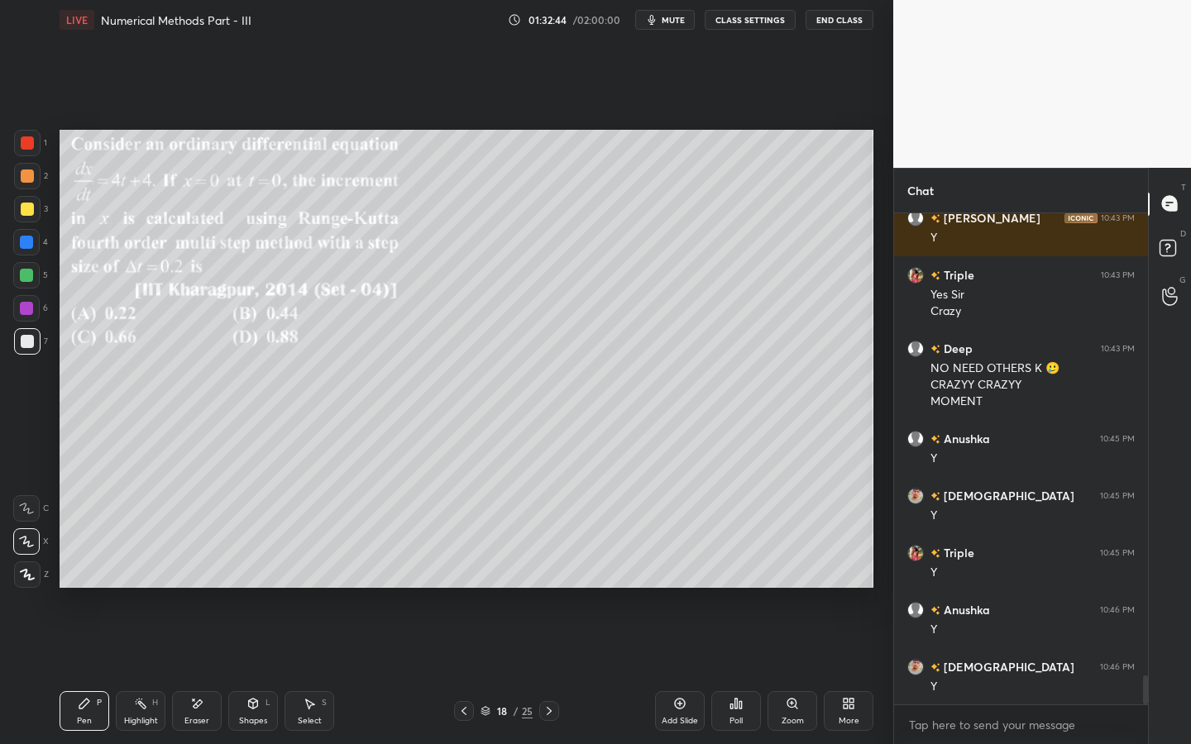
drag, startPoint x: 674, startPoint y: 21, endPoint x: 676, endPoint y: 12, distance: 8.4
click at [674, 22] on span "mute" at bounding box center [673, 20] width 23 height 12
drag, startPoint x: 667, startPoint y: 16, endPoint x: 677, endPoint y: 15, distance: 10.0
click at [667, 16] on span "unmute" at bounding box center [672, 20] width 36 height 12
click at [294, 671] on div "Select S" at bounding box center [309, 711] width 50 height 40
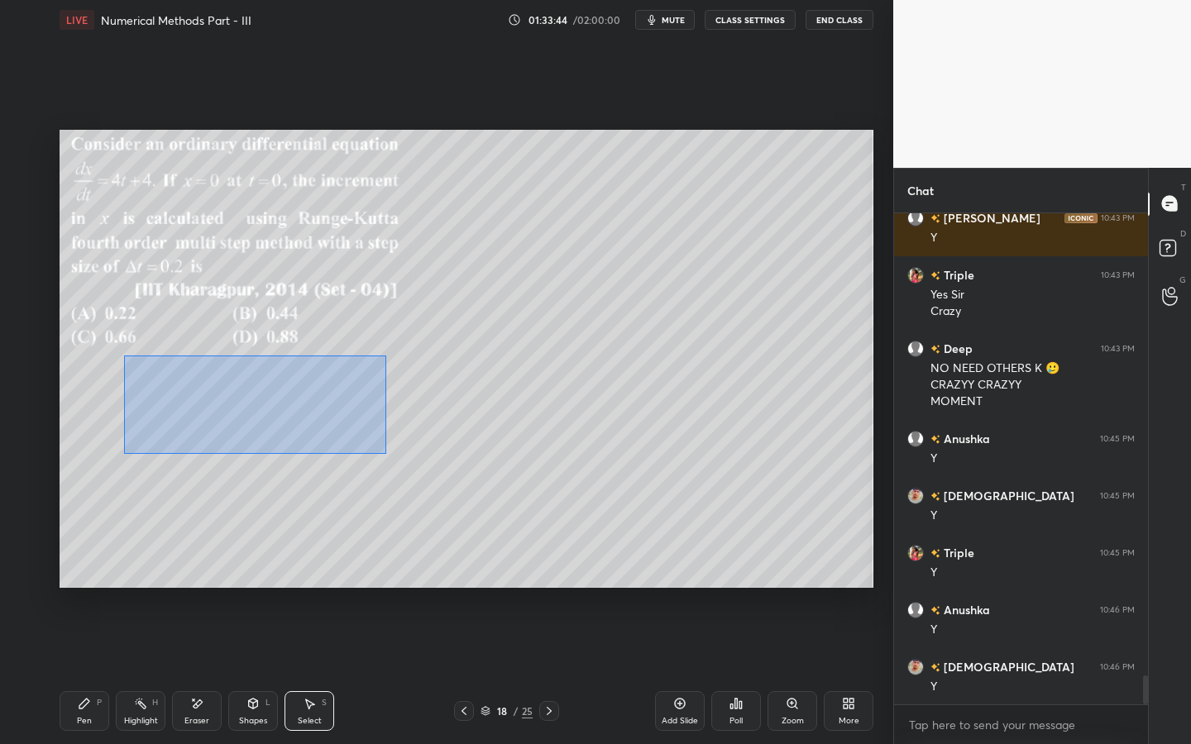
drag, startPoint x: 128, startPoint y: 368, endPoint x: 416, endPoint y: 448, distance: 298.7
click at [387, 452] on div "0 ° Undo Copy Duplicate Duplicate to new slide Delete" at bounding box center [467, 359] width 814 height 458
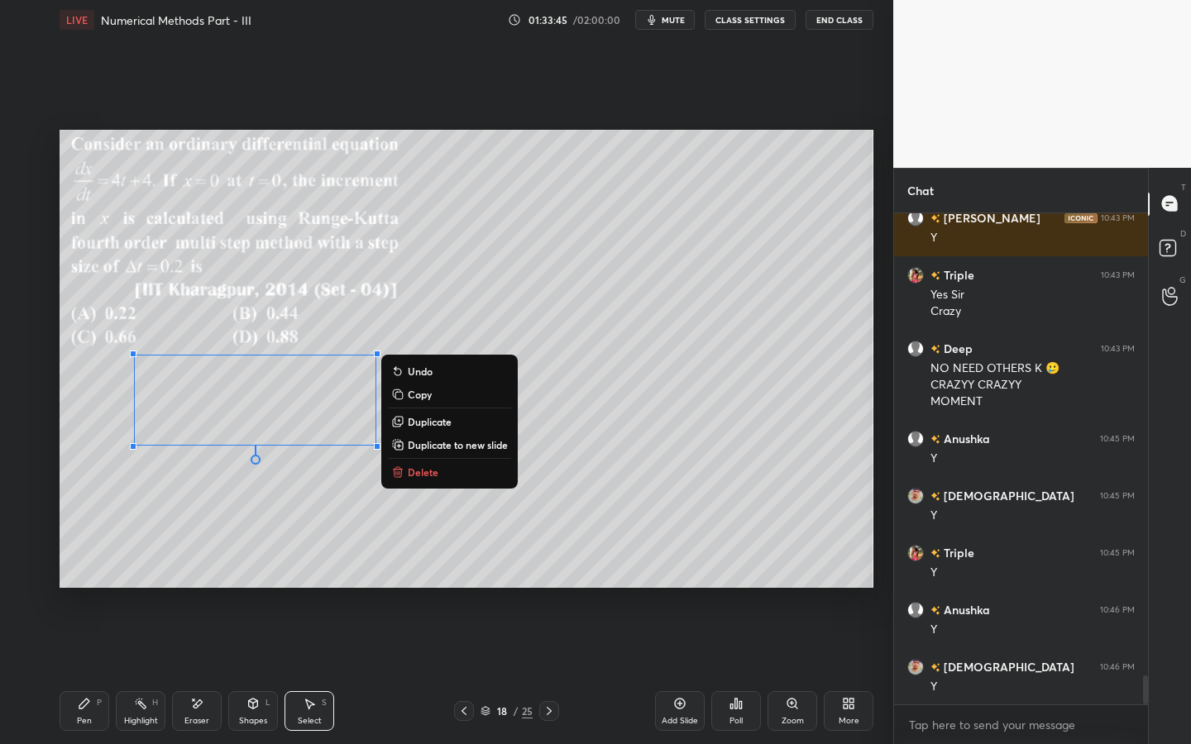
drag, startPoint x: 447, startPoint y: 439, endPoint x: 434, endPoint y: 441, distance: 12.5
click at [447, 439] on p "Duplicate to new slide" at bounding box center [458, 444] width 100 height 13
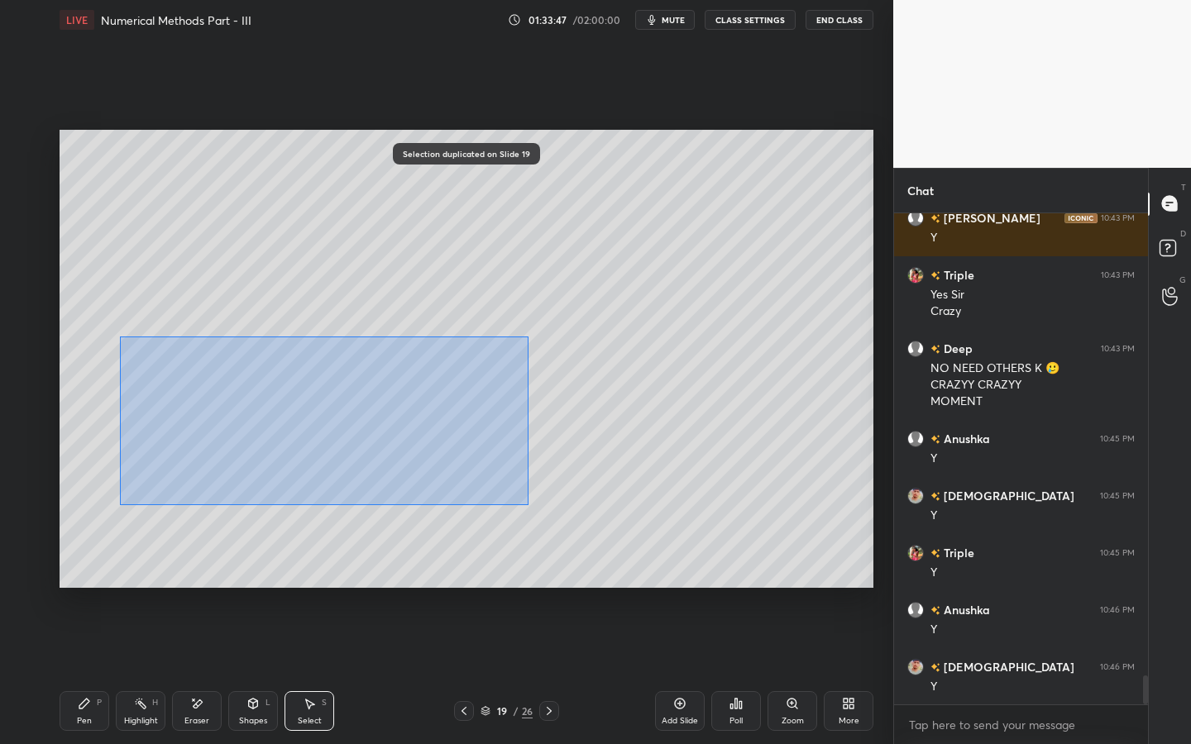
drag, startPoint x: 120, startPoint y: 337, endPoint x: 469, endPoint y: 470, distance: 373.5
click at [521, 501] on div "0 ° Undo Copy Duplicate Duplicate to new slide Delete" at bounding box center [467, 359] width 814 height 458
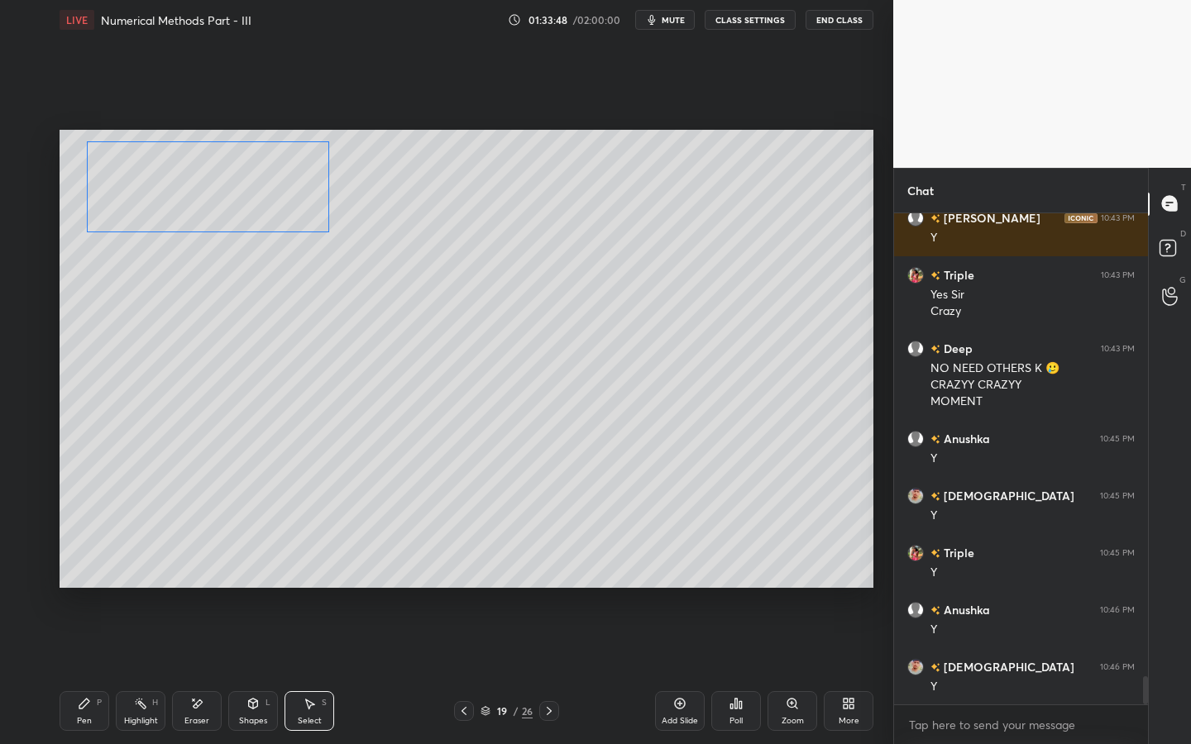
scroll to position [7987, 0]
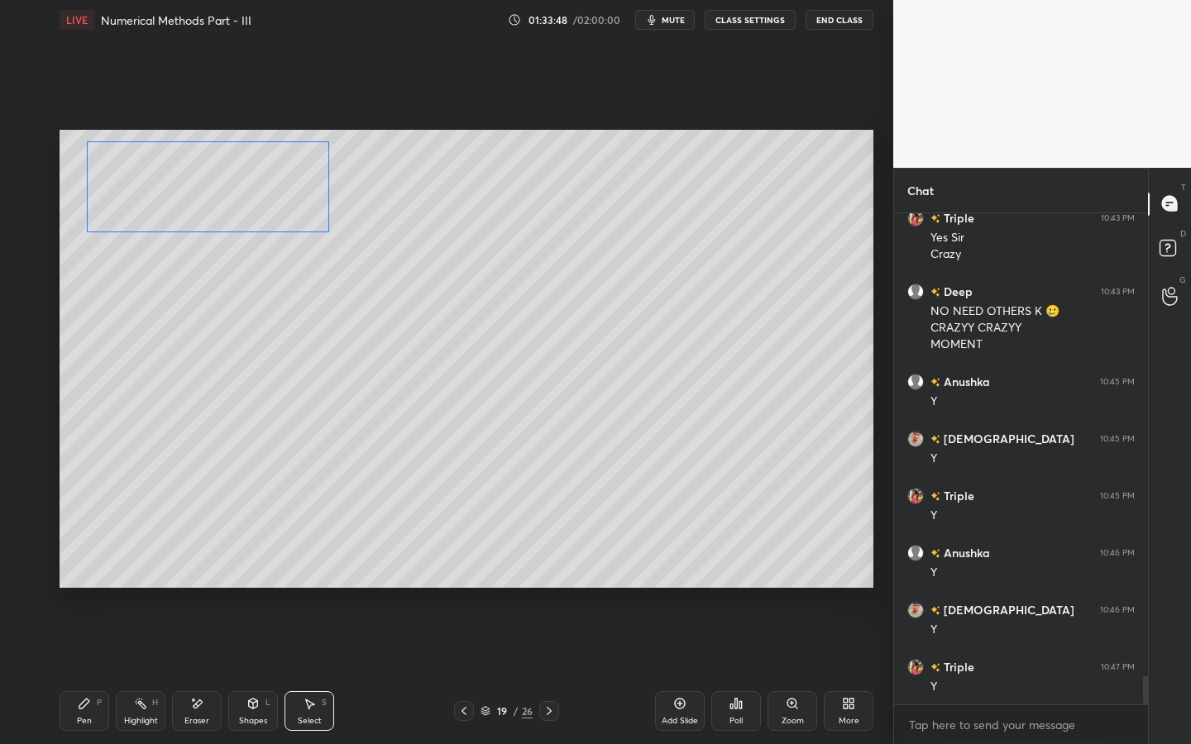
drag, startPoint x: 291, startPoint y: 349, endPoint x: 209, endPoint y: 206, distance: 164.8
click at [222, 186] on div "0 ° Undo Copy Duplicate Duplicate to new slide Delete" at bounding box center [467, 359] width 814 height 458
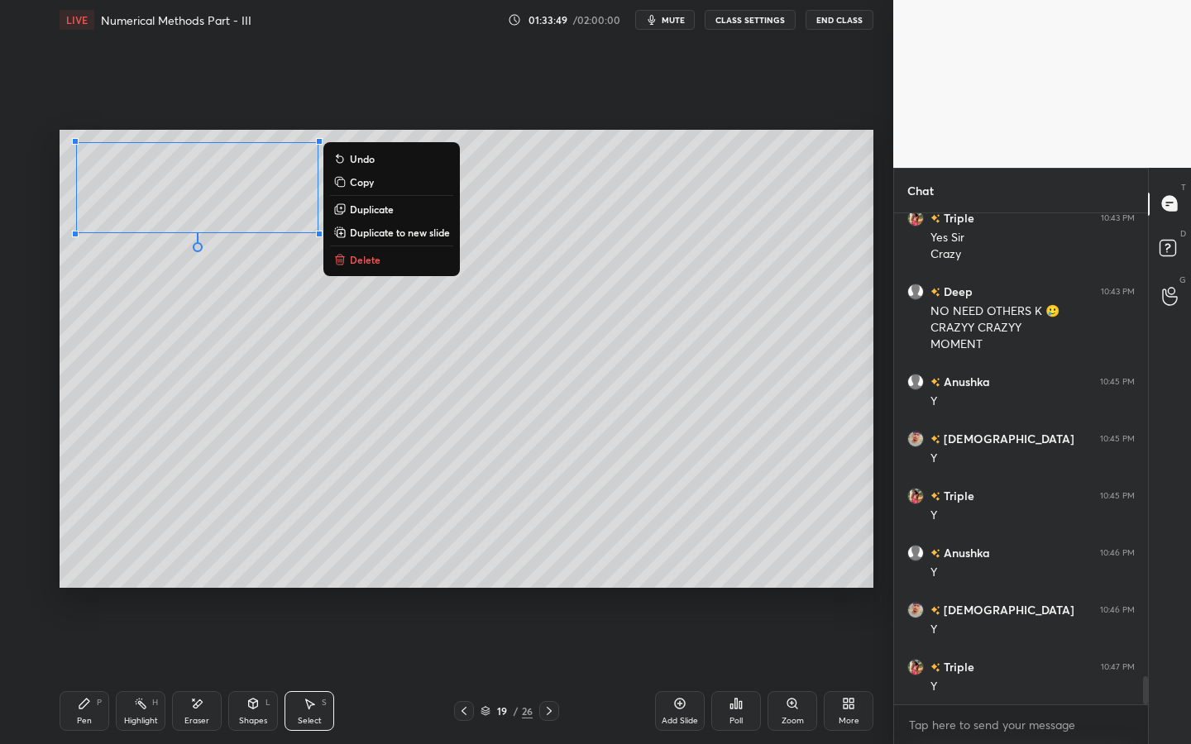
click at [99, 671] on div "Pen P" at bounding box center [85, 711] width 50 height 40
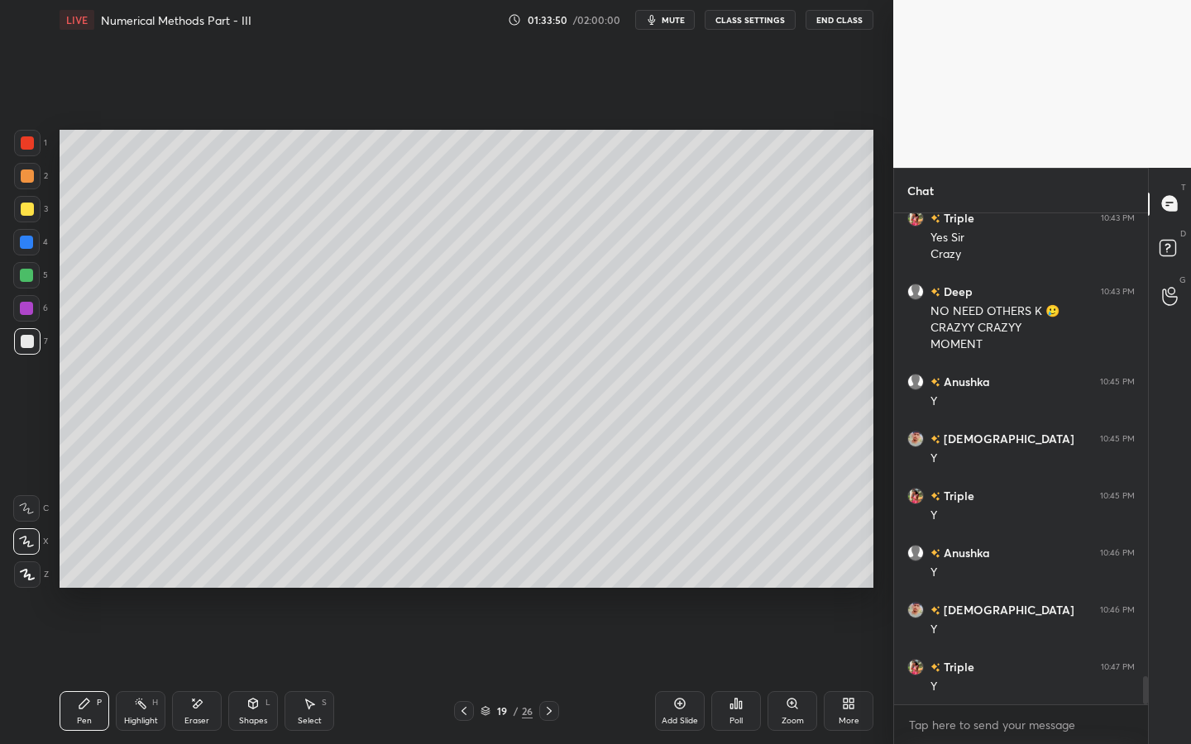
click at [191, 671] on div "Eraser" at bounding box center [197, 711] width 50 height 40
click at [81, 671] on div "Pen P" at bounding box center [85, 711] width 50 height 40
drag, startPoint x: 45, startPoint y: 134, endPoint x: 33, endPoint y: 137, distance: 12.8
click at [35, 137] on div "1" at bounding box center [30, 143] width 33 height 26
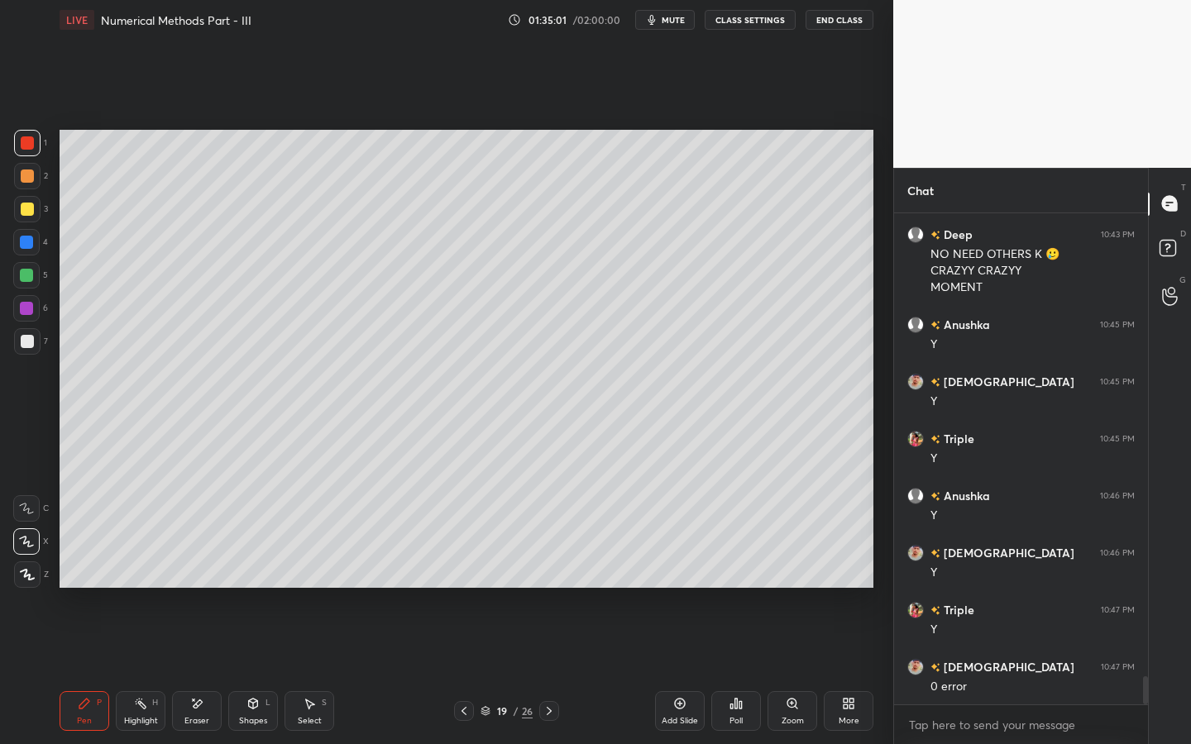
click at [31, 342] on div at bounding box center [27, 341] width 13 height 13
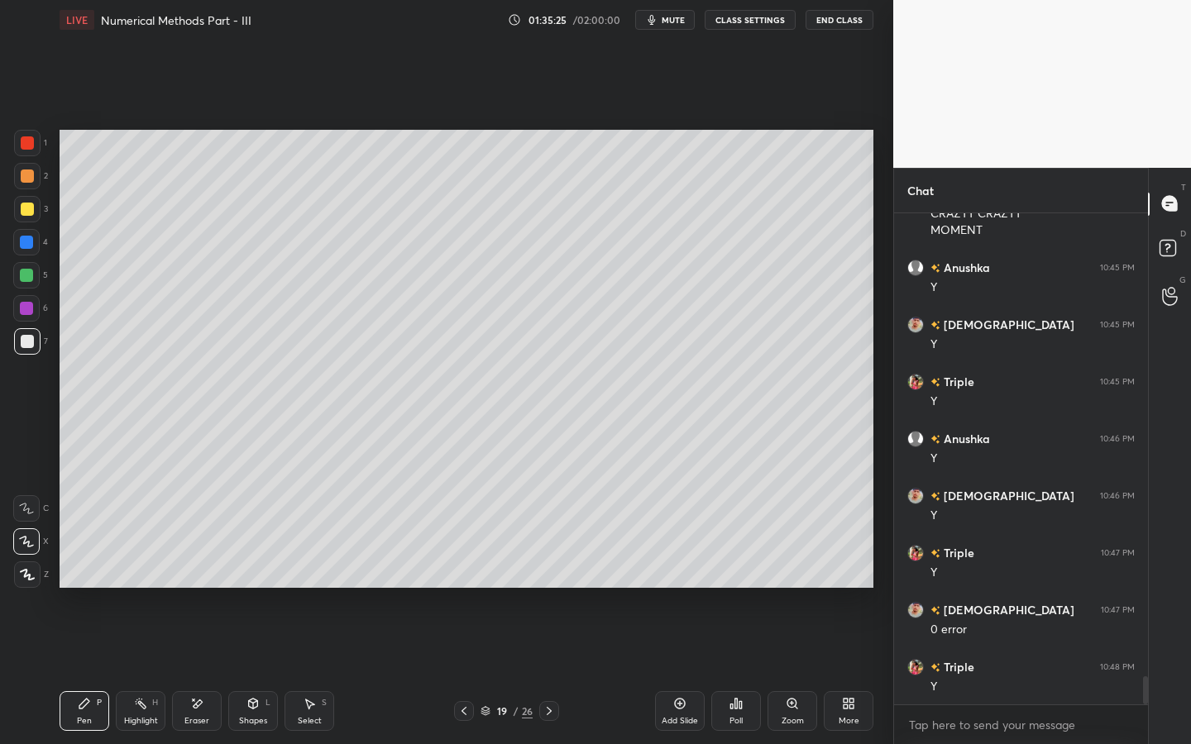
scroll to position [8158, 0]
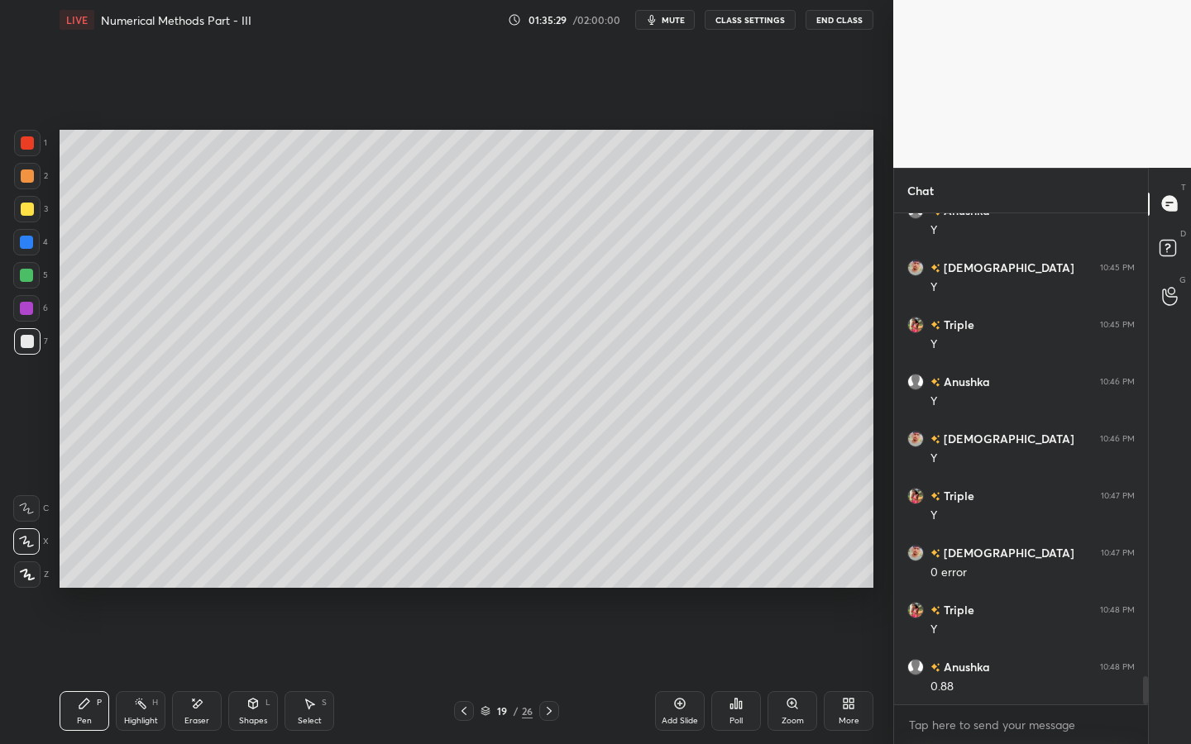
click at [193, 671] on icon at bounding box center [196, 704] width 13 height 14
click at [81, 671] on div "Pen P" at bounding box center [85, 711] width 50 height 40
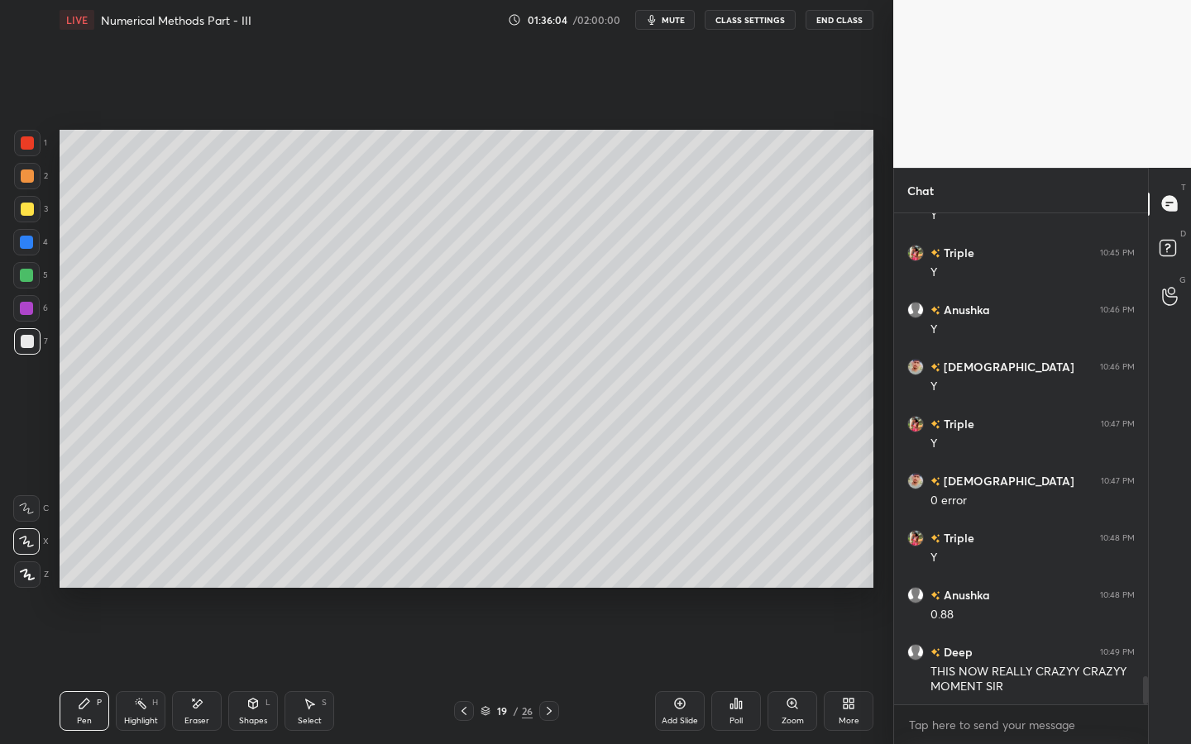
click at [31, 279] on div at bounding box center [26, 275] width 13 height 13
click at [236, 671] on div "Shapes L" at bounding box center [253, 711] width 50 height 40
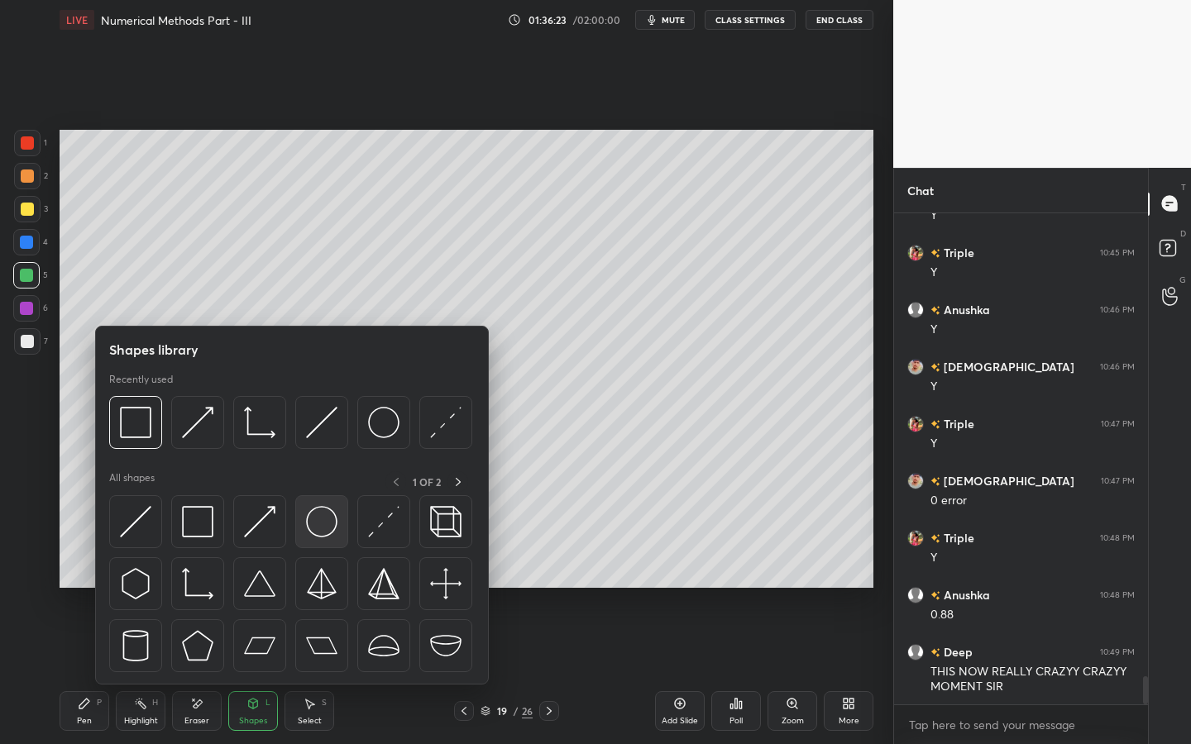
click at [313, 501] on div at bounding box center [321, 521] width 53 height 53
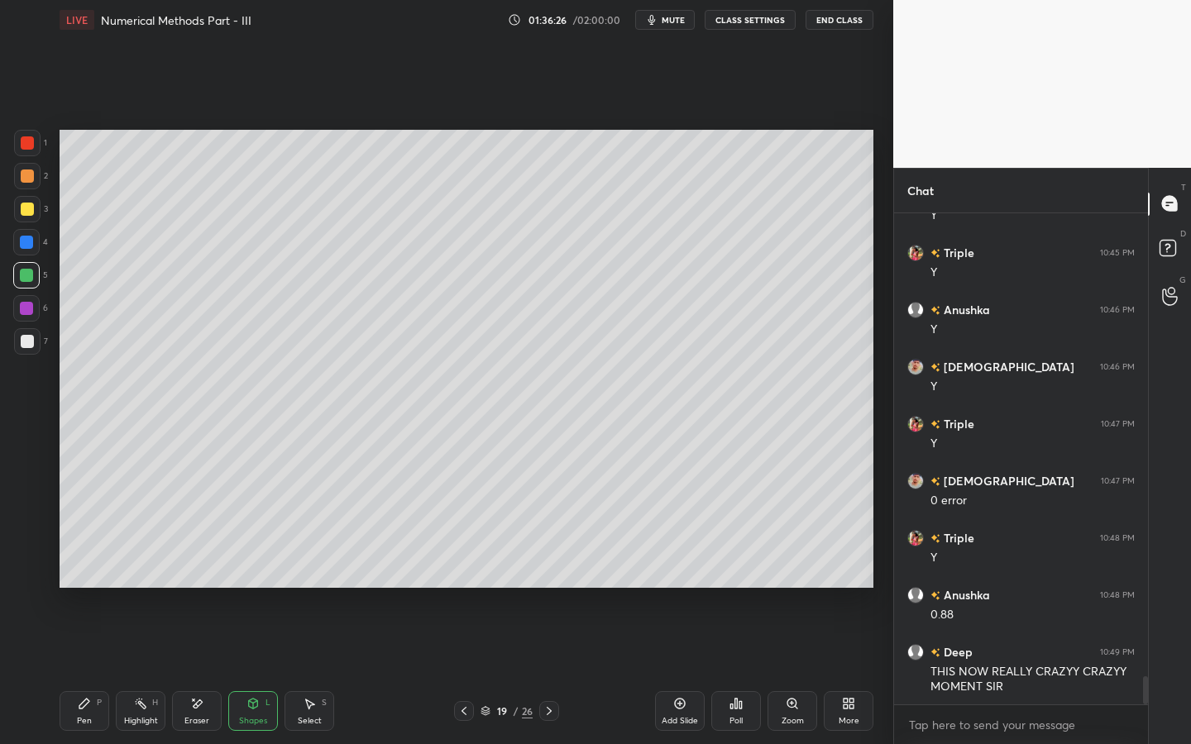
click at [79, 671] on div "Pen P" at bounding box center [85, 711] width 50 height 40
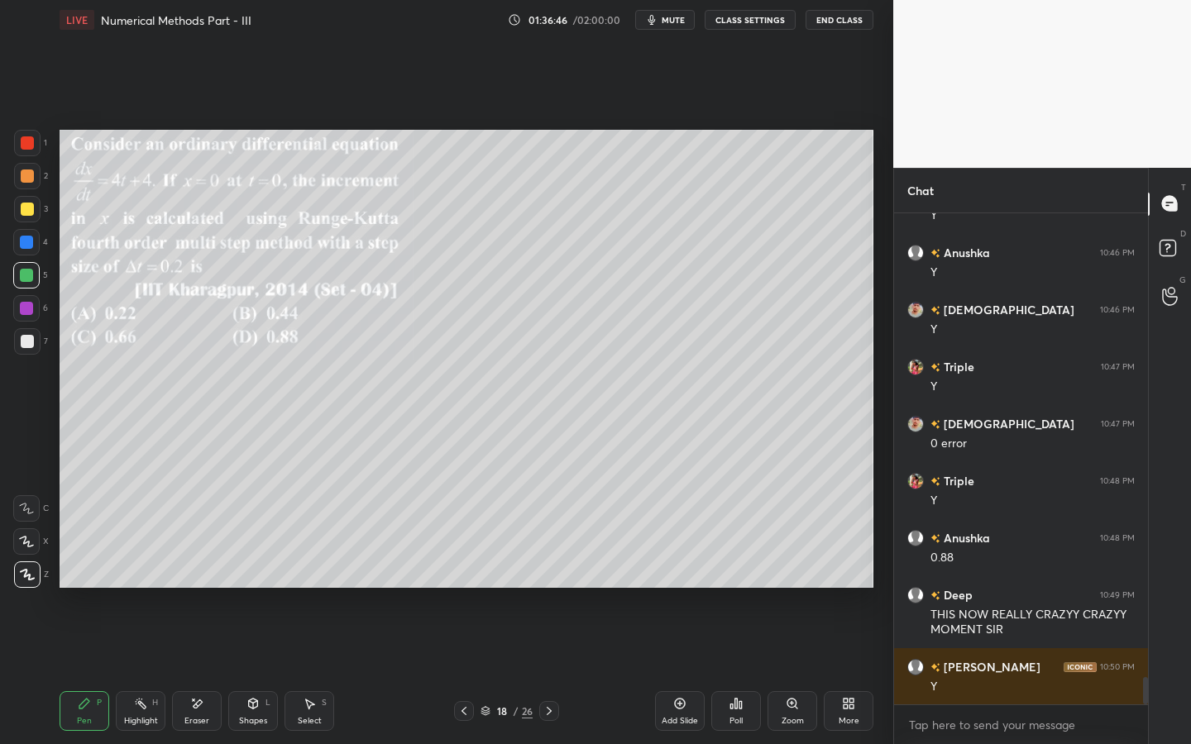
scroll to position [8344, 0]
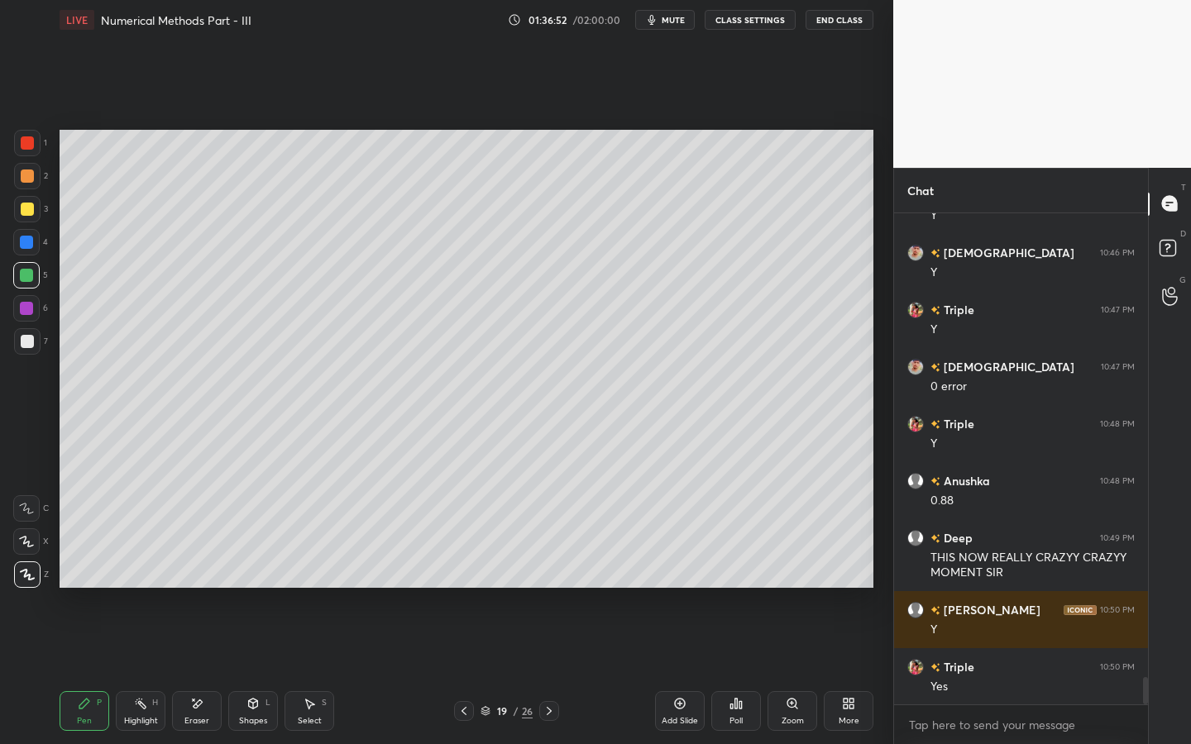
click at [26, 216] on div at bounding box center [27, 209] width 26 height 26
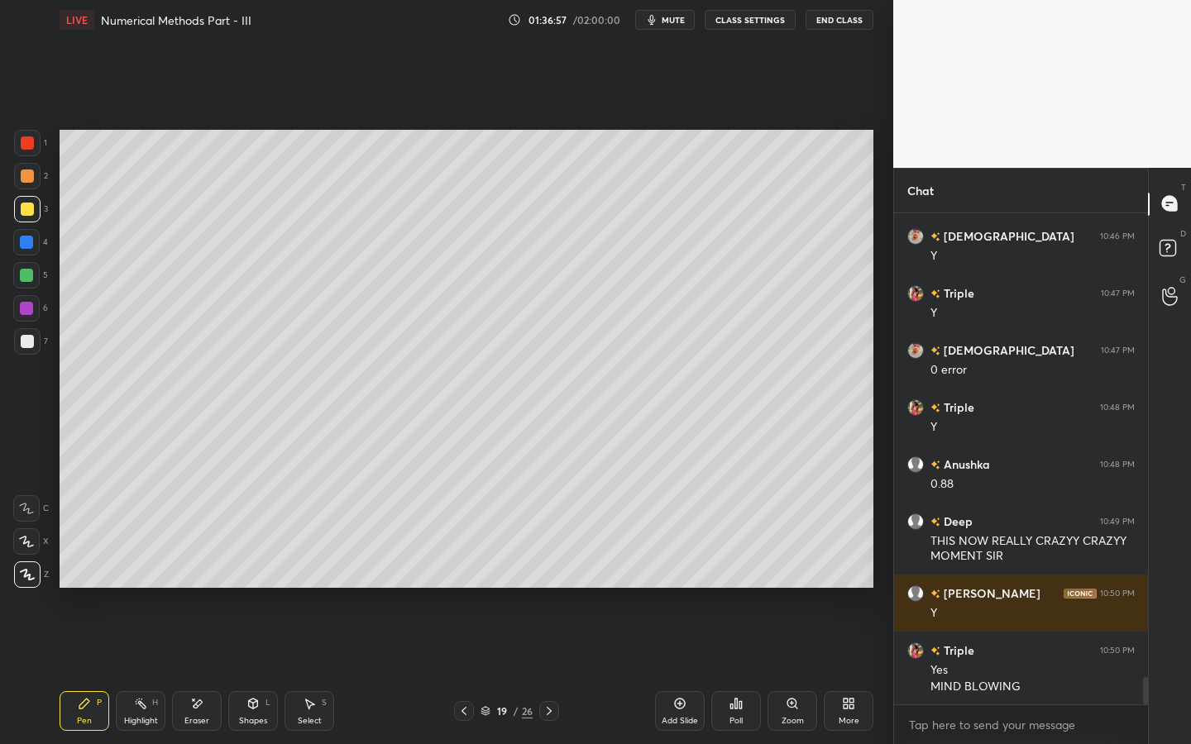
scroll to position [8418, 0]
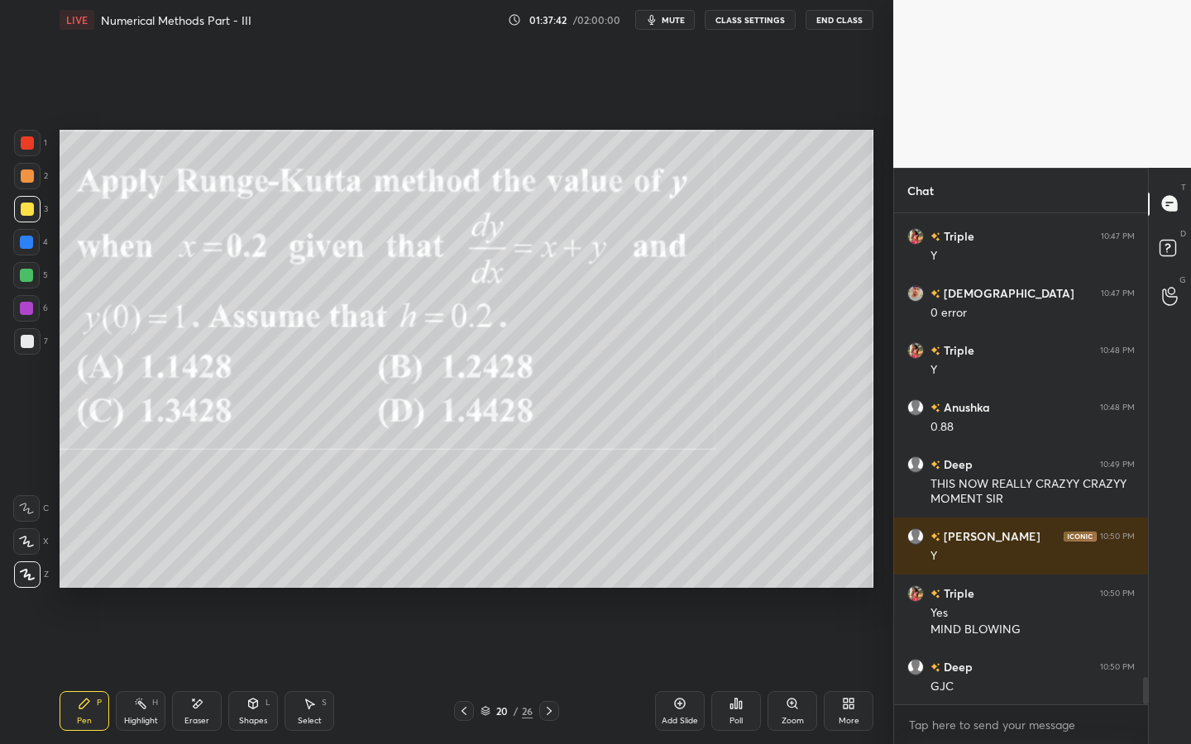
drag, startPoint x: 250, startPoint y: 709, endPoint x: 255, endPoint y: 699, distance: 11.8
click at [250, 671] on icon at bounding box center [252, 703] width 13 height 13
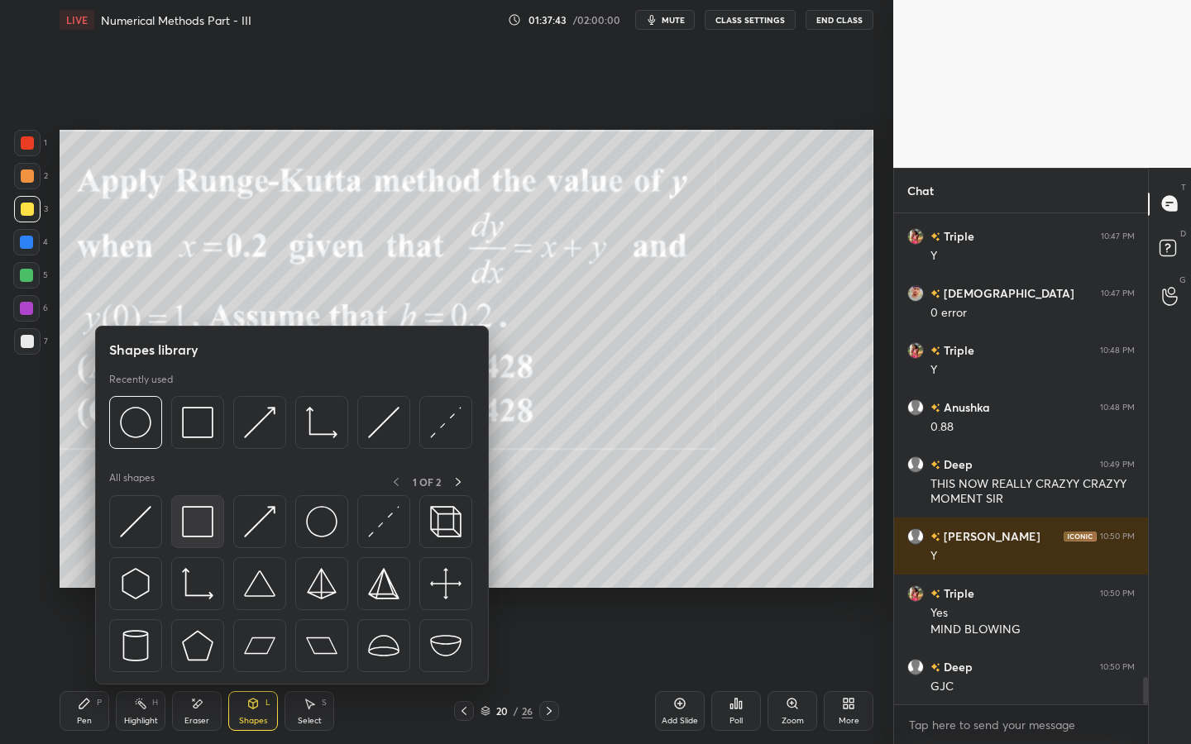
click at [208, 527] on img at bounding box center [197, 521] width 31 height 31
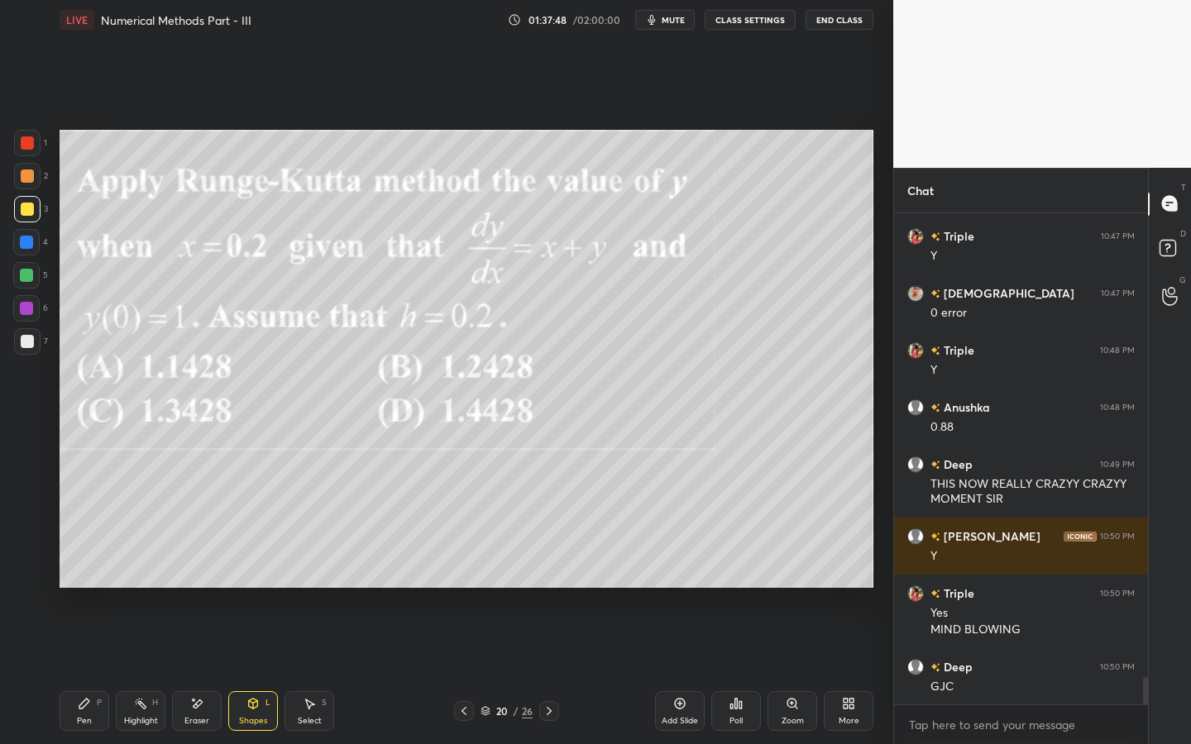
click at [95, 671] on div "Pen P" at bounding box center [85, 711] width 50 height 40
click at [738, 671] on div "Poll" at bounding box center [735, 721] width 13 height 8
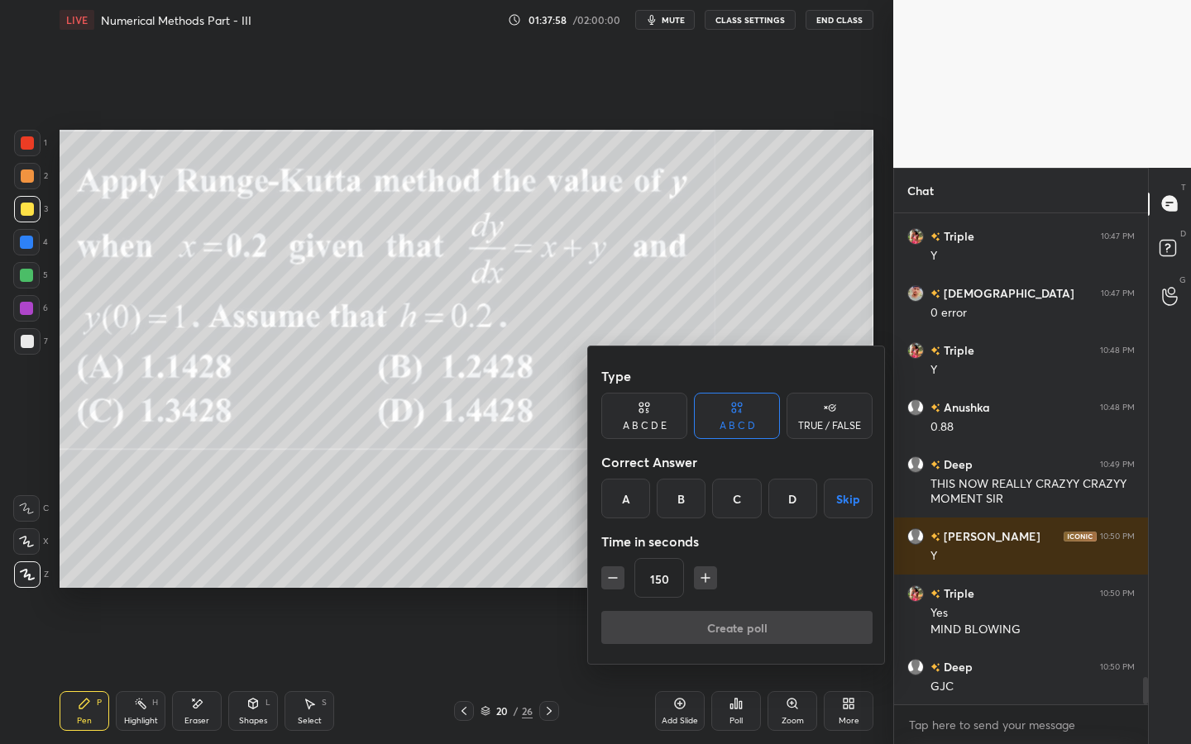
click at [689, 509] on div "B" at bounding box center [681, 499] width 49 height 40
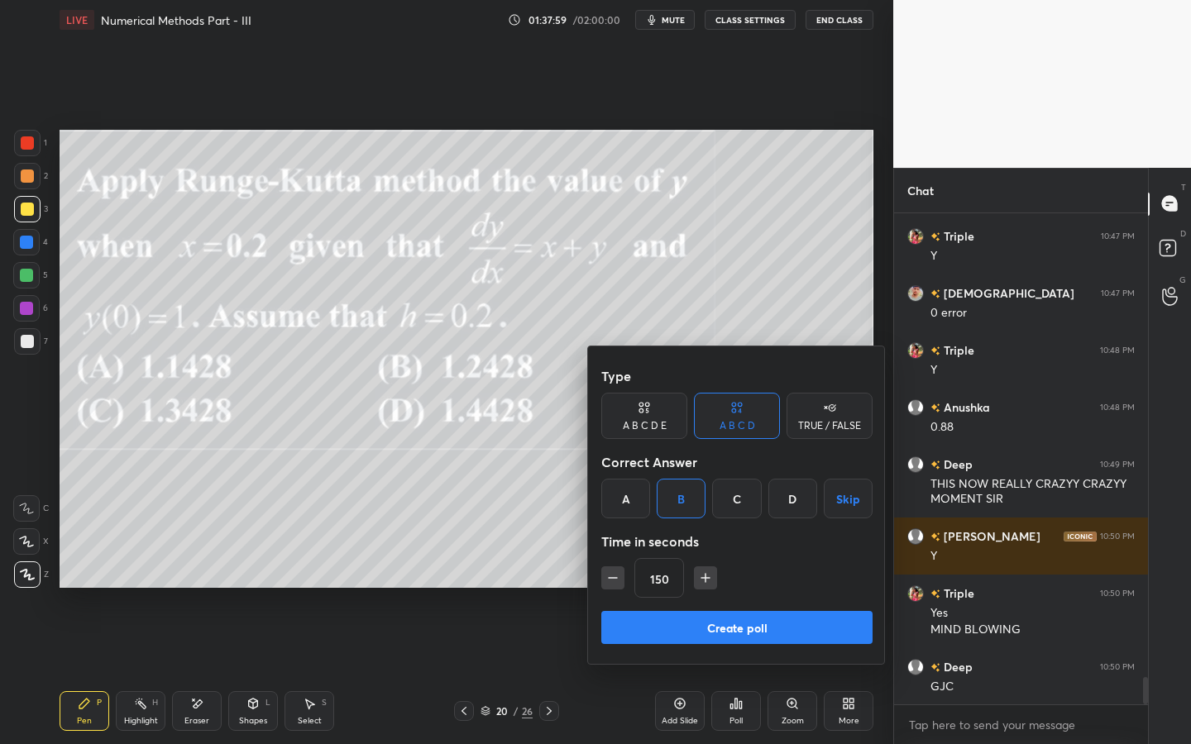
click at [700, 619] on button "Create poll" at bounding box center [736, 627] width 271 height 33
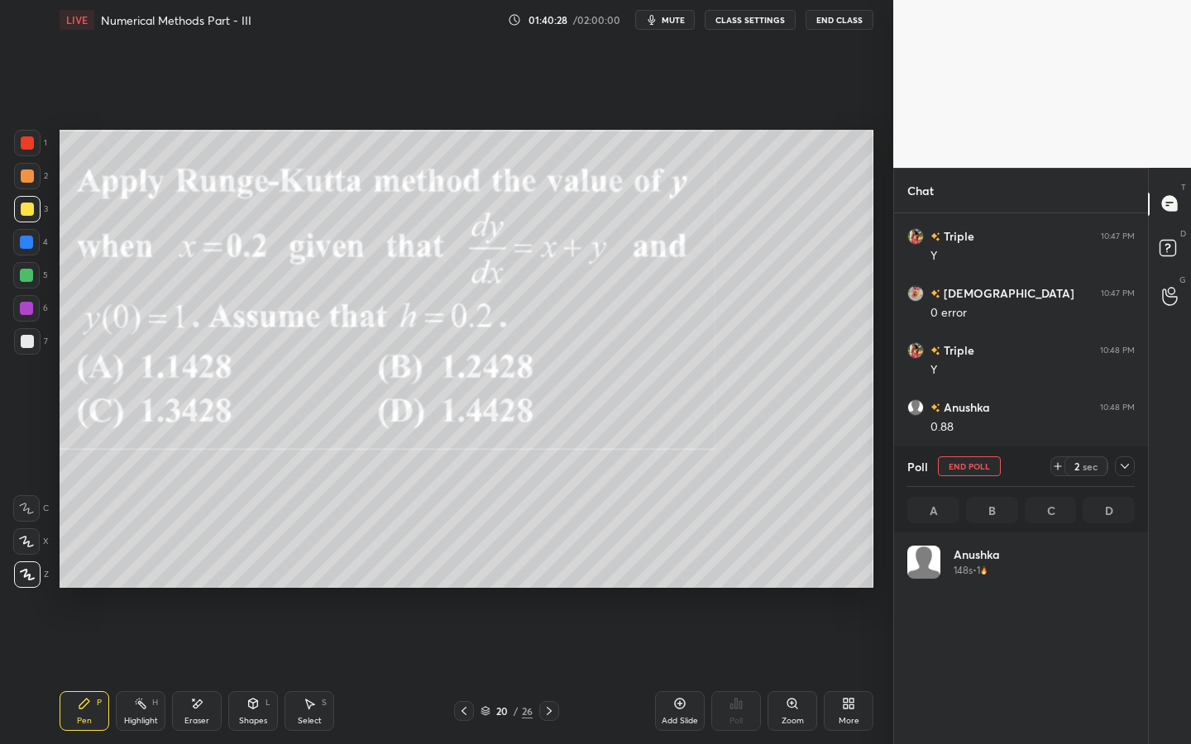
scroll to position [193, 222]
click at [1125, 471] on icon at bounding box center [1124, 466] width 13 height 13
type textarea "x"
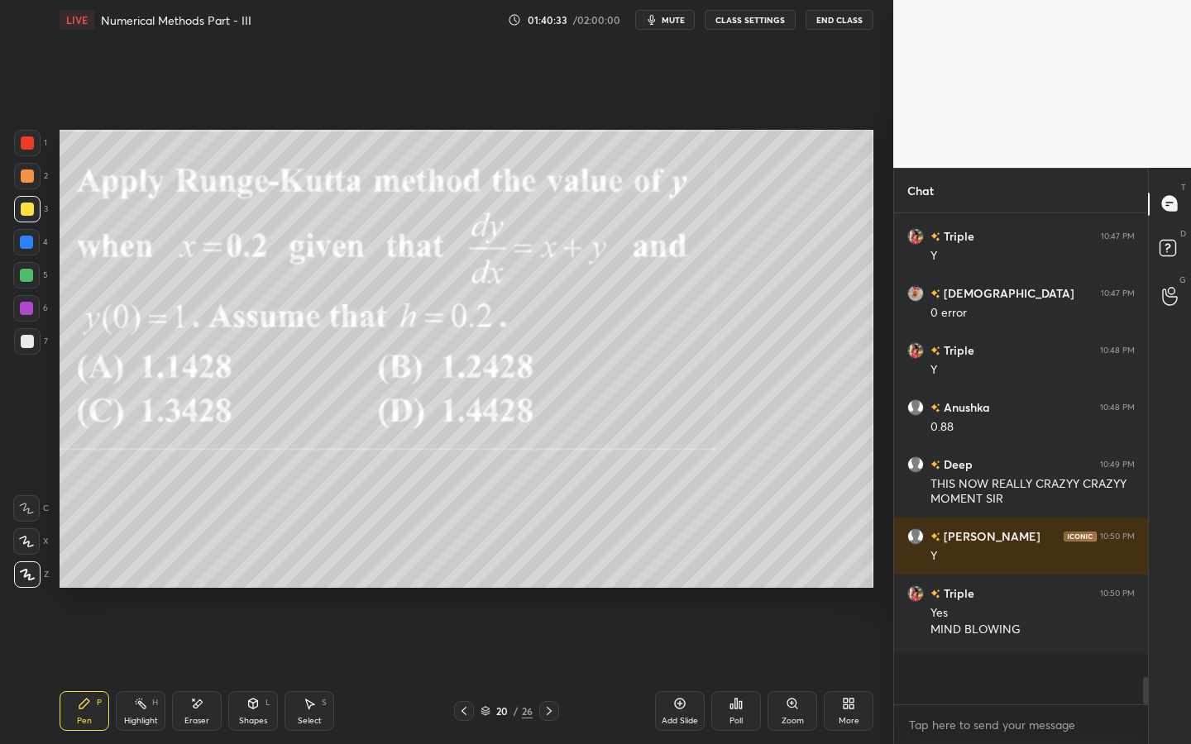
scroll to position [6, 6]
click at [720, 671] on div "Poll" at bounding box center [736, 711] width 50 height 40
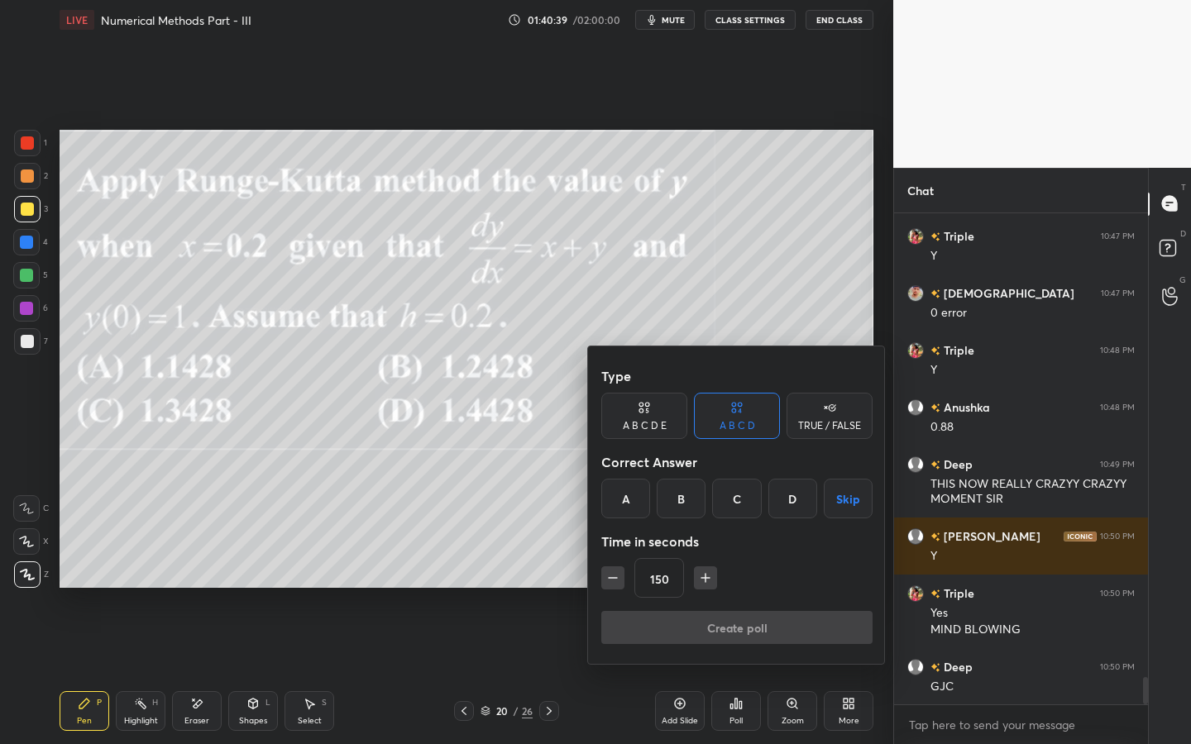
drag, startPoint x: 616, startPoint y: 578, endPoint x: 607, endPoint y: 573, distance: 10.4
click at [609, 580] on icon "button" at bounding box center [612, 578] width 17 height 17
click at [609, 576] on icon "button" at bounding box center [612, 578] width 17 height 17
click at [610, 572] on icon "button" at bounding box center [612, 578] width 17 height 17
type input "105"
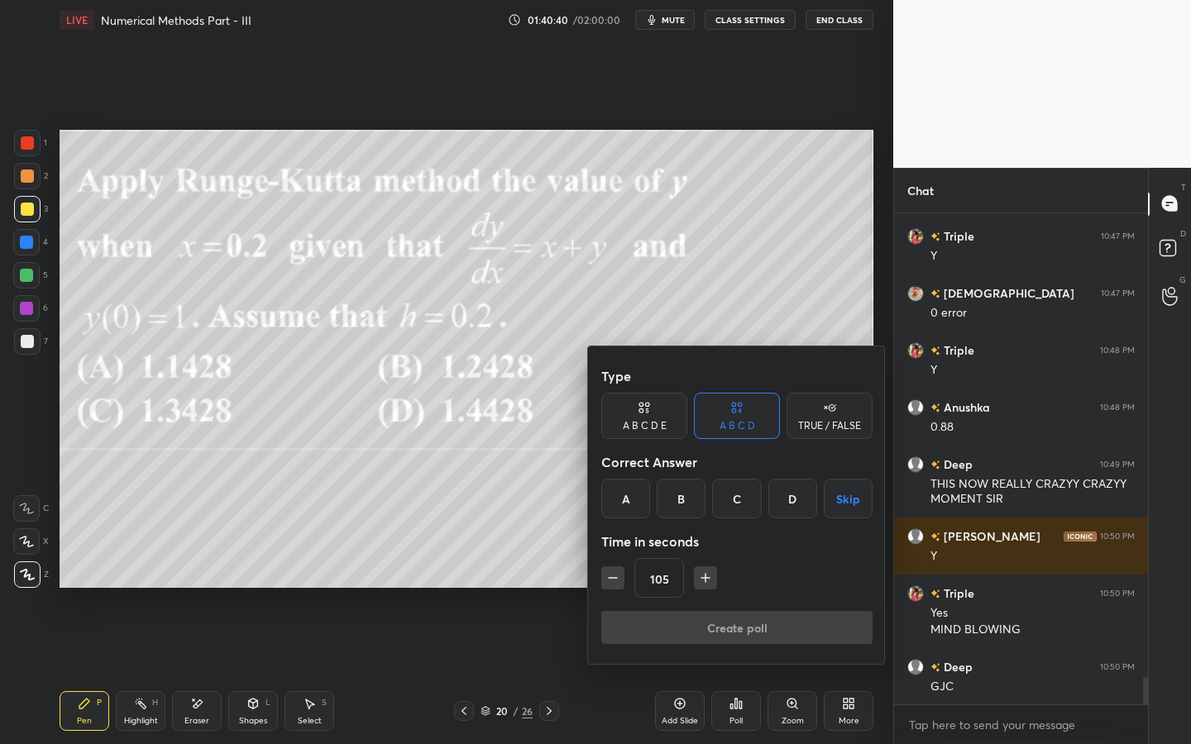
click at [851, 504] on button "Skip" at bounding box center [848, 499] width 49 height 40
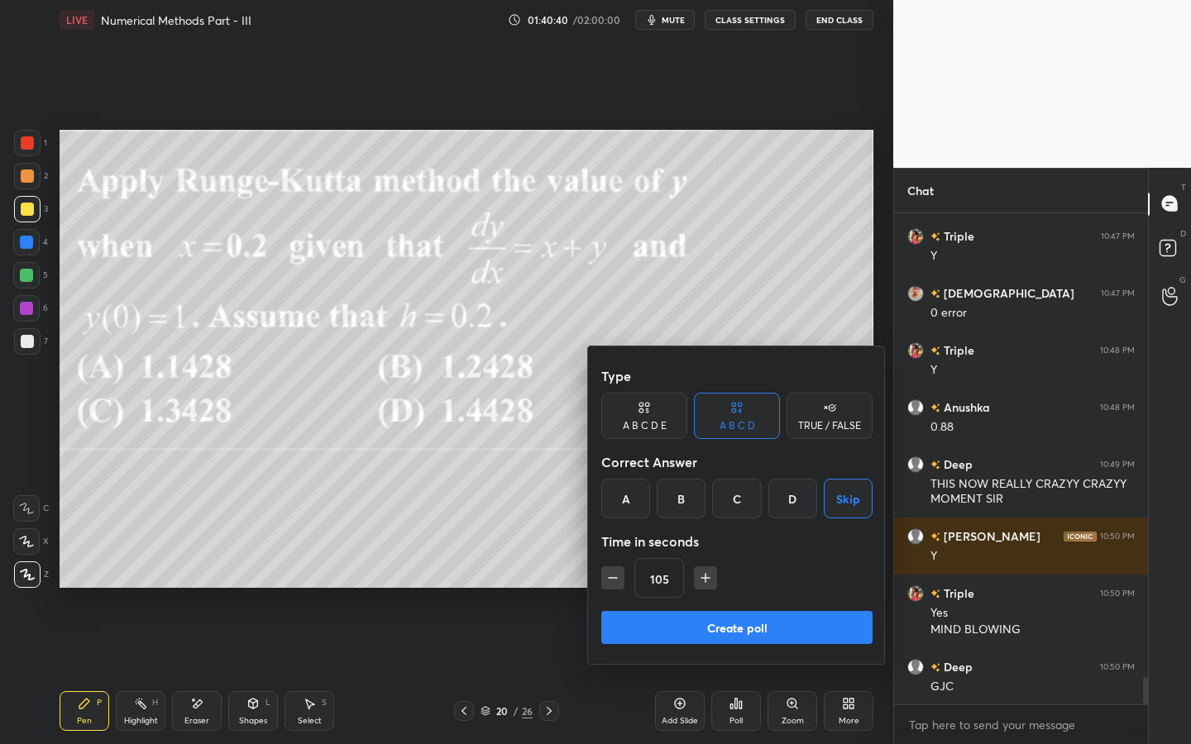
click at [747, 633] on button "Create poll" at bounding box center [736, 627] width 271 height 33
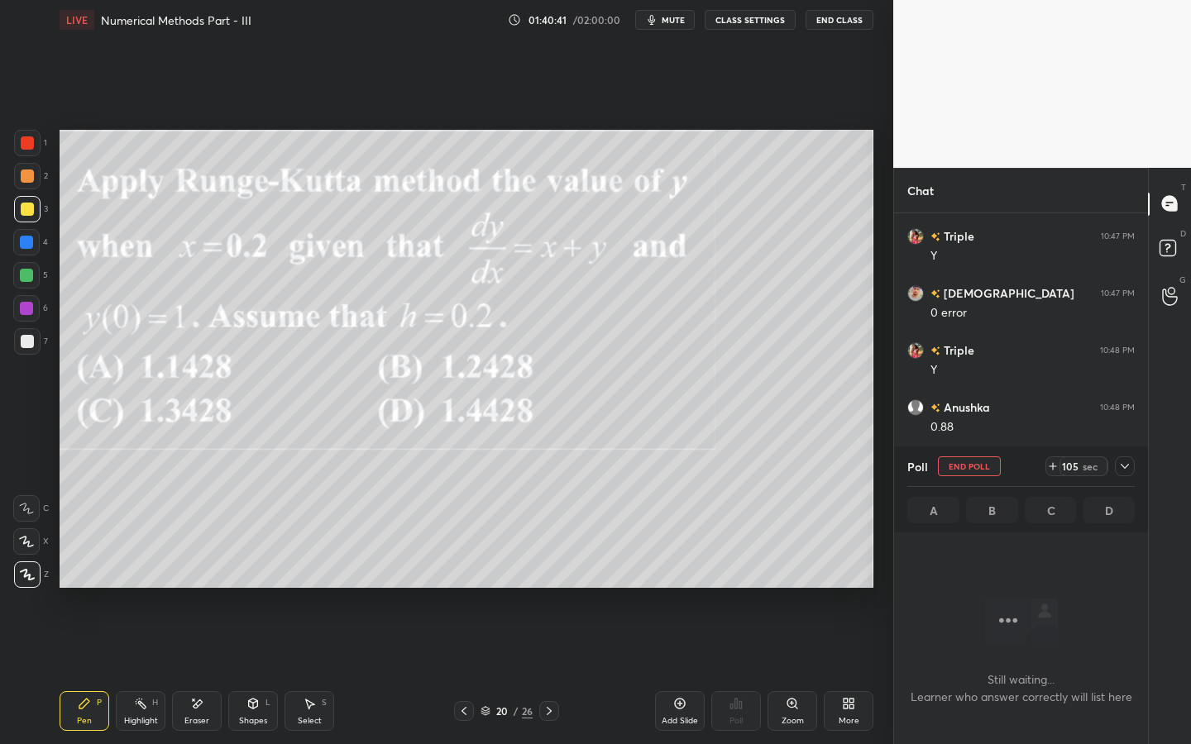
scroll to position [440, 249]
click at [985, 463] on button "End Poll" at bounding box center [969, 466] width 63 height 20
type textarea "x"
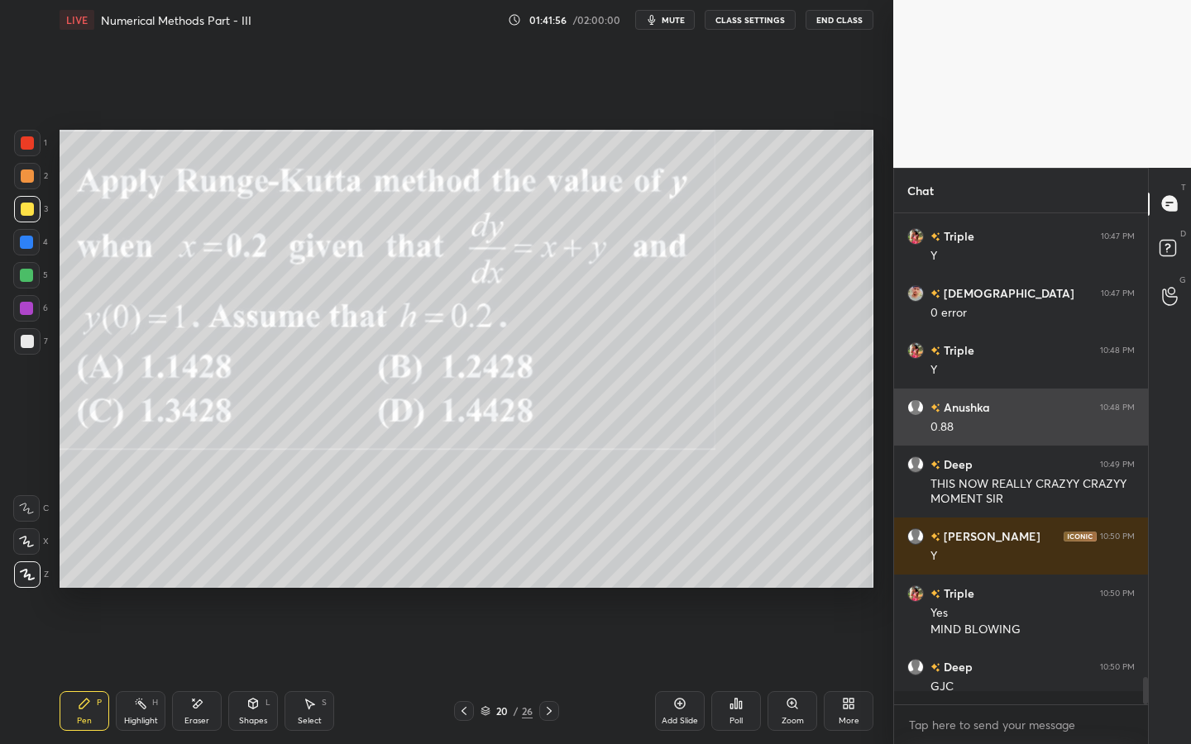
scroll to position [526, 249]
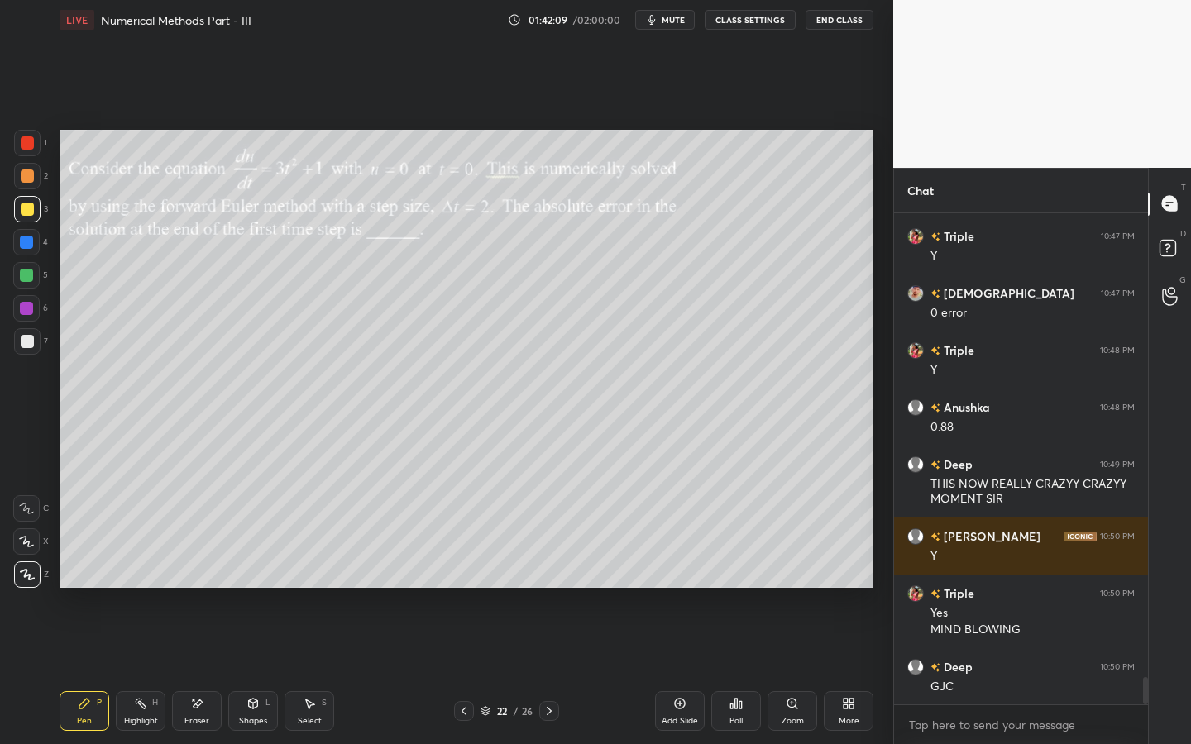
click at [738, 671] on icon at bounding box center [735, 703] width 13 height 13
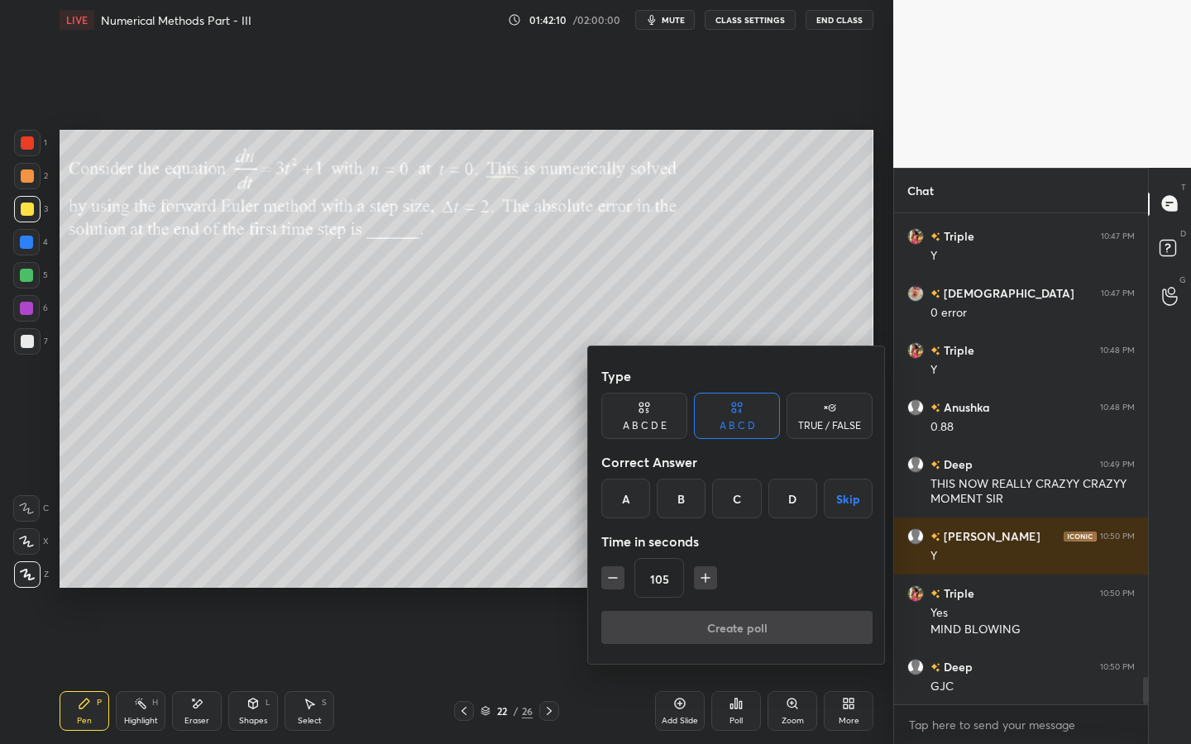
click at [683, 506] on div "B" at bounding box center [681, 499] width 49 height 40
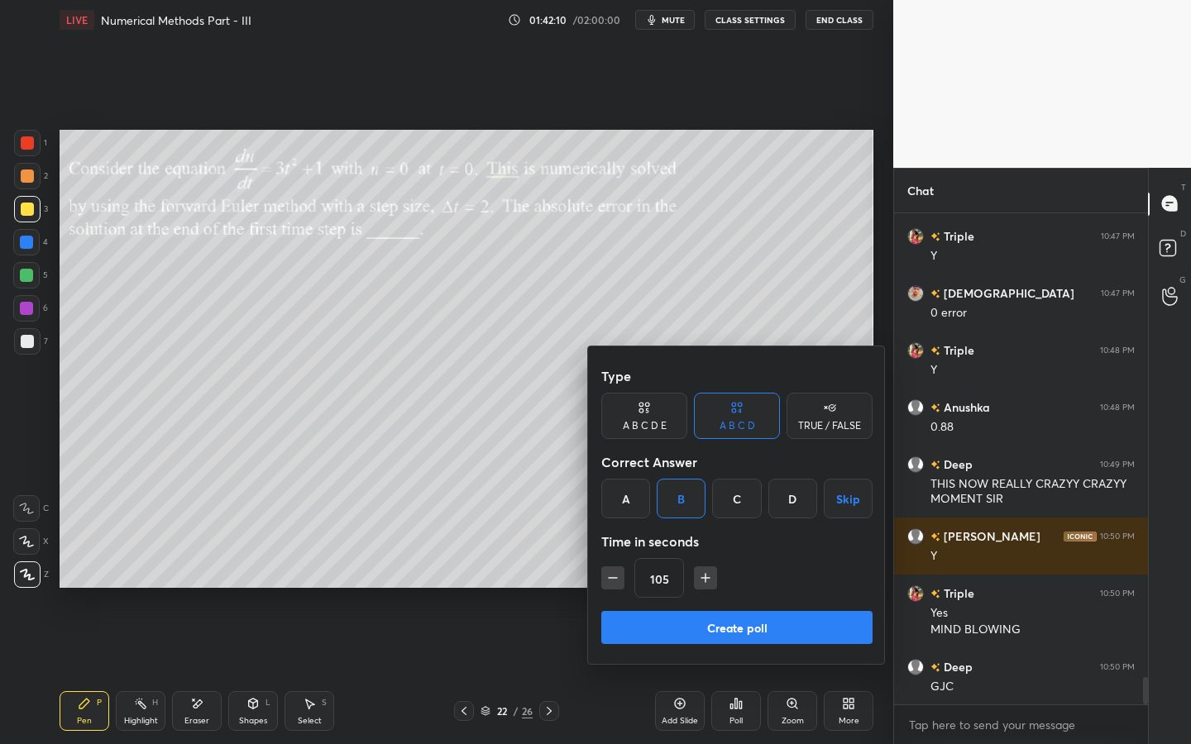
click at [704, 572] on icon "button" at bounding box center [705, 578] width 17 height 17
click at [703, 573] on icon "button" at bounding box center [705, 578] width 17 height 17
click at [703, 570] on icon "button" at bounding box center [705, 578] width 17 height 17
click at [699, 577] on icon "button" at bounding box center [705, 578] width 17 height 17
type input "165"
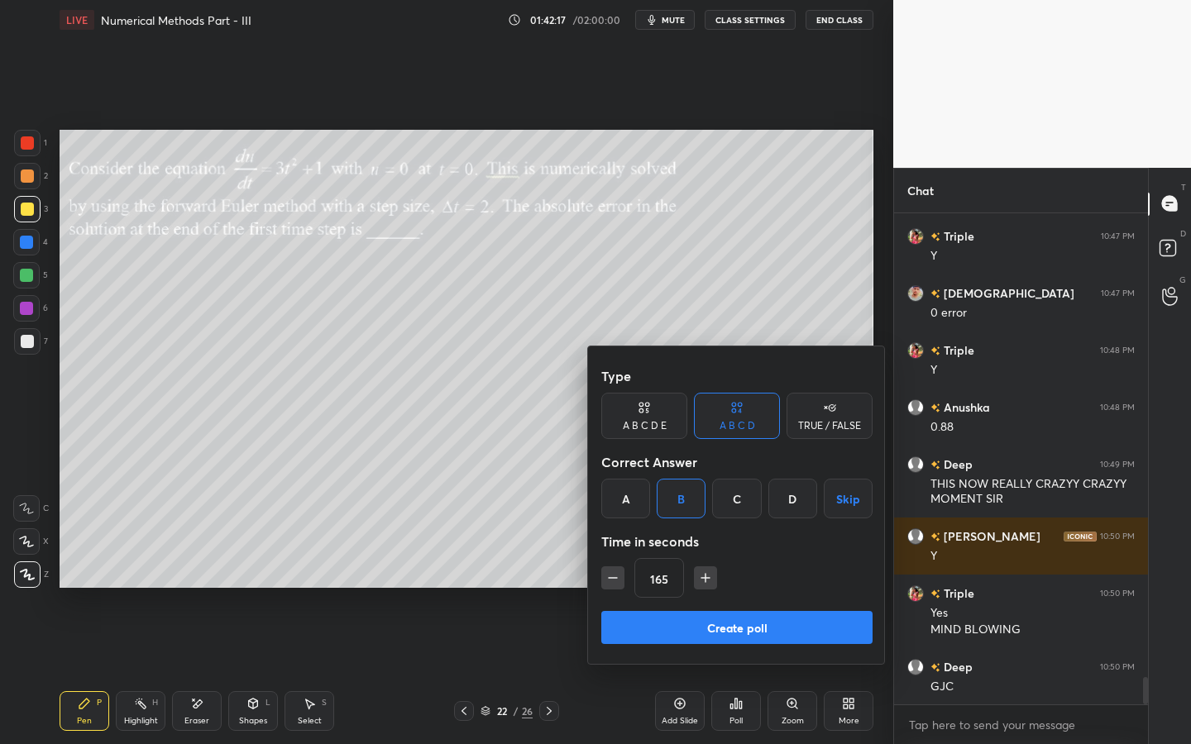
click at [849, 509] on button "Skip" at bounding box center [848, 499] width 49 height 40
click at [738, 498] on div "C" at bounding box center [736, 499] width 49 height 40
drag, startPoint x: 732, startPoint y: 621, endPoint x: 733, endPoint y: 610, distance: 10.8
click at [727, 619] on button "Create poll" at bounding box center [736, 627] width 271 height 33
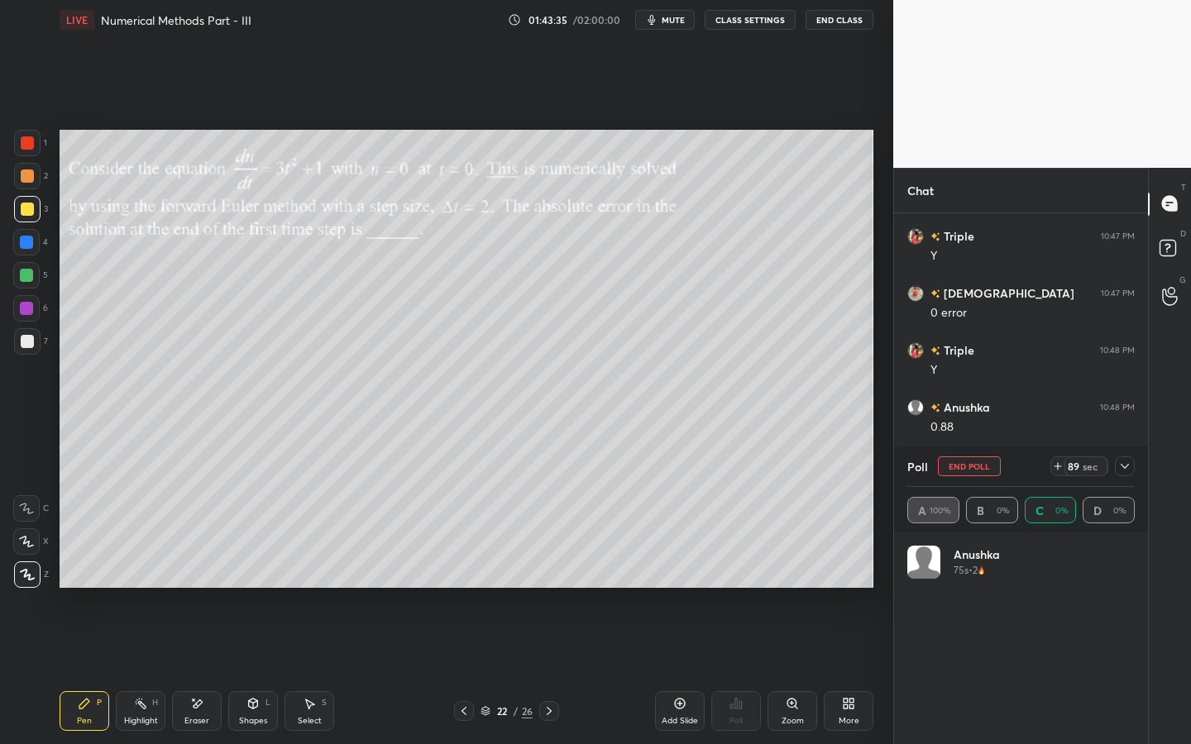
scroll to position [193, 222]
click at [1124, 467] on icon at bounding box center [1124, 466] width 13 height 13
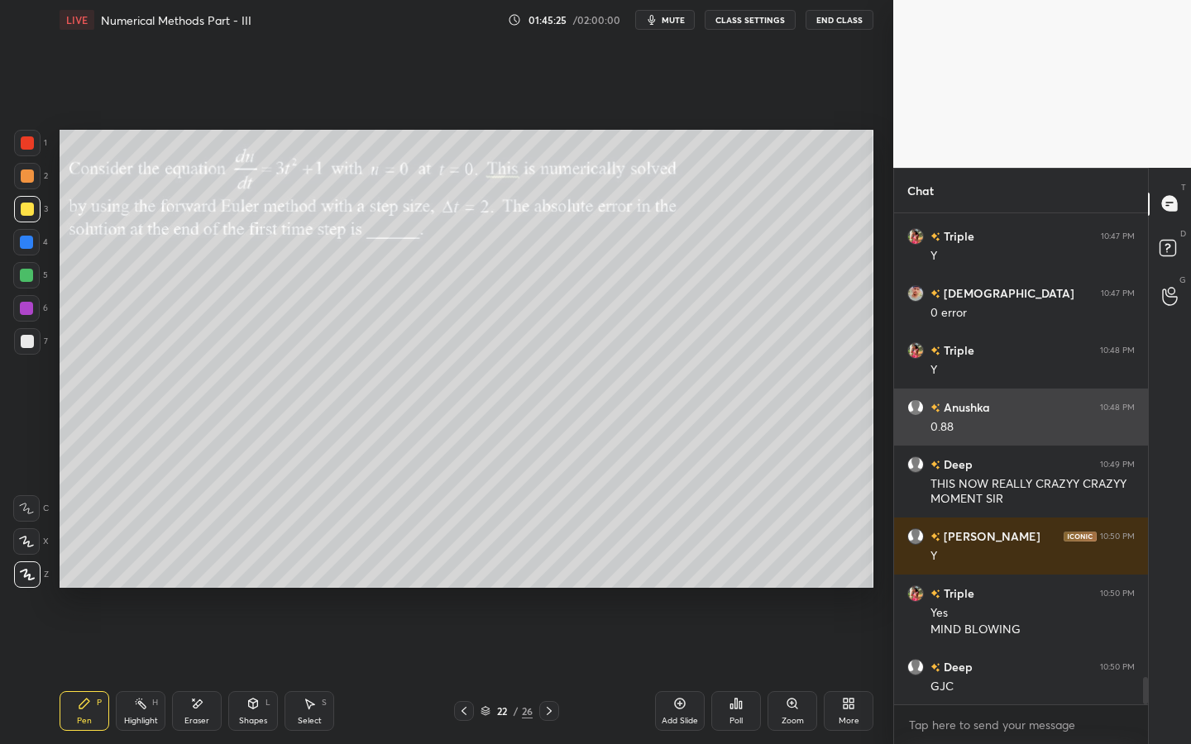
scroll to position [526, 249]
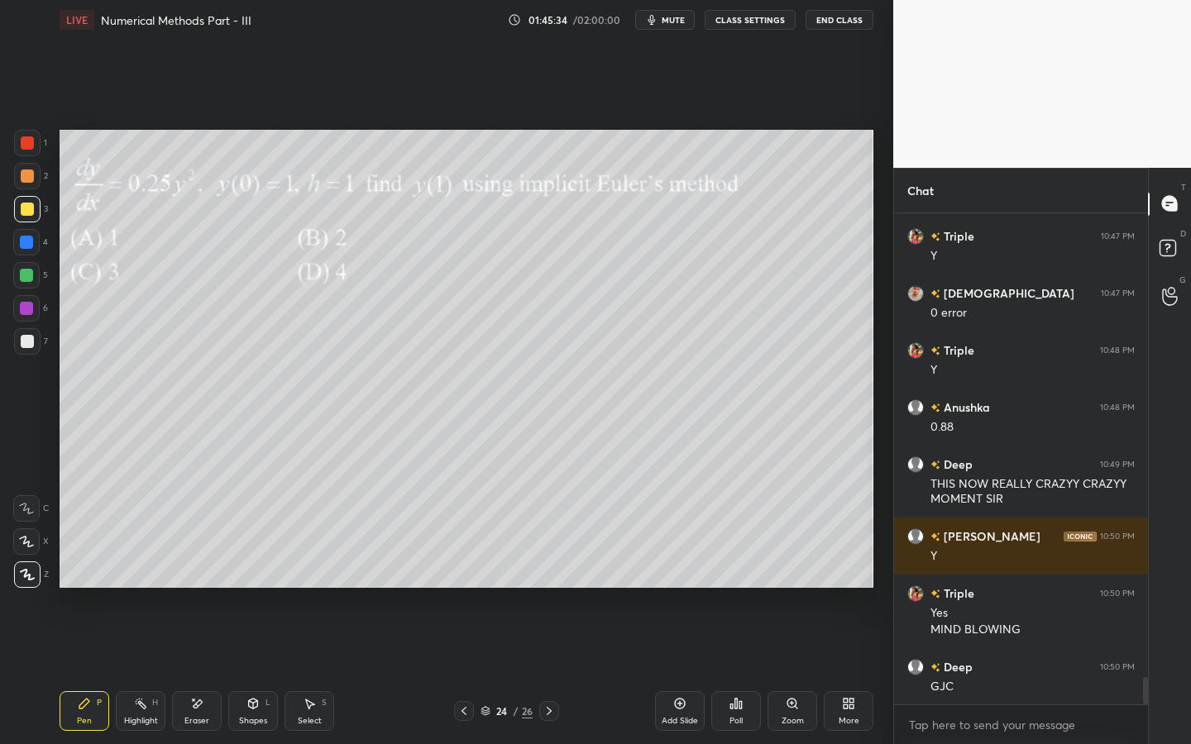
click at [27, 244] on div at bounding box center [26, 242] width 13 height 13
click at [28, 538] on icon at bounding box center [26, 542] width 15 height 12
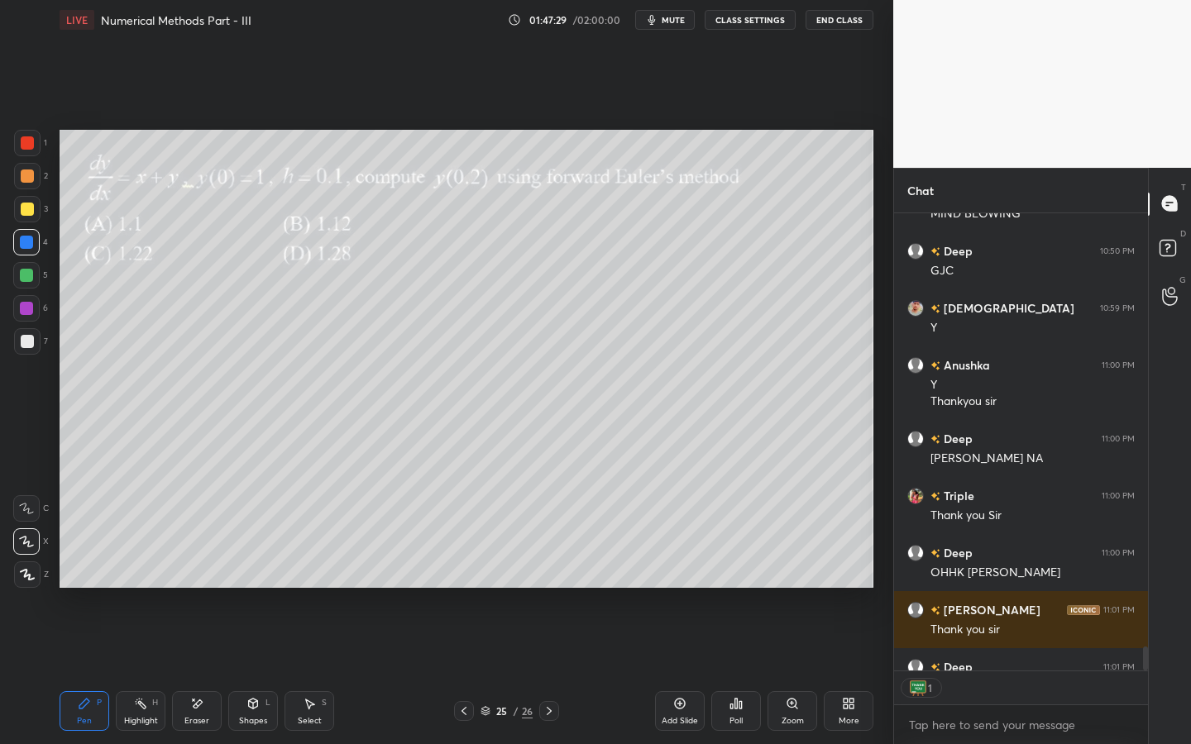
scroll to position [452, 249]
click at [838, 25] on button "End Class" at bounding box center [839, 20] width 68 height 20
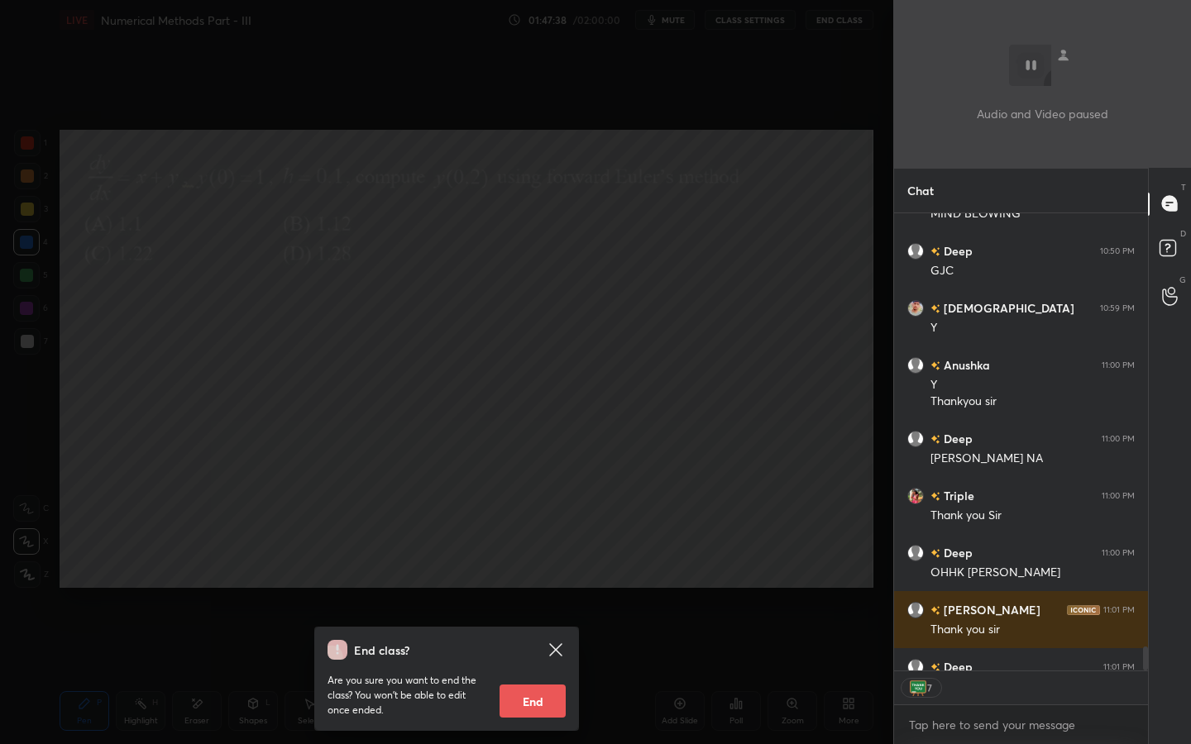
click at [533, 671] on button "End" at bounding box center [532, 701] width 66 height 33
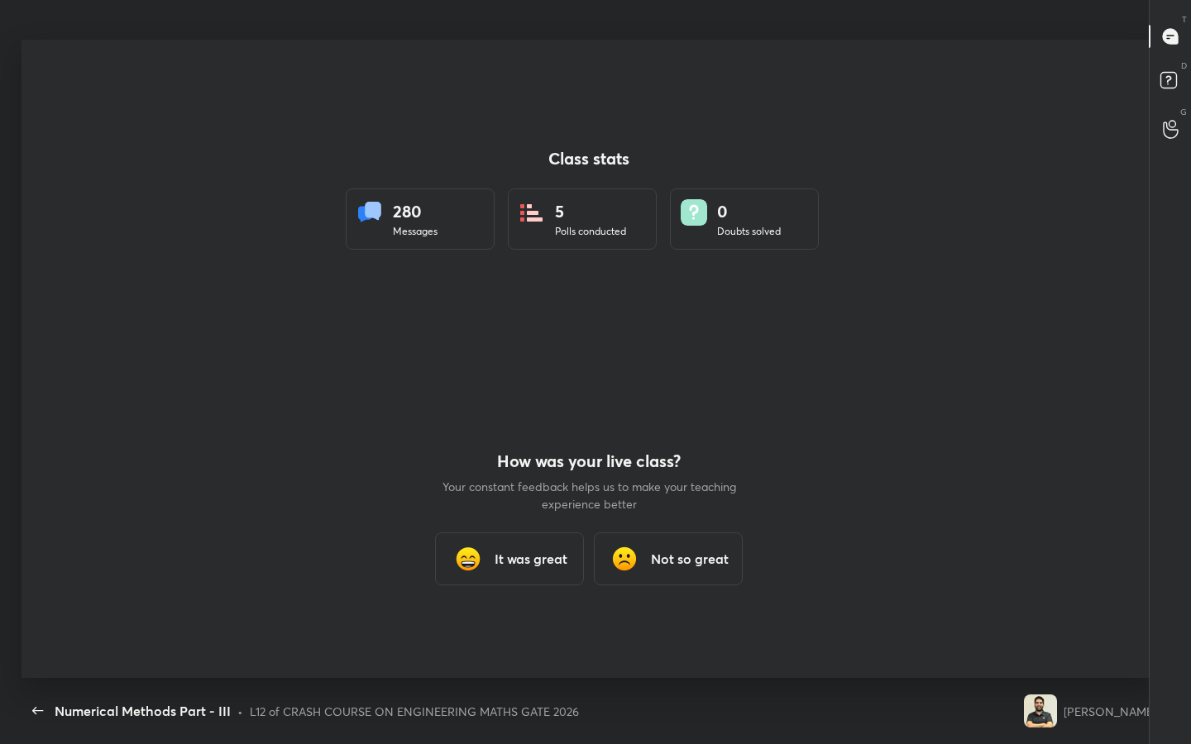
scroll to position [6, 1]
click at [504, 558] on h3 "It was great" at bounding box center [530, 559] width 73 height 20
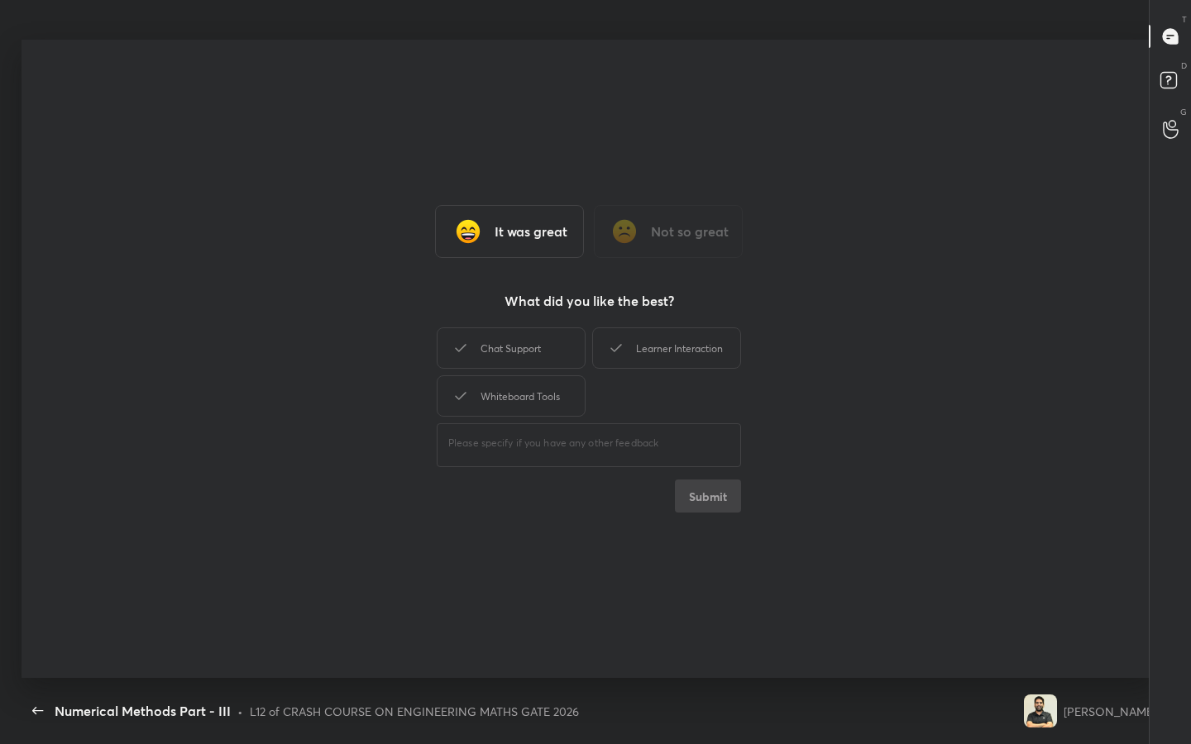
type textarea "x"
click at [520, 358] on div "Chat Support" at bounding box center [511, 347] width 149 height 41
click at [515, 398] on div "Whiteboard Tools" at bounding box center [511, 395] width 149 height 41
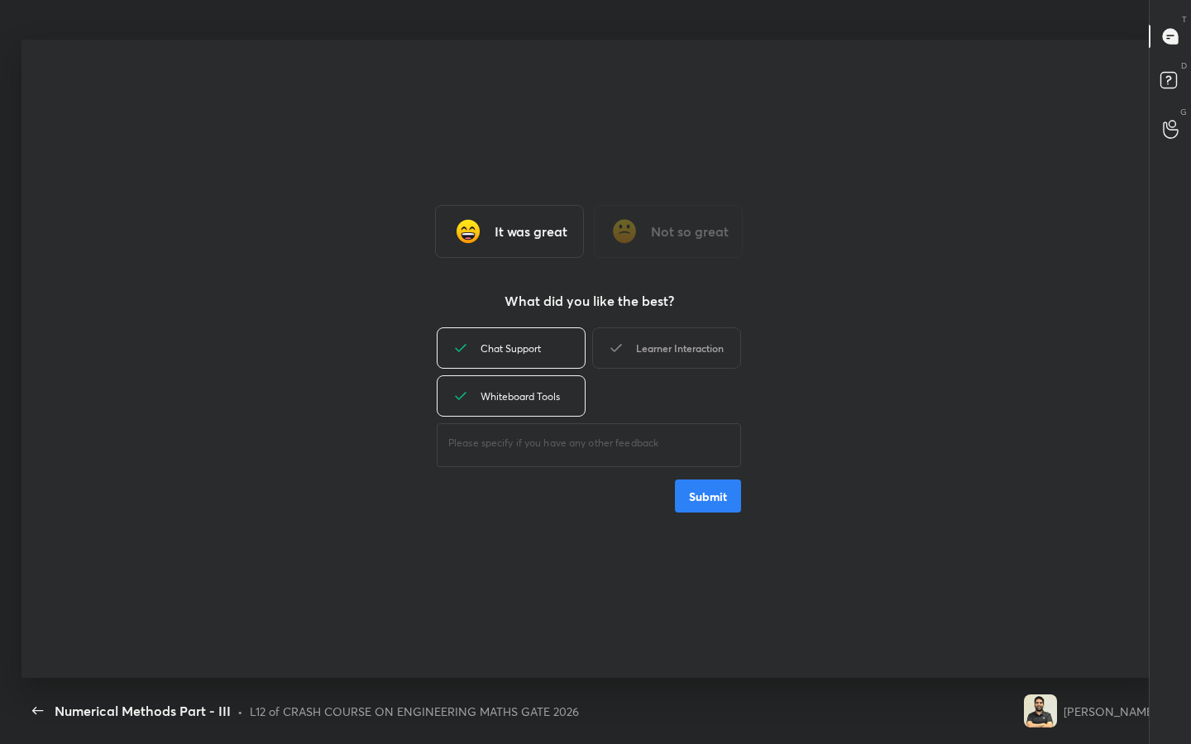
click at [678, 348] on div "Learner Interaction" at bounding box center [666, 347] width 149 height 41
click at [706, 494] on button "Submit" at bounding box center [708, 496] width 66 height 33
